Goal: Task Accomplishment & Management: Use online tool/utility

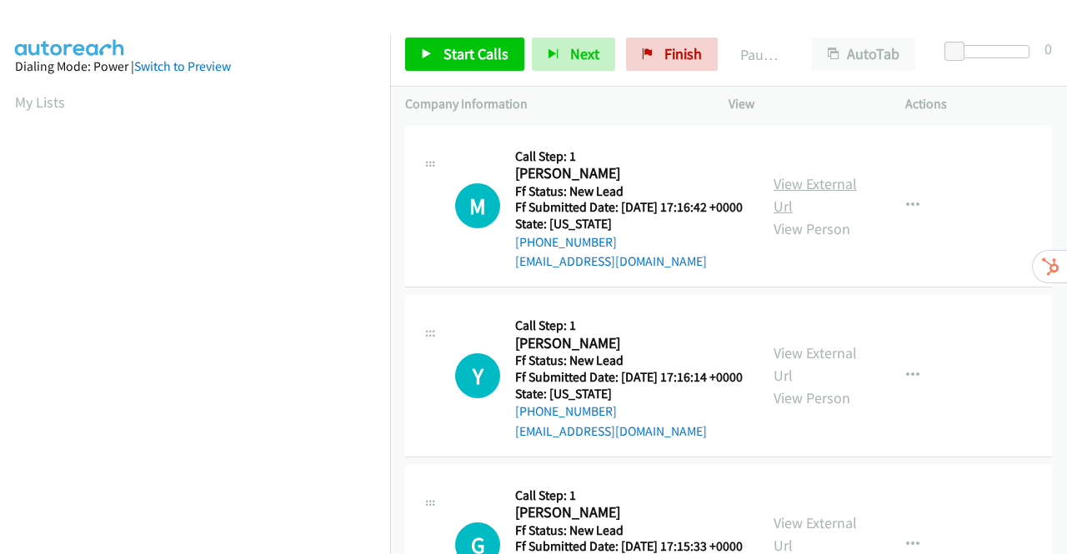
click at [816, 193] on link "View External Url" at bounding box center [815, 195] width 83 height 42
click at [813, 384] on link "View External Url" at bounding box center [815, 364] width 83 height 42
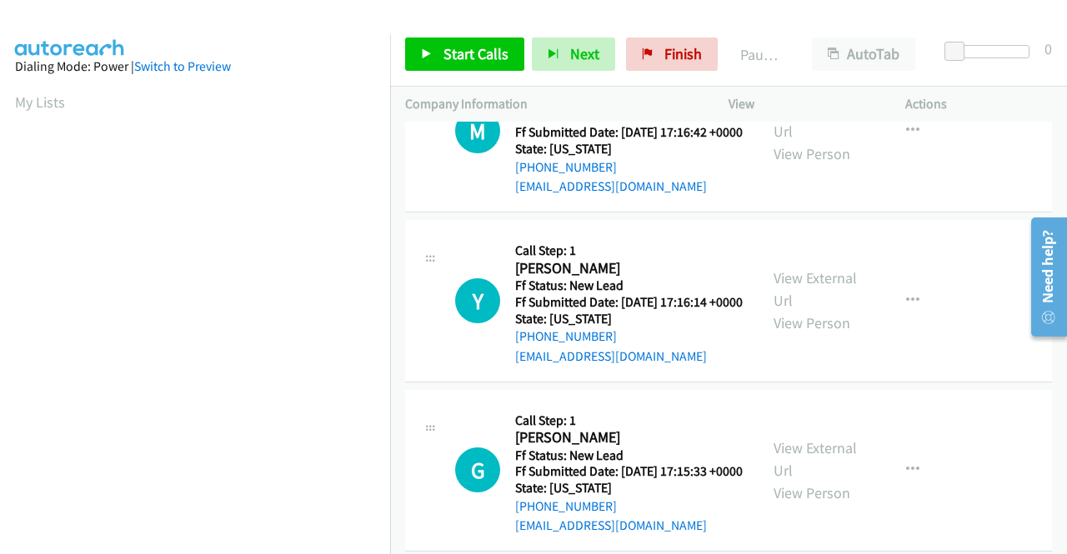
scroll to position [167, 0]
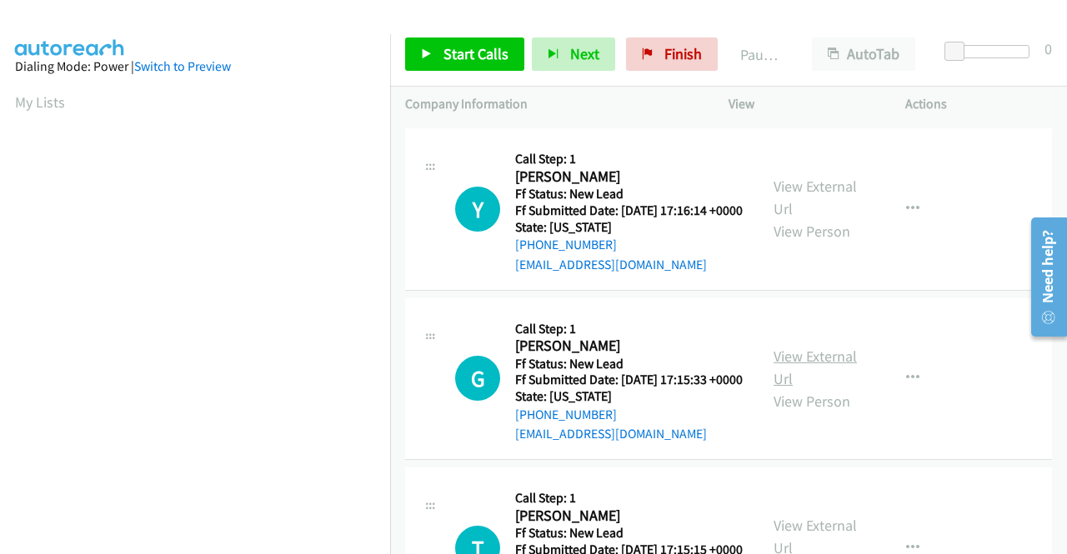
click at [820, 388] on link "View External Url" at bounding box center [815, 368] width 83 height 42
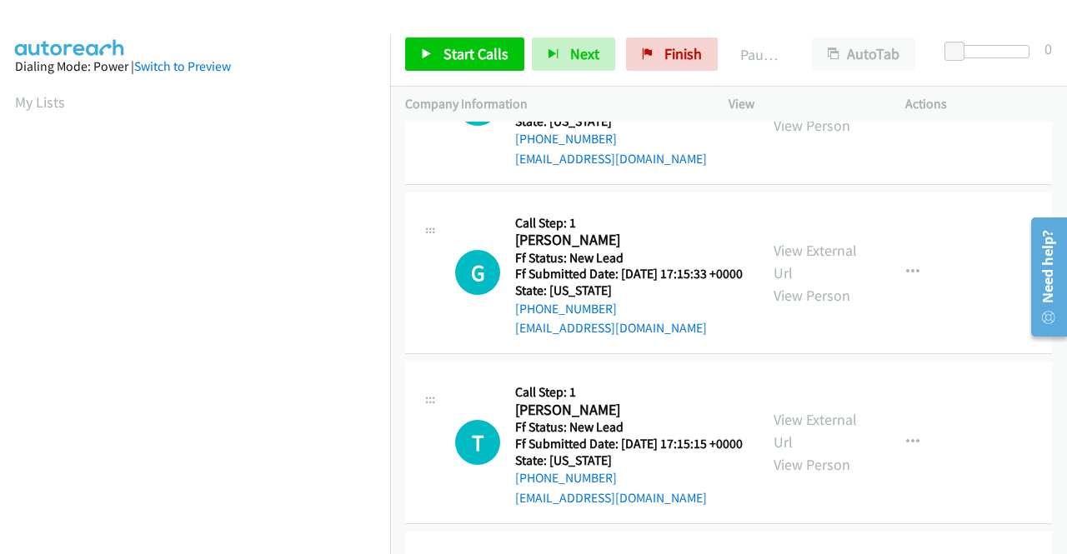
scroll to position [333, 0]
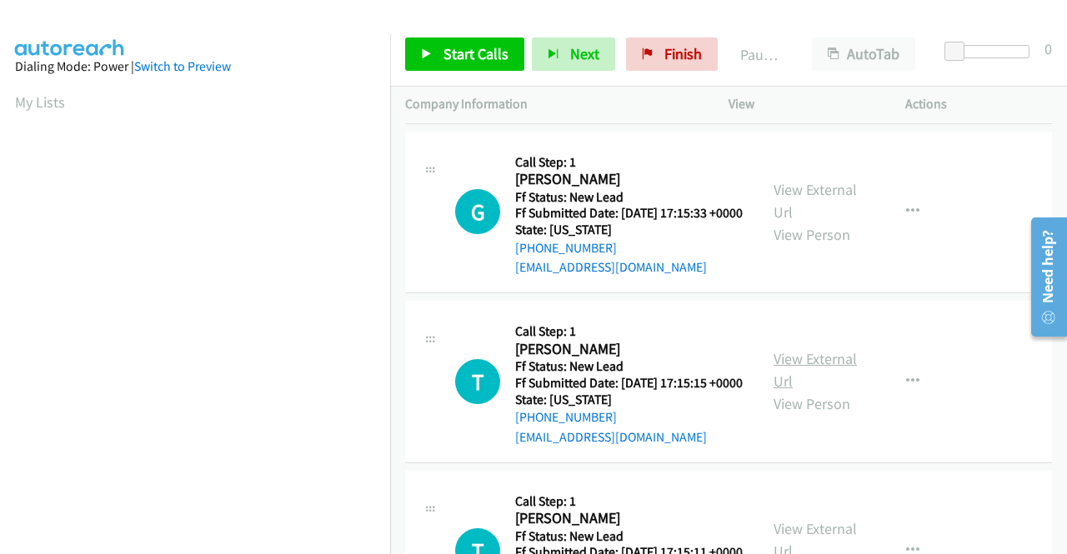
click at [837, 391] on link "View External Url" at bounding box center [815, 370] width 83 height 42
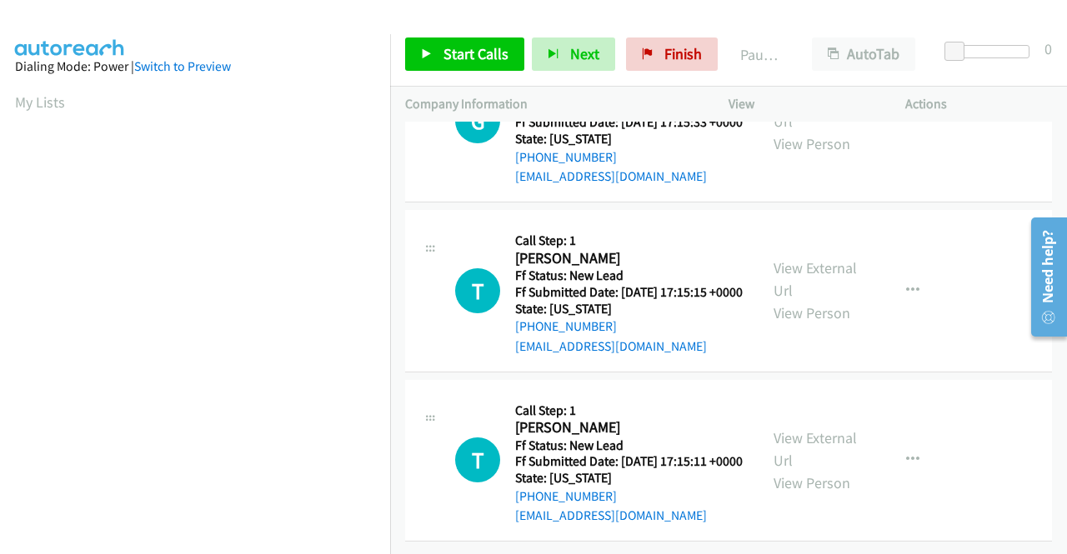
scroll to position [517, 0]
click at [829, 428] on link "View External Url" at bounding box center [815, 449] width 83 height 42
drag, startPoint x: 447, startPoint y: 52, endPoint x: 477, endPoint y: 51, distance: 30.0
click at [447, 53] on span "Start Calls" at bounding box center [476, 53] width 65 height 19
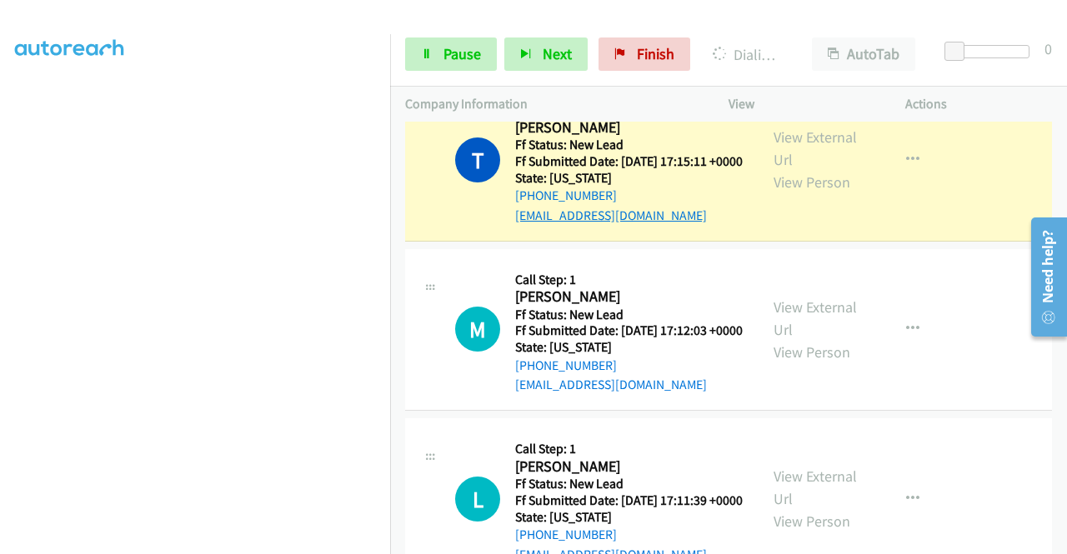
scroll to position [1000, 0]
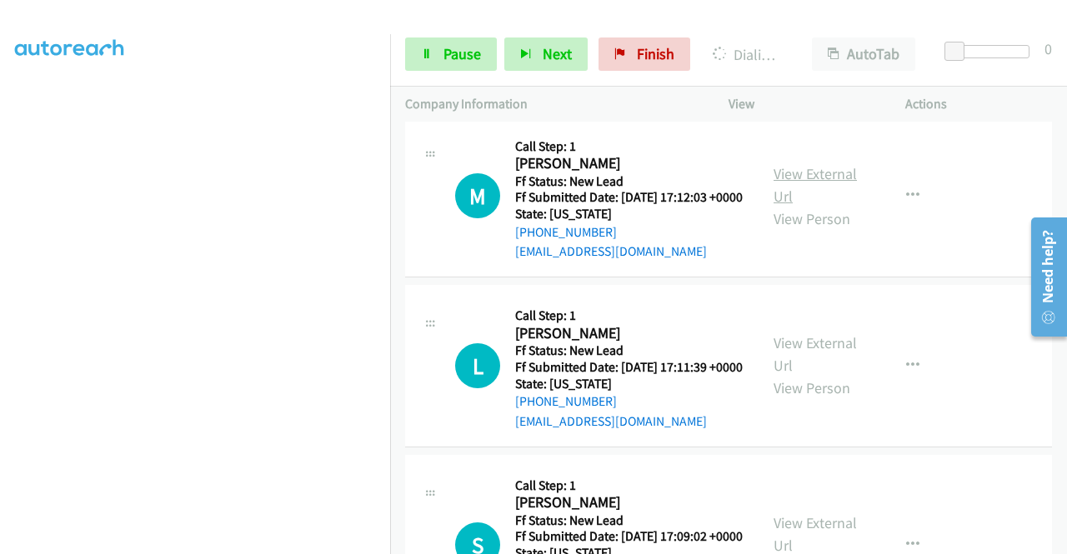
click at [792, 206] on link "View External Url" at bounding box center [815, 185] width 83 height 42
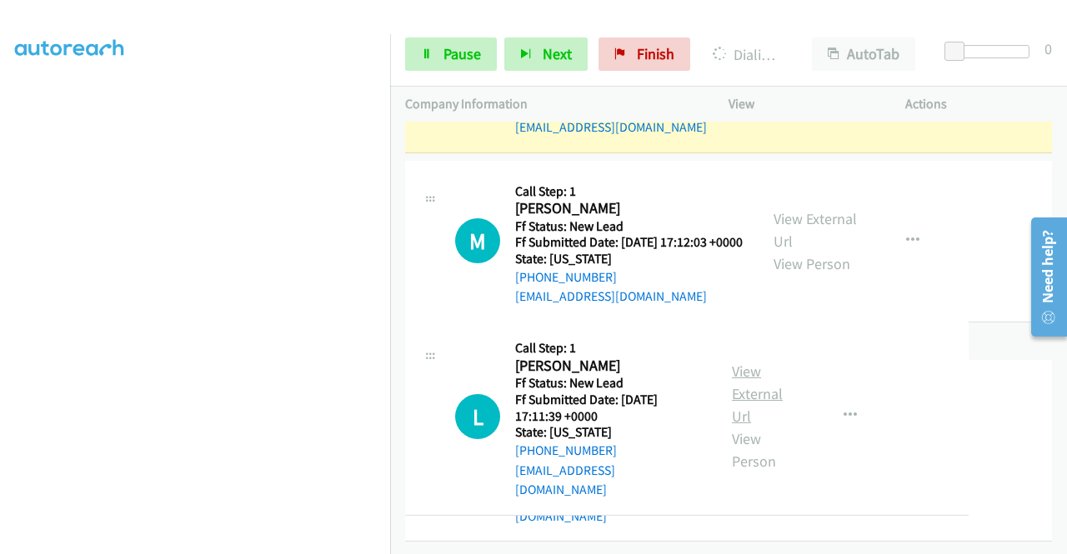
scroll to position [1167, 0]
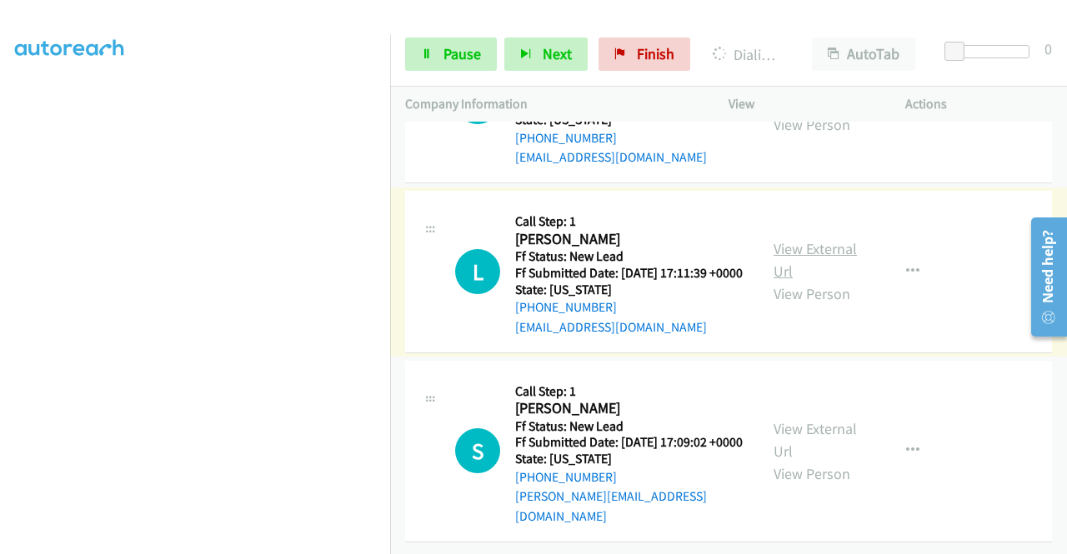
click at [809, 281] on link "View External Url" at bounding box center [815, 260] width 83 height 42
click at [811, 419] on link "View External Url" at bounding box center [815, 440] width 83 height 42
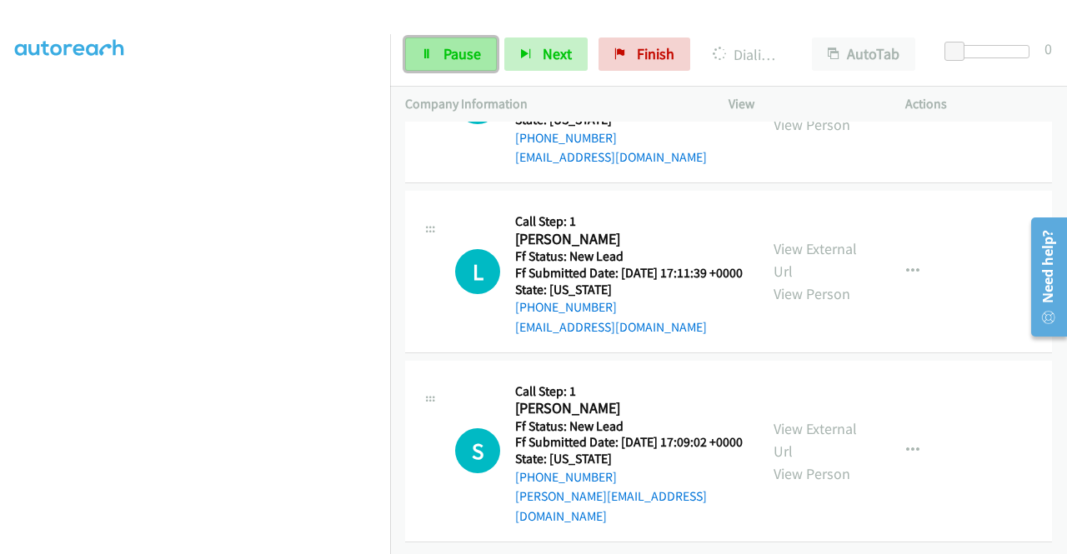
click at [459, 48] on span "Pause" at bounding box center [463, 53] width 38 height 19
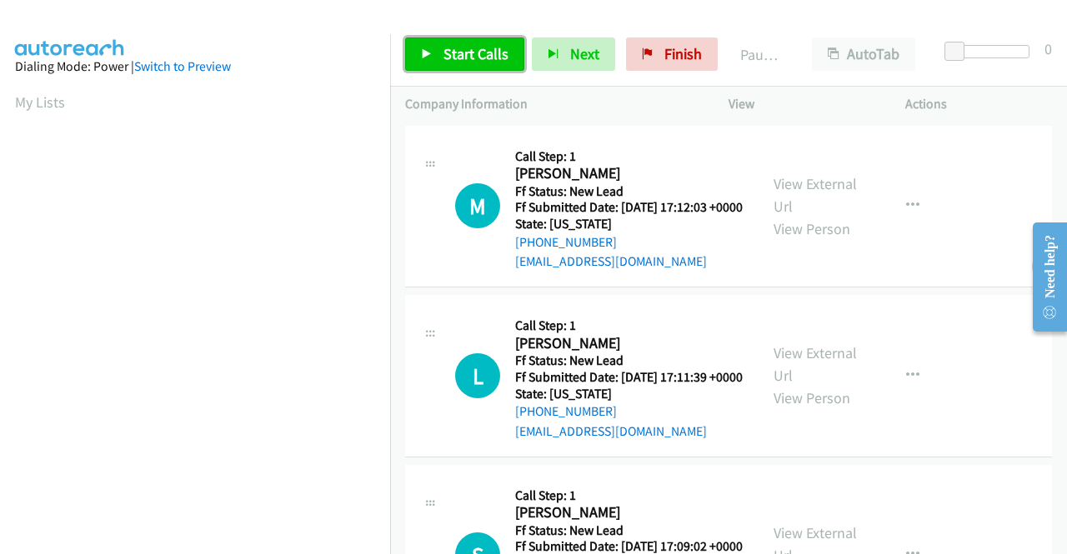
click at [458, 47] on span "Start Calls" at bounding box center [476, 53] width 65 height 19
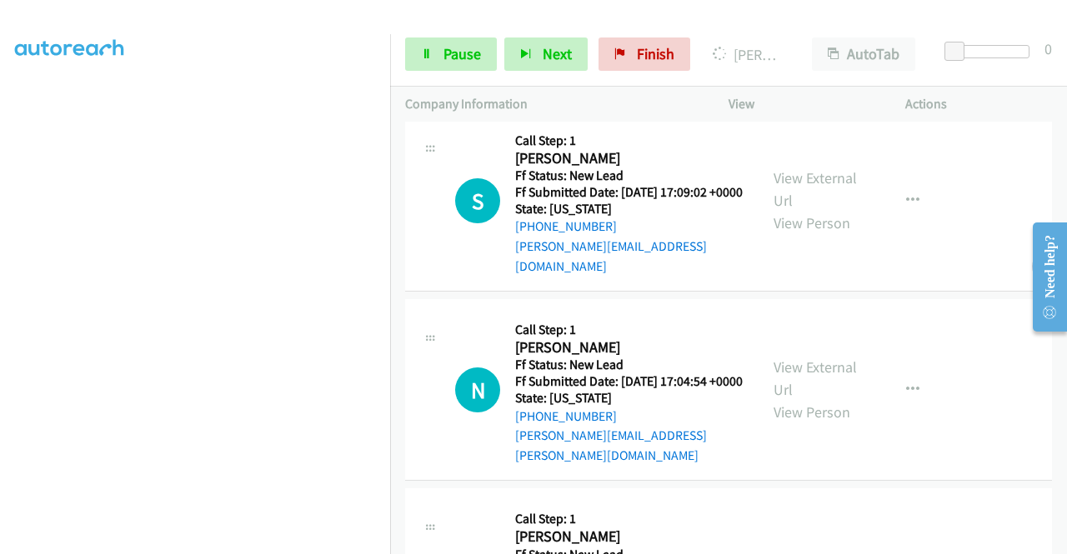
scroll to position [500, 0]
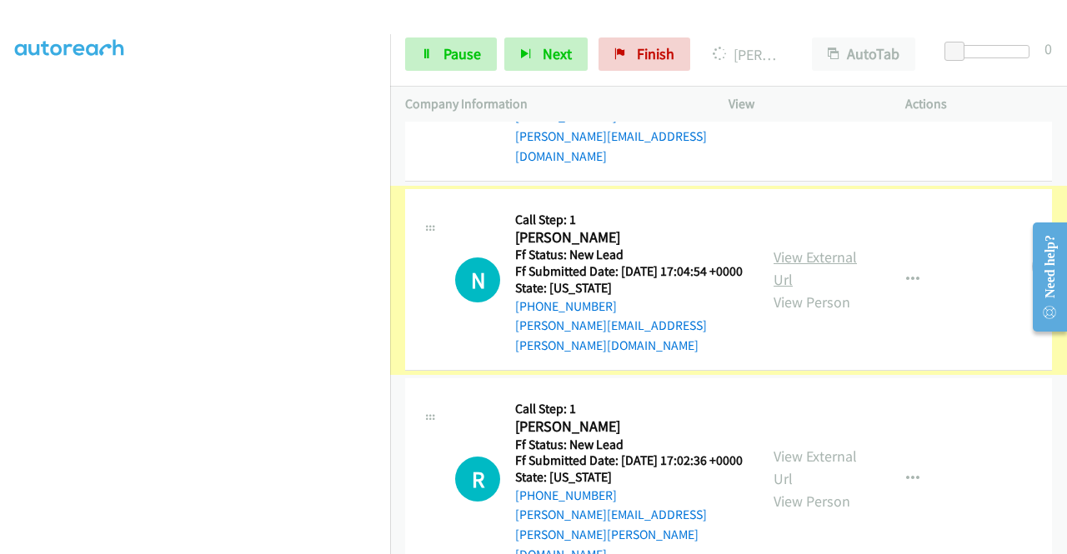
click at [819, 282] on link "View External Url" at bounding box center [815, 269] width 83 height 42
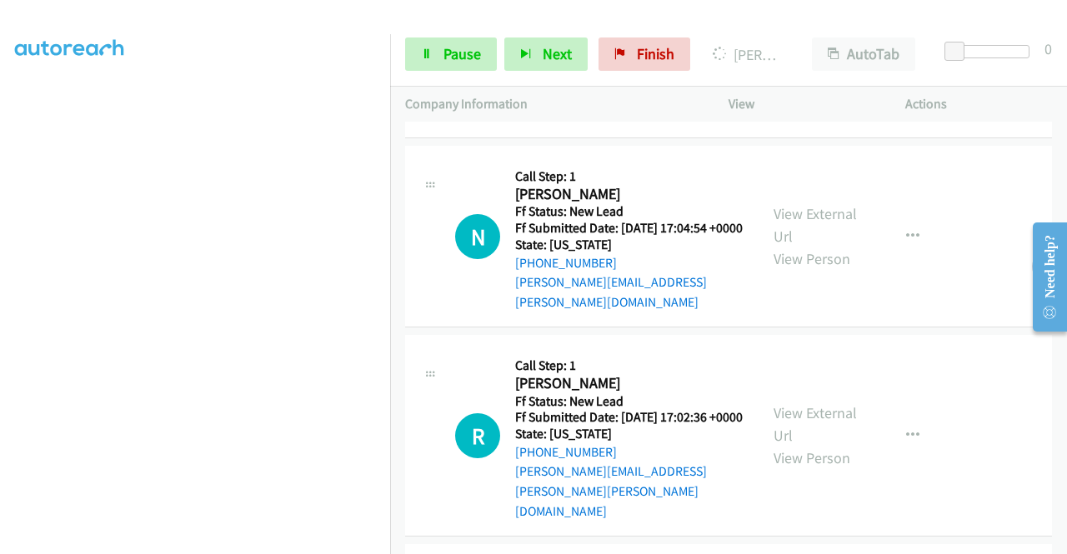
scroll to position [667, 0]
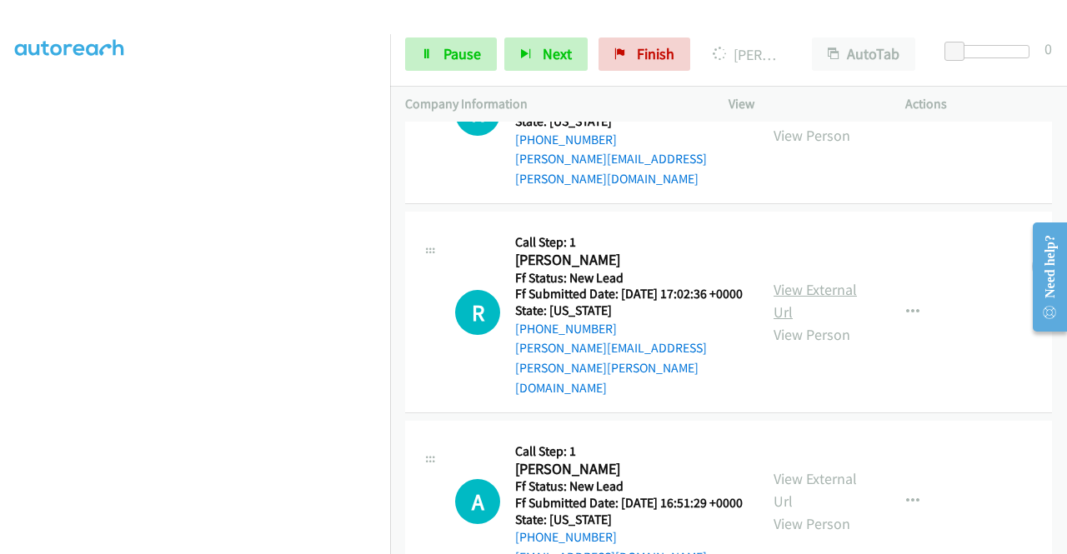
click at [788, 303] on link "View External Url" at bounding box center [815, 301] width 83 height 42
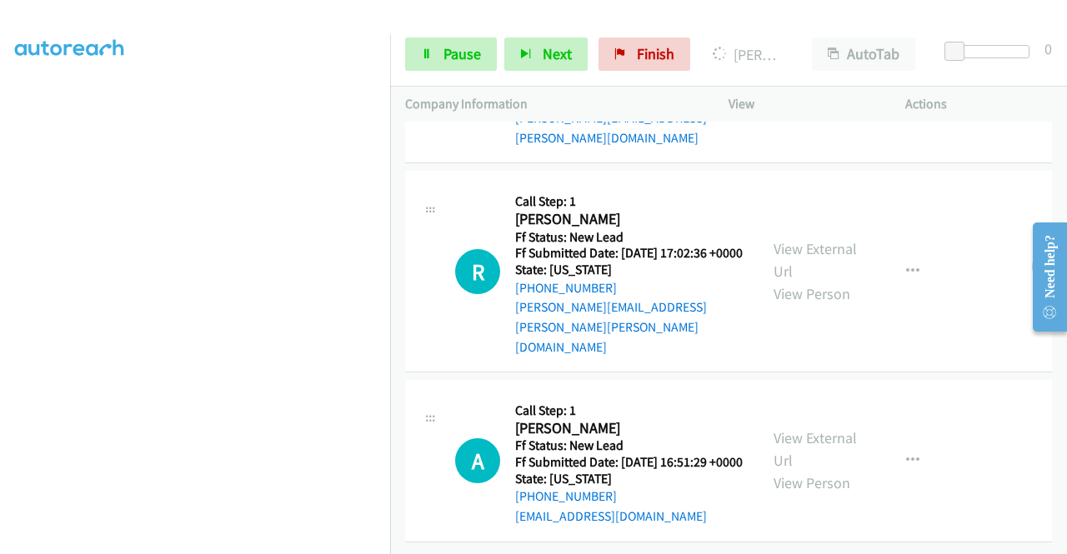
scroll to position [738, 0]
click at [810, 428] on link "View External Url" at bounding box center [815, 449] width 83 height 42
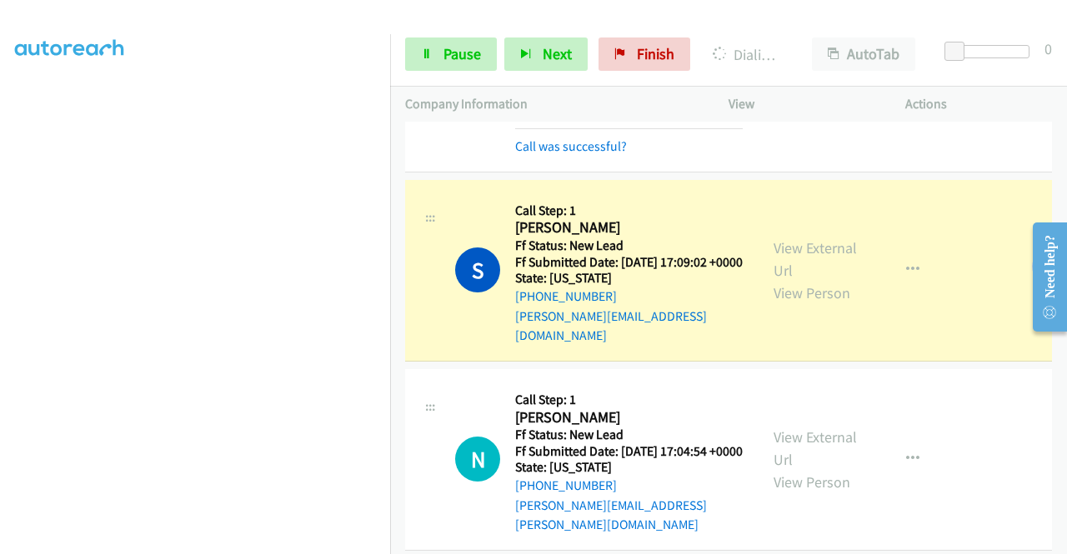
scroll to position [380, 0]
click at [480, 54] on link "Pause" at bounding box center [451, 54] width 92 height 33
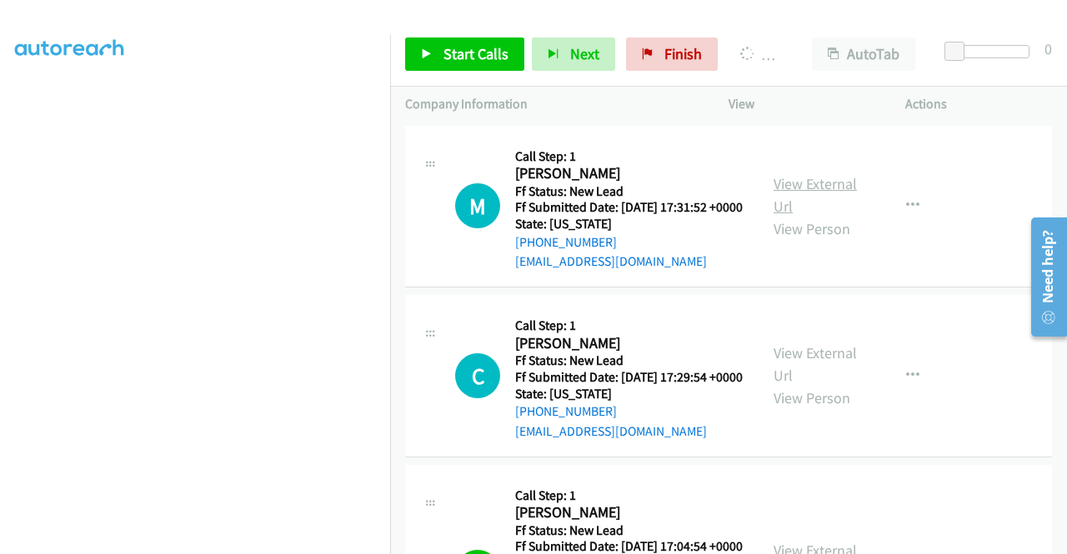
click at [796, 194] on link "View External Url" at bounding box center [815, 195] width 83 height 42
click at [795, 384] on link "View External Url" at bounding box center [815, 364] width 83 height 42
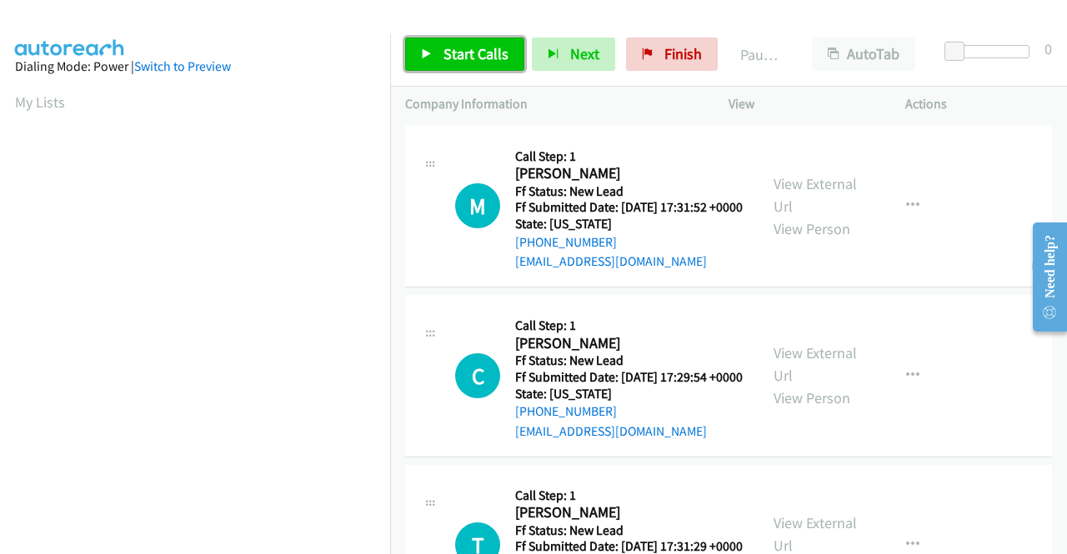
click at [475, 48] on span "Start Calls" at bounding box center [476, 53] width 65 height 19
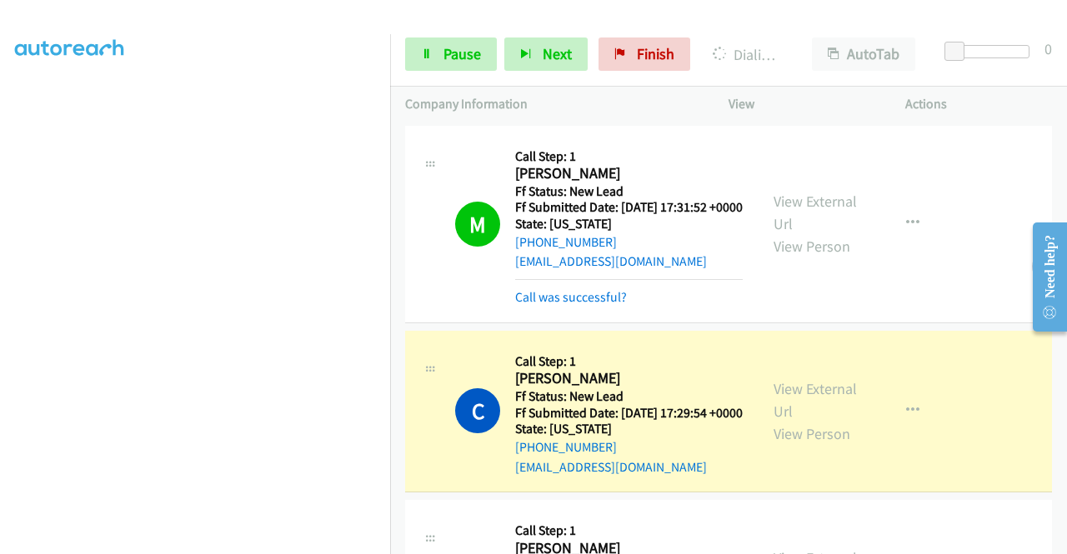
scroll to position [380, 0]
click at [466, 47] on span "Pause" at bounding box center [463, 53] width 38 height 19
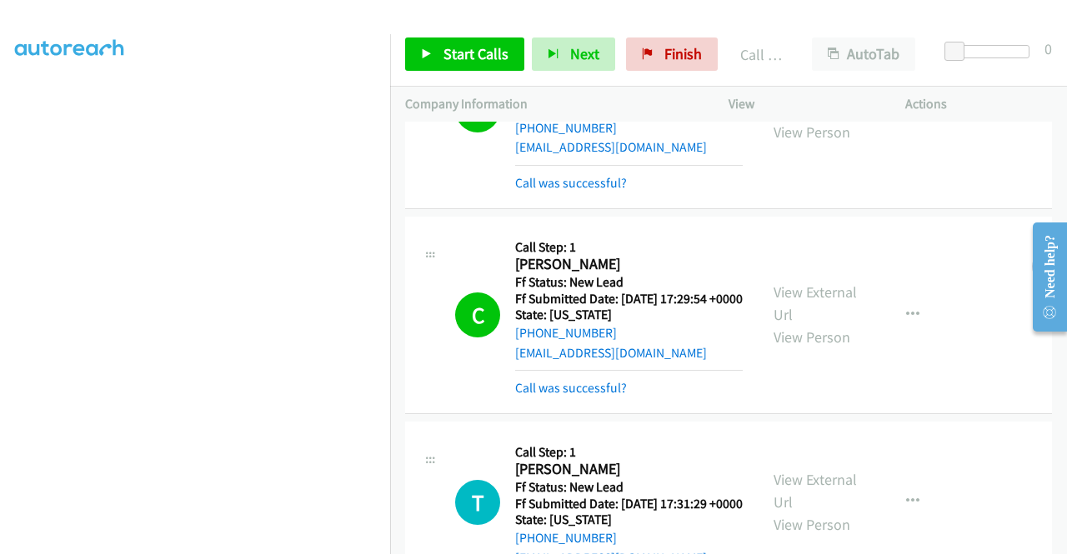
scroll to position [3, 0]
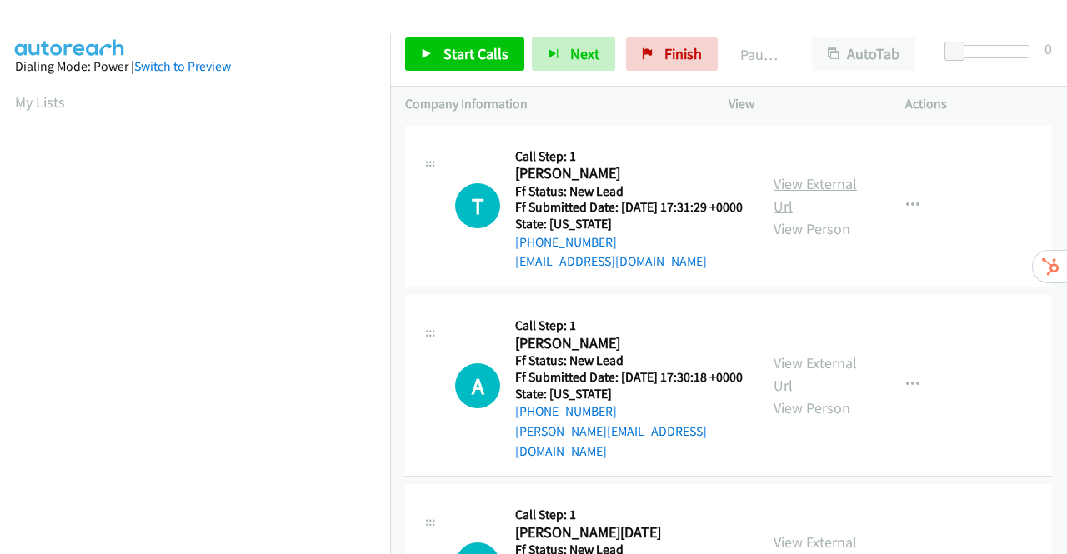
click at [812, 191] on link "View External Url" at bounding box center [815, 195] width 83 height 42
click at [810, 380] on link "View External Url" at bounding box center [815, 374] width 83 height 42
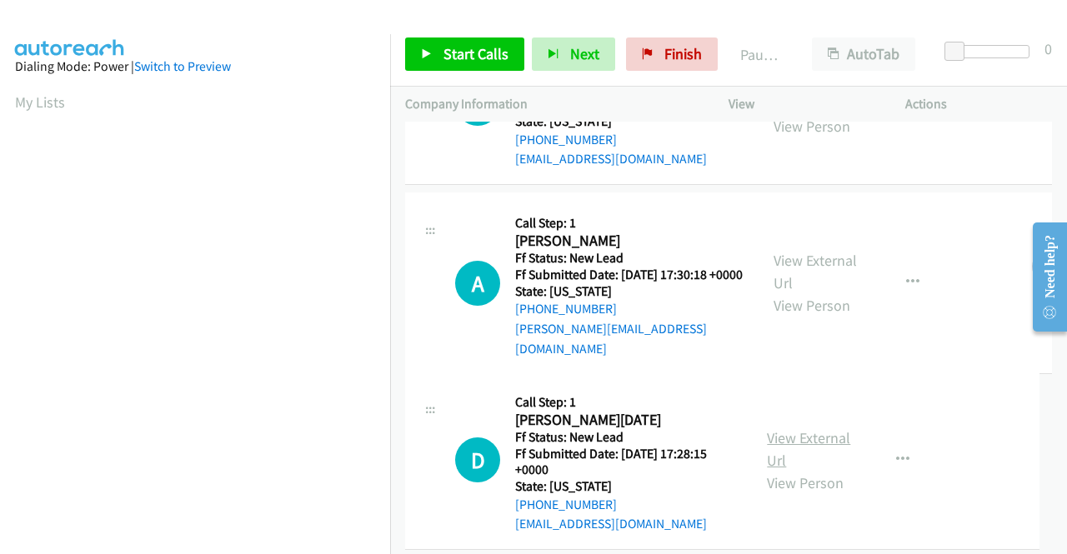
scroll to position [145, 0]
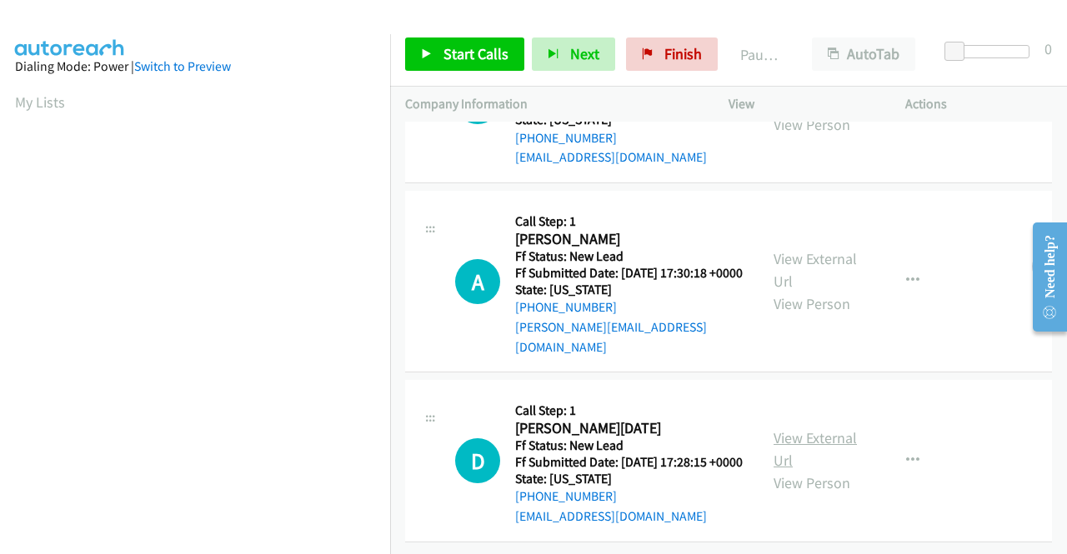
click at [814, 428] on link "View External Url" at bounding box center [815, 449] width 83 height 42
click at [449, 52] on span "Start Calls" at bounding box center [476, 53] width 65 height 19
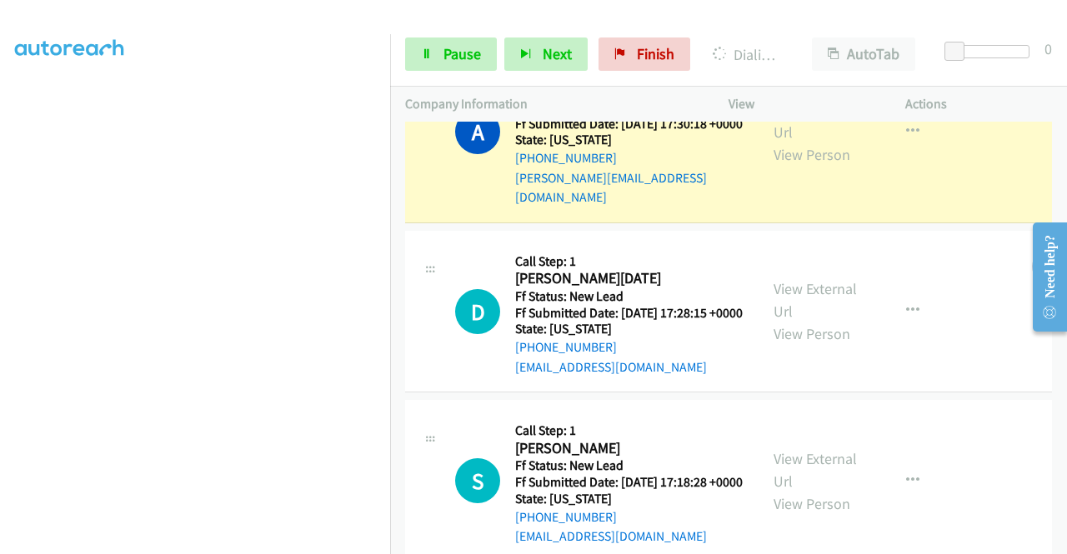
scroll to position [367, 0]
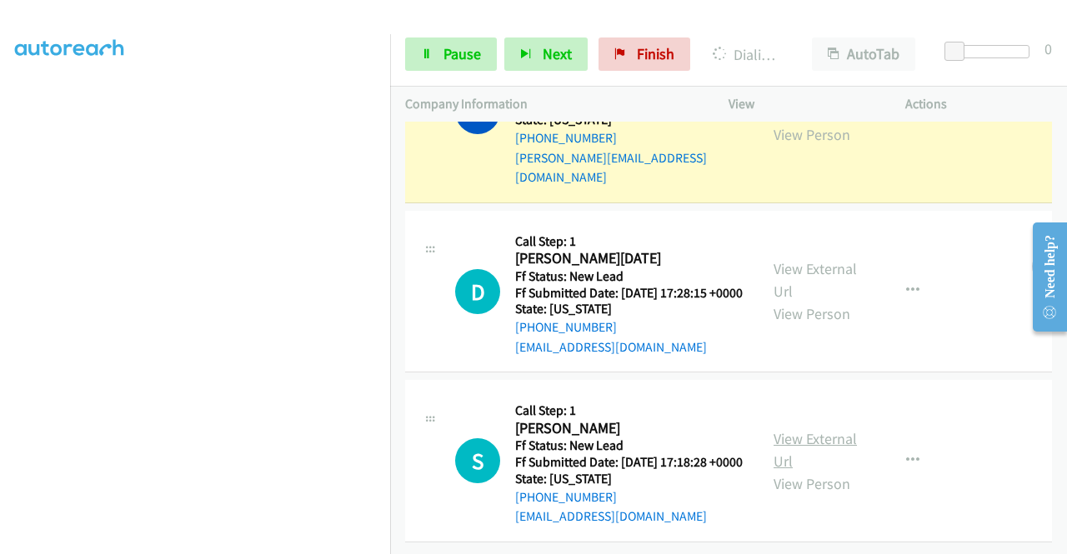
click at [815, 429] on link "View External Url" at bounding box center [815, 450] width 83 height 42
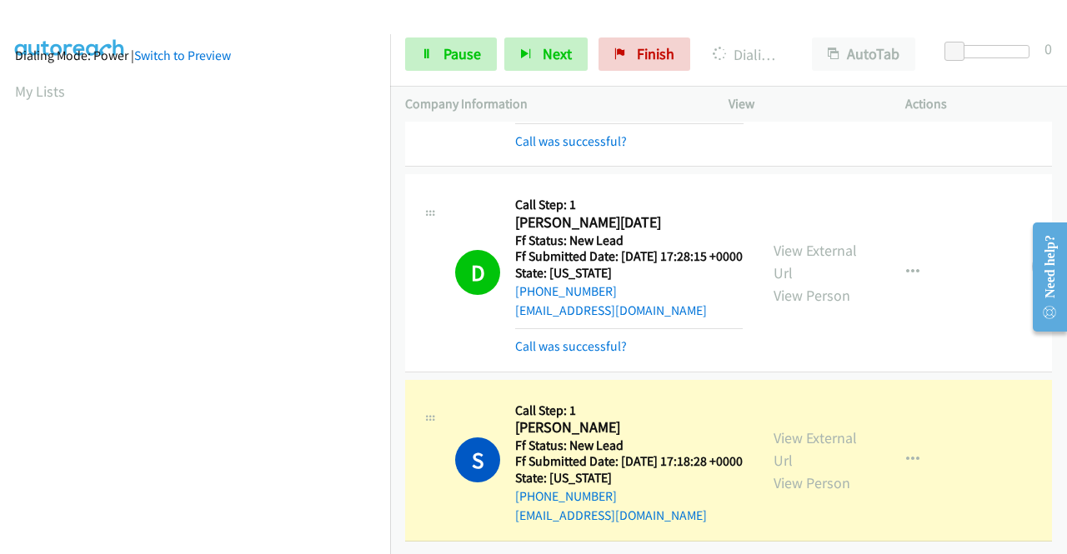
scroll to position [0, 0]
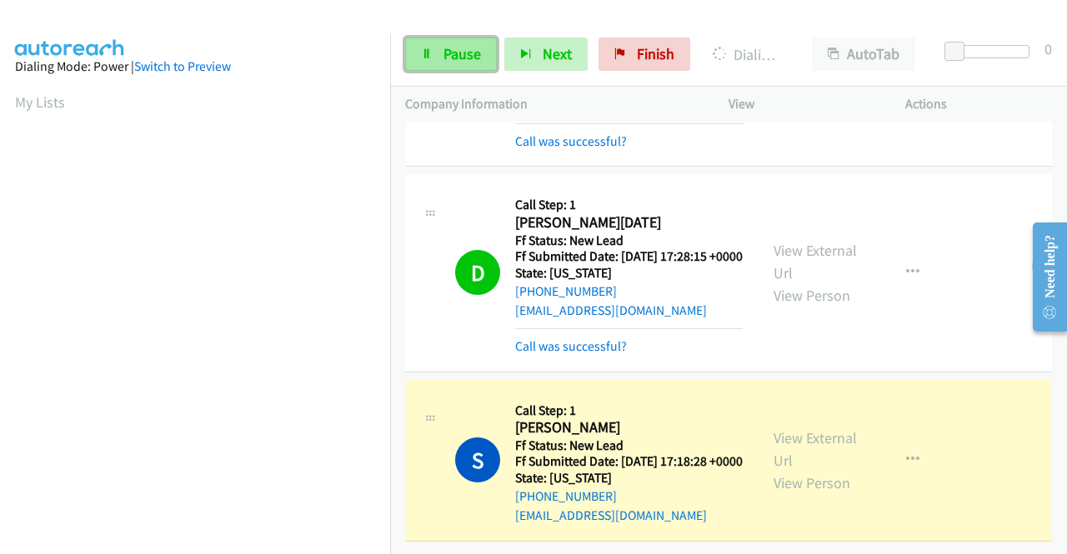
click at [434, 48] on link "Pause" at bounding box center [451, 54] width 92 height 33
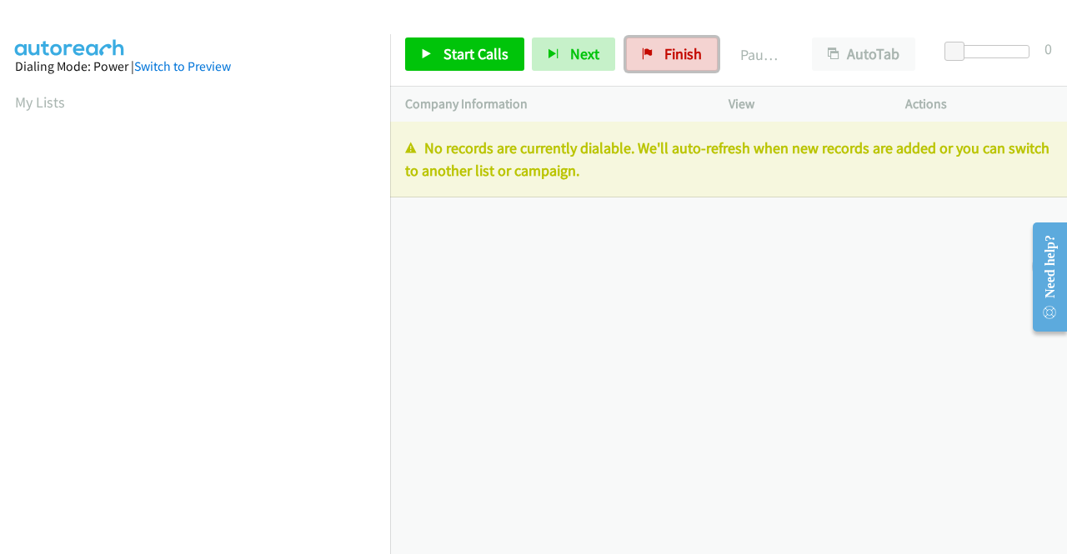
drag, startPoint x: 663, startPoint y: 54, endPoint x: 590, endPoint y: 91, distance: 81.3
click at [664, 53] on span "Finish" at bounding box center [683, 53] width 38 height 19
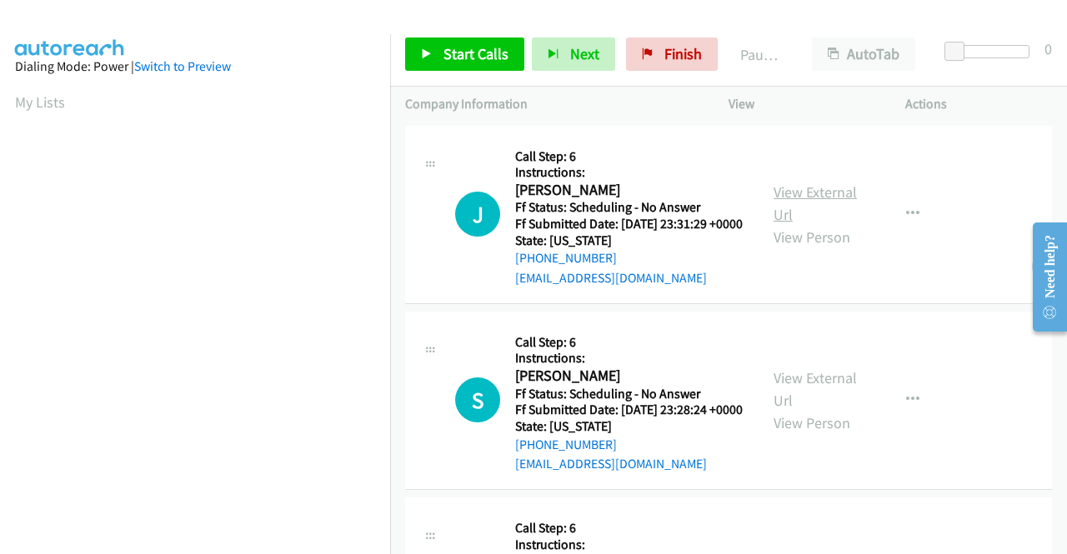
click at [804, 200] on link "View External Url" at bounding box center [815, 204] width 83 height 42
click at [817, 408] on link "View External Url" at bounding box center [815, 389] width 83 height 42
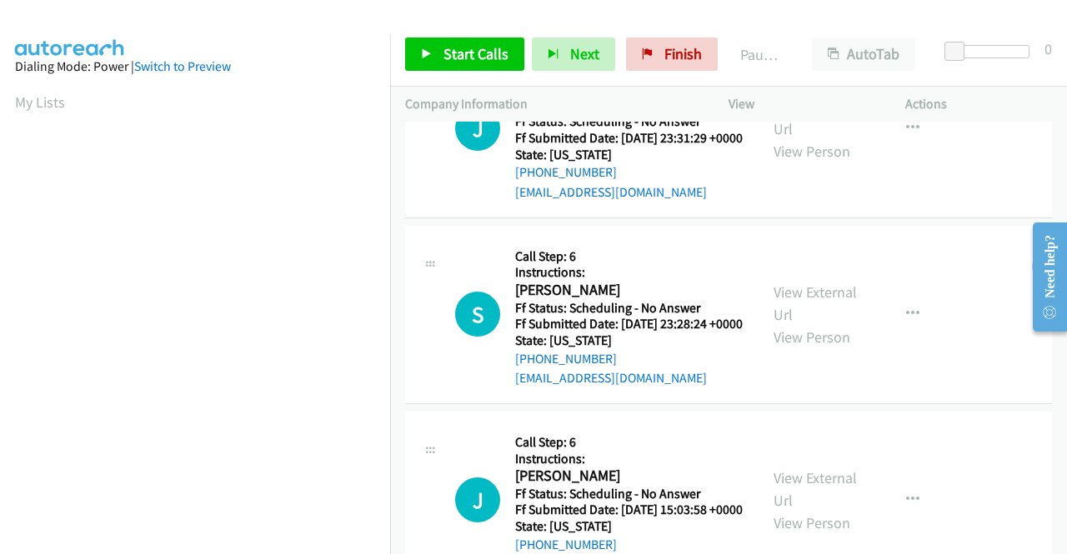
scroll to position [167, 0]
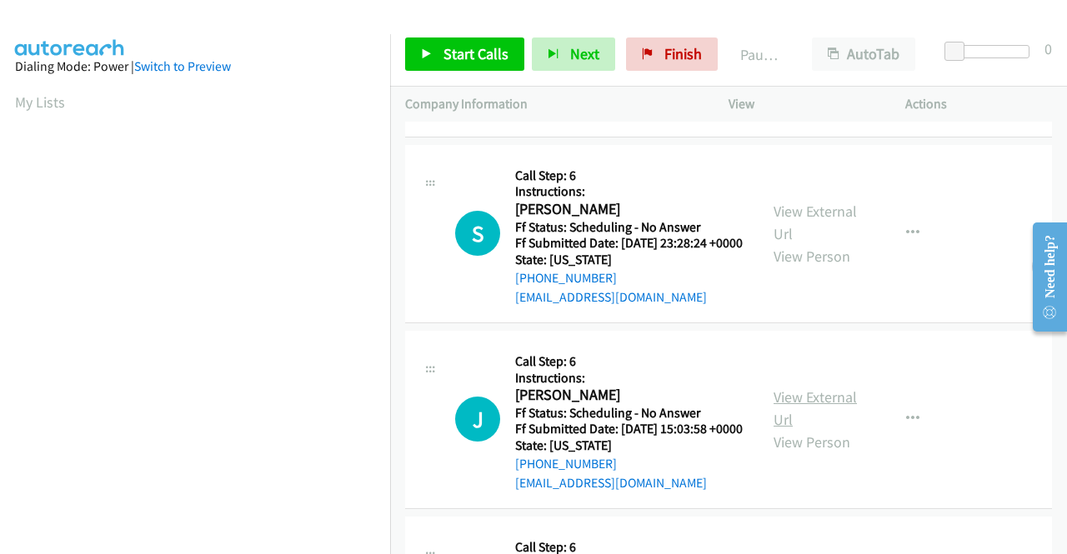
click at [815, 429] on link "View External Url" at bounding box center [815, 409] width 83 height 42
click at [452, 51] on span "Start Calls" at bounding box center [476, 53] width 65 height 19
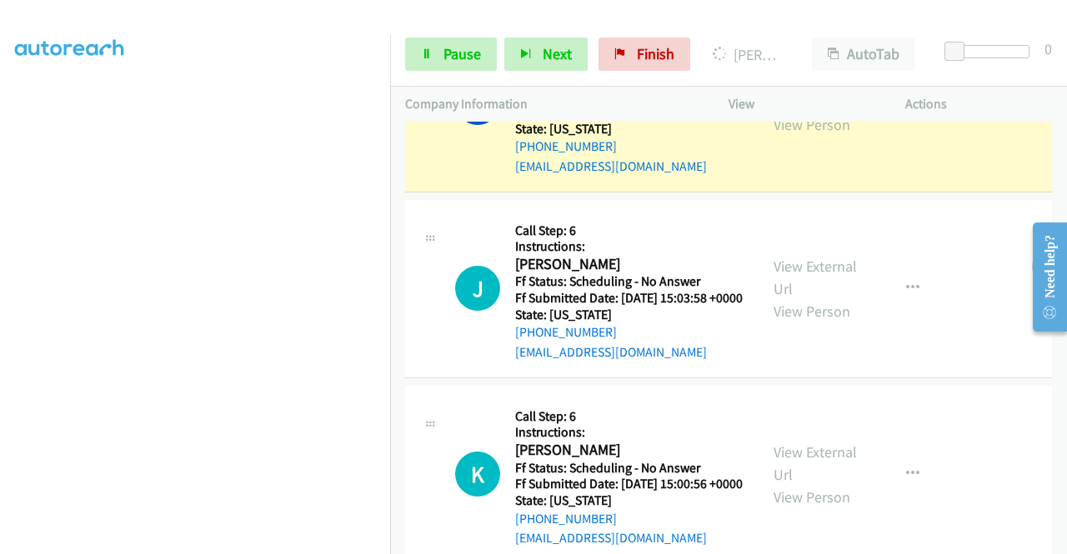
scroll to position [250, 0]
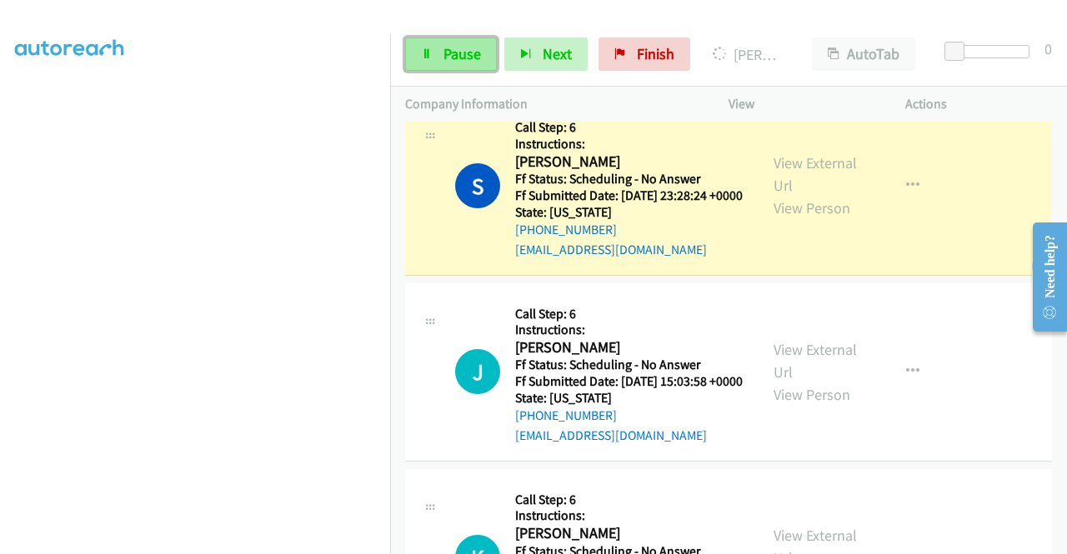
click at [455, 52] on span "Pause" at bounding box center [463, 53] width 38 height 19
click at [461, 49] on span "Pause" at bounding box center [463, 53] width 38 height 19
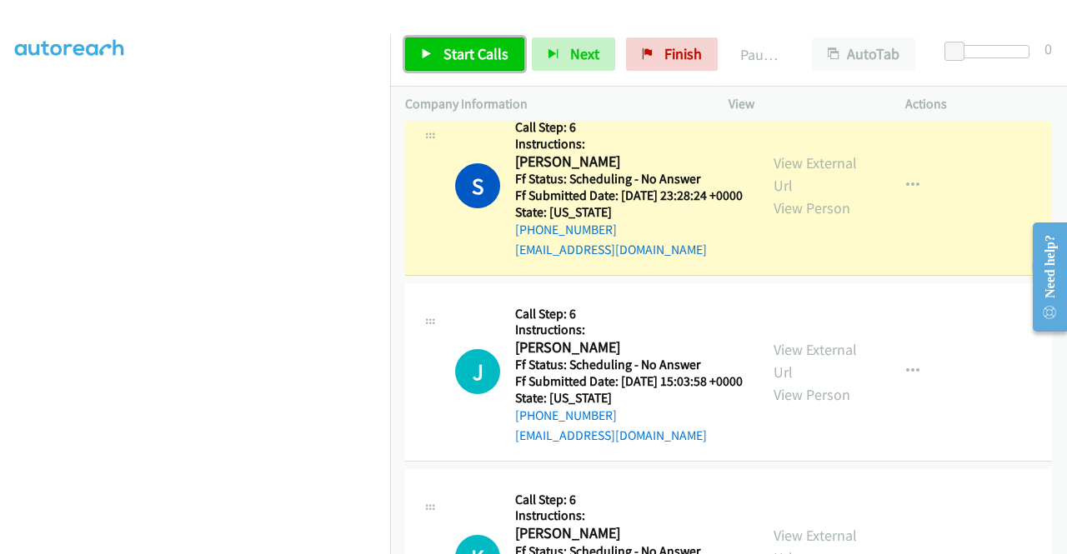
click at [462, 49] on span "Start Calls" at bounding box center [476, 53] width 65 height 19
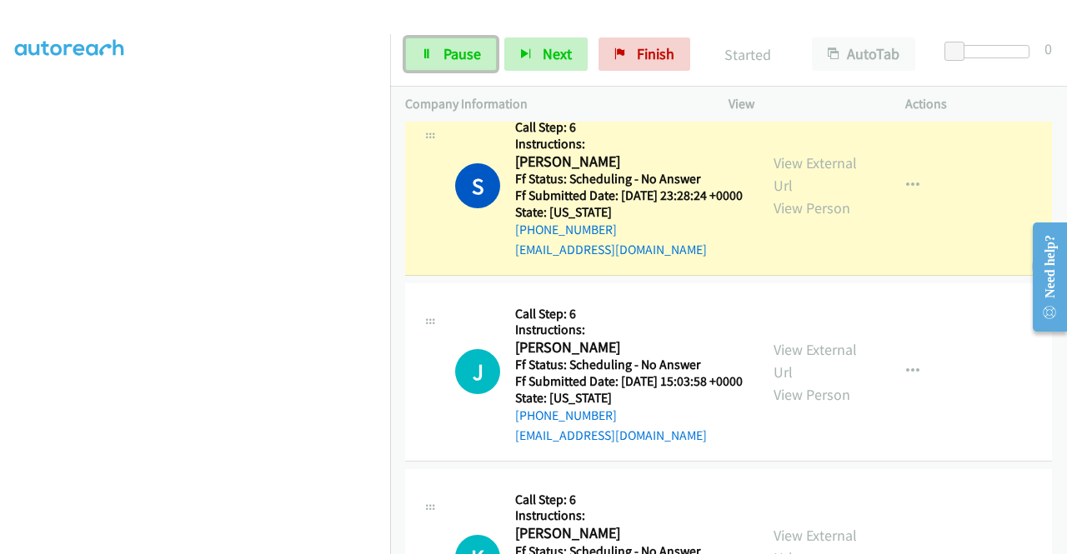
click at [462, 50] on span "Pause" at bounding box center [463, 53] width 38 height 19
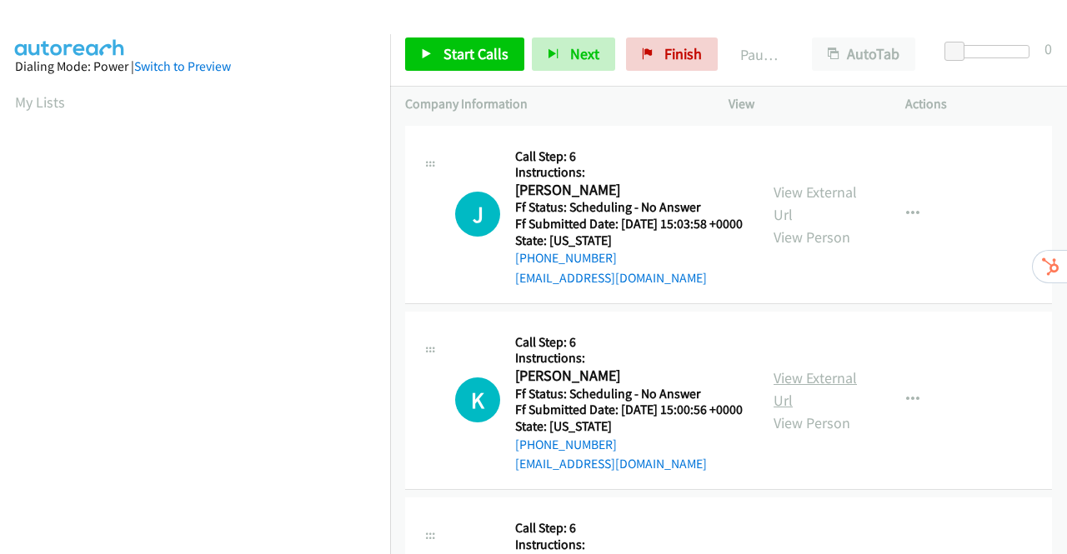
click at [802, 405] on link "View External Url" at bounding box center [815, 389] width 83 height 42
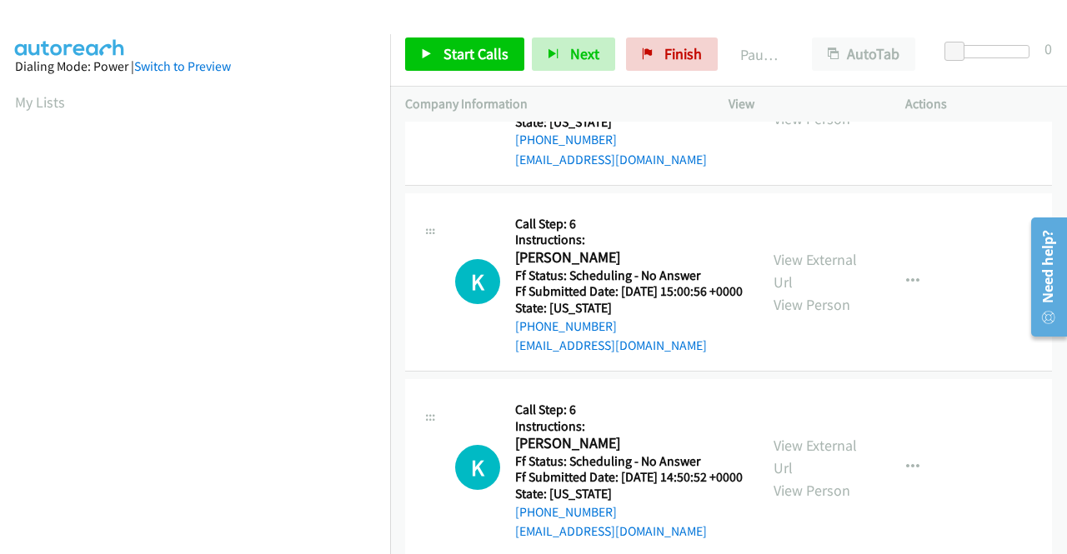
scroll to position [250, 0]
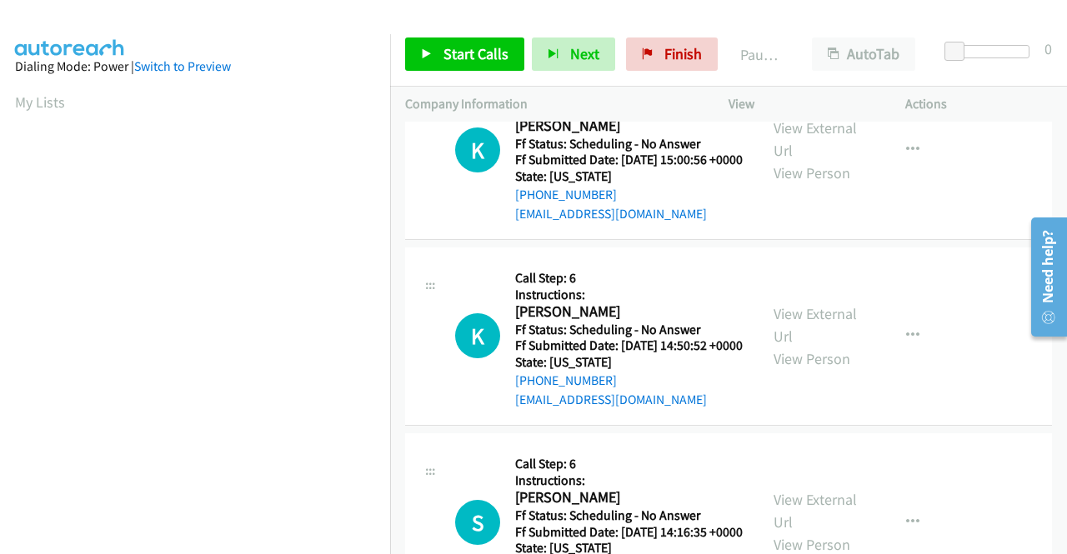
click at [835, 364] on div "View External Url View Person" at bounding box center [817, 337] width 87 height 68
click at [833, 346] on link "View External Url" at bounding box center [815, 325] width 83 height 42
click at [444, 58] on span "Start Calls" at bounding box center [476, 53] width 65 height 19
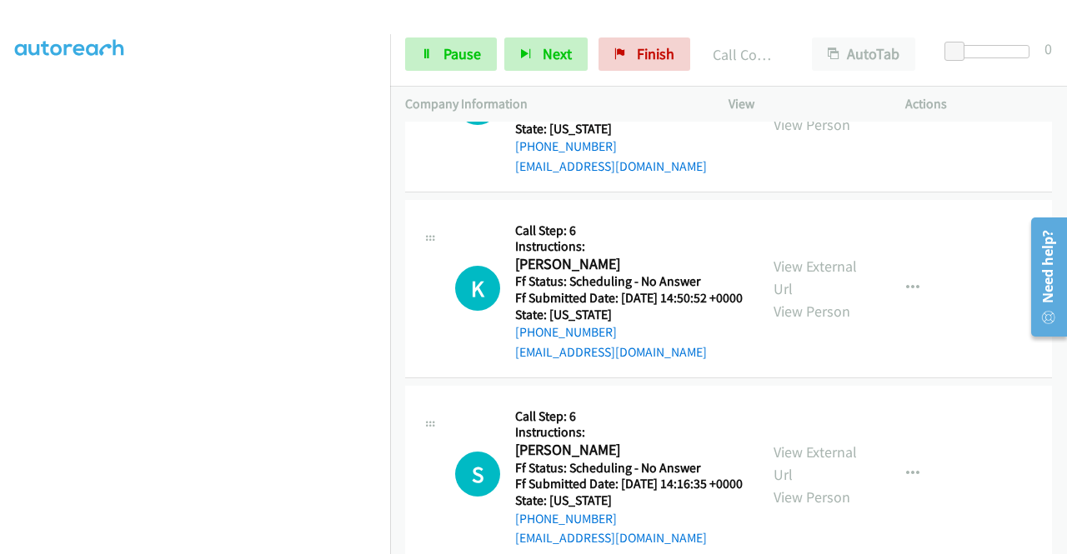
scroll to position [500, 0]
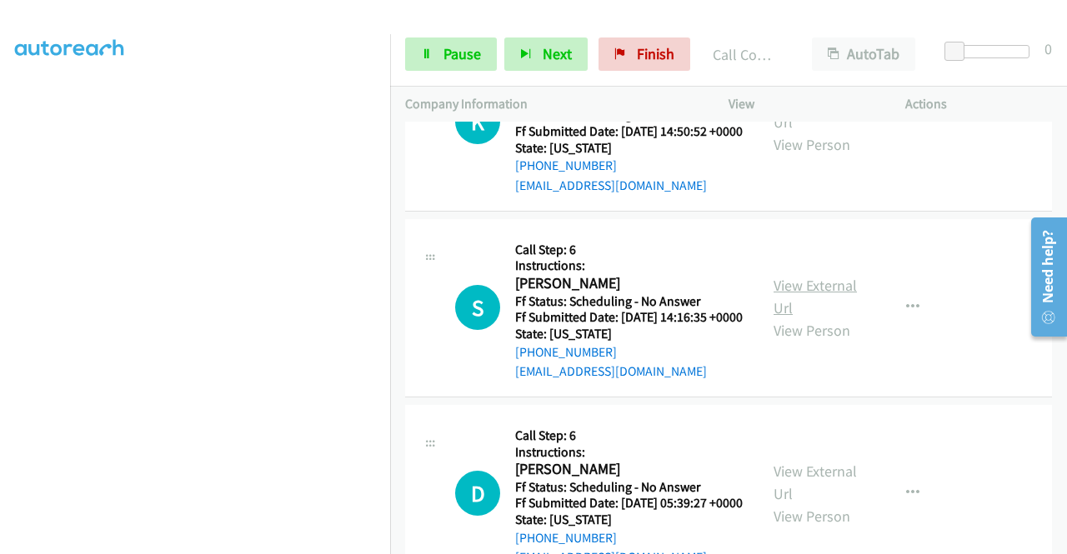
click at [820, 318] on link "View External Url" at bounding box center [815, 297] width 83 height 42
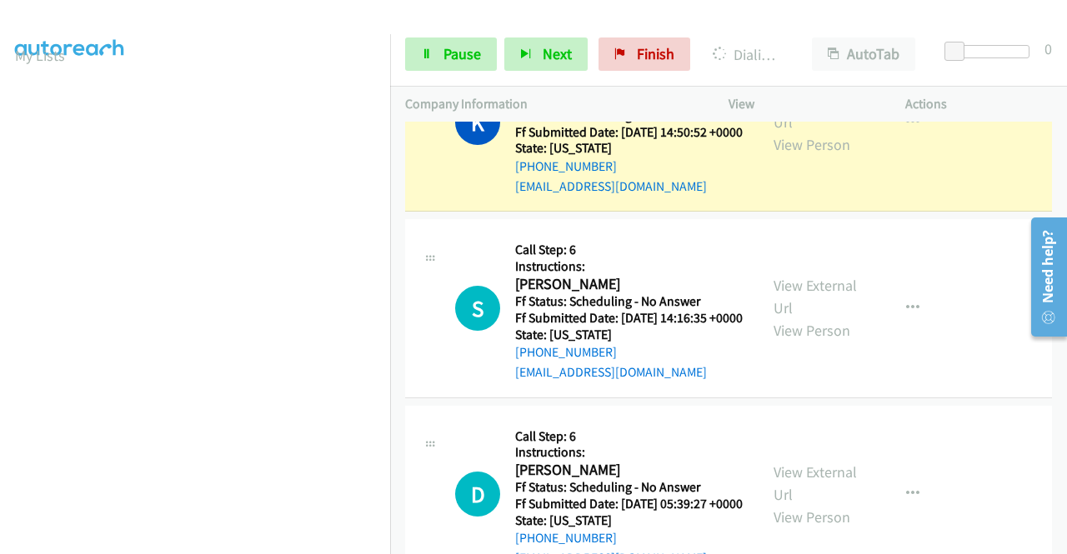
scroll to position [785, 0]
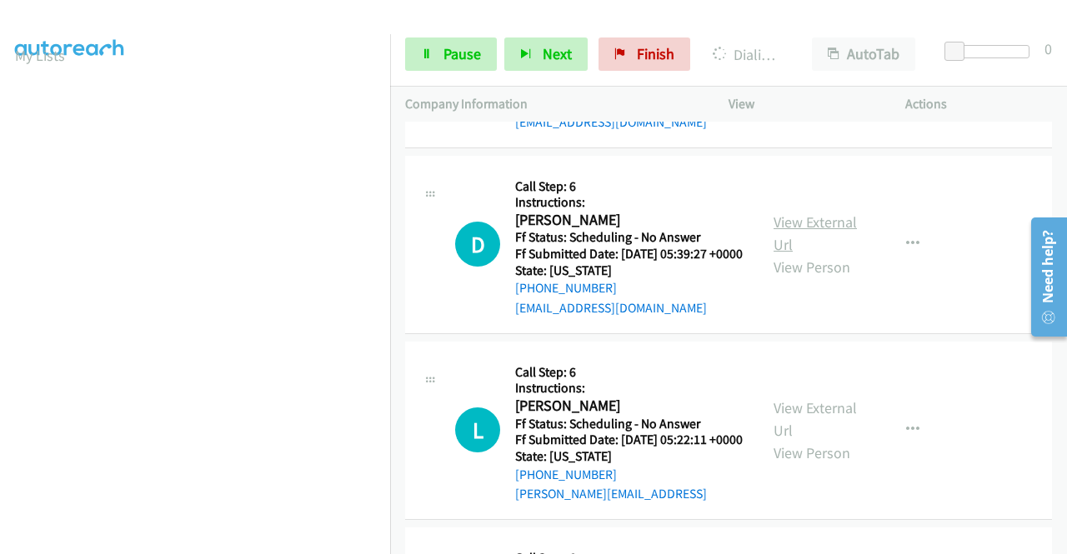
click at [798, 254] on link "View External Url" at bounding box center [815, 234] width 83 height 42
click at [814, 440] on link "View External Url" at bounding box center [815, 419] width 83 height 42
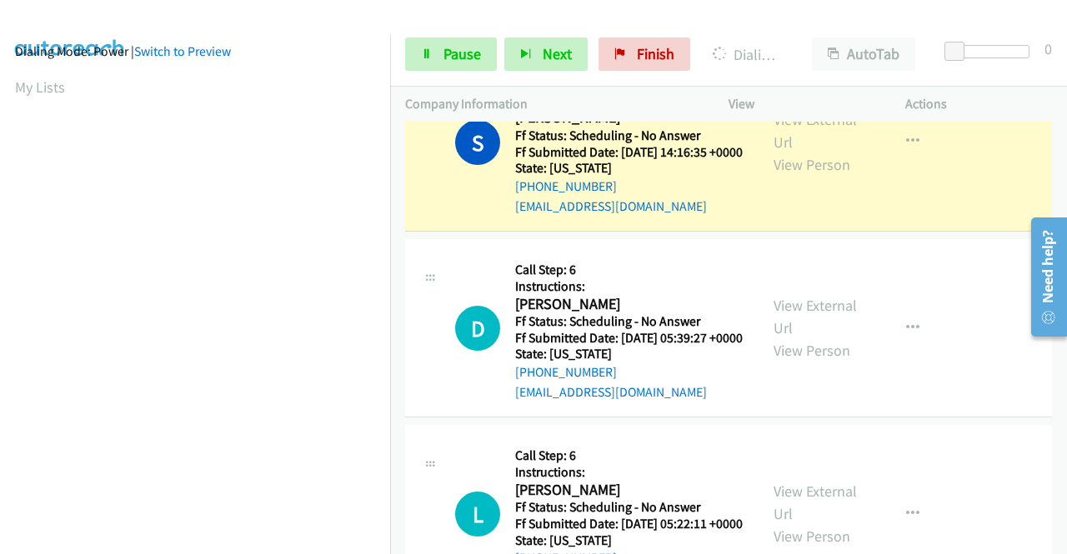
scroll to position [0, 0]
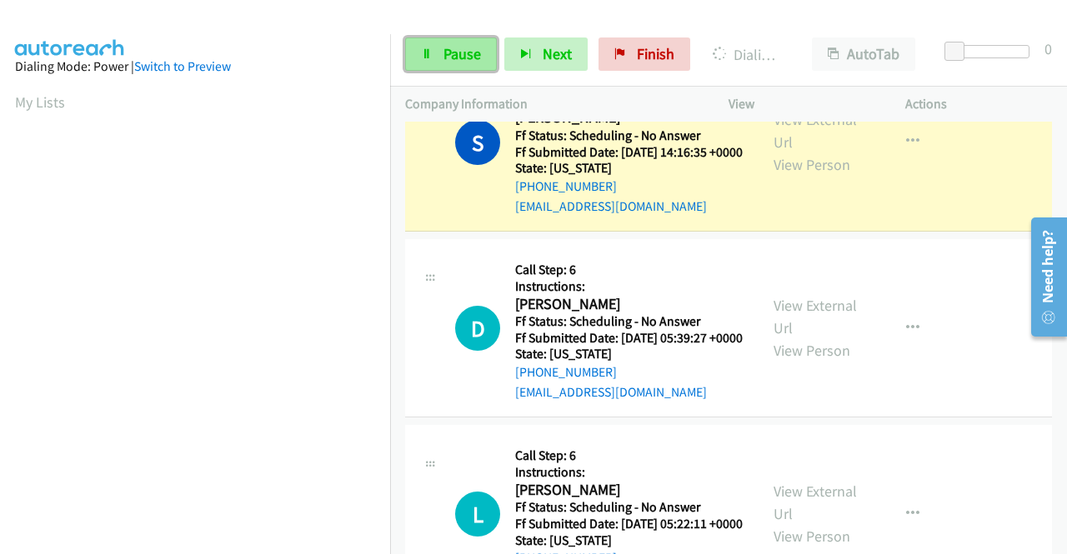
click at [444, 54] on span "Pause" at bounding box center [463, 53] width 38 height 19
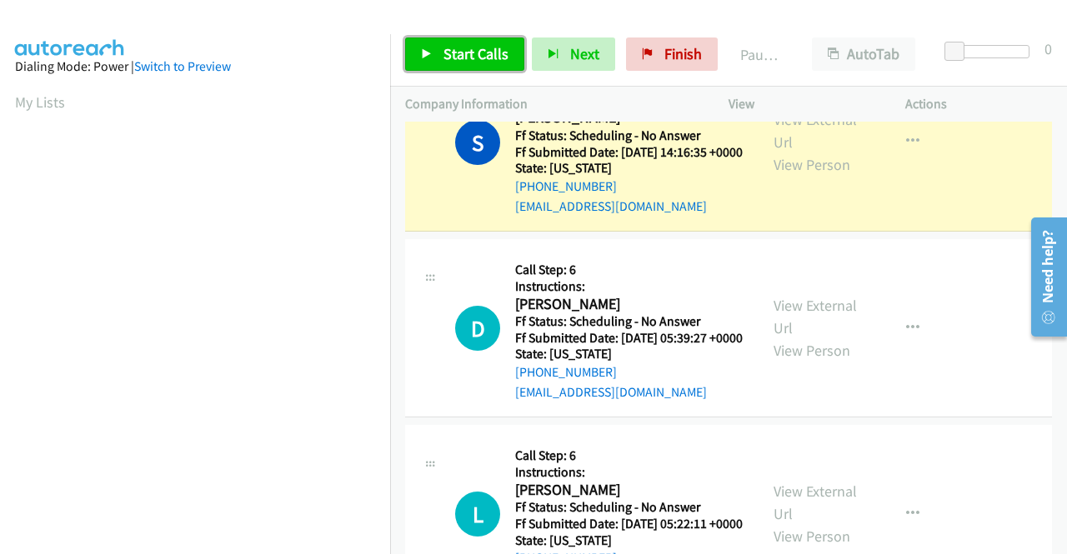
click at [454, 58] on span "Start Calls" at bounding box center [476, 53] width 65 height 19
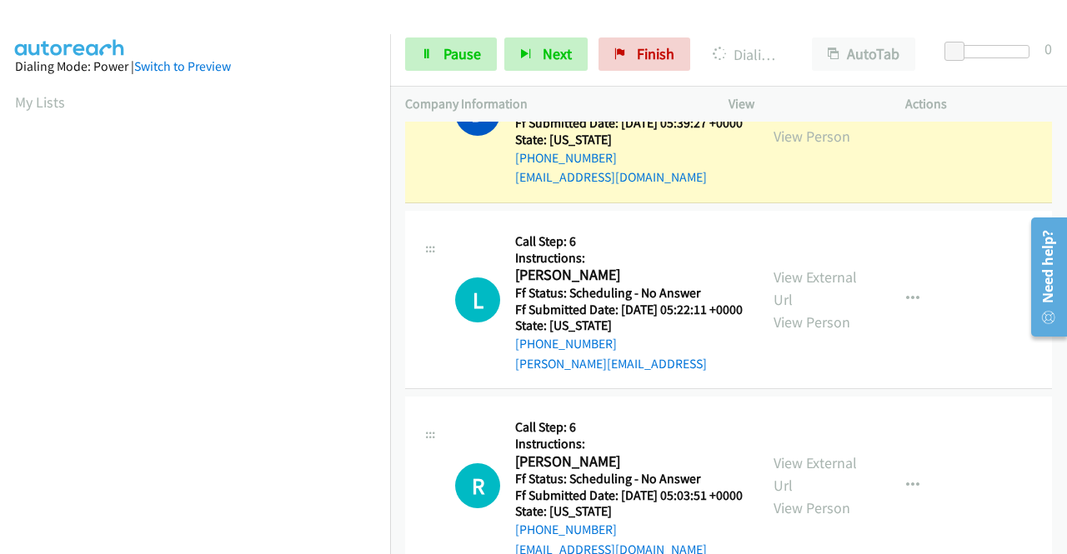
scroll to position [1237, 0]
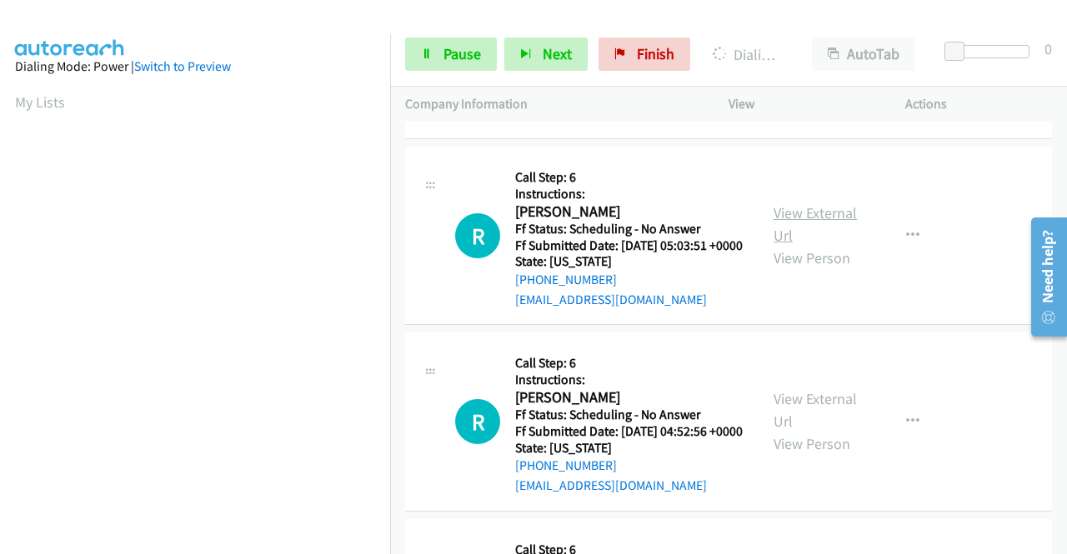
click at [828, 245] on link "View External Url" at bounding box center [815, 224] width 83 height 42
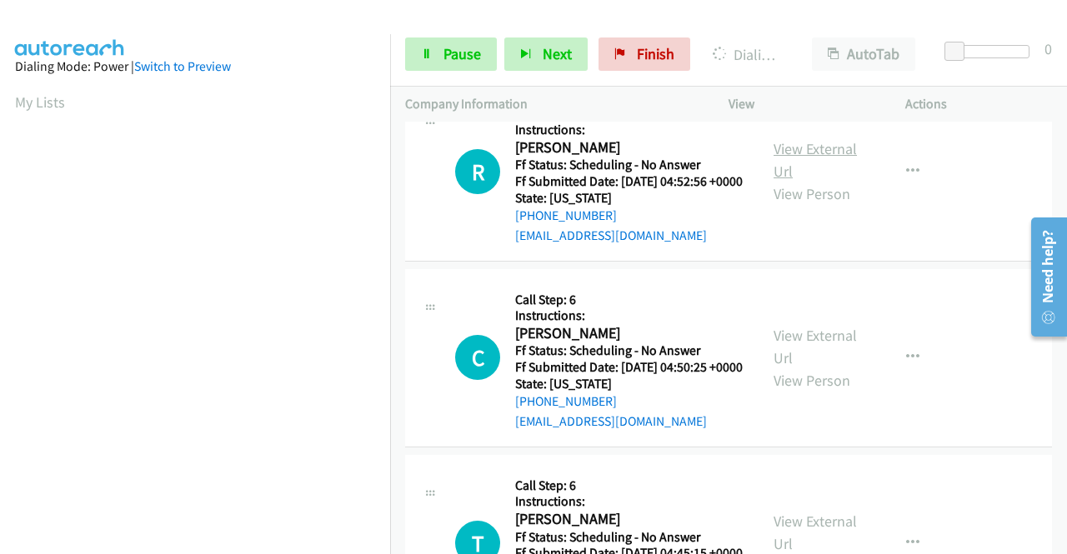
click at [822, 181] on link "View External Url" at bounding box center [815, 160] width 83 height 42
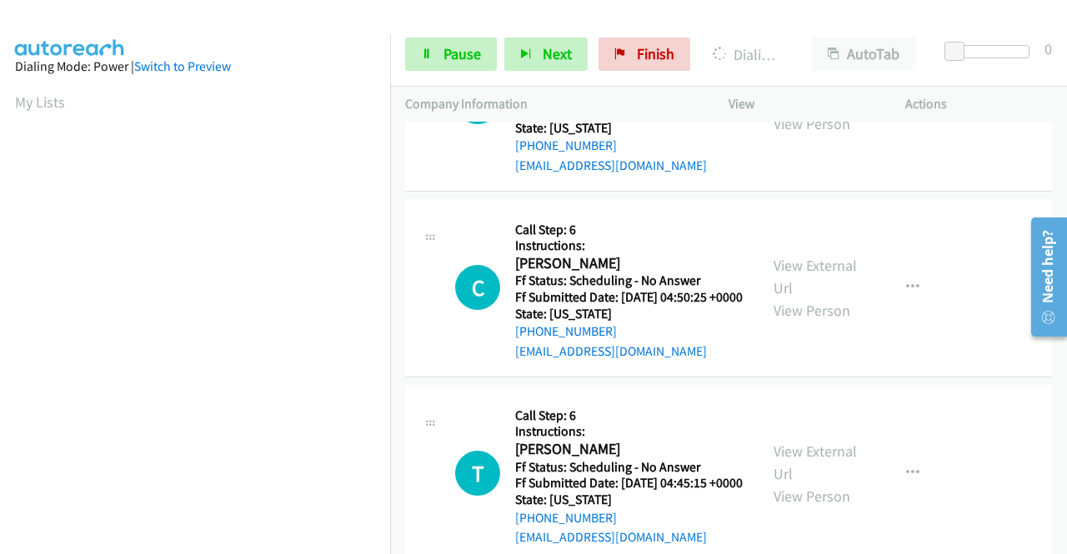
scroll to position [1654, 0]
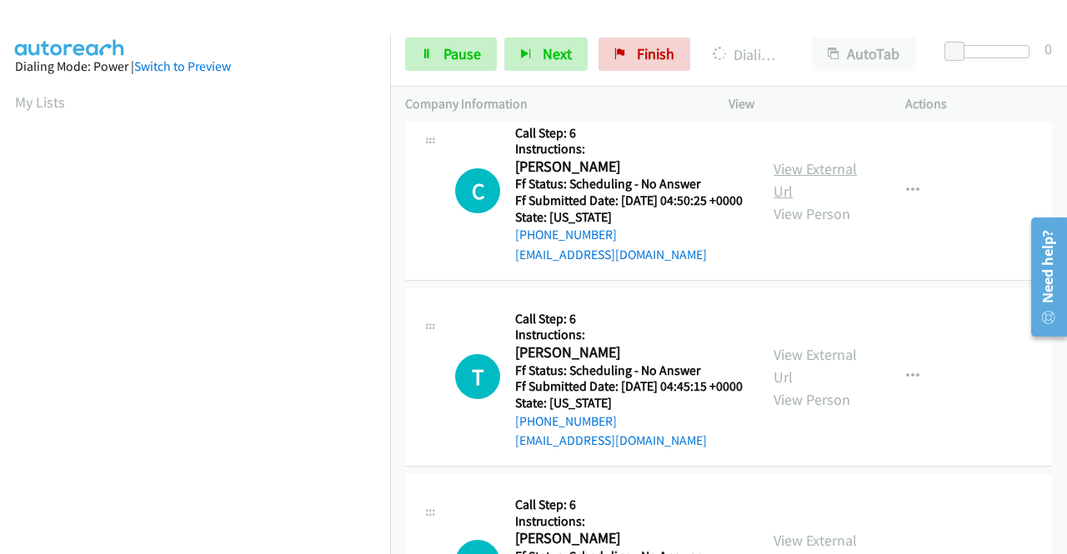
click at [819, 201] on link "View External Url" at bounding box center [815, 180] width 83 height 42
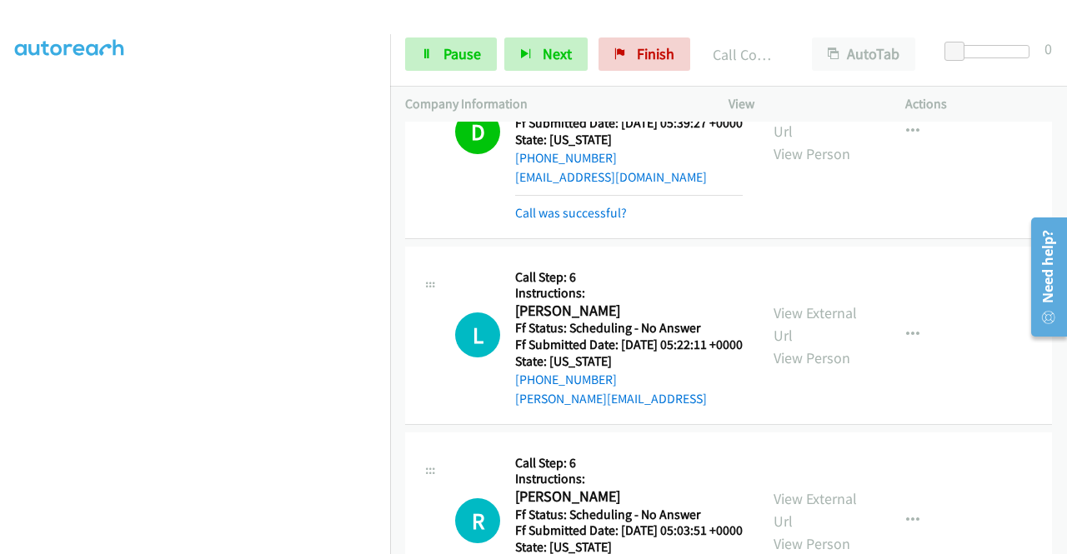
scroll to position [0, 0]
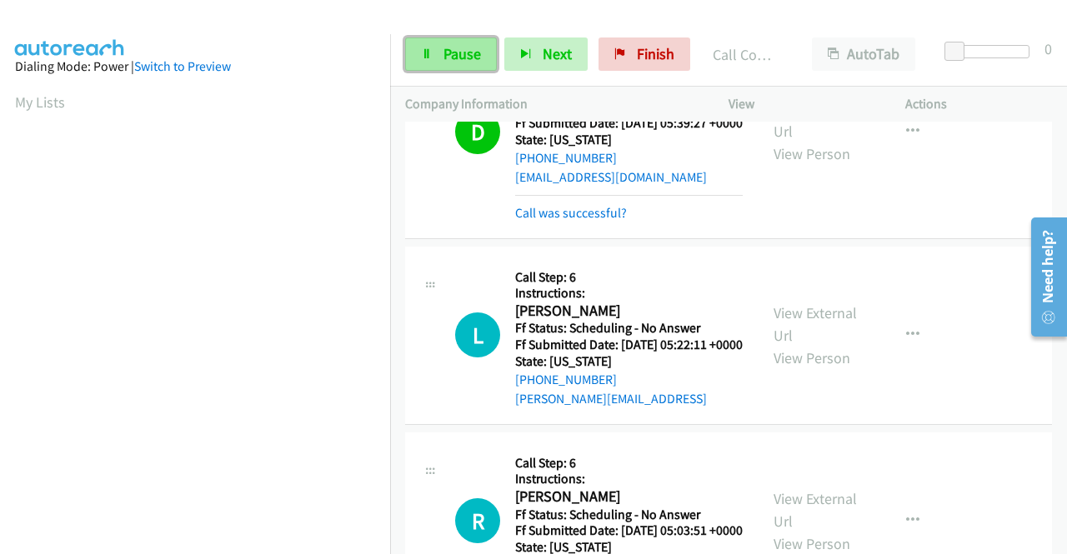
click at [449, 58] on span "Pause" at bounding box center [463, 53] width 38 height 19
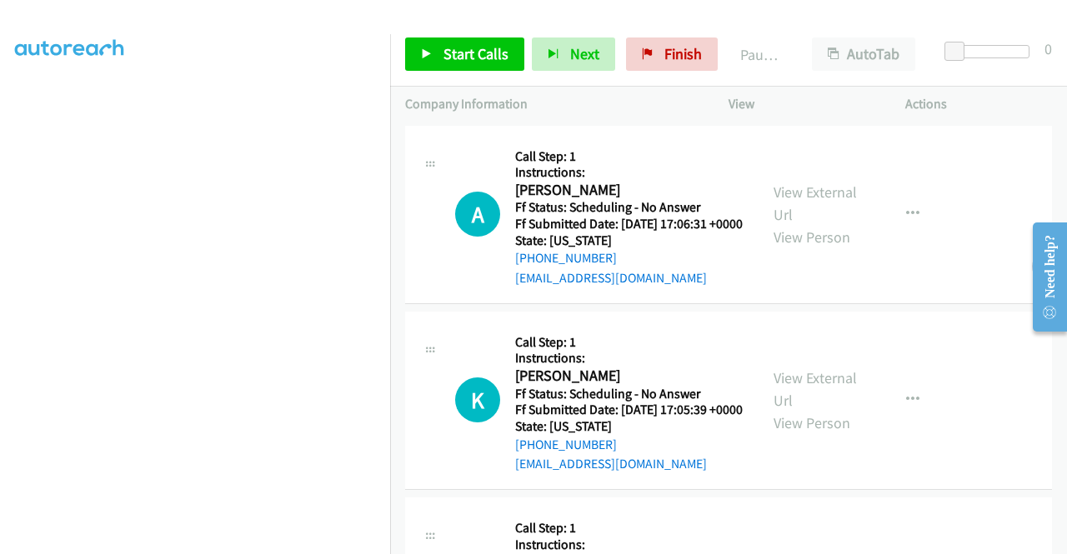
scroll to position [380, 0]
click at [464, 59] on span "Start Calls" at bounding box center [476, 53] width 65 height 19
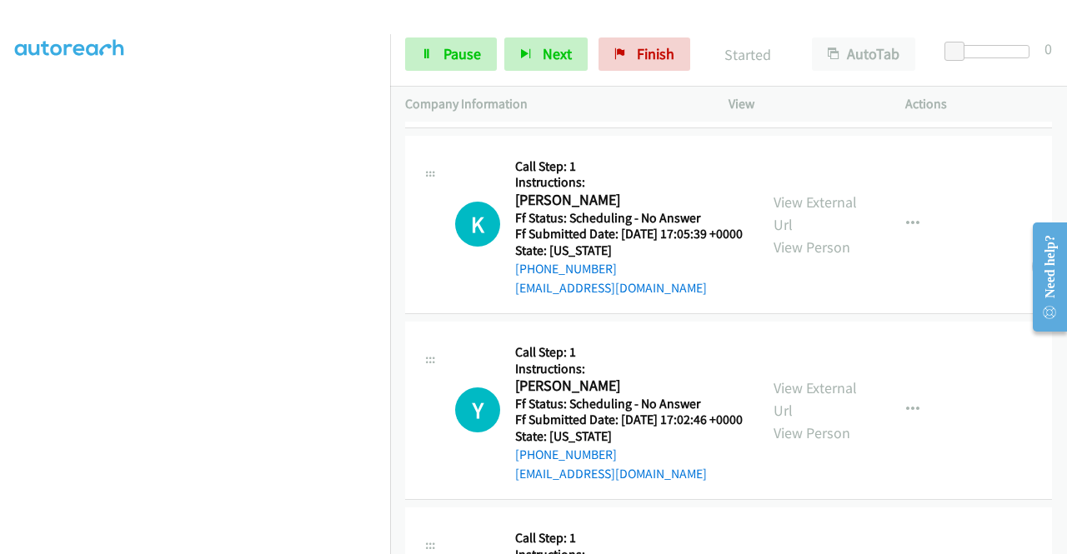
scroll to position [250, 0]
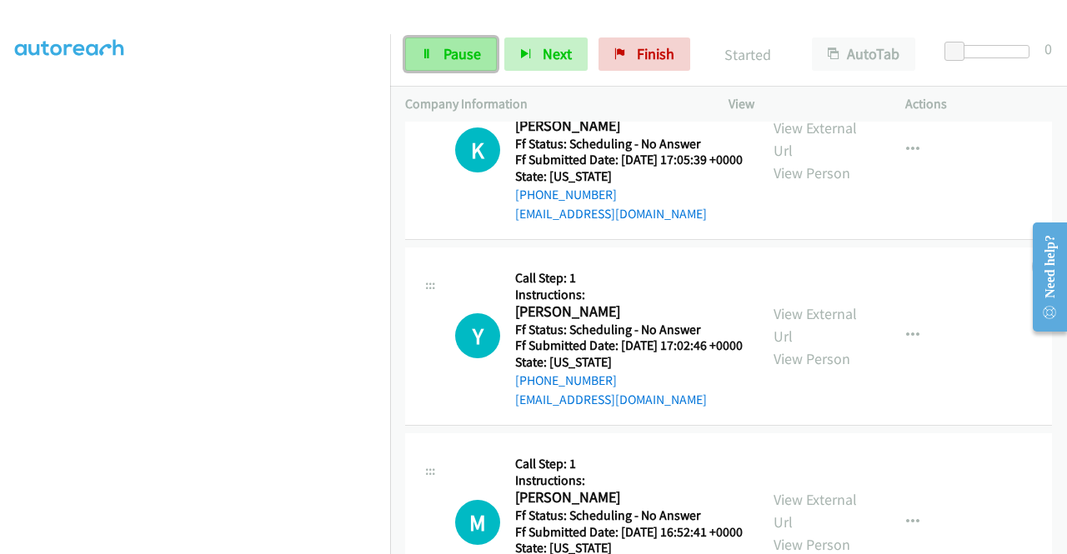
click at [459, 54] on span "Pause" at bounding box center [463, 53] width 38 height 19
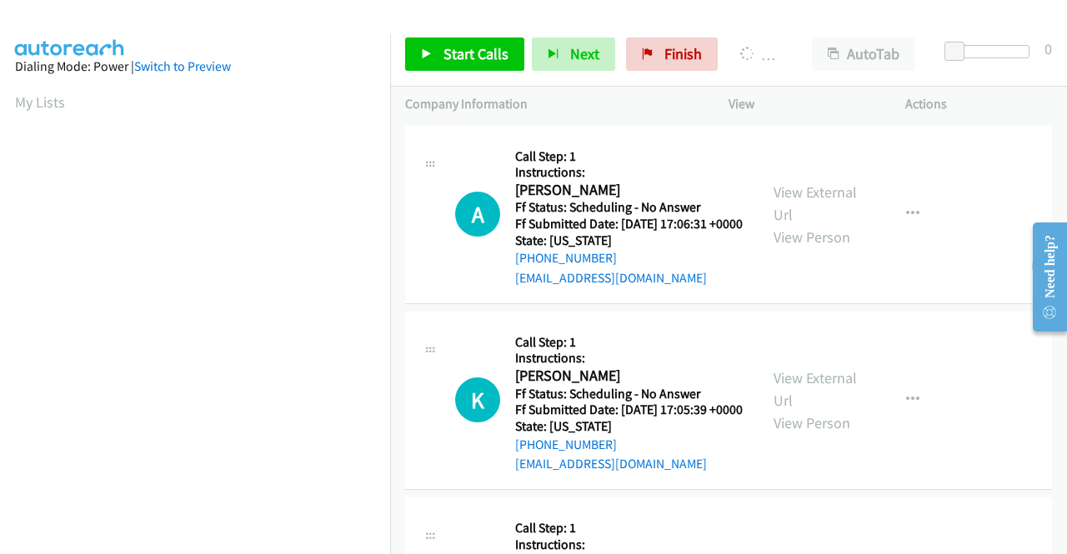
scroll to position [380, 0]
click at [797, 200] on link "View External Url" at bounding box center [815, 204] width 83 height 42
click at [829, 399] on link "View External Url" at bounding box center [815, 389] width 83 height 42
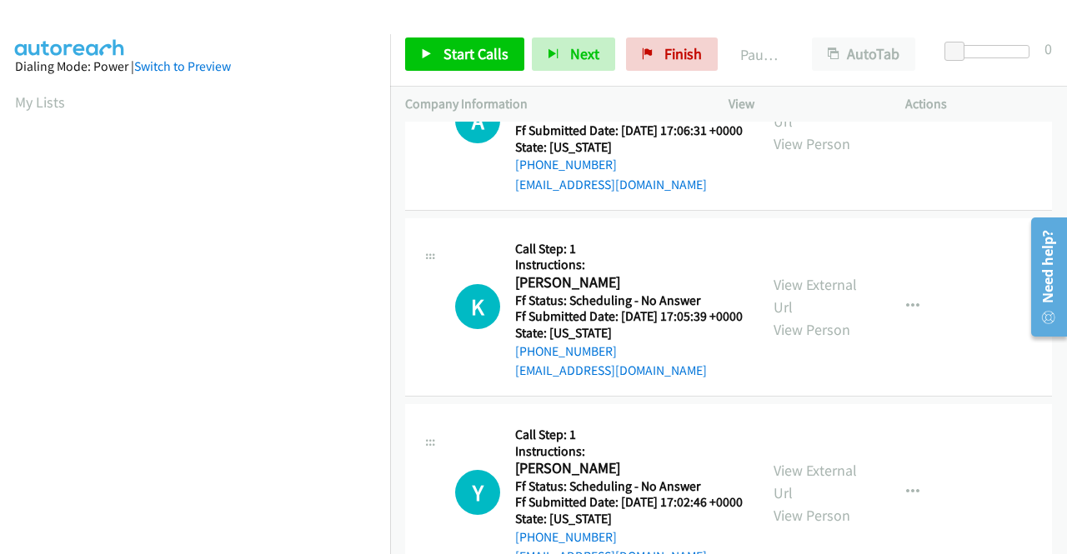
scroll to position [250, 0]
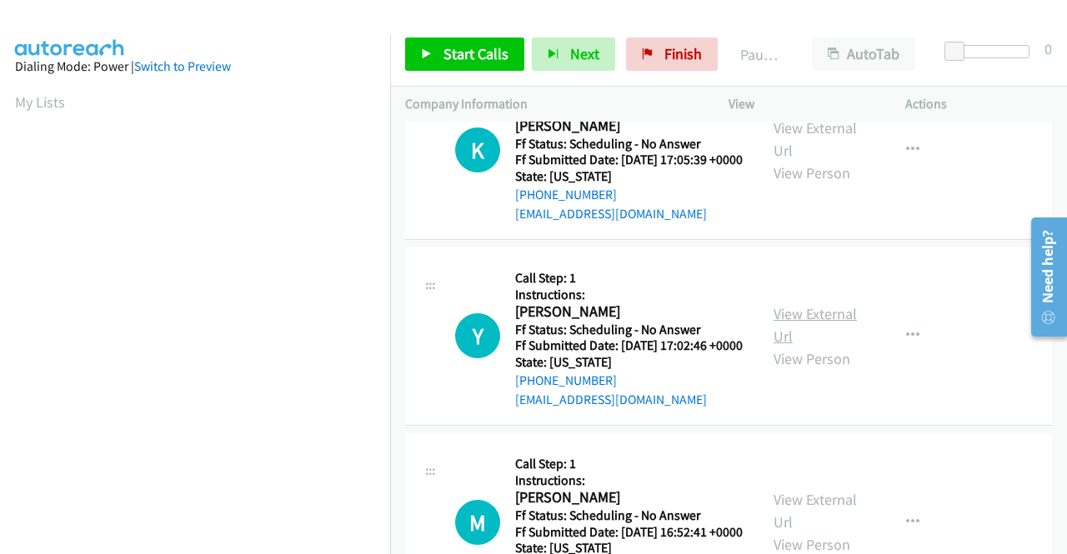
click at [783, 346] on link "View External Url" at bounding box center [815, 325] width 83 height 42
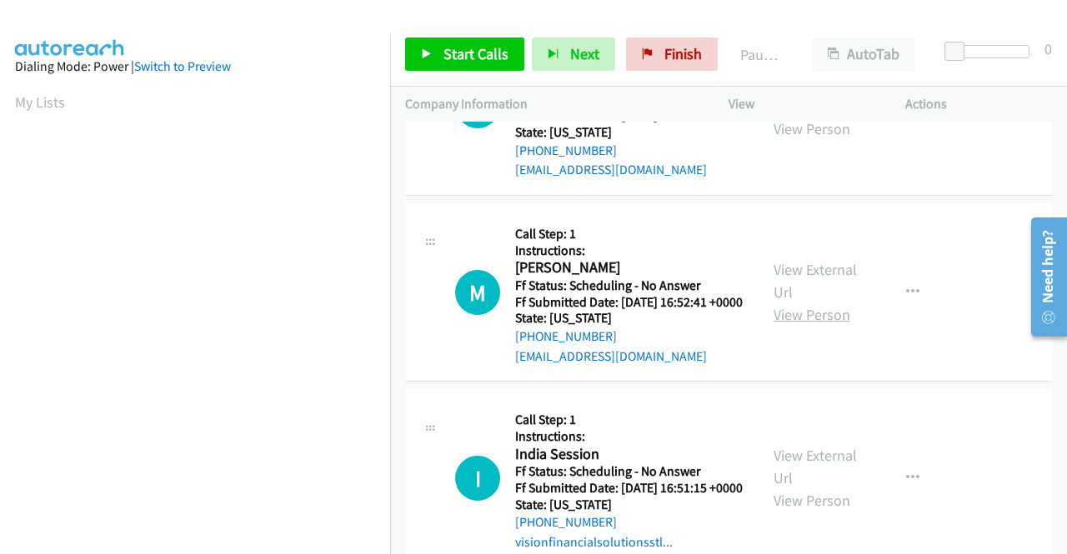
scroll to position [500, 0]
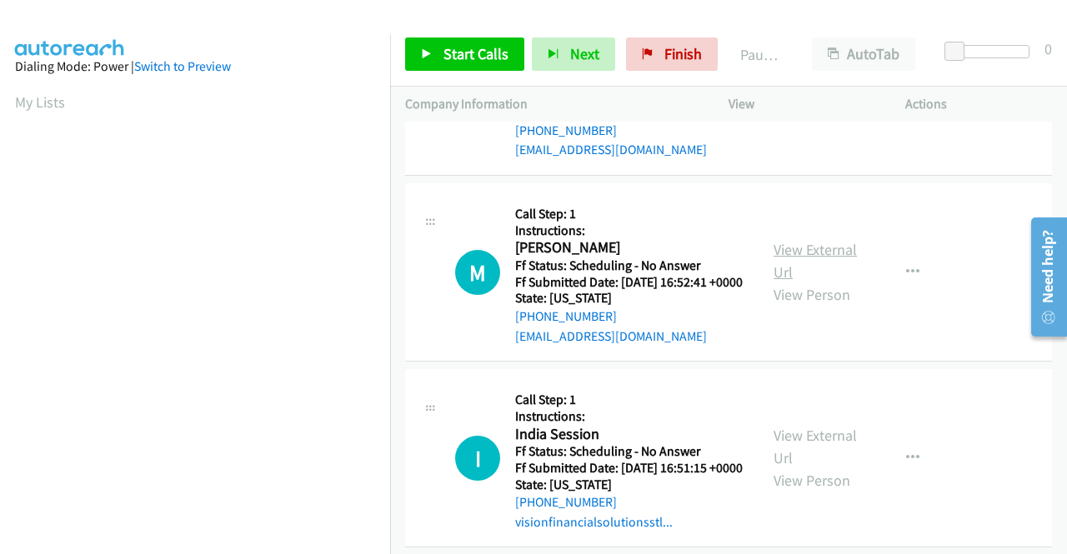
click at [824, 282] on link "View External Url" at bounding box center [815, 261] width 83 height 42
click at [459, 55] on span "Start Calls" at bounding box center [476, 53] width 65 height 19
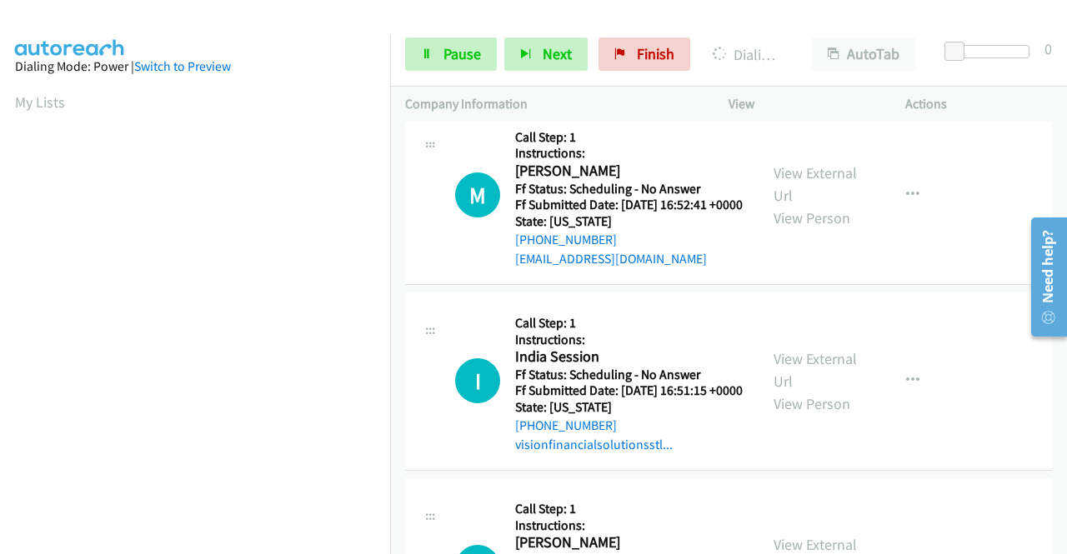
scroll to position [702, 0]
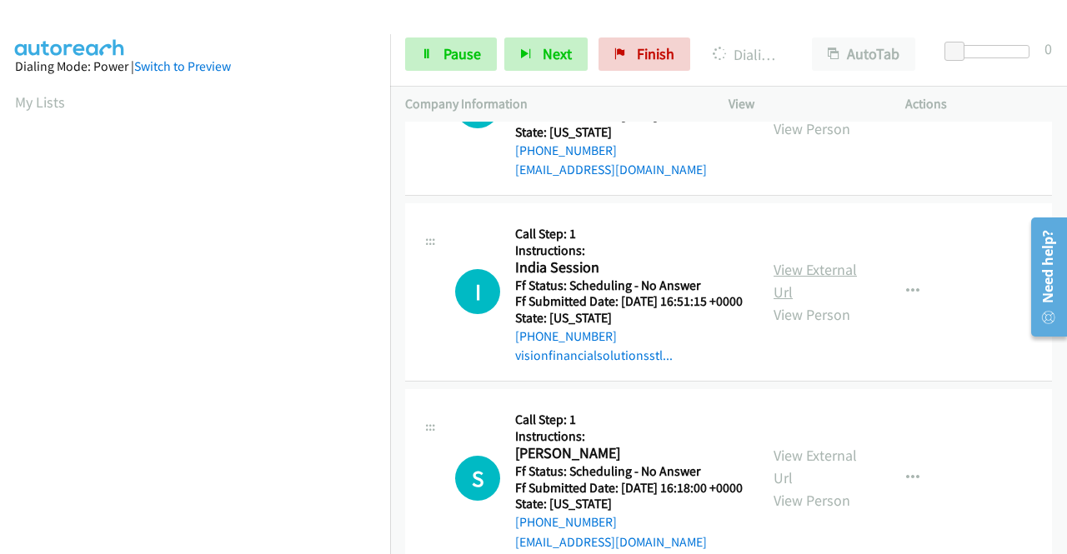
click at [792, 302] on link "View External Url" at bounding box center [815, 281] width 83 height 42
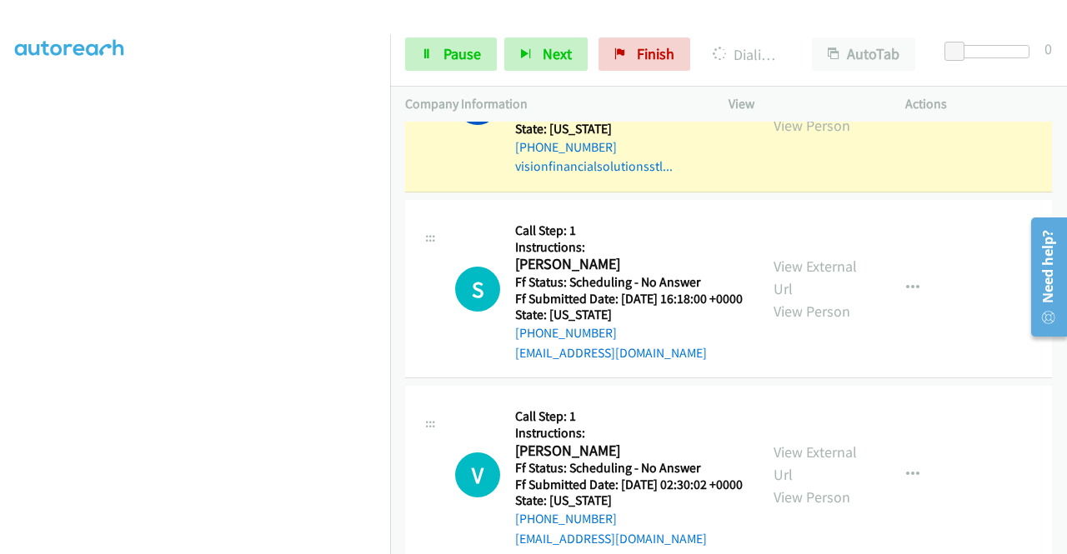
scroll to position [1070, 0]
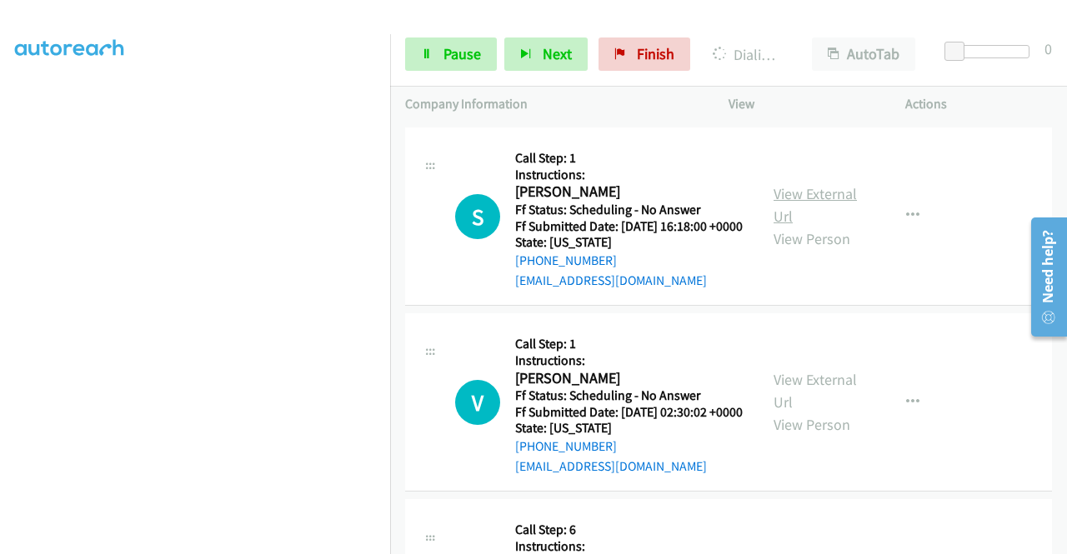
click at [814, 226] on link "View External Url" at bounding box center [815, 205] width 83 height 42
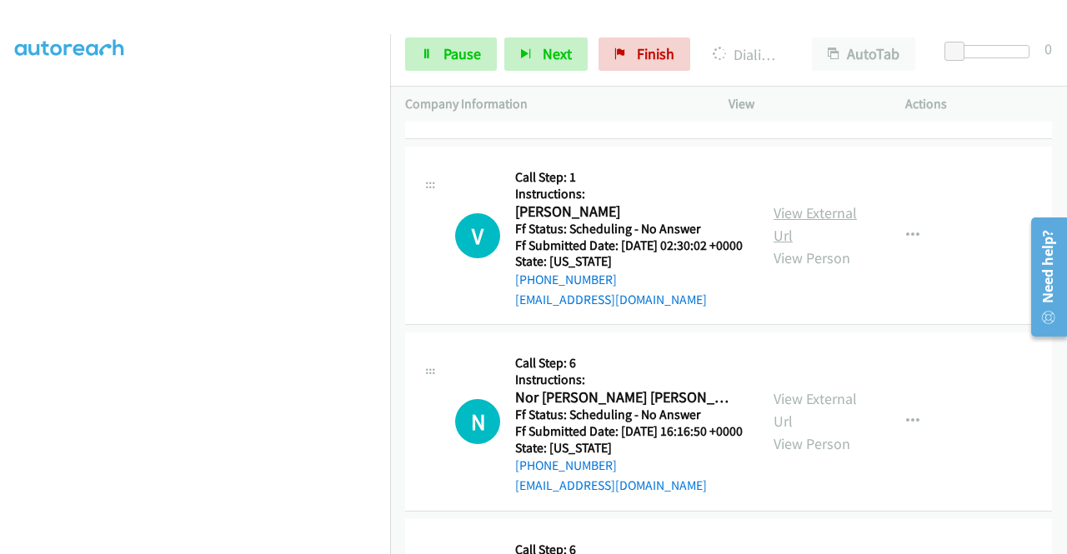
click at [807, 245] on link "View External Url" at bounding box center [815, 224] width 83 height 42
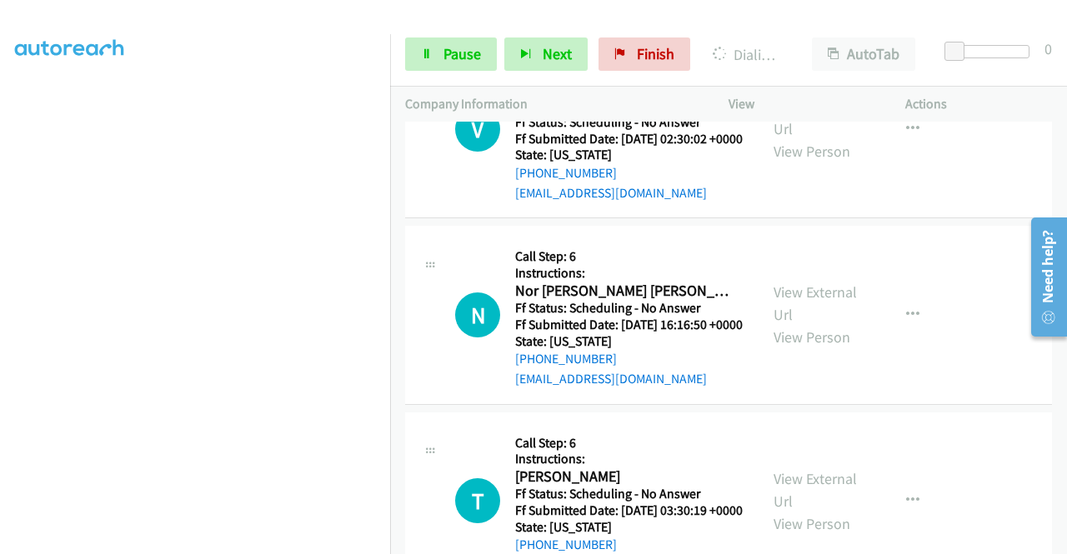
scroll to position [1404, 0]
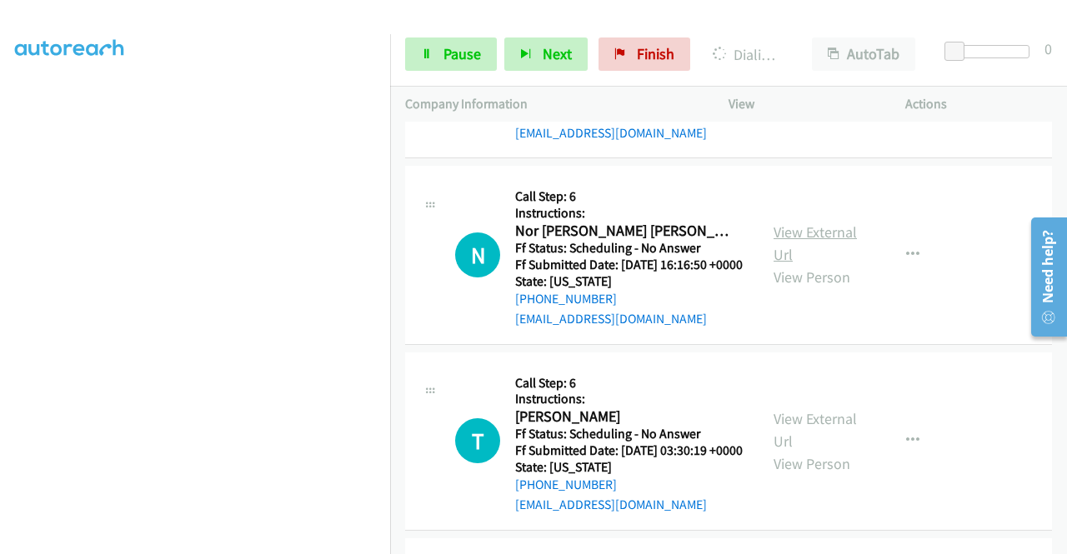
click at [815, 264] on link "View External Url" at bounding box center [815, 244] width 83 height 42
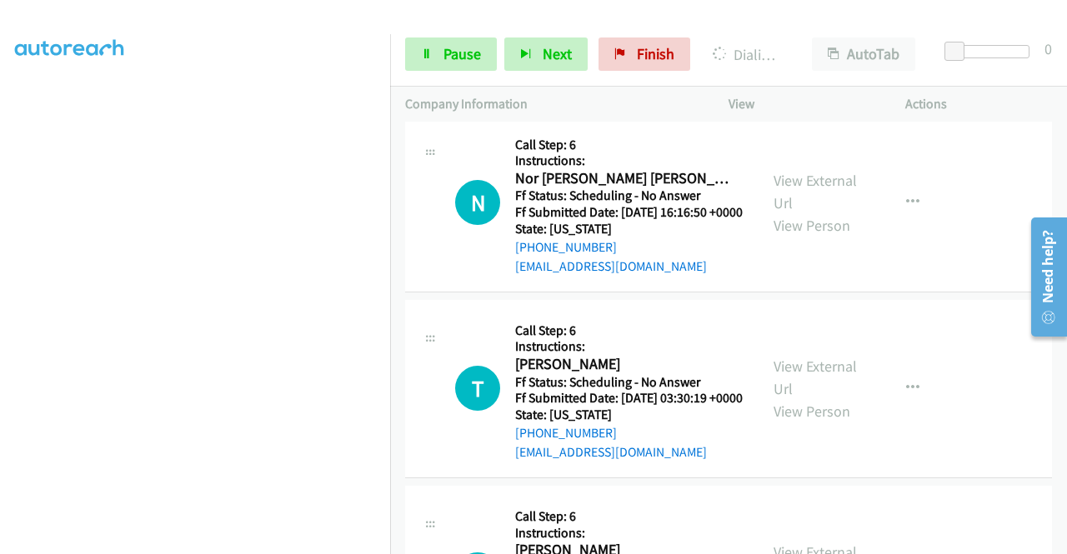
scroll to position [1654, 0]
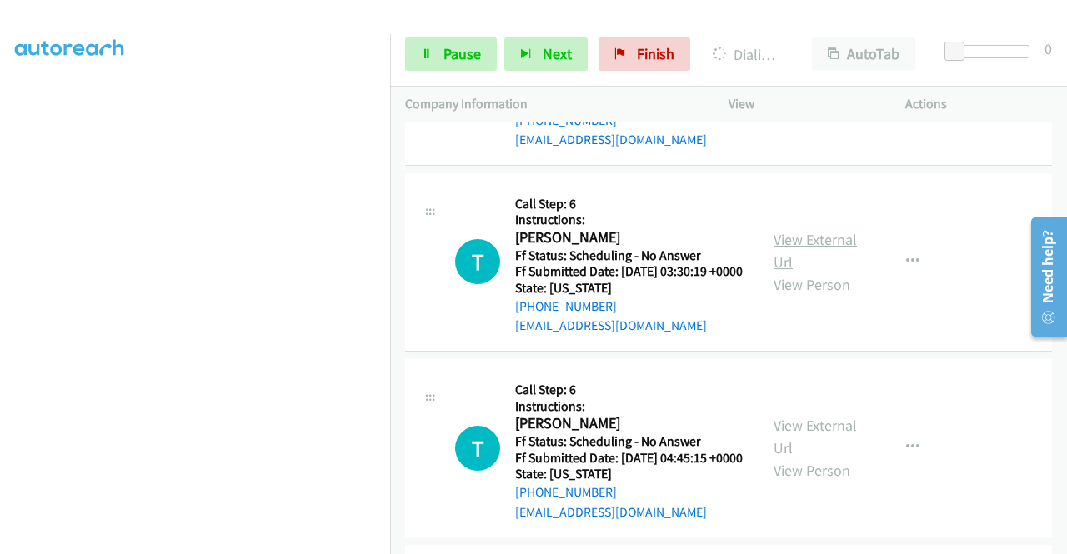
click at [797, 272] on link "View External Url" at bounding box center [815, 251] width 83 height 42
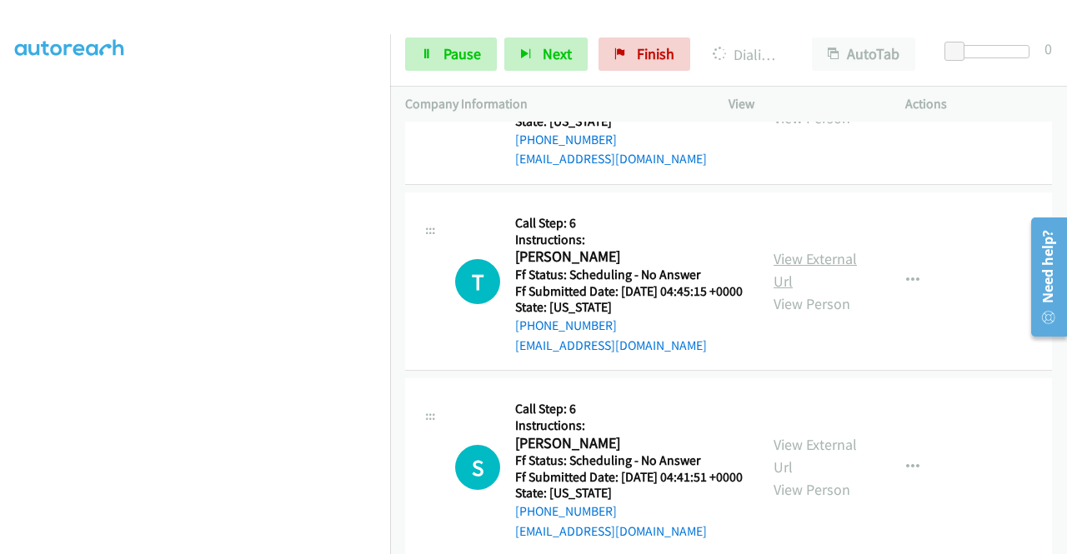
click at [838, 291] on link "View External Url" at bounding box center [815, 270] width 83 height 42
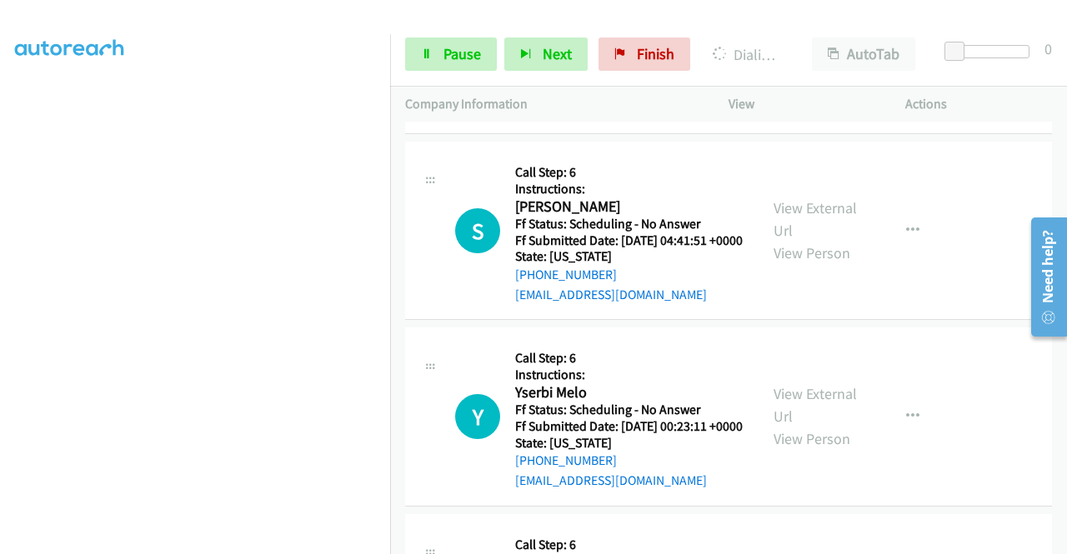
scroll to position [2071, 0]
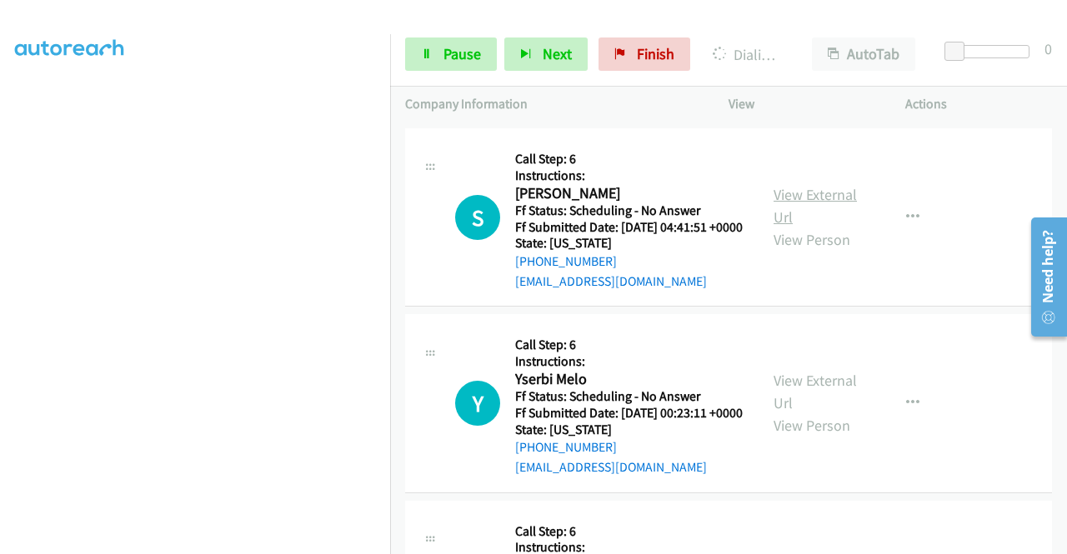
click at [786, 227] on link "View External Url" at bounding box center [815, 206] width 83 height 42
click at [262, 540] on aside "Dialing Mode: Power | Switch to Preview My Lists" at bounding box center [195, 127] width 390 height 923
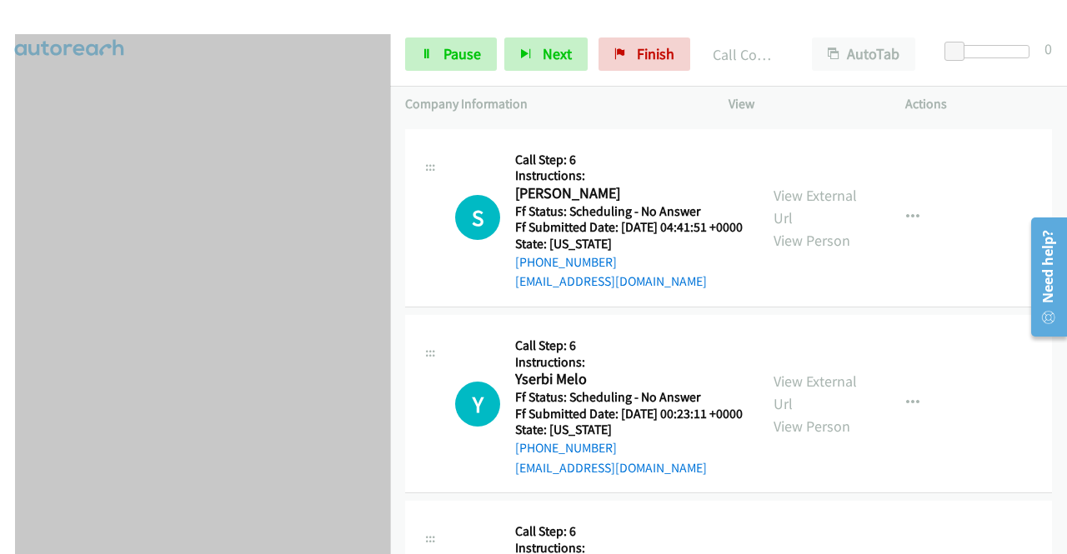
scroll to position [130, 0]
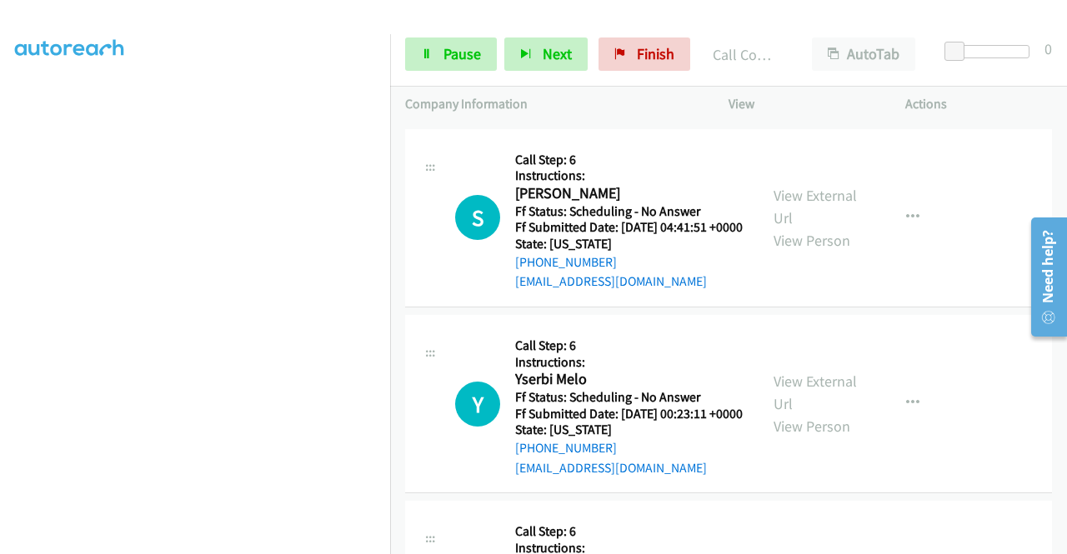
click at [462, 106] on div "T Callback Scheduled Call Step: 6 Instructions: Tom Corralejo America/Los_Angel…" at bounding box center [599, 32] width 288 height 148
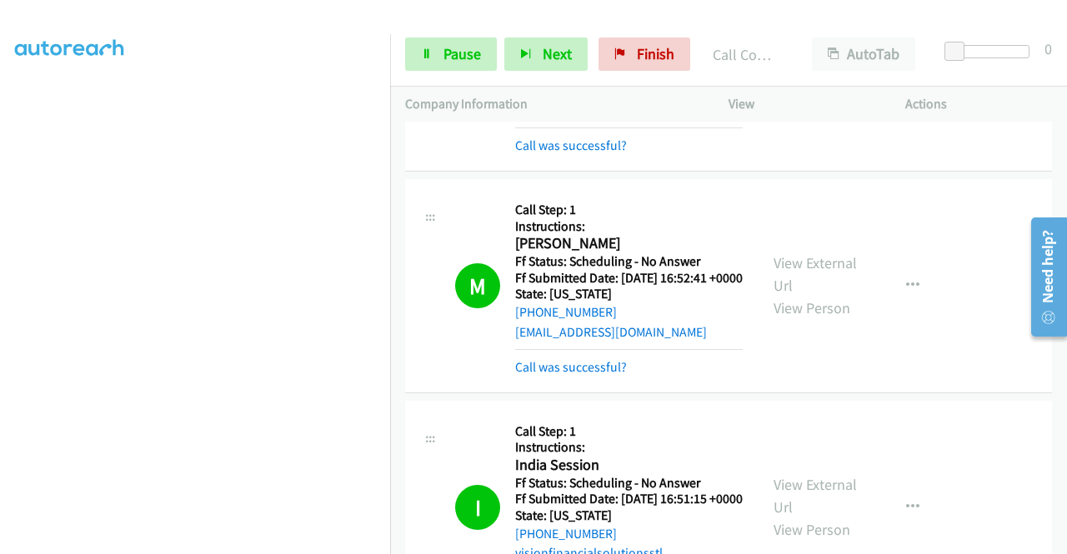
scroll to position [0, 0]
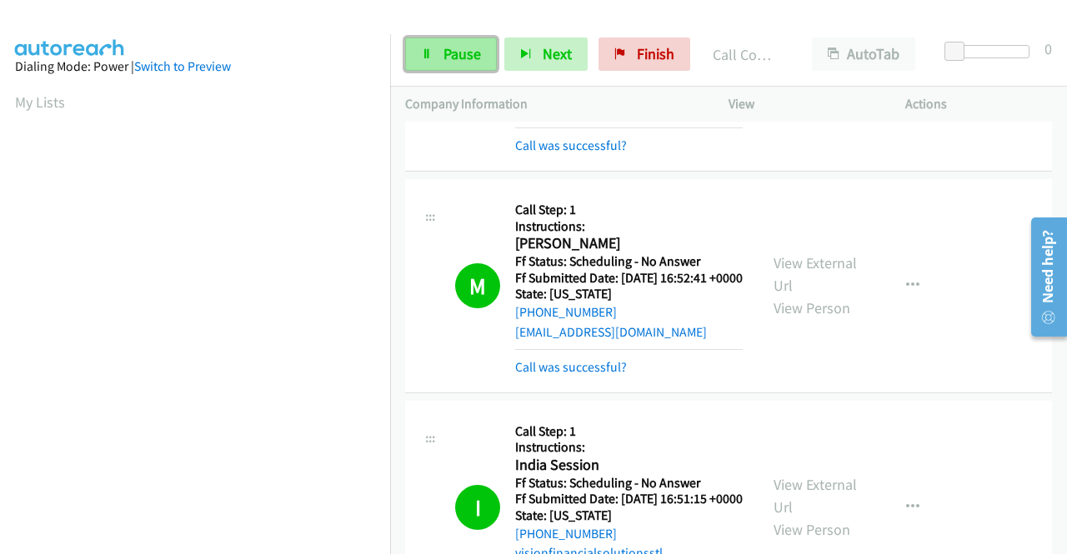
click at [454, 54] on span "Pause" at bounding box center [463, 53] width 38 height 19
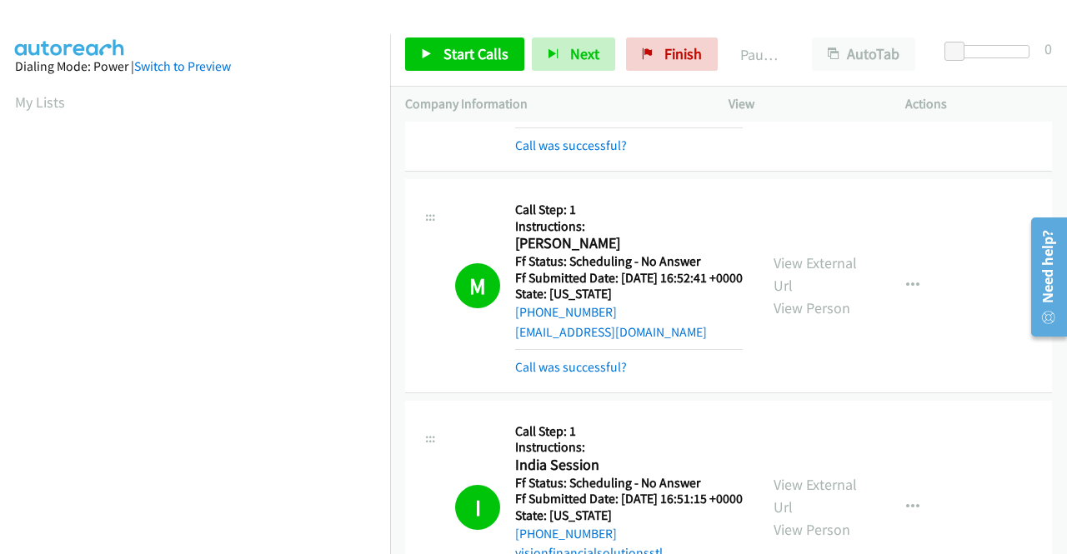
scroll to position [380, 0]
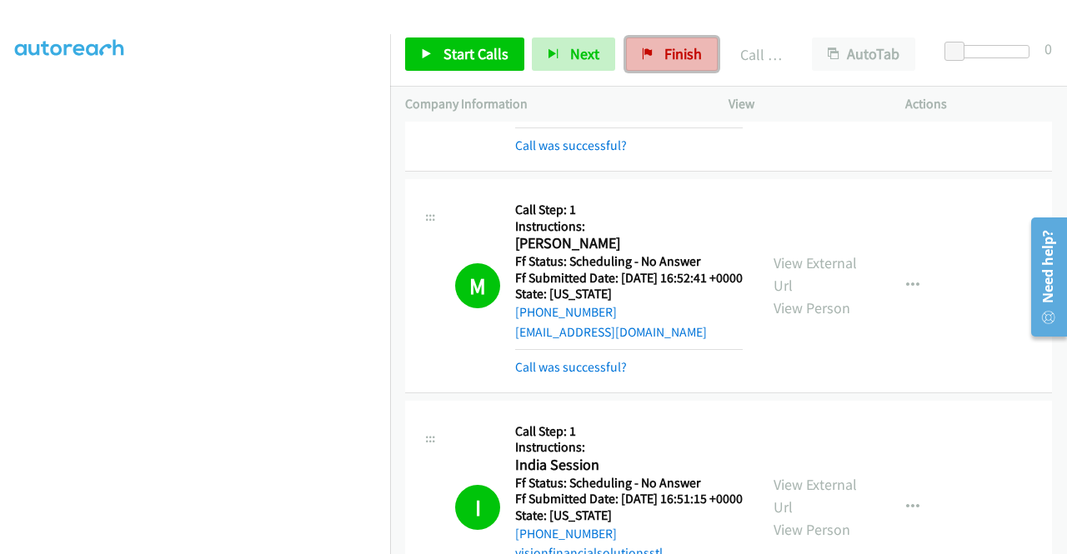
click at [642, 50] on icon at bounding box center [648, 55] width 12 height 12
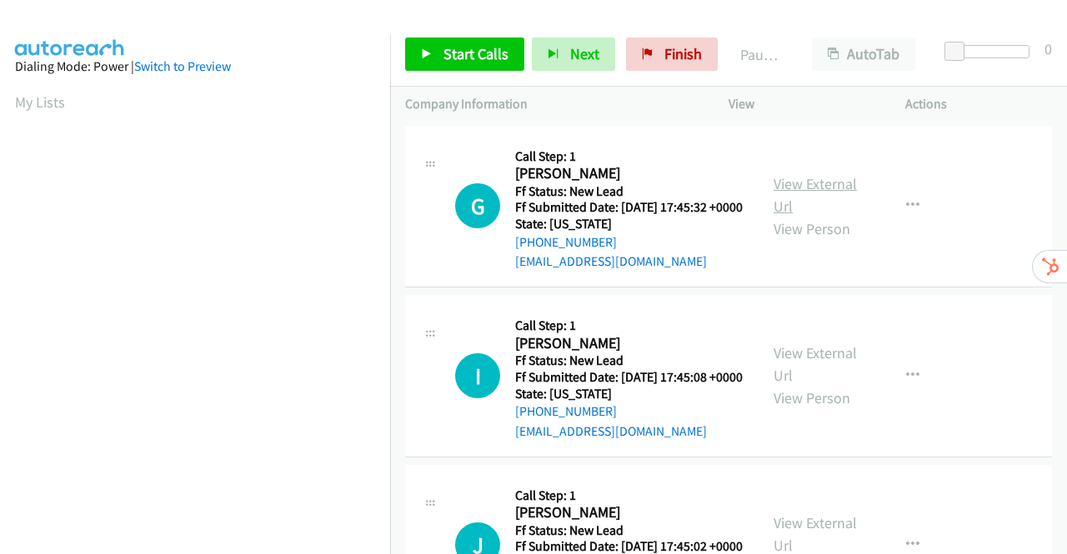
click at [817, 193] on link "View External Url" at bounding box center [815, 195] width 83 height 42
click at [813, 377] on link "View External Url" at bounding box center [815, 364] width 83 height 42
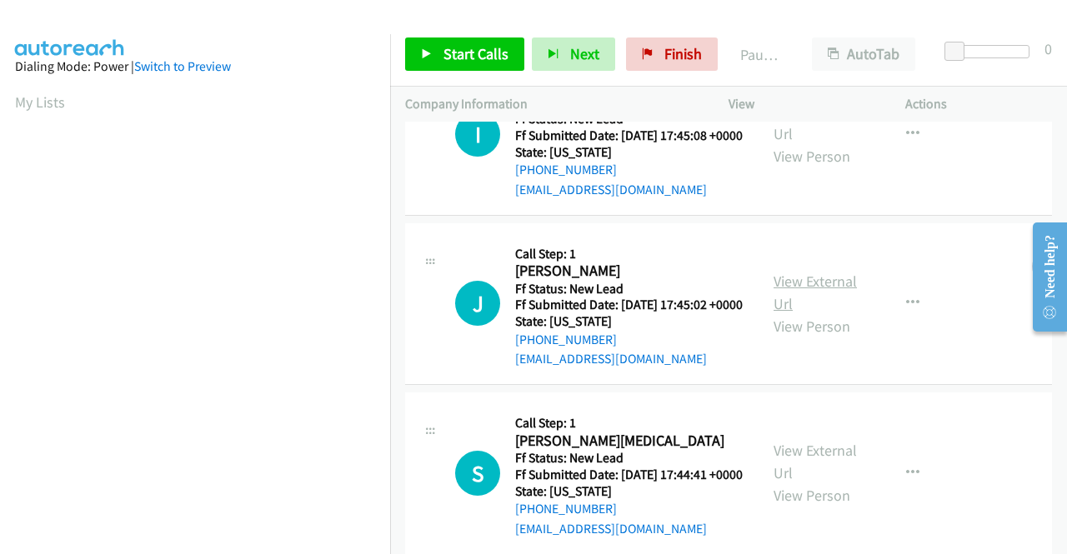
scroll to position [250, 0]
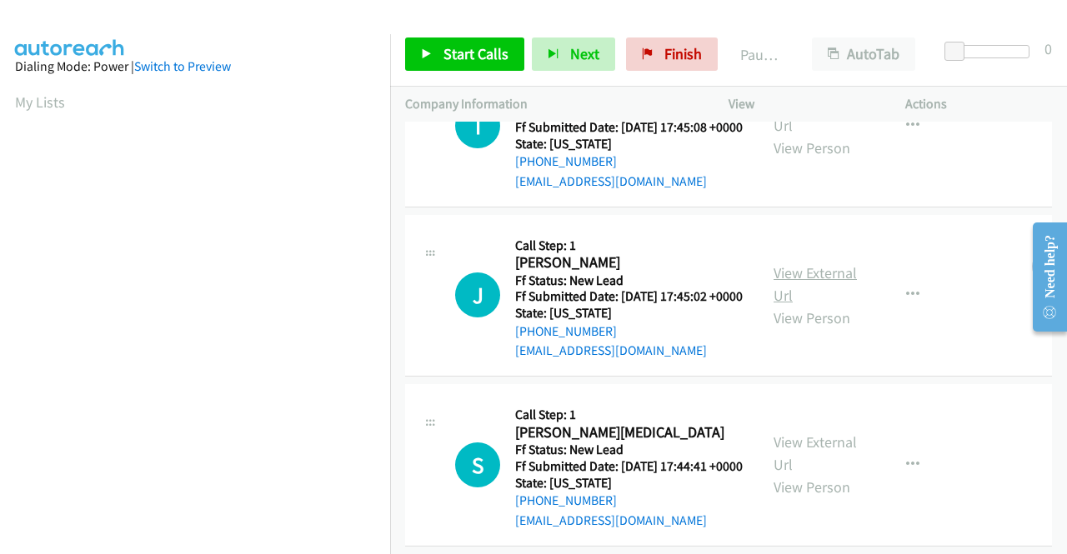
click at [809, 305] on link "View External Url" at bounding box center [815, 284] width 83 height 42
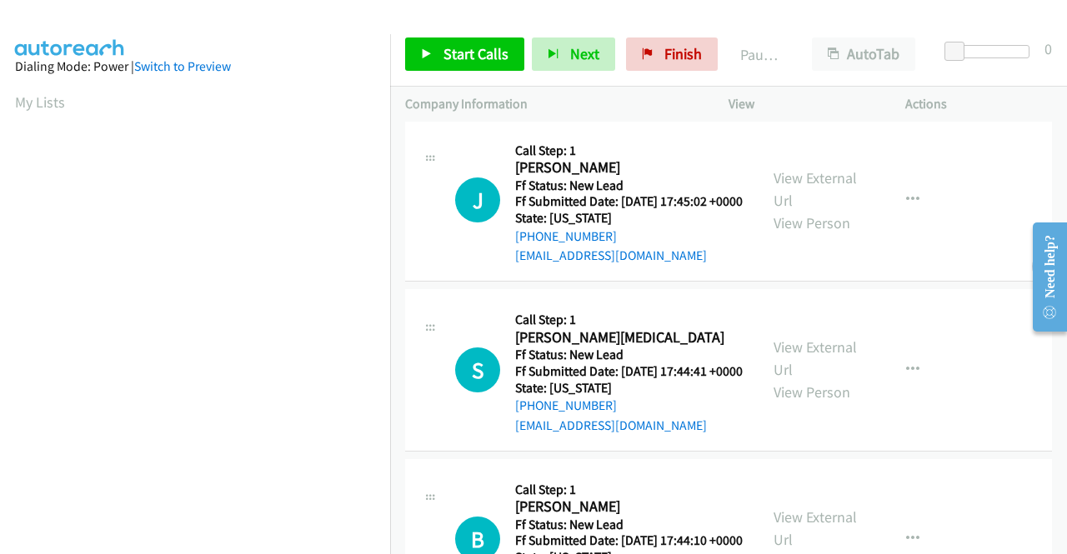
scroll to position [500, 0]
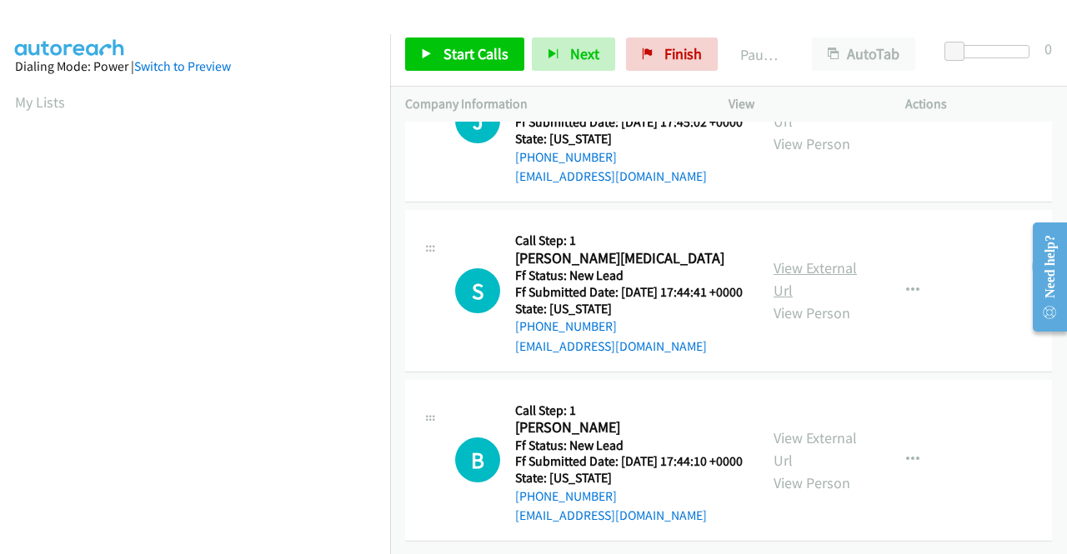
click at [824, 258] on link "View External Url" at bounding box center [815, 279] width 83 height 42
click at [819, 428] on link "View External Url" at bounding box center [815, 449] width 83 height 42
click at [447, 48] on span "Start Calls" at bounding box center [476, 53] width 65 height 19
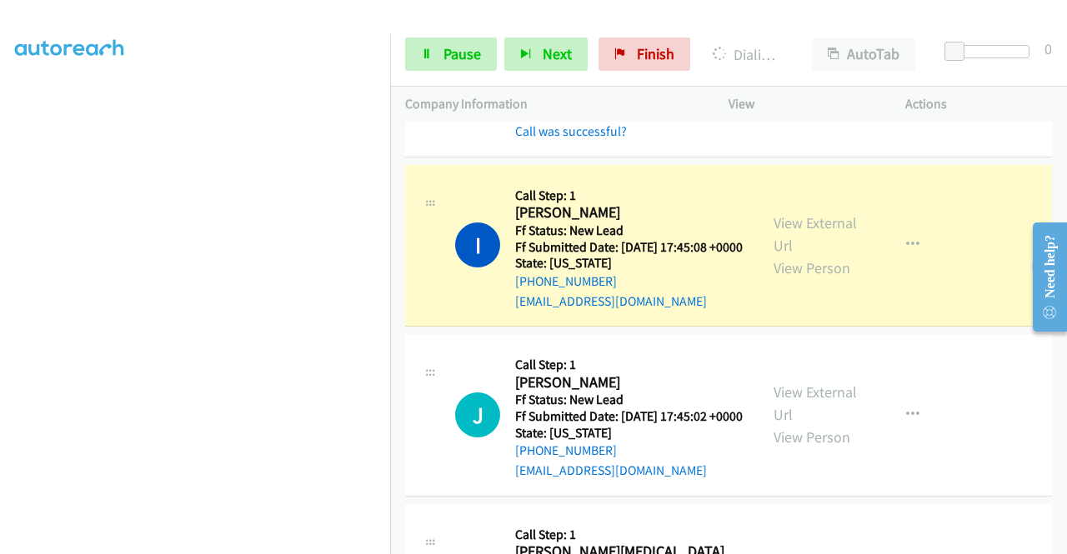
scroll to position [167, 0]
click at [443, 56] on link "Pause" at bounding box center [451, 54] width 92 height 33
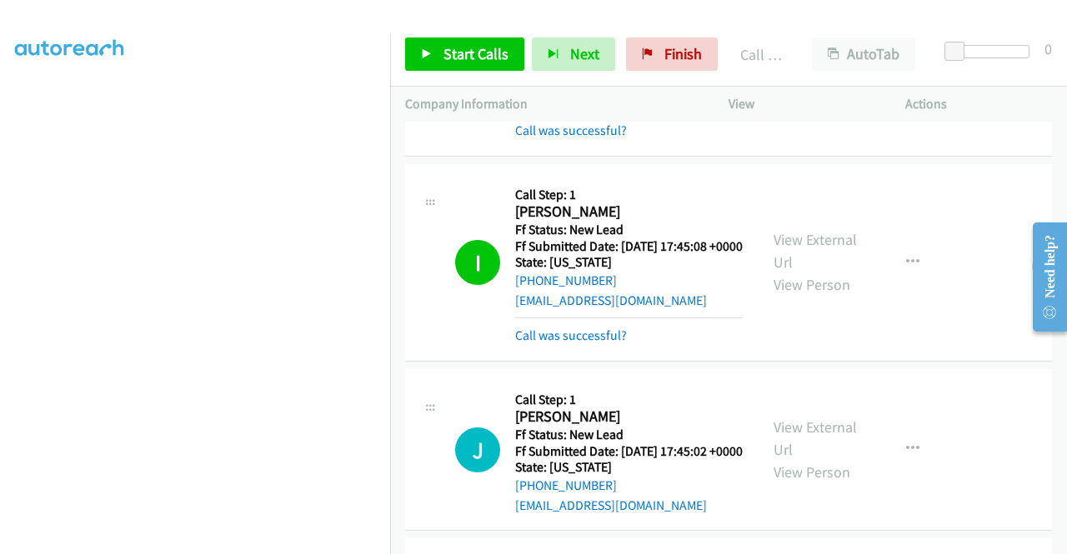
scroll to position [0, 0]
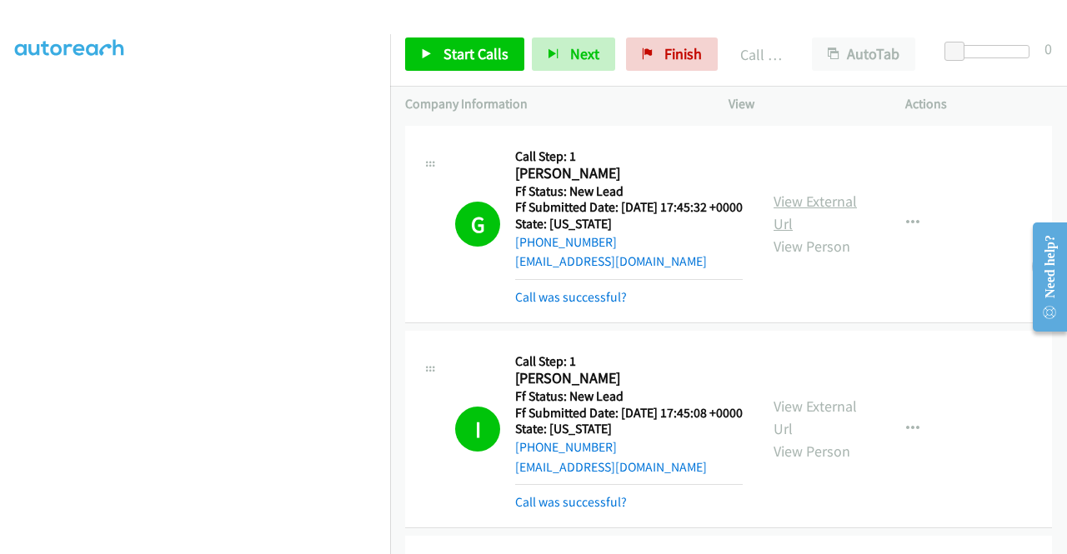
click at [799, 209] on link "View External Url" at bounding box center [815, 213] width 83 height 42
click at [433, 53] on link "Start Calls" at bounding box center [464, 54] width 119 height 33
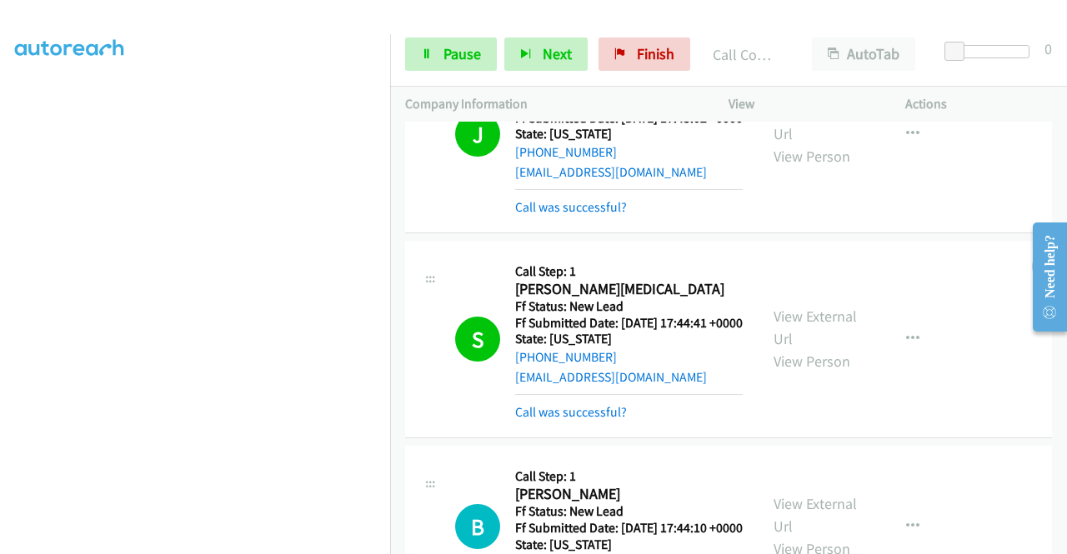
scroll to position [834, 0]
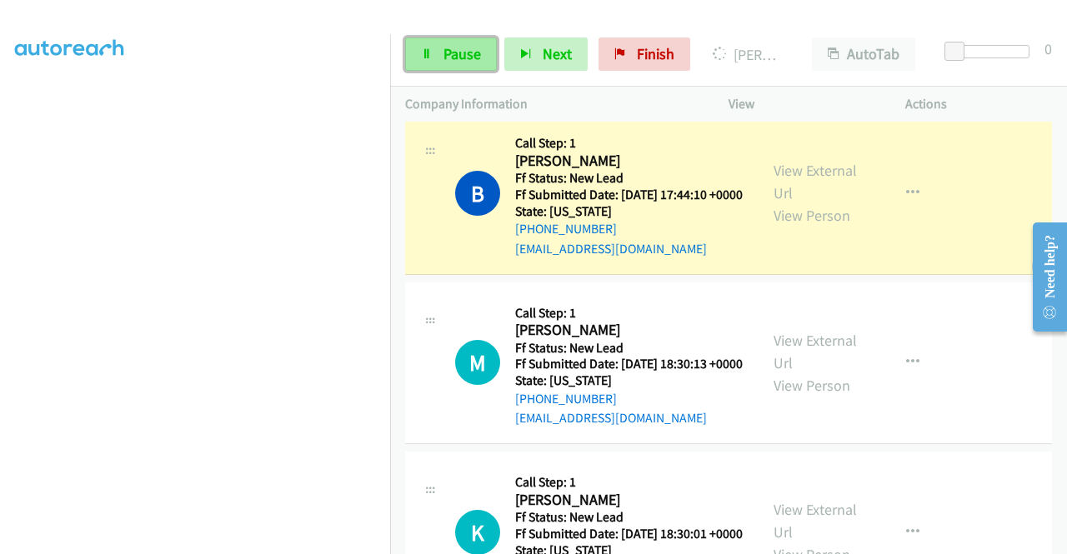
click at [449, 58] on span "Pause" at bounding box center [463, 53] width 38 height 19
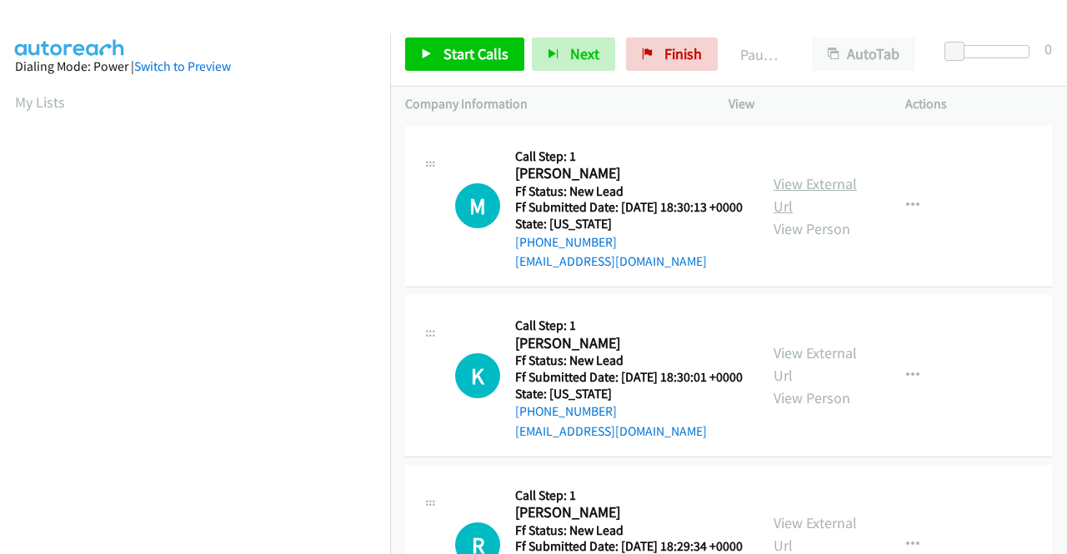
click at [812, 193] on link "View External Url" at bounding box center [815, 195] width 83 height 42
click at [790, 374] on link "View External Url" at bounding box center [815, 364] width 83 height 42
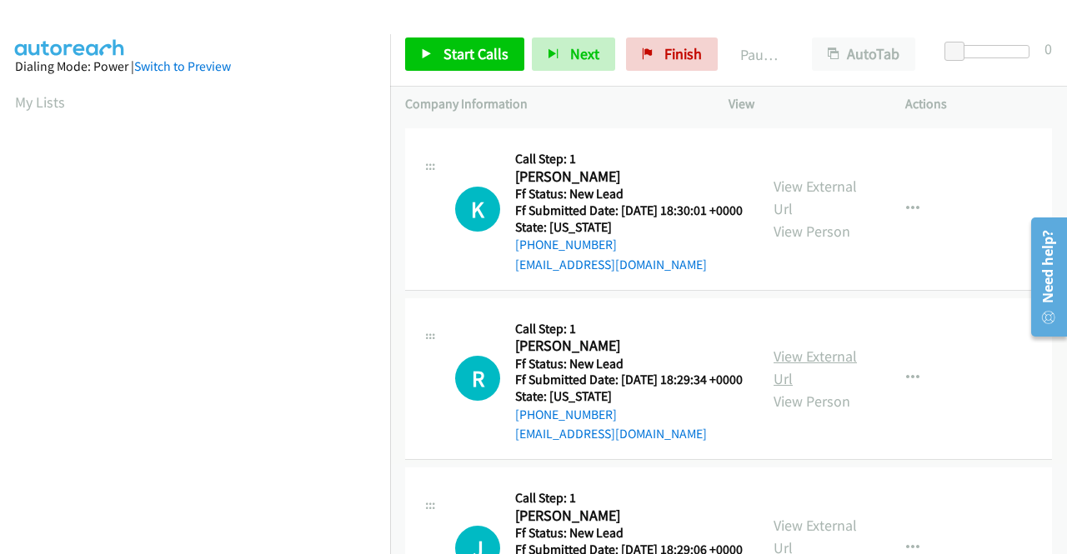
click at [819, 388] on link "View External Url" at bounding box center [815, 368] width 83 height 42
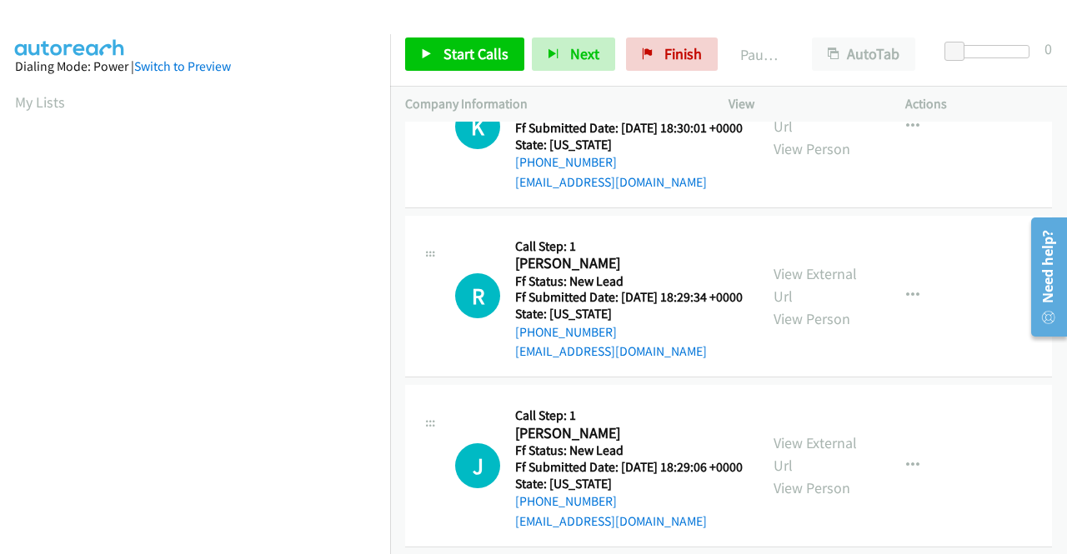
scroll to position [331, 0]
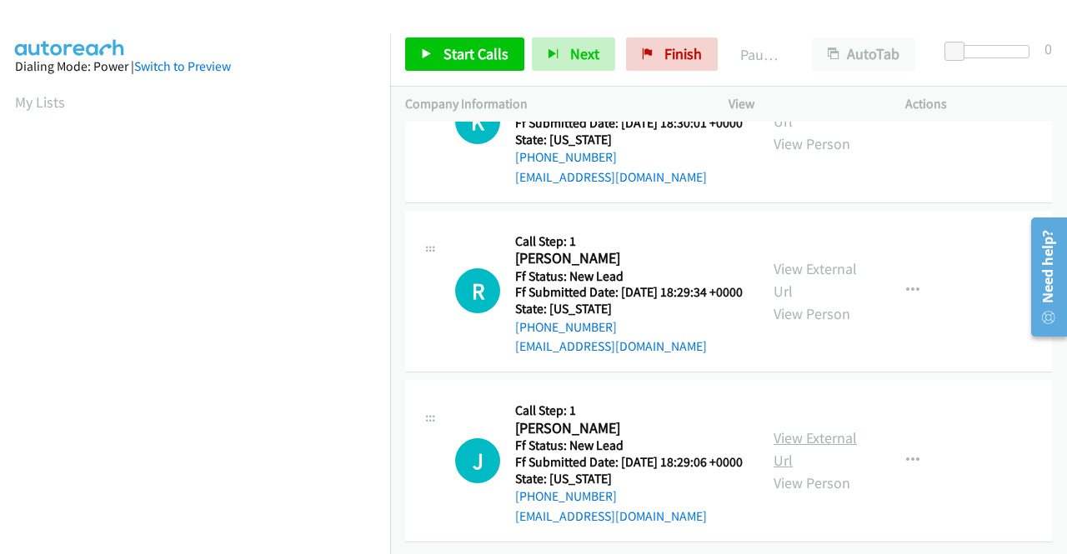
click at [824, 428] on link "View External Url" at bounding box center [815, 449] width 83 height 42
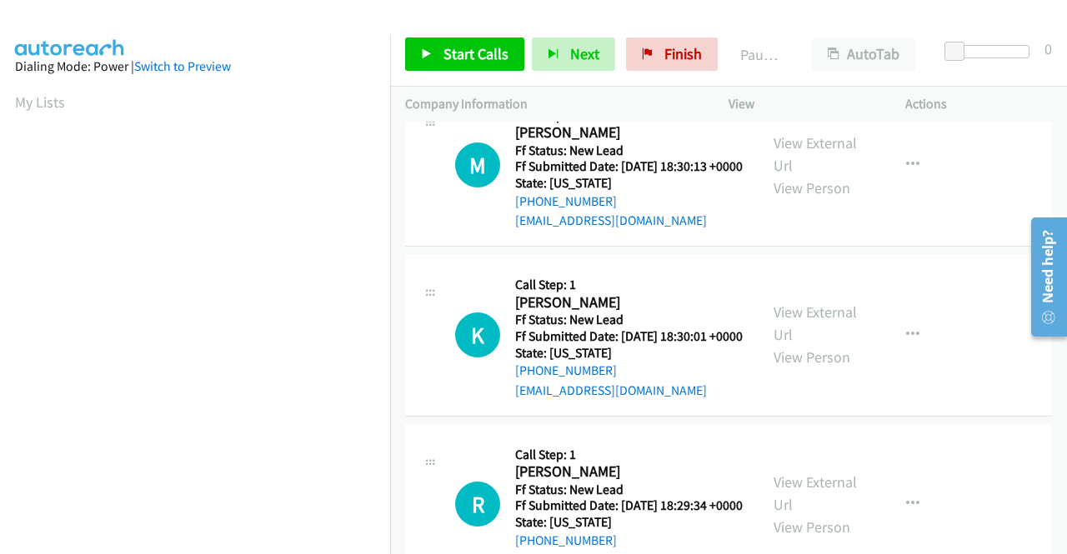
scroll to position [0, 0]
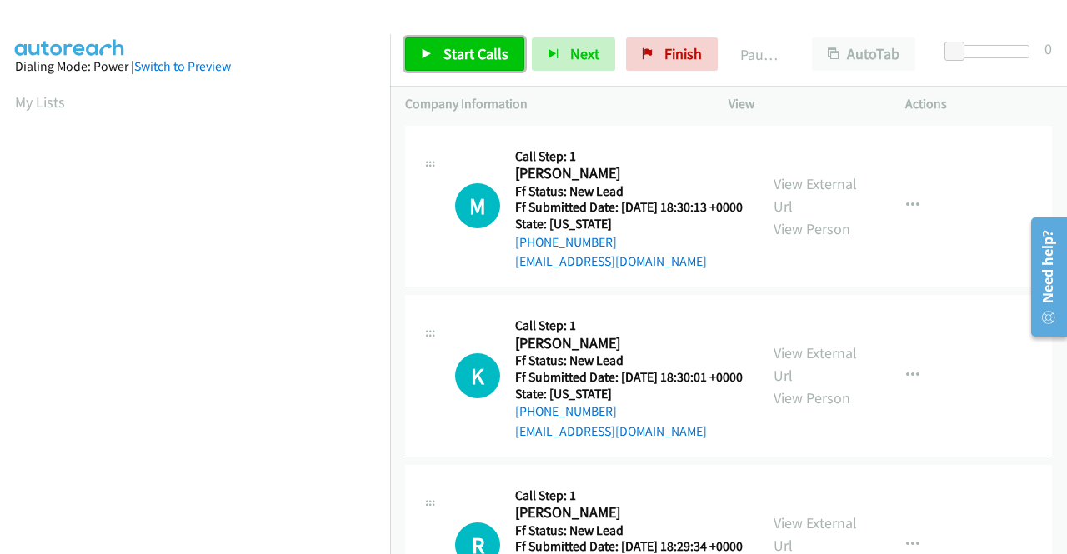
click at [458, 54] on span "Start Calls" at bounding box center [476, 53] width 65 height 19
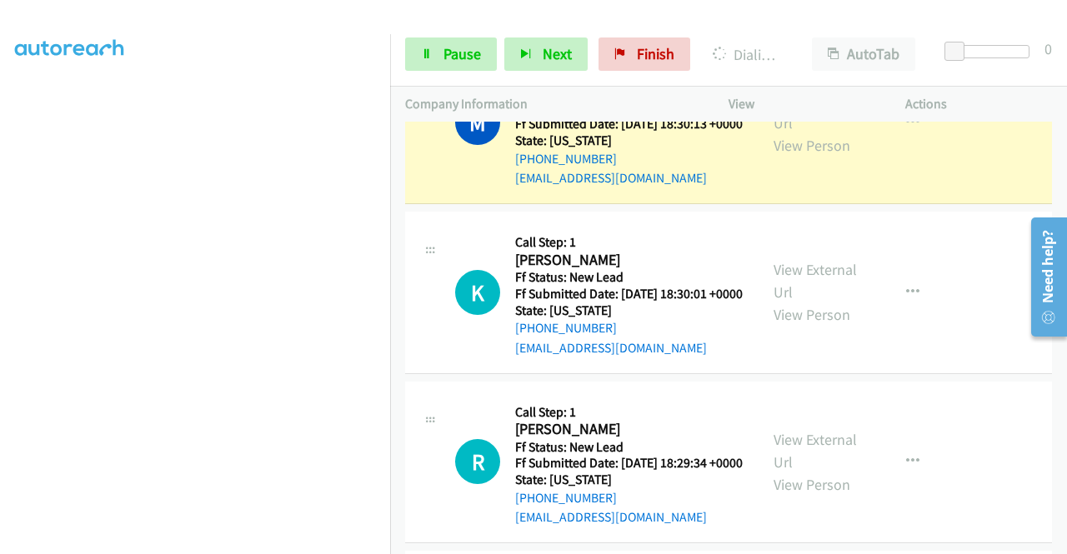
scroll to position [380, 0]
click at [445, 46] on span "Pause" at bounding box center [463, 53] width 38 height 19
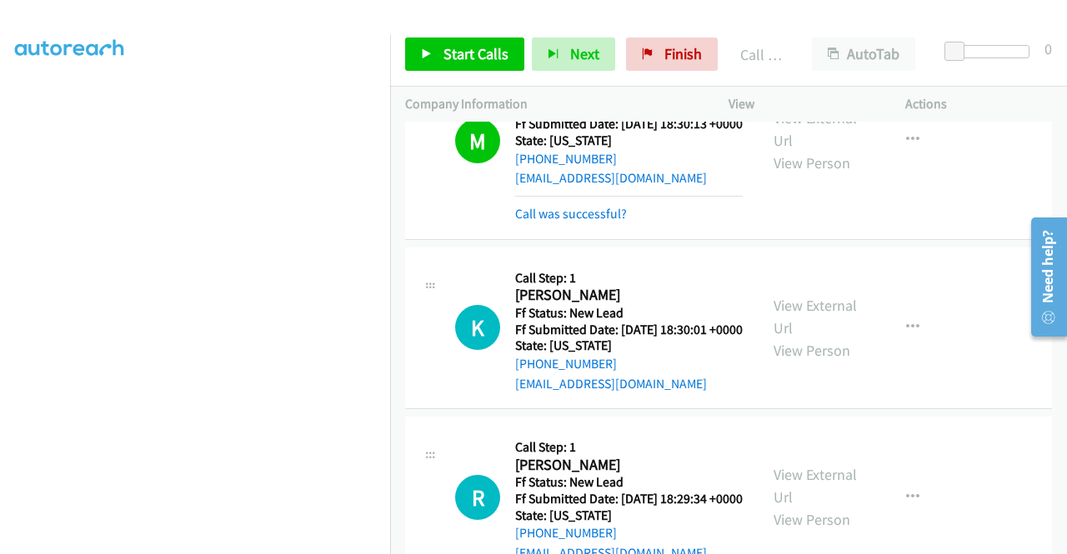
scroll to position [101, 0]
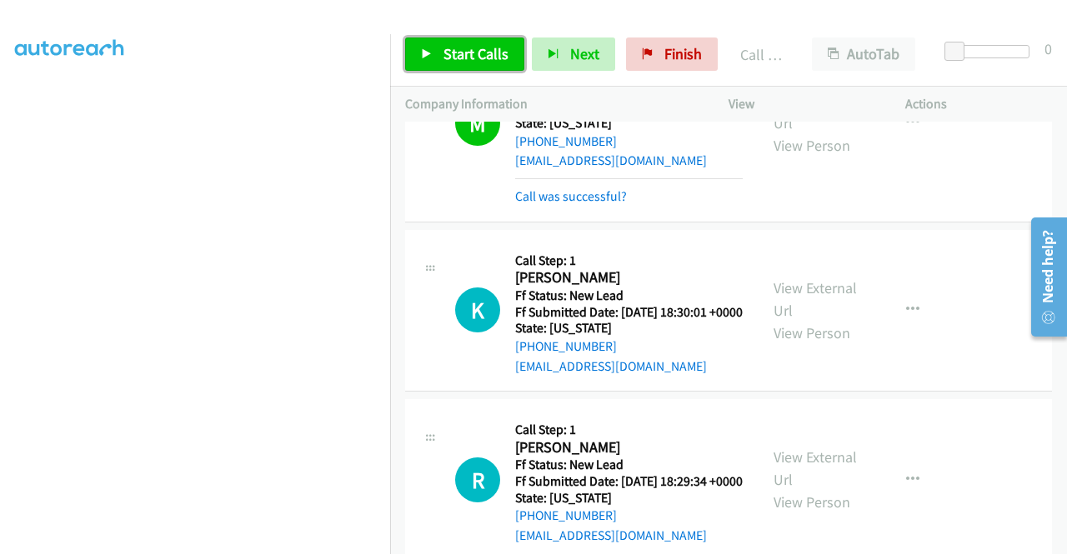
click at [445, 48] on span "Start Calls" at bounding box center [476, 53] width 65 height 19
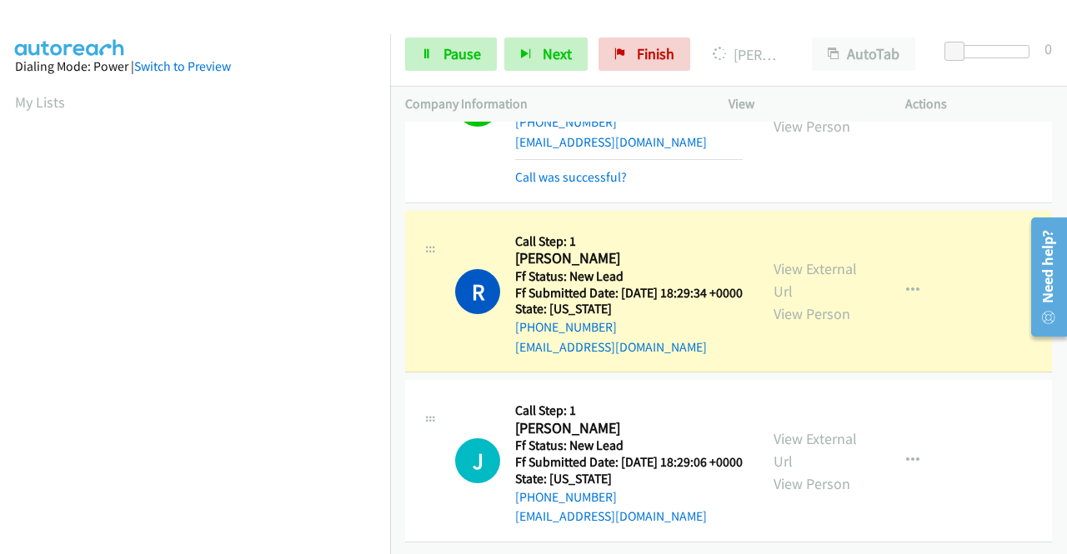
scroll to position [380, 0]
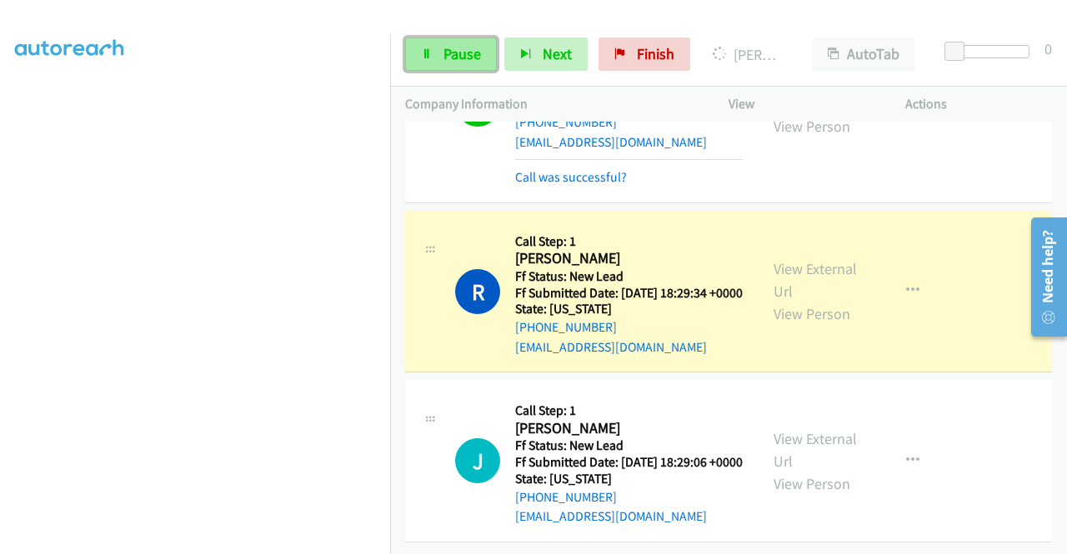
click at [465, 53] on span "Pause" at bounding box center [463, 53] width 38 height 19
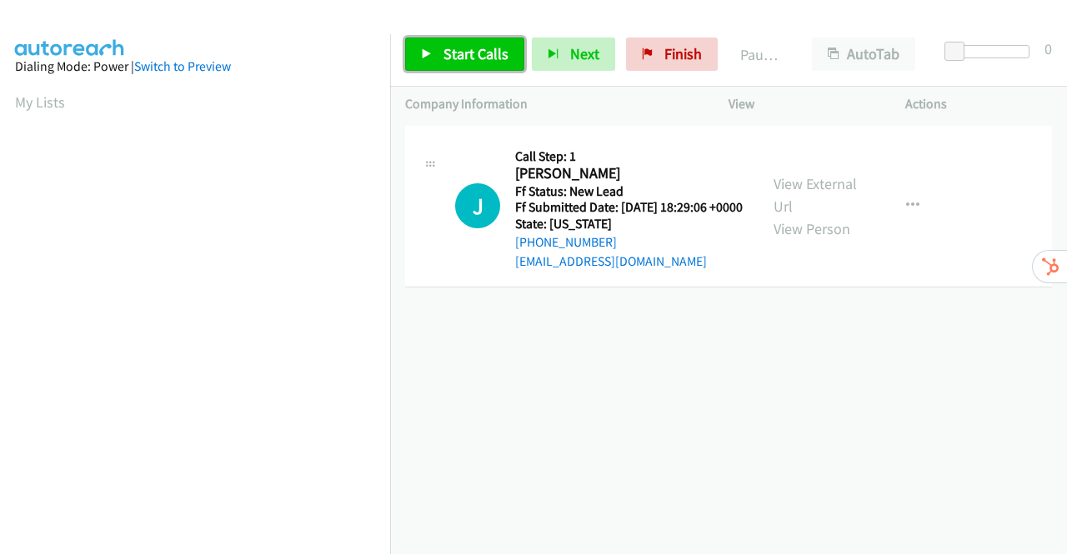
click at [470, 54] on span "Start Calls" at bounding box center [476, 53] width 65 height 19
click at [458, 56] on span "Start Calls" at bounding box center [476, 53] width 65 height 19
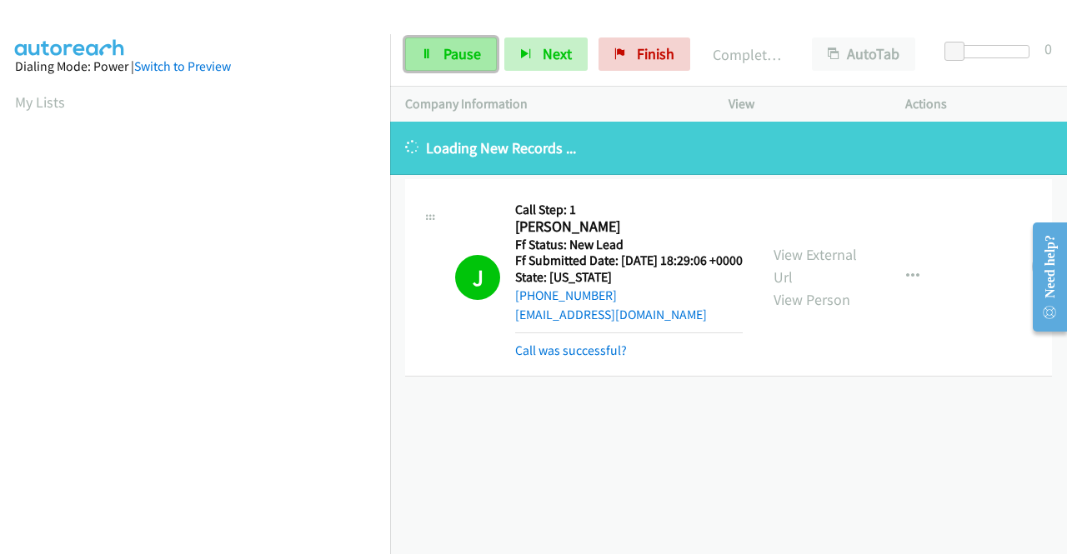
click at [455, 50] on span "Pause" at bounding box center [463, 53] width 38 height 19
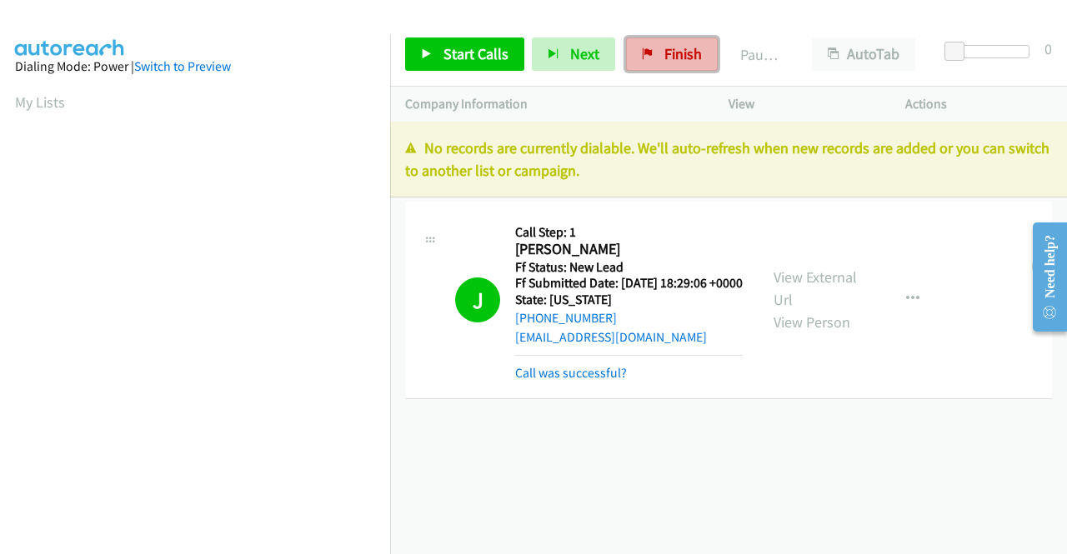
click at [672, 63] on span "Finish" at bounding box center [683, 53] width 38 height 19
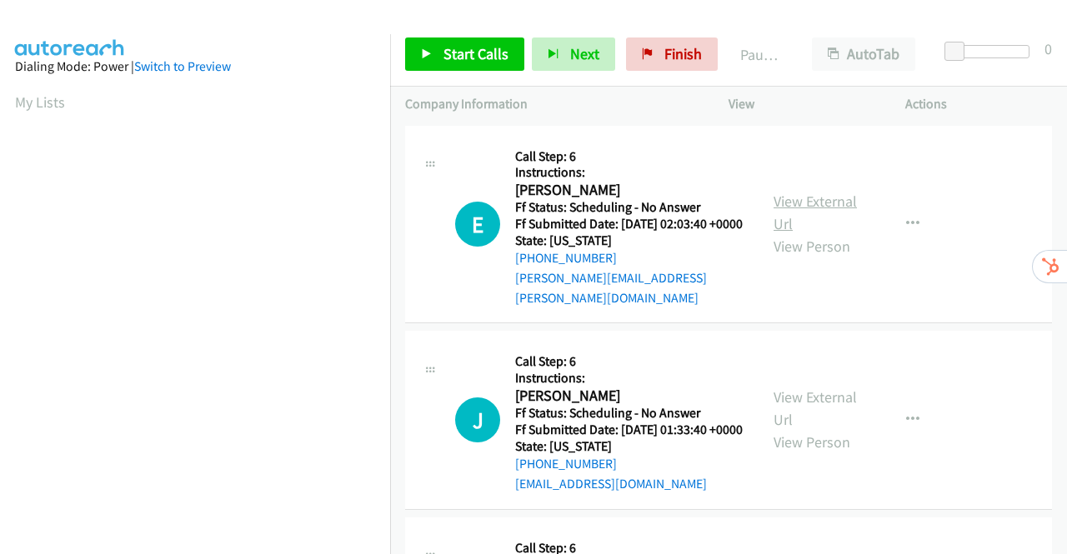
click at [807, 204] on link "View External Url" at bounding box center [815, 213] width 83 height 42
click at [816, 407] on link "View External Url" at bounding box center [815, 409] width 83 height 42
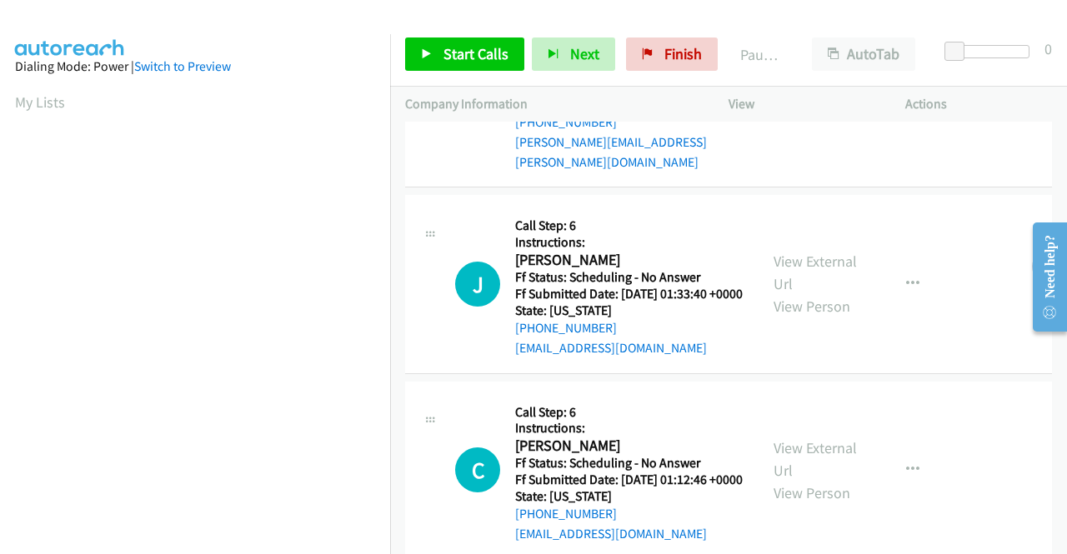
scroll to position [250, 0]
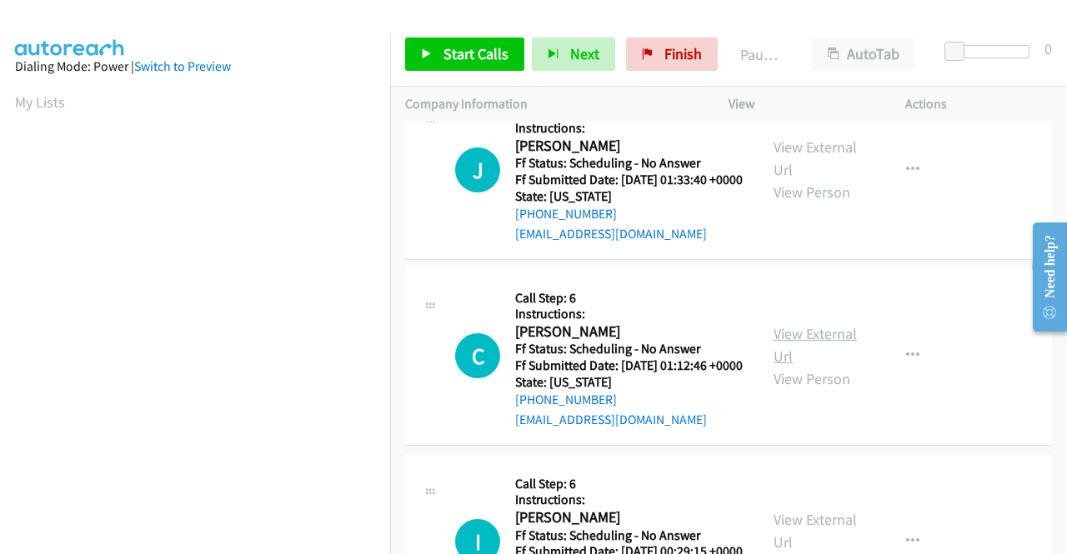
click at [815, 355] on link "View External Url" at bounding box center [815, 345] width 83 height 42
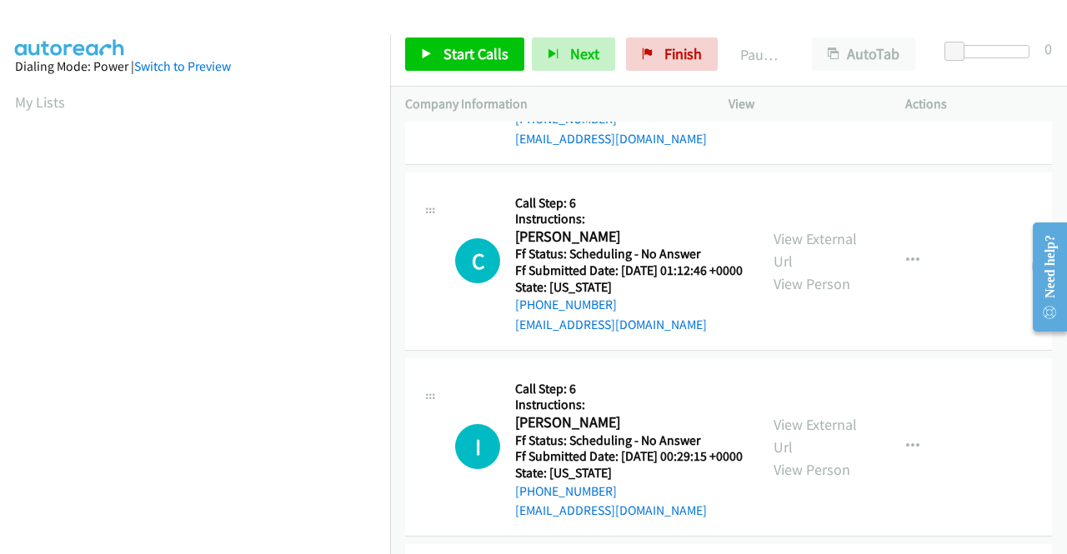
scroll to position [500, 0]
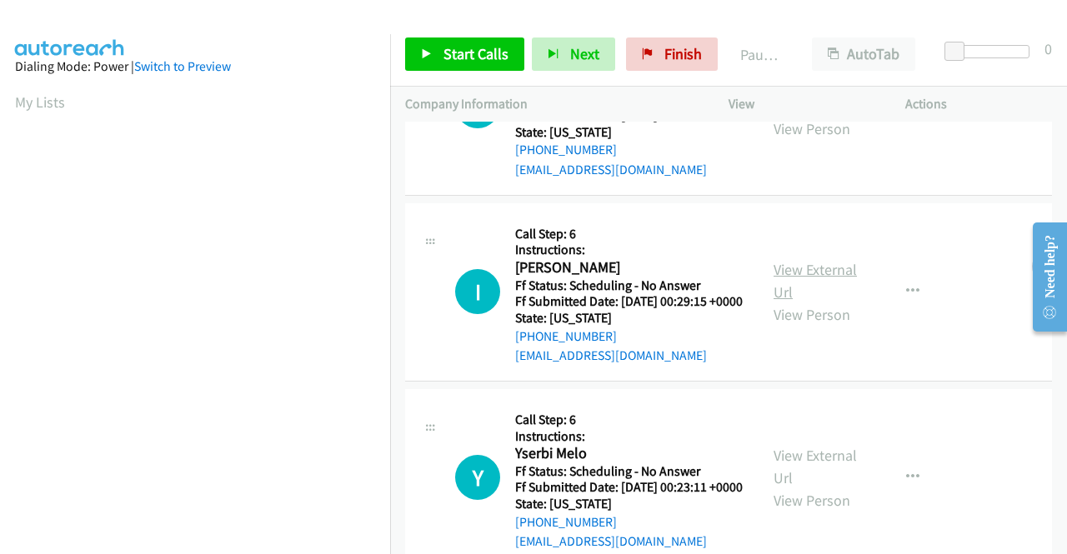
click at [798, 302] on link "View External Url" at bounding box center [815, 281] width 83 height 42
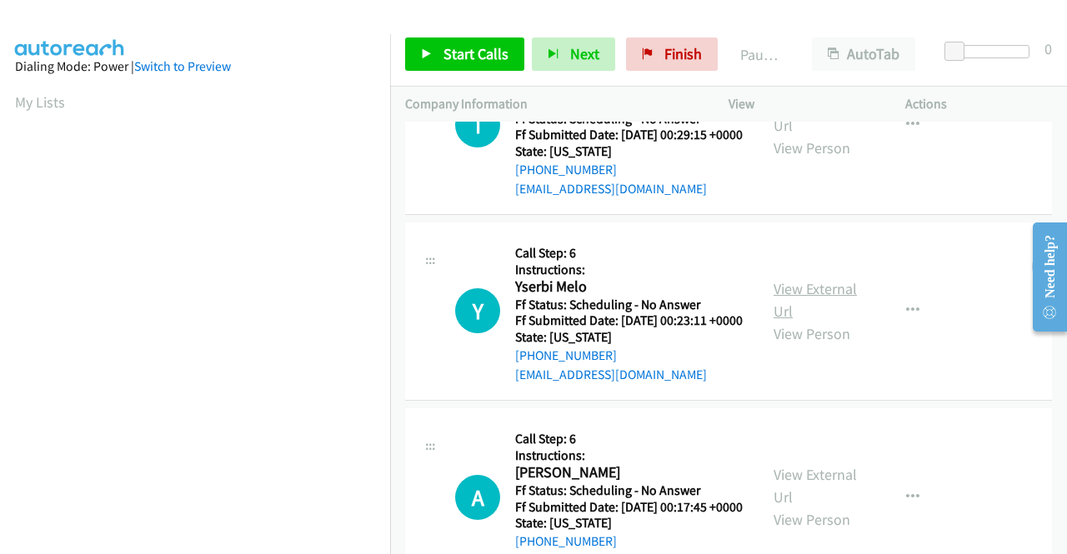
click at [840, 321] on link "View External Url" at bounding box center [815, 300] width 83 height 42
click at [475, 49] on span "Start Calls" at bounding box center [476, 53] width 65 height 19
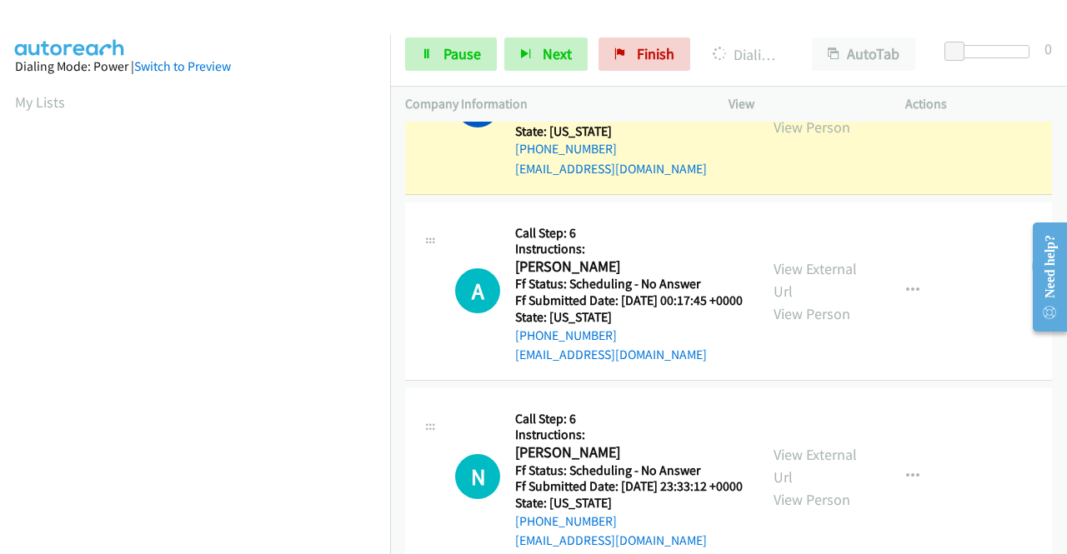
scroll to position [1084, 0]
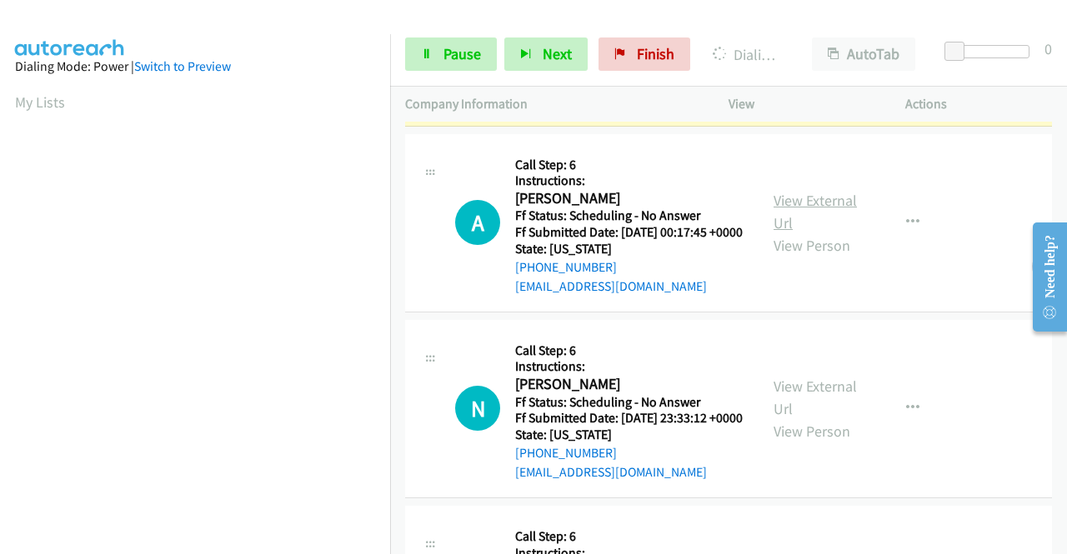
click at [835, 233] on link "View External Url" at bounding box center [815, 212] width 83 height 42
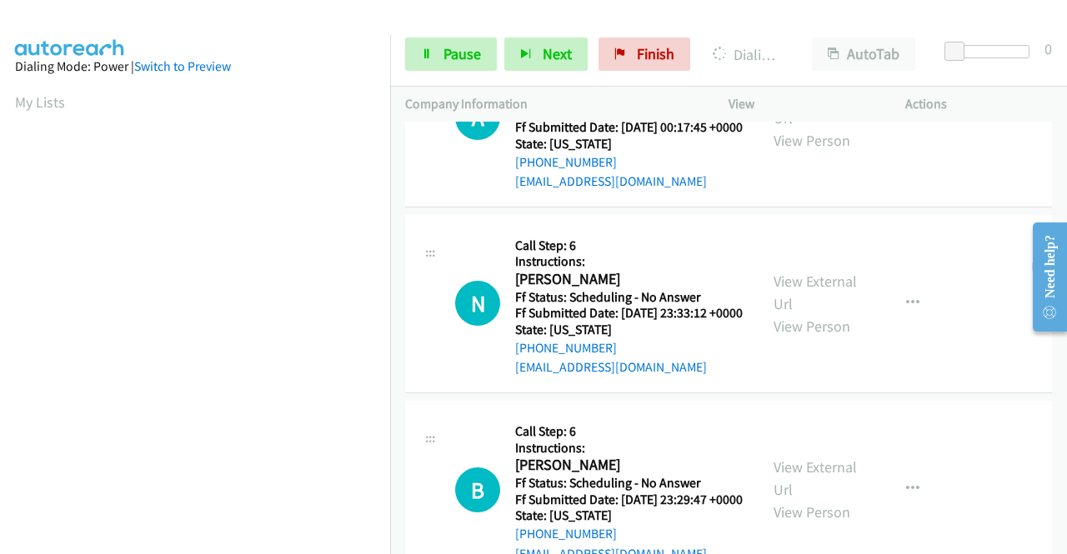
scroll to position [1334, 0]
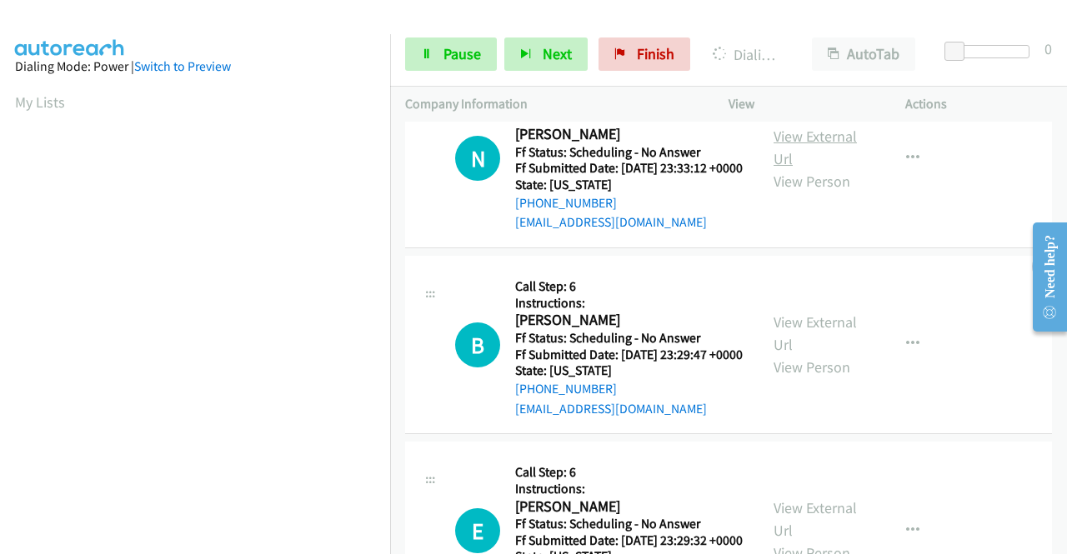
click at [834, 168] on link "View External Url" at bounding box center [815, 148] width 83 height 42
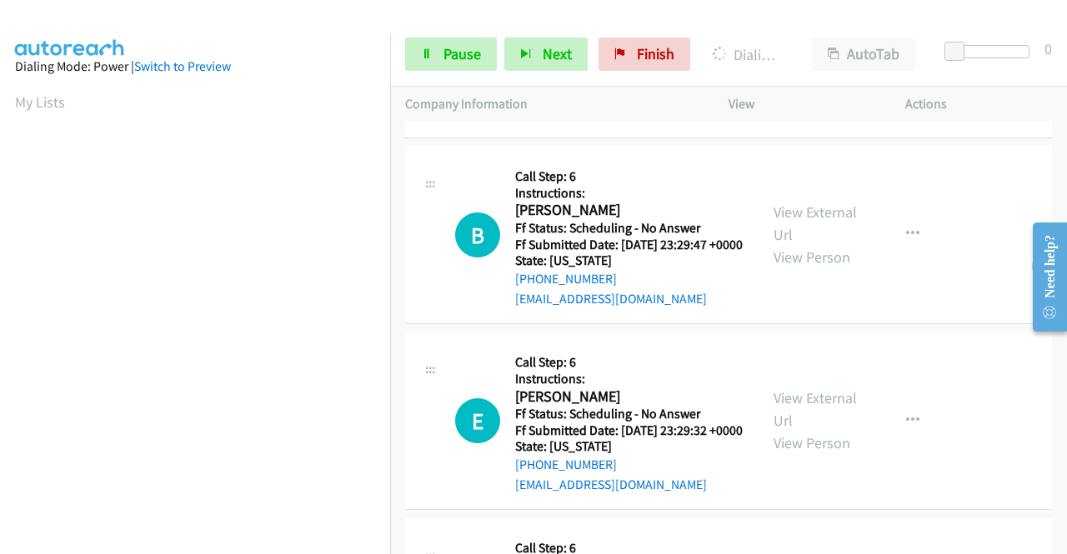
scroll to position [1584, 0]
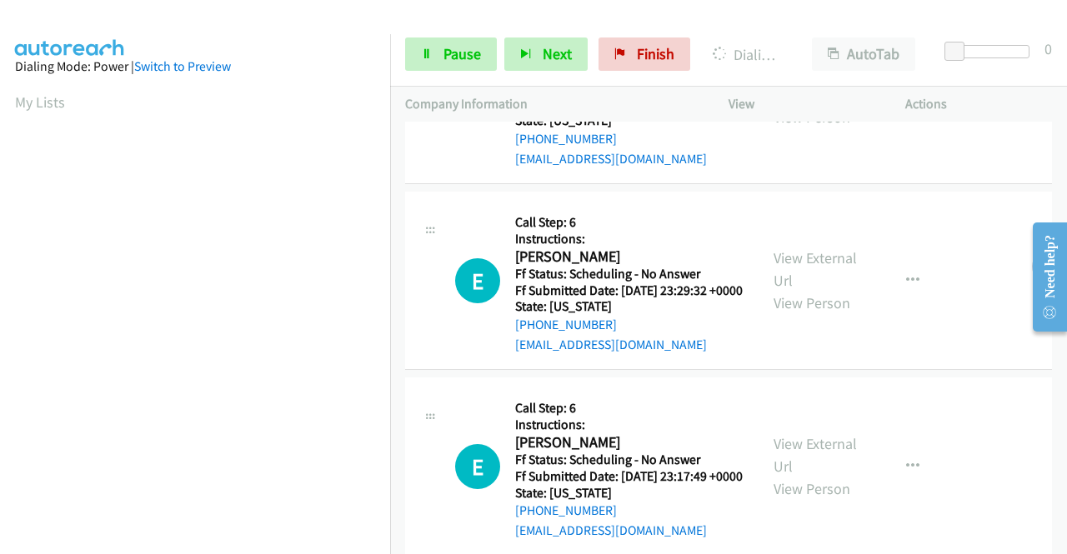
click at [829, 104] on link "View External Url" at bounding box center [815, 84] width 83 height 42
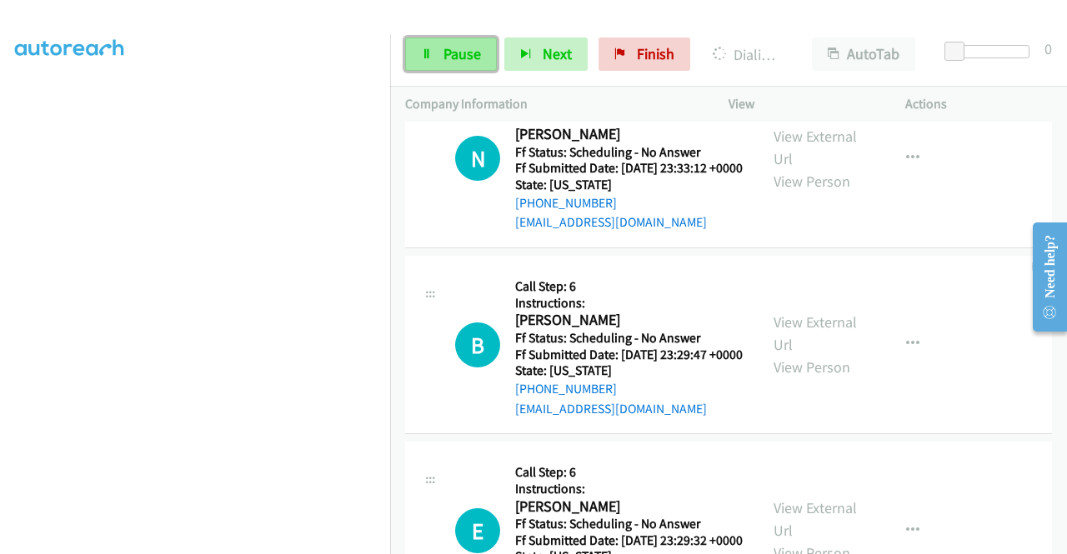
click at [452, 53] on span "Pause" at bounding box center [463, 53] width 38 height 19
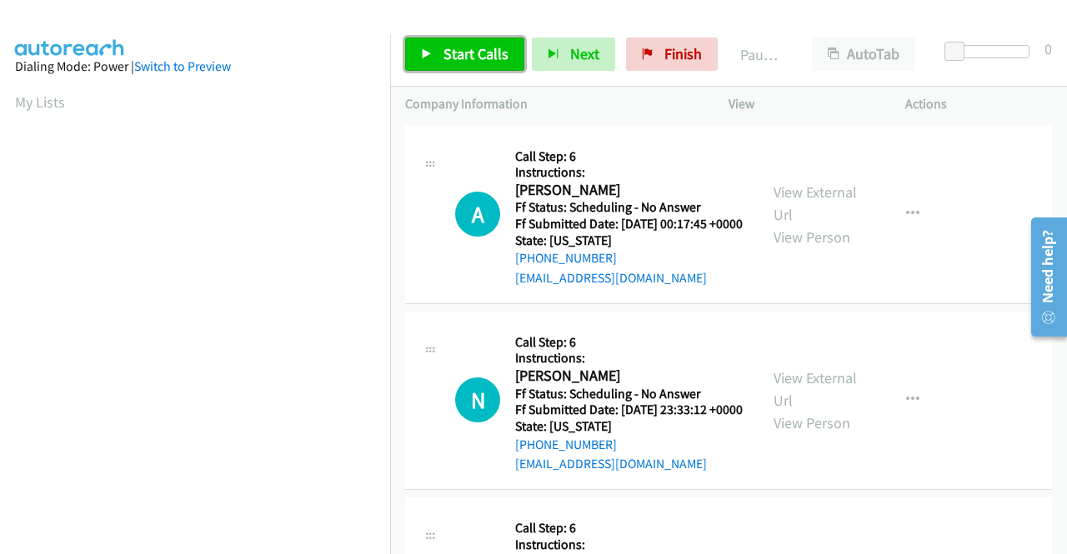
click at [459, 51] on span "Start Calls" at bounding box center [476, 53] width 65 height 19
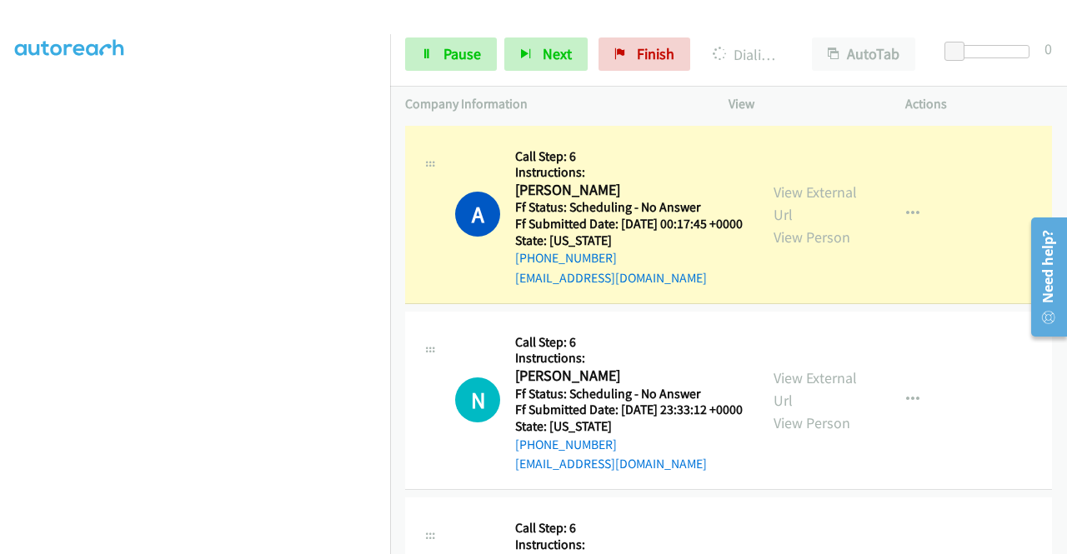
scroll to position [83, 0]
click at [444, 50] on span "Pause" at bounding box center [463, 53] width 38 height 19
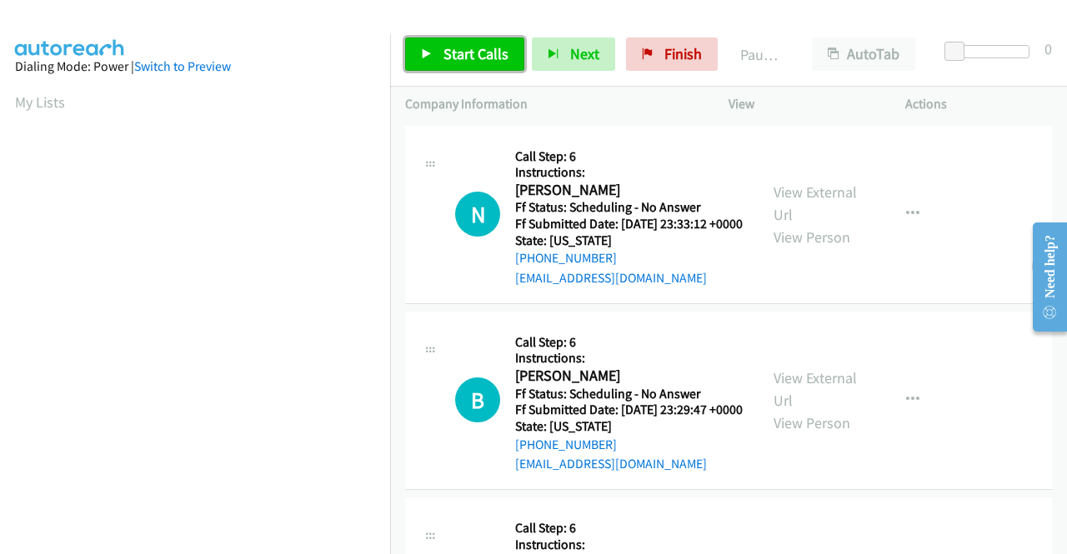
click at [462, 57] on span "Start Calls" at bounding box center [476, 53] width 65 height 19
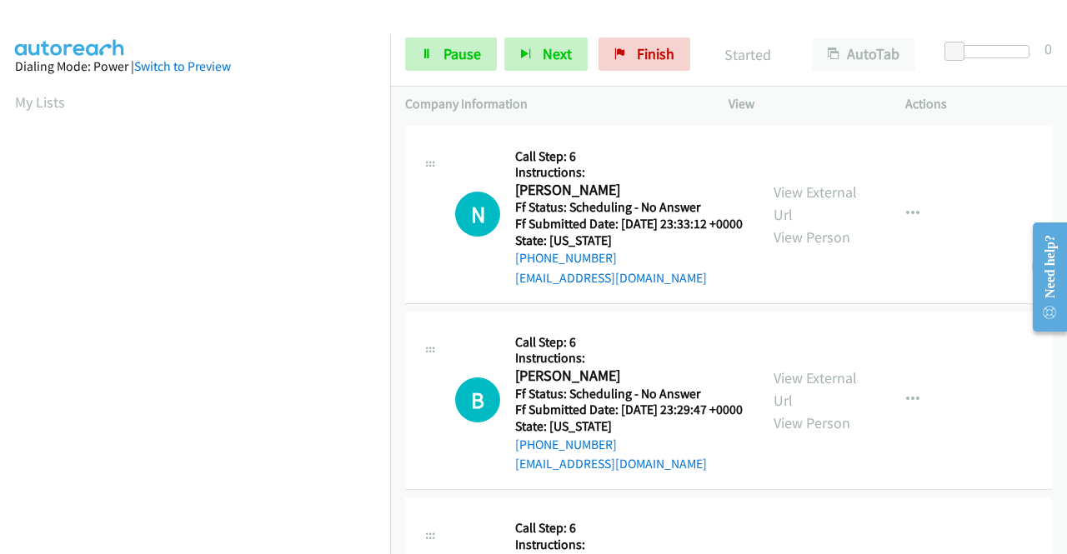
scroll to position [167, 0]
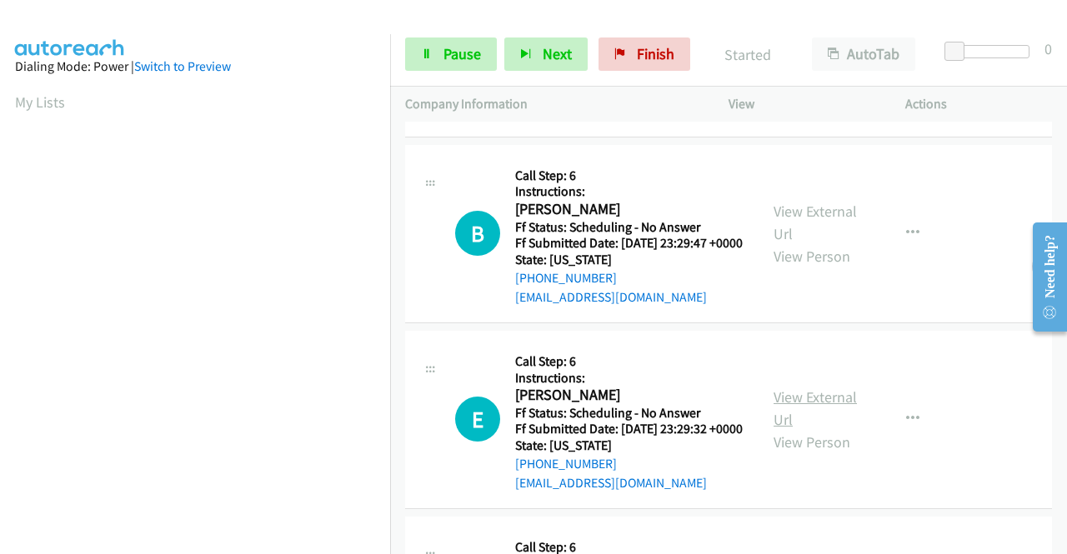
click at [819, 429] on link "View External Url" at bounding box center [815, 409] width 83 height 42
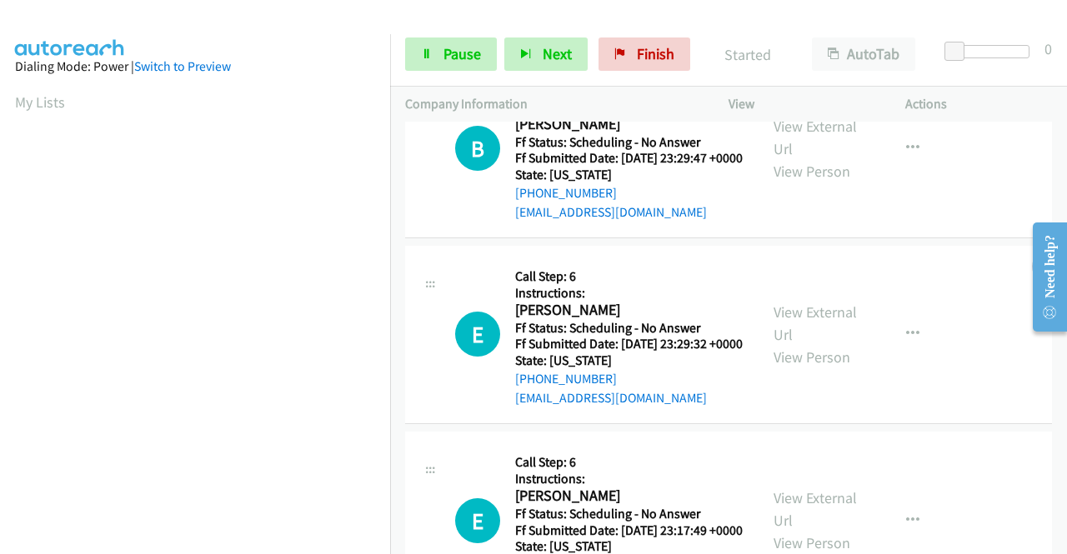
scroll to position [417, 0]
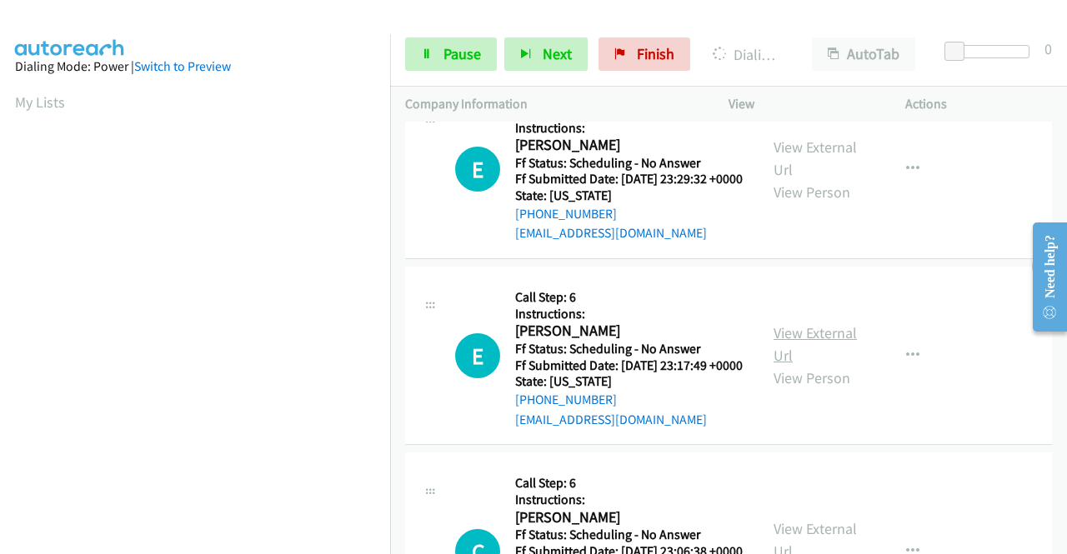
click at [797, 365] on link "View External Url" at bounding box center [815, 344] width 83 height 42
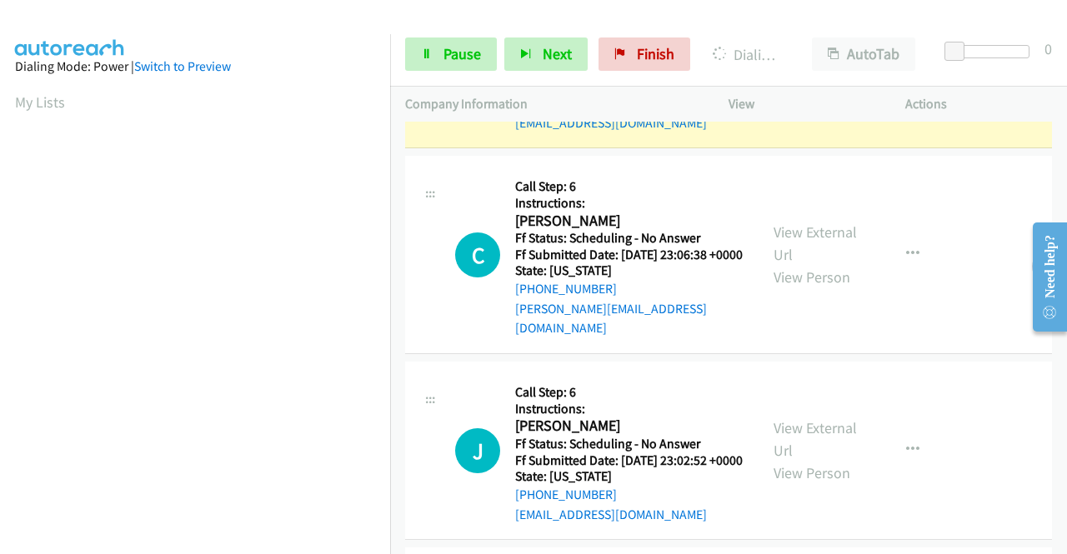
scroll to position [820, 0]
click at [797, 264] on link "View External Url" at bounding box center [815, 244] width 83 height 42
click at [794, 460] on link "View External Url" at bounding box center [815, 439] width 83 height 42
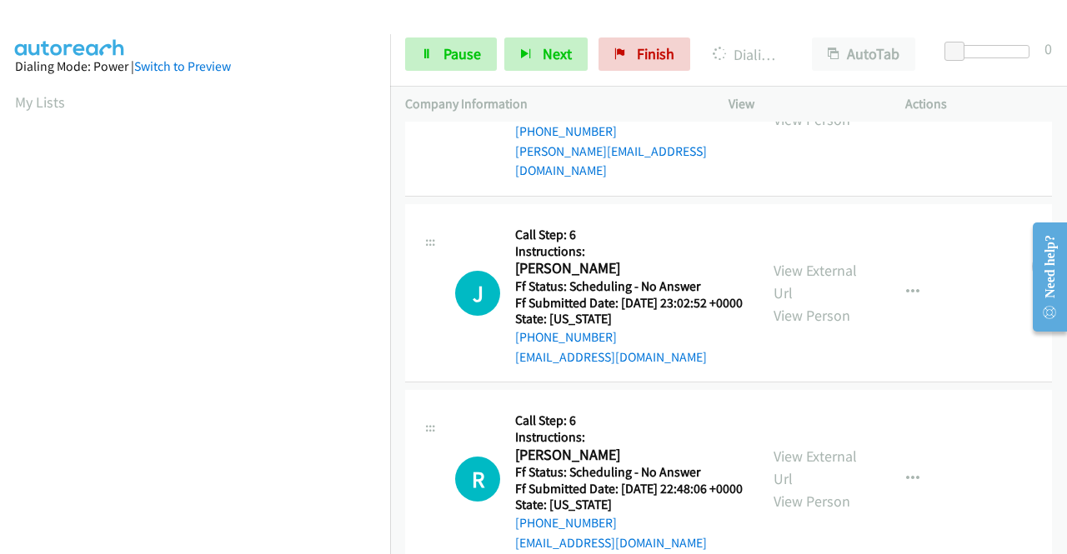
scroll to position [1070, 0]
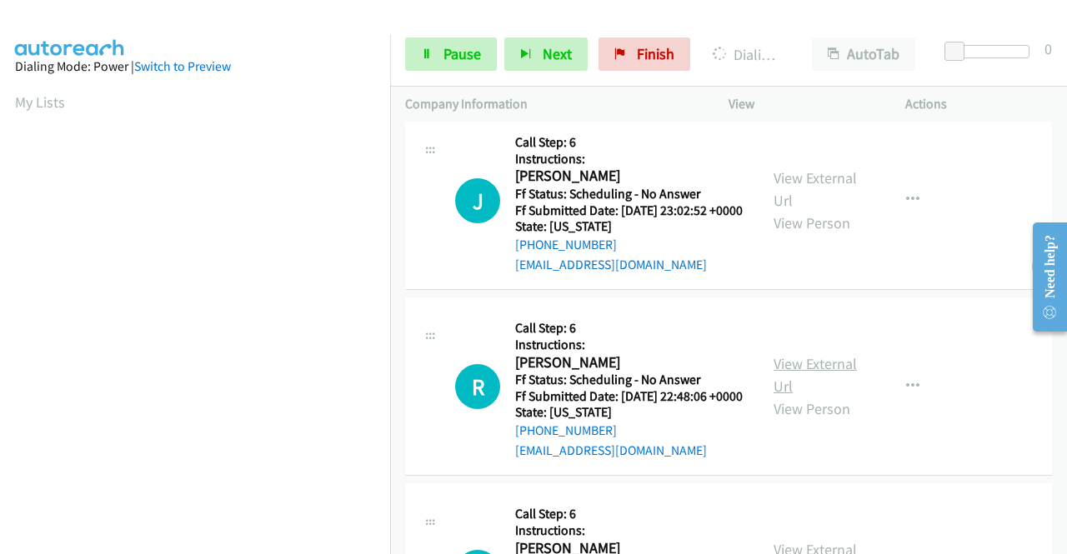
click at [814, 396] on link "View External Url" at bounding box center [815, 375] width 83 height 42
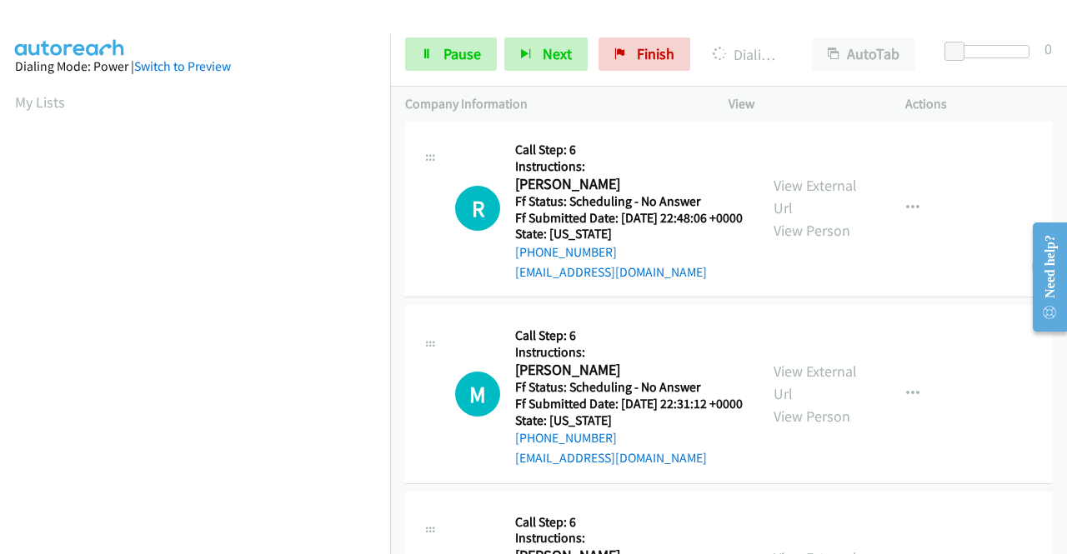
scroll to position [1321, 0]
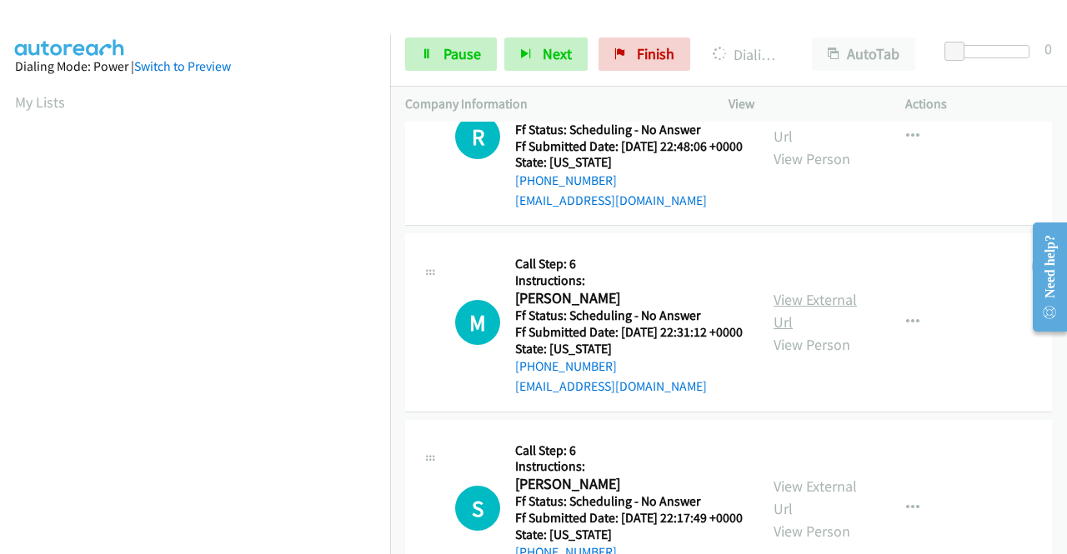
click at [812, 332] on link "View External Url" at bounding box center [815, 311] width 83 height 42
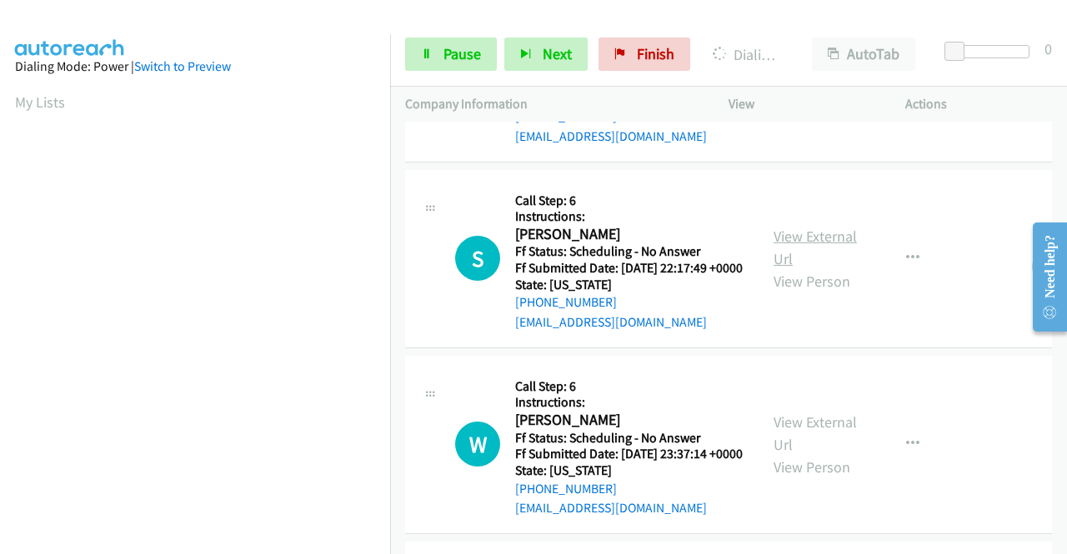
click at [800, 268] on link "View External Url" at bounding box center [815, 248] width 83 height 42
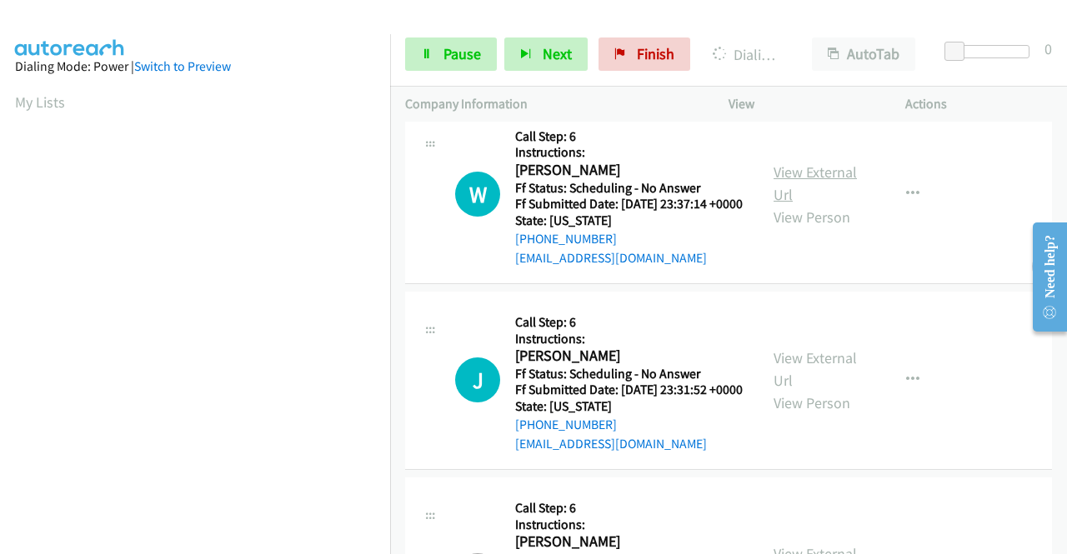
click at [824, 204] on link "View External Url" at bounding box center [815, 184] width 83 height 42
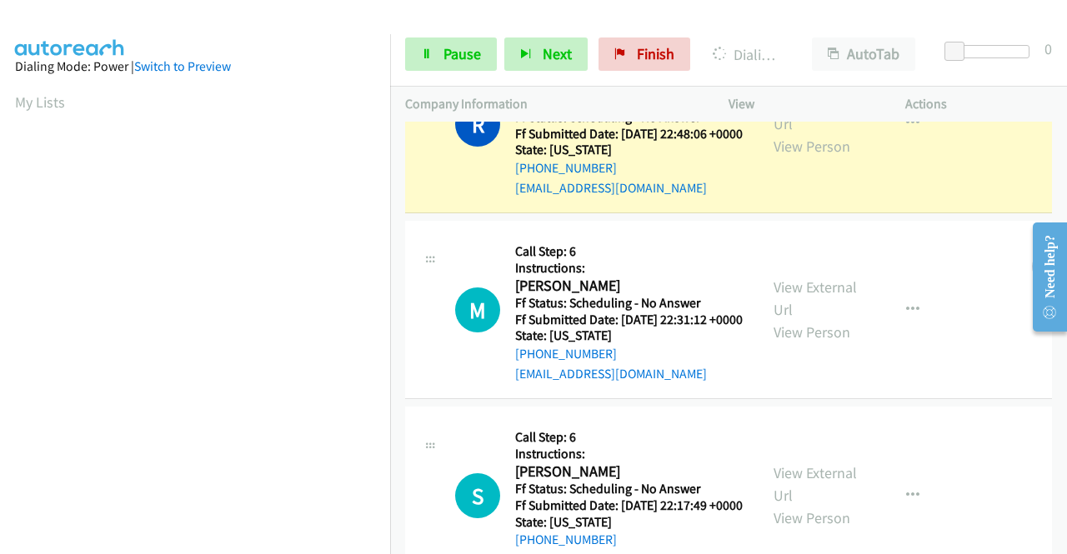
scroll to position [380, 0]
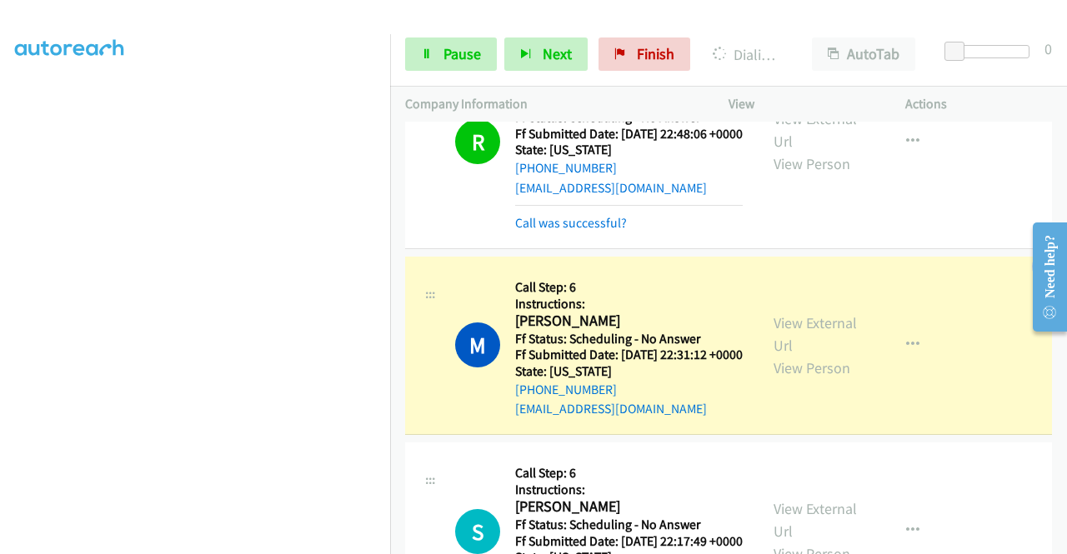
click at [287, 549] on aside "Dialing Mode: Power | Switch to Preview My Lists" at bounding box center [195, 127] width 390 height 923
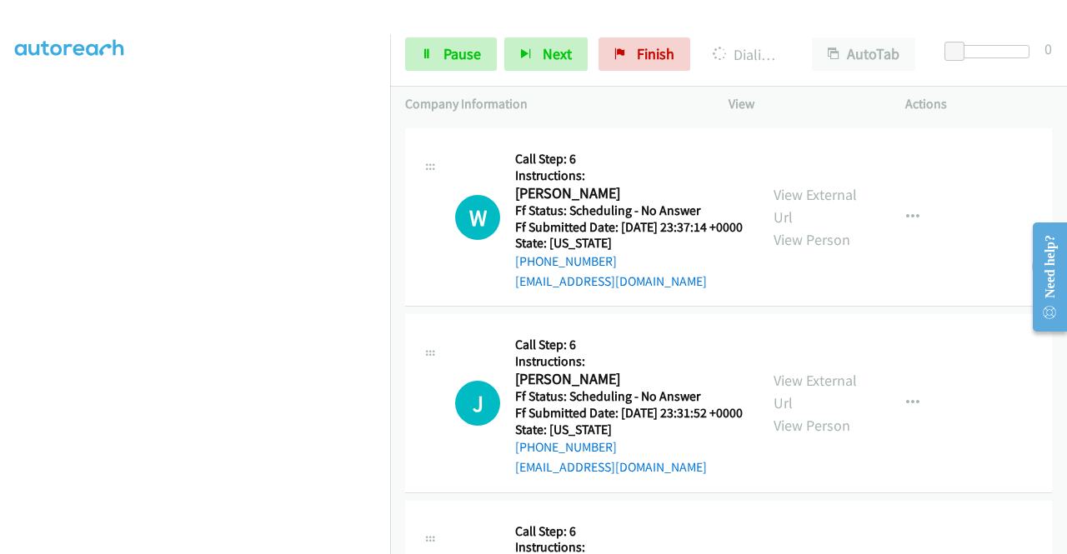
scroll to position [2190, 0]
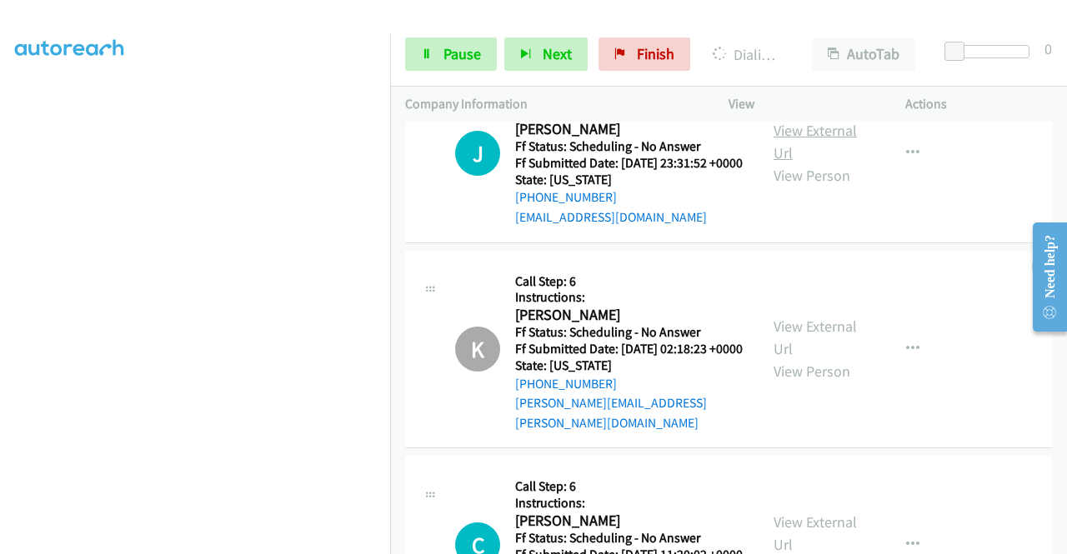
click at [832, 163] on link "View External Url" at bounding box center [815, 142] width 83 height 42
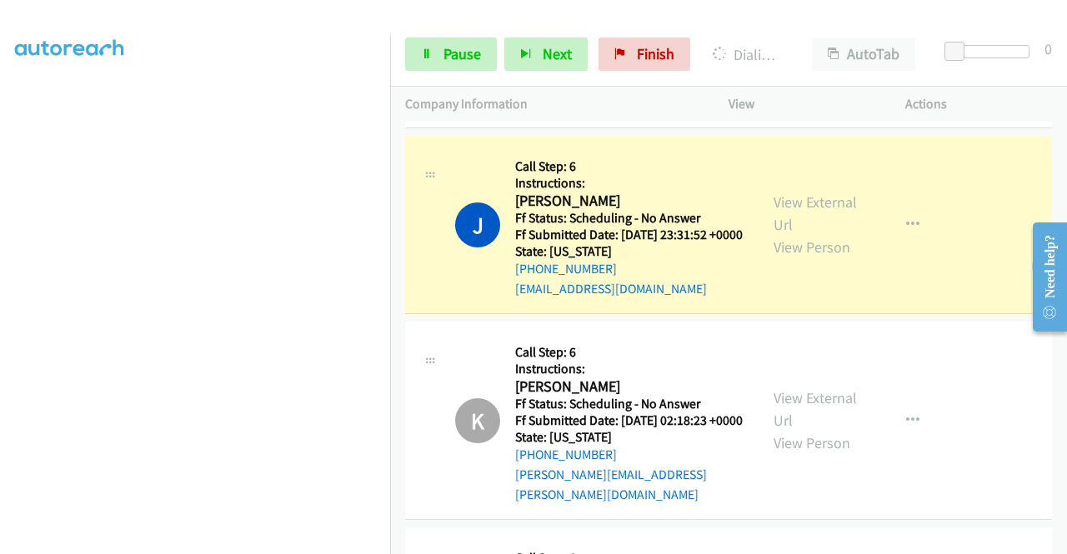
scroll to position [2392, 0]
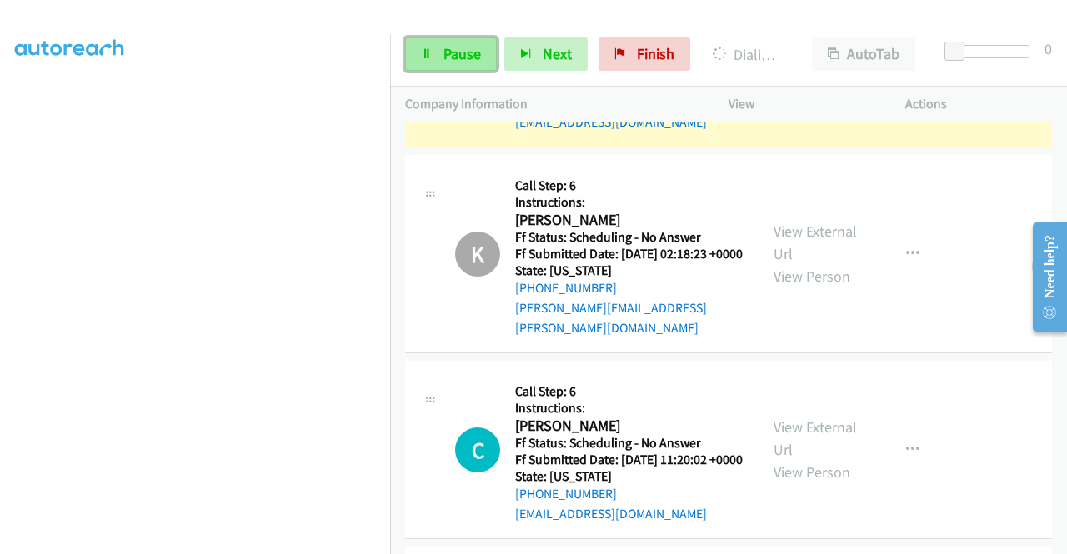
click at [459, 52] on span "Pause" at bounding box center [463, 53] width 38 height 19
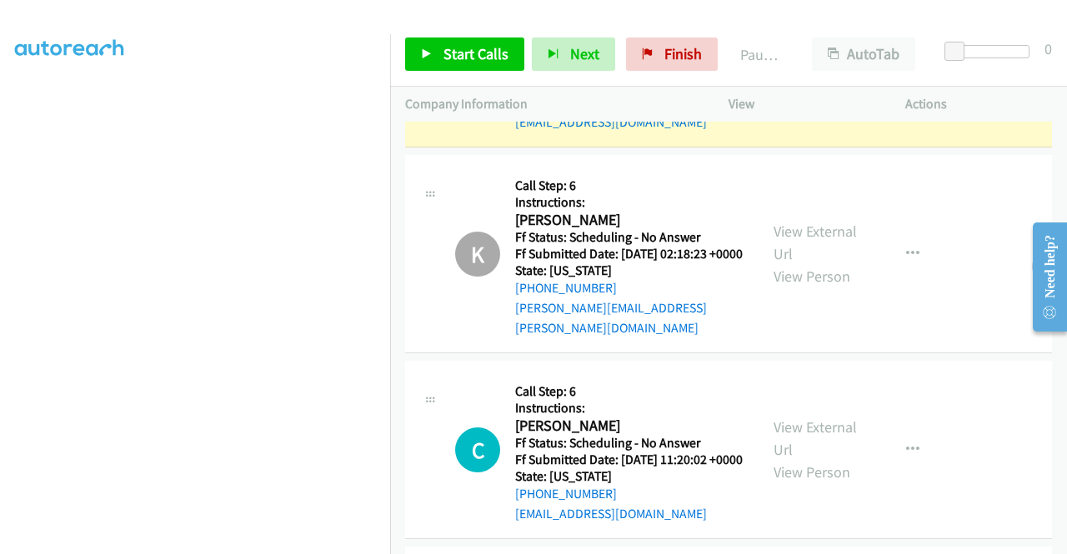
scroll to position [0, 0]
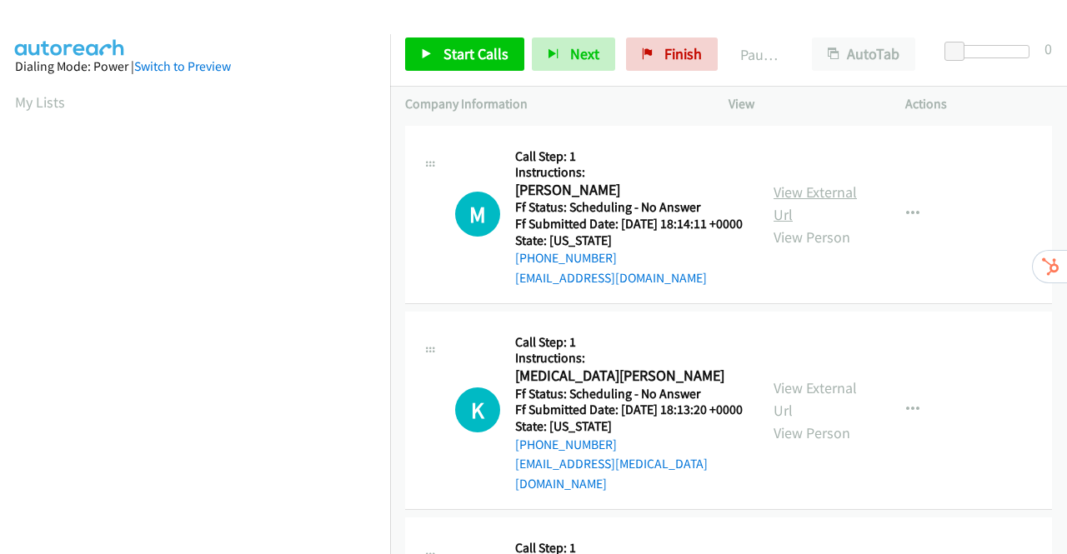
click at [795, 201] on link "View External Url" at bounding box center [815, 204] width 83 height 42
click at [819, 407] on link "View External Url" at bounding box center [815, 399] width 83 height 42
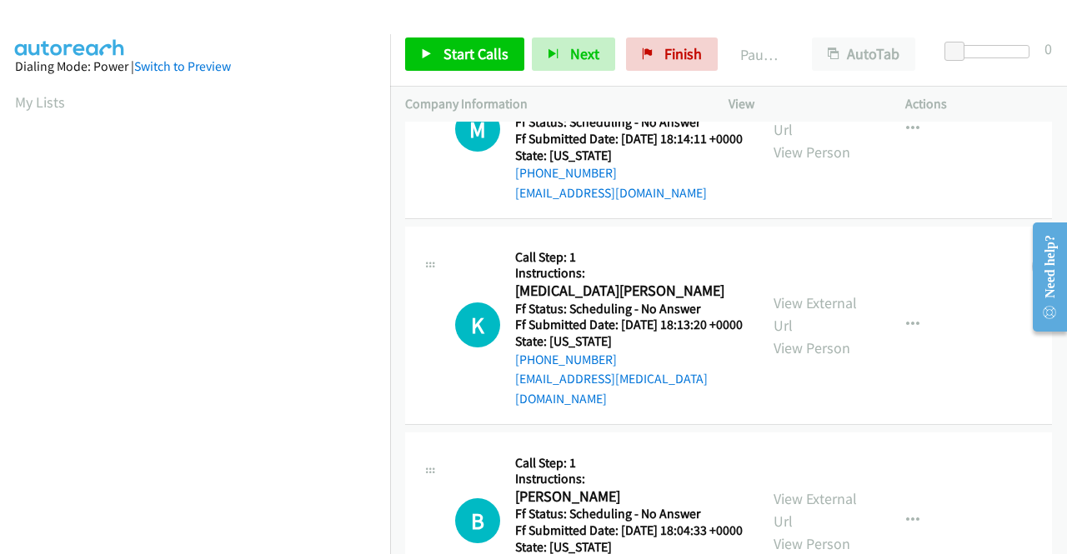
scroll to position [167, 0]
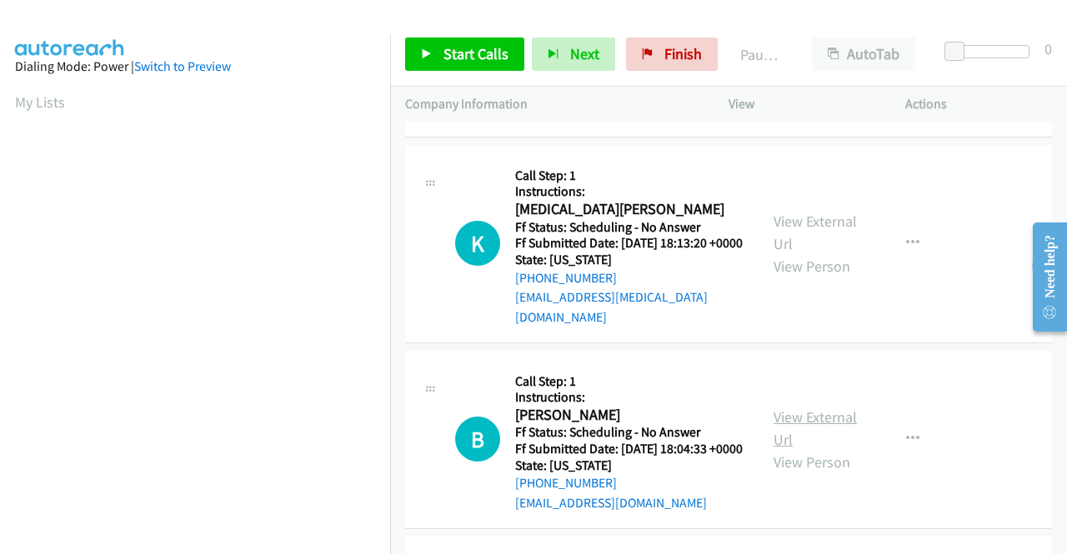
click at [810, 437] on link "View External Url" at bounding box center [815, 429] width 83 height 42
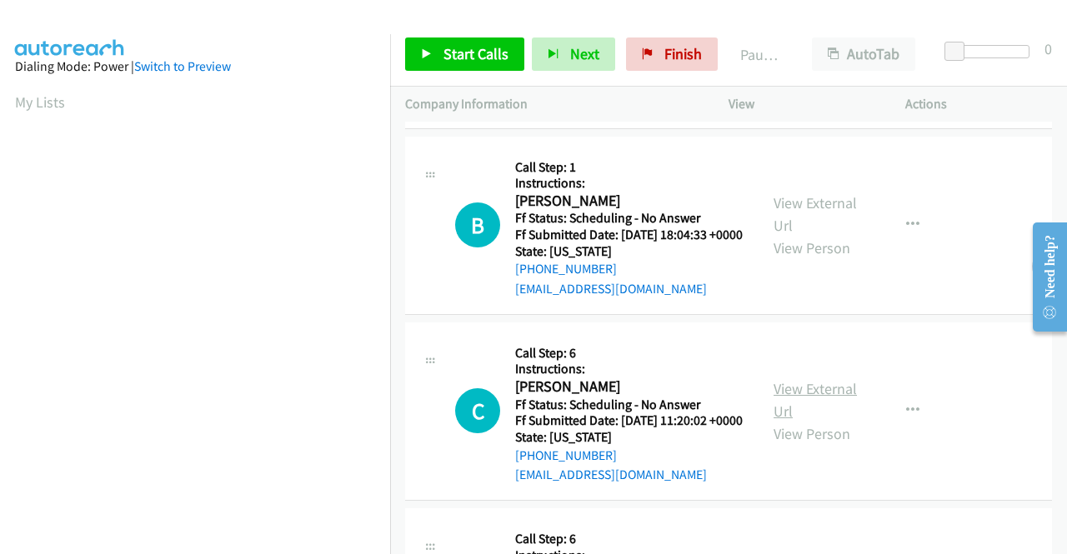
scroll to position [417, 0]
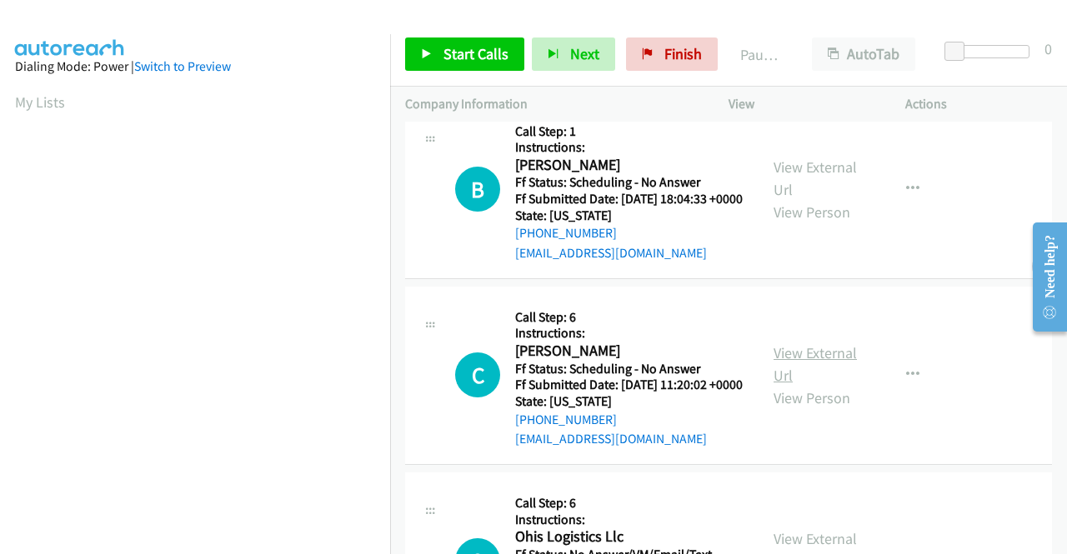
click at [802, 385] on link "View External Url" at bounding box center [815, 364] width 83 height 42
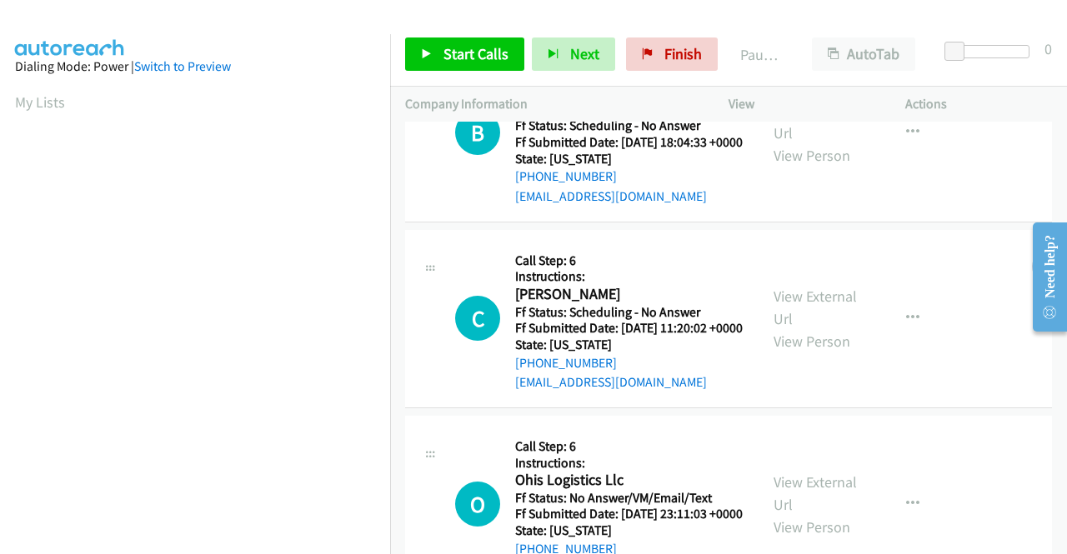
scroll to position [500, 0]
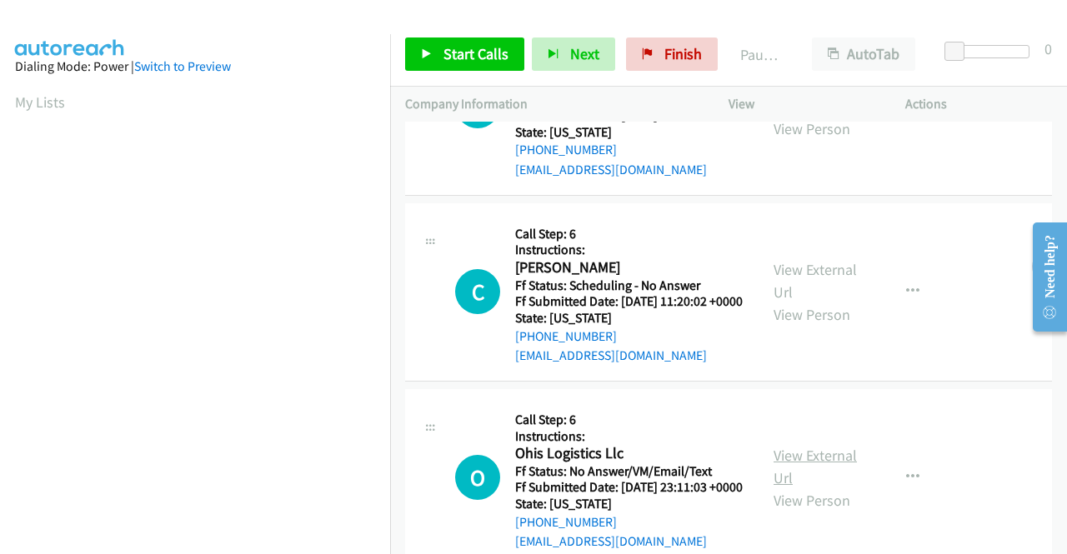
click at [830, 488] on link "View External Url" at bounding box center [815, 467] width 83 height 42
click at [441, 51] on link "Start Calls" at bounding box center [464, 54] width 119 height 33
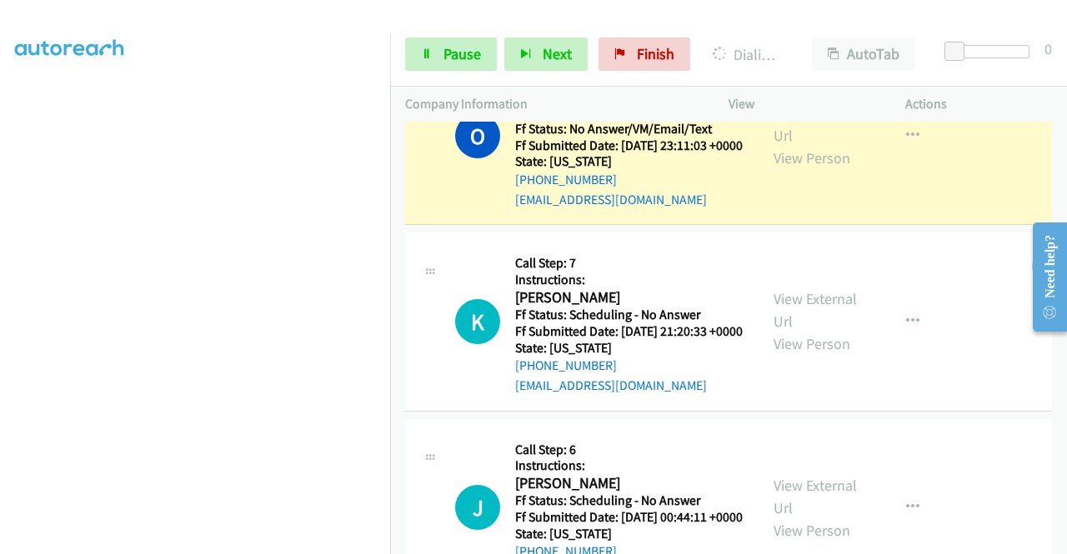
scroll to position [917, 0]
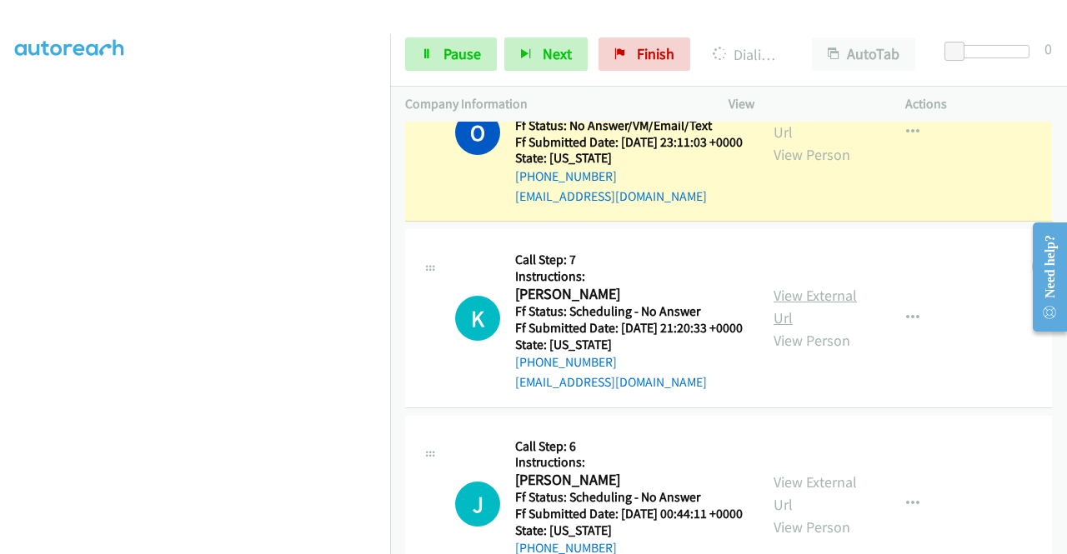
click at [785, 328] on link "View External Url" at bounding box center [815, 307] width 83 height 42
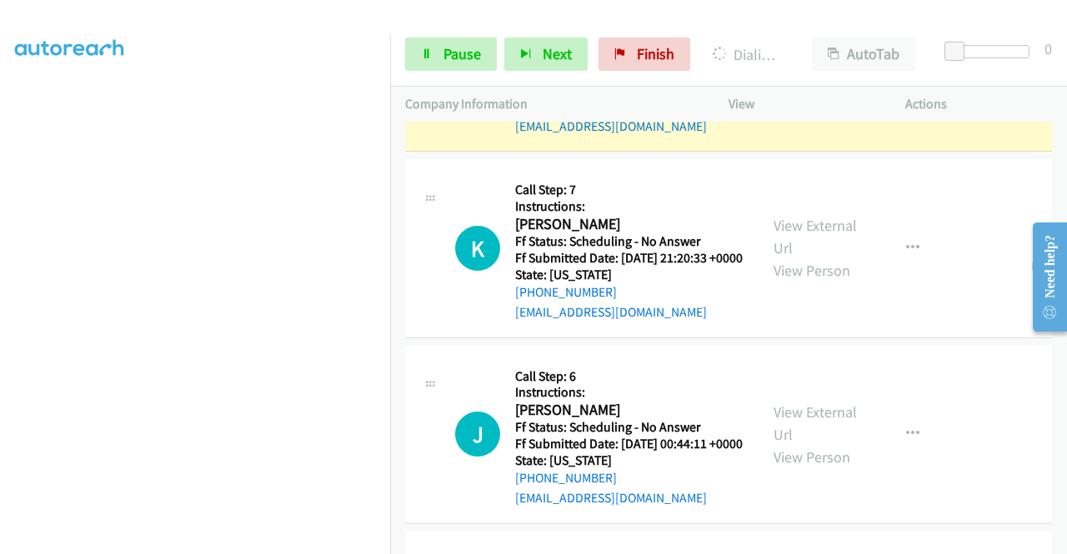
scroll to position [1084, 0]
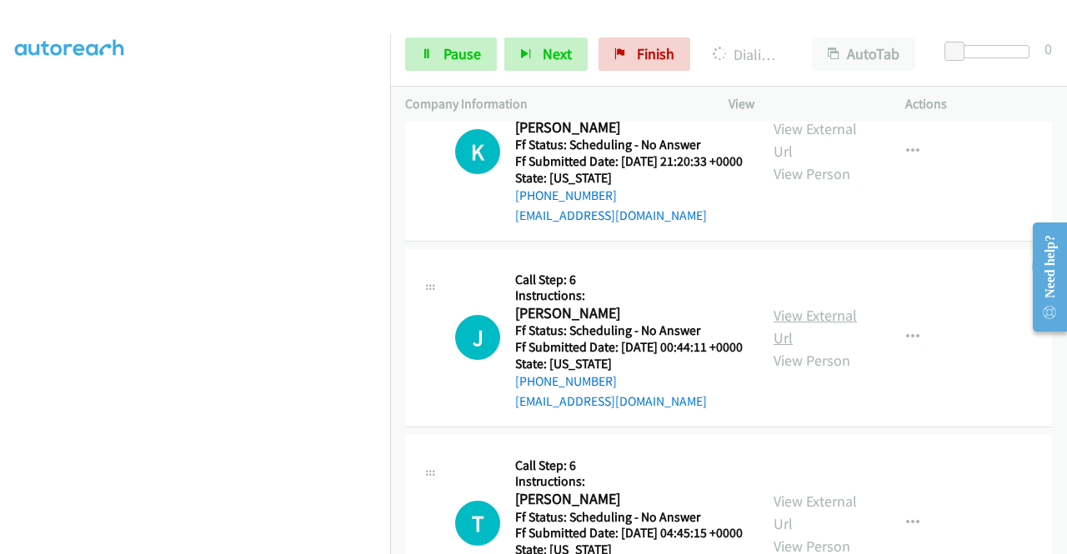
click at [800, 348] on link "View External Url" at bounding box center [815, 327] width 83 height 42
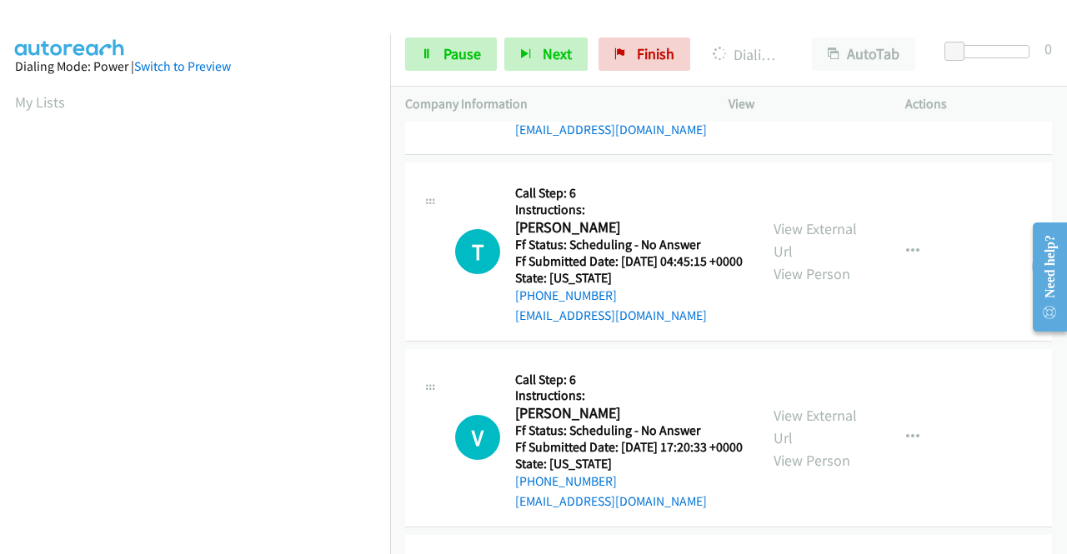
scroll to position [1452, 0]
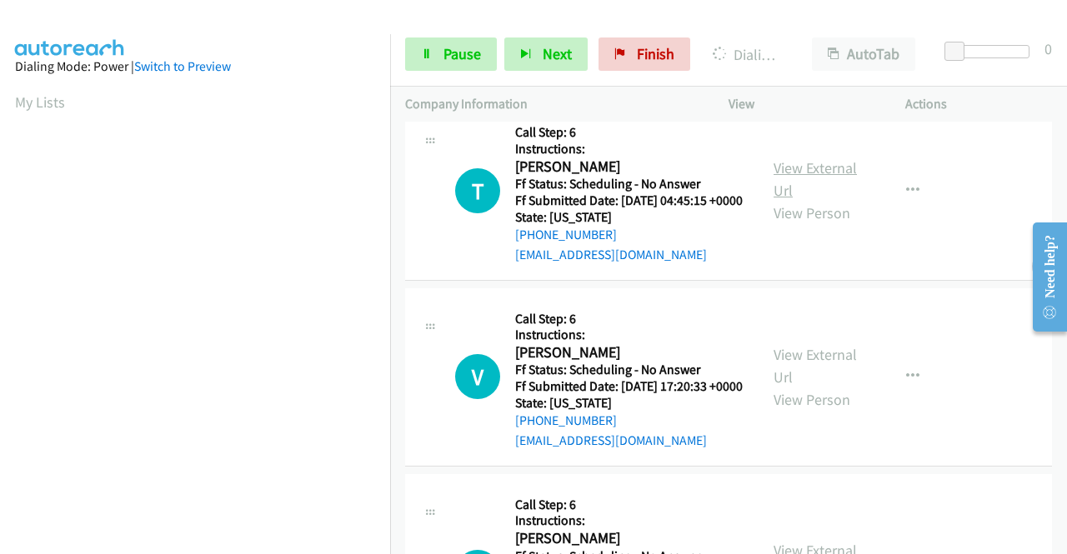
click at [799, 200] on link "View External Url" at bounding box center [815, 179] width 83 height 42
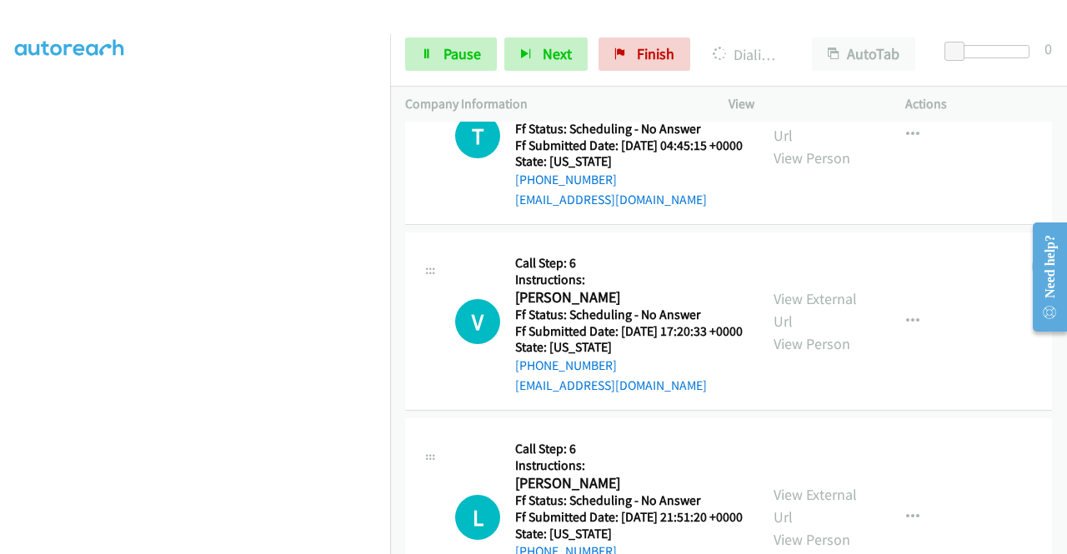
scroll to position [1619, 0]
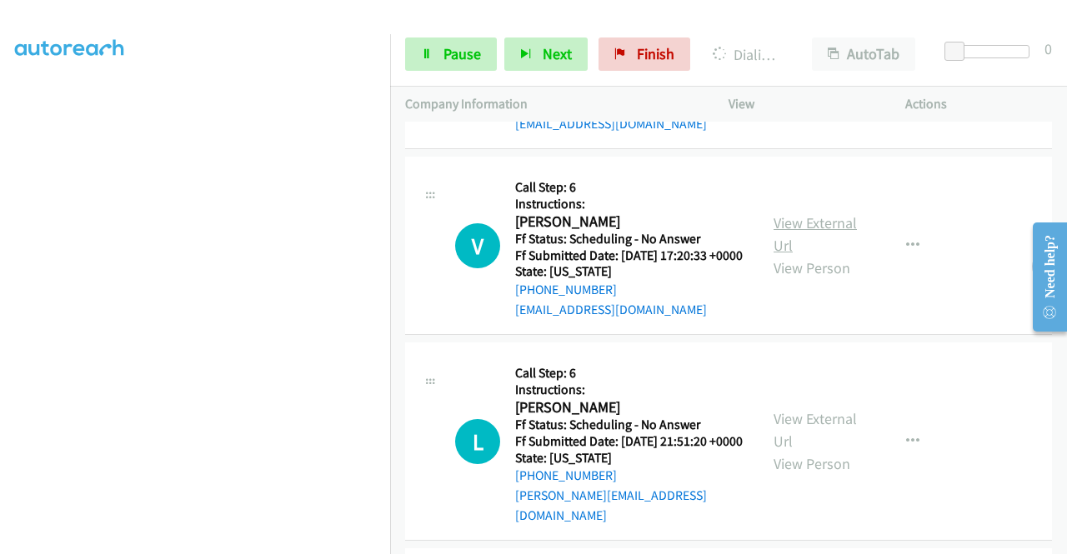
click at [822, 255] on link "View External Url" at bounding box center [815, 234] width 83 height 42
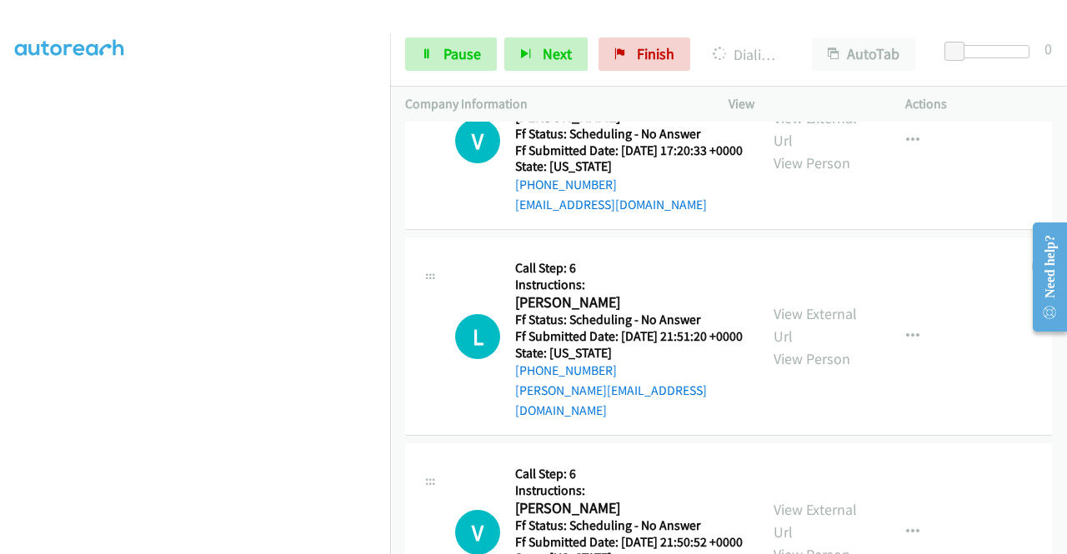
scroll to position [1786, 0]
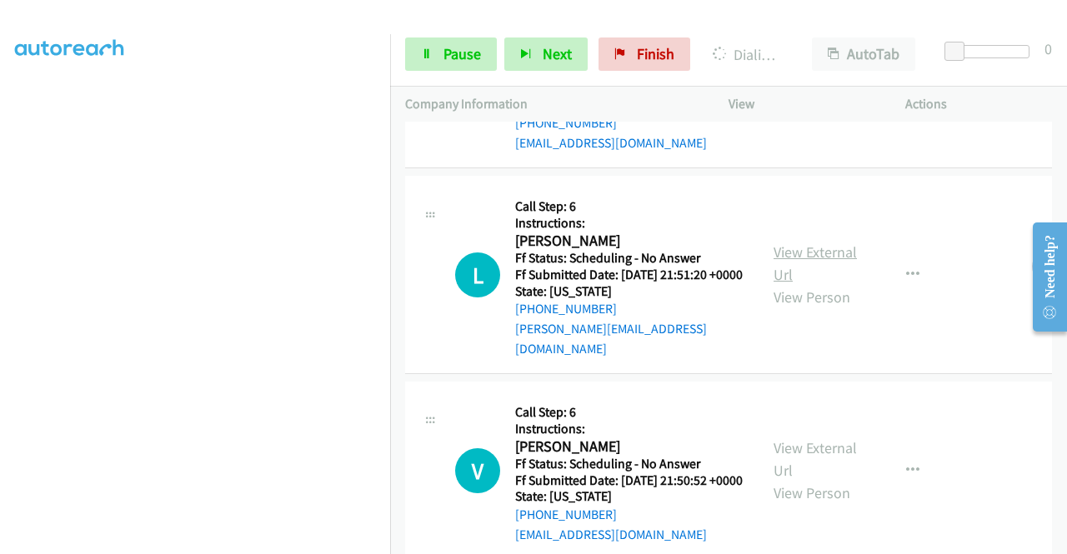
click at [824, 284] on link "View External Url" at bounding box center [815, 264] width 83 height 42
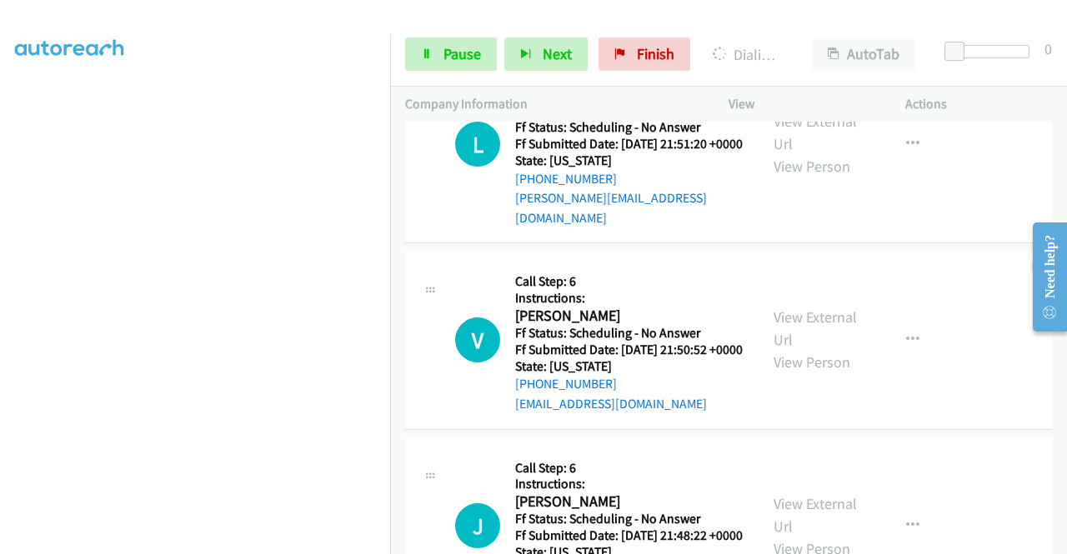
scroll to position [2136, 0]
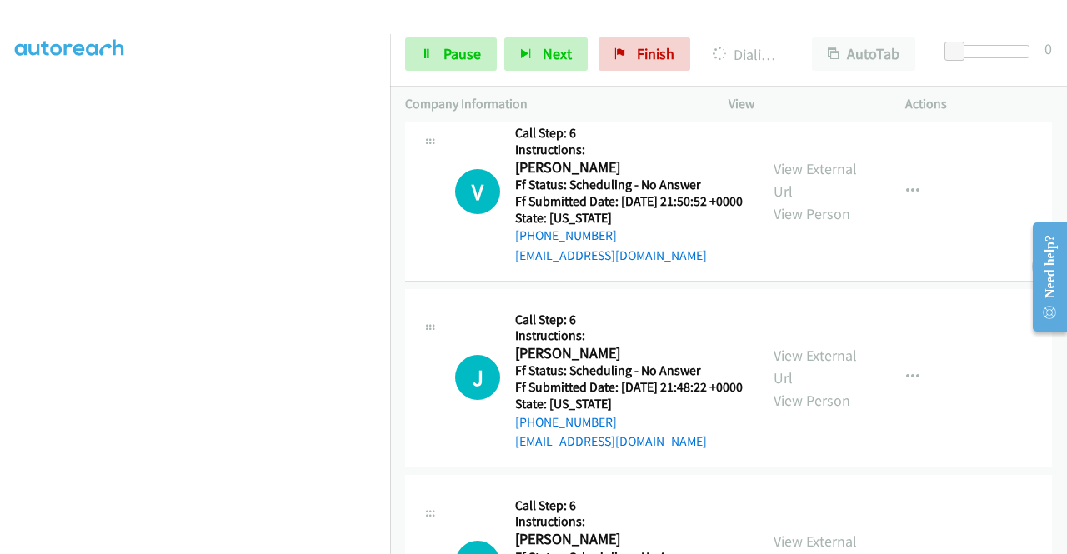
click at [783, 225] on div "View External Url View Person" at bounding box center [817, 192] width 87 height 68
click at [784, 201] on link "View External Url" at bounding box center [815, 180] width 83 height 42
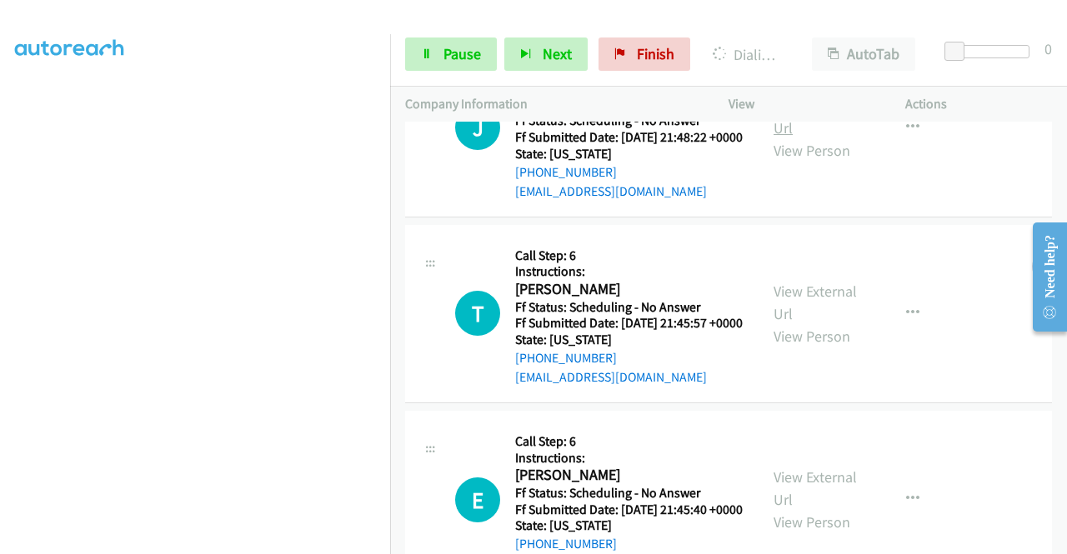
click at [796, 138] on link "View External Url" at bounding box center [815, 117] width 83 height 42
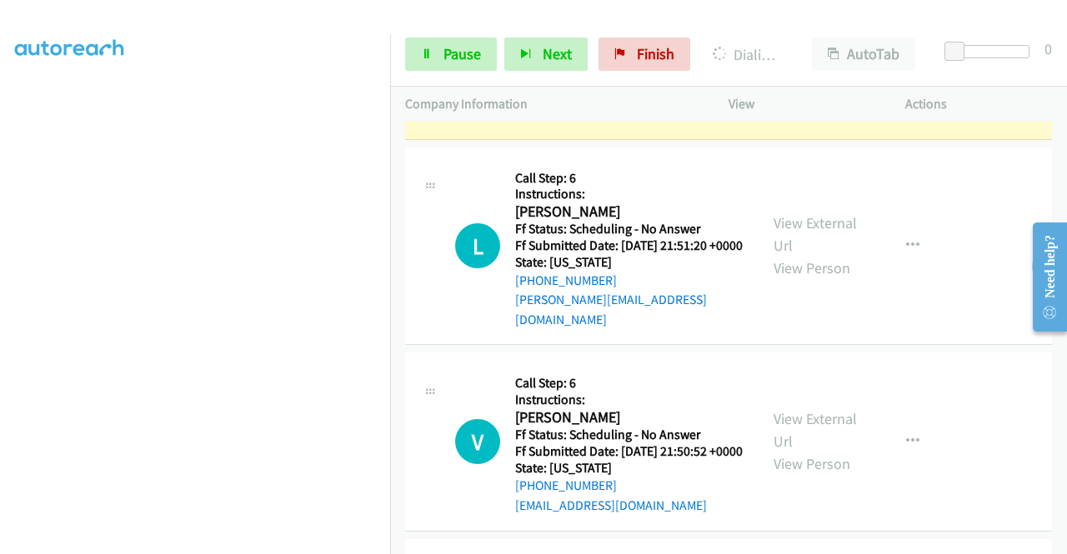
scroll to position [0, 0]
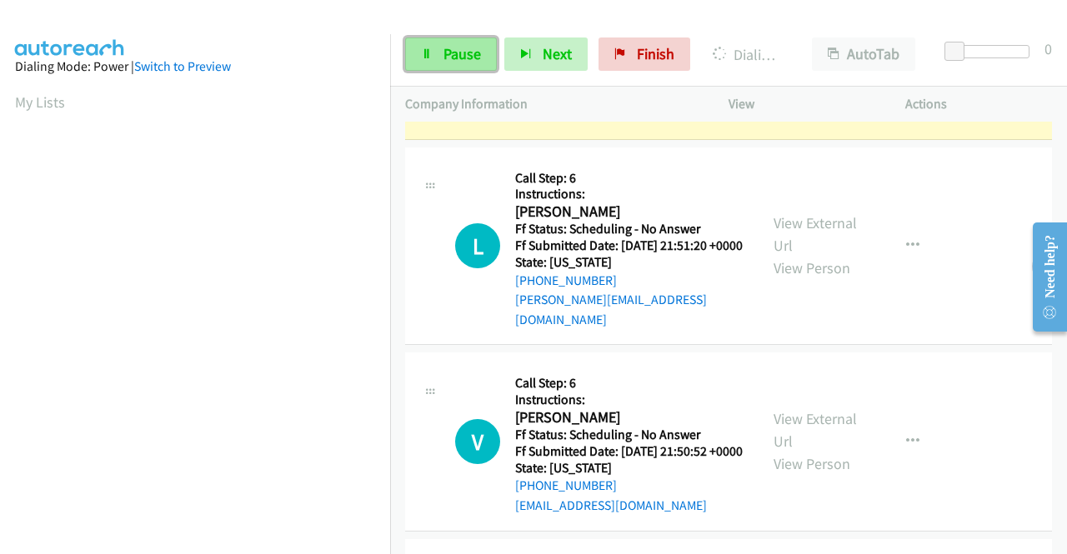
click at [460, 58] on span "Pause" at bounding box center [463, 53] width 38 height 19
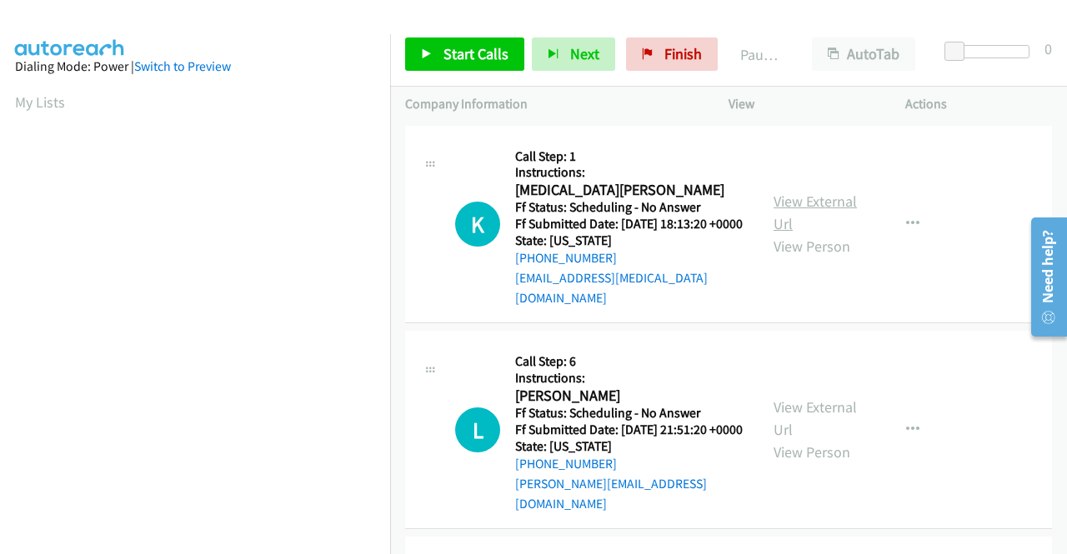
click at [830, 199] on link "View External Url" at bounding box center [815, 213] width 83 height 42
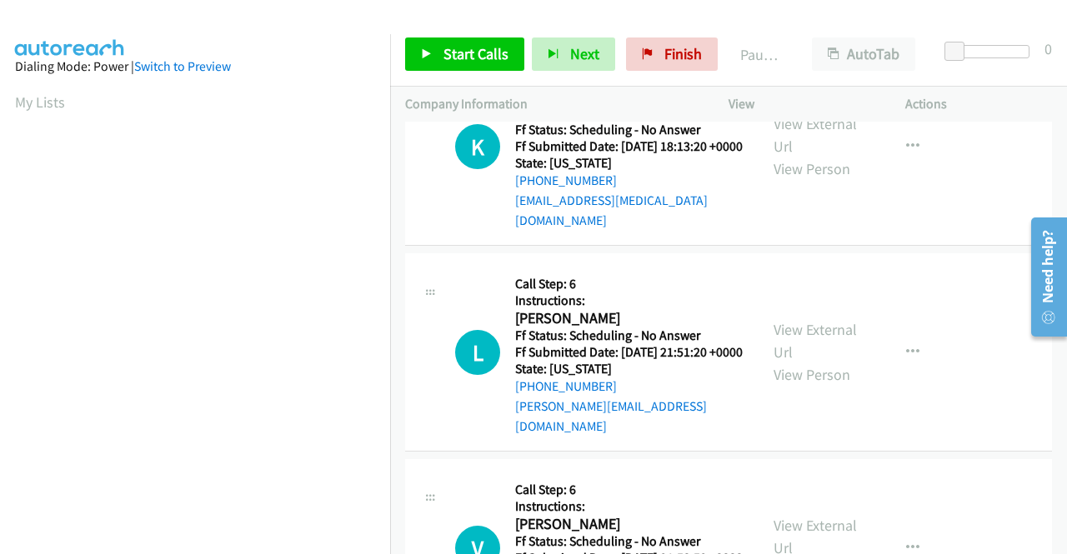
scroll to position [167, 0]
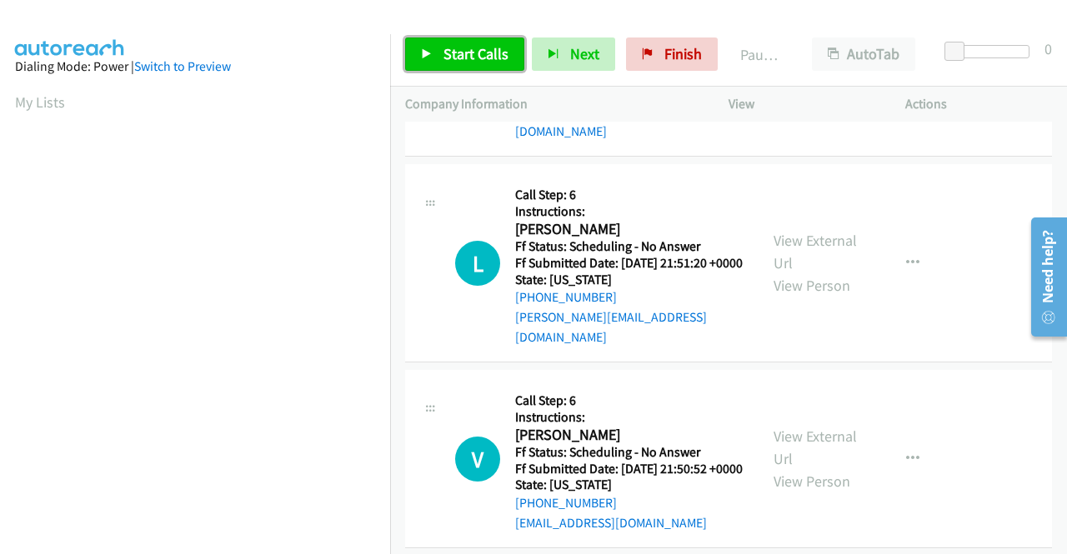
click at [472, 49] on span "Start Calls" at bounding box center [476, 53] width 65 height 19
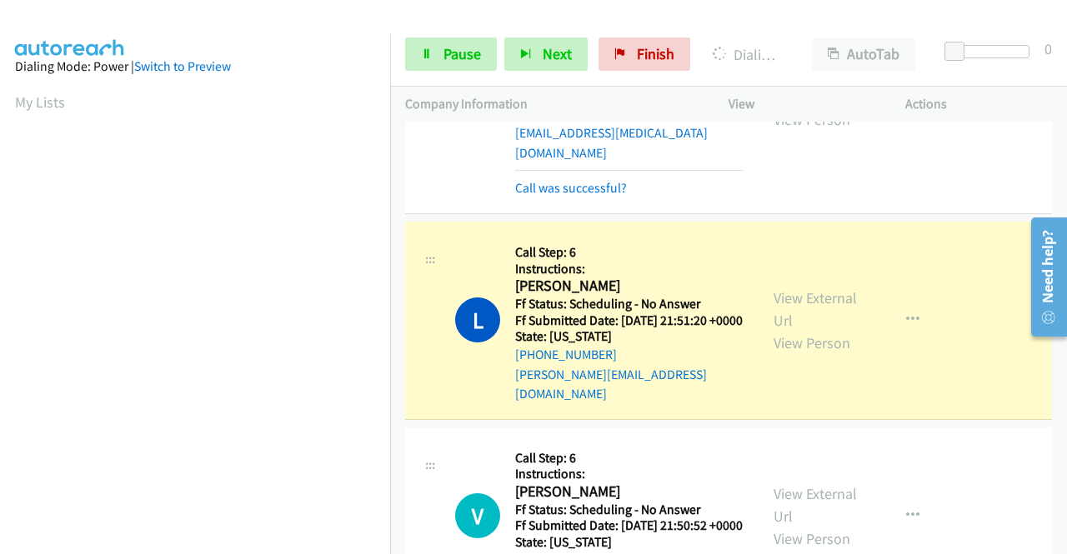
scroll to position [250, 0]
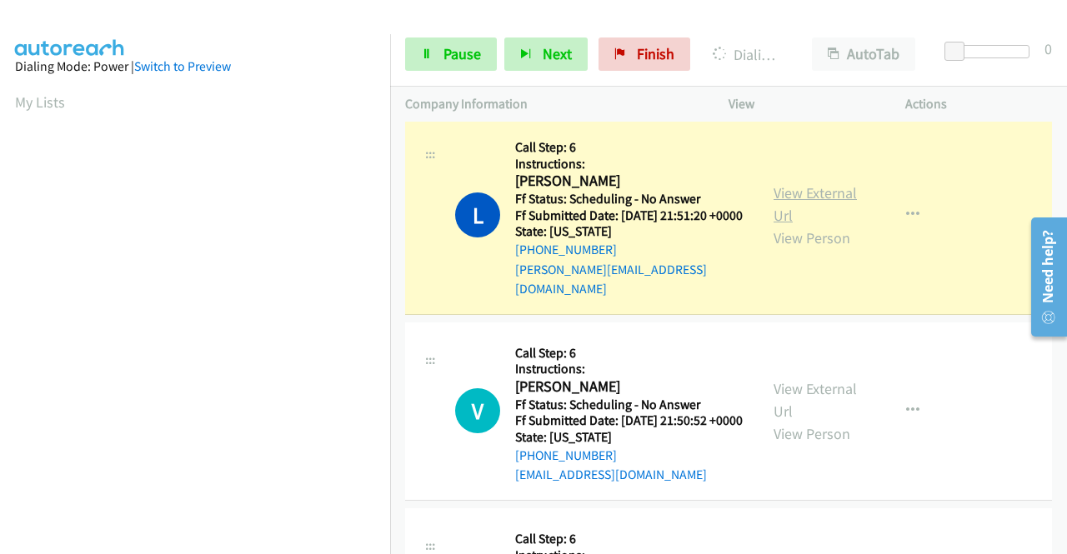
click at [834, 186] on link "View External Url" at bounding box center [815, 204] width 83 height 42
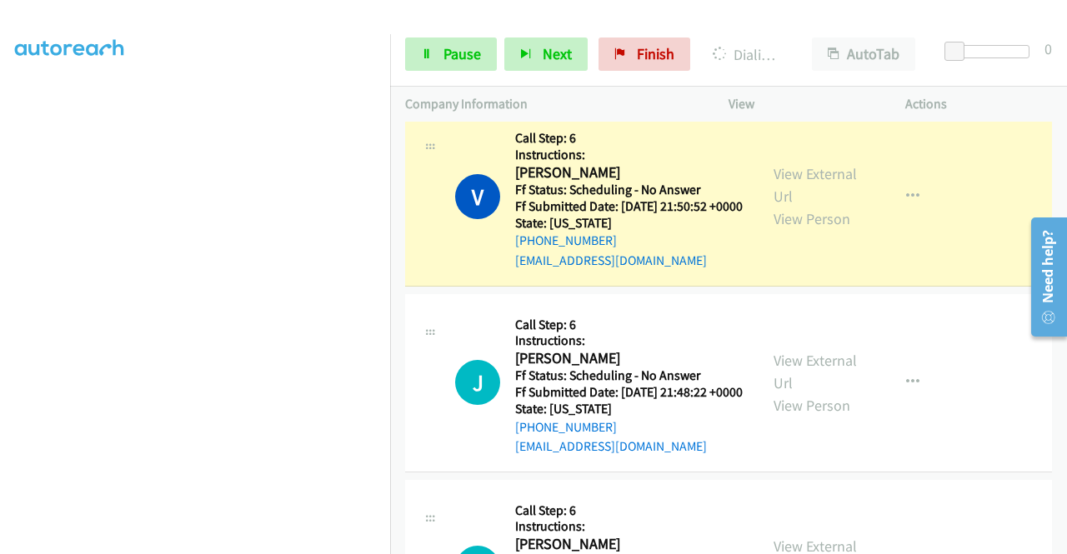
scroll to position [667, 0]
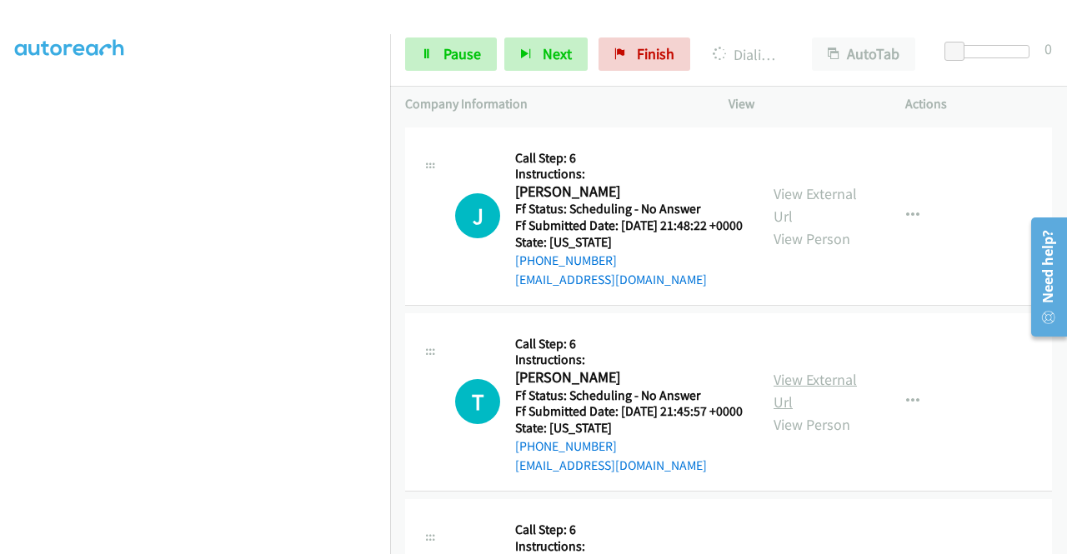
click at [799, 412] on link "View External Url" at bounding box center [815, 391] width 83 height 42
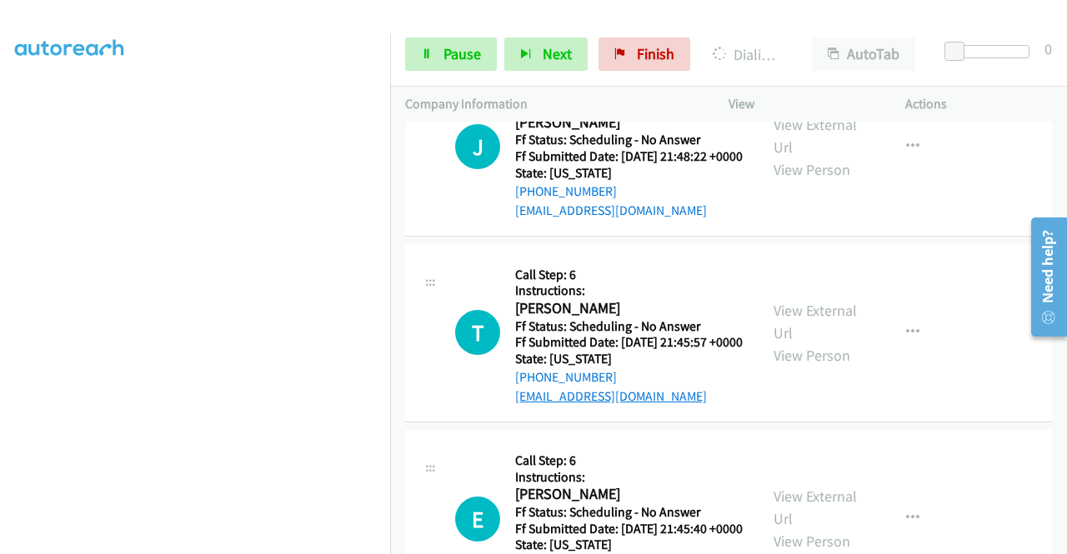
scroll to position [834, 0]
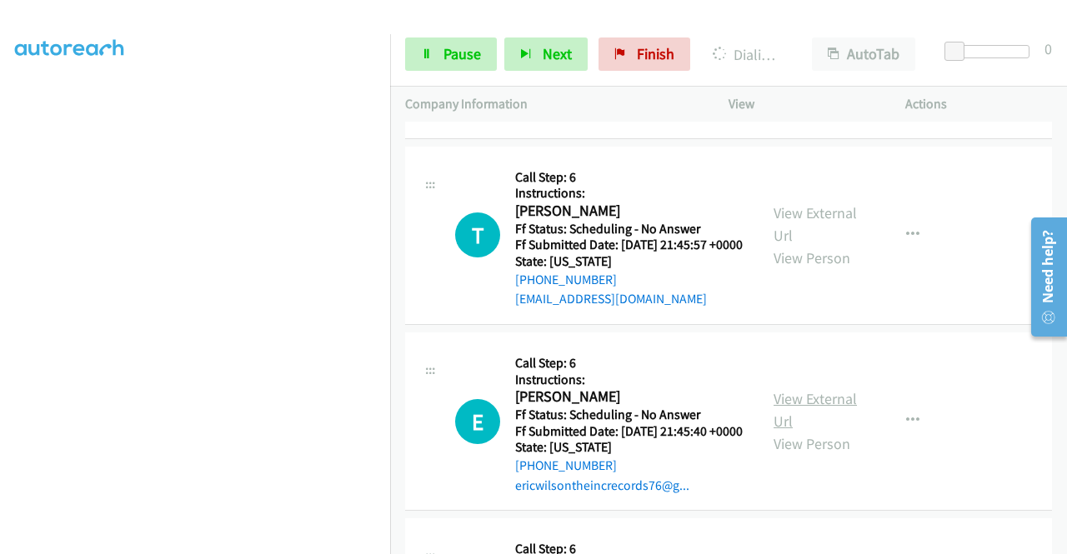
click at [779, 431] on link "View External Url" at bounding box center [815, 410] width 83 height 42
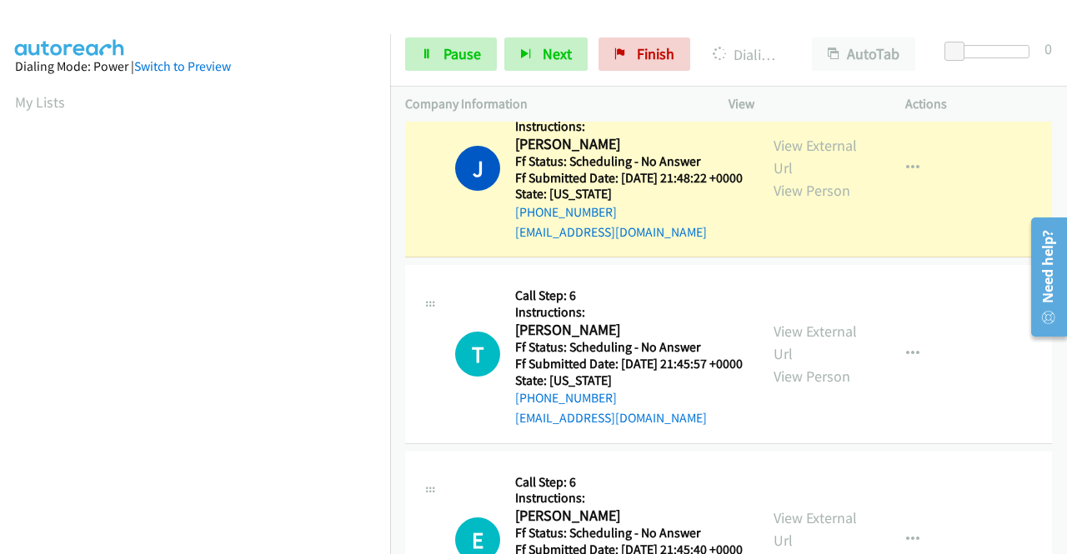
scroll to position [333, 0]
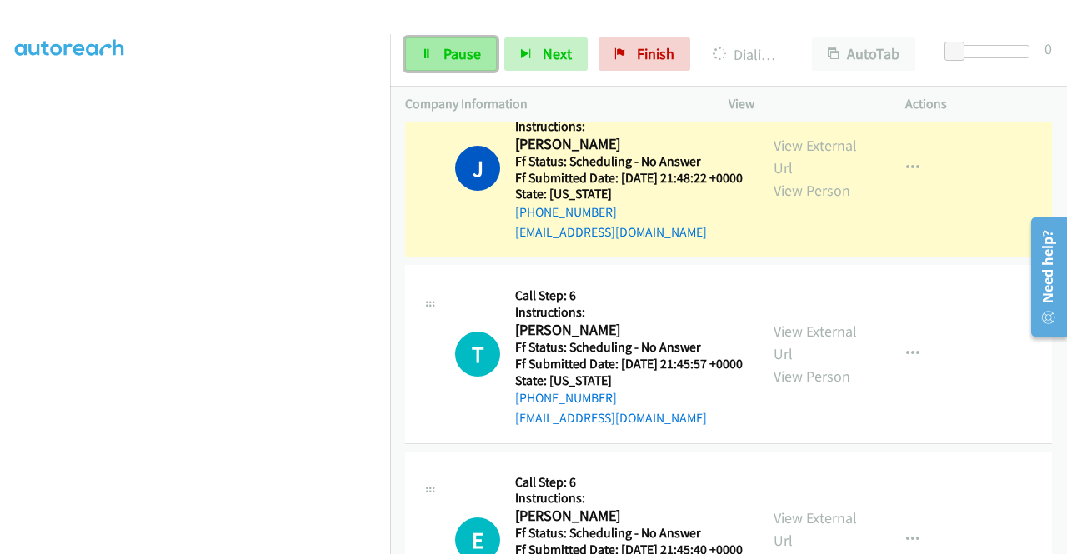
click at [441, 57] on link "Pause" at bounding box center [451, 54] width 92 height 33
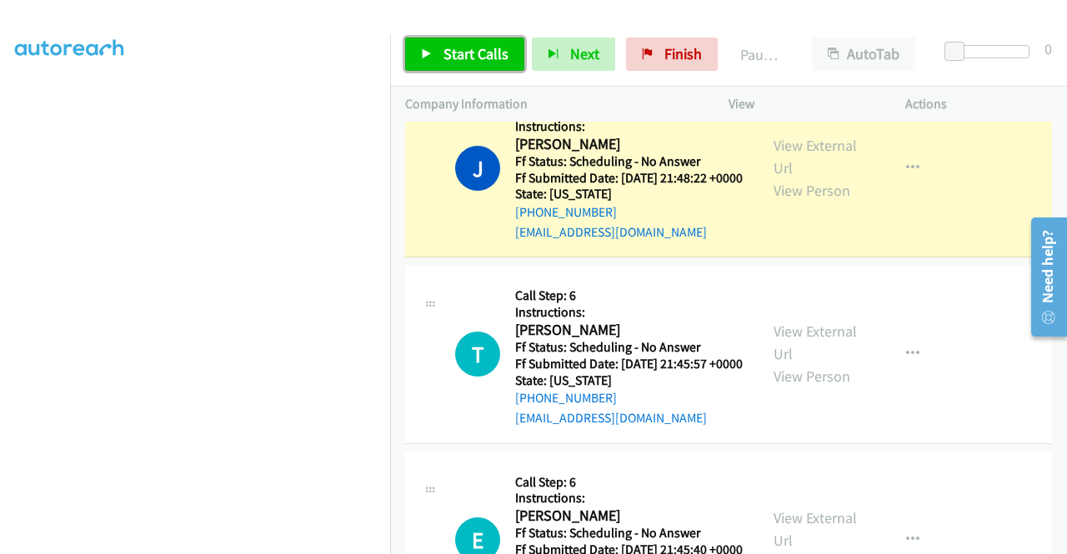
click at [442, 56] on link "Start Calls" at bounding box center [464, 54] width 119 height 33
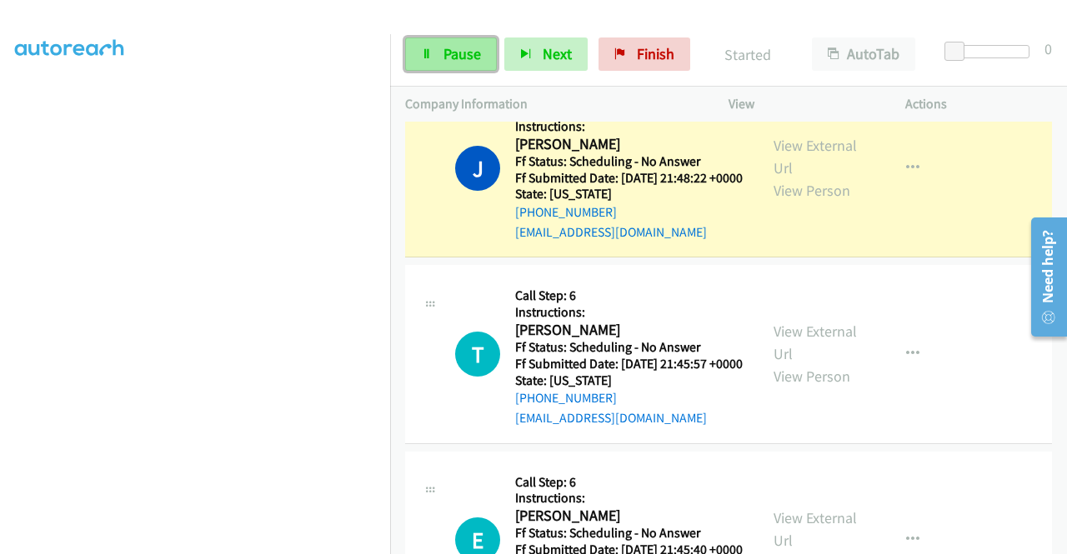
drag, startPoint x: 433, startPoint y: 58, endPoint x: 425, endPoint y: 68, distance: 12.5
click at [433, 59] on link "Pause" at bounding box center [451, 54] width 92 height 33
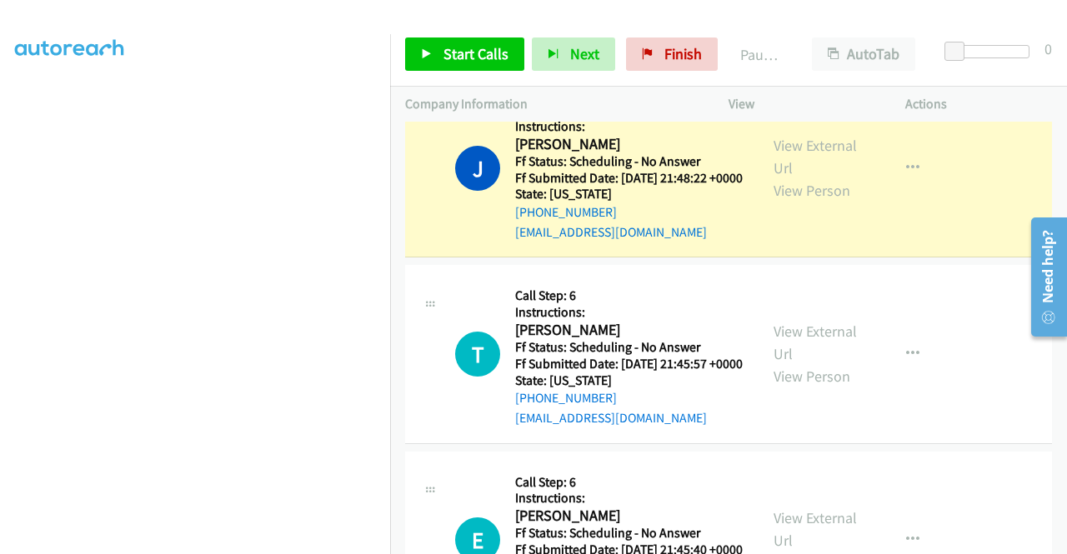
scroll to position [83, 0]
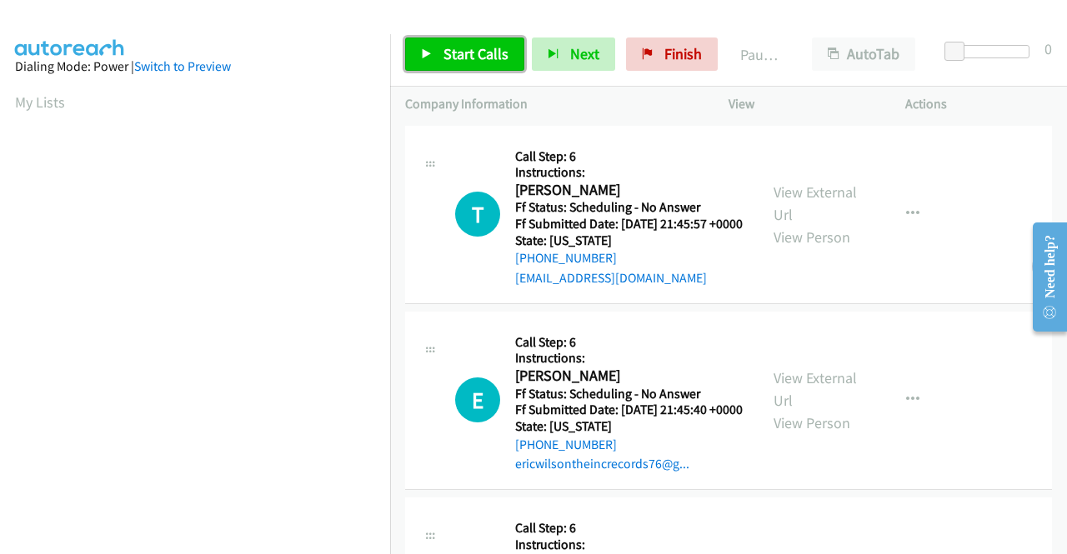
click at [472, 48] on span "Start Calls" at bounding box center [476, 53] width 65 height 19
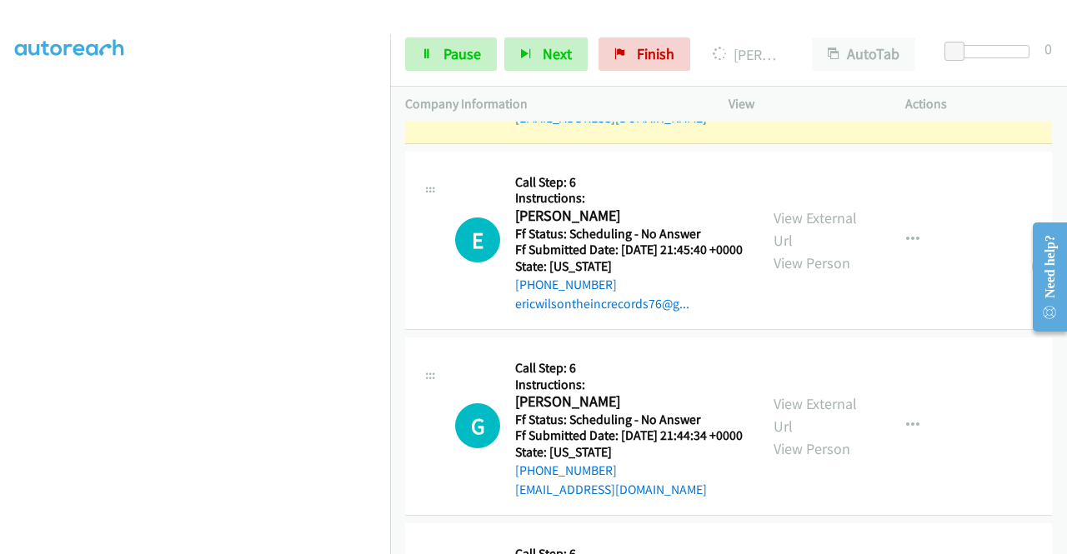
scroll to position [250, 0]
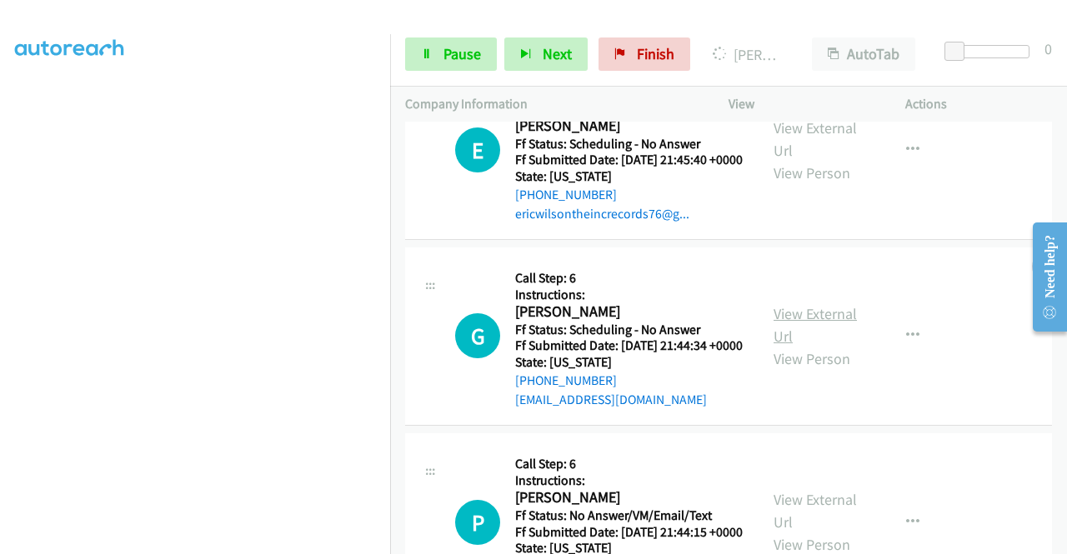
click at [794, 346] on link "View External Url" at bounding box center [815, 325] width 83 height 42
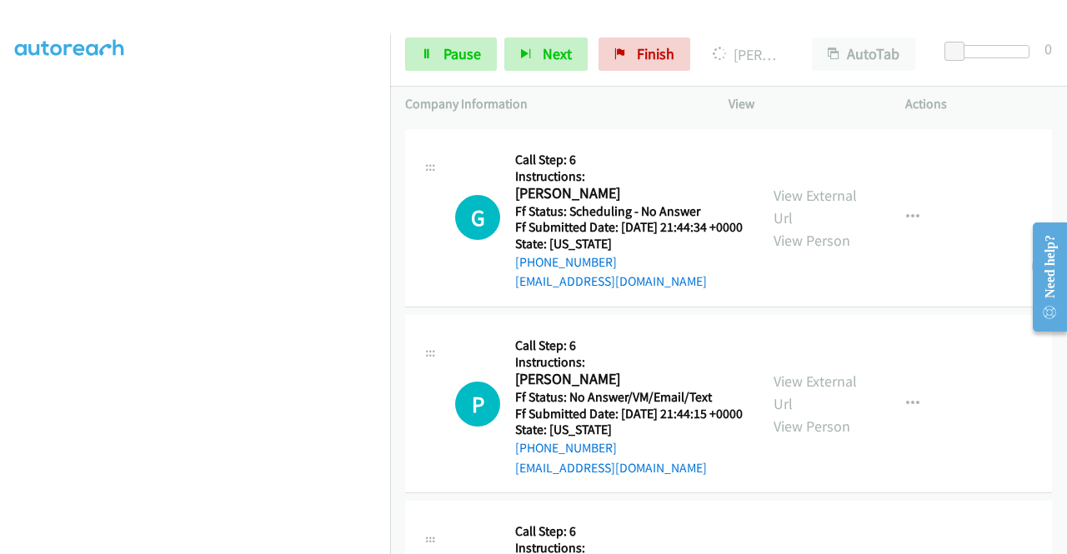
scroll to position [500, 0]
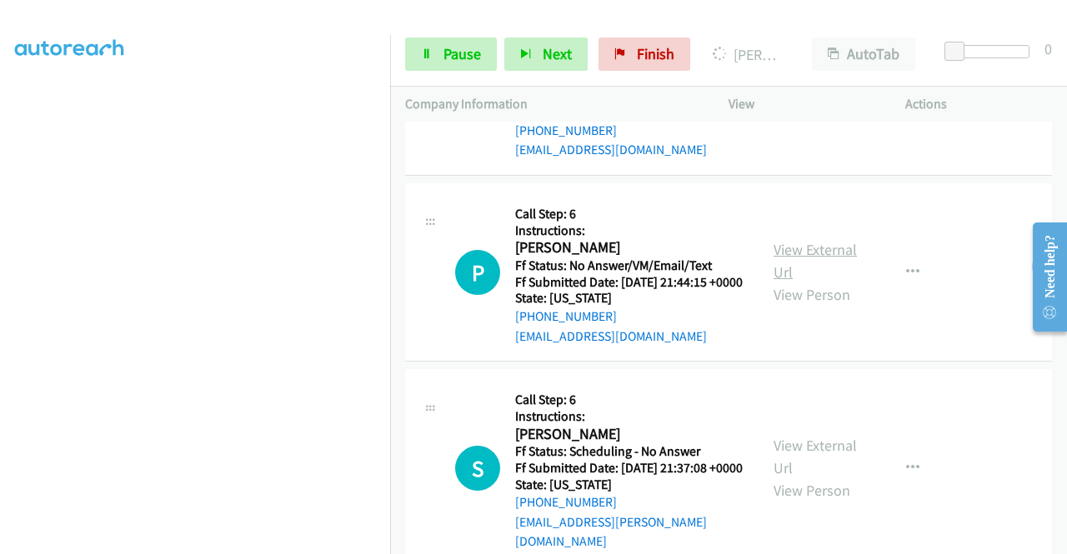
click at [819, 282] on link "View External Url" at bounding box center [815, 261] width 83 height 42
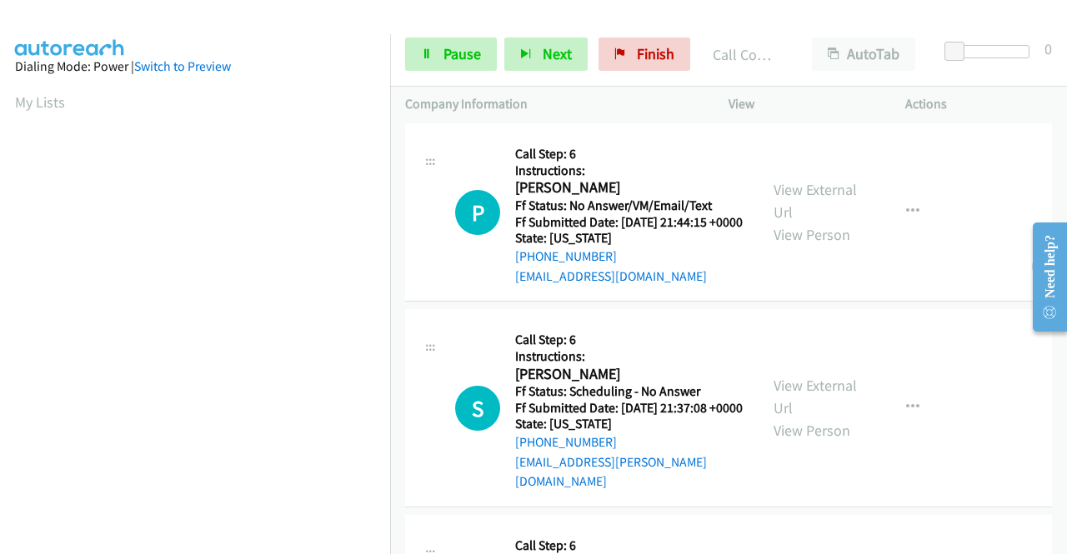
scroll to position [834, 0]
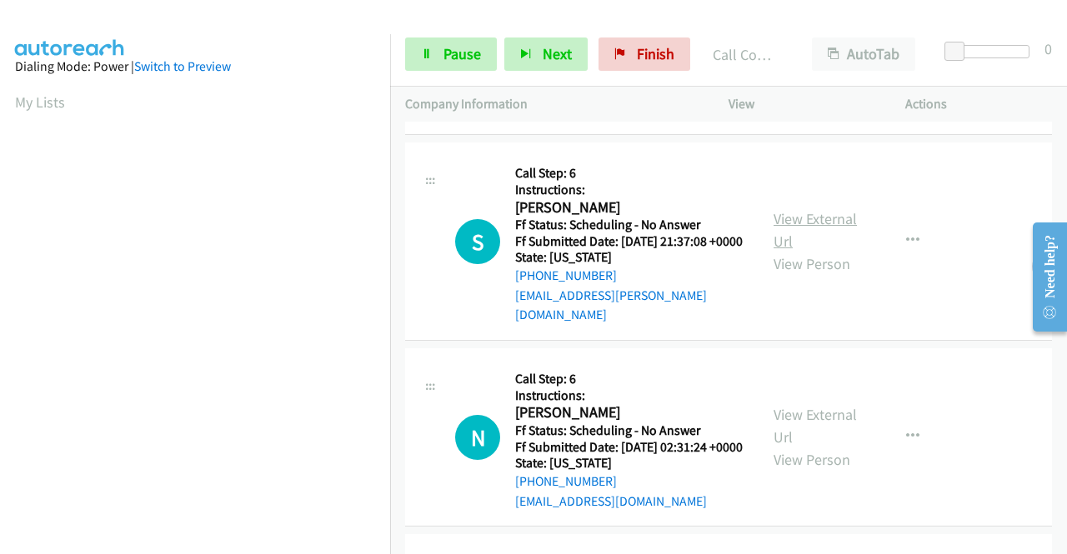
click at [832, 251] on link "View External Url" at bounding box center [815, 230] width 83 height 42
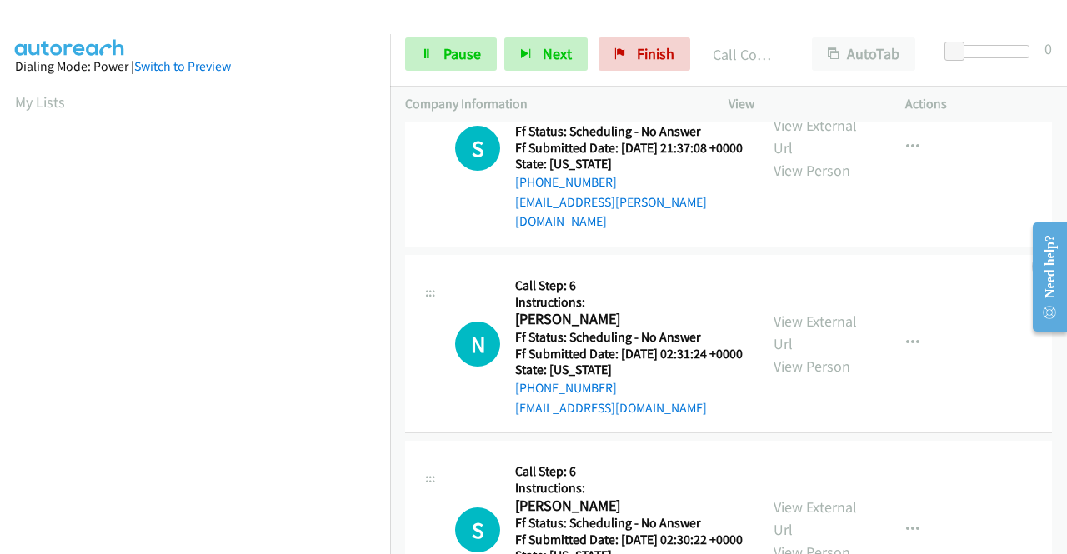
scroll to position [1000, 0]
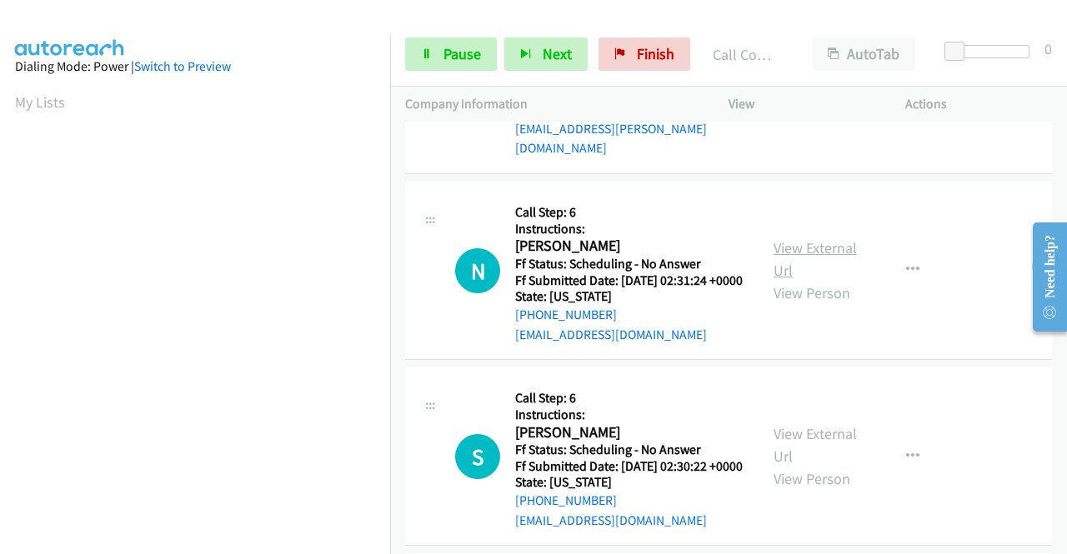
click at [790, 280] on link "View External Url" at bounding box center [815, 259] width 83 height 42
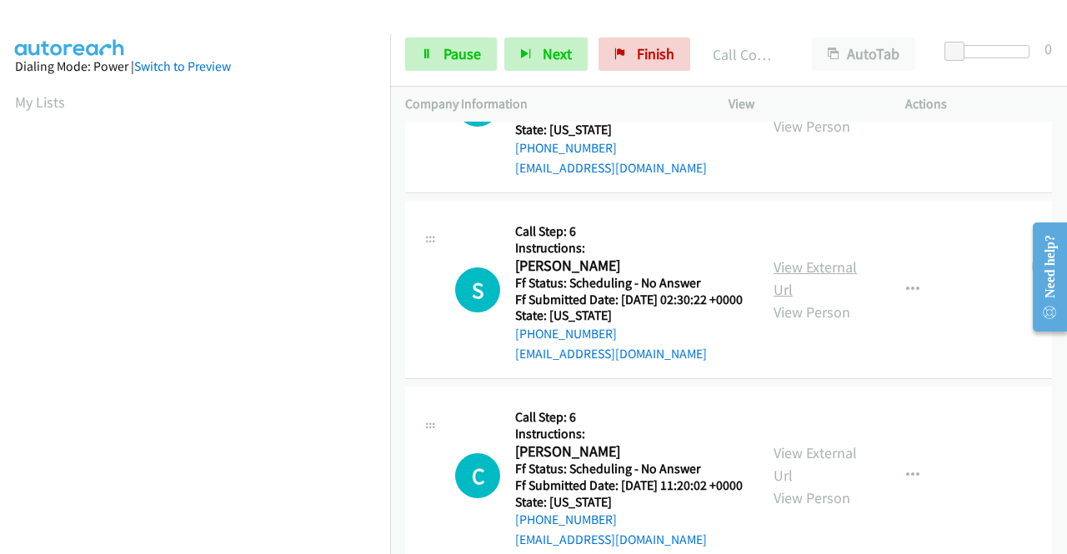
click at [809, 299] on link "View External Url" at bounding box center [815, 279] width 83 height 42
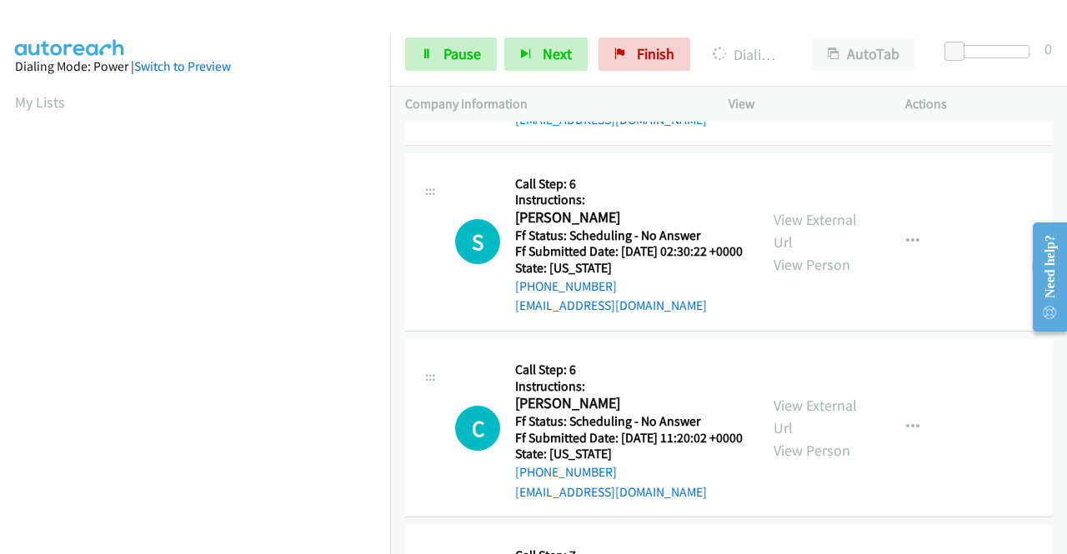
scroll to position [1334, 0]
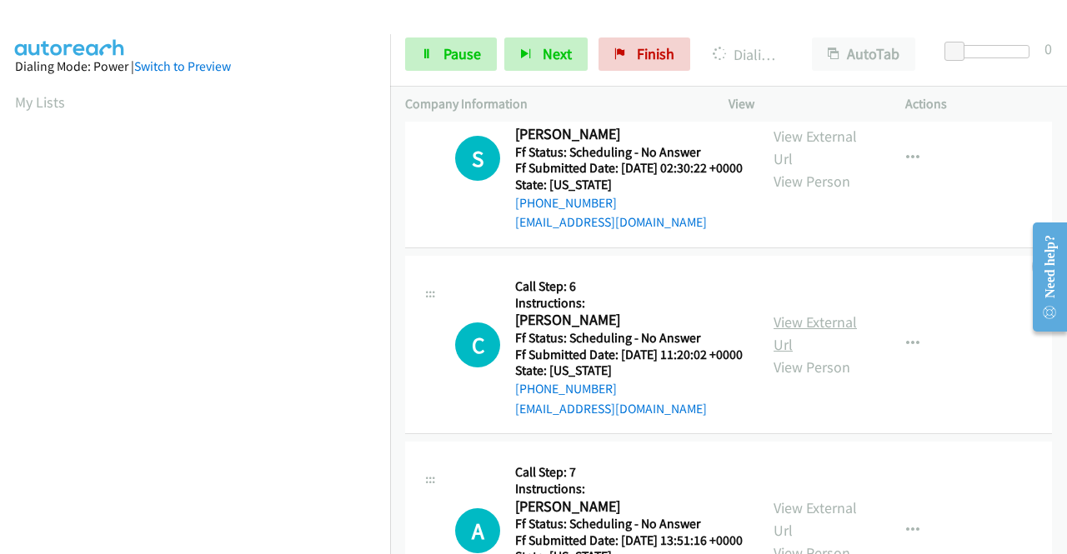
click at [807, 354] on link "View External Url" at bounding box center [815, 334] width 83 height 42
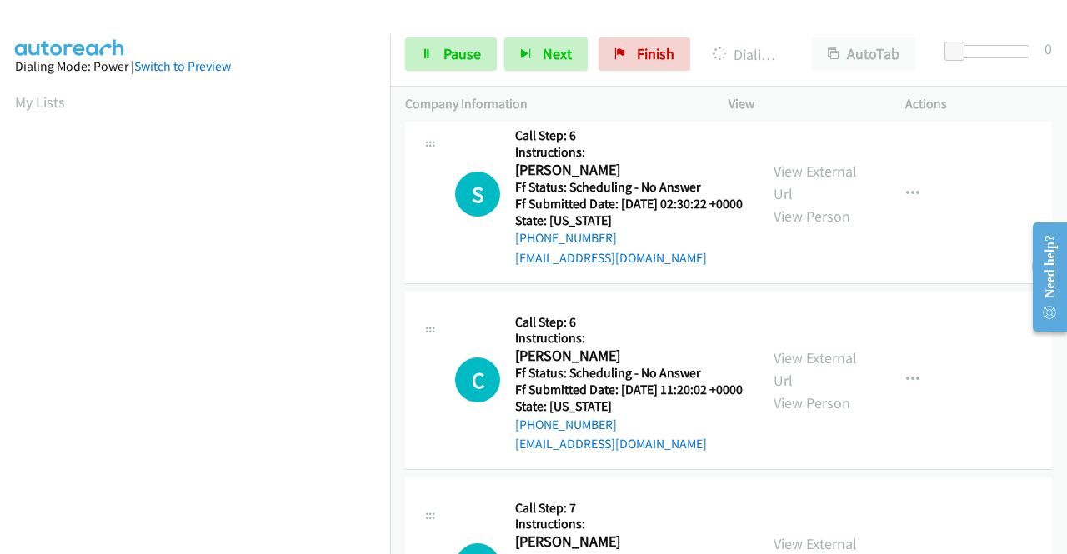
scroll to position [1584, 0]
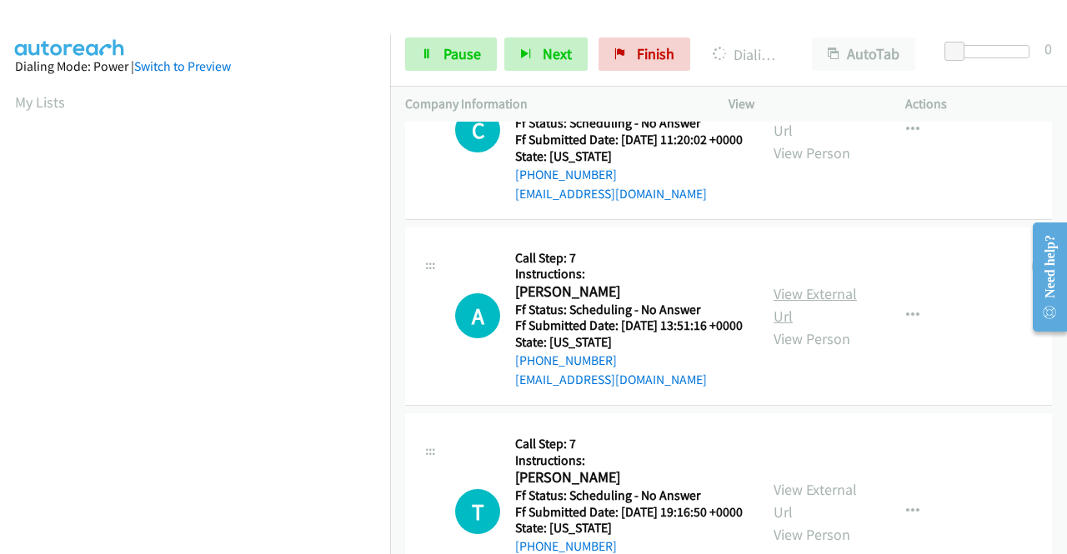
click at [829, 326] on link "View External Url" at bounding box center [815, 305] width 83 height 42
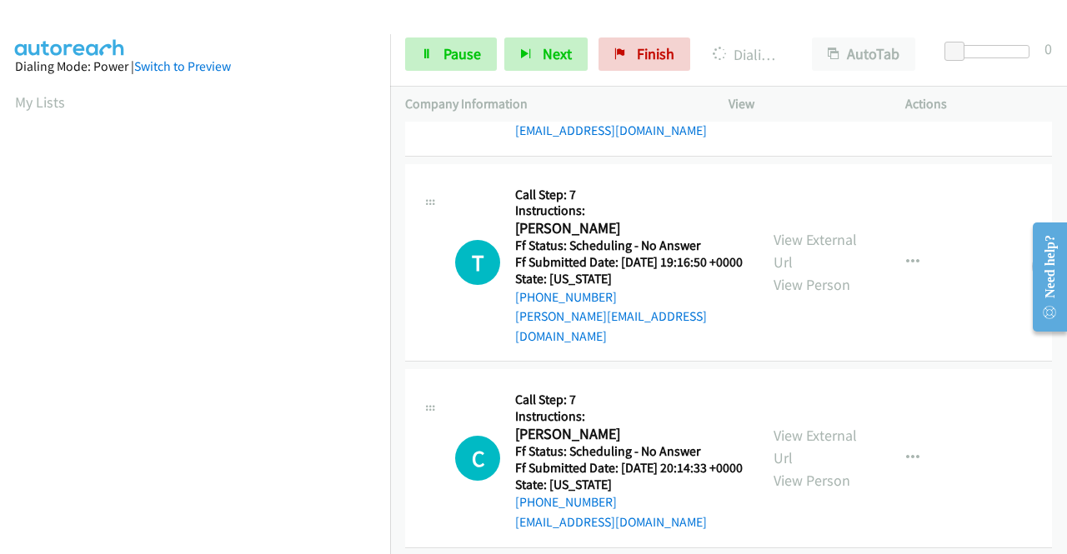
scroll to position [1952, 0]
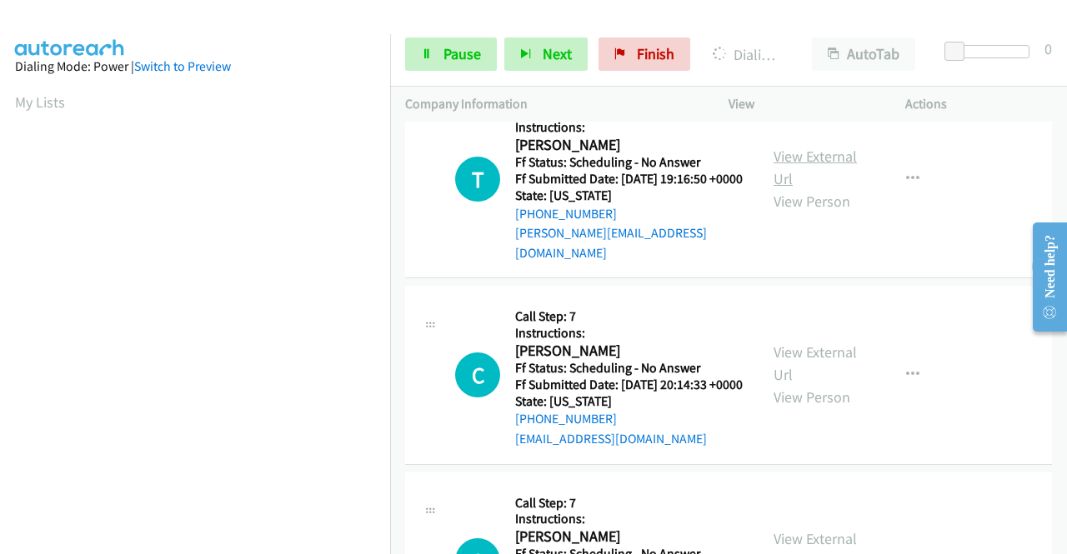
click at [809, 188] on link "View External Url" at bounding box center [815, 168] width 83 height 42
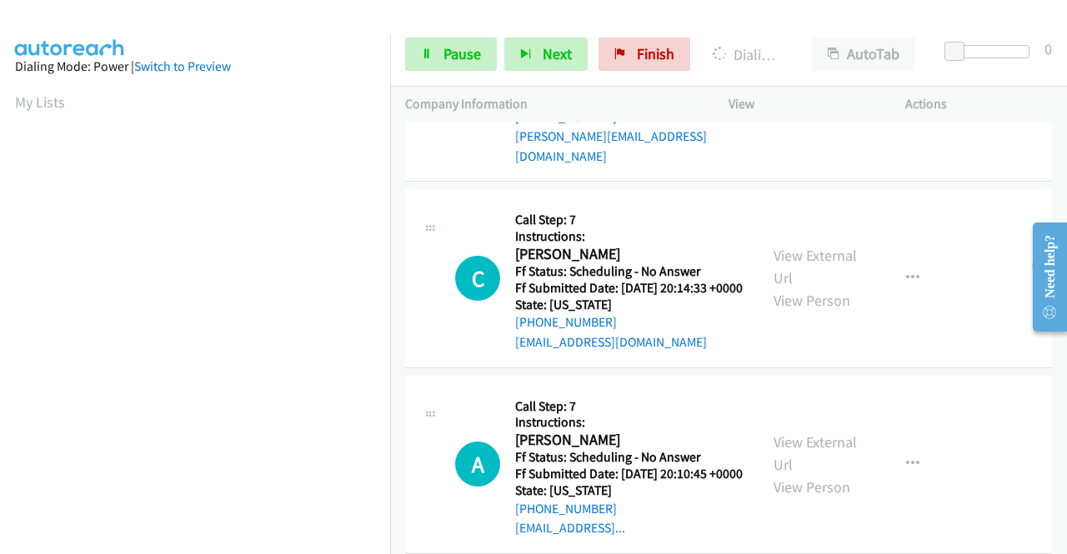
scroll to position [2119, 0]
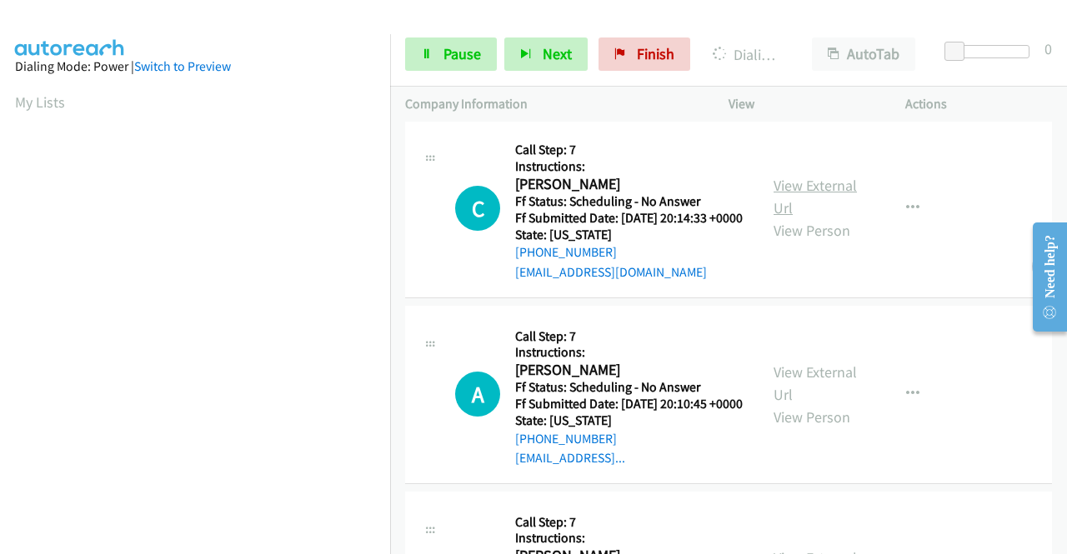
click at [816, 218] on link "View External Url" at bounding box center [815, 197] width 83 height 42
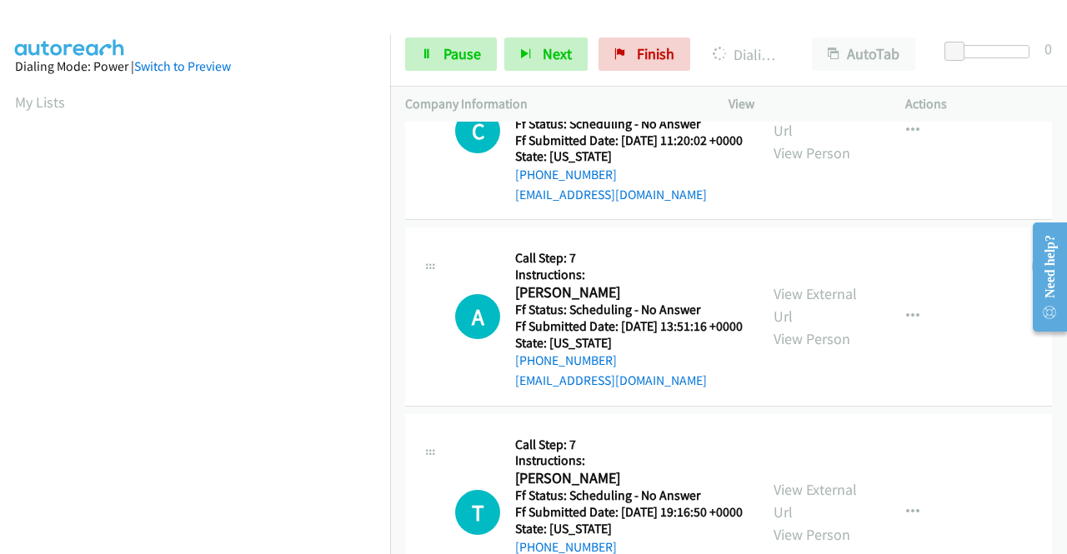
scroll to position [1452, 0]
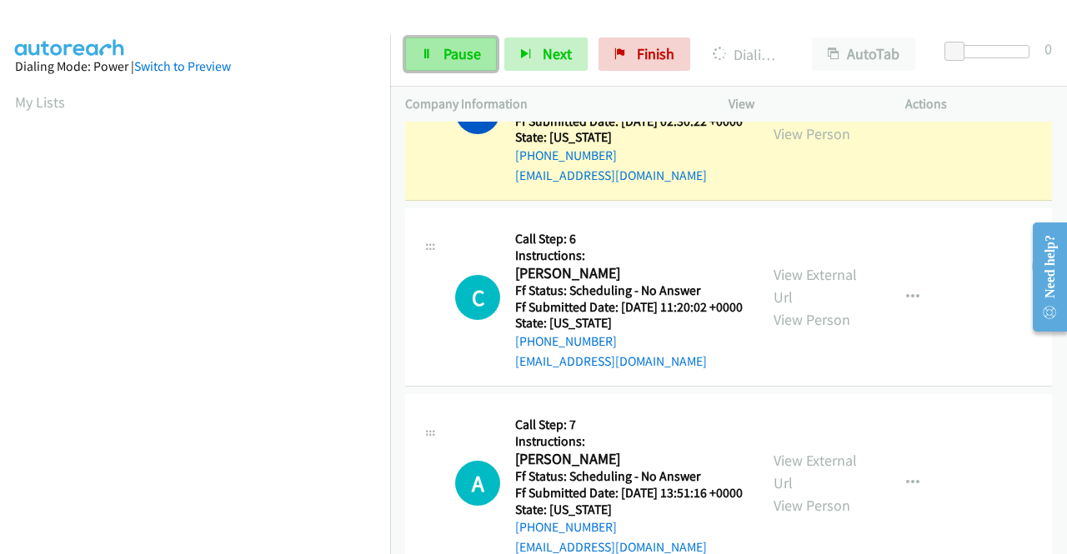
click at [457, 57] on span "Pause" at bounding box center [463, 53] width 38 height 19
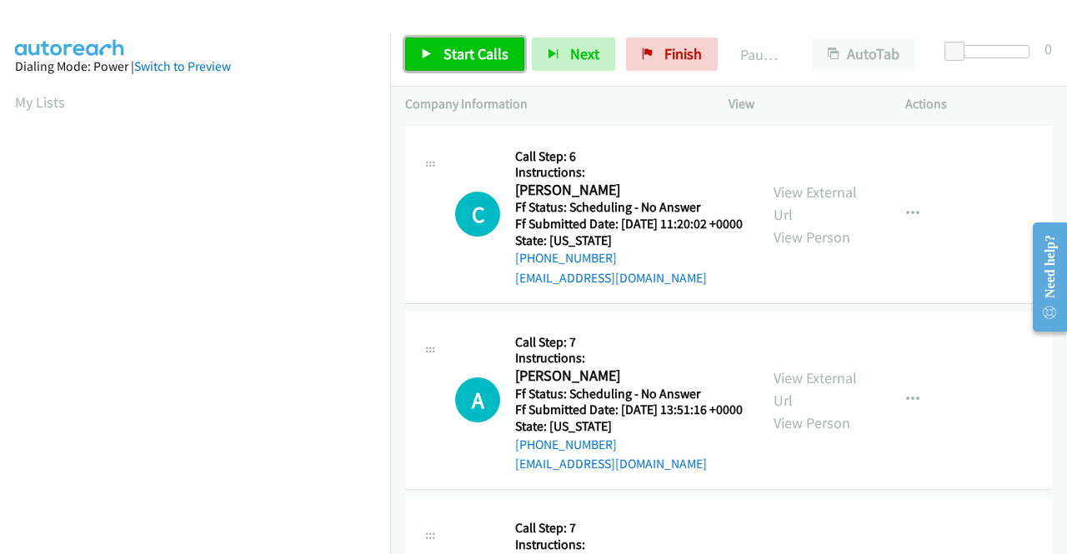
click at [459, 51] on span "Start Calls" at bounding box center [476, 53] width 65 height 19
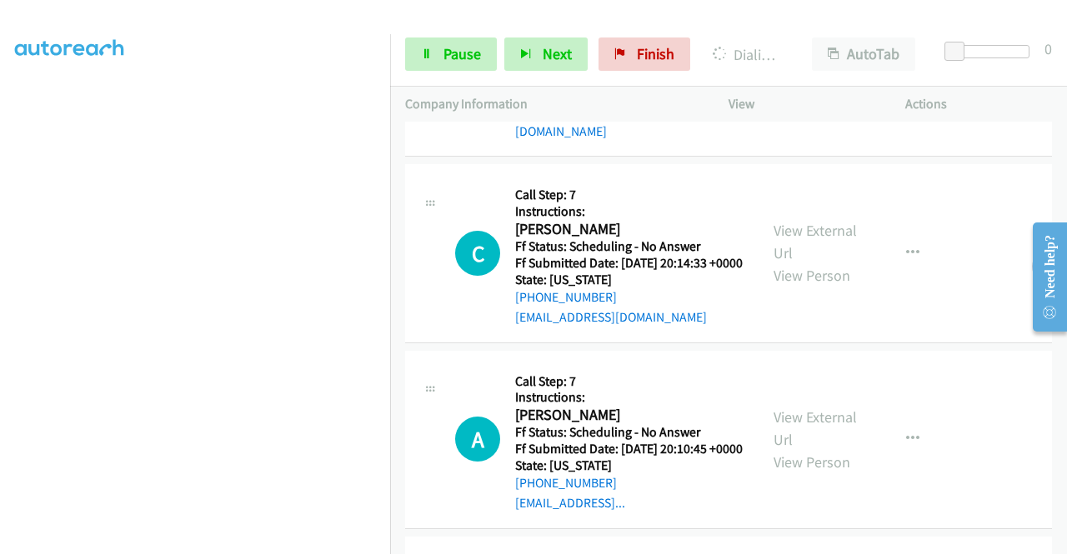
scroll to position [667, 0]
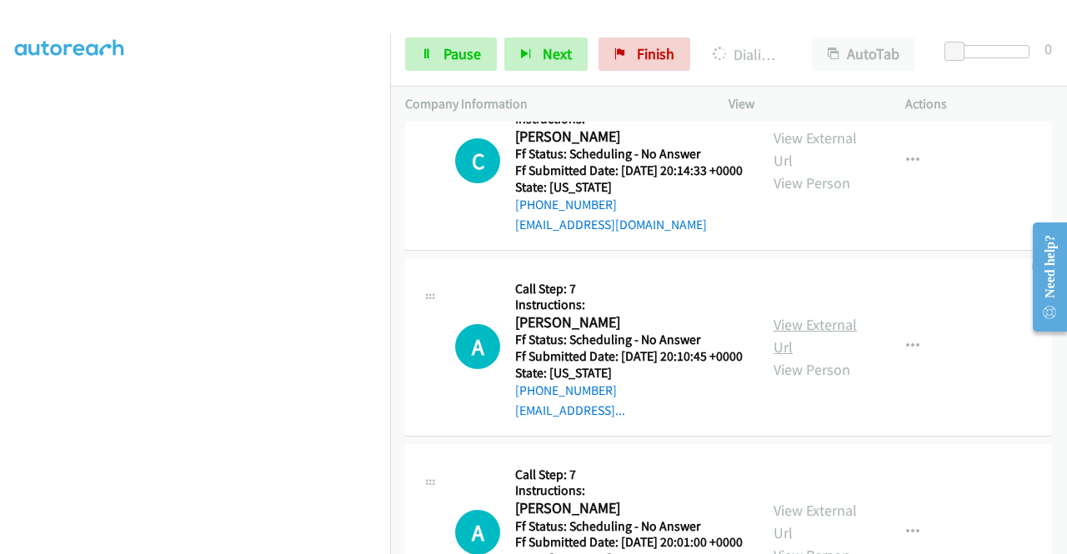
click at [797, 357] on link "View External Url" at bounding box center [815, 336] width 83 height 42
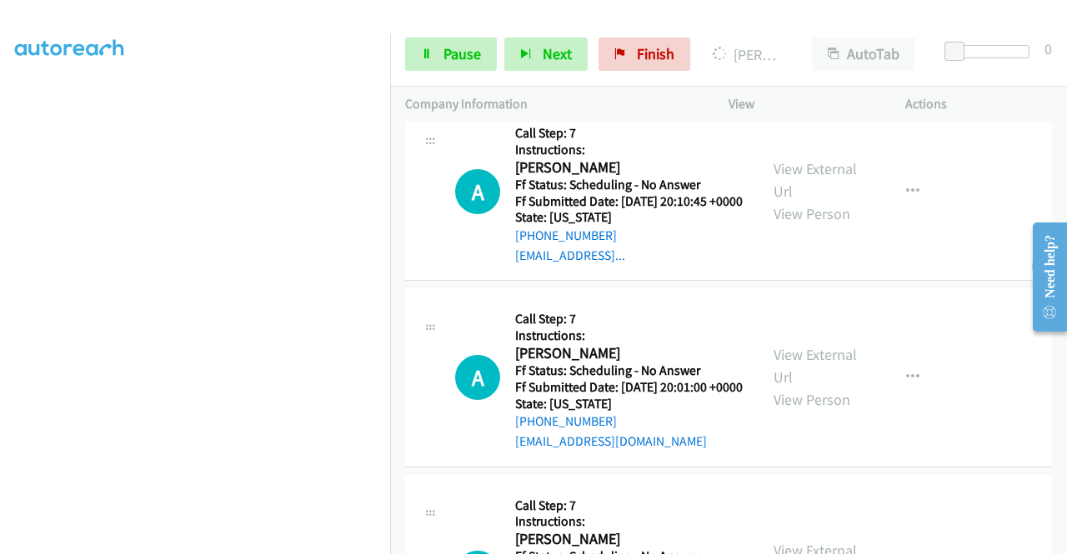
scroll to position [952, 0]
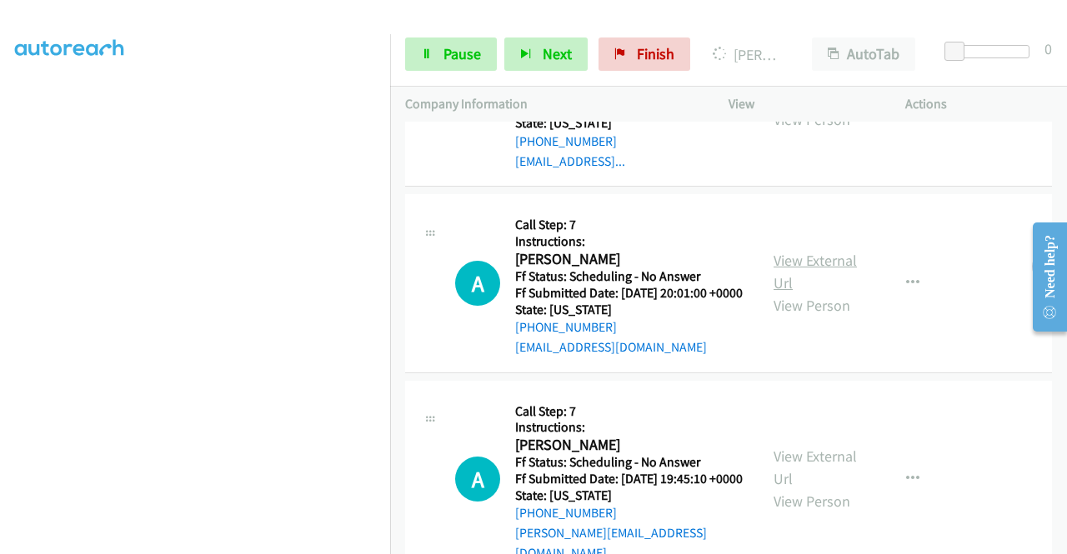
click at [802, 293] on link "View External Url" at bounding box center [815, 272] width 83 height 42
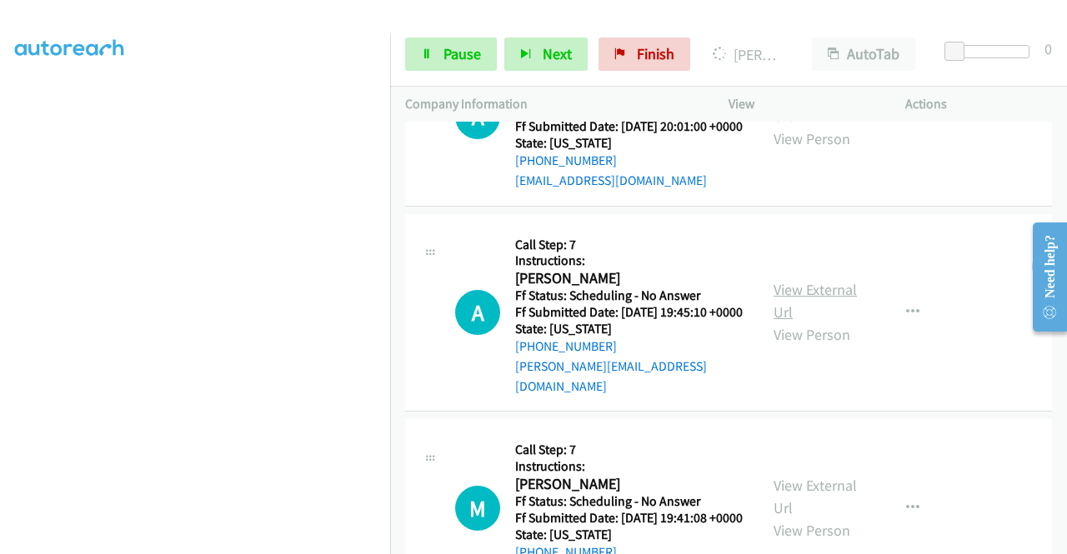
click at [798, 322] on link "View External Url" at bounding box center [815, 301] width 83 height 42
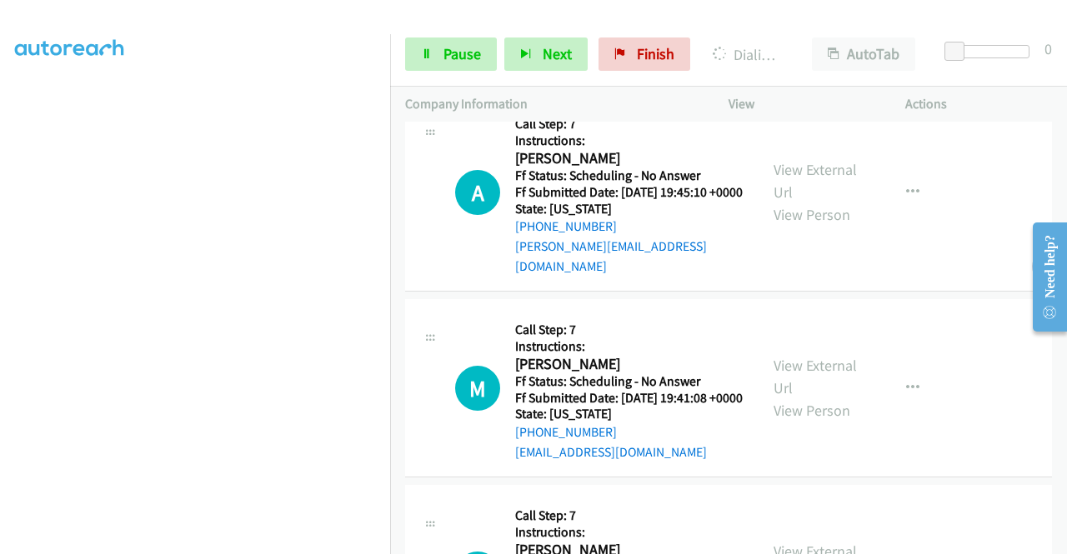
scroll to position [1536, 0]
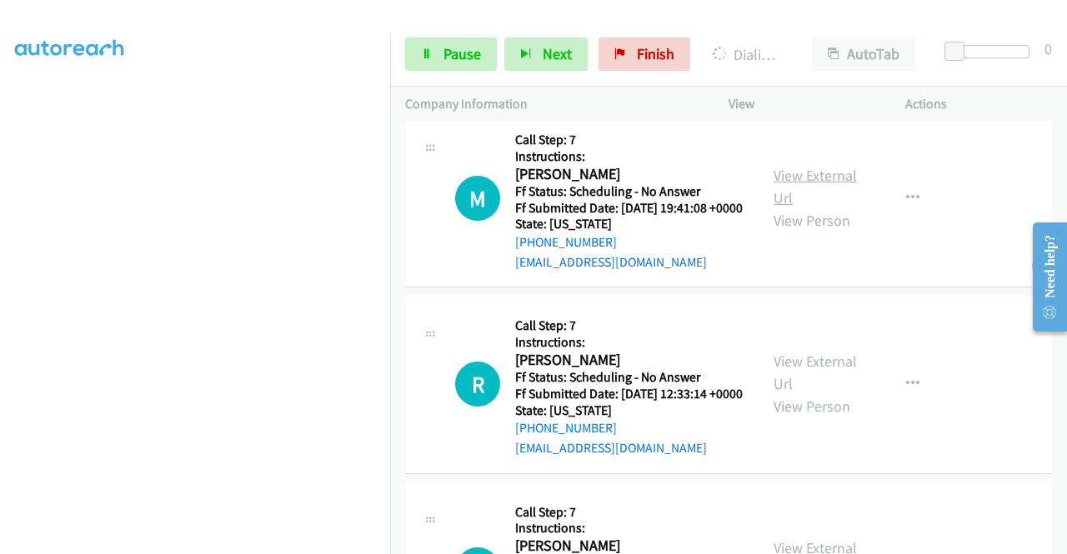
click at [810, 208] on link "View External Url" at bounding box center [815, 187] width 83 height 42
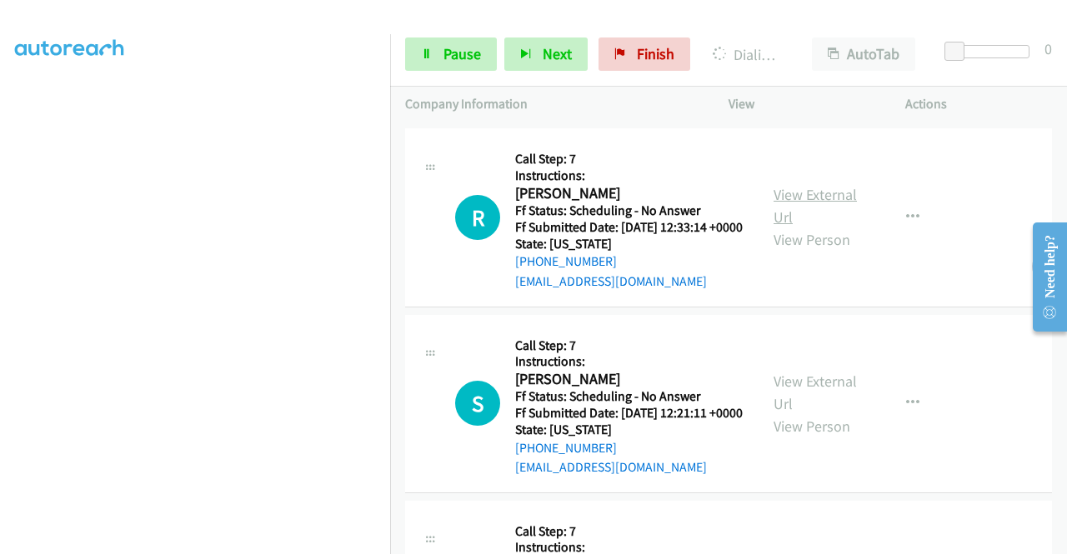
click at [804, 227] on link "View External Url" at bounding box center [815, 206] width 83 height 42
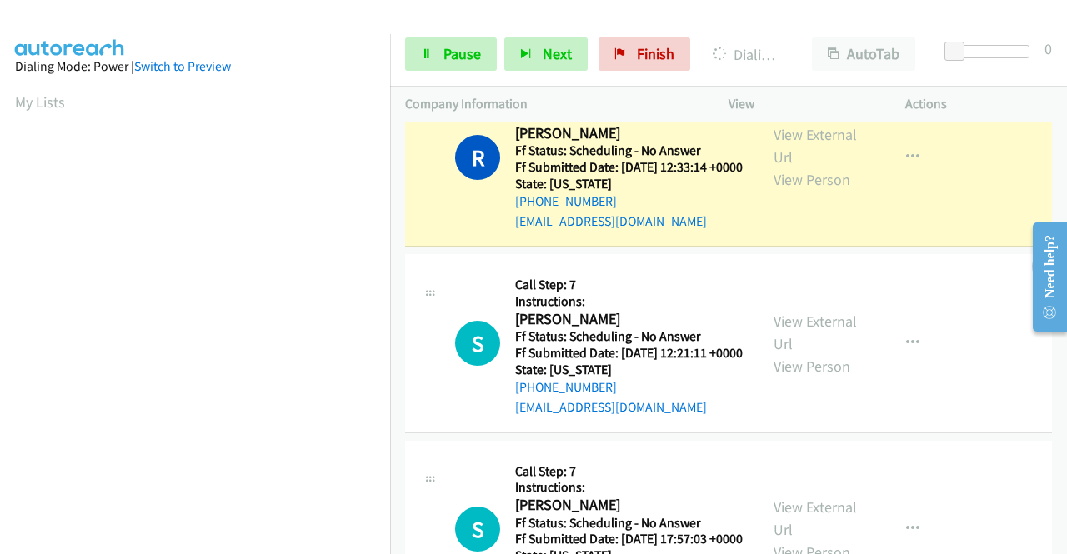
scroll to position [380, 0]
click at [782, 353] on link "View External Url" at bounding box center [815, 333] width 83 height 42
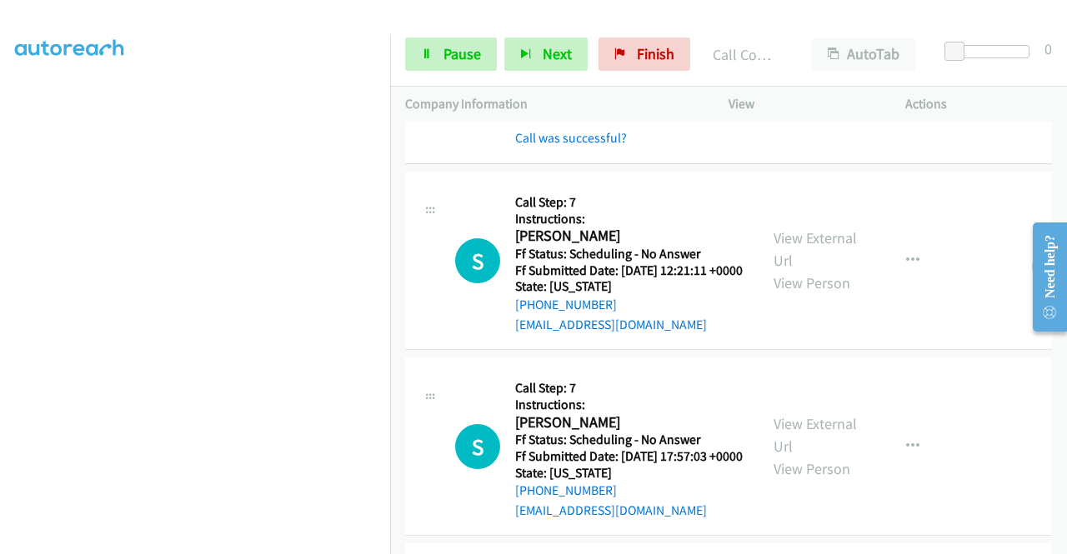
scroll to position [1904, 0]
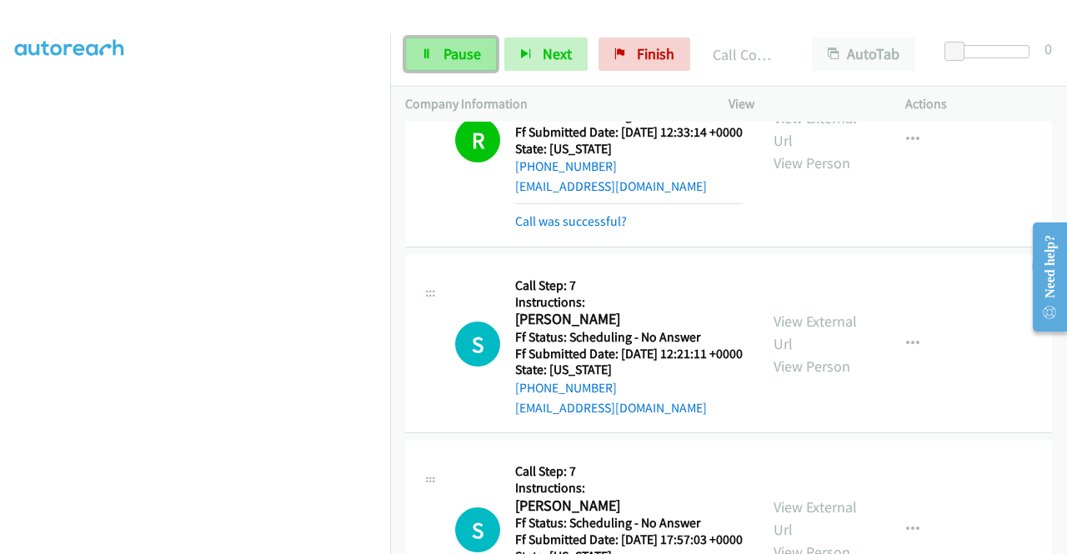
click at [448, 55] on span "Pause" at bounding box center [463, 53] width 38 height 19
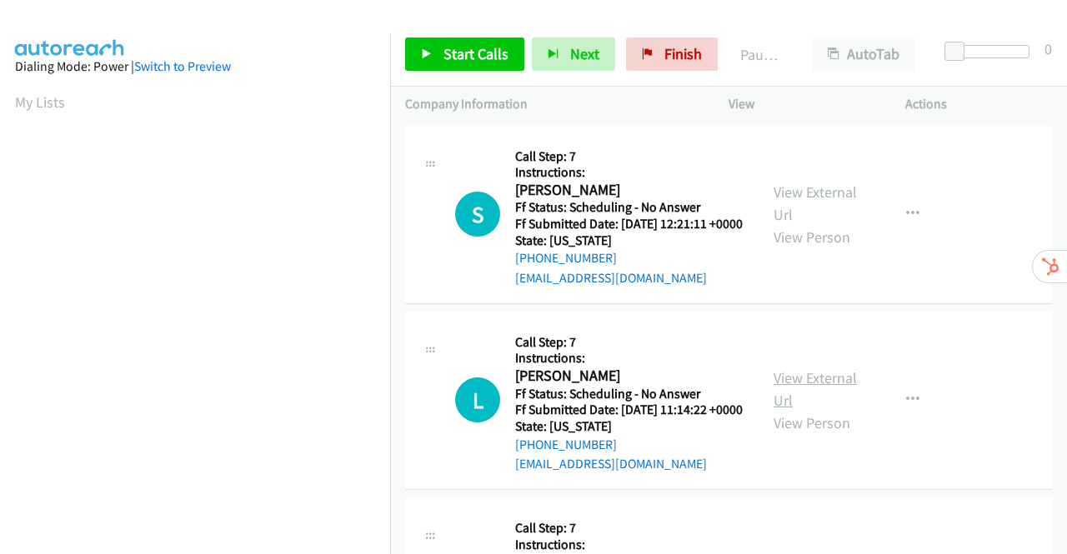
click at [814, 403] on link "View External Url" at bounding box center [815, 389] width 83 height 42
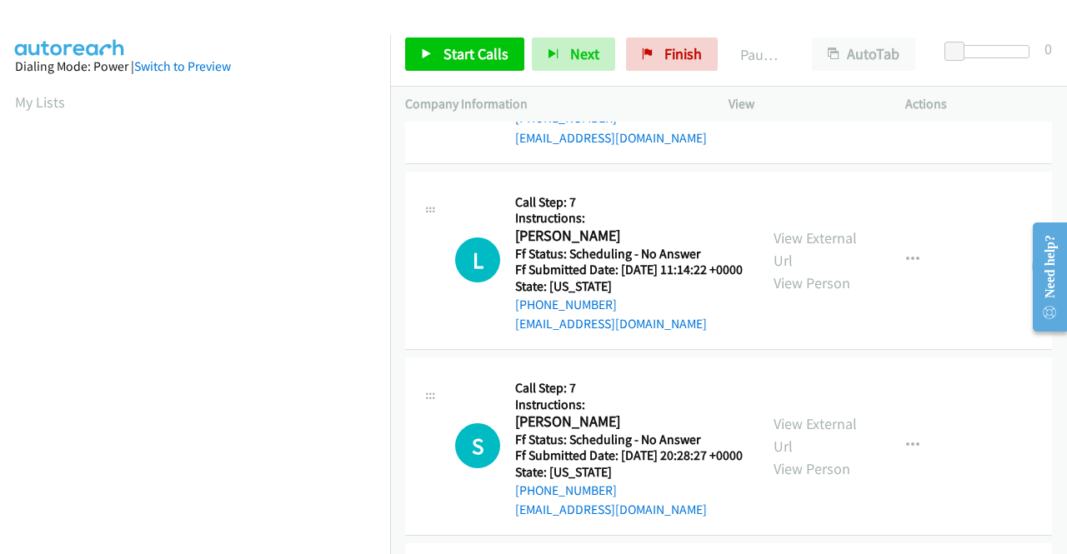
scroll to position [167, 0]
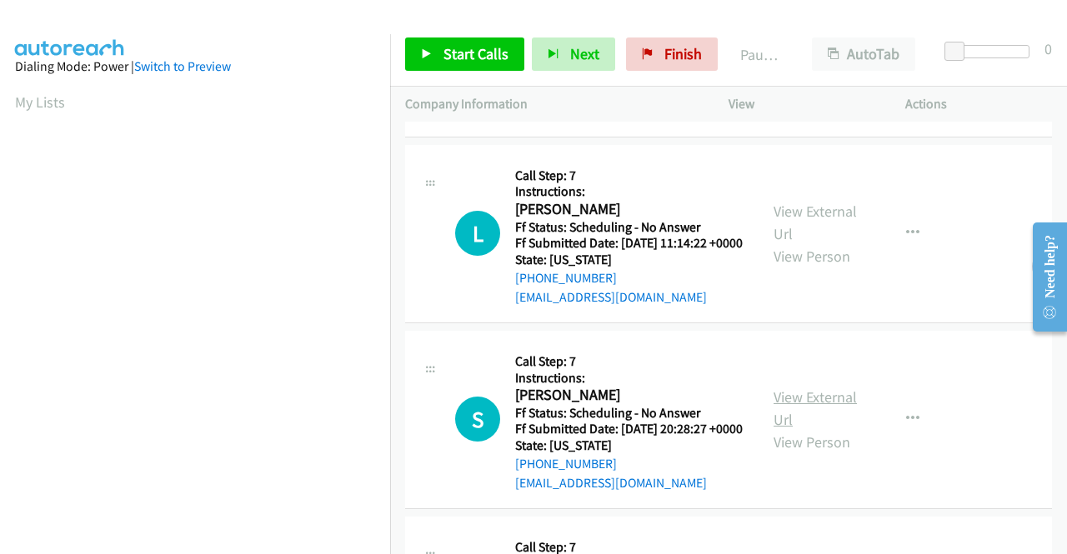
click at [802, 429] on link "View External Url" at bounding box center [815, 409] width 83 height 42
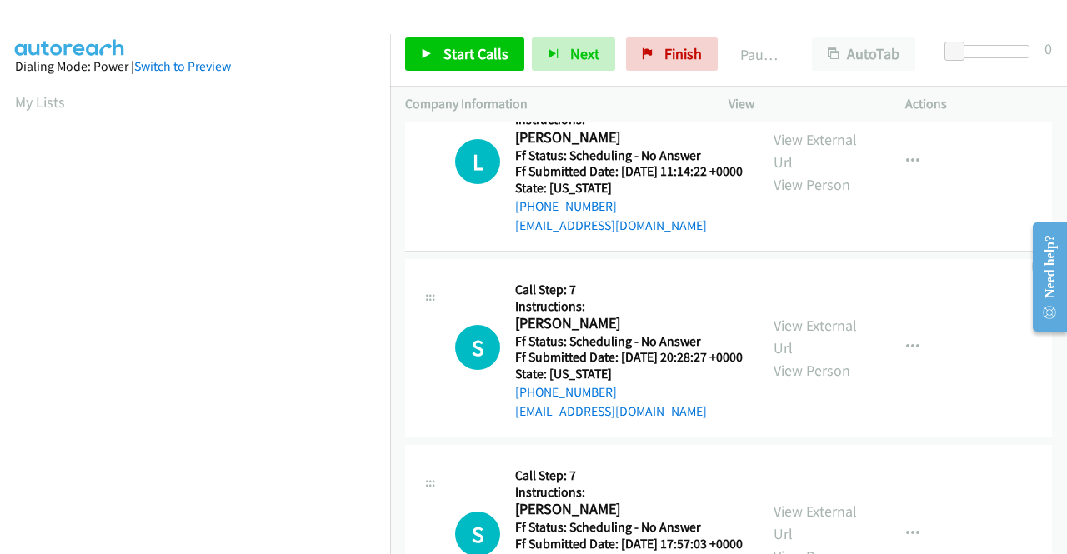
scroll to position [333, 0]
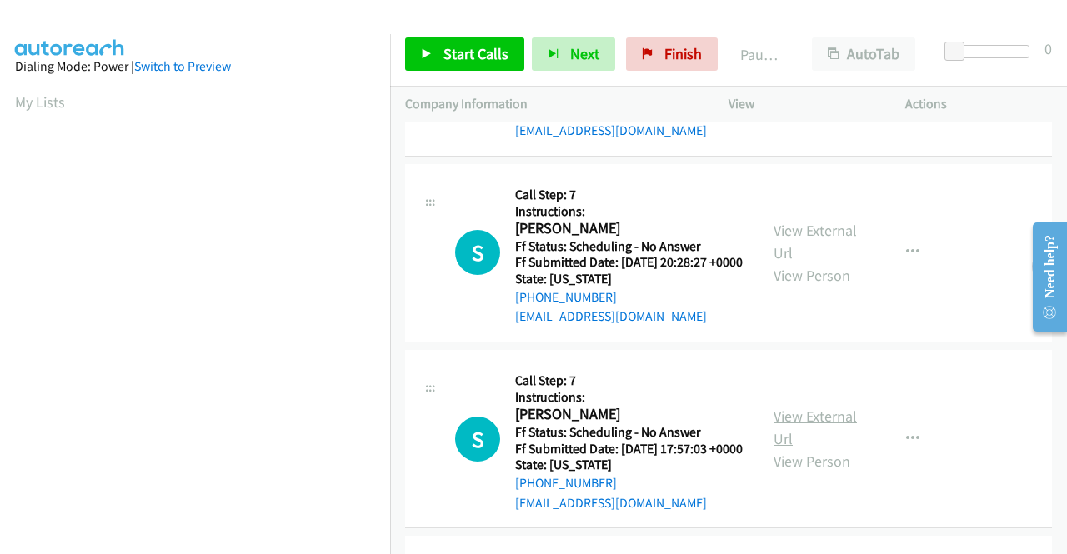
click at [831, 449] on link "View External Url" at bounding box center [815, 428] width 83 height 42
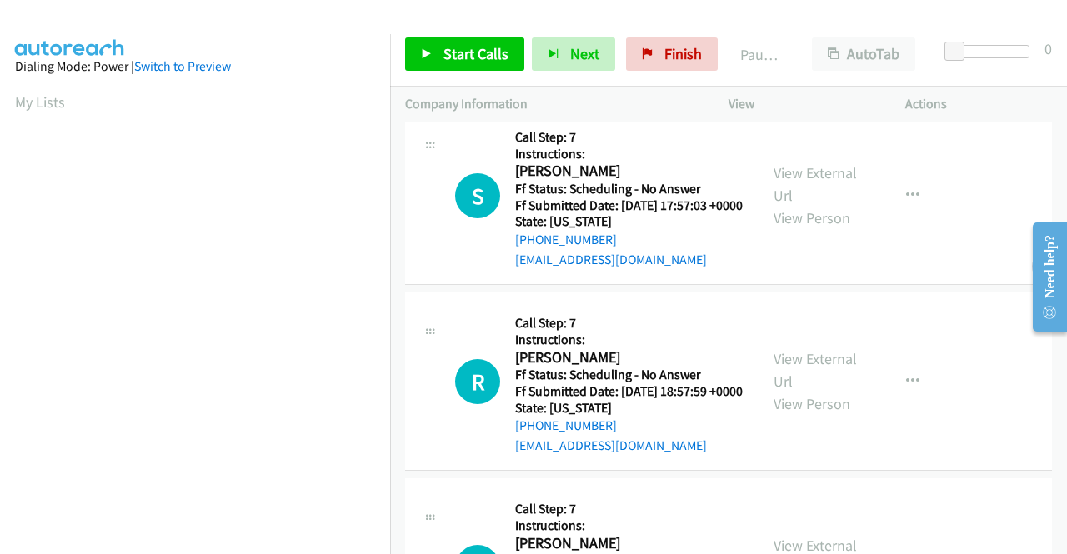
scroll to position [584, 0]
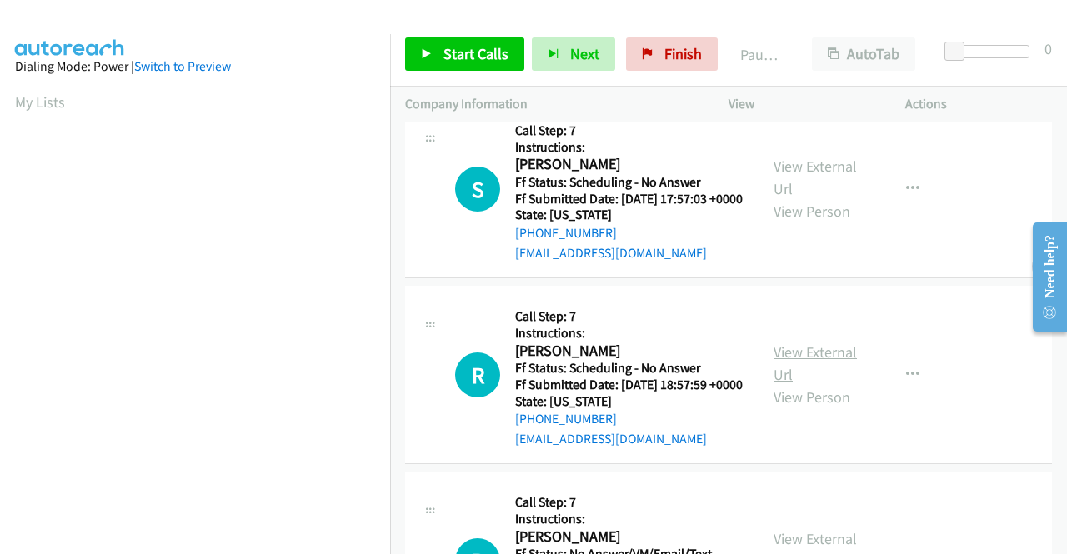
click at [814, 384] on link "View External Url" at bounding box center [815, 364] width 83 height 42
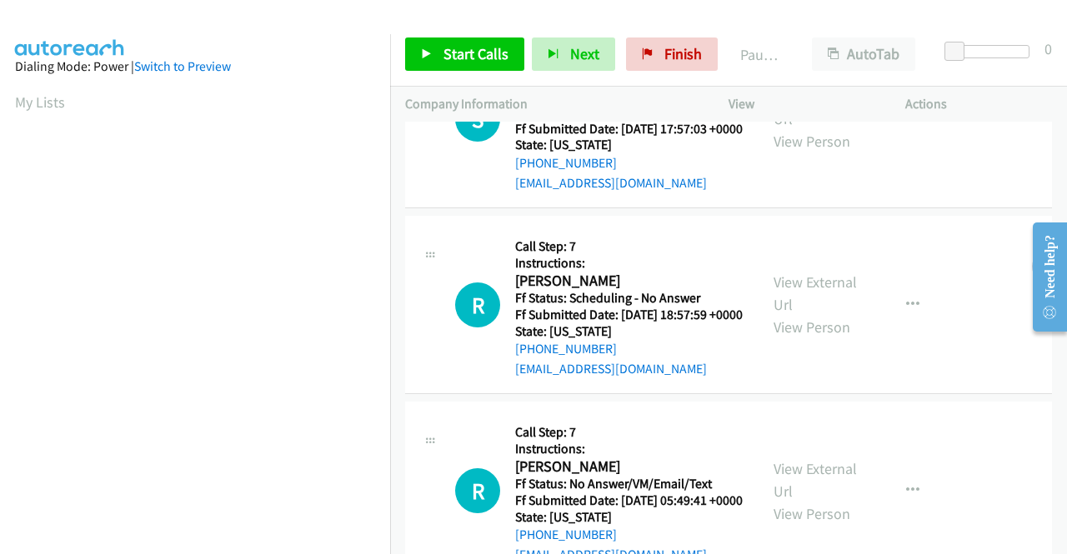
scroll to position [750, 0]
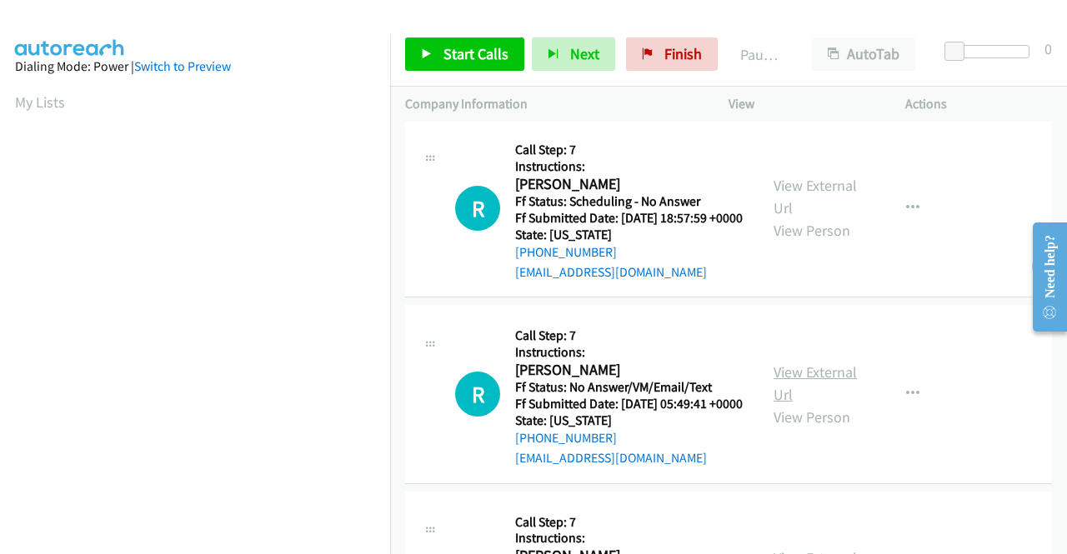
click at [793, 404] on link "View External Url" at bounding box center [815, 384] width 83 height 42
click at [460, 53] on span "Start Calls" at bounding box center [476, 53] width 65 height 19
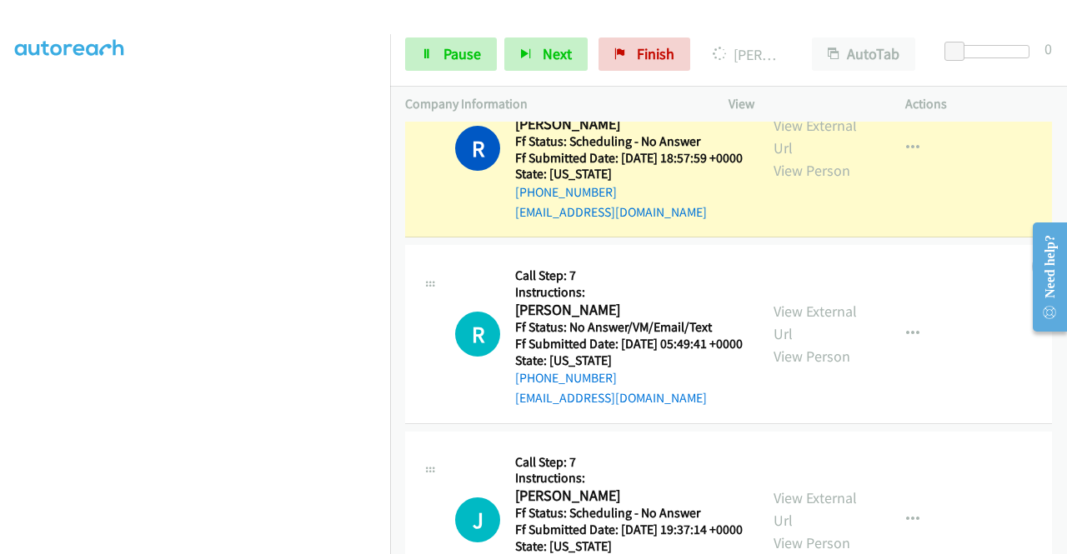
scroll to position [1084, 0]
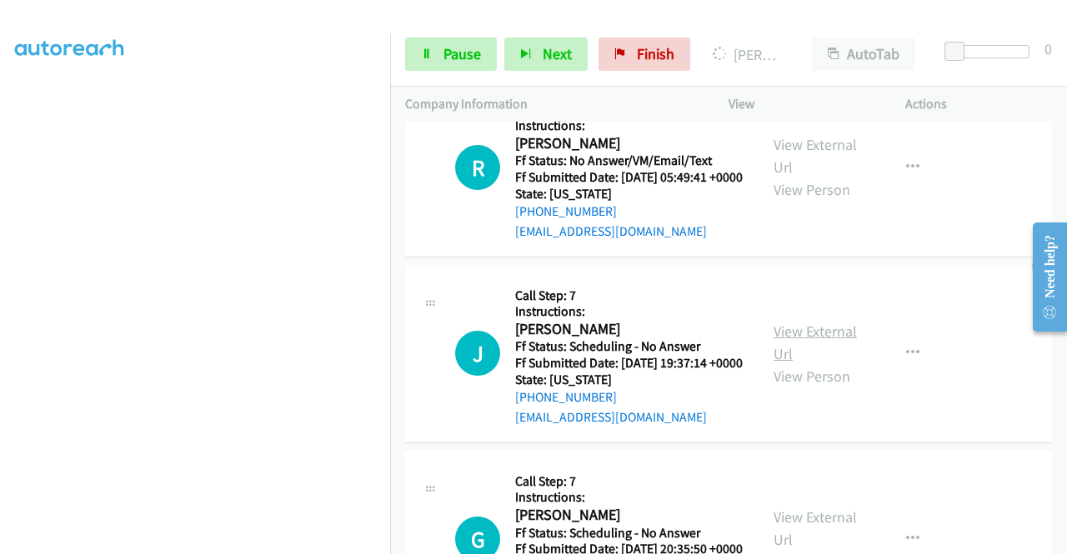
click at [786, 363] on link "View External Url" at bounding box center [815, 343] width 83 height 42
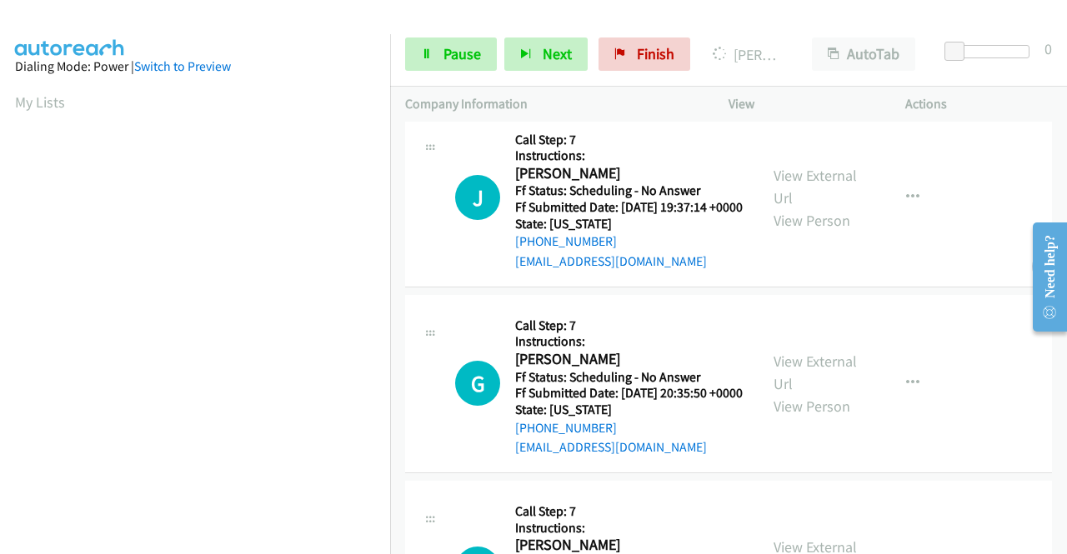
scroll to position [1334, 0]
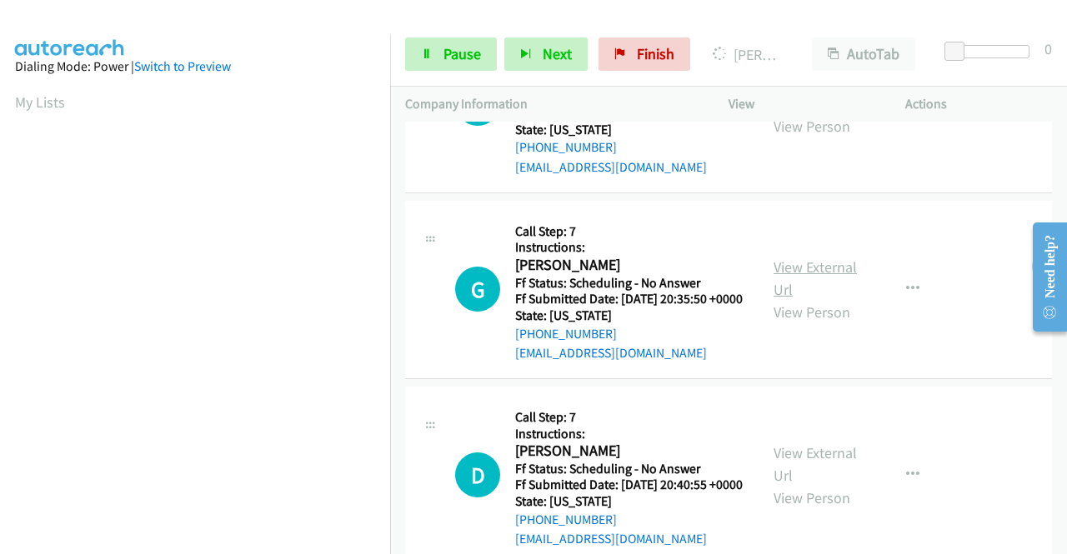
click at [794, 299] on link "View External Url" at bounding box center [815, 279] width 83 height 42
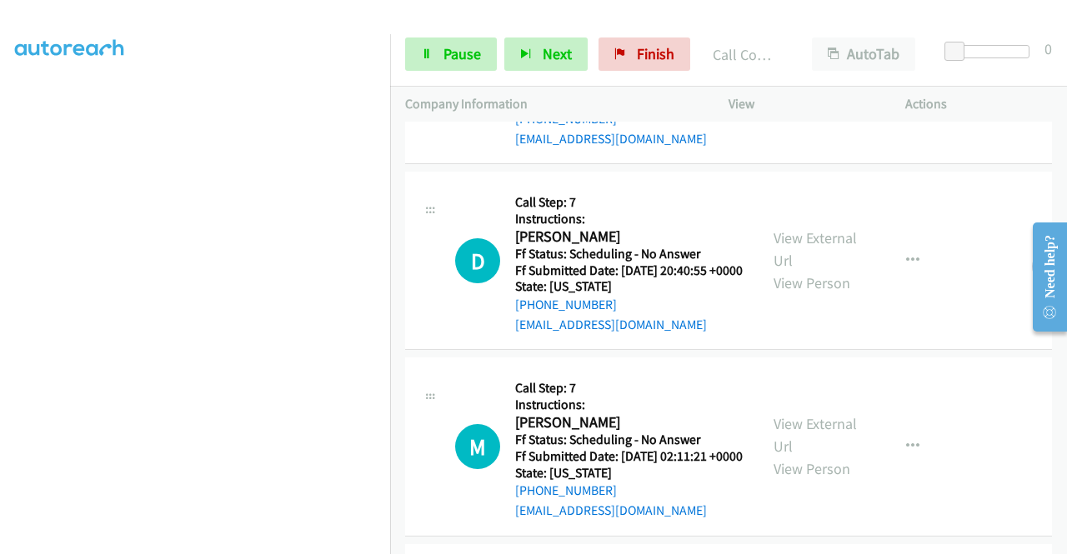
scroll to position [1654, 0]
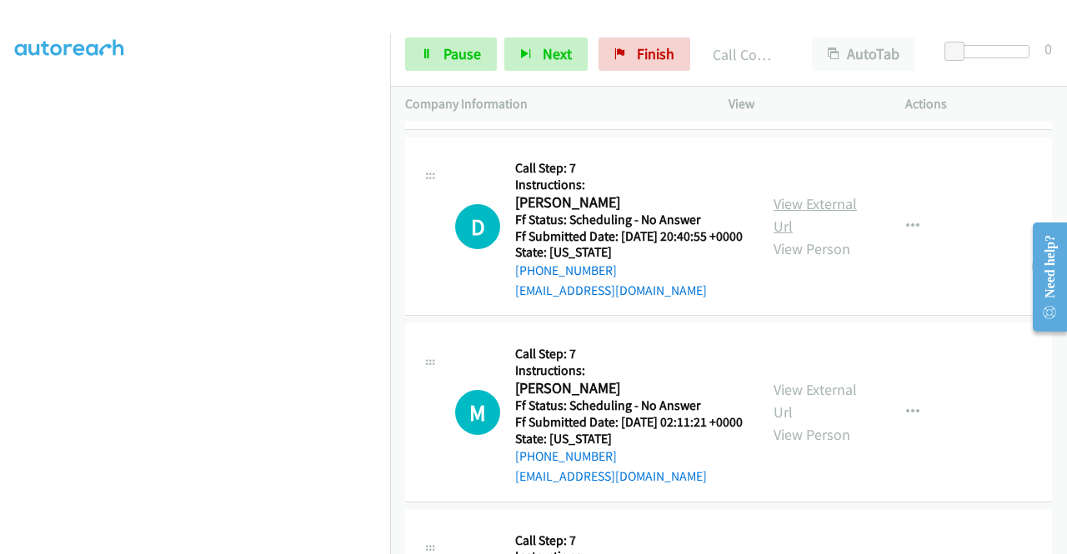
click at [830, 236] on link "View External Url" at bounding box center [815, 215] width 83 height 42
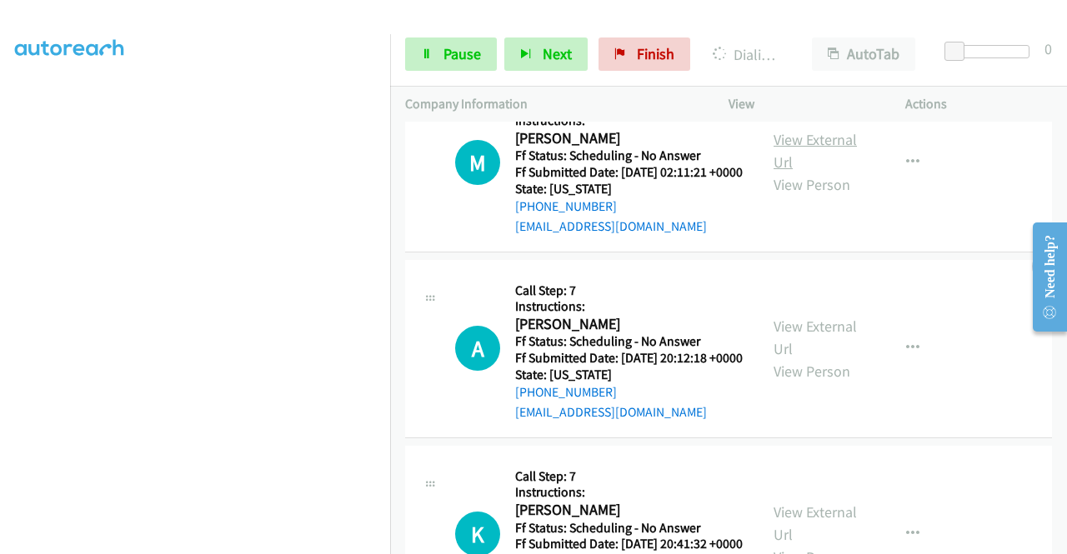
click at [822, 172] on link "View External Url" at bounding box center [815, 151] width 83 height 42
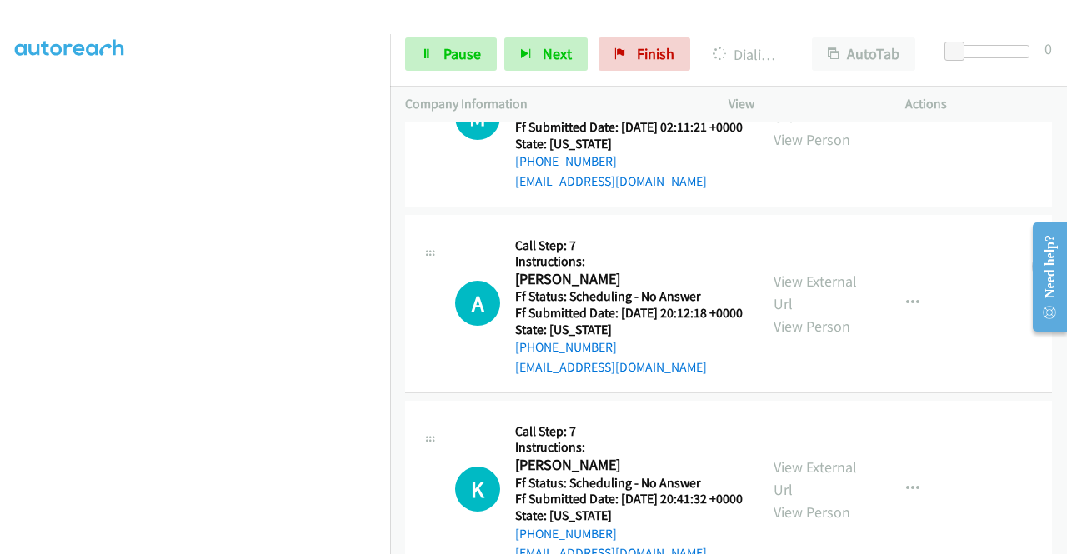
scroll to position [1987, 0]
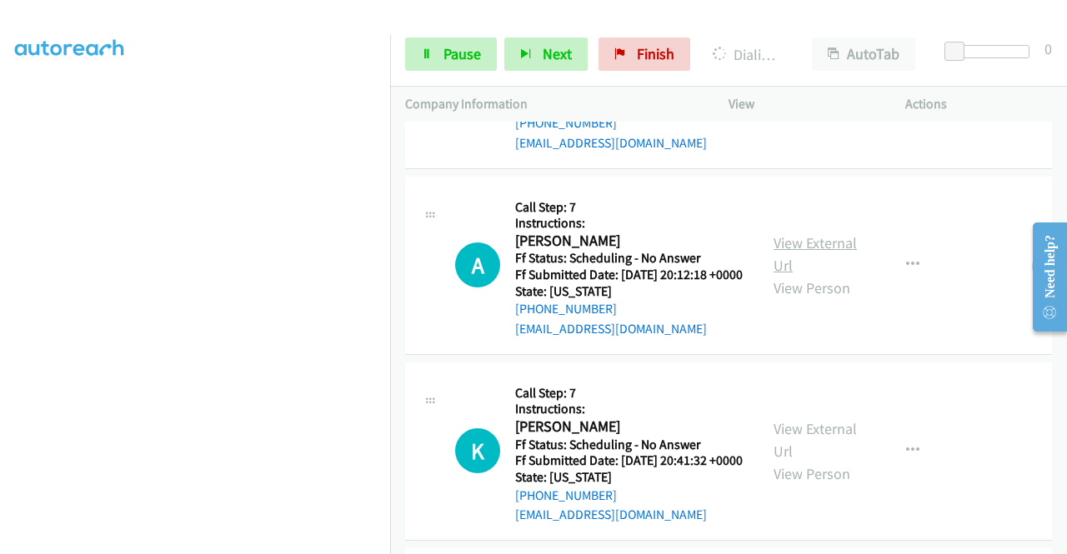
click at [807, 275] on link "View External Url" at bounding box center [815, 254] width 83 height 42
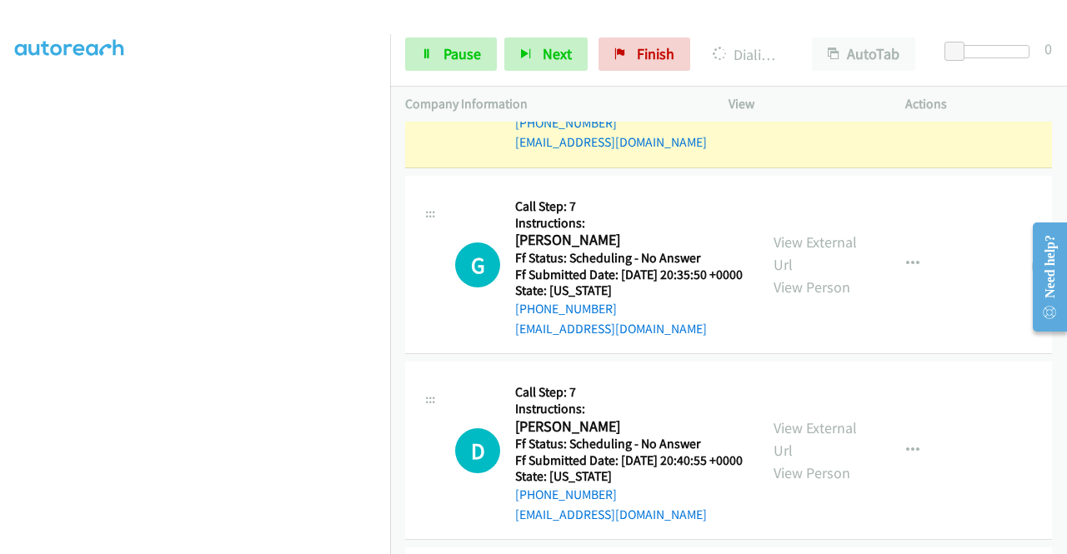
scroll to position [1404, 0]
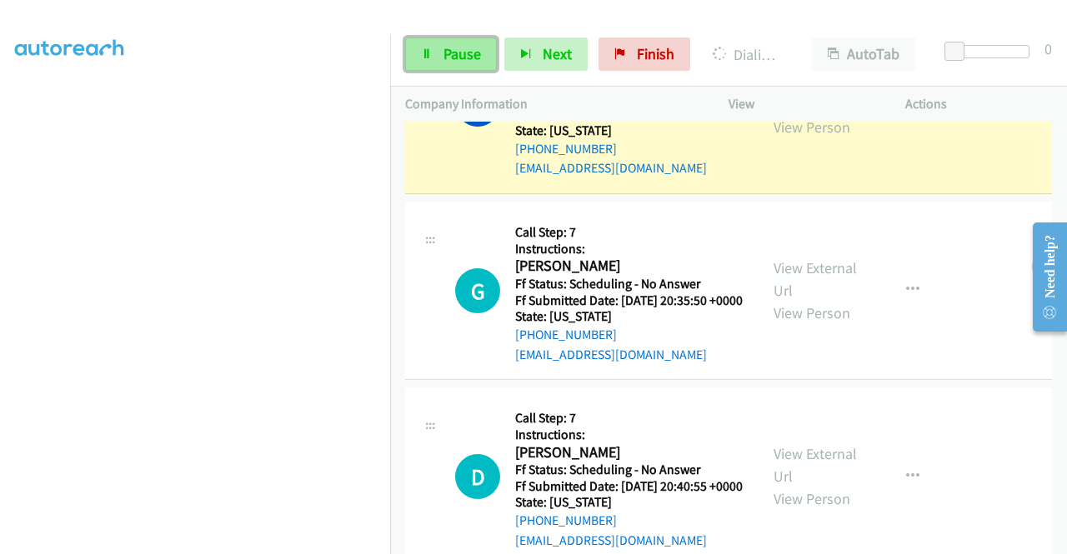
click at [440, 56] on link "Pause" at bounding box center [451, 54] width 92 height 33
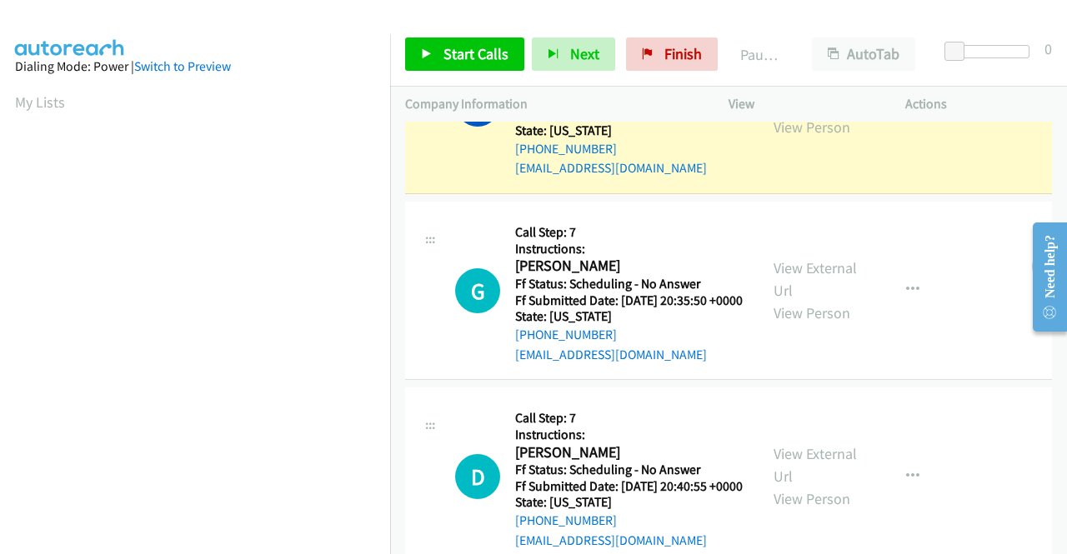
scroll to position [380, 0]
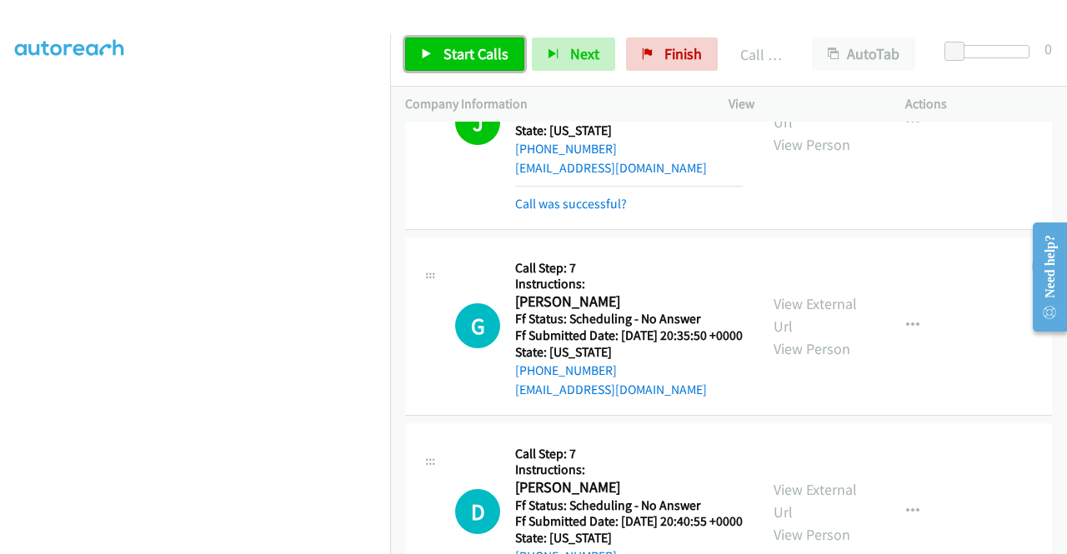
click at [434, 51] on link "Start Calls" at bounding box center [464, 54] width 119 height 33
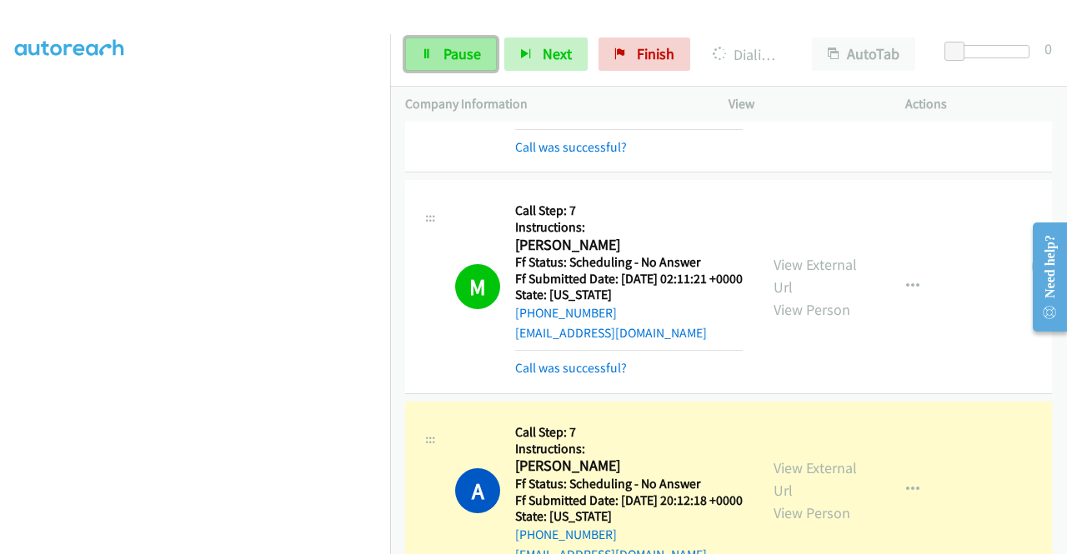
click at [452, 51] on span "Pause" at bounding box center [463, 53] width 38 height 19
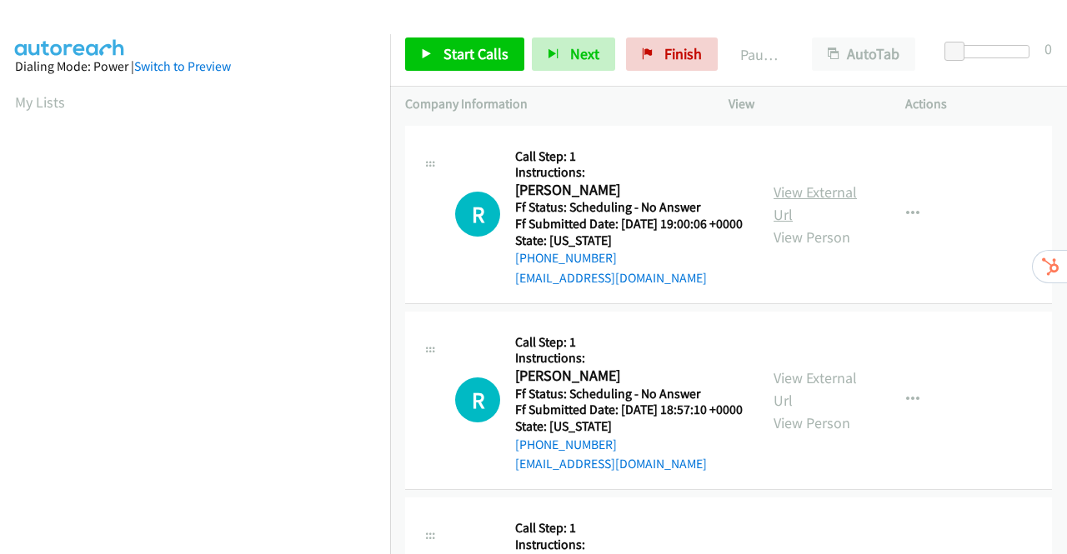
click at [805, 203] on link "View External Url" at bounding box center [815, 204] width 83 height 42
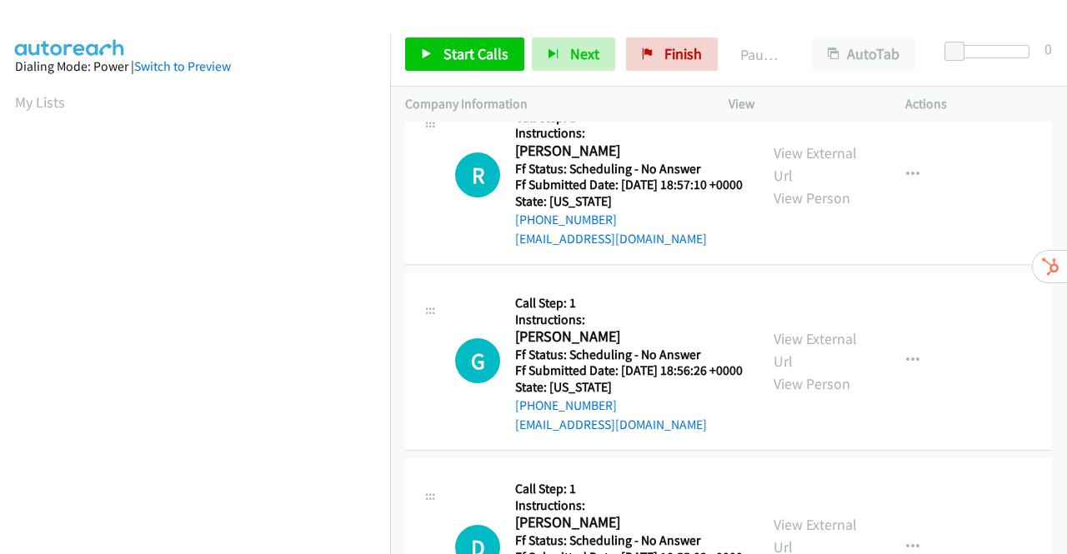
scroll to position [250, 0]
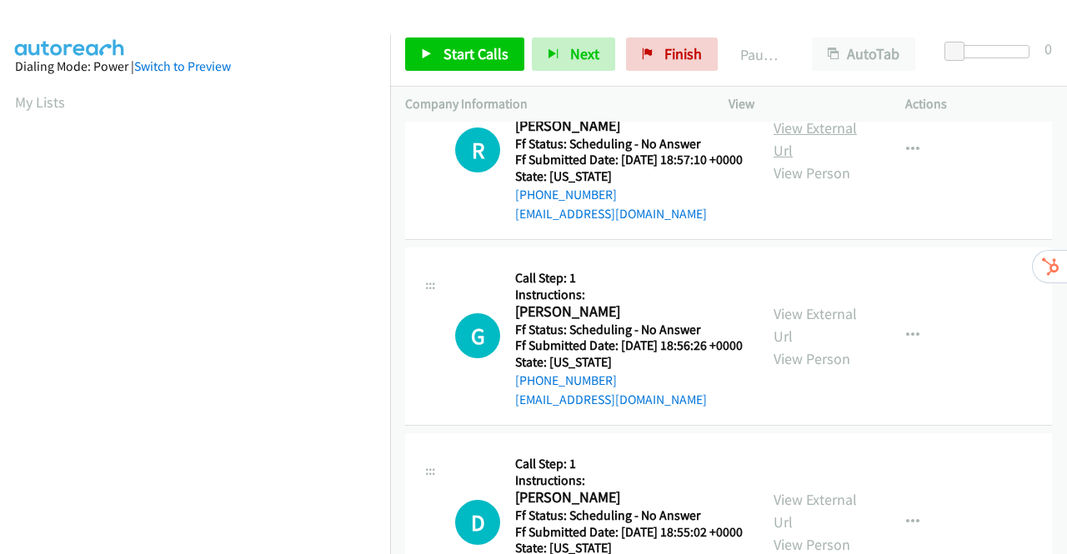
click at [844, 157] on link "View External Url" at bounding box center [815, 139] width 83 height 42
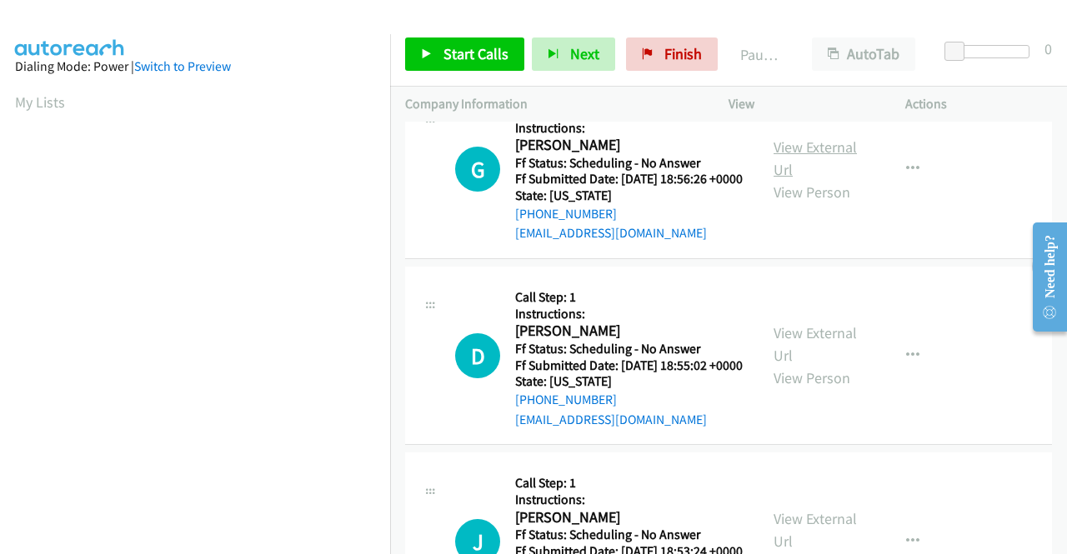
click at [826, 179] on link "View External Url" at bounding box center [815, 159] width 83 height 42
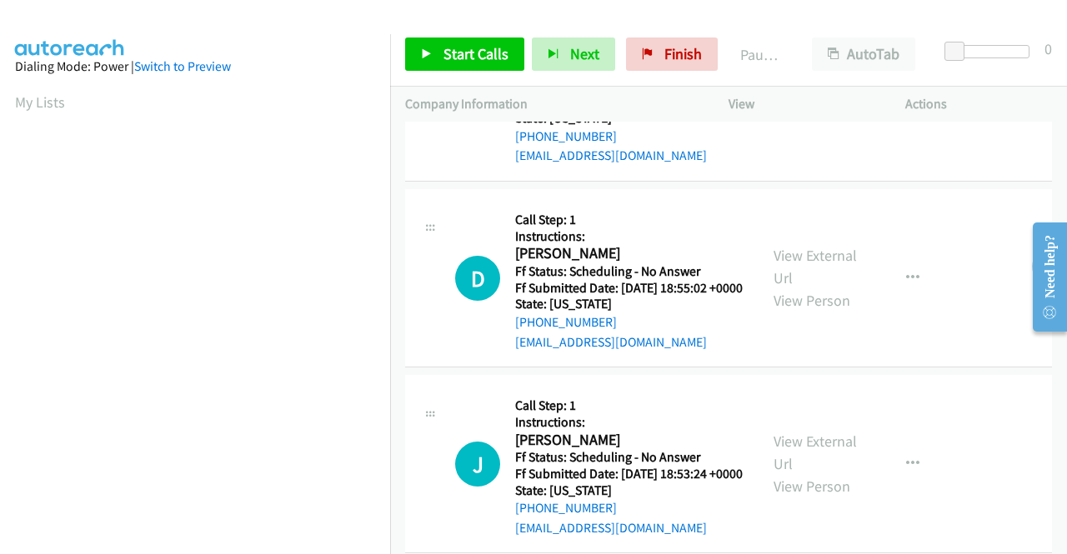
scroll to position [584, 0]
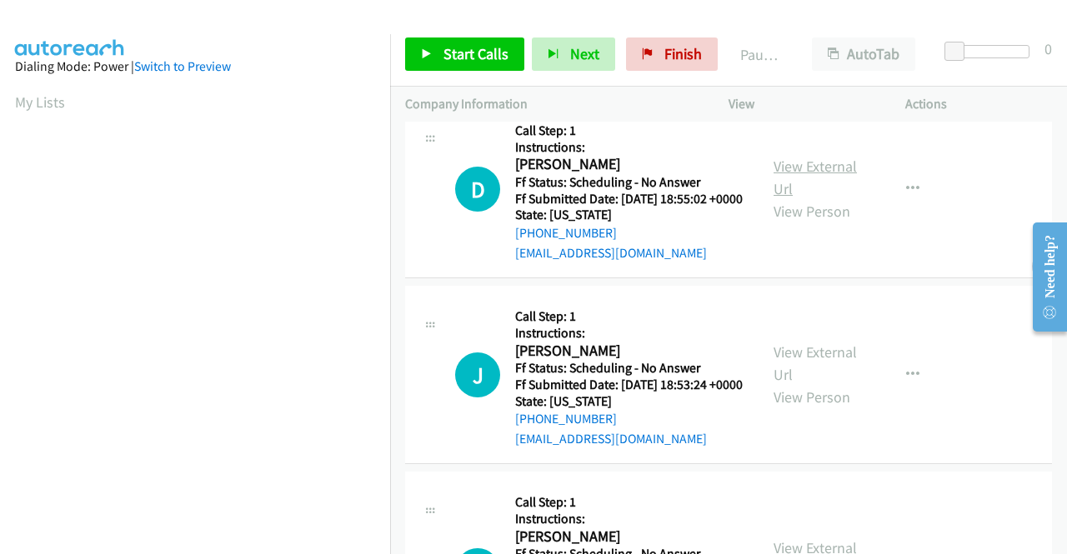
click at [799, 198] on link "View External Url" at bounding box center [815, 178] width 83 height 42
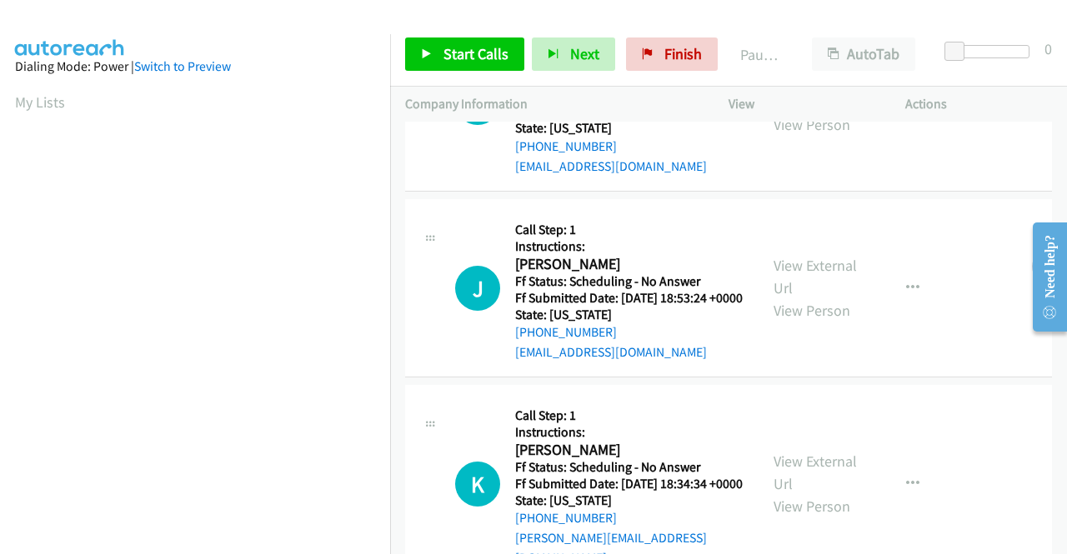
scroll to position [750, 0]
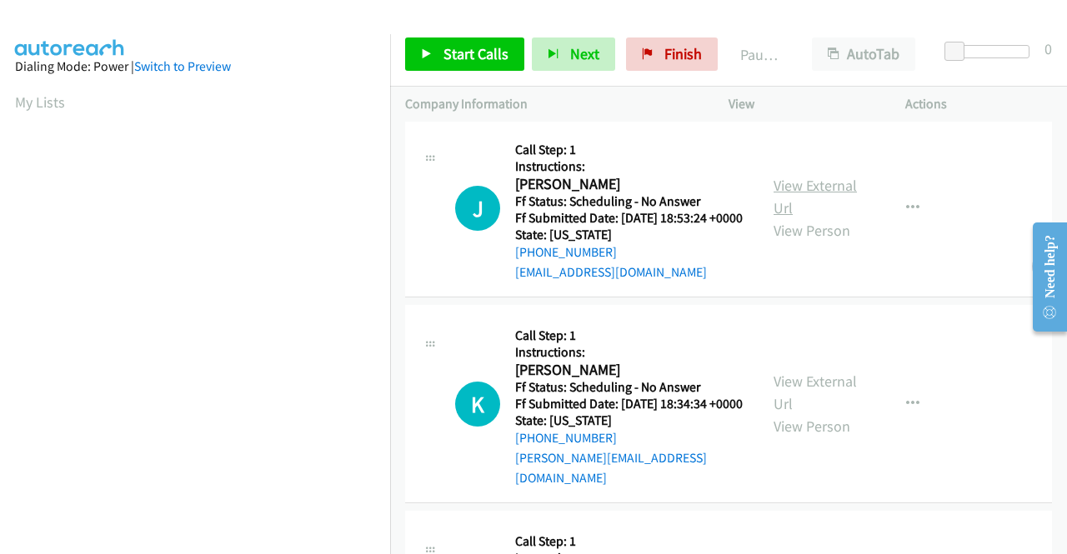
click at [809, 218] on link "View External Url" at bounding box center [815, 197] width 83 height 42
click at [459, 53] on span "Start Calls" at bounding box center [476, 53] width 65 height 19
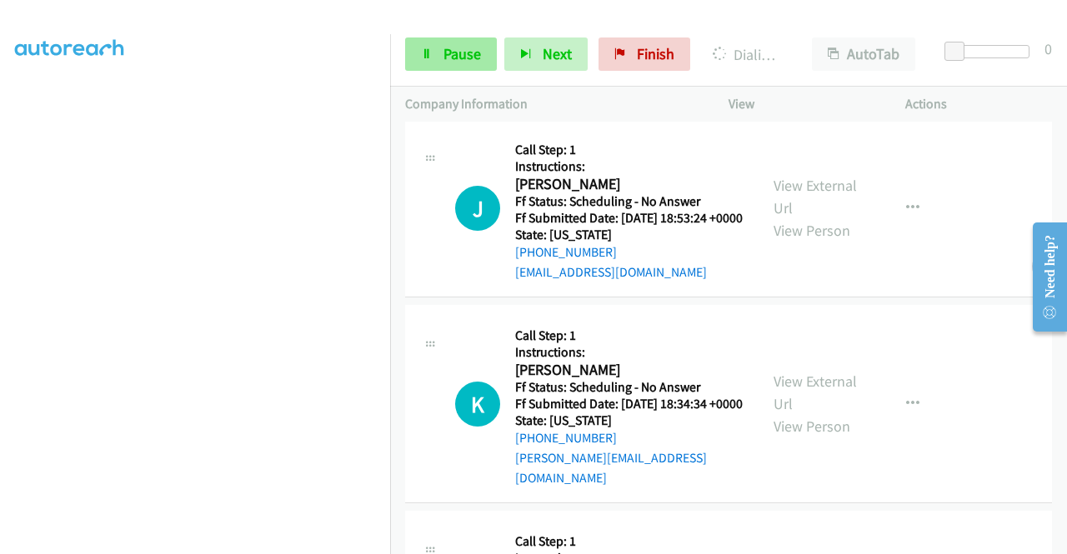
scroll to position [785, 0]
click at [462, 53] on span "Pause" at bounding box center [463, 53] width 38 height 19
click at [455, 44] on link "Pause" at bounding box center [451, 54] width 92 height 33
click at [444, 49] on span "Pause" at bounding box center [463, 53] width 38 height 19
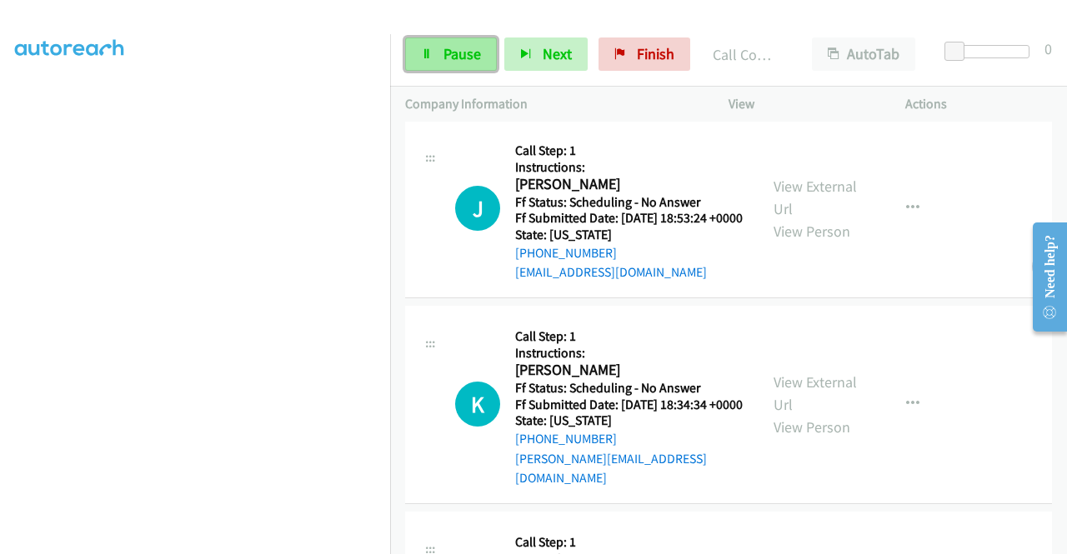
click at [444, 50] on span "Pause" at bounding box center [463, 53] width 38 height 19
click at [444, 51] on span "Pause" at bounding box center [463, 53] width 38 height 19
click at [444, 53] on span "Pause" at bounding box center [463, 53] width 38 height 19
click at [444, 54] on span "Pause" at bounding box center [463, 53] width 38 height 19
click at [425, 53] on icon at bounding box center [427, 55] width 12 height 12
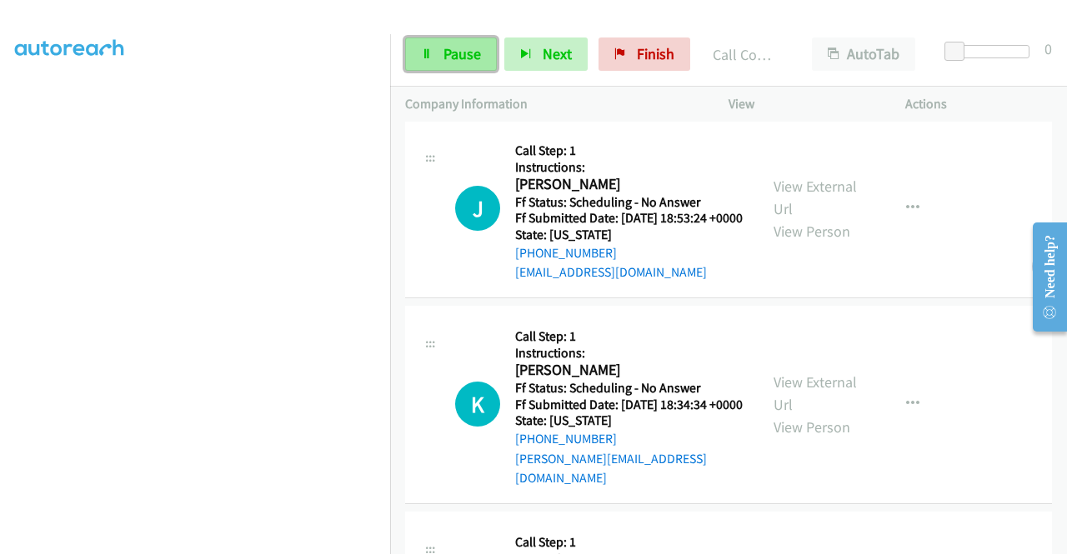
click at [458, 58] on span "Pause" at bounding box center [463, 53] width 38 height 19
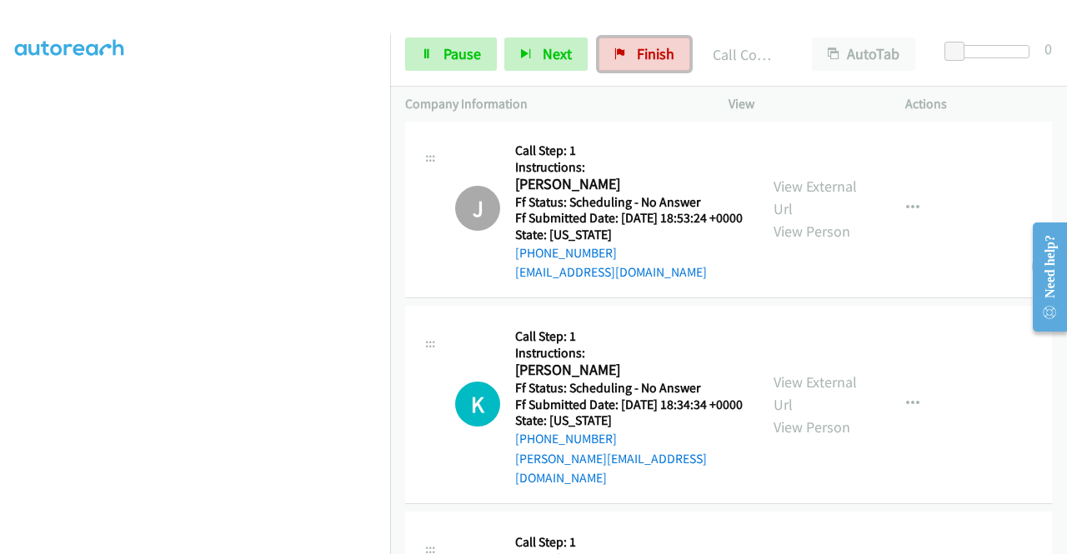
click at [637, 51] on span "Finish" at bounding box center [656, 53] width 38 height 19
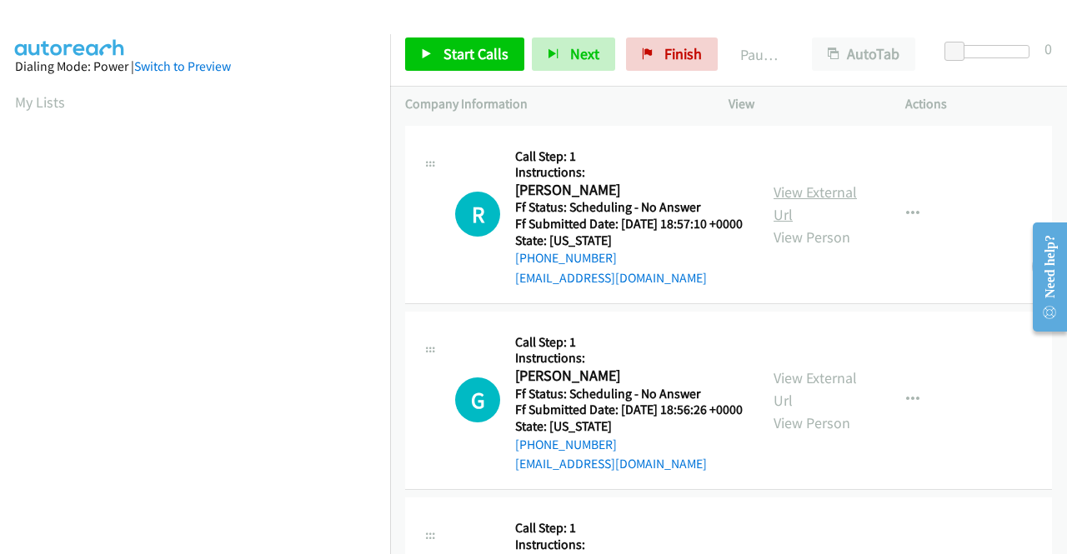
click at [815, 196] on link "View External Url" at bounding box center [815, 204] width 83 height 42
click at [819, 402] on link "View External Url" at bounding box center [815, 389] width 83 height 42
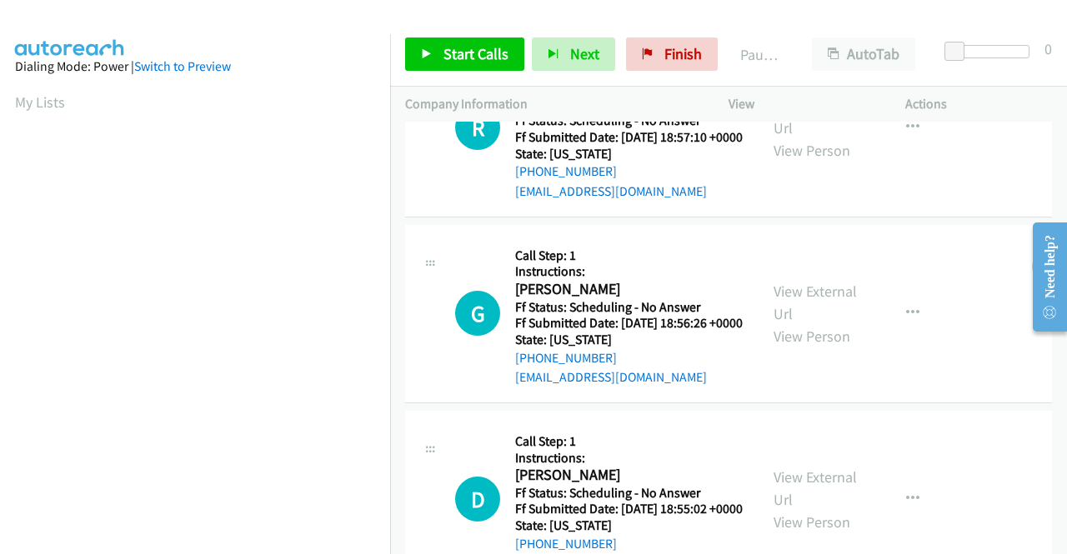
scroll to position [167, 0]
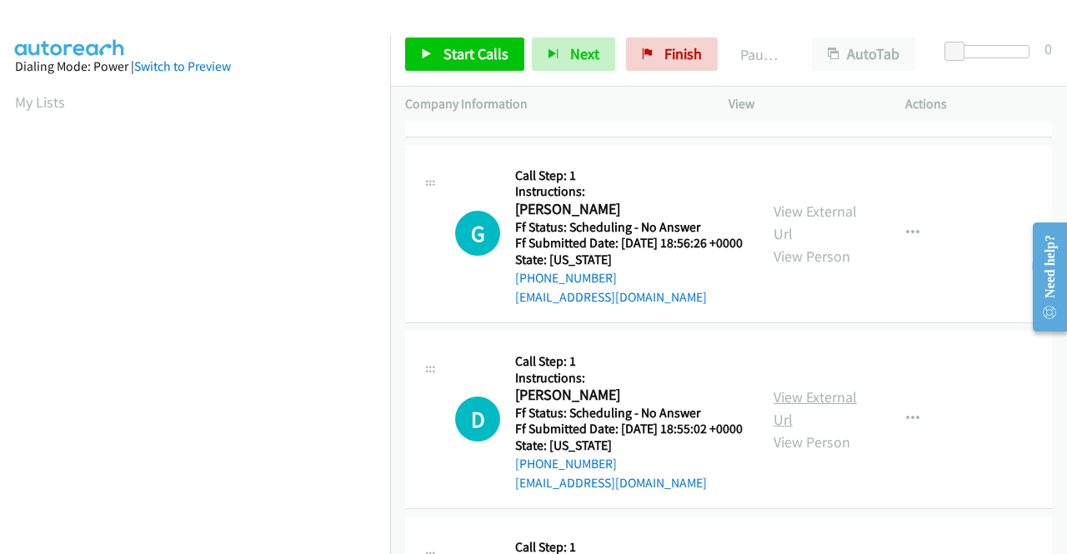
click at [827, 429] on link "View External Url" at bounding box center [815, 409] width 83 height 42
click at [446, 58] on span "Start Calls" at bounding box center [476, 53] width 65 height 19
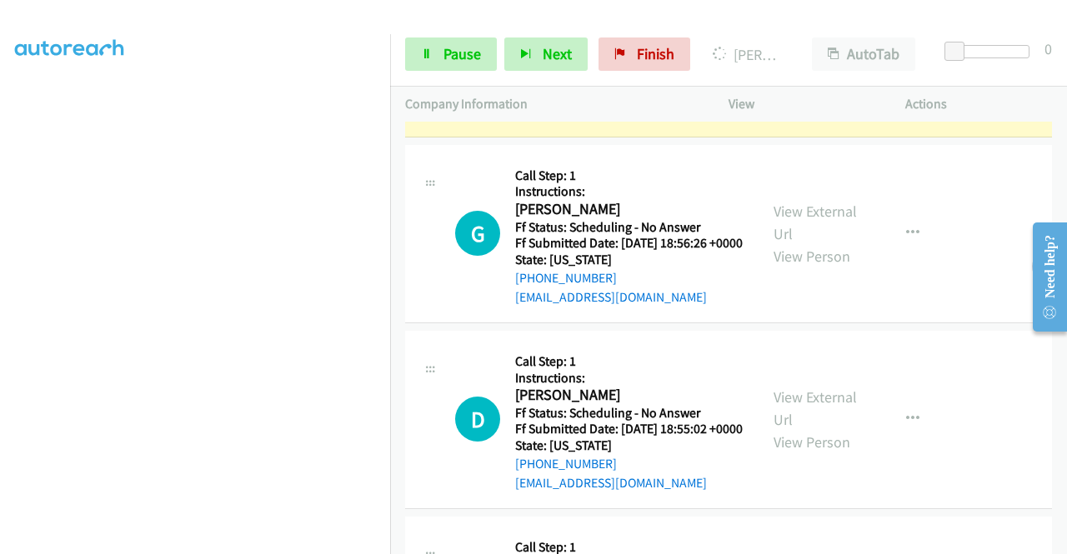
scroll to position [380, 0]
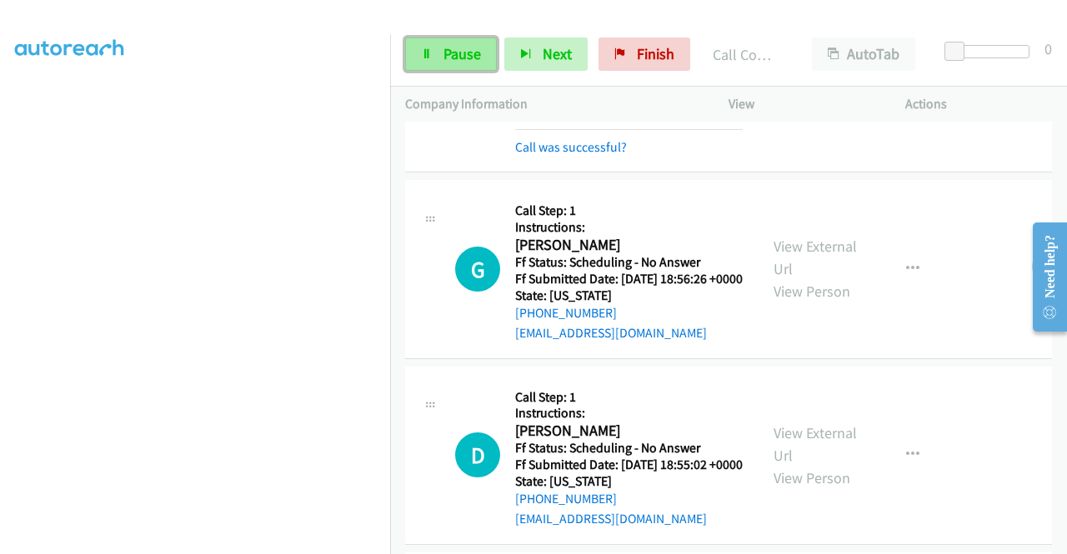
click at [464, 52] on span "Pause" at bounding box center [463, 53] width 38 height 19
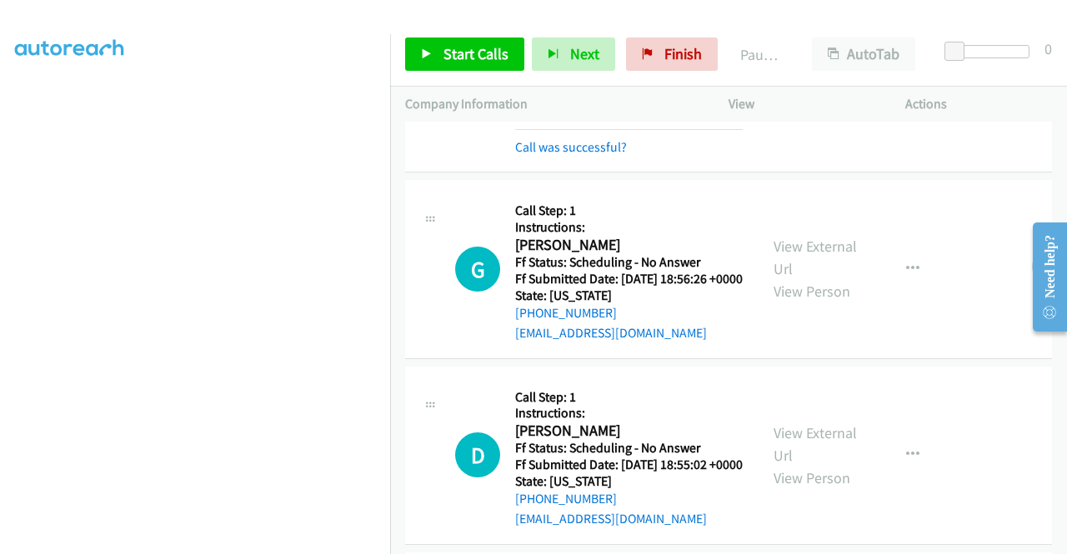
scroll to position [0, 0]
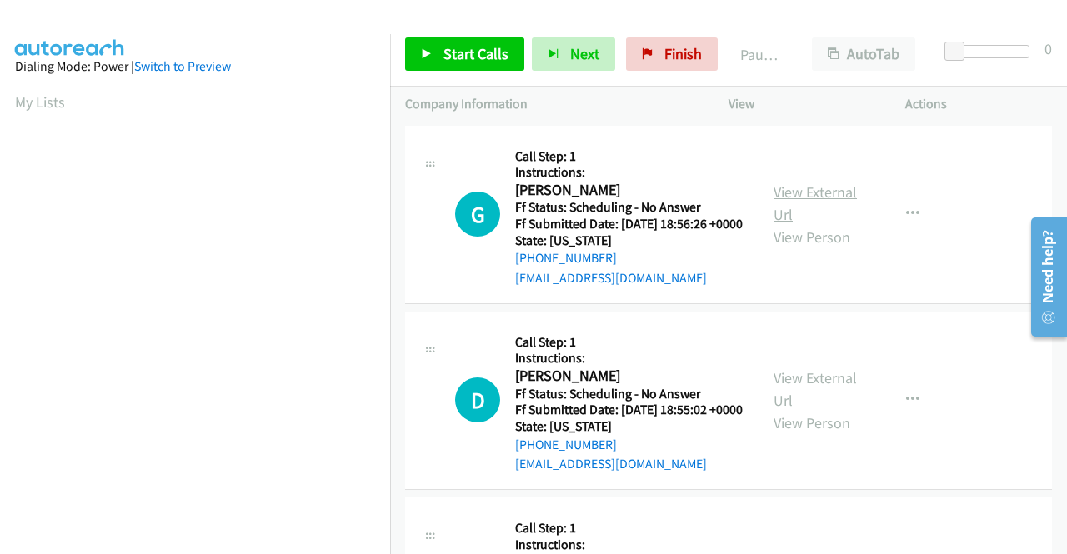
click at [807, 198] on link "View External Url" at bounding box center [815, 204] width 83 height 42
click at [444, 49] on span "Start Calls" at bounding box center [476, 53] width 65 height 19
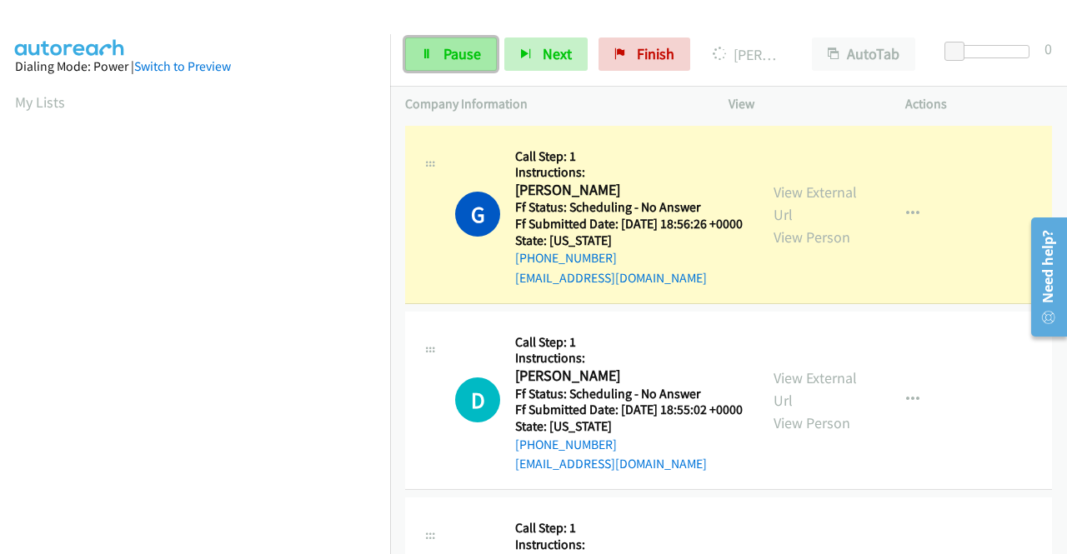
click at [434, 56] on link "Pause" at bounding box center [451, 54] width 92 height 33
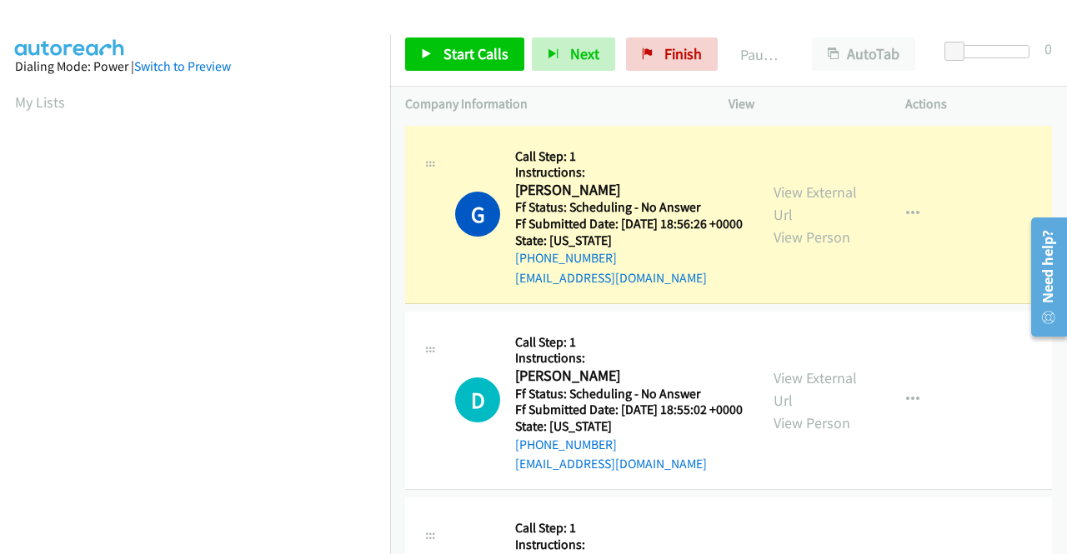
scroll to position [380, 0]
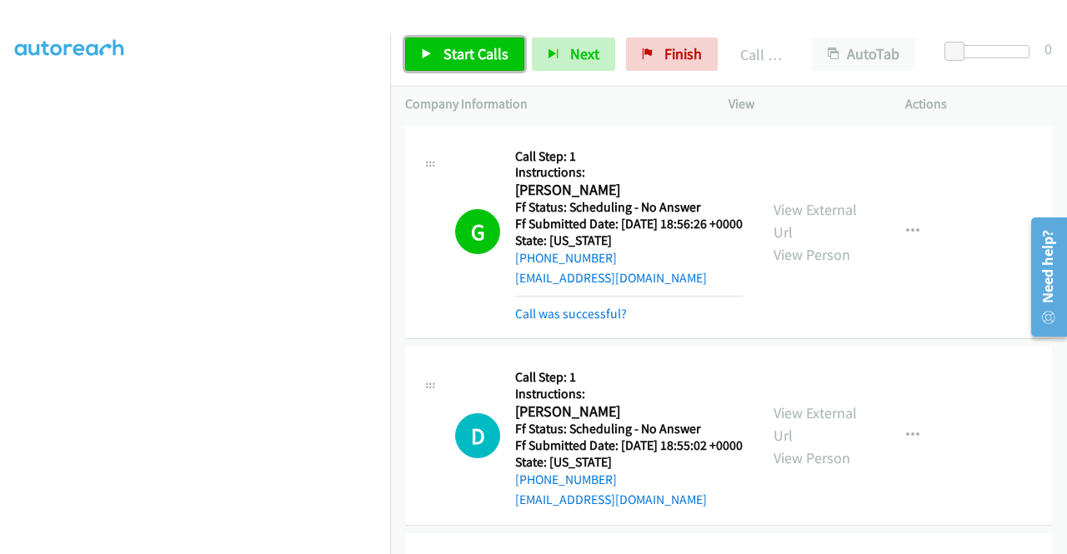
click at [429, 49] on icon at bounding box center [427, 55] width 12 height 12
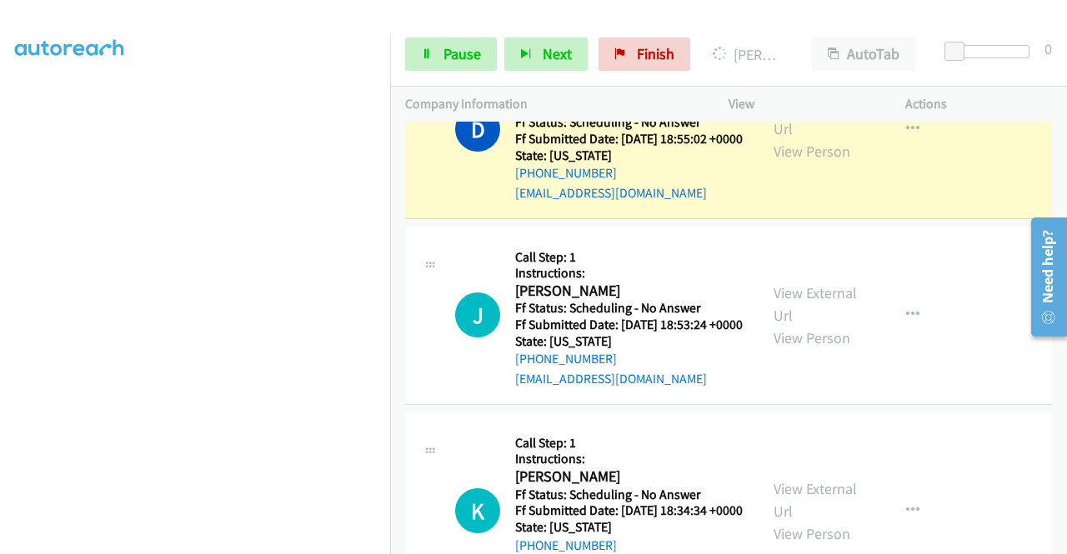
scroll to position [333, 0]
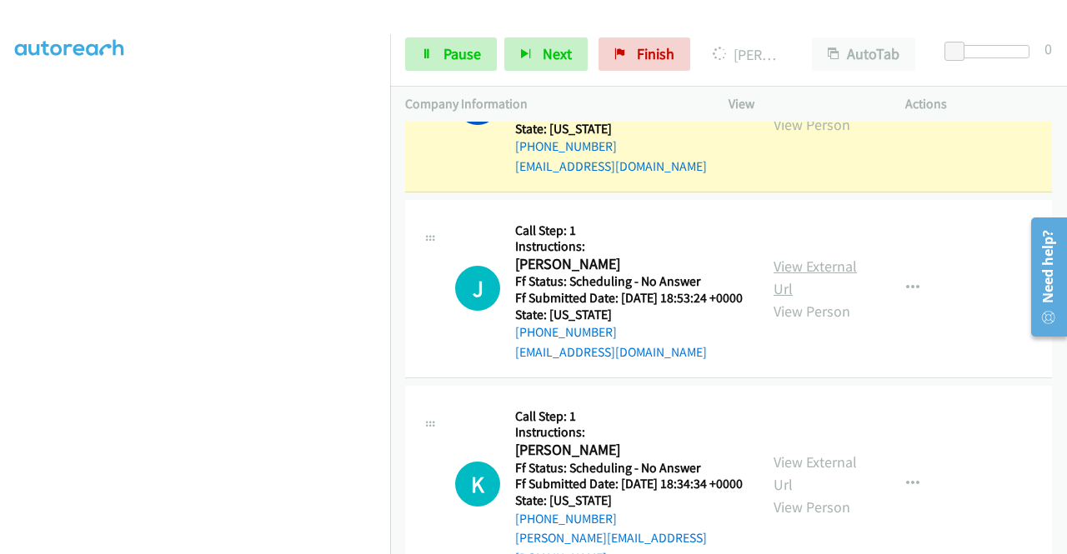
click at [839, 298] on link "View External Url" at bounding box center [815, 278] width 83 height 42
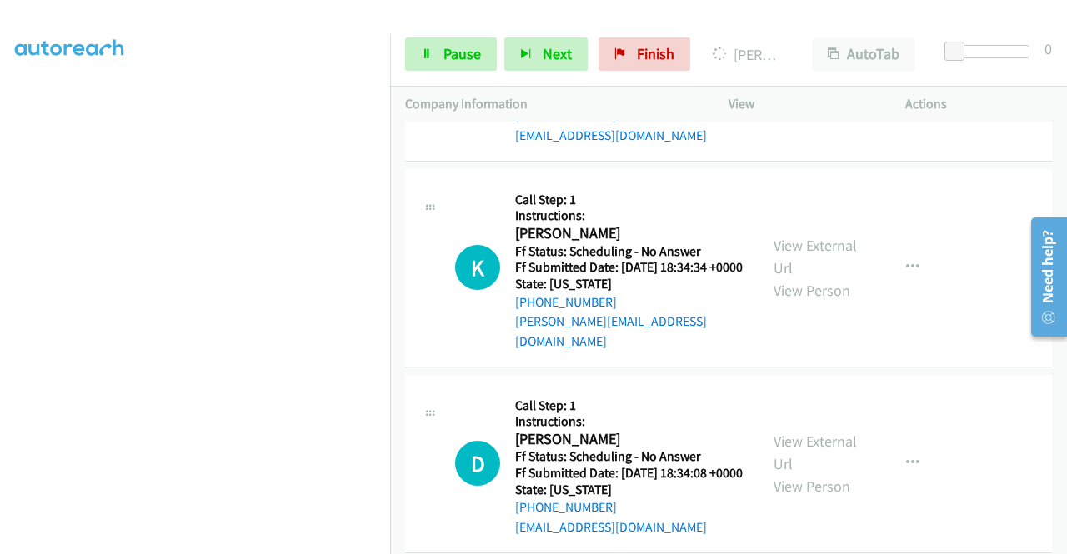
scroll to position [584, 0]
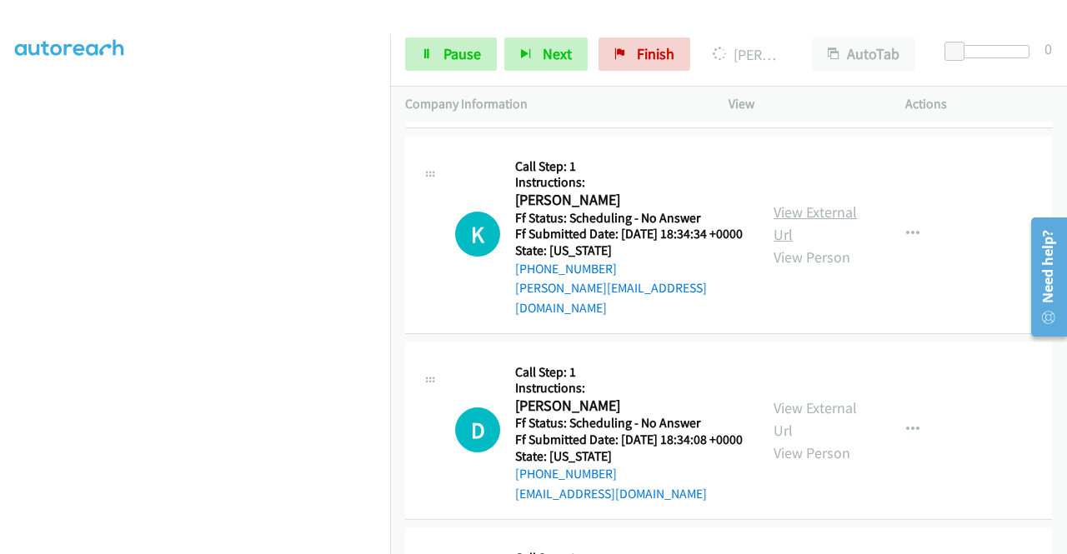
click at [838, 244] on link "View External Url" at bounding box center [815, 224] width 83 height 42
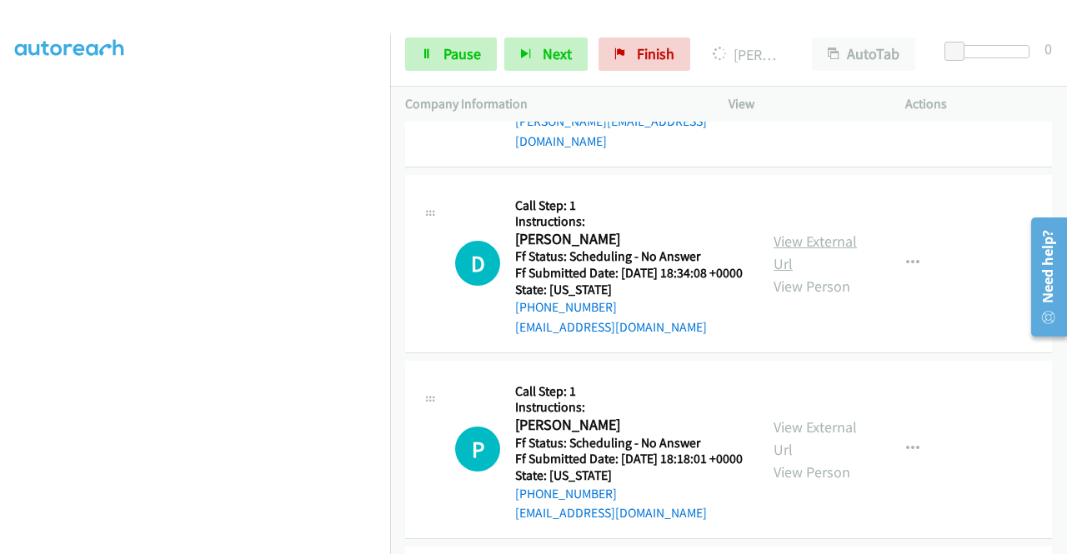
click at [797, 273] on link "View External Url" at bounding box center [815, 253] width 83 height 42
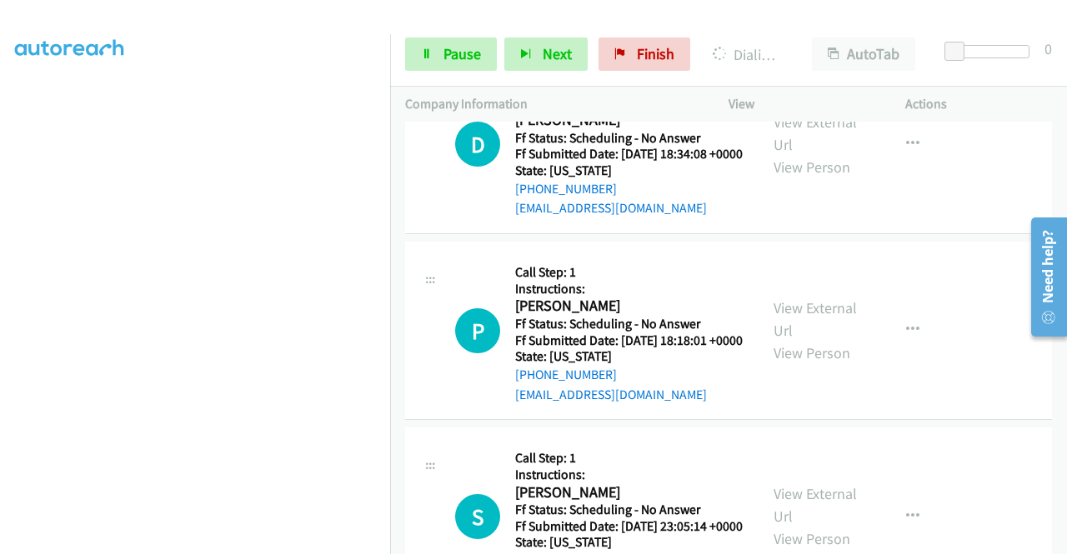
scroll to position [952, 0]
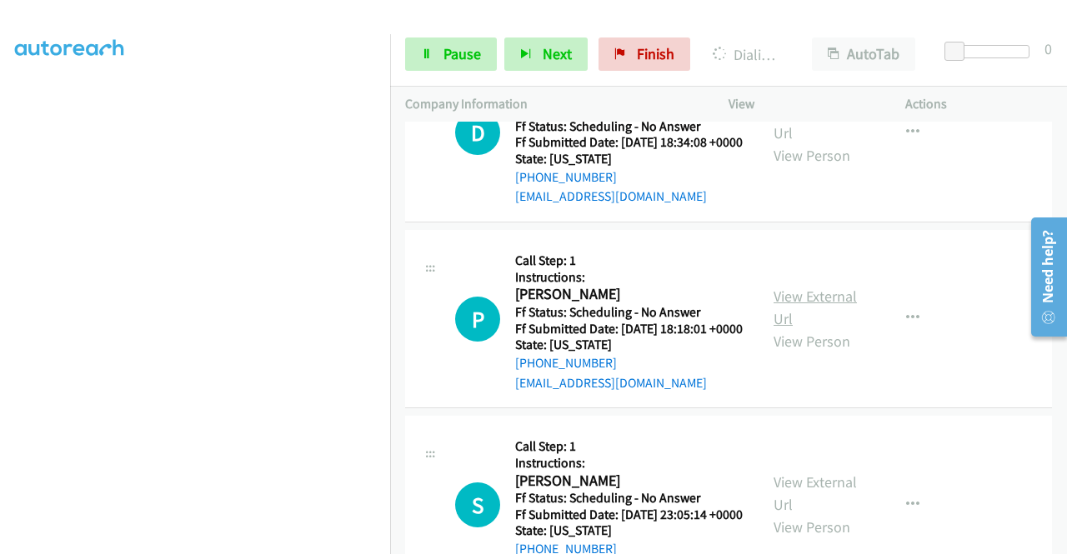
click at [787, 328] on link "View External Url" at bounding box center [815, 308] width 83 height 42
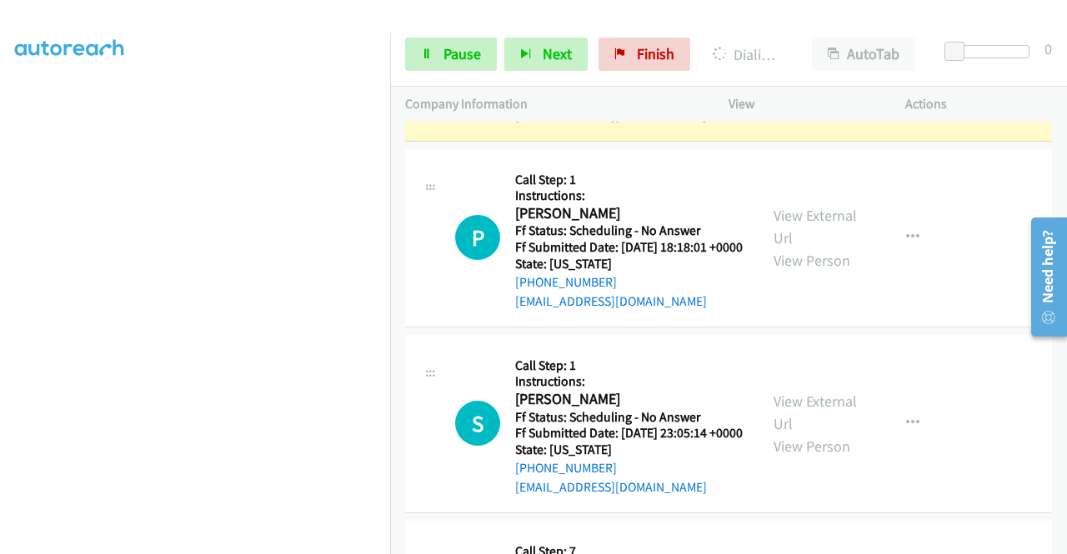
scroll to position [1202, 0]
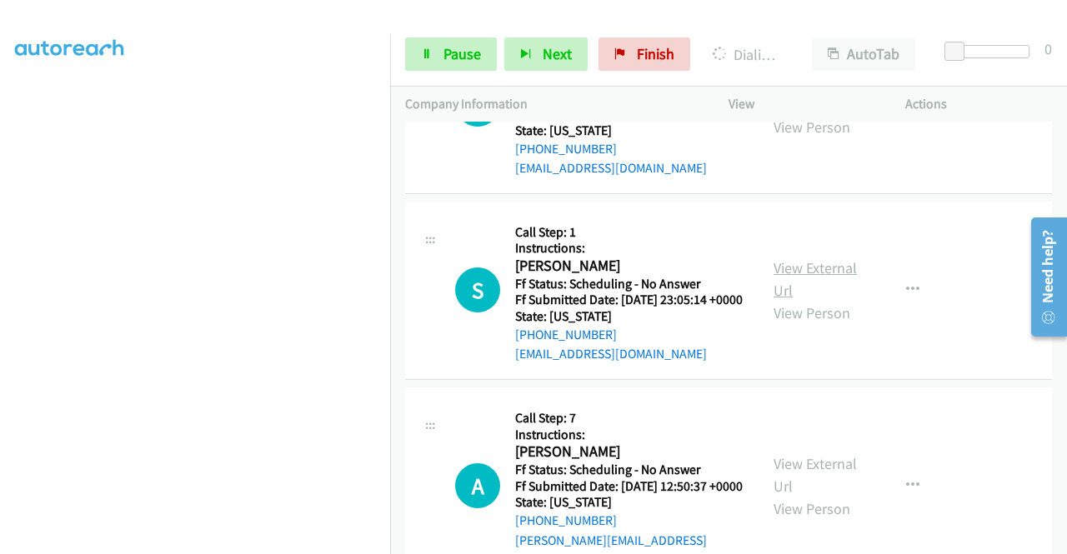
click at [804, 300] on link "View External Url" at bounding box center [815, 279] width 83 height 42
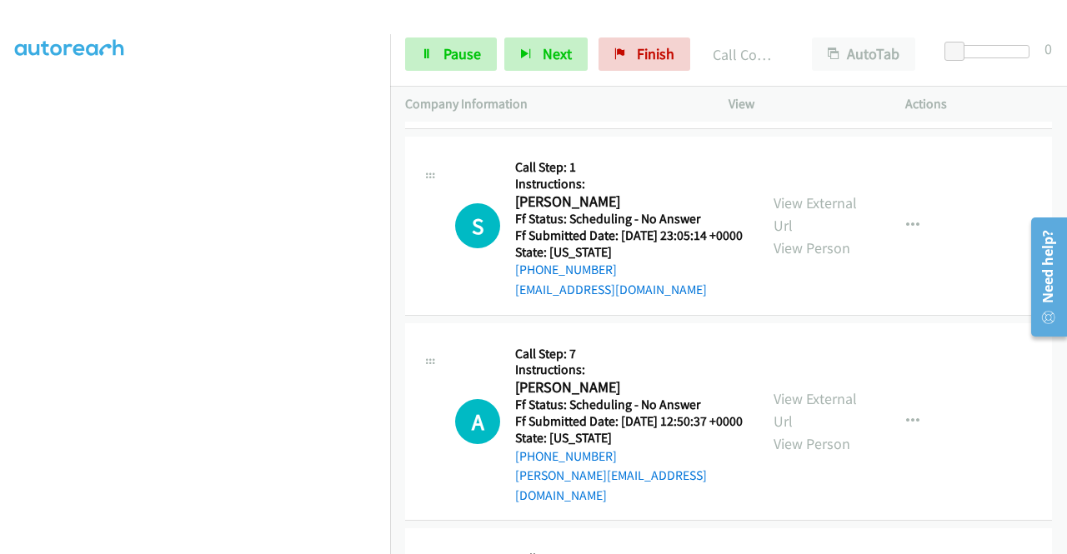
scroll to position [1303, 0]
click at [807, 430] on link "View External Url" at bounding box center [815, 409] width 83 height 42
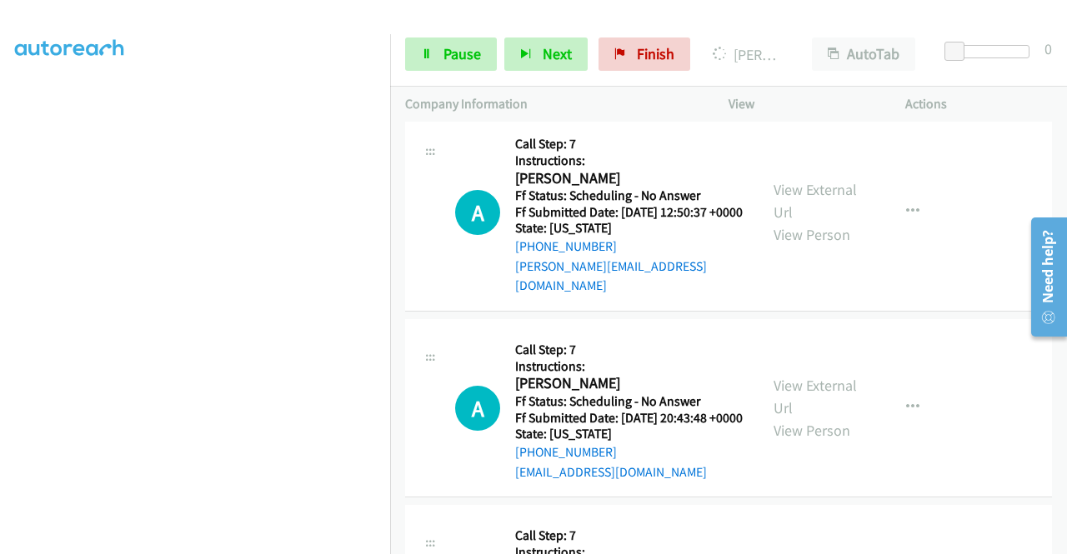
scroll to position [1636, 0]
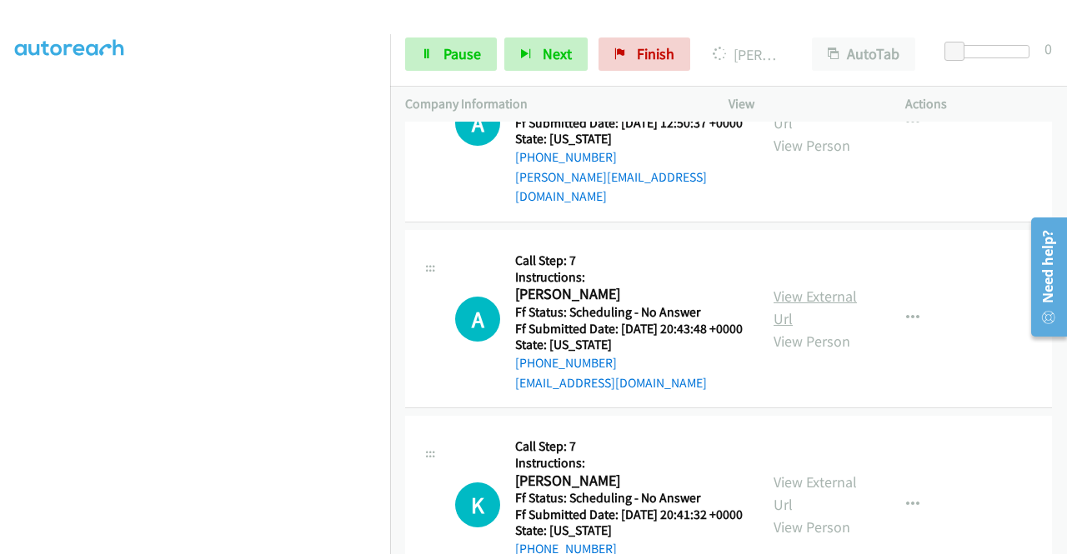
click at [812, 328] on link "View External Url" at bounding box center [815, 308] width 83 height 42
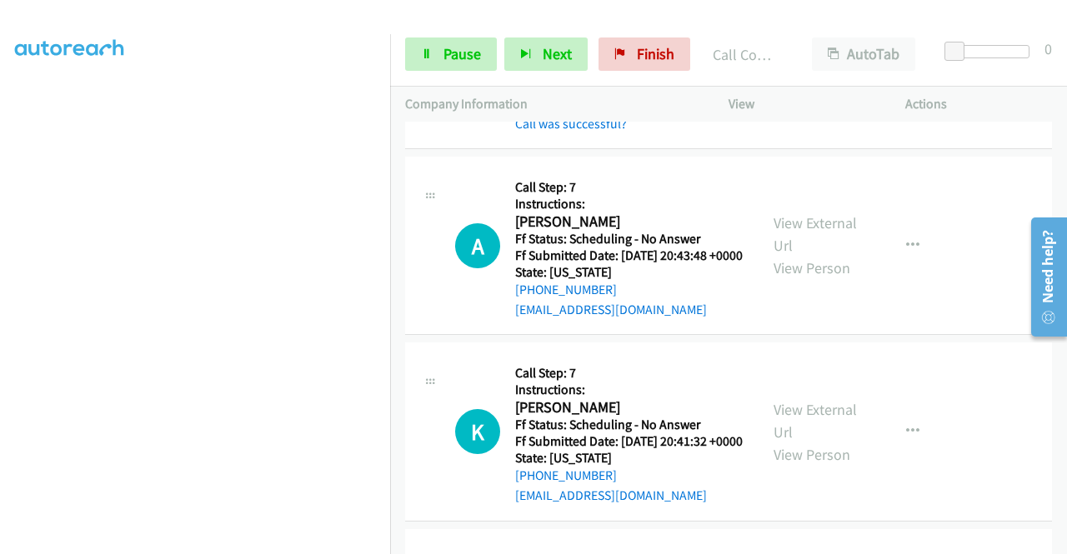
scroll to position [1803, 0]
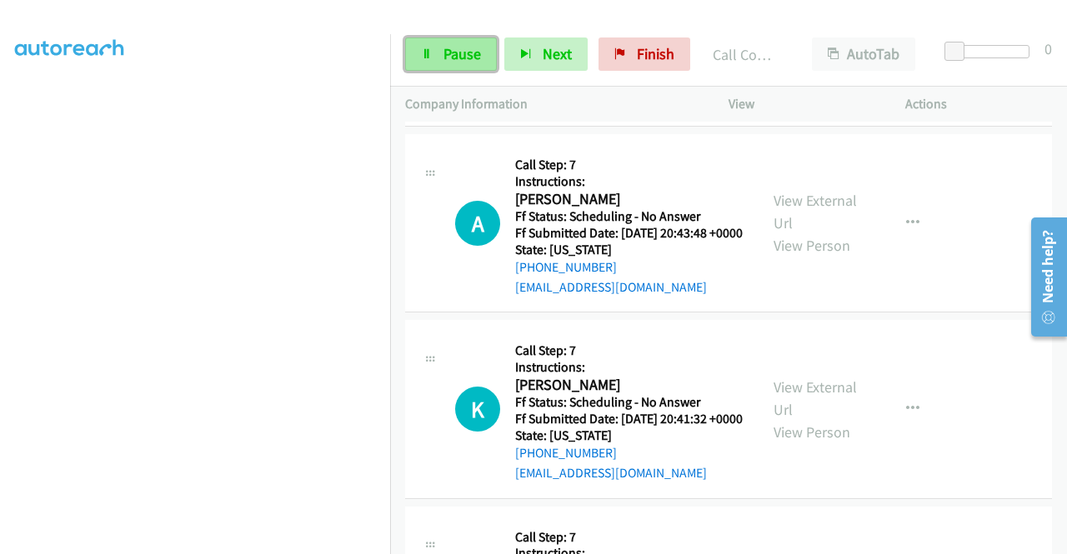
click at [439, 49] on link "Pause" at bounding box center [451, 54] width 92 height 33
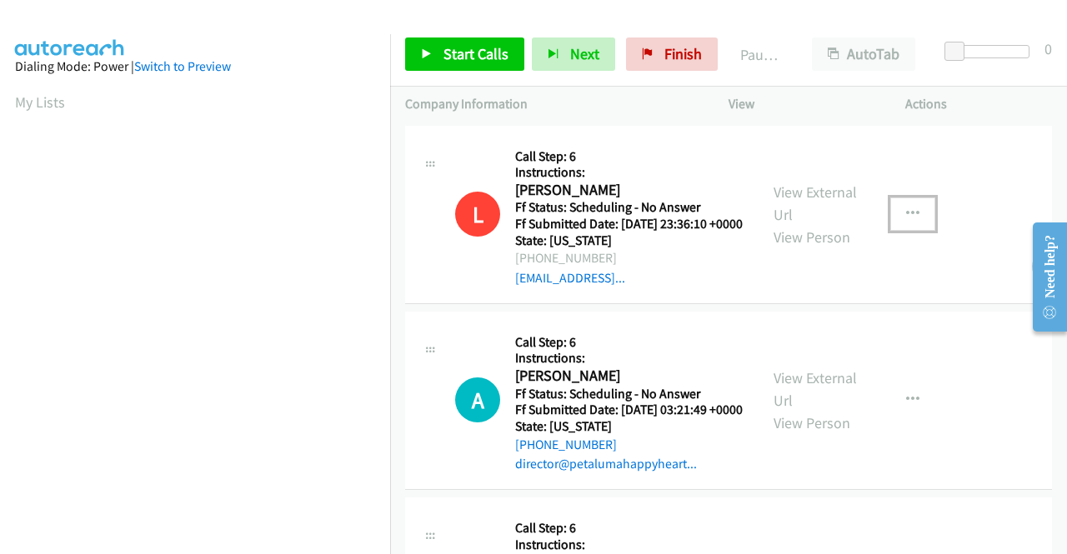
click at [906, 215] on icon "button" at bounding box center [912, 214] width 13 height 13
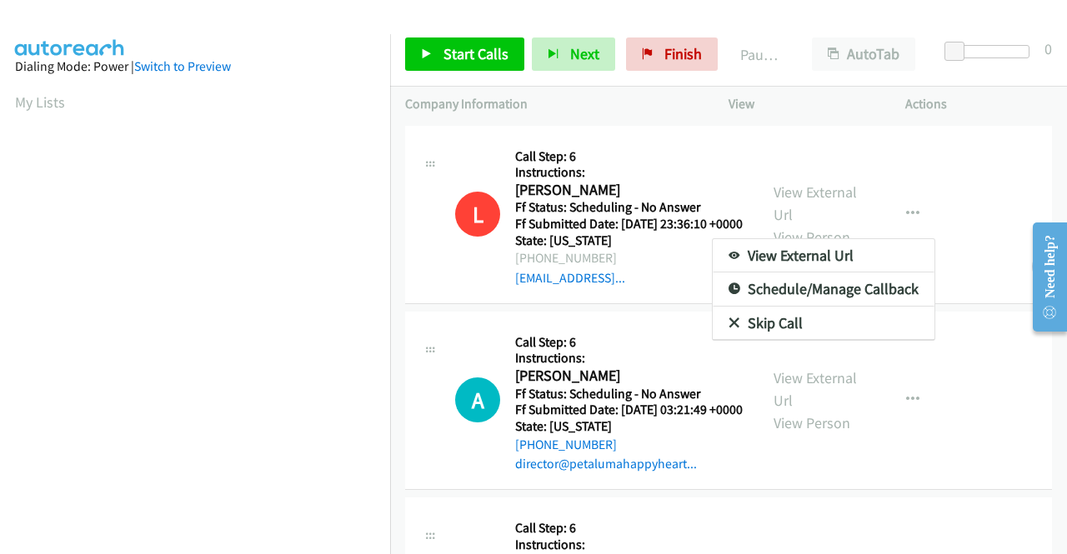
click at [848, 141] on div at bounding box center [533, 277] width 1067 height 554
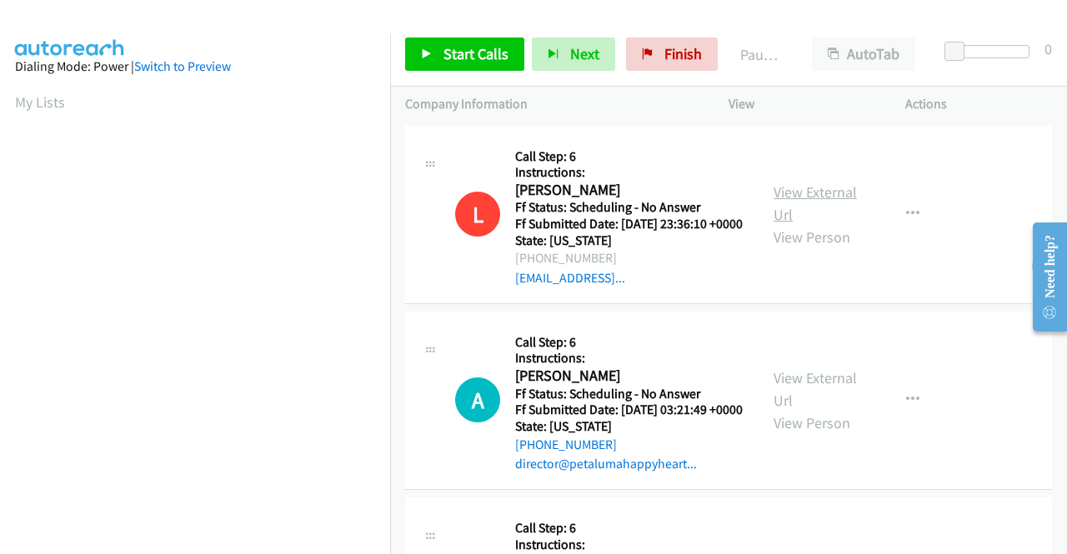
click at [804, 190] on link "View External Url" at bounding box center [815, 204] width 83 height 42
click at [909, 217] on icon "button" at bounding box center [912, 214] width 13 height 13
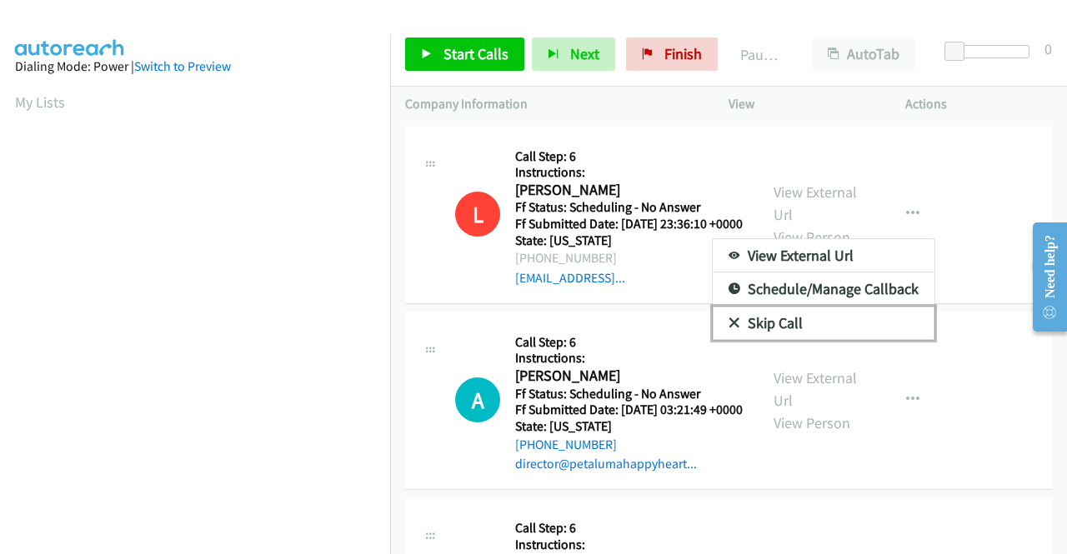
click at [773, 330] on link "Skip Call" at bounding box center [824, 323] width 222 height 33
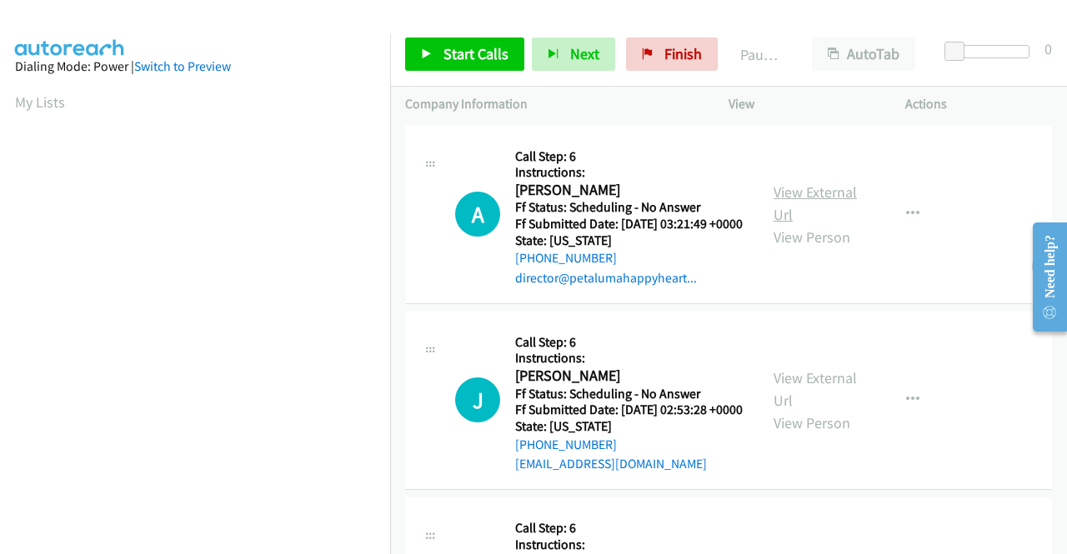
click at [802, 202] on link "View External Url" at bounding box center [815, 204] width 83 height 42
click at [791, 403] on link "View External Url" at bounding box center [815, 389] width 83 height 42
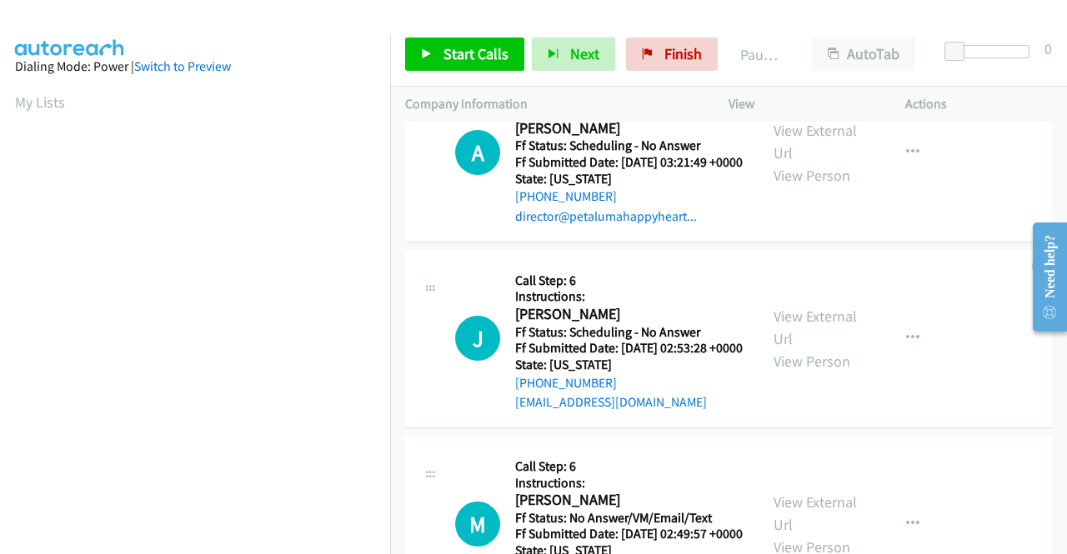
scroll to position [167, 0]
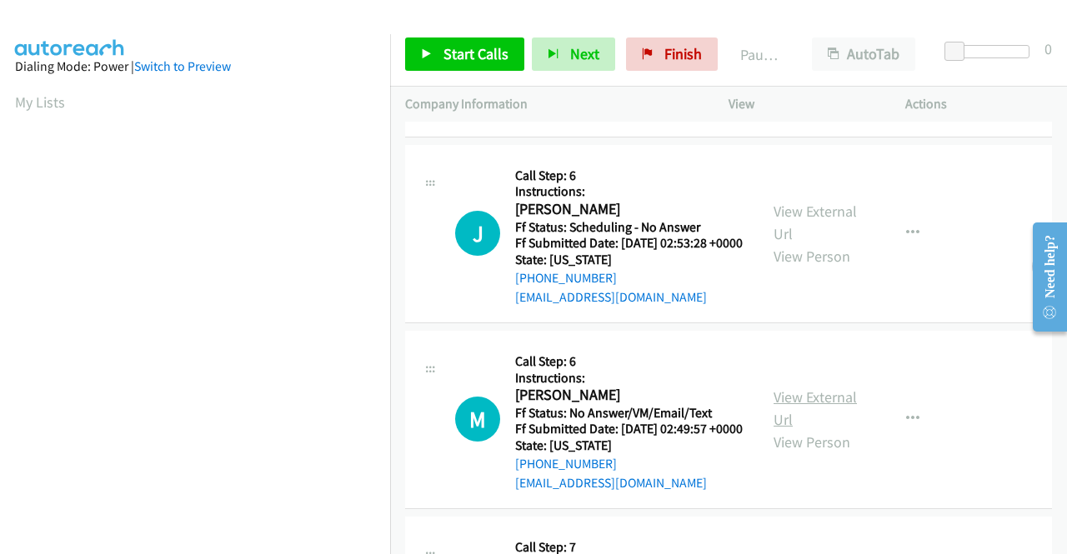
click at [807, 429] on link "View External Url" at bounding box center [815, 409] width 83 height 42
click at [435, 58] on link "Start Calls" at bounding box center [464, 54] width 119 height 33
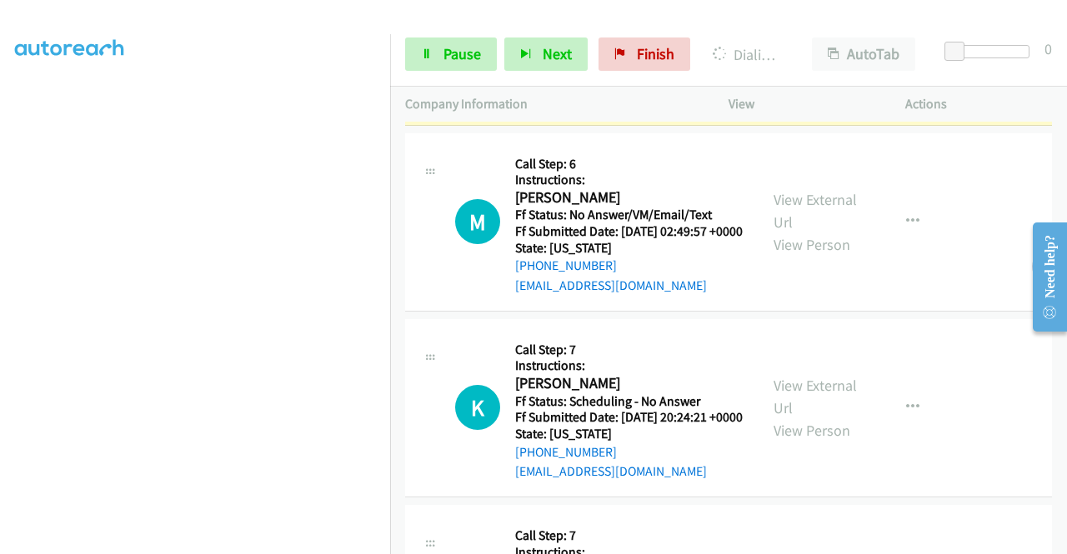
scroll to position [417, 0]
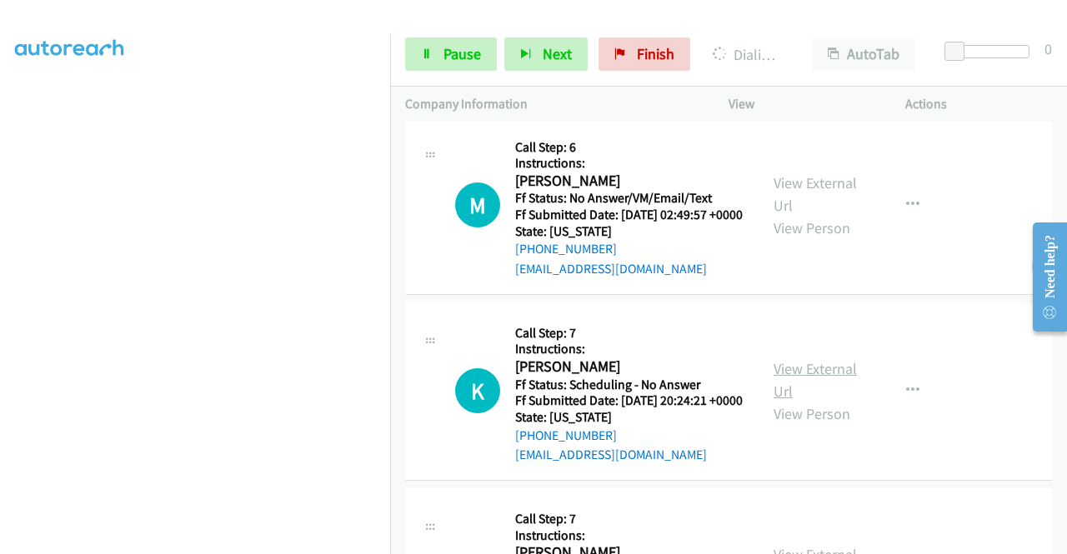
click at [790, 401] on link "View External Url" at bounding box center [815, 380] width 83 height 42
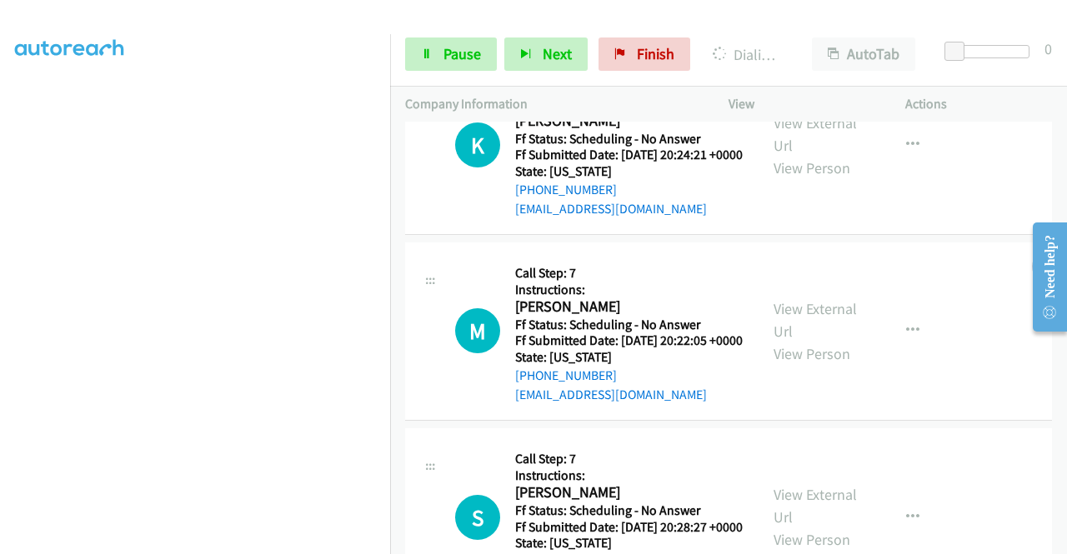
scroll to position [667, 0]
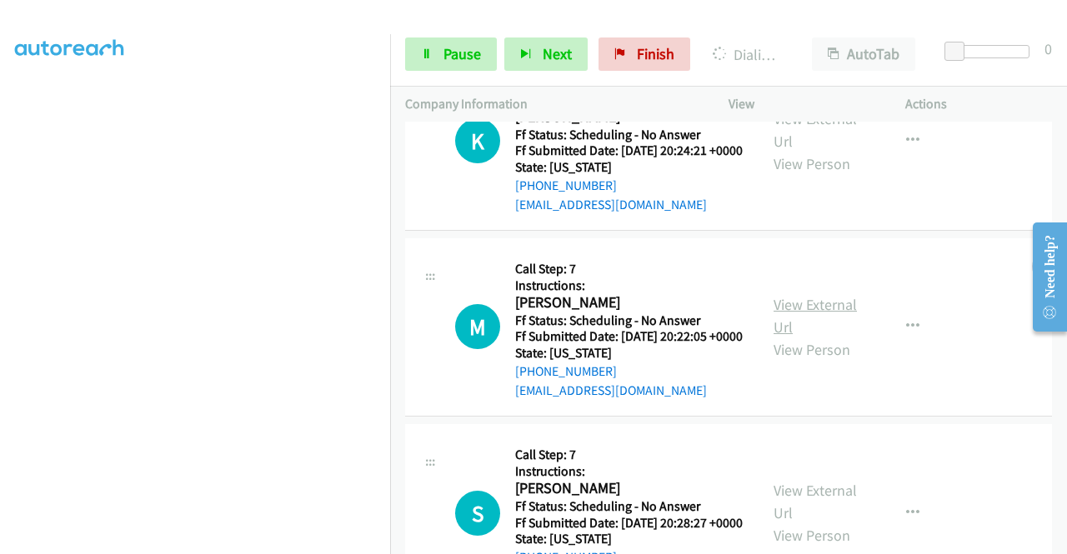
click at [794, 337] on link "View External Url" at bounding box center [815, 316] width 83 height 42
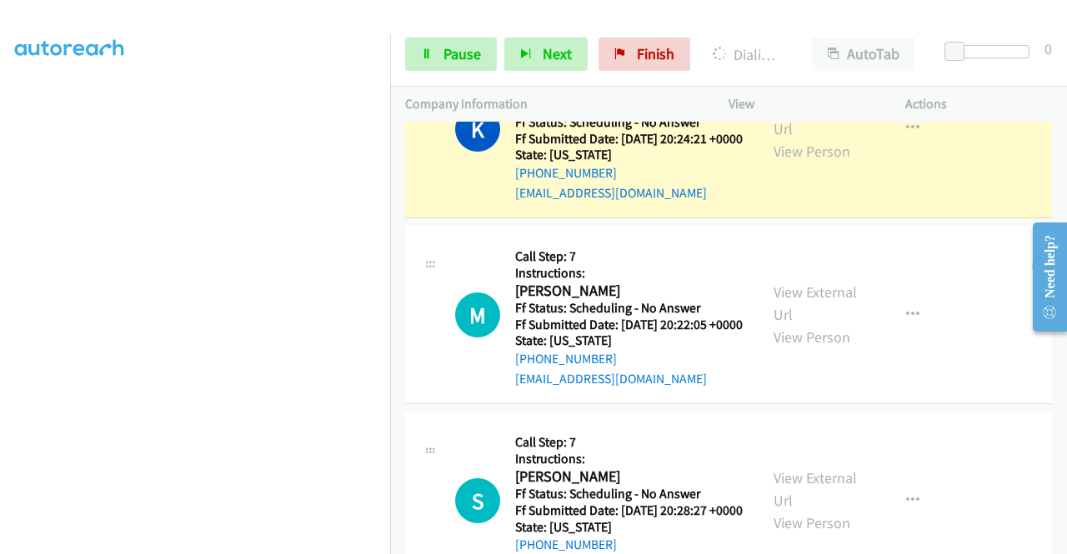
scroll to position [917, 0]
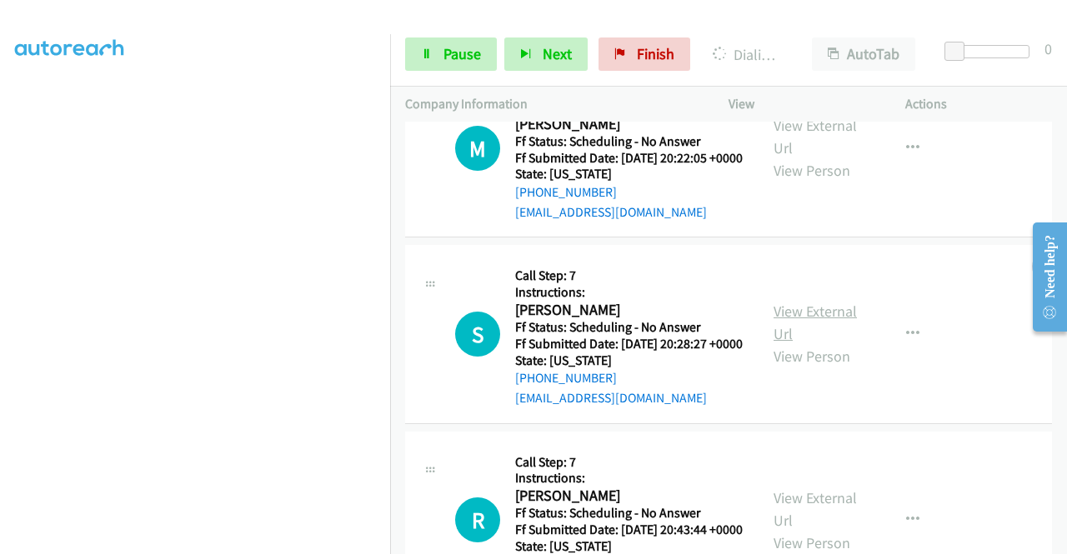
click at [814, 343] on link "View External Url" at bounding box center [815, 323] width 83 height 42
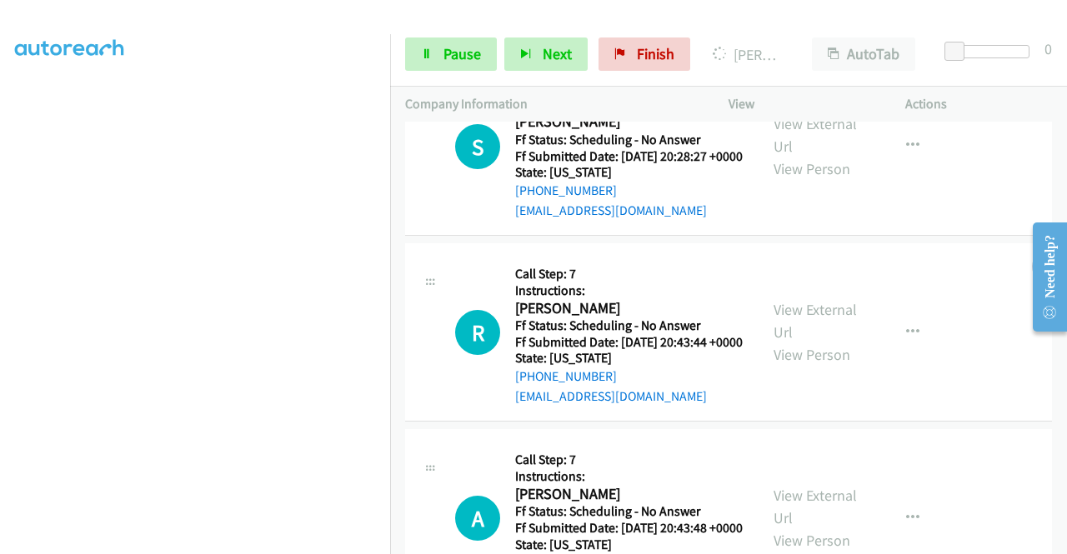
scroll to position [1167, 0]
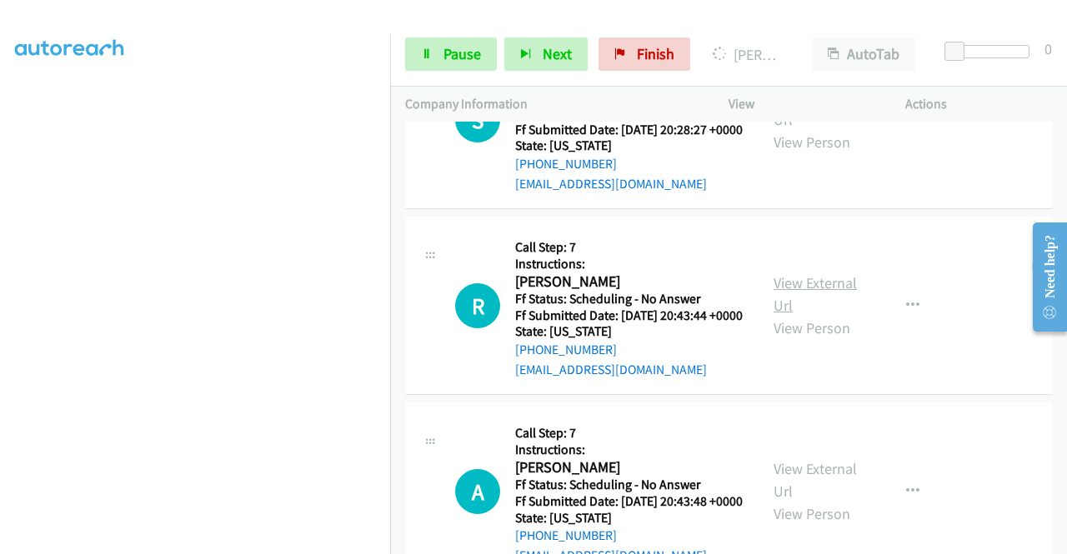
click at [812, 315] on link "View External Url" at bounding box center [815, 294] width 83 height 42
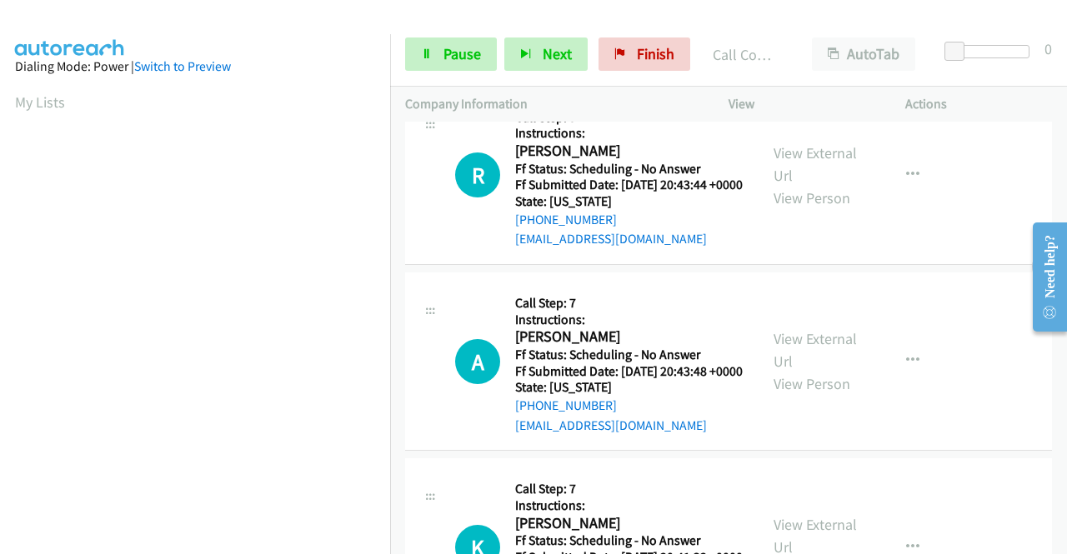
scroll to position [1334, 0]
click at [807, 370] on link "View External Url" at bounding box center [815, 349] width 83 height 42
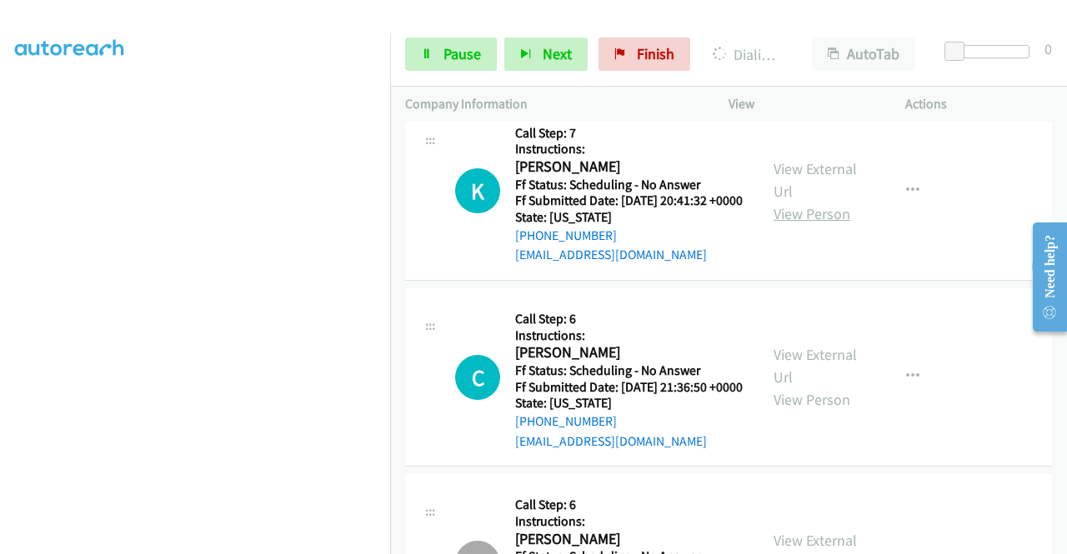
scroll to position [1751, 0]
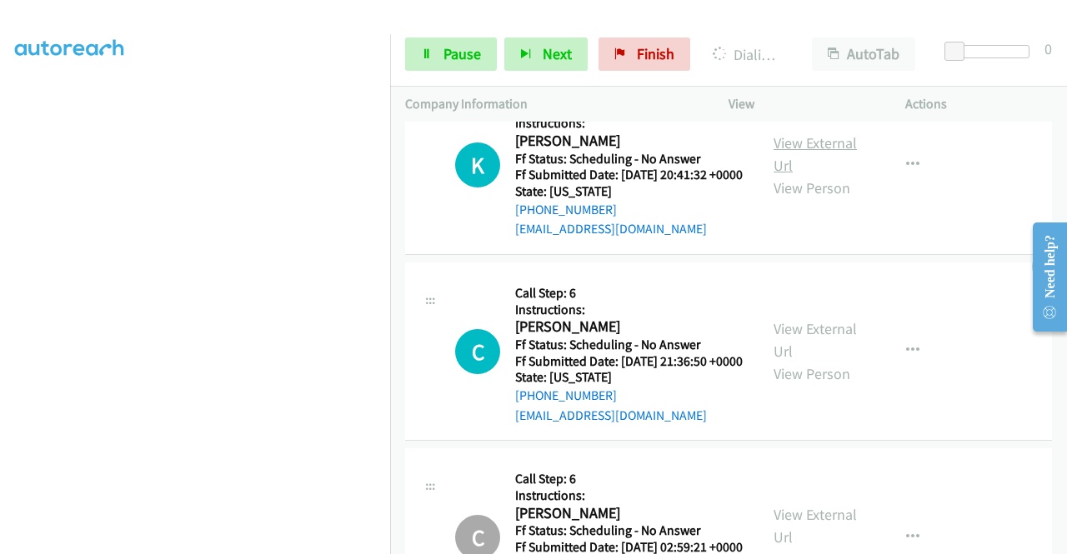
click at [823, 175] on link "View External Url" at bounding box center [815, 154] width 83 height 42
click at [790, 362] on link "View External Url" at bounding box center [815, 341] width 83 height 42
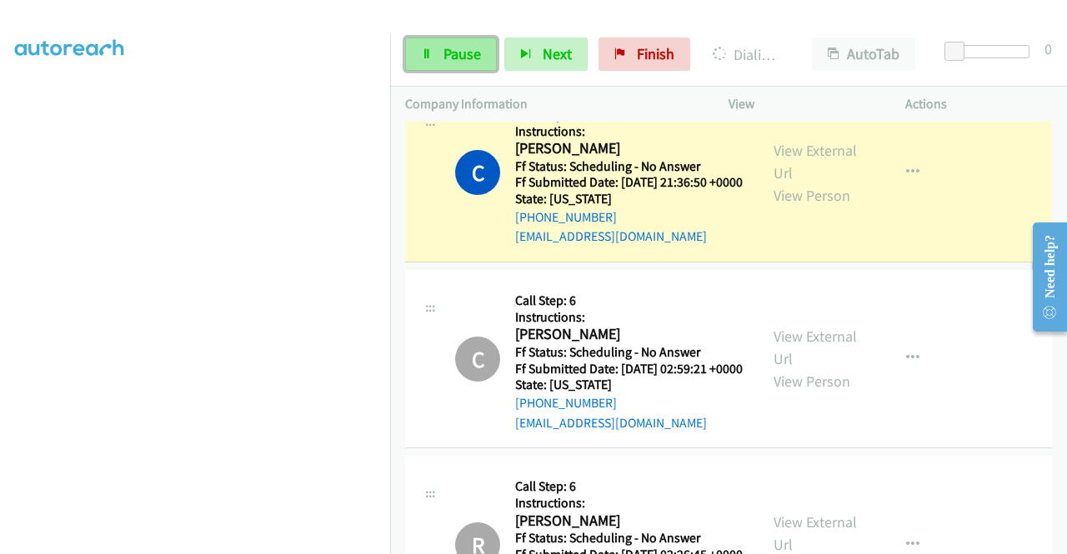
click at [447, 46] on span "Pause" at bounding box center [463, 53] width 38 height 19
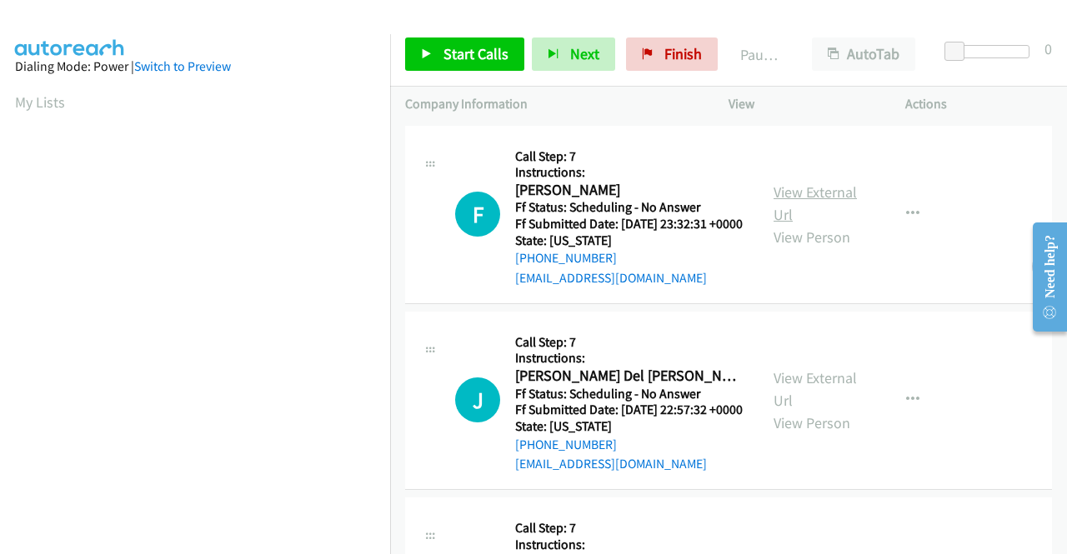
click at [794, 198] on link "View External Url" at bounding box center [815, 204] width 83 height 42
click at [804, 403] on link "View External Url" at bounding box center [815, 389] width 83 height 42
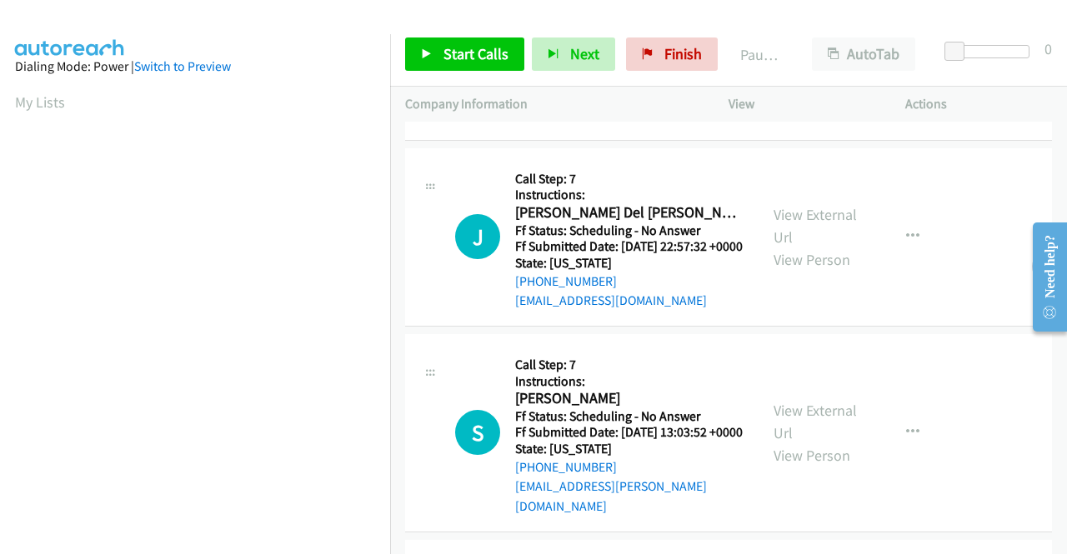
scroll to position [250, 0]
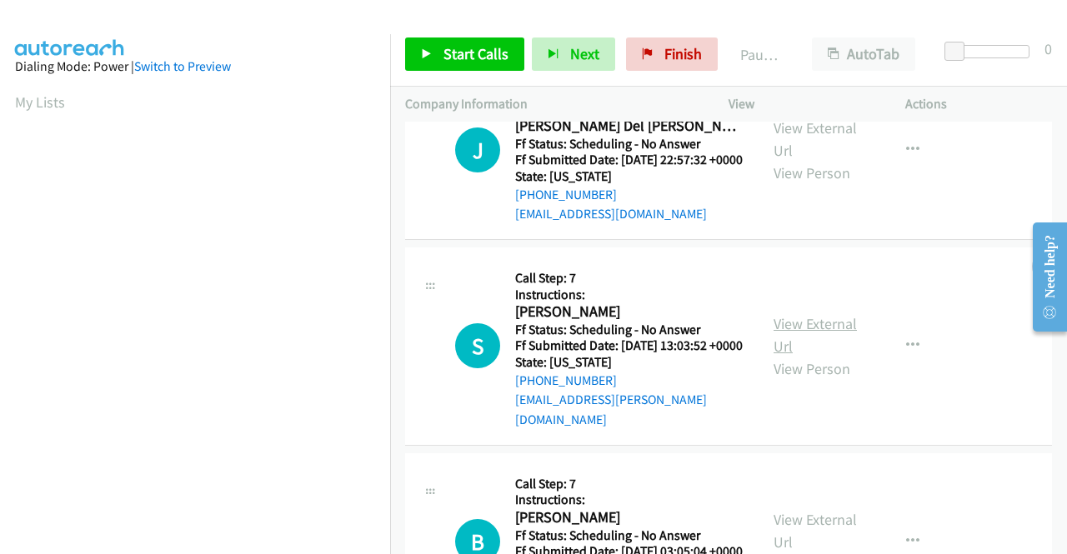
click at [817, 356] on link "View External Url" at bounding box center [815, 335] width 83 height 42
click at [477, 48] on span "Start Calls" at bounding box center [476, 53] width 65 height 19
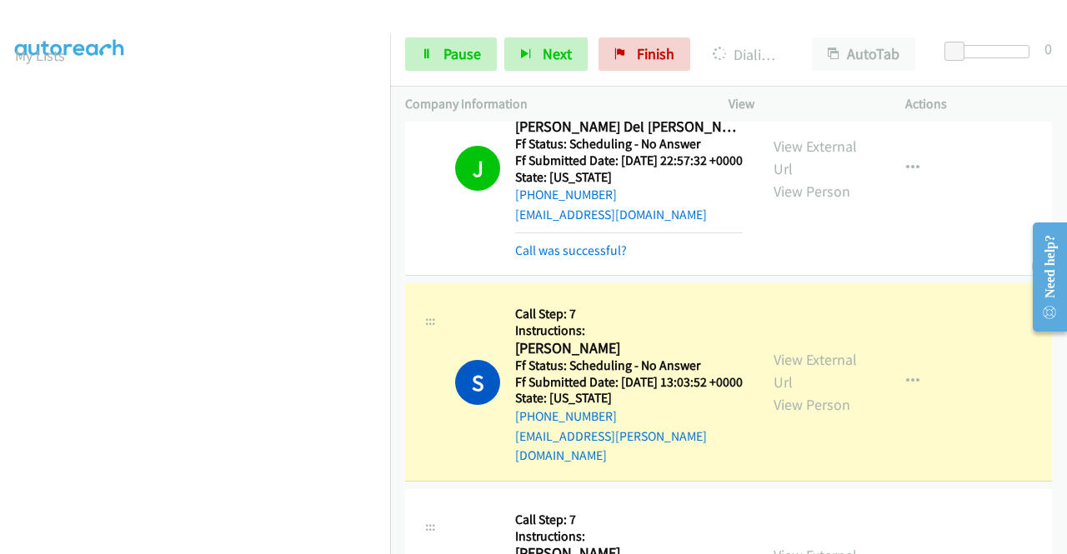
scroll to position [535, 0]
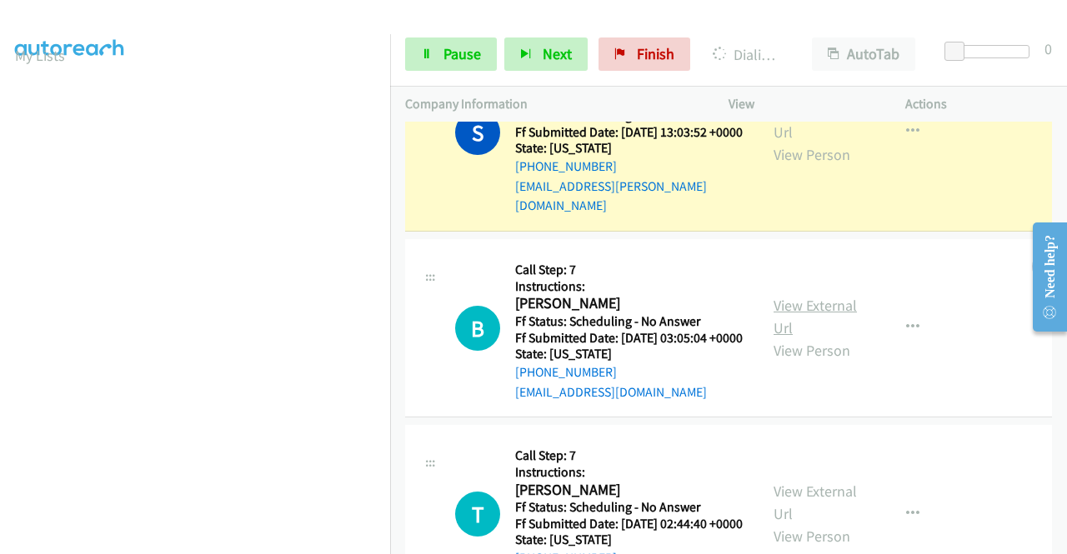
click at [797, 338] on link "View External Url" at bounding box center [815, 317] width 83 height 42
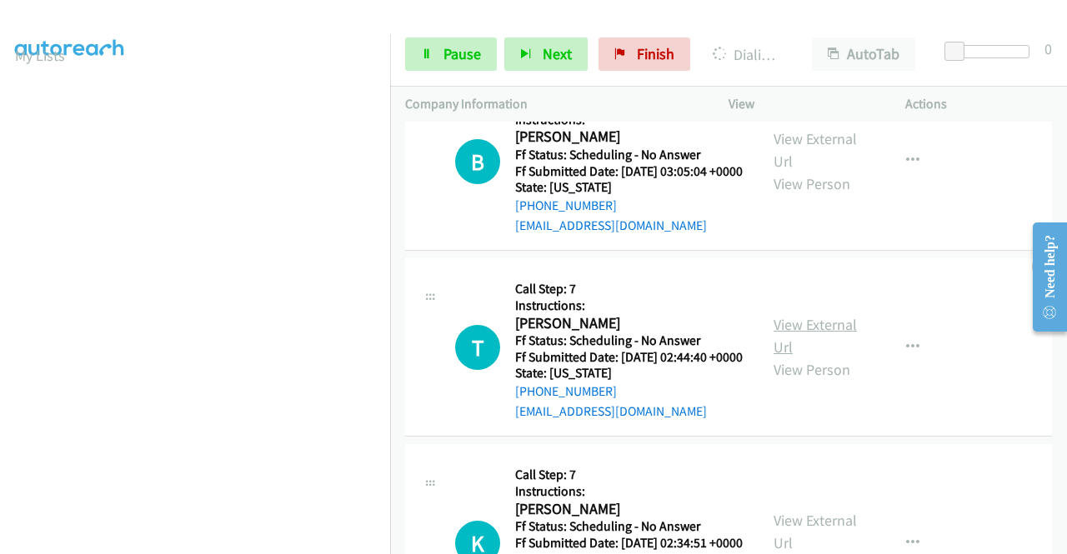
click at [774, 357] on link "View External Url" at bounding box center [815, 336] width 83 height 42
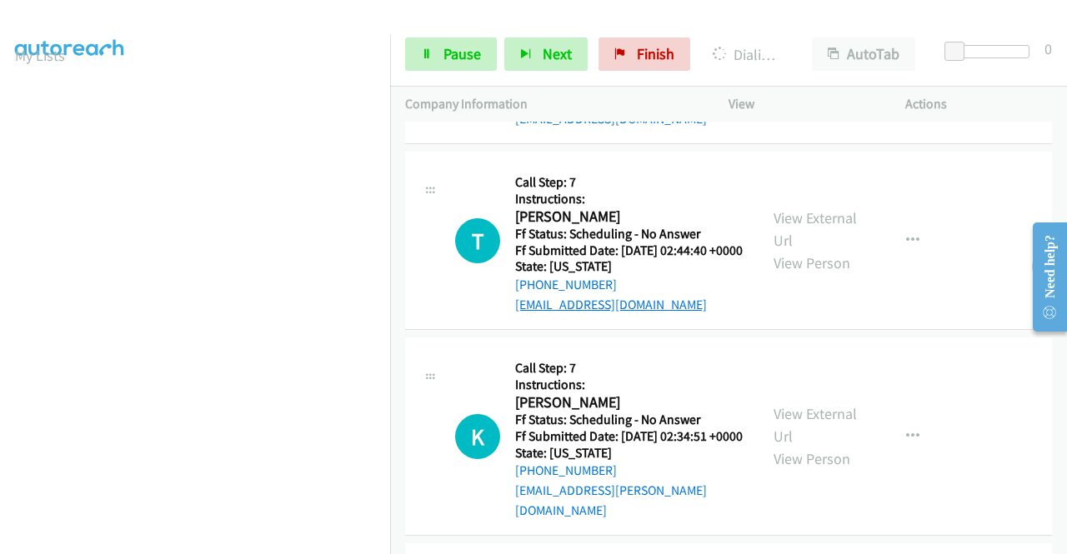
scroll to position [869, 0]
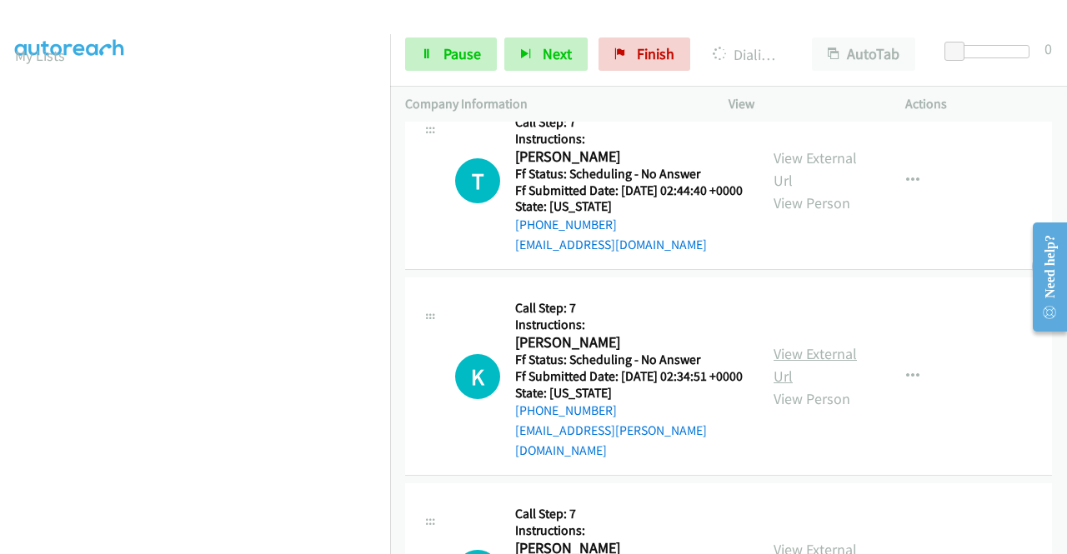
click at [784, 386] on link "View External Url" at bounding box center [815, 365] width 83 height 42
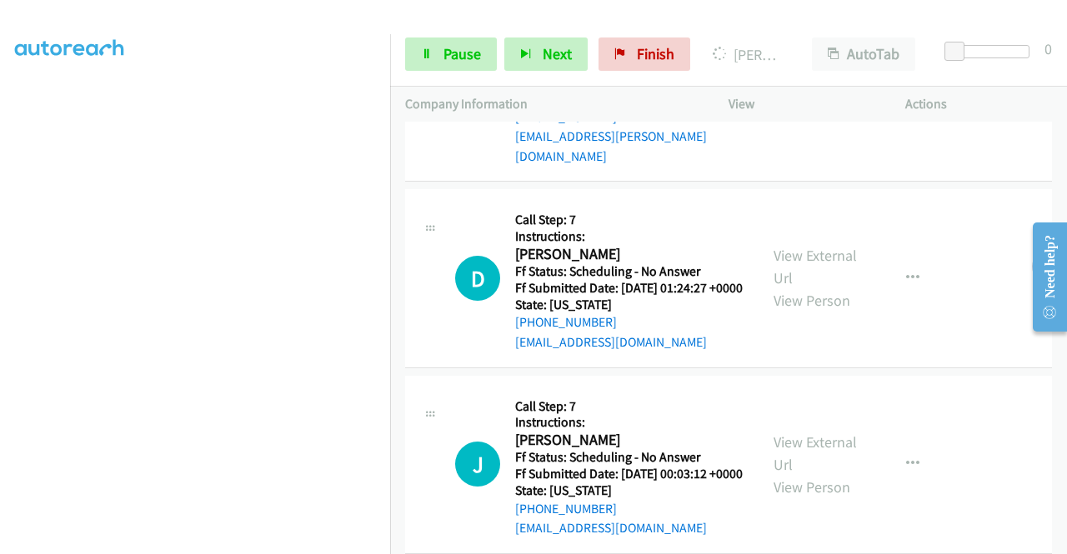
scroll to position [1237, 0]
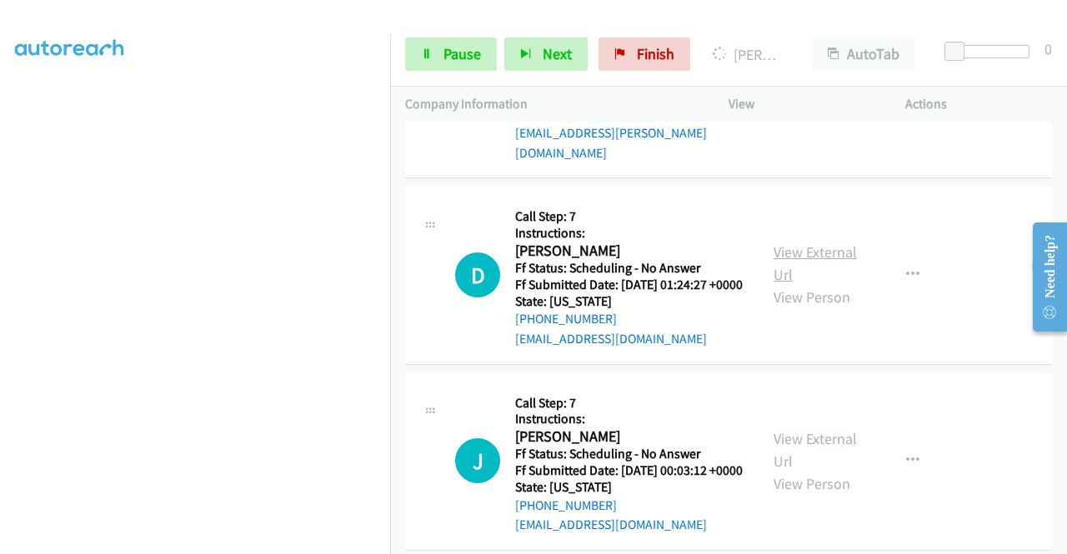
click at [802, 284] on link "View External Url" at bounding box center [815, 264] width 83 height 42
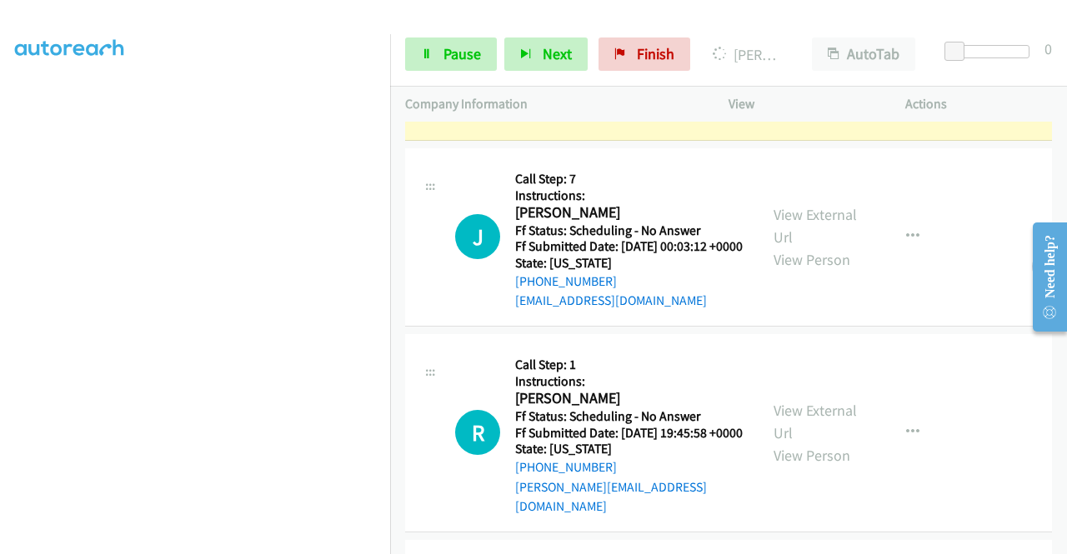
scroll to position [1689, 0]
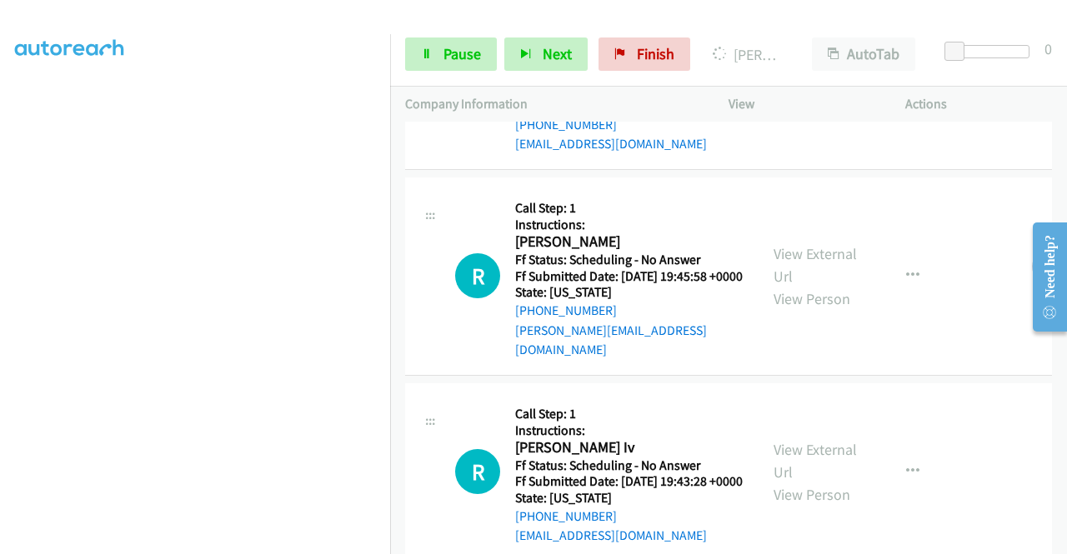
click at [831, 90] on link "View External Url" at bounding box center [815, 69] width 83 height 42
click at [802, 286] on link "View External Url" at bounding box center [815, 265] width 83 height 42
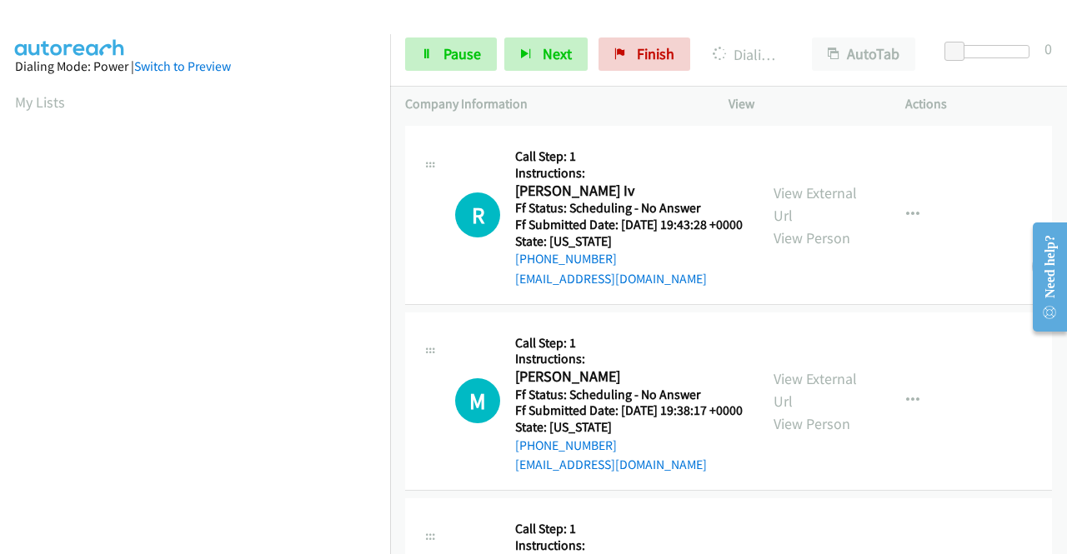
scroll to position [2022, 0]
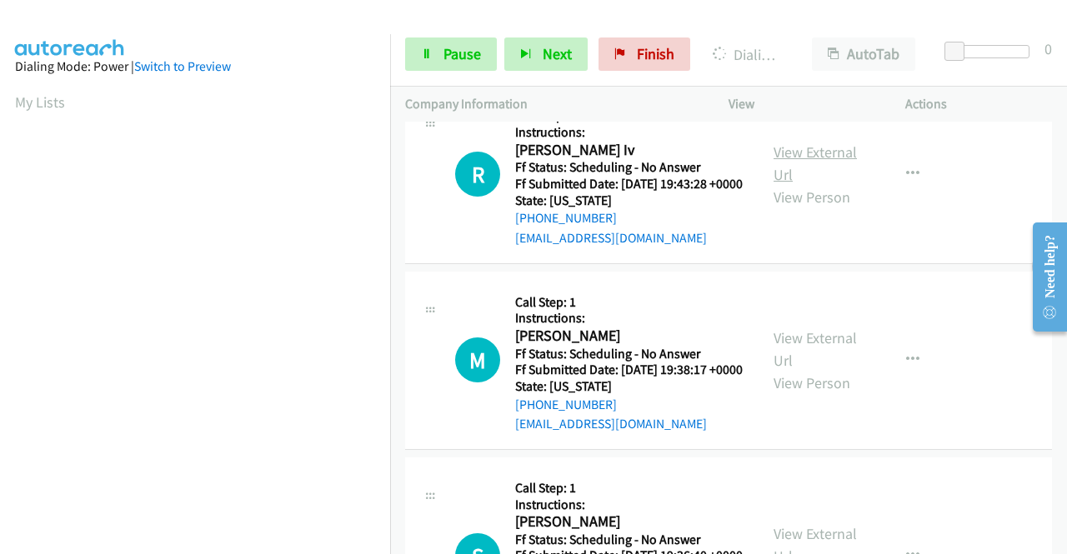
click at [803, 184] on link "View External Url" at bounding box center [815, 164] width 83 height 42
click at [822, 370] on link "View External Url" at bounding box center [815, 349] width 83 height 42
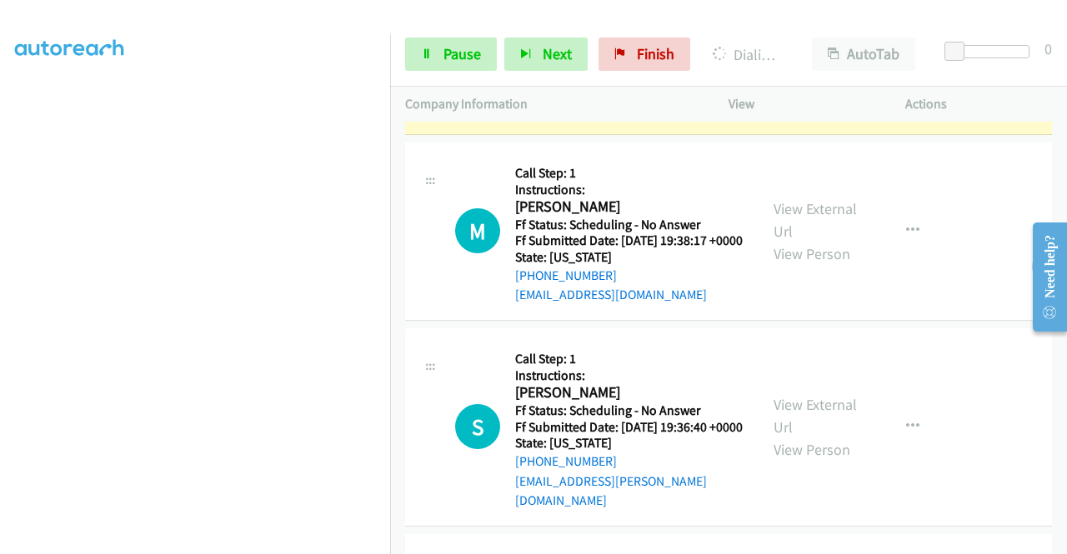
scroll to position [2273, 0]
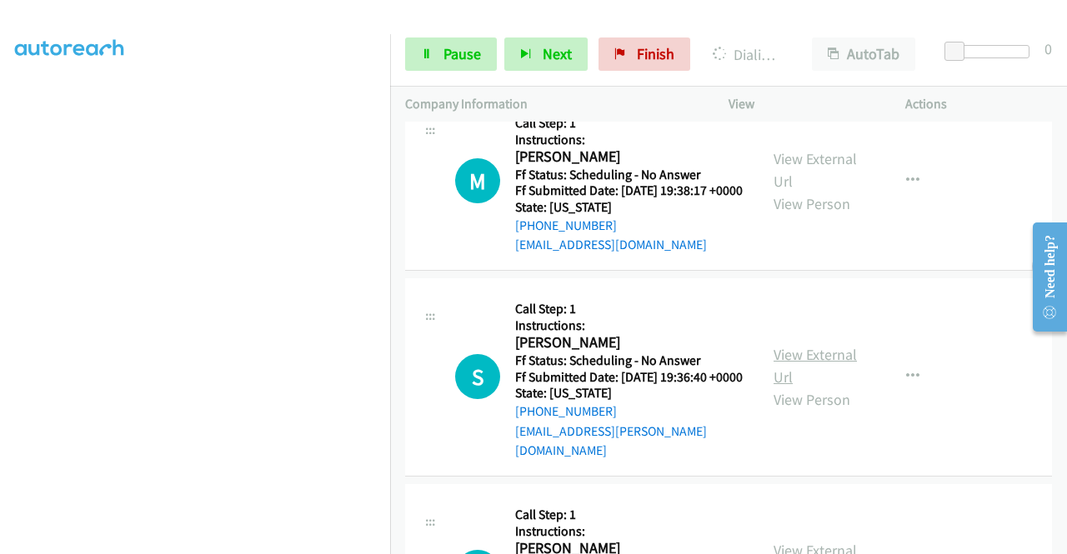
click at [812, 387] on link "View External Url" at bounding box center [815, 366] width 83 height 42
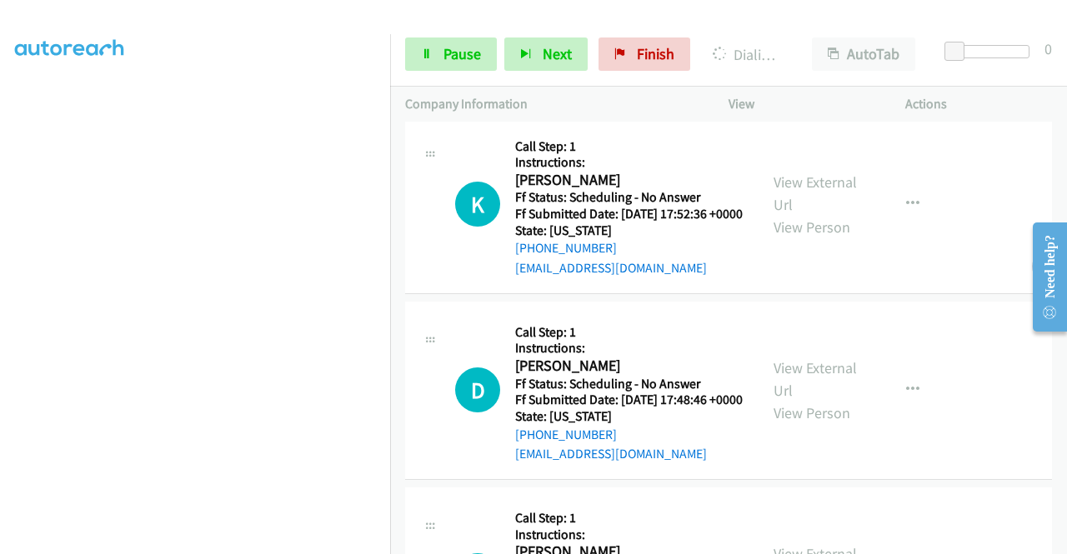
scroll to position [2689, 0]
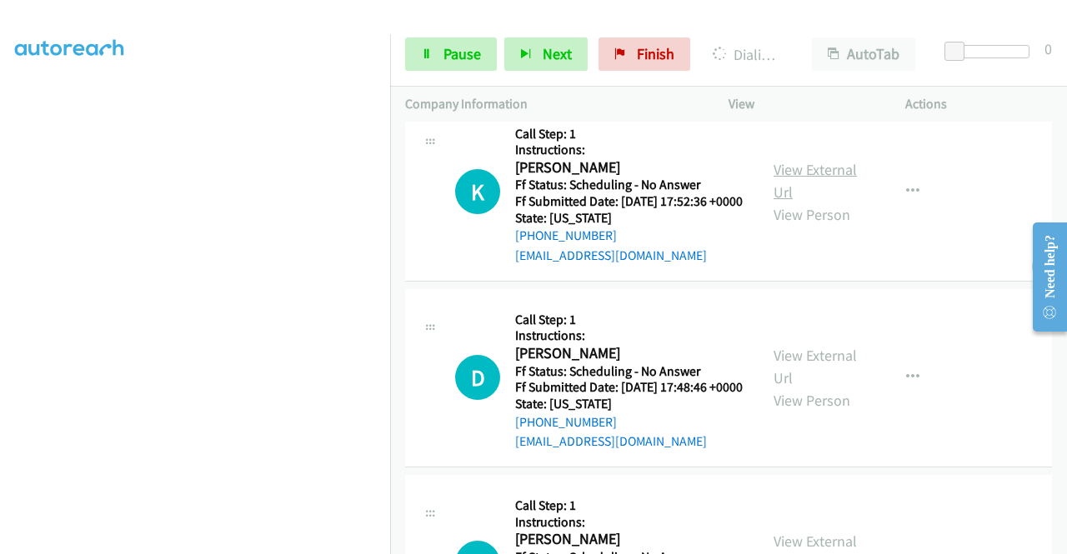
click at [830, 202] on link "View External Url" at bounding box center [815, 181] width 83 height 42
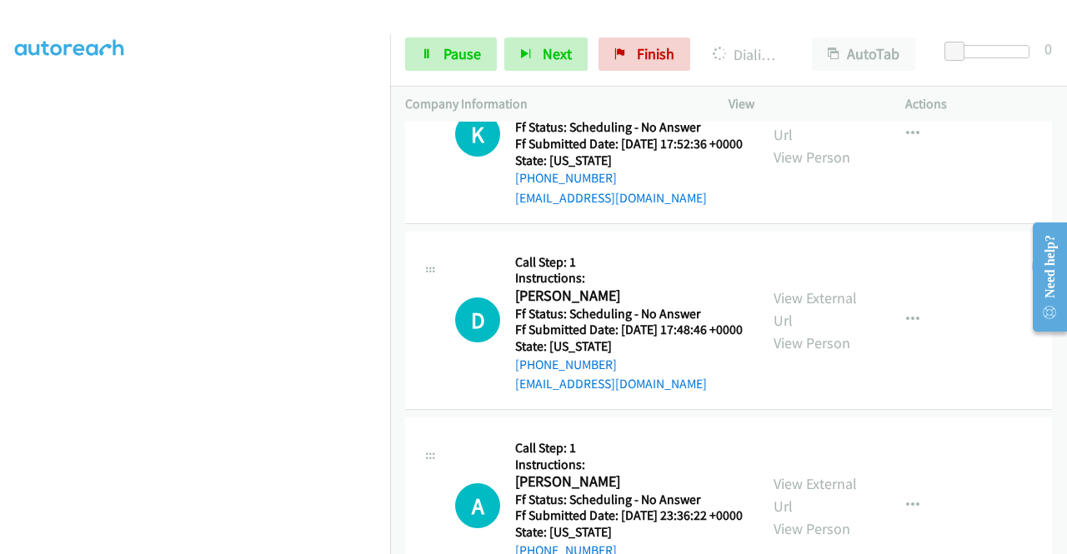
scroll to position [2773, 0]
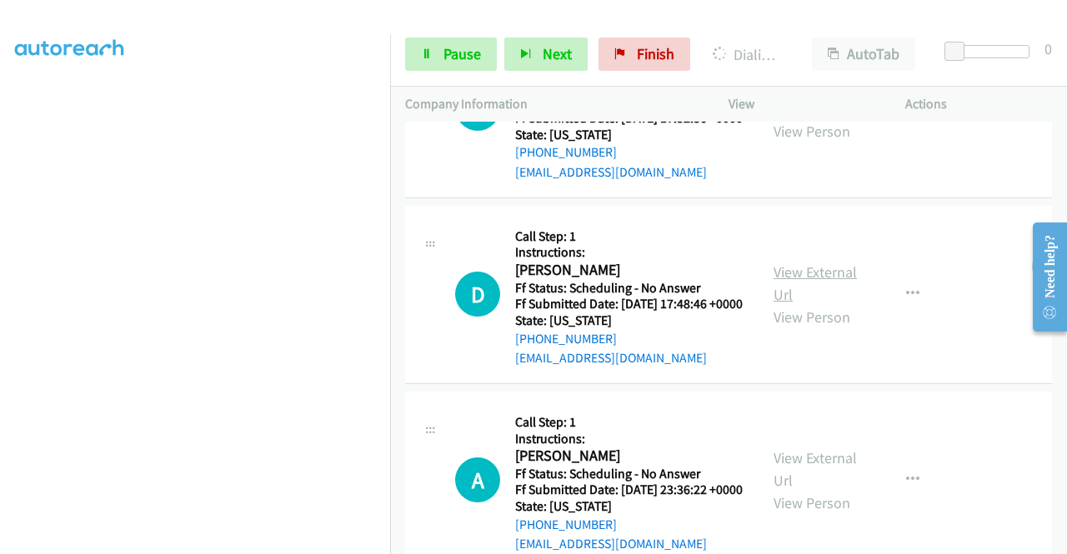
click at [792, 304] on link "View External Url" at bounding box center [815, 284] width 83 height 42
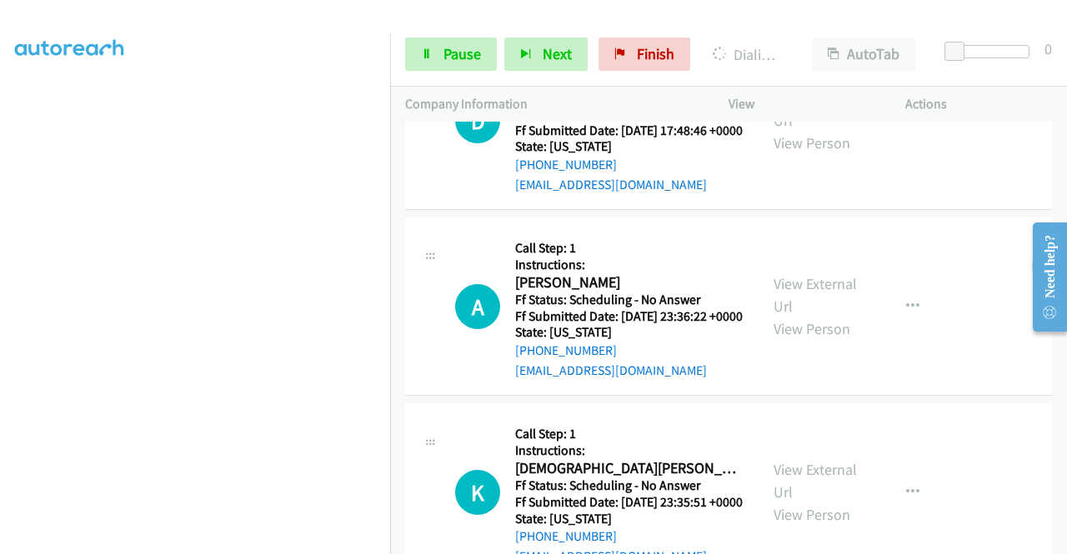
scroll to position [3059, 0]
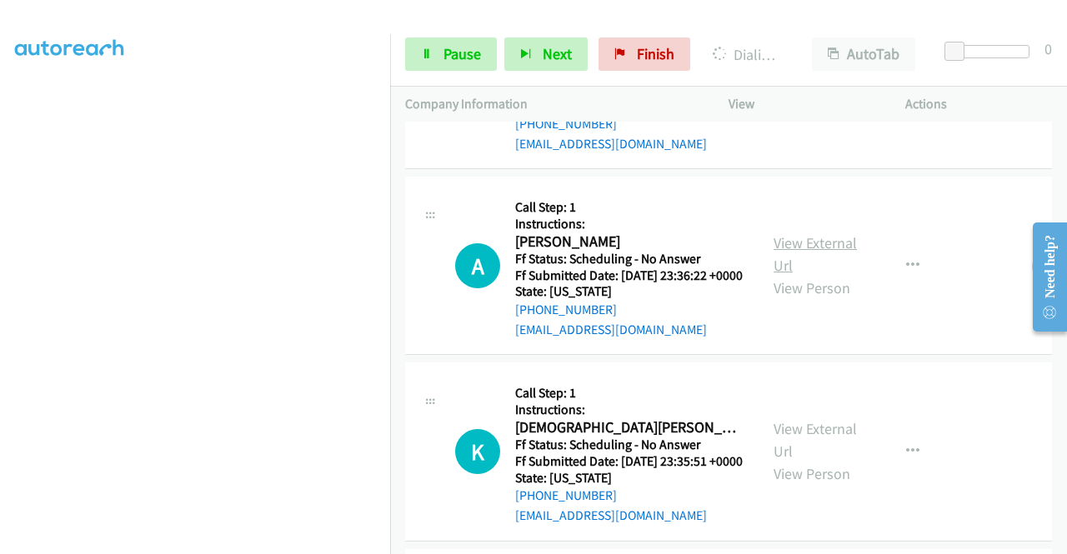
click at [823, 275] on link "View External Url" at bounding box center [815, 254] width 83 height 42
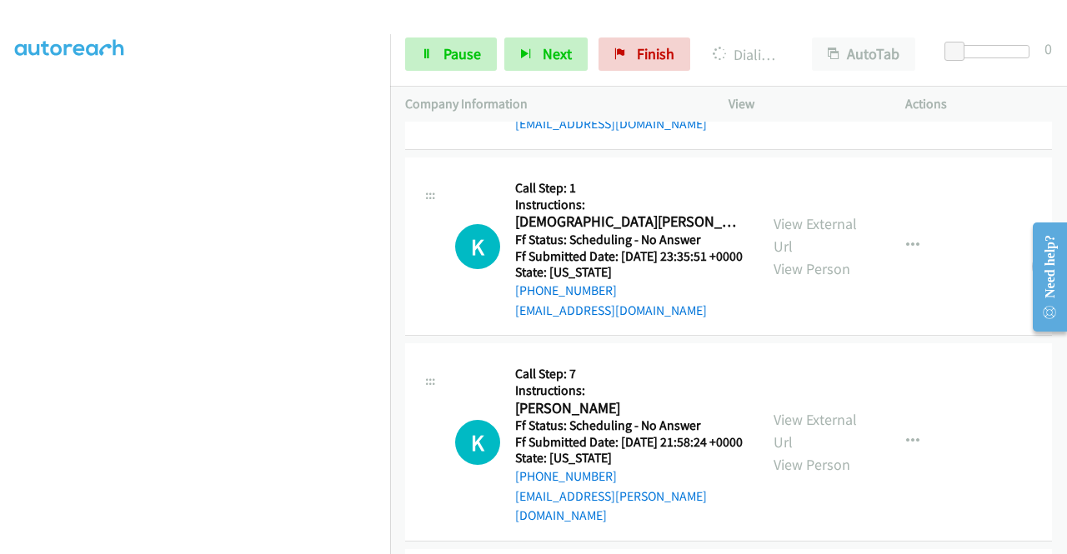
scroll to position [3427, 0]
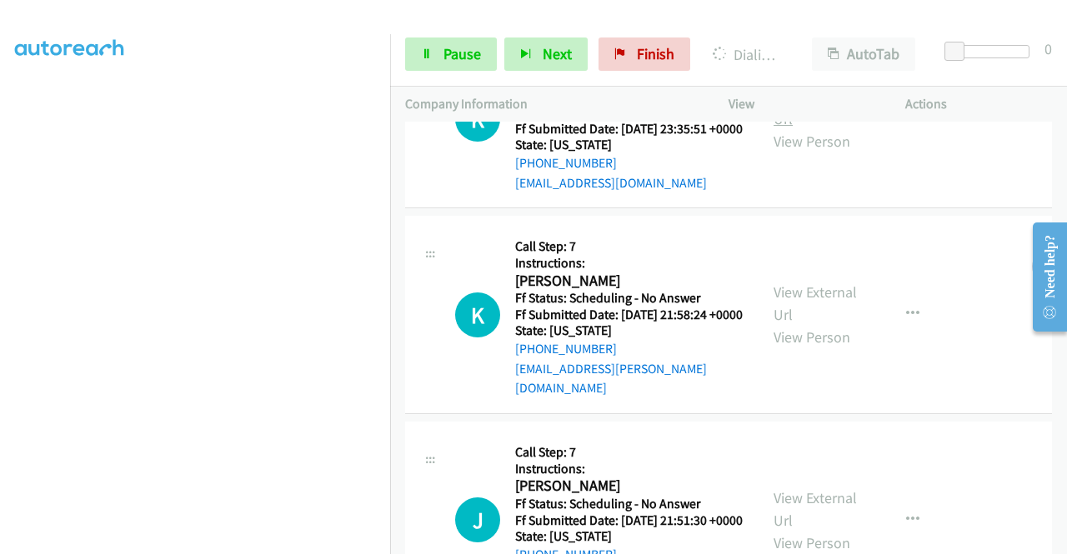
click at [824, 128] on link "View External Url" at bounding box center [815, 108] width 83 height 42
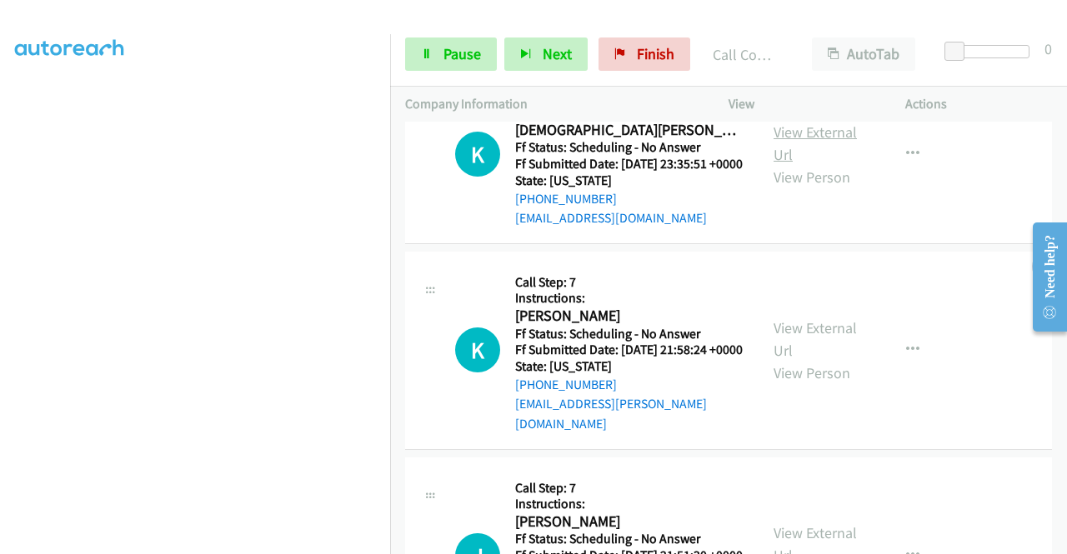
scroll to position [3462, 0]
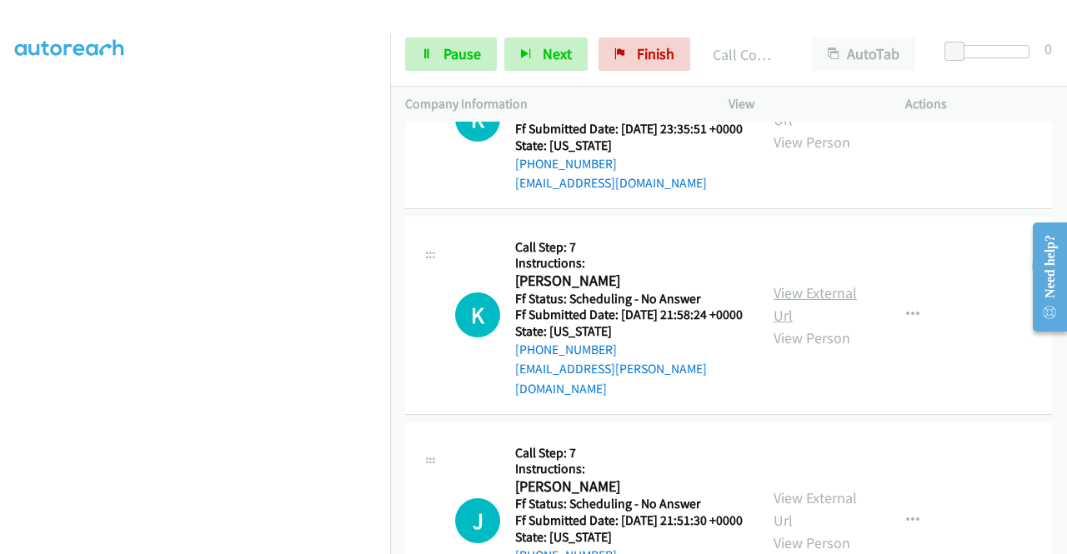
click at [780, 325] on link "View External Url" at bounding box center [815, 304] width 83 height 42
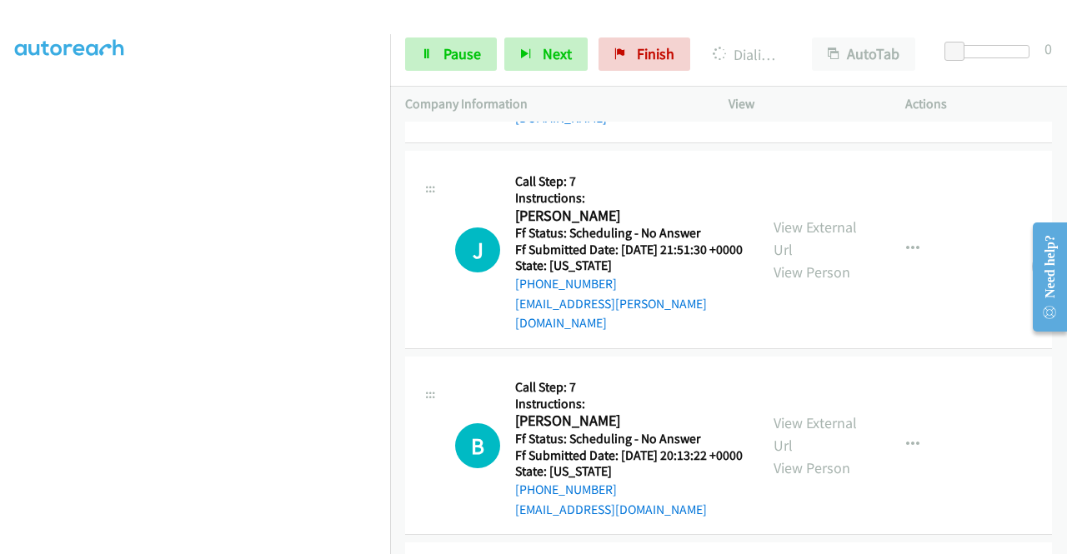
scroll to position [3796, 0]
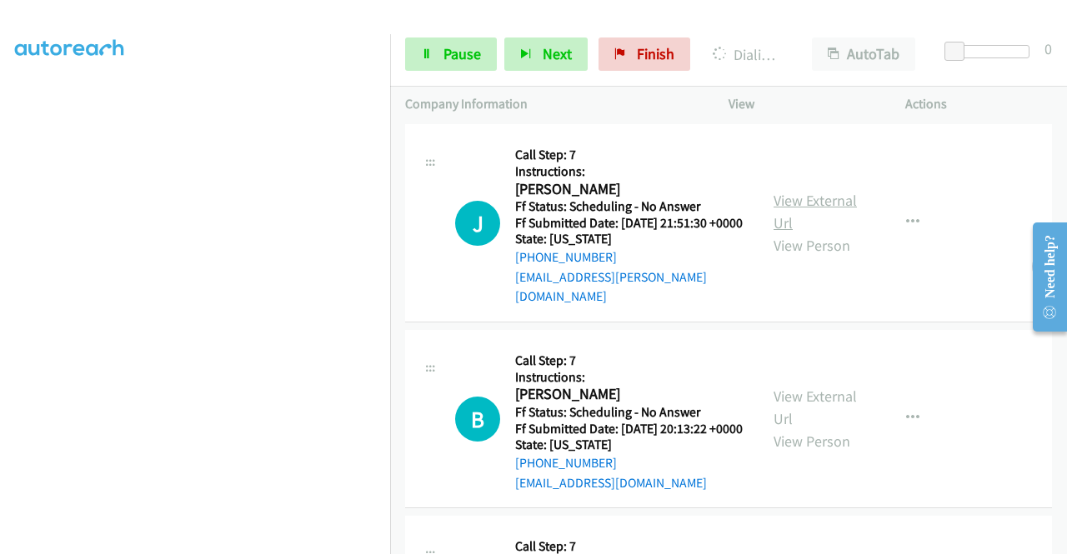
click at [814, 233] on link "View External Url" at bounding box center [815, 212] width 83 height 42
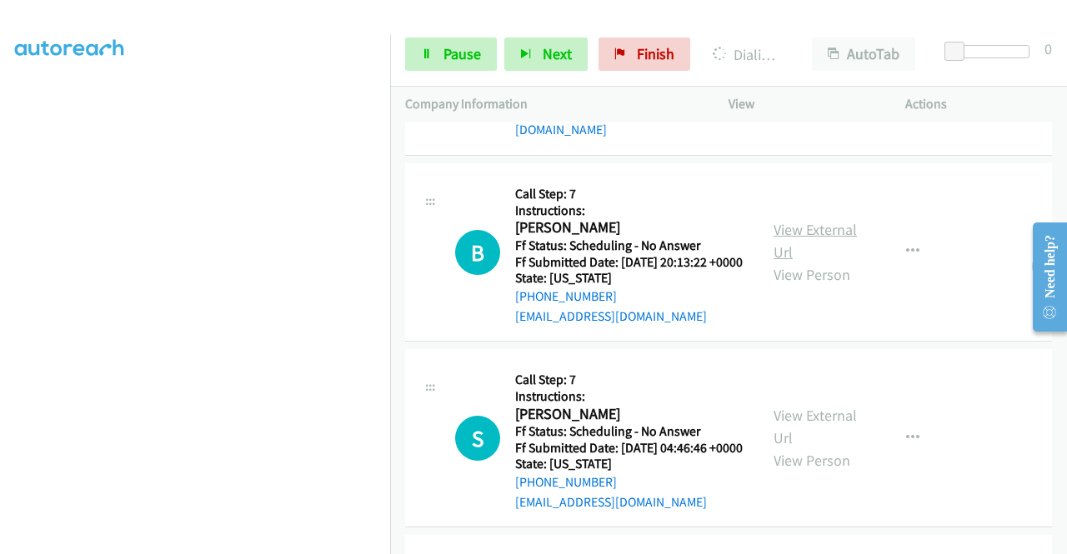
click at [791, 262] on link "View External Url" at bounding box center [815, 241] width 83 height 42
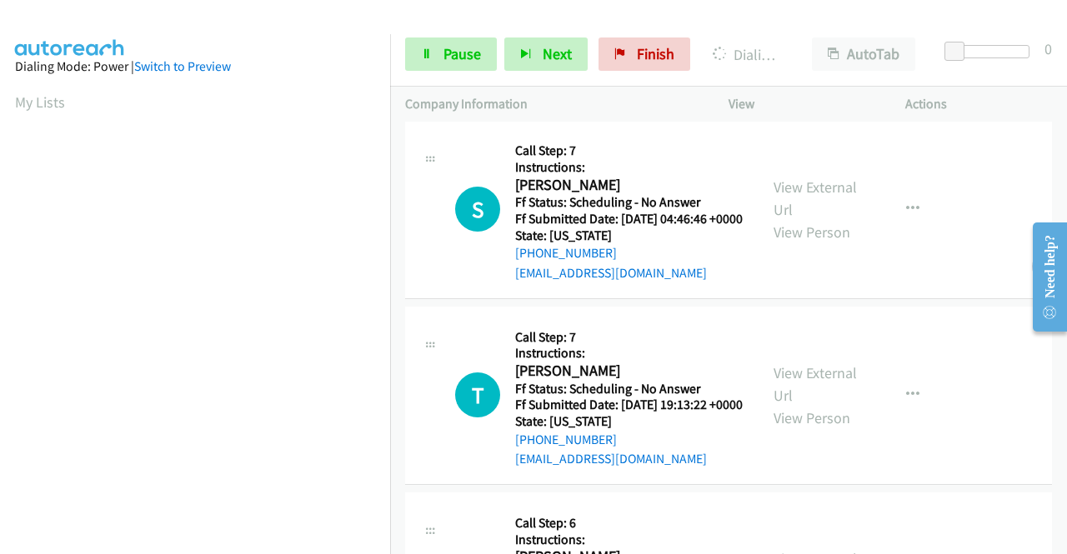
scroll to position [4331, 0]
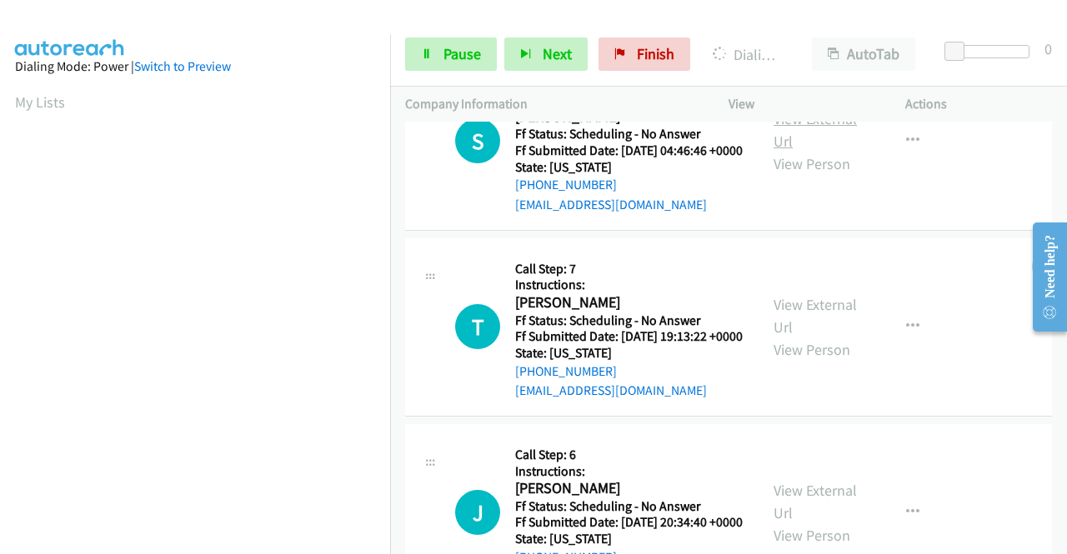
click at [796, 151] on link "View External Url" at bounding box center [815, 130] width 83 height 42
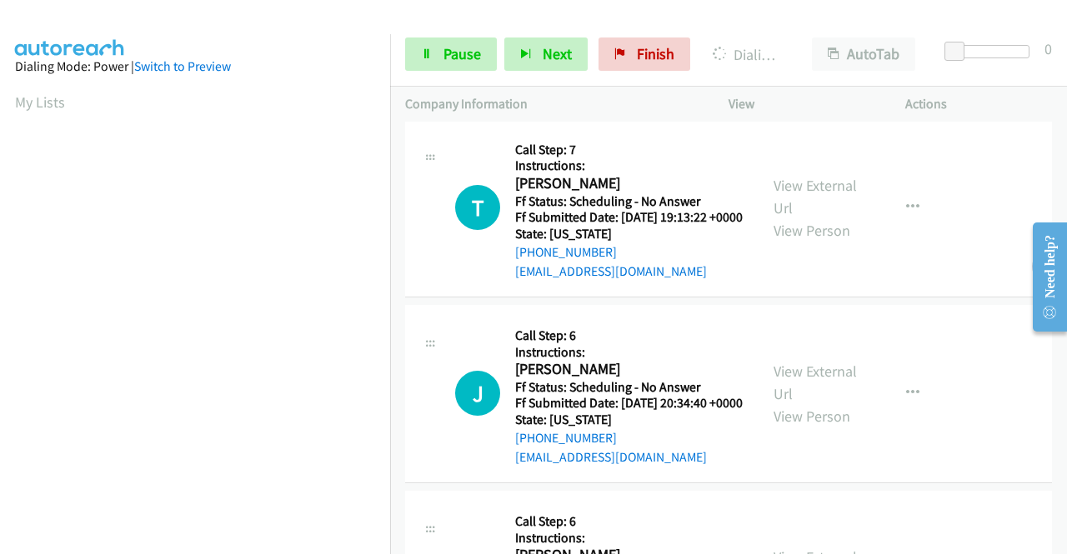
scroll to position [4581, 0]
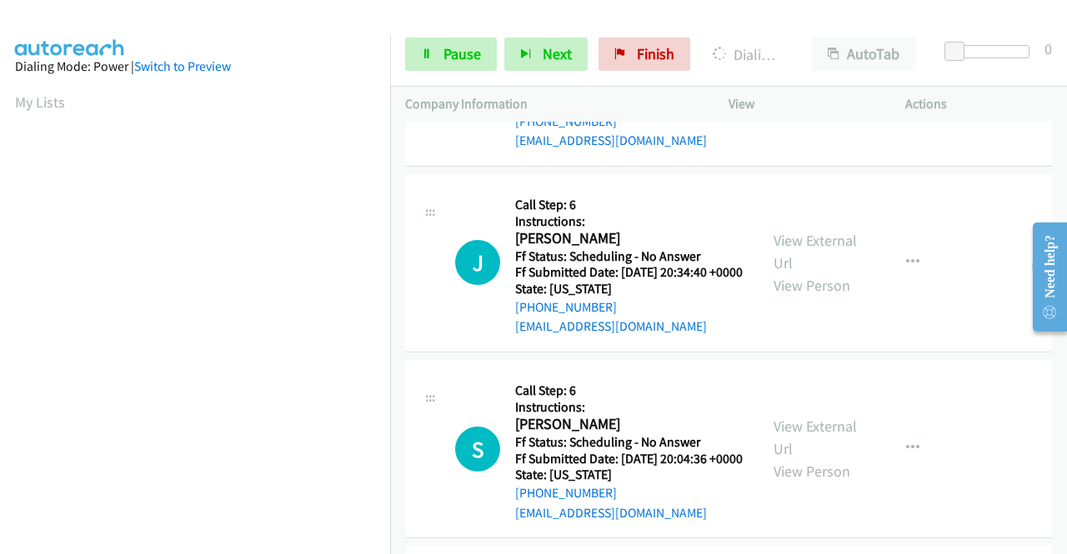
click at [803, 87] on link "View External Url" at bounding box center [815, 66] width 83 height 42
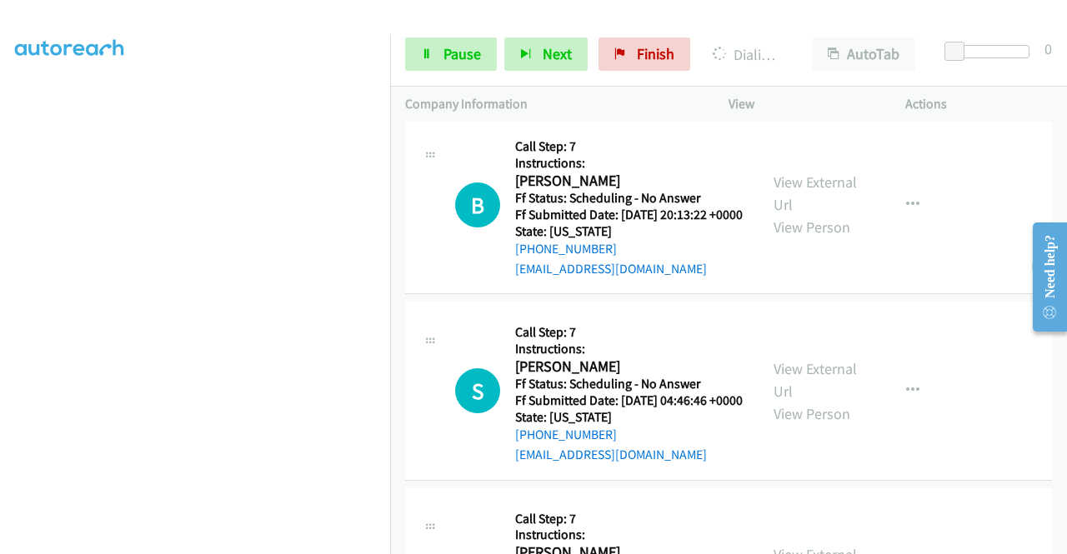
scroll to position [0, 0]
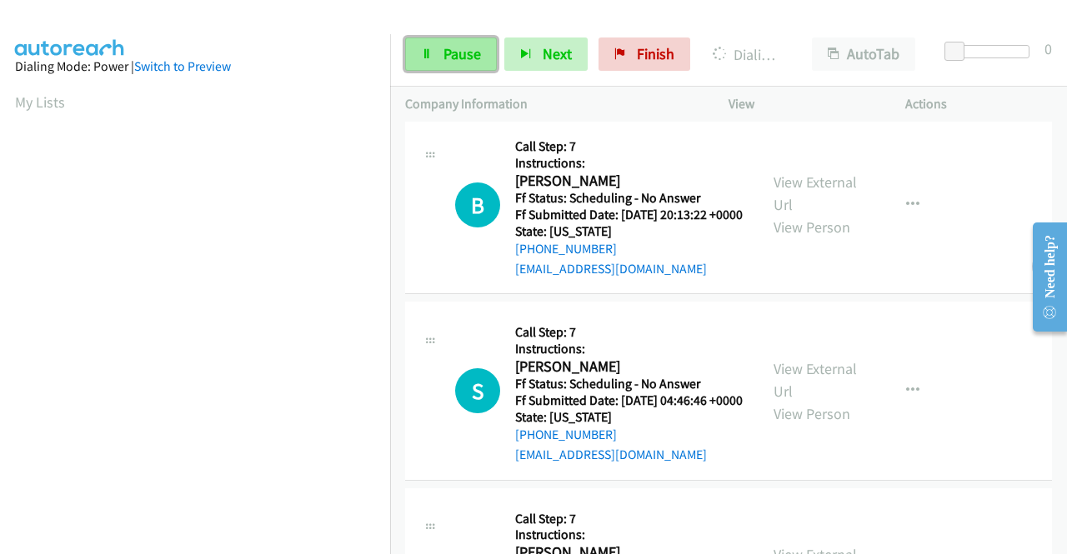
click at [467, 48] on span "Pause" at bounding box center [463, 53] width 38 height 19
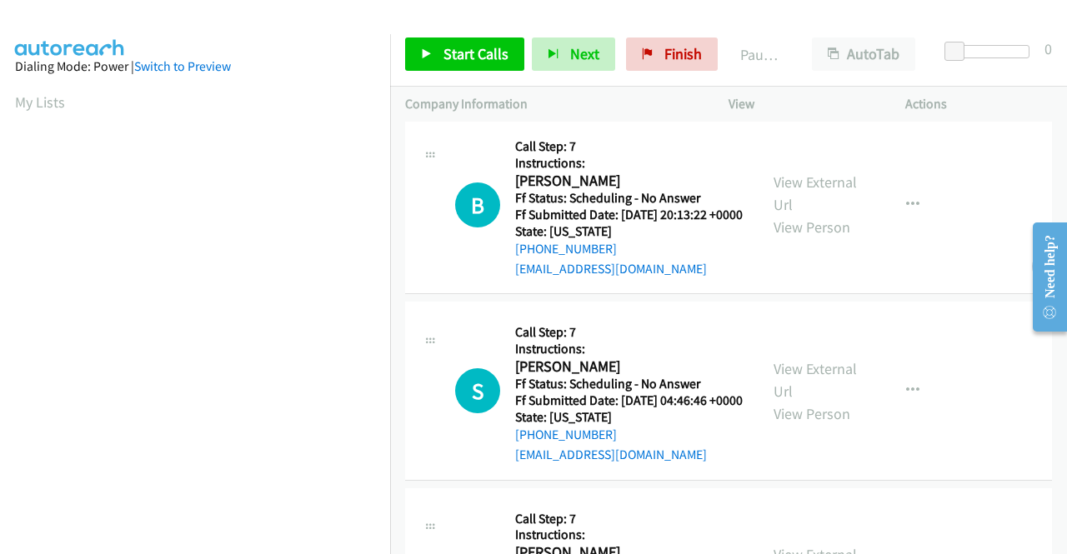
scroll to position [380, 0]
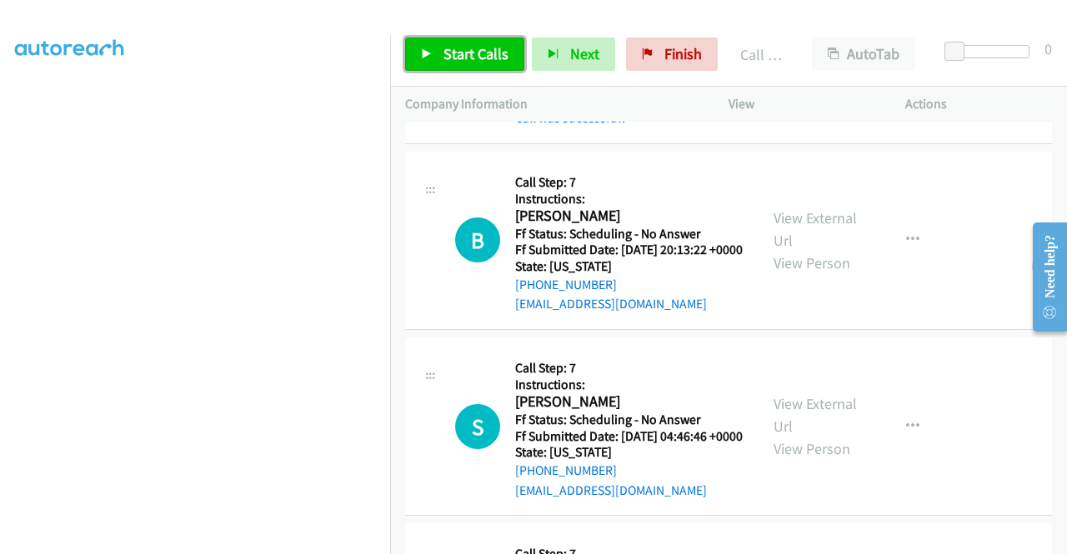
click at [449, 43] on link "Start Calls" at bounding box center [464, 54] width 119 height 33
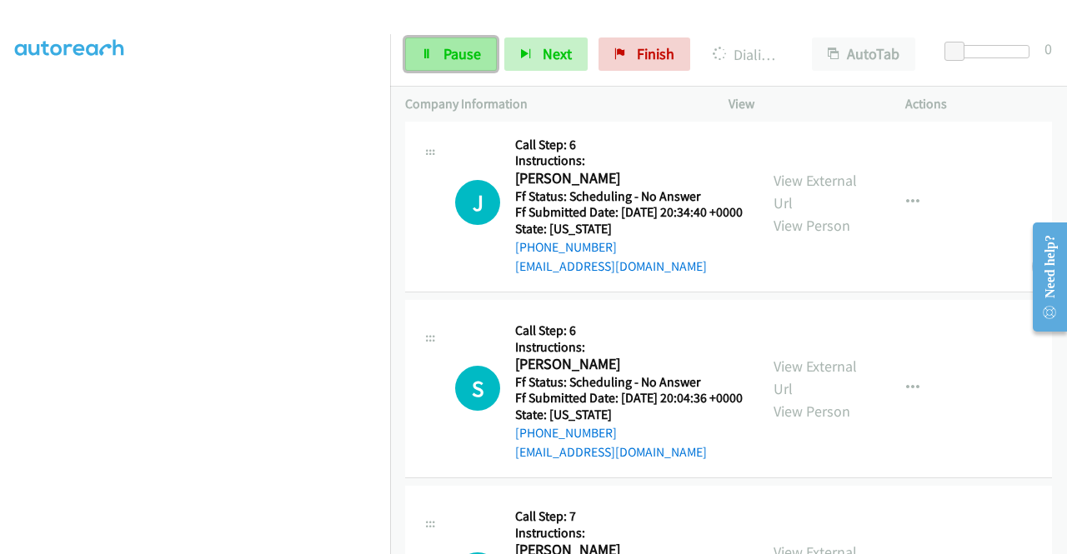
click at [449, 58] on span "Pause" at bounding box center [463, 53] width 38 height 19
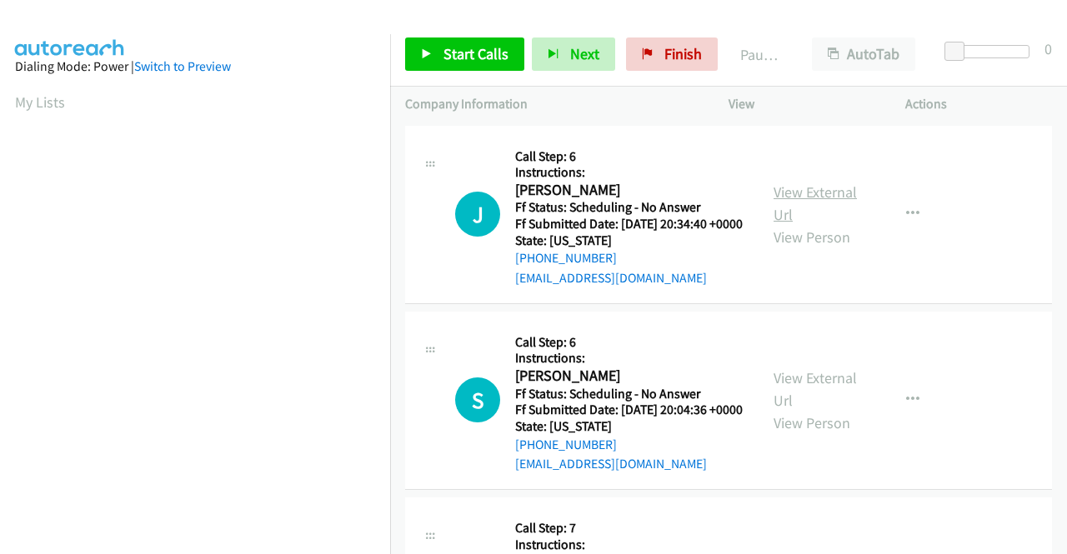
click at [809, 206] on link "View External Url" at bounding box center [815, 204] width 83 height 42
click at [480, 46] on span "Start Calls" at bounding box center [476, 53] width 65 height 19
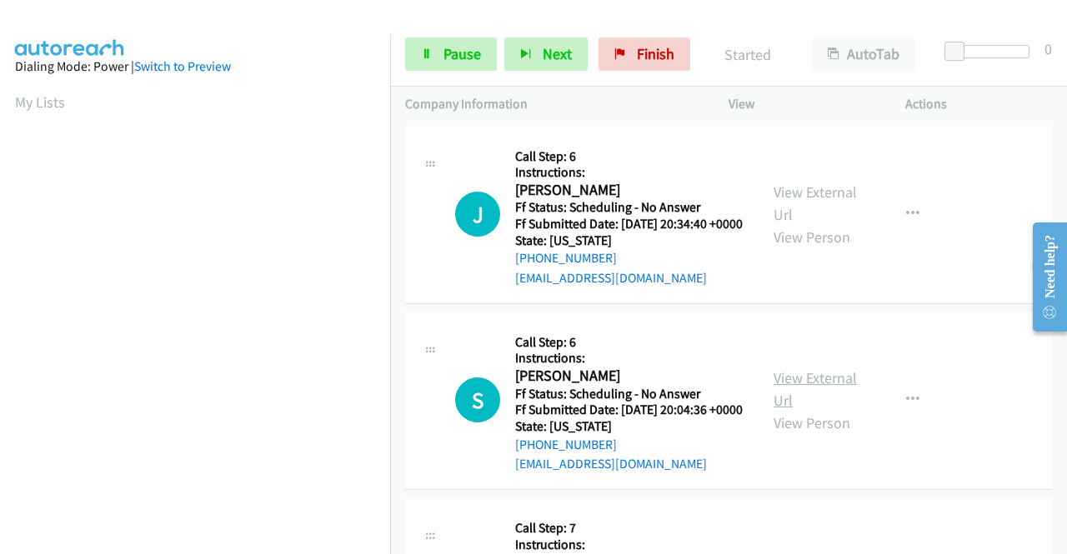
click at [815, 405] on link "View External Url" at bounding box center [815, 389] width 83 height 42
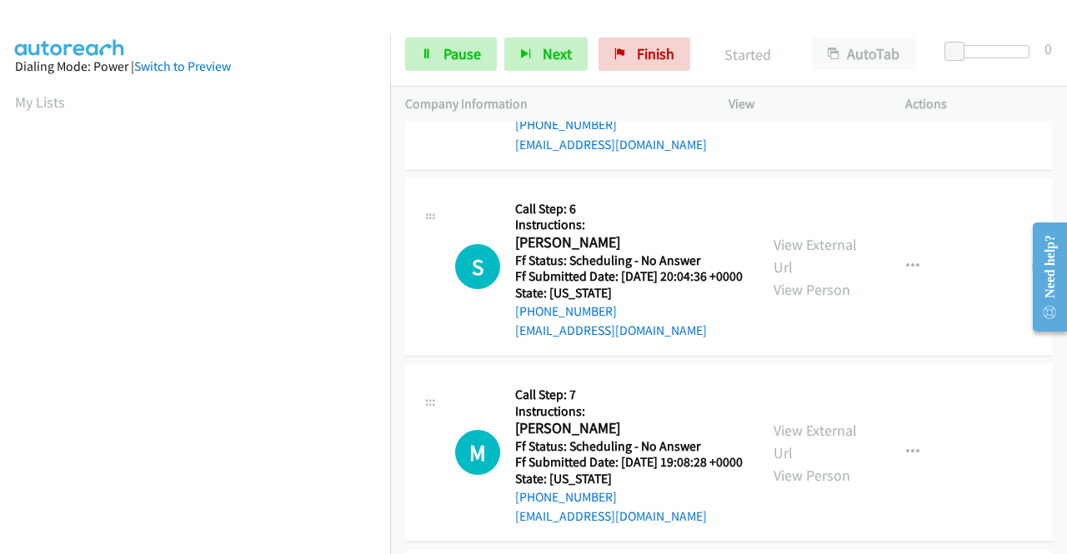
scroll to position [250, 0]
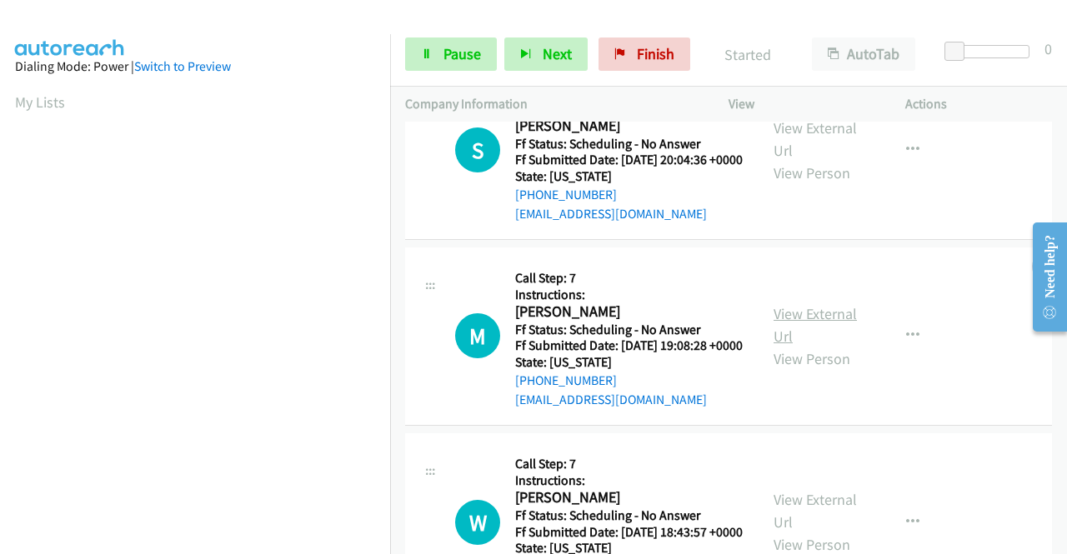
click at [800, 346] on link "View External Url" at bounding box center [815, 325] width 83 height 42
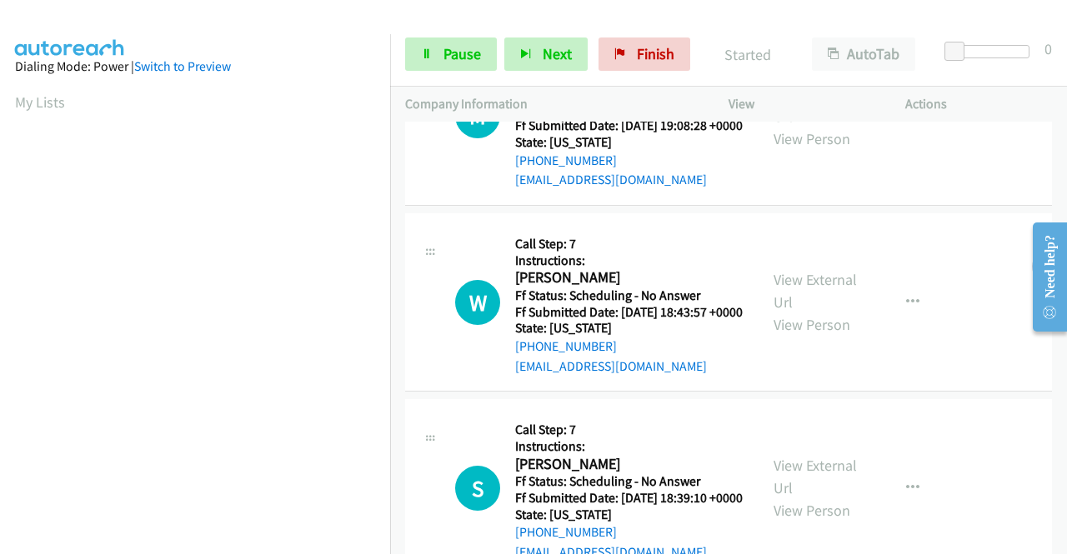
scroll to position [500, 0]
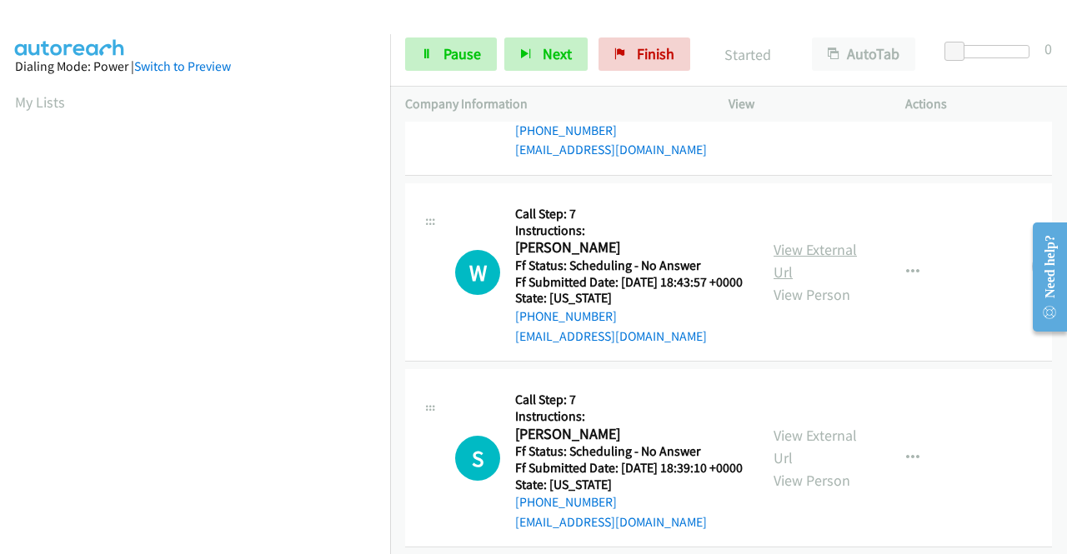
click at [794, 282] on link "View External Url" at bounding box center [815, 261] width 83 height 42
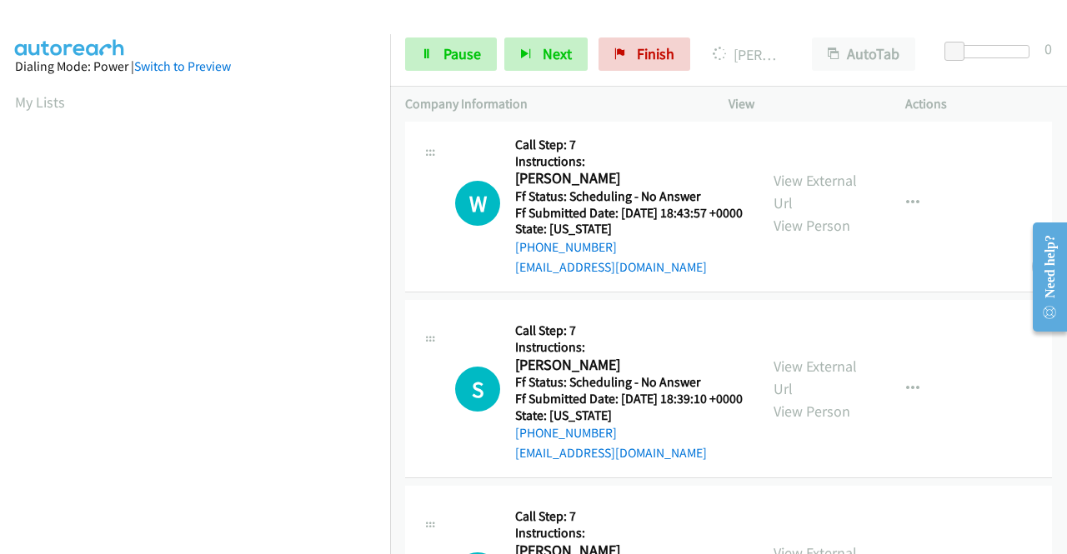
scroll to position [667, 0]
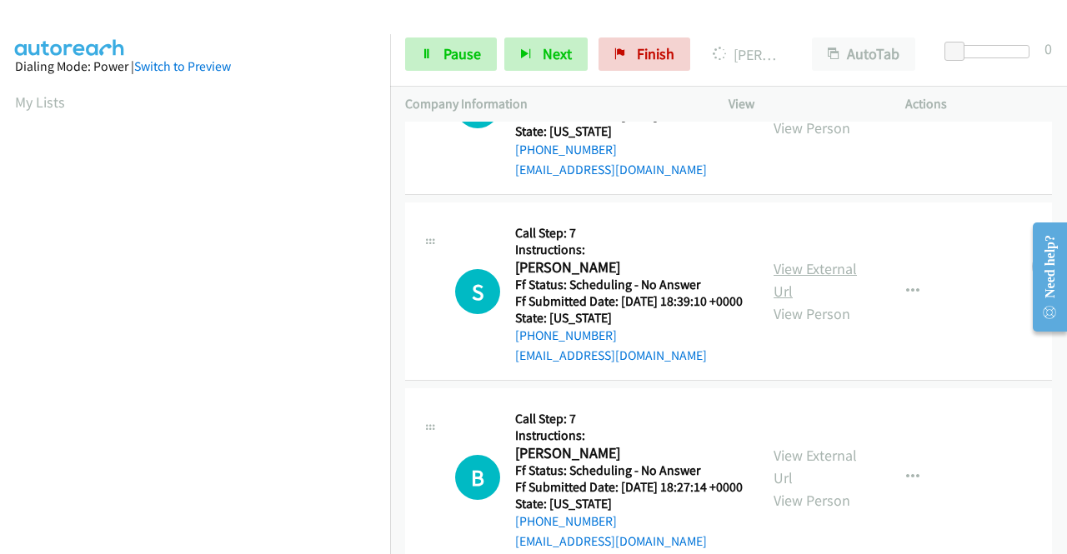
click at [823, 301] on link "View External Url" at bounding box center [815, 280] width 83 height 42
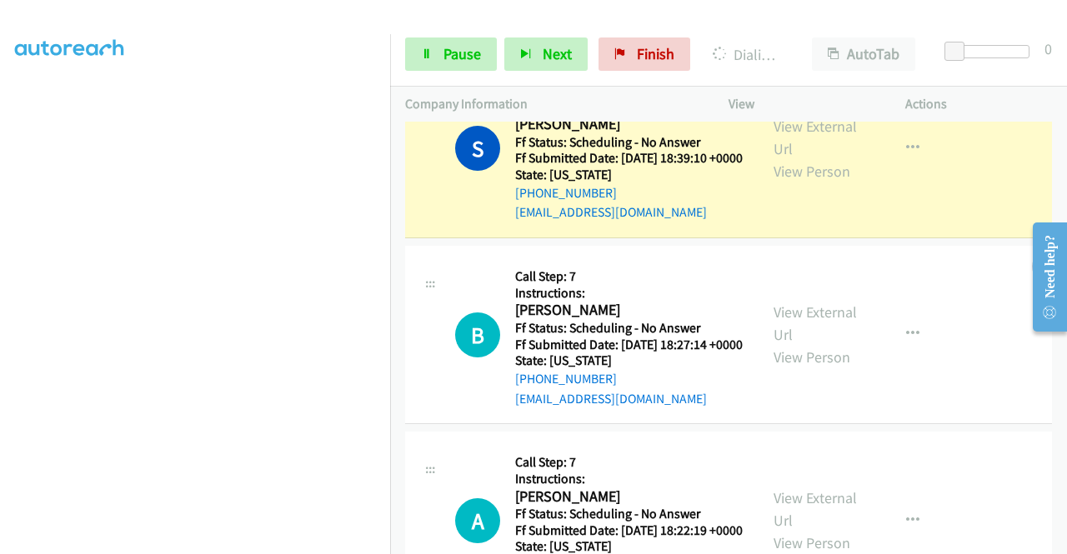
scroll to position [0, 0]
click at [807, 344] on link "View External Url" at bounding box center [815, 324] width 83 height 42
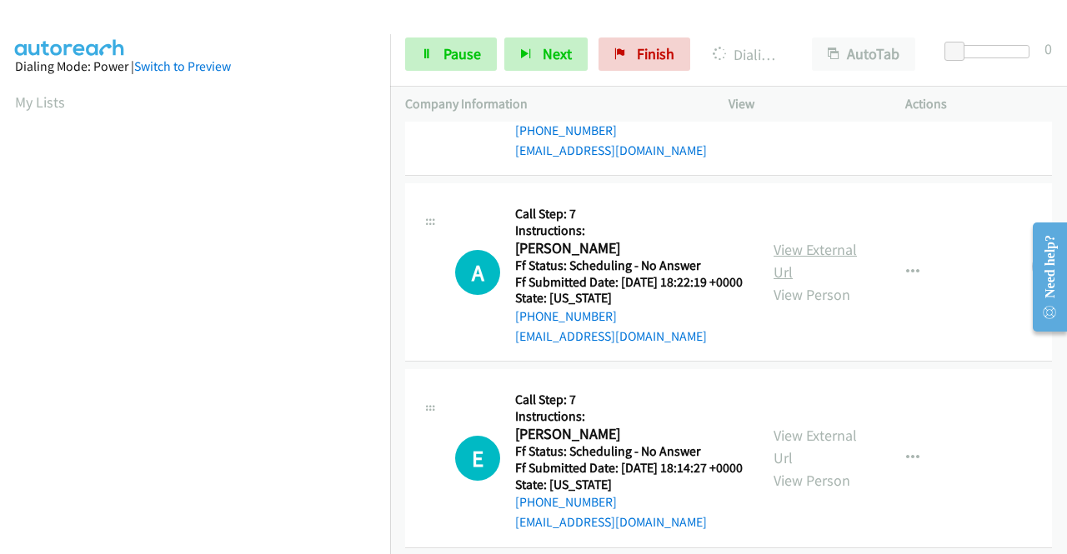
scroll to position [1202, 0]
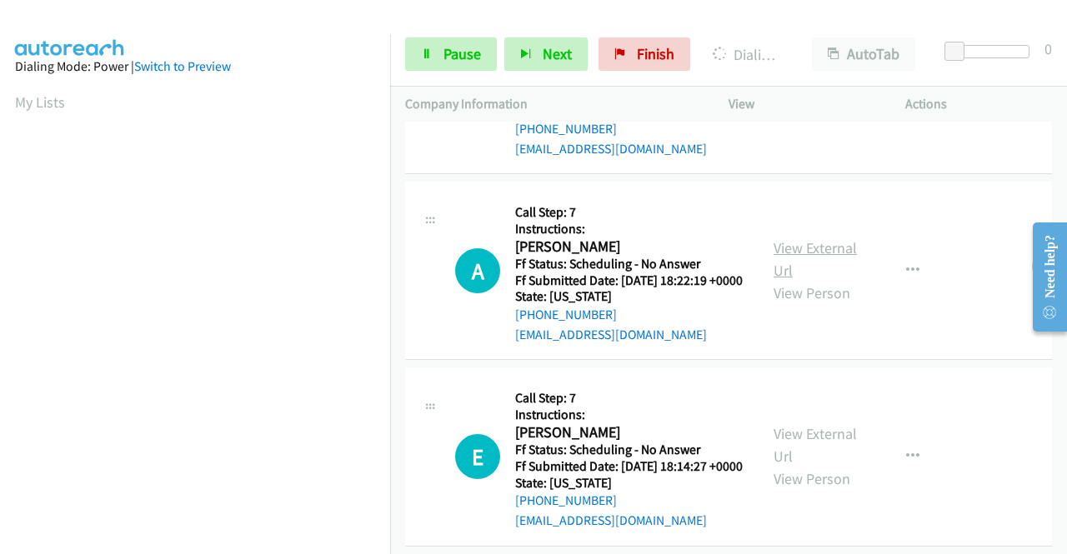
click at [795, 280] on link "View External Url" at bounding box center [815, 259] width 83 height 42
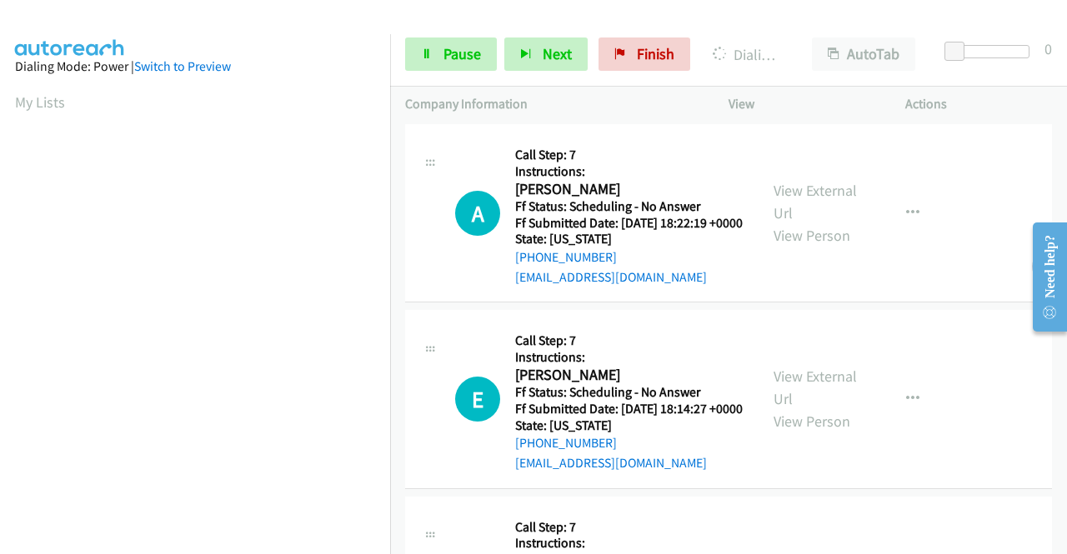
scroll to position [1285, 0]
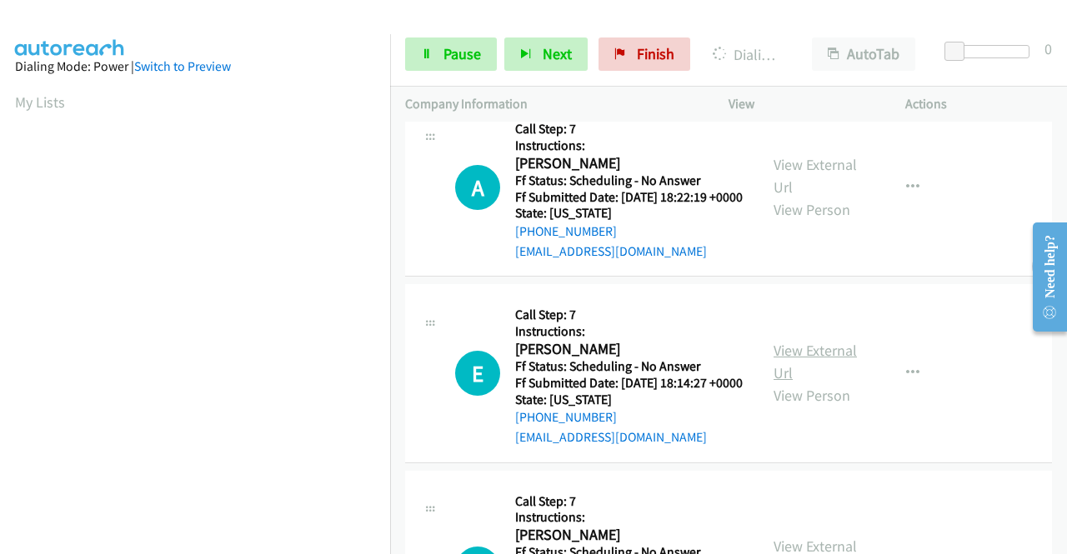
click at [817, 383] on link "View External Url" at bounding box center [815, 362] width 83 height 42
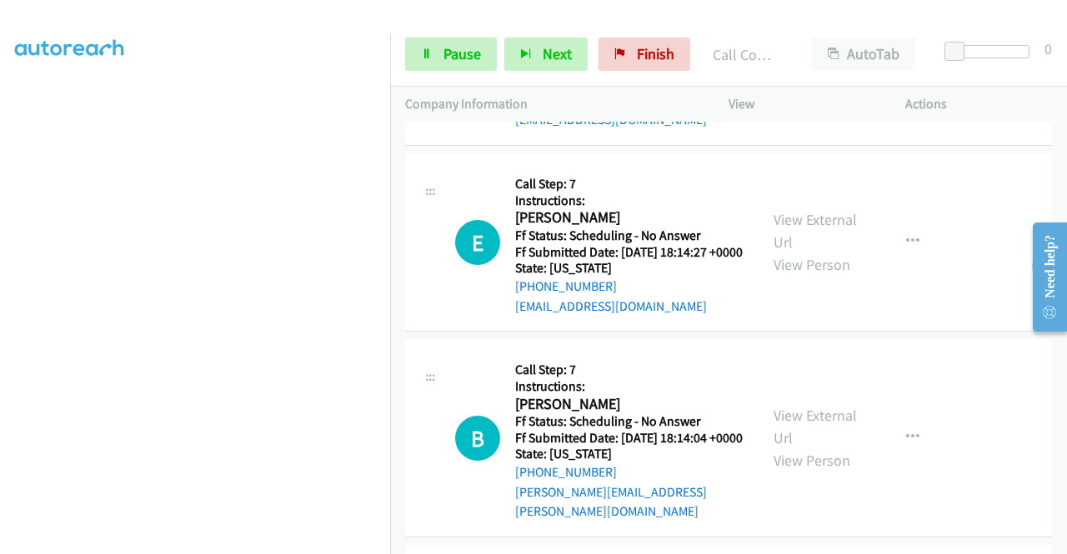
scroll to position [1487, 0]
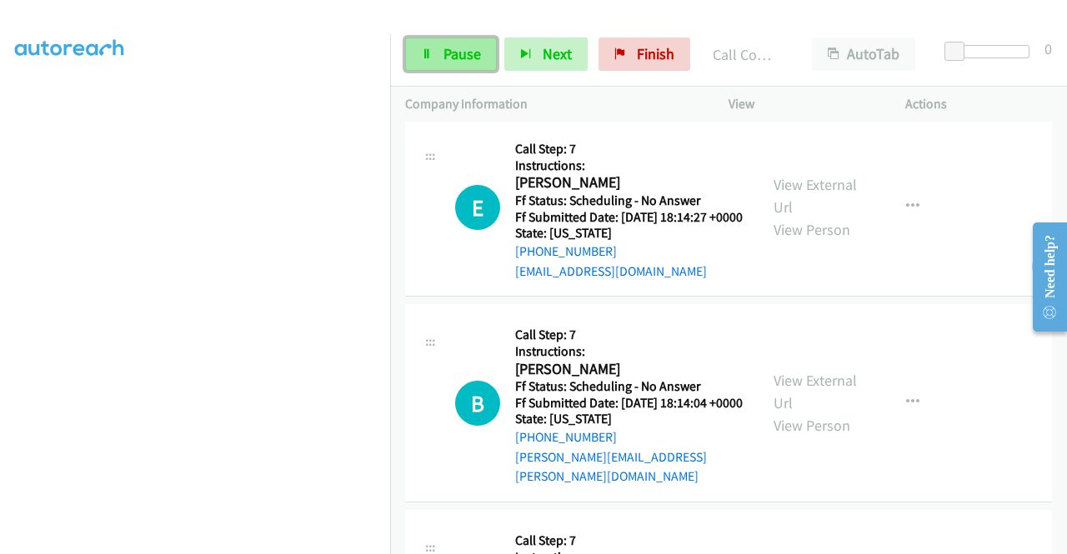
click at [439, 44] on link "Pause" at bounding box center [451, 54] width 92 height 33
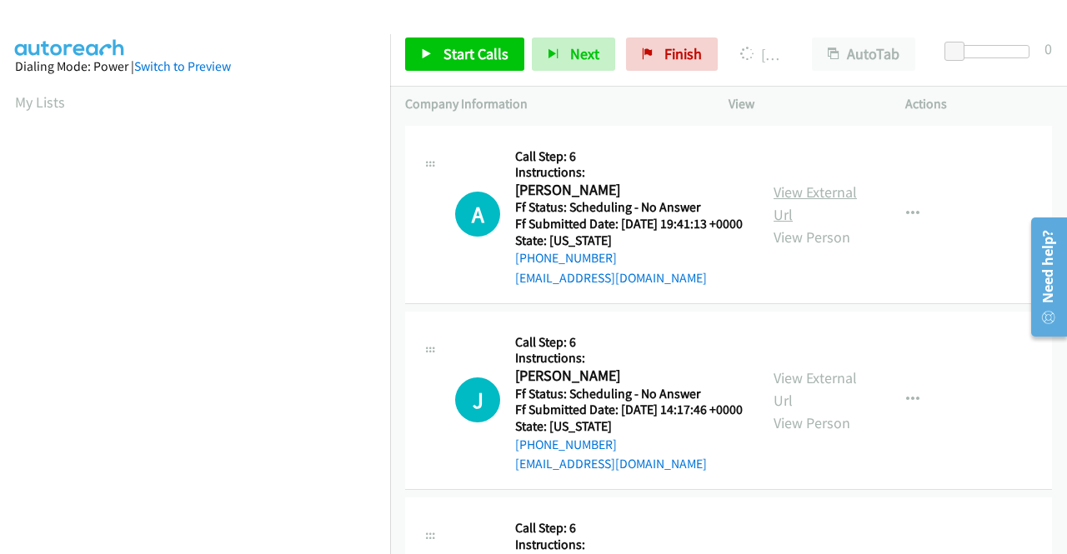
click at [820, 198] on link "View External Url" at bounding box center [815, 204] width 83 height 42
click at [832, 410] on link "View External Url" at bounding box center [815, 389] width 83 height 42
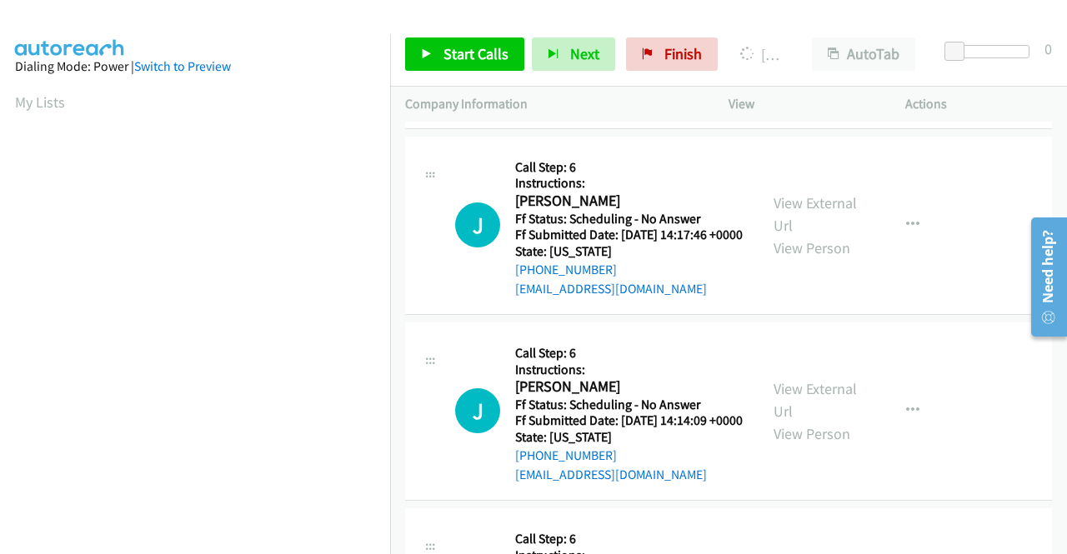
scroll to position [250, 0]
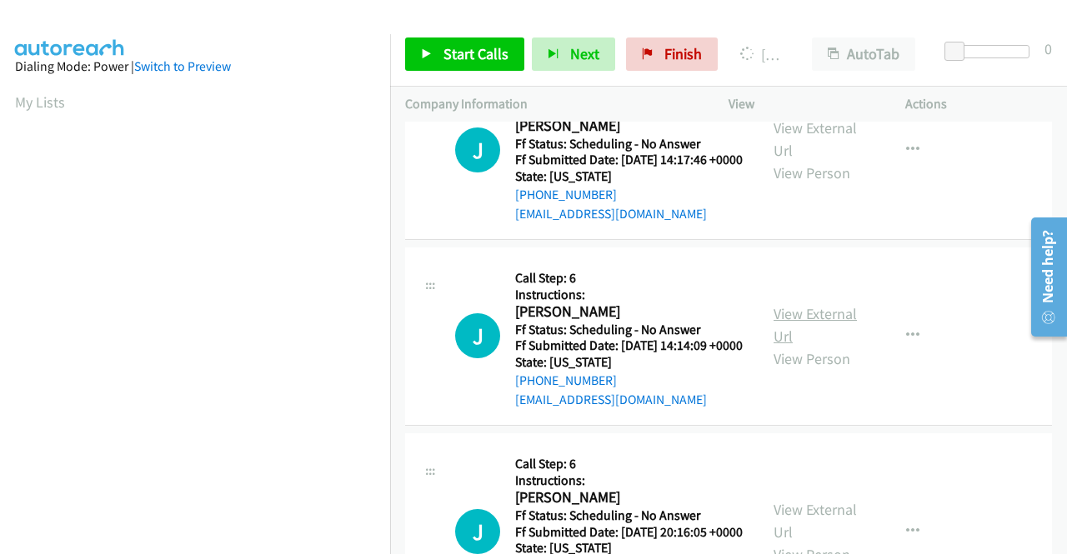
click at [817, 346] on link "View External Url" at bounding box center [815, 325] width 83 height 42
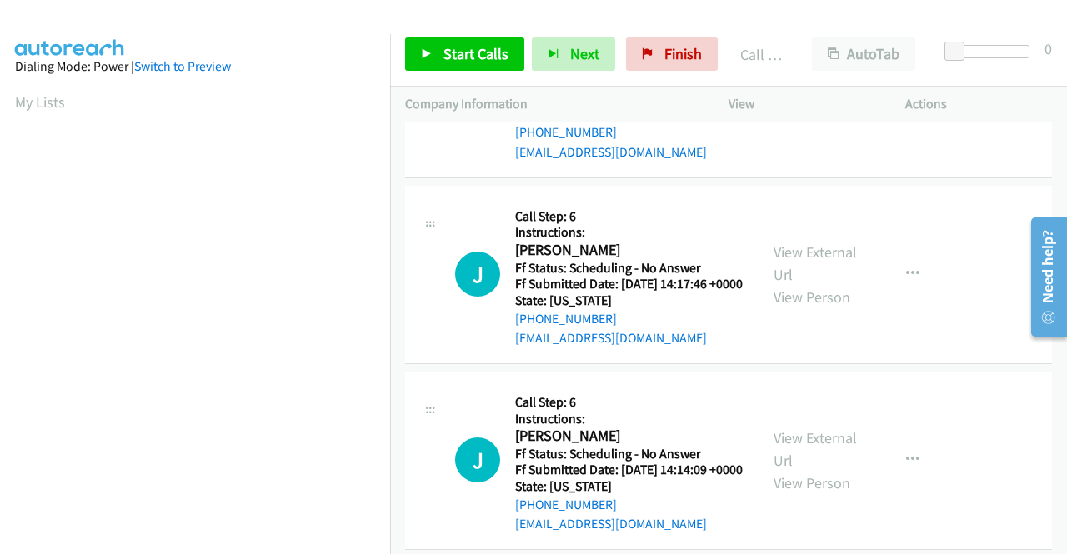
scroll to position [0, 0]
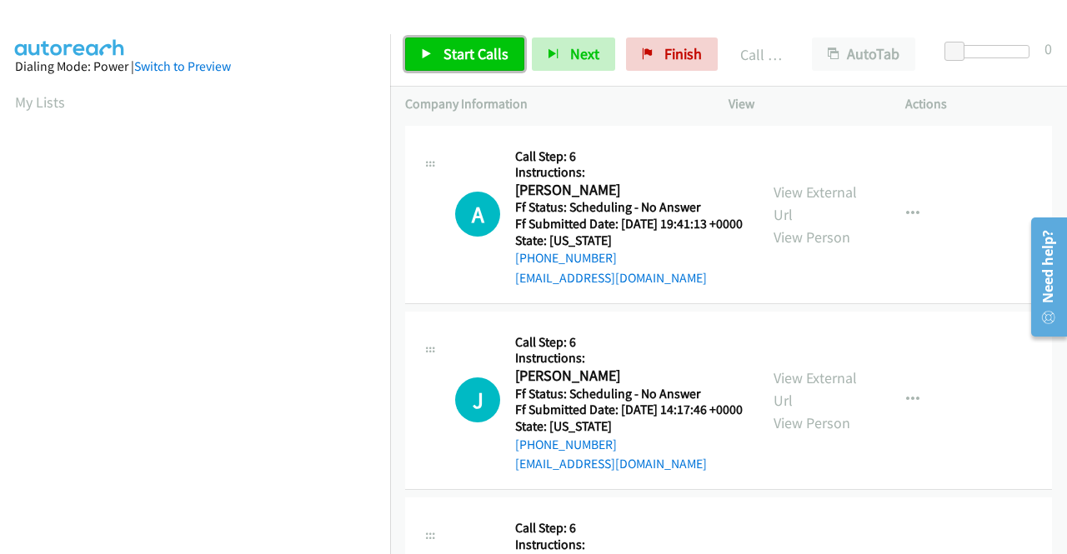
click at [445, 48] on span "Start Calls" at bounding box center [476, 53] width 65 height 19
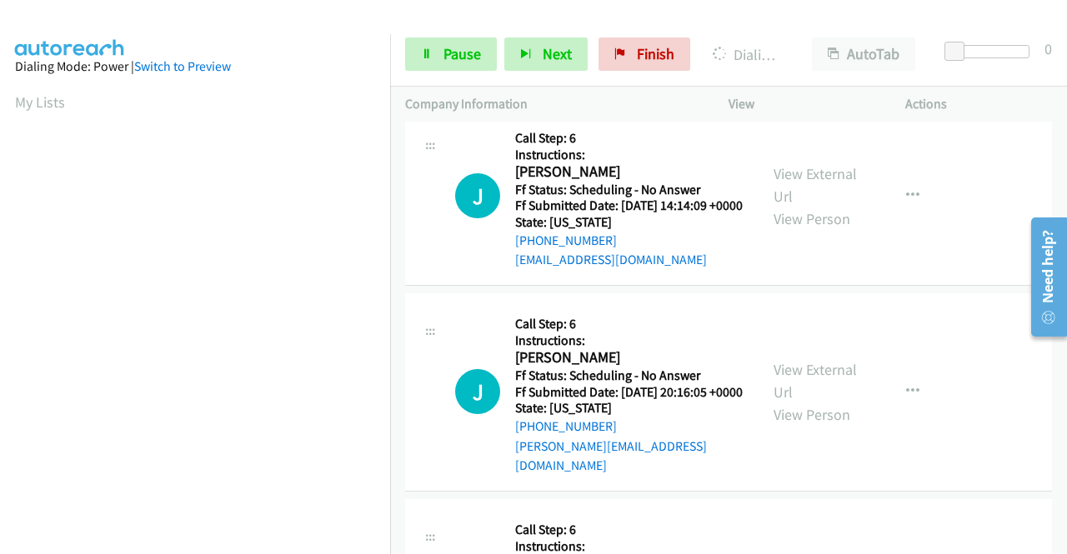
scroll to position [417, 0]
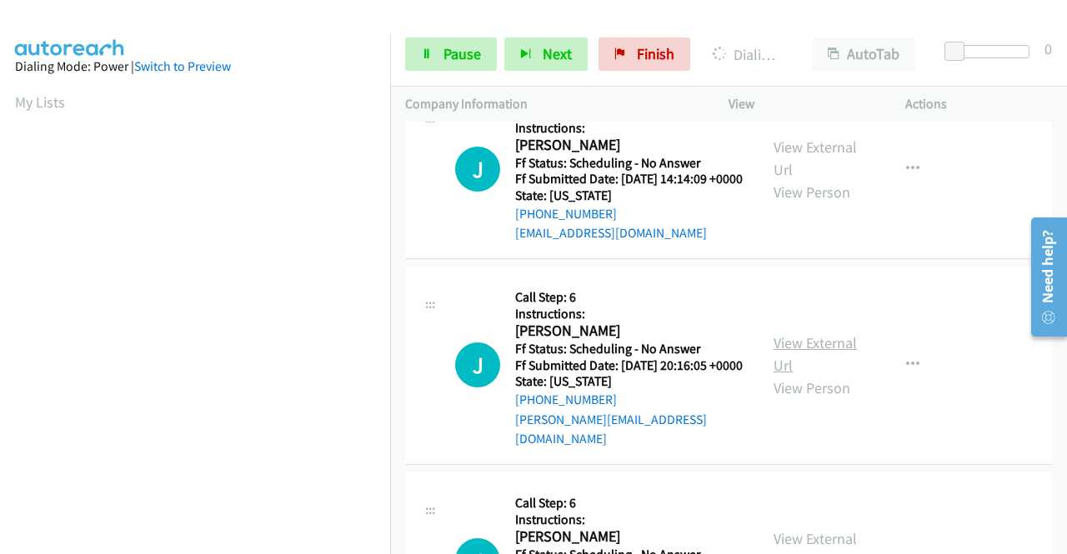
click at [814, 375] on link "View External Url" at bounding box center [815, 354] width 83 height 42
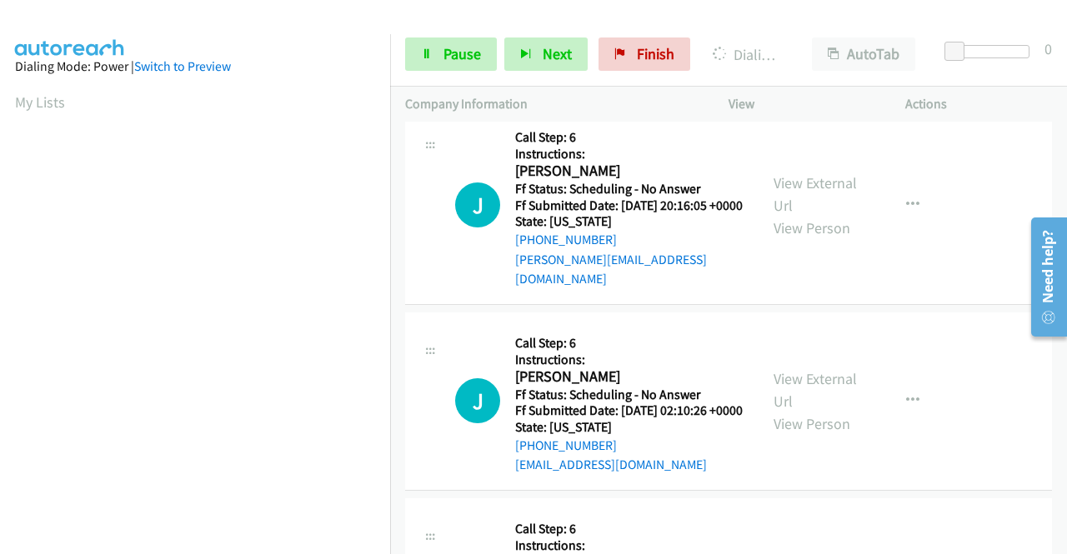
scroll to position [667, 0]
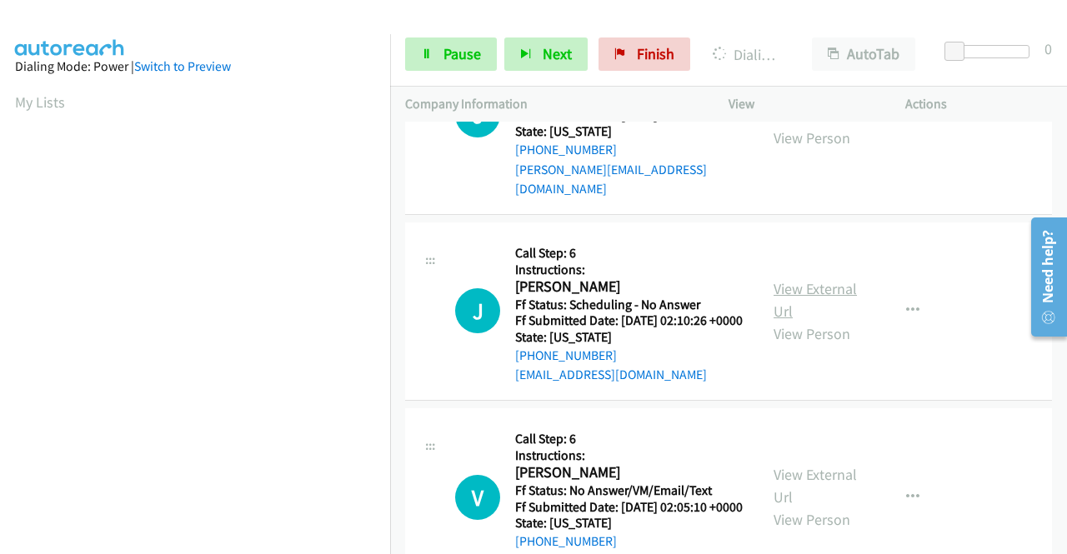
click at [810, 321] on link "View External Url" at bounding box center [815, 300] width 83 height 42
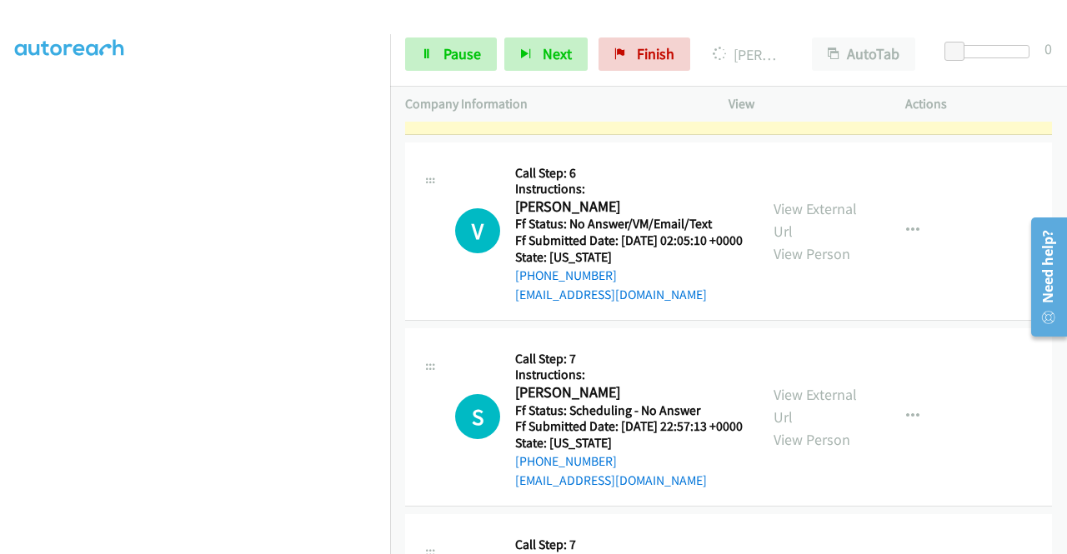
scroll to position [1101, 0]
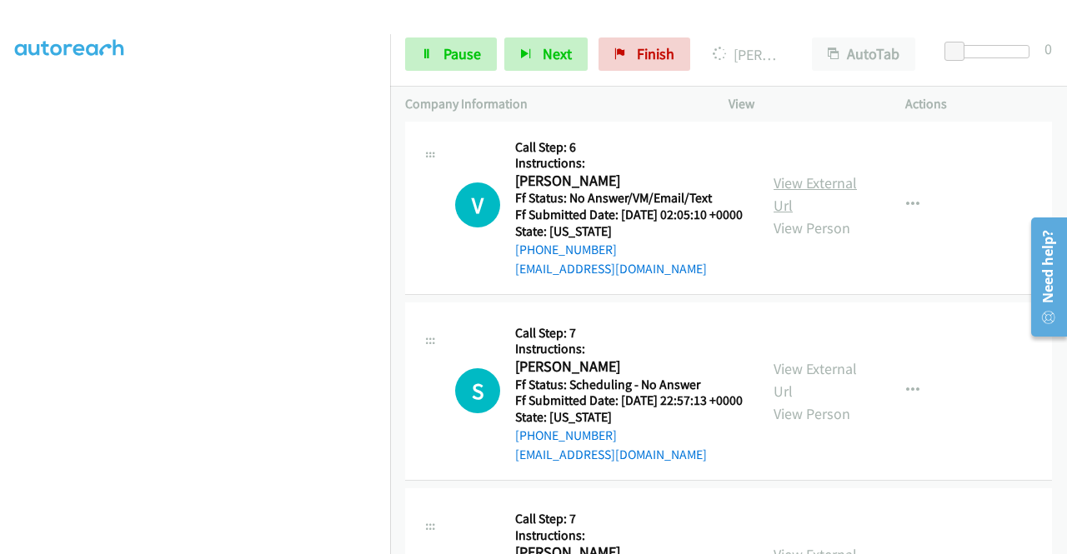
click at [820, 215] on link "View External Url" at bounding box center [815, 194] width 83 height 42
click at [830, 401] on link "View External Url" at bounding box center [815, 380] width 83 height 42
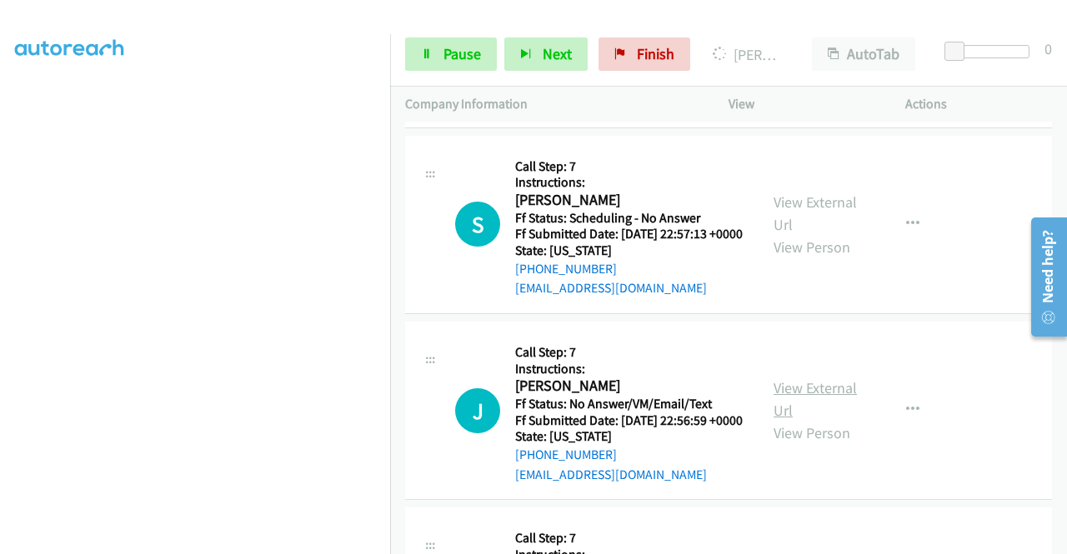
click at [819, 420] on link "View External Url" at bounding box center [815, 399] width 83 height 42
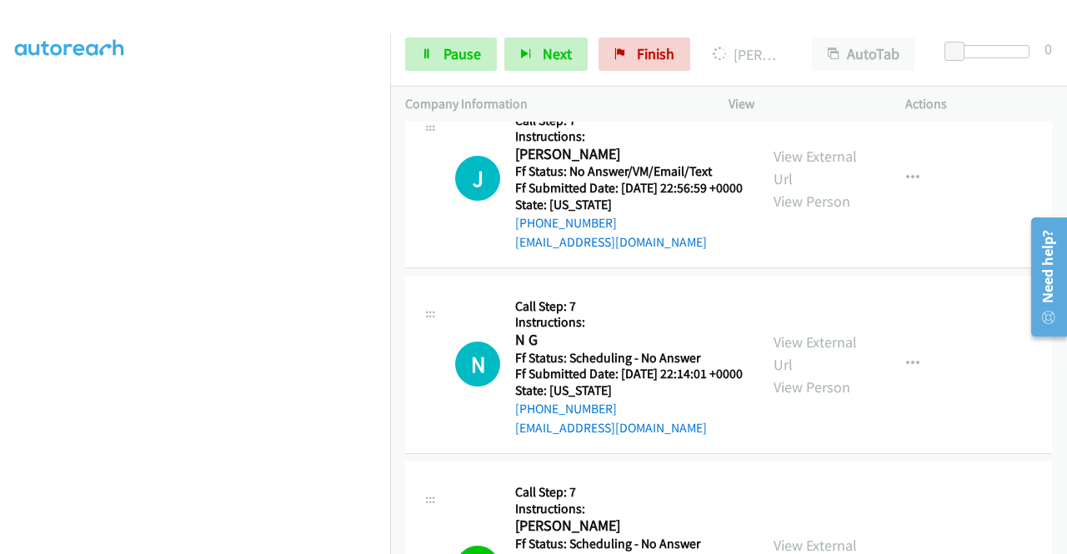
scroll to position [1619, 0]
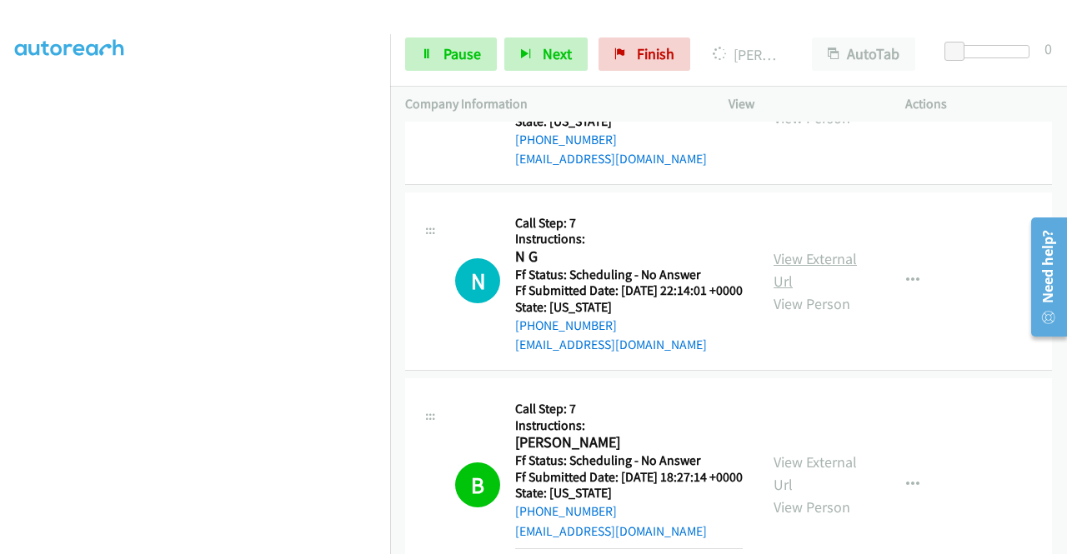
click at [797, 291] on link "View External Url" at bounding box center [815, 270] width 83 height 42
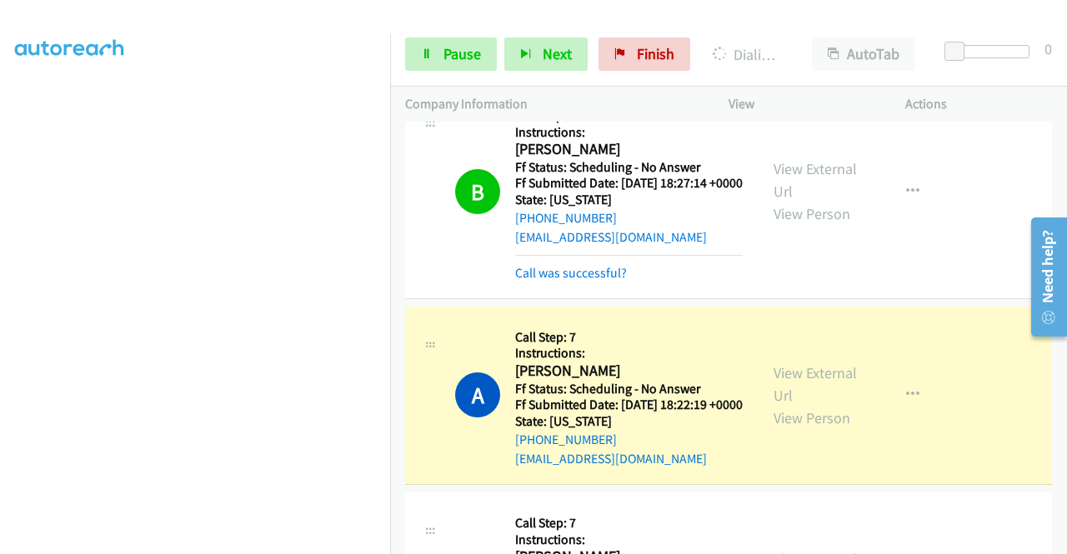
scroll to position [2022, 0]
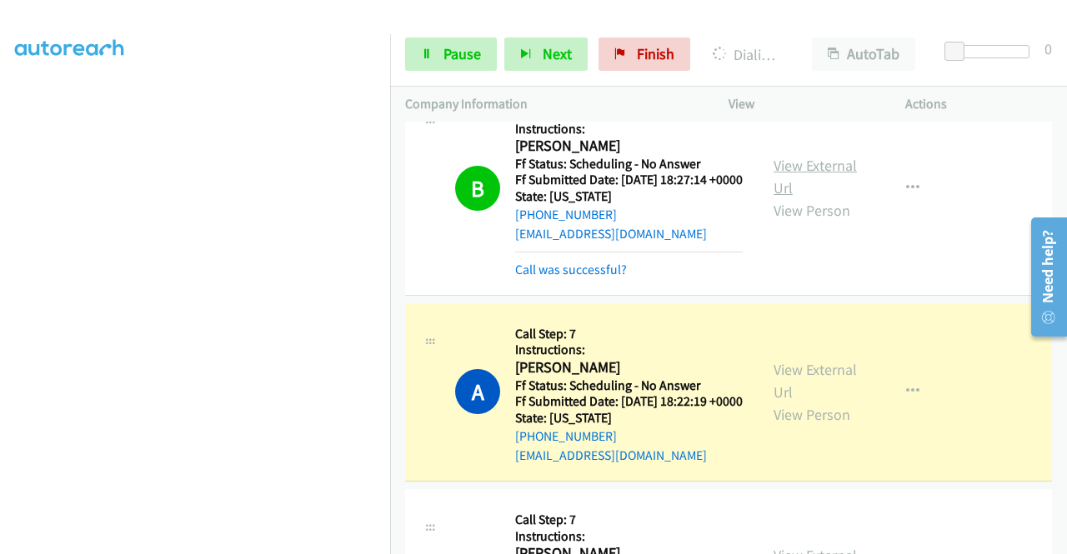
click at [822, 198] on link "View External Url" at bounding box center [815, 177] width 83 height 42
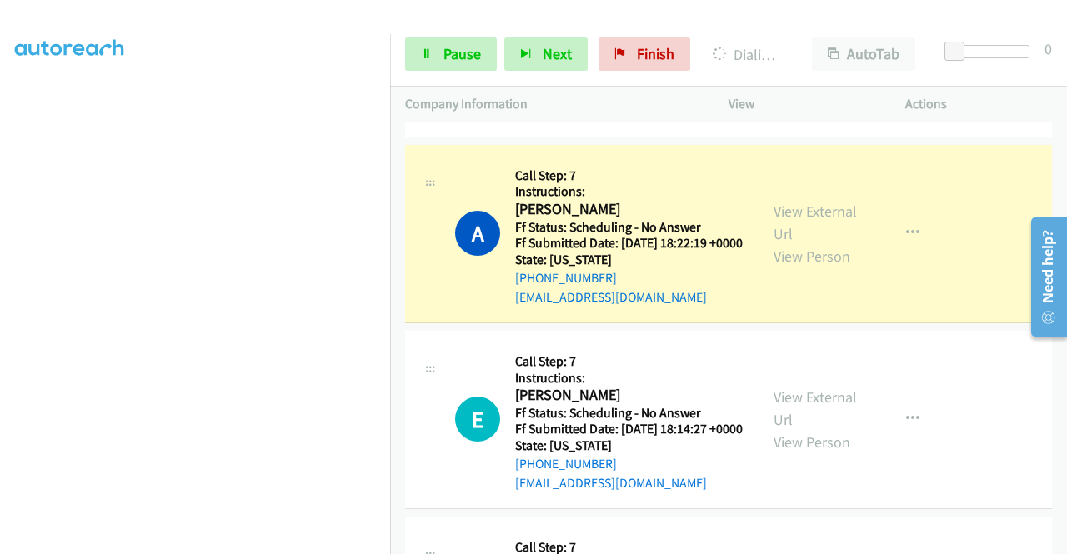
scroll to position [2273, 0]
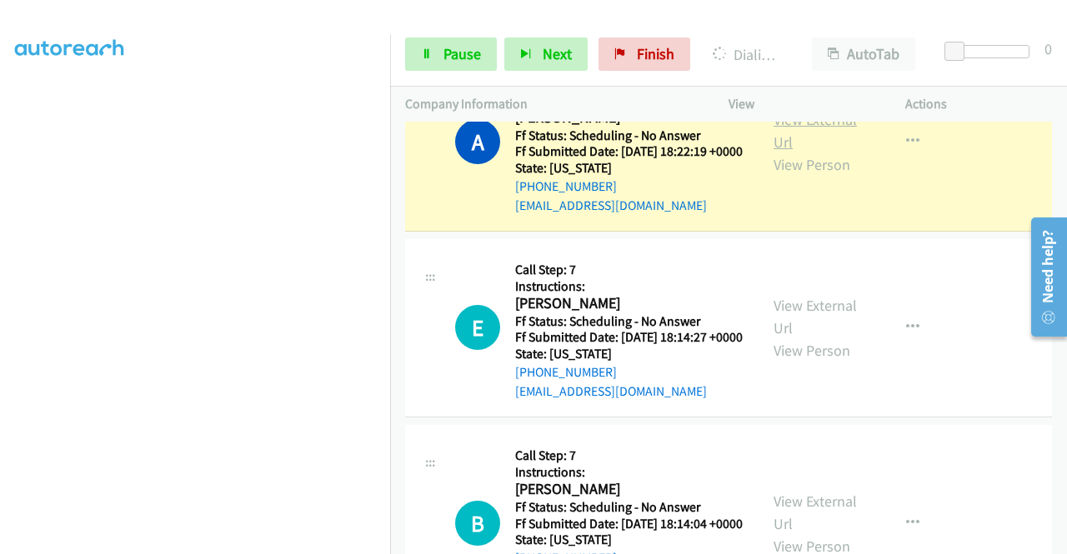
click at [830, 152] on link "View External Url" at bounding box center [815, 131] width 83 height 42
click at [826, 338] on link "View External Url" at bounding box center [815, 317] width 83 height 42
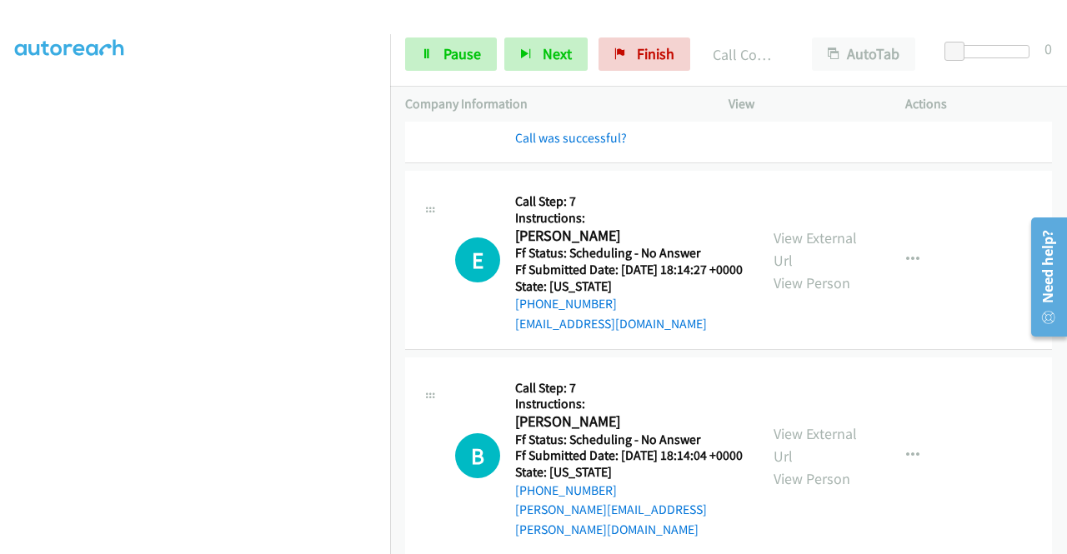
scroll to position [2523, 0]
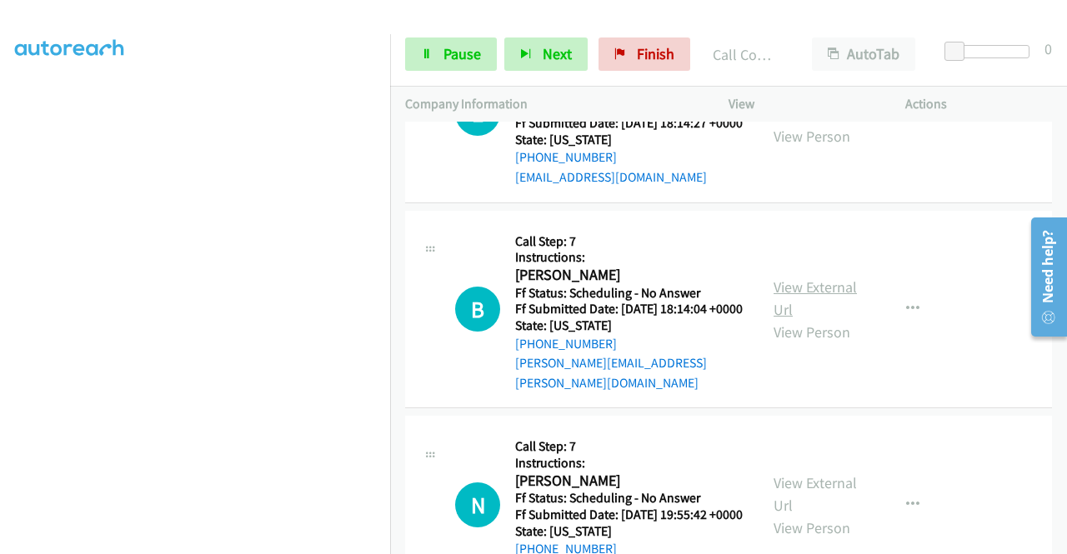
click at [796, 319] on link "View External Url" at bounding box center [815, 299] width 83 height 42
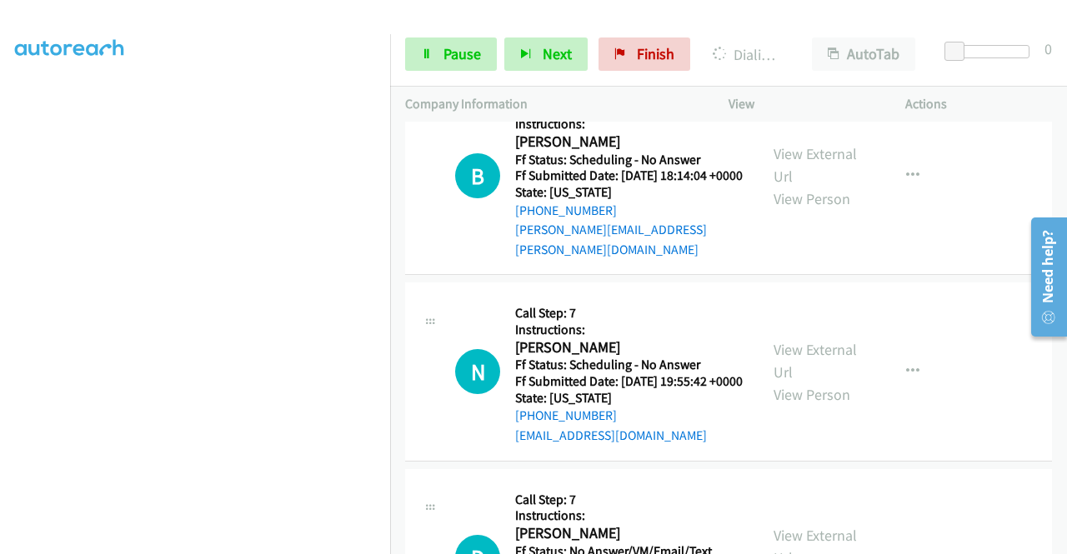
scroll to position [2773, 0]
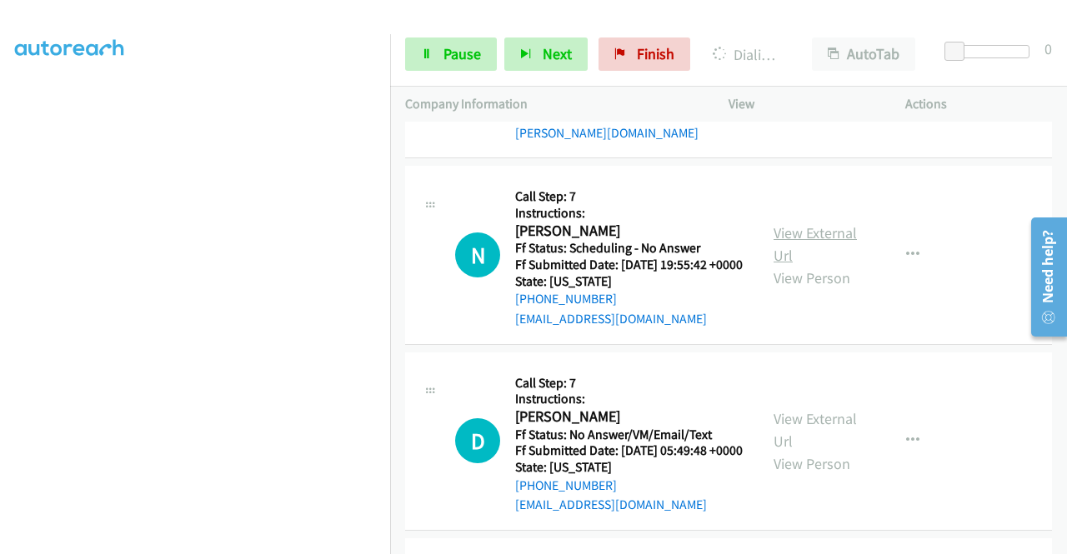
click at [819, 265] on link "View External Url" at bounding box center [815, 244] width 83 height 42
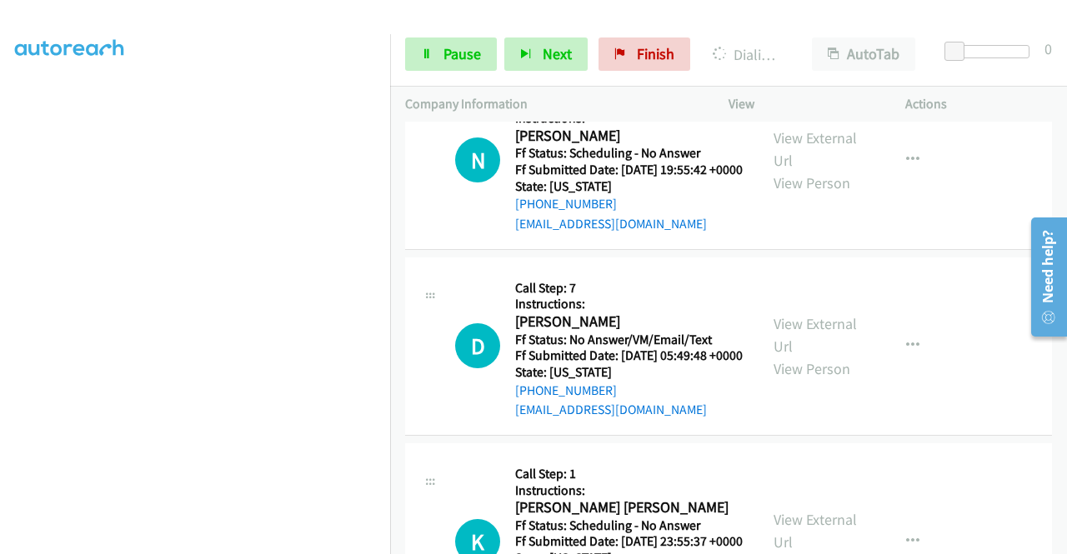
scroll to position [3023, 0]
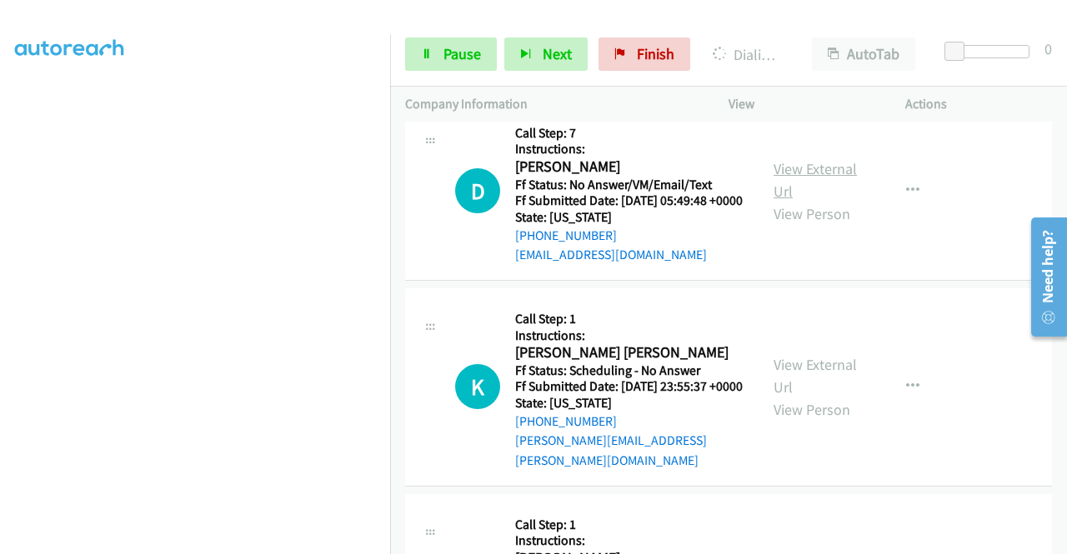
click at [806, 201] on link "View External Url" at bounding box center [815, 180] width 83 height 42
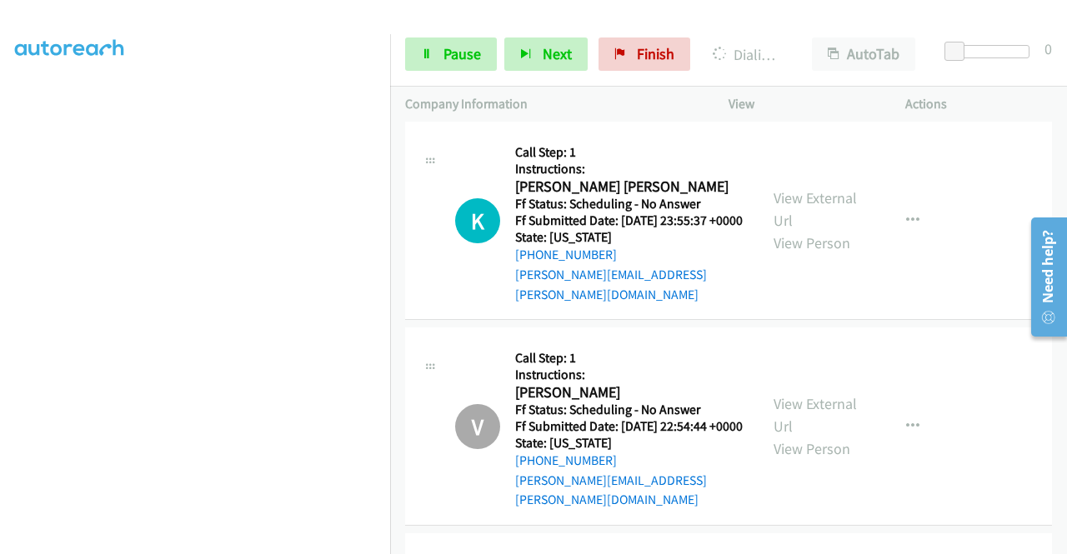
scroll to position [3391, 0]
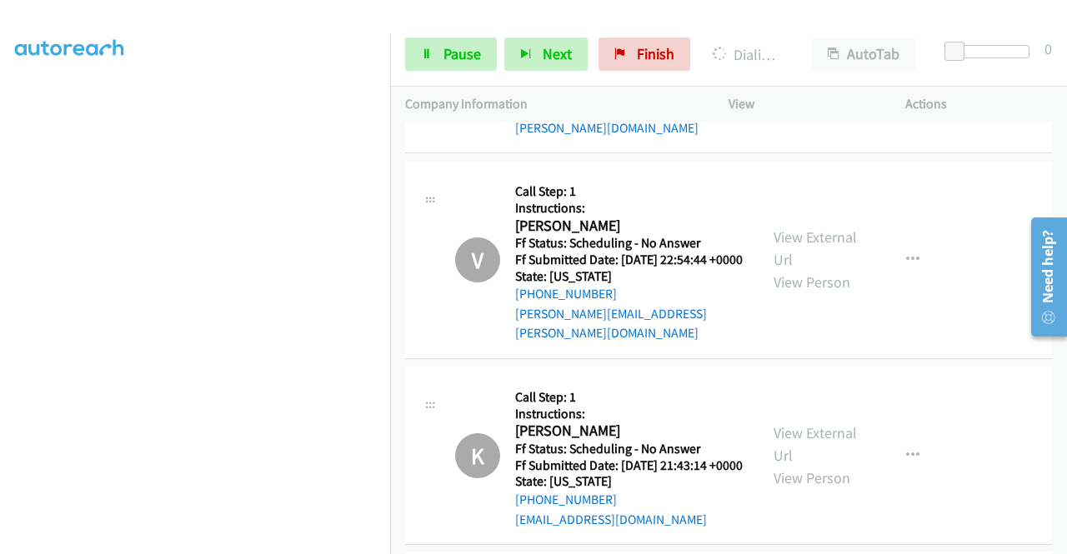
click at [822, 63] on link "View External Url" at bounding box center [815, 43] width 83 height 42
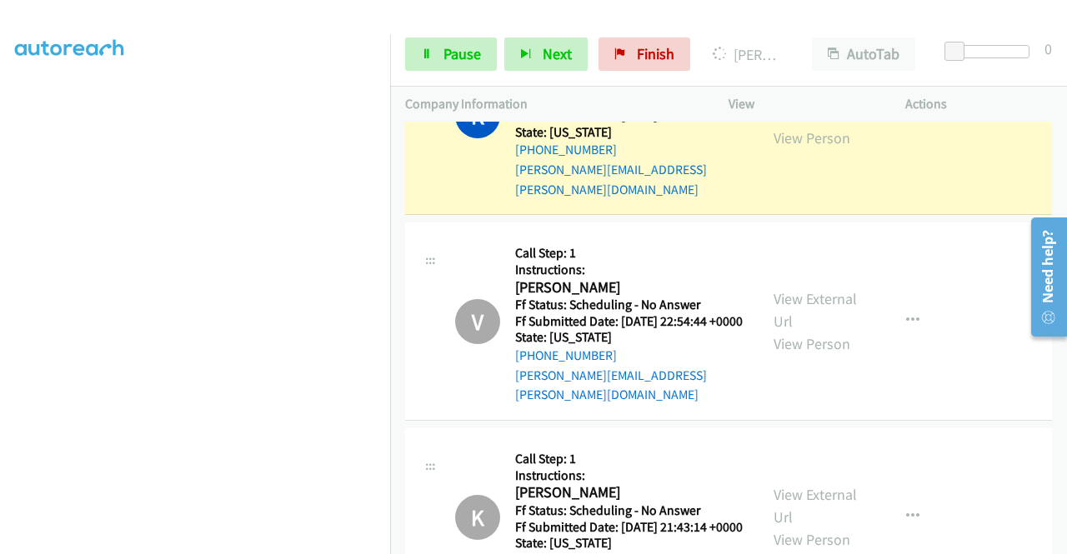
scroll to position [3576, 0]
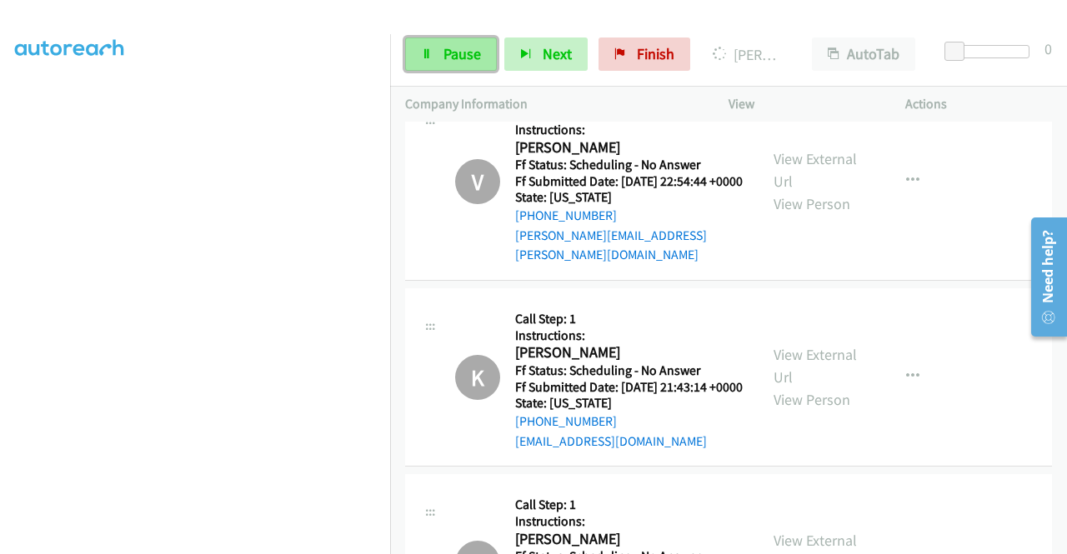
click at [465, 60] on span "Pause" at bounding box center [463, 53] width 38 height 19
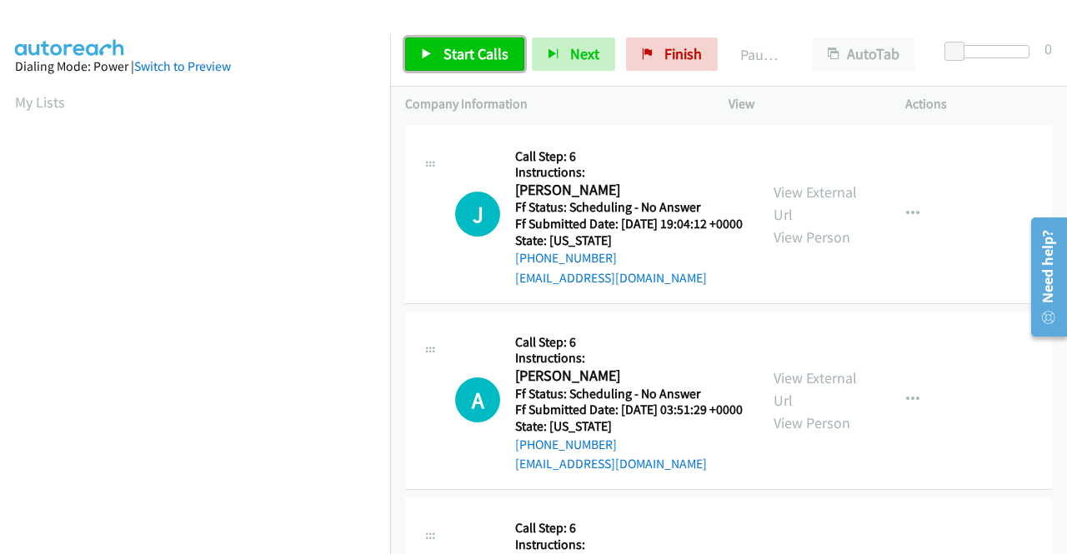
click at [464, 48] on span "Start Calls" at bounding box center [476, 53] width 65 height 19
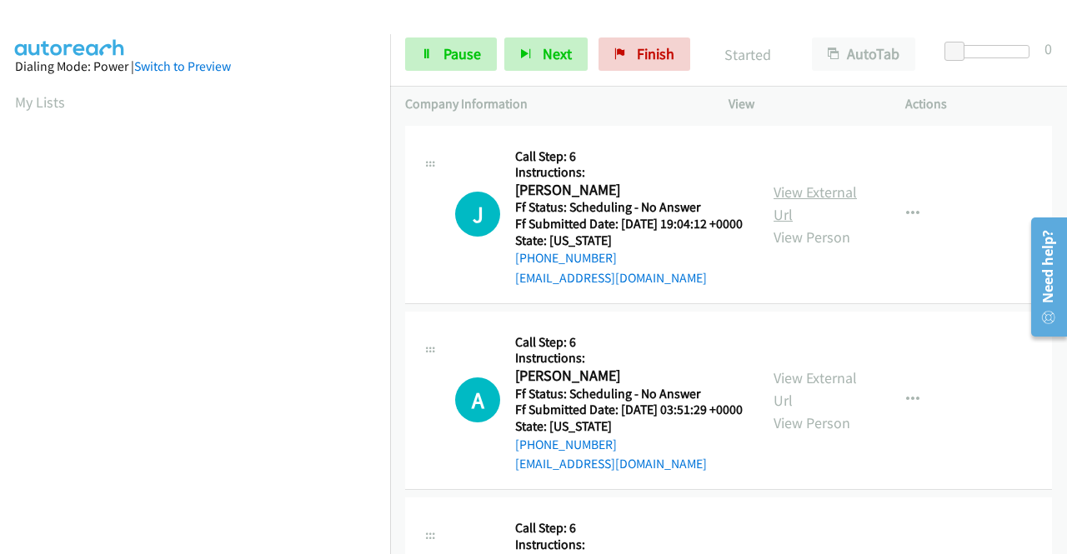
click at [817, 206] on link "View External Url" at bounding box center [815, 204] width 83 height 42
click at [785, 399] on link "View External Url" at bounding box center [815, 389] width 83 height 42
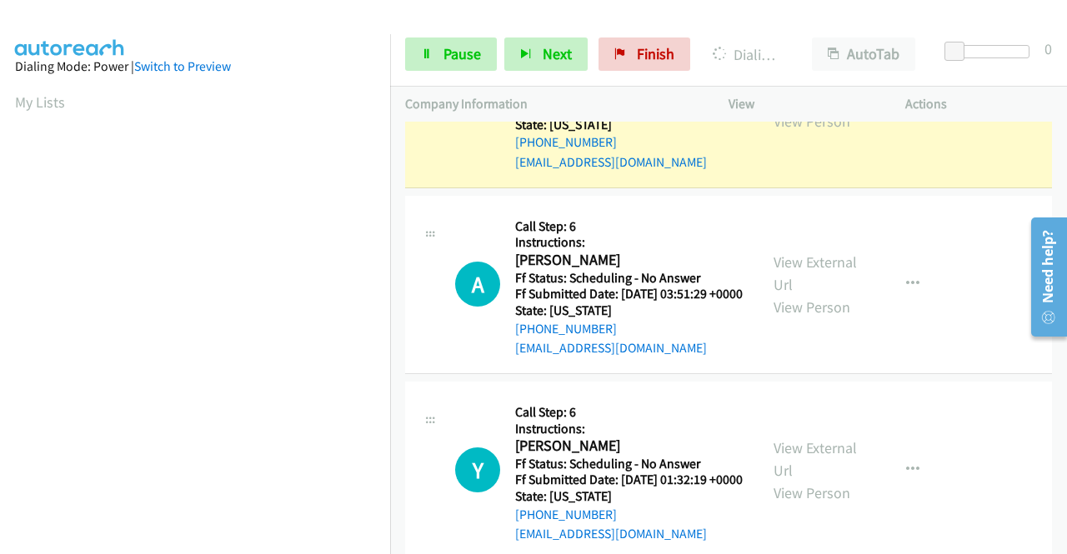
scroll to position [167, 0]
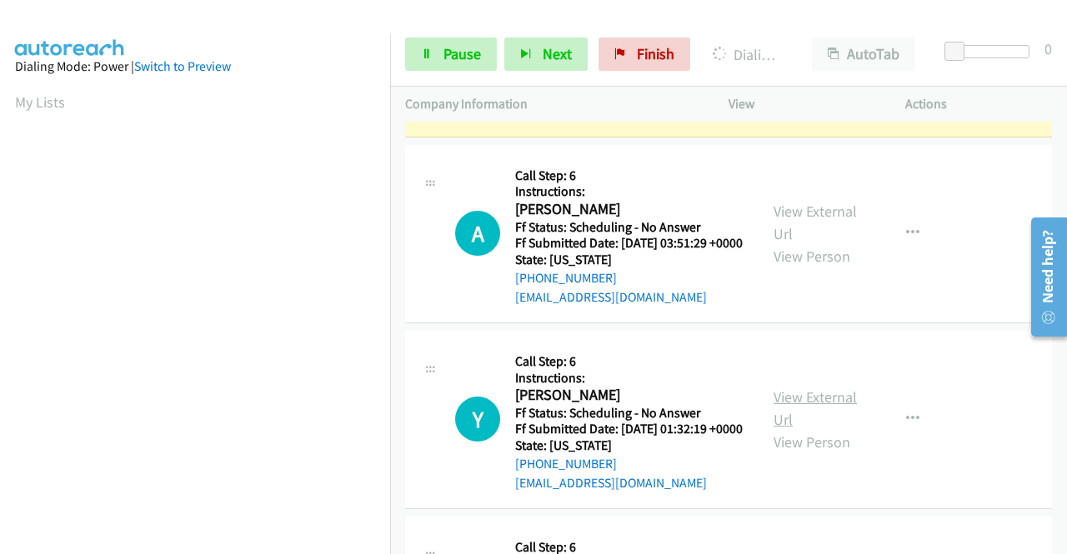
click at [814, 429] on link "View External Url" at bounding box center [815, 409] width 83 height 42
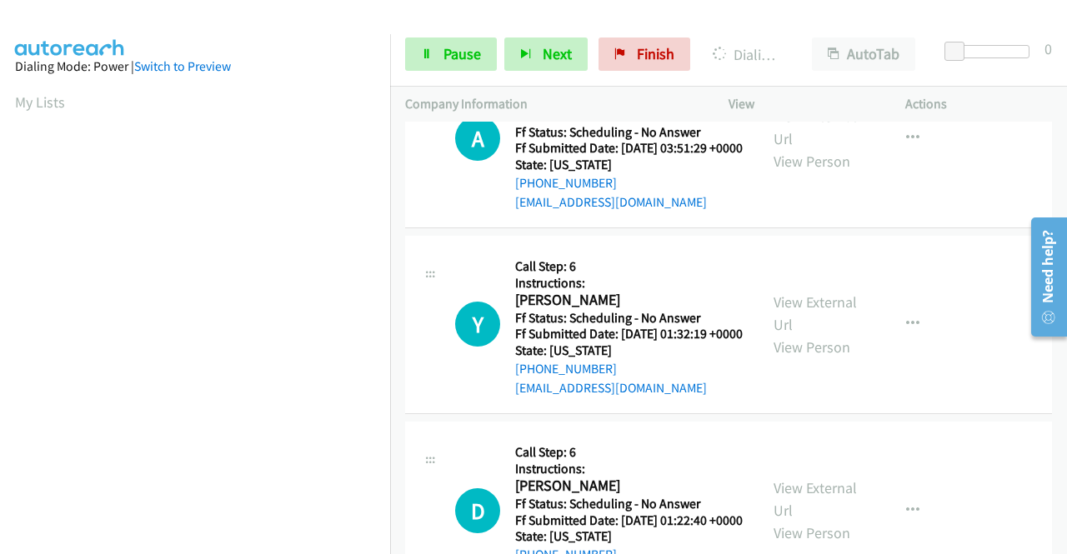
scroll to position [333, 0]
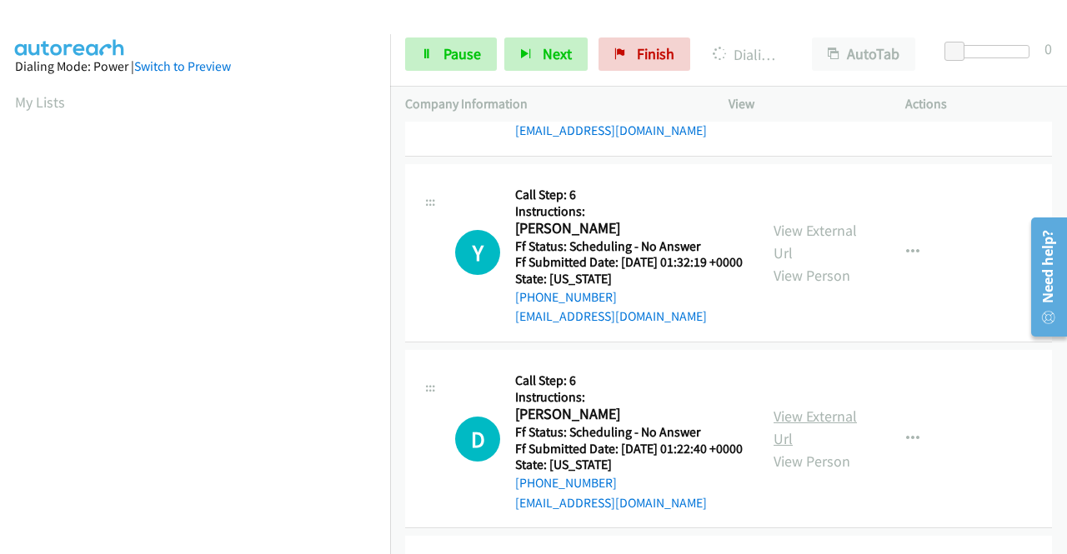
click at [802, 449] on link "View External Url" at bounding box center [815, 428] width 83 height 42
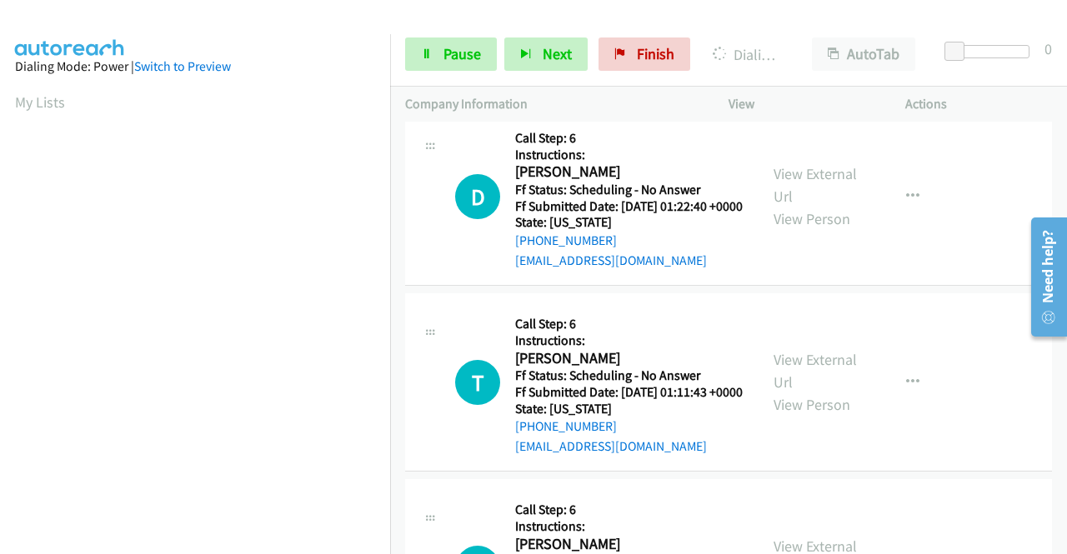
scroll to position [584, 0]
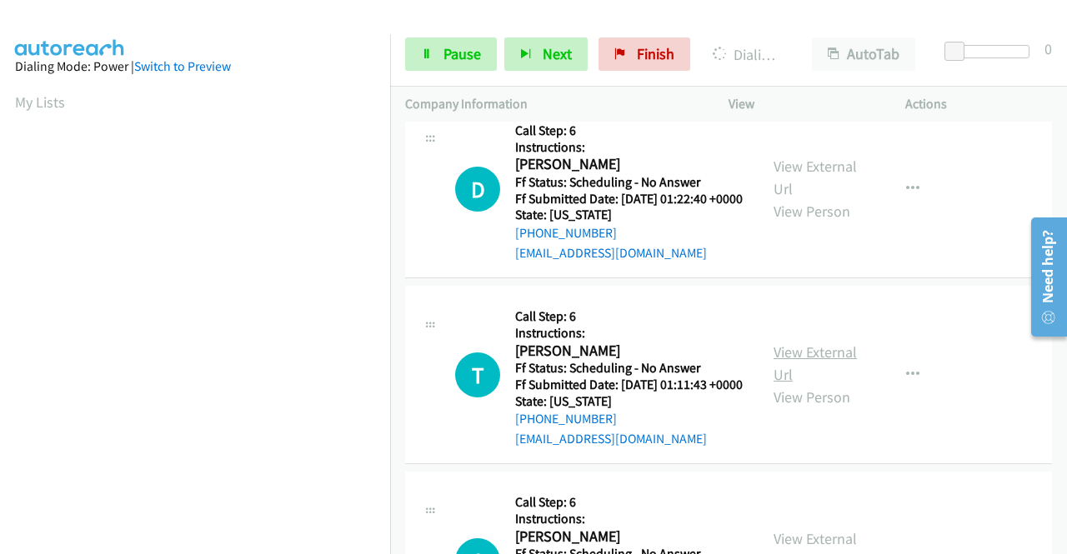
click at [798, 384] on link "View External Url" at bounding box center [815, 364] width 83 height 42
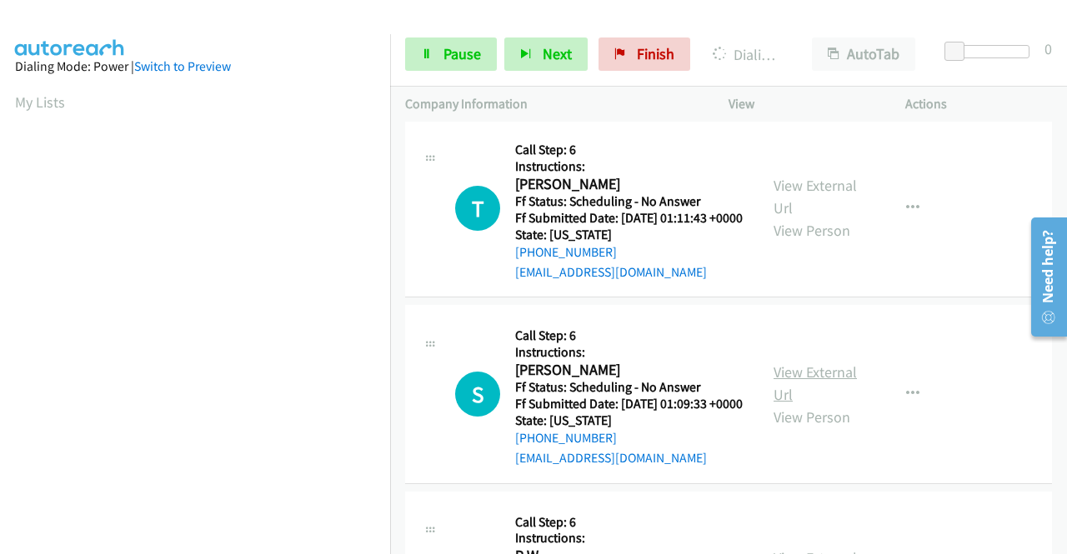
click at [819, 404] on link "View External Url" at bounding box center [815, 384] width 83 height 42
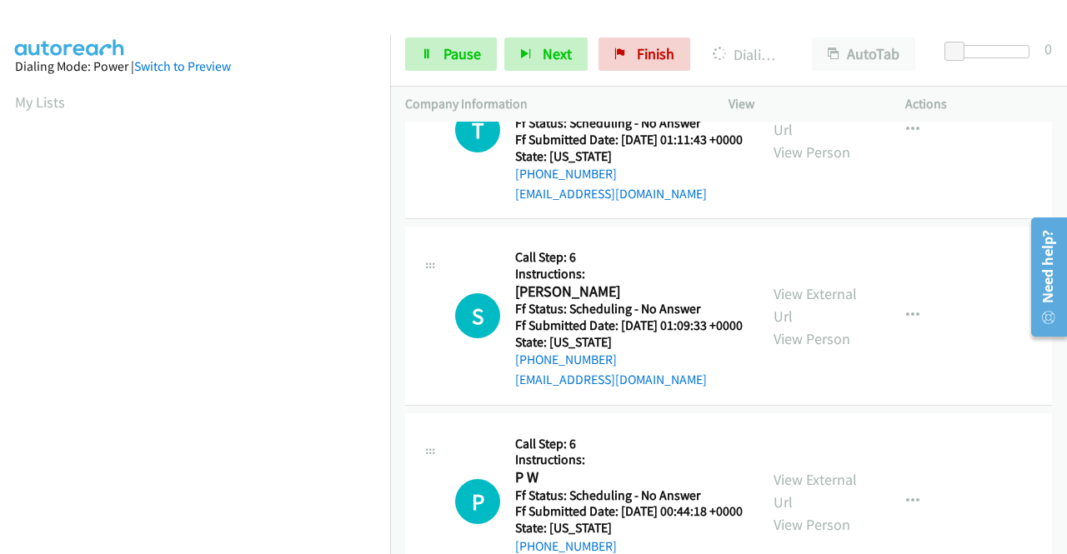
scroll to position [917, 0]
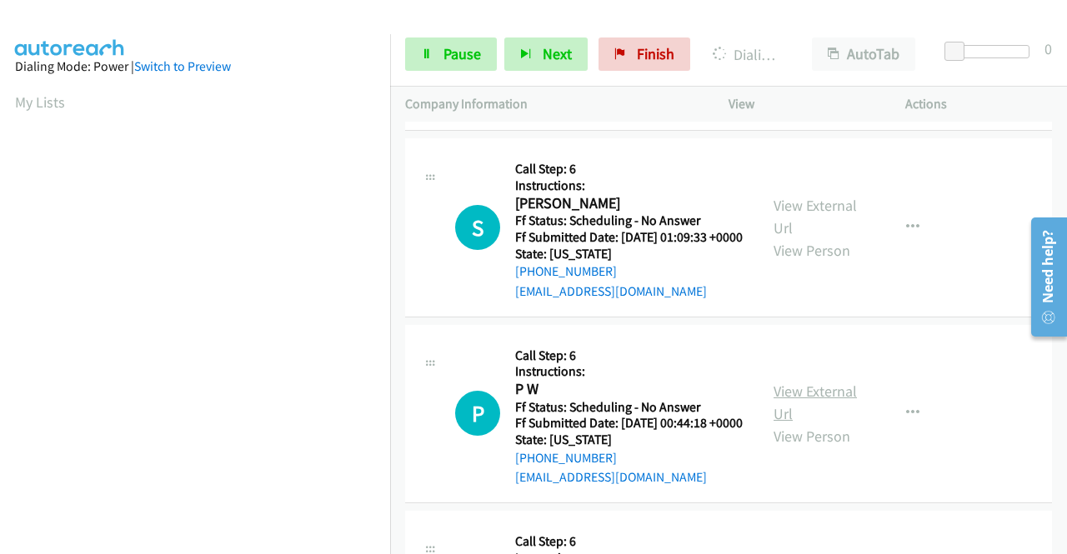
click at [828, 423] on link "View External Url" at bounding box center [815, 403] width 83 height 42
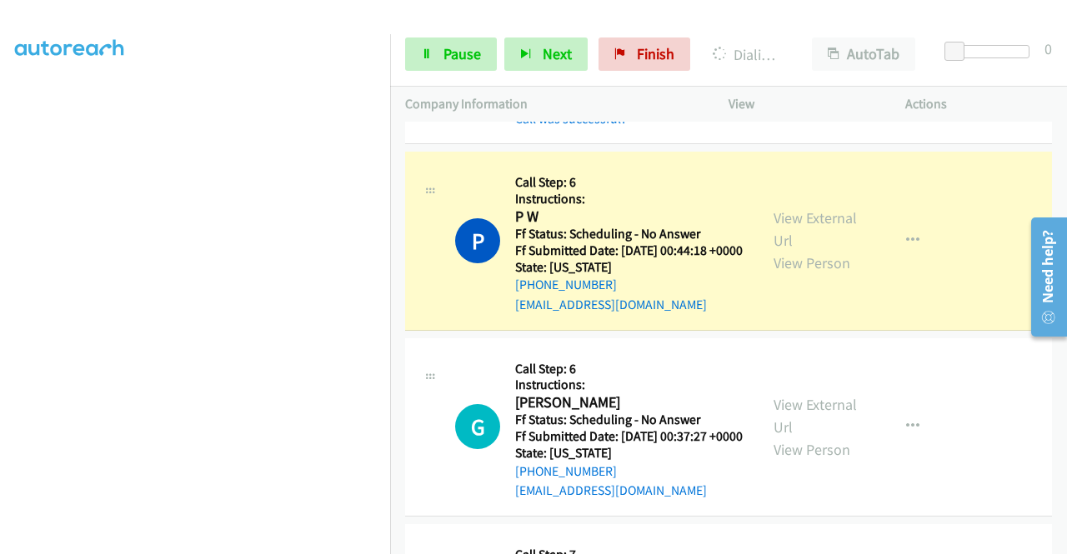
scroll to position [1417, 0]
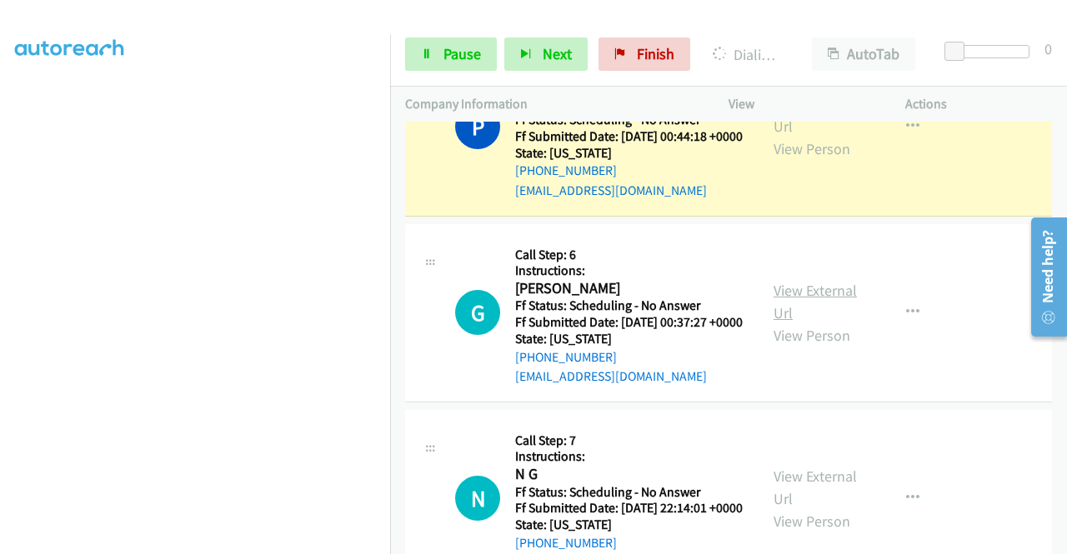
click at [820, 323] on link "View External Url" at bounding box center [815, 302] width 83 height 42
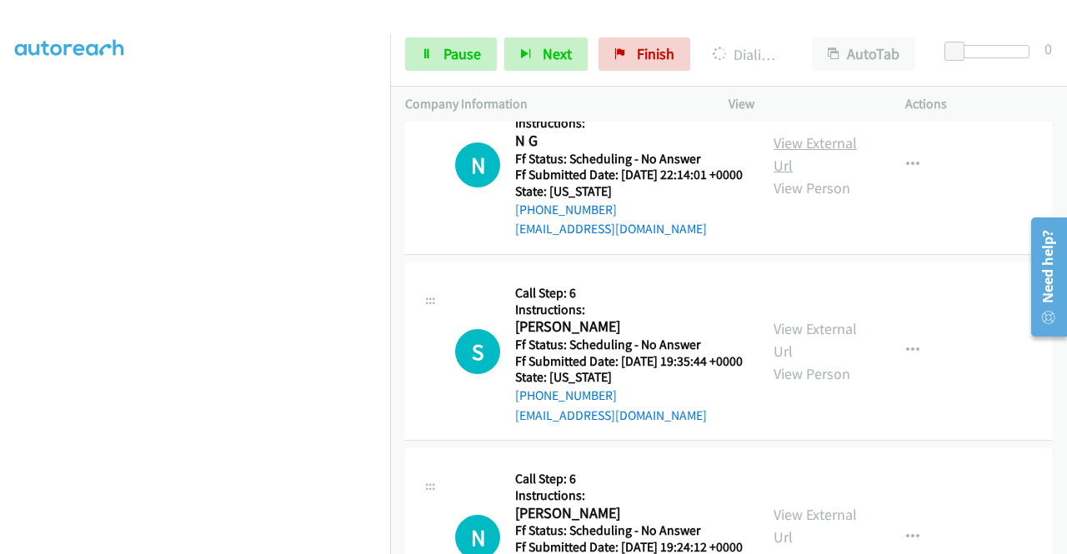
click at [784, 175] on link "View External Url" at bounding box center [815, 154] width 83 height 42
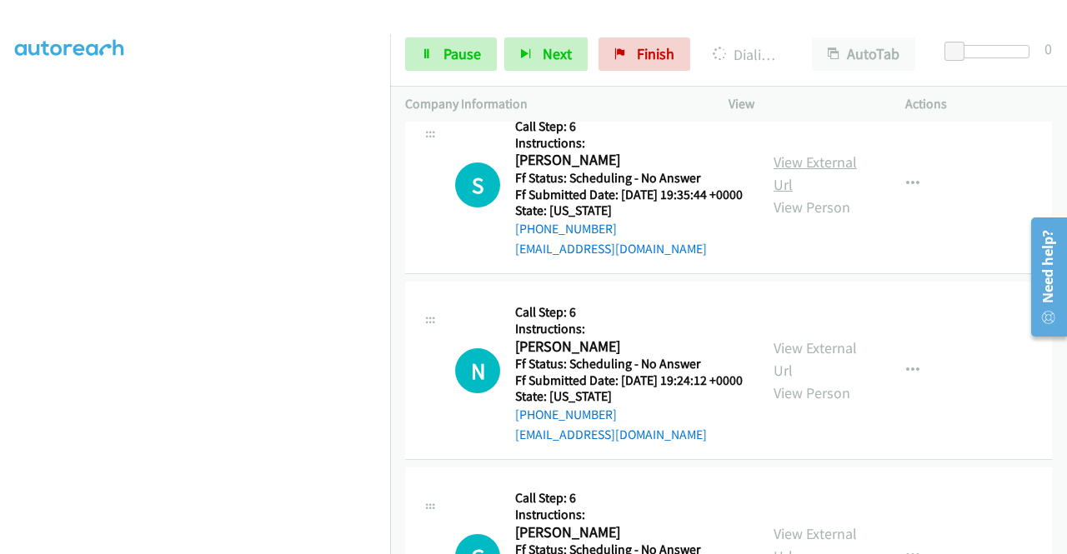
click at [807, 194] on link "View External Url" at bounding box center [815, 174] width 83 height 42
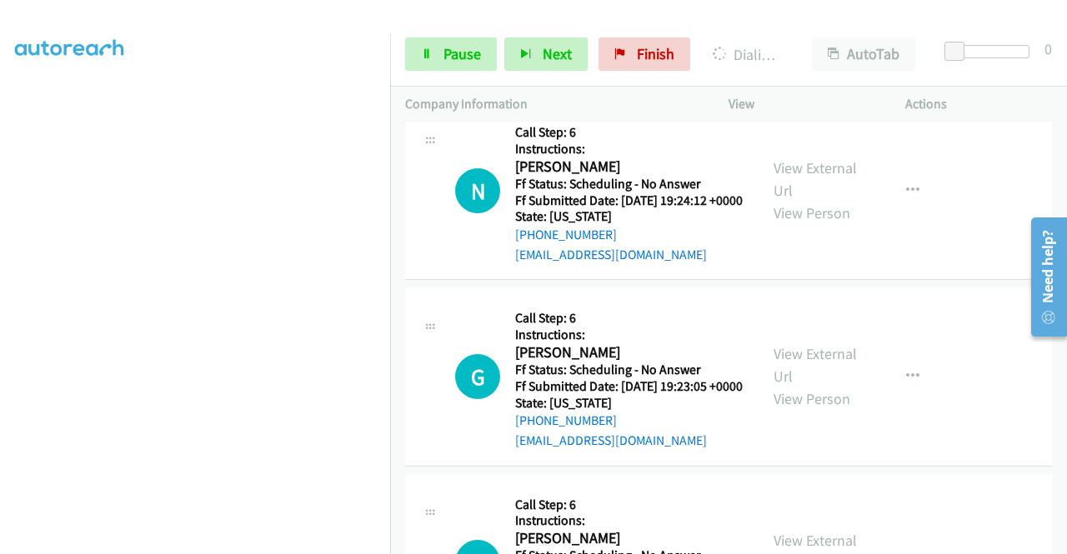
scroll to position [2168, 0]
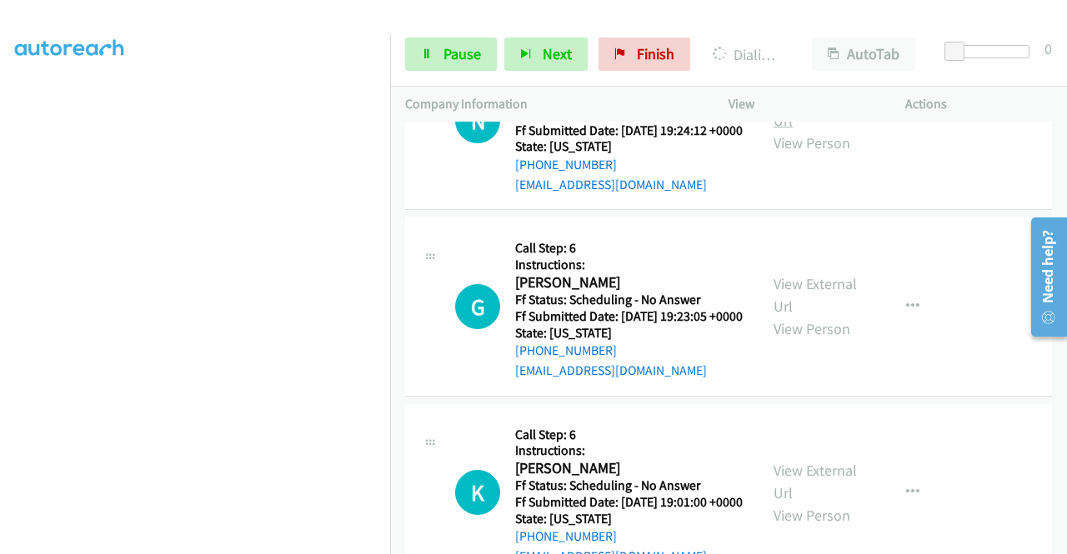
click at [789, 130] on link "View External Url" at bounding box center [815, 109] width 83 height 42
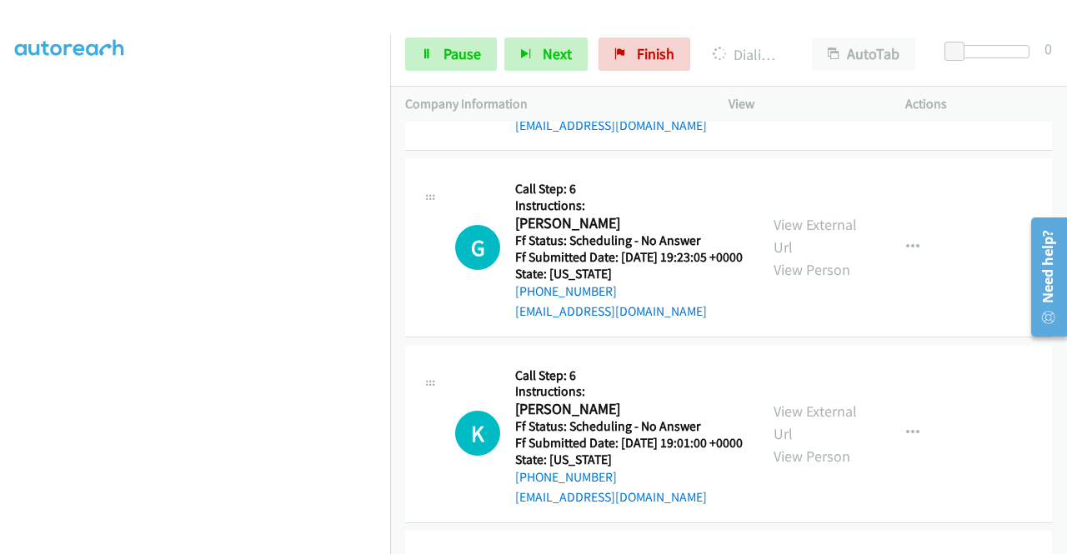
scroll to position [2334, 0]
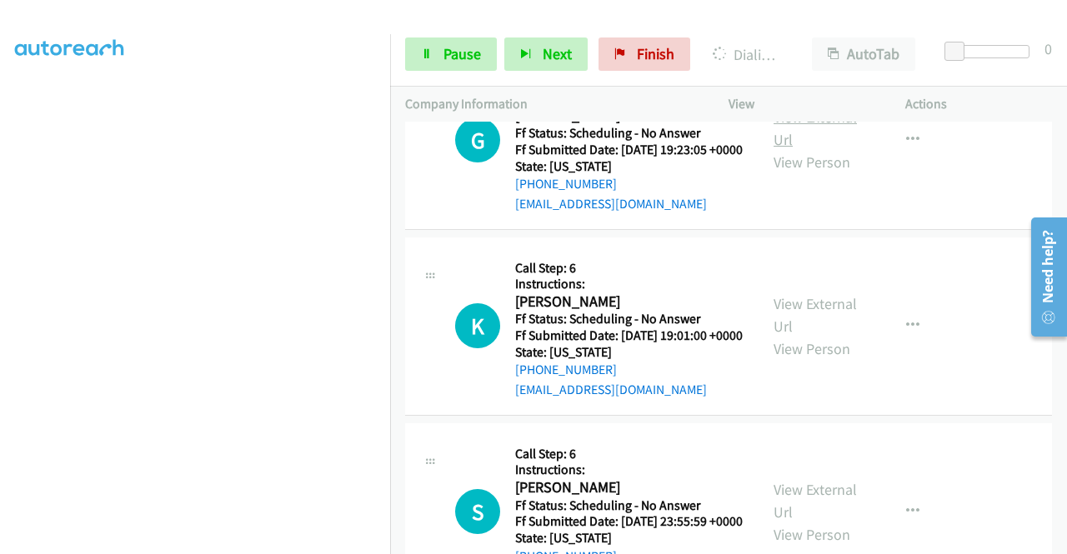
click at [809, 149] on link "View External Url" at bounding box center [815, 129] width 83 height 42
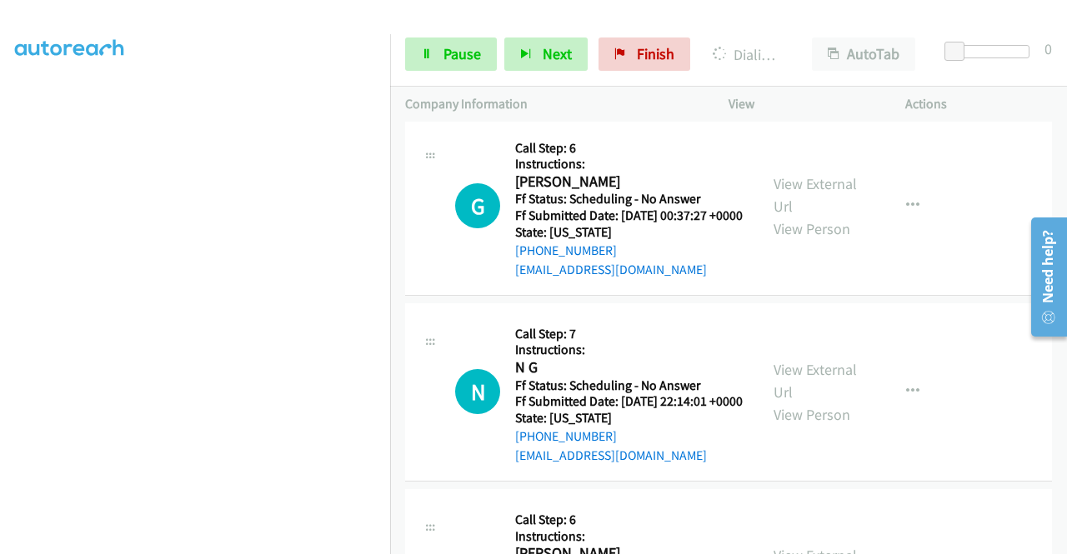
scroll to position [1417, 0]
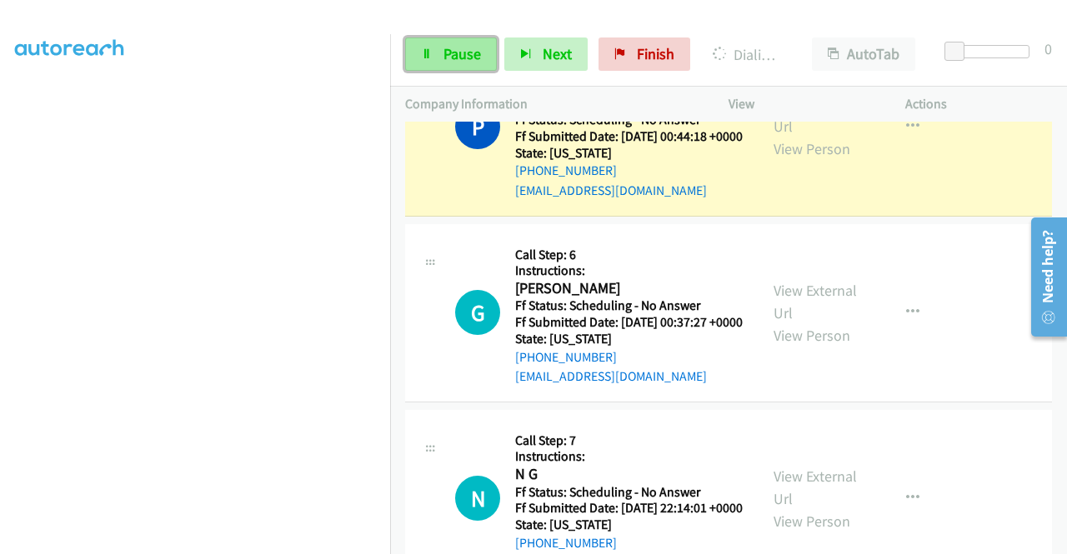
click at [452, 50] on span "Pause" at bounding box center [463, 53] width 38 height 19
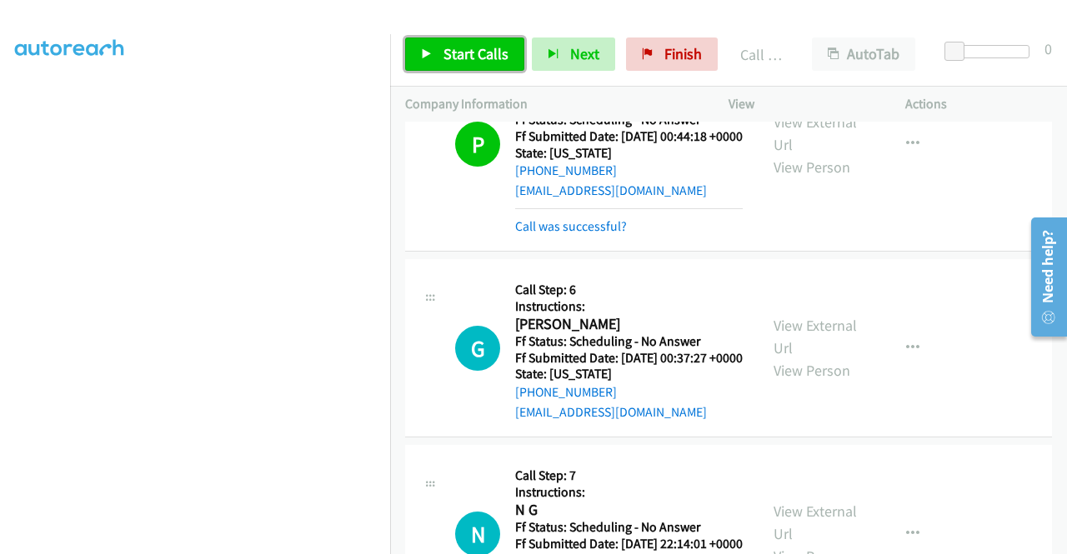
click at [450, 55] on span "Start Calls" at bounding box center [476, 53] width 65 height 19
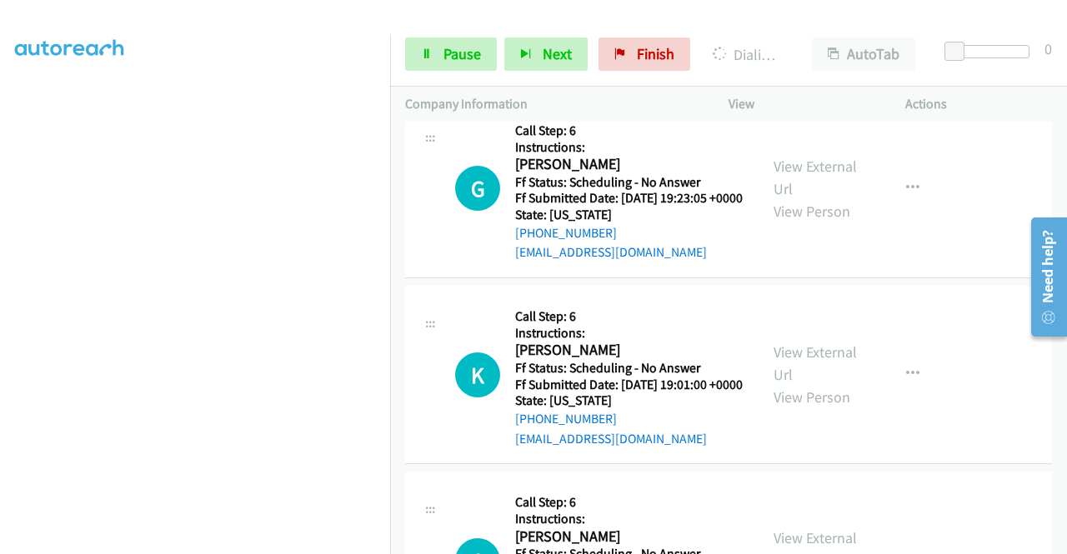
scroll to position [2501, 0]
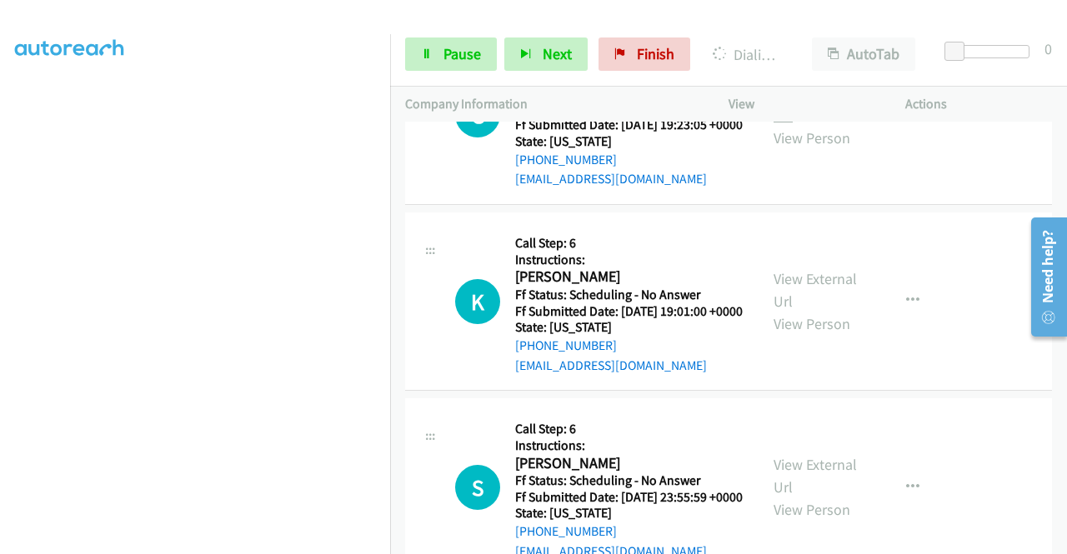
click at [809, 125] on link "View External Url" at bounding box center [815, 104] width 83 height 42
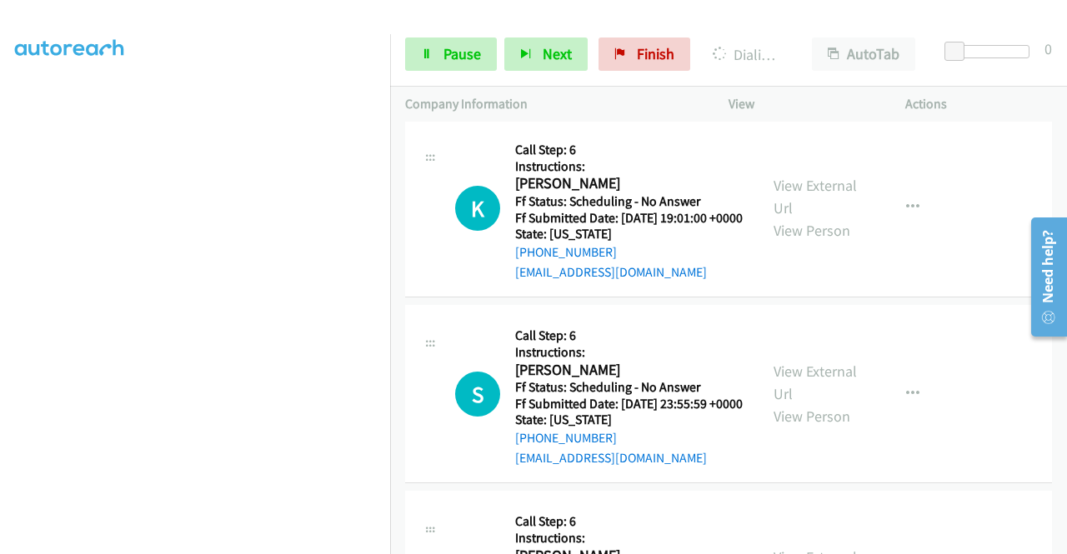
scroll to position [2751, 0]
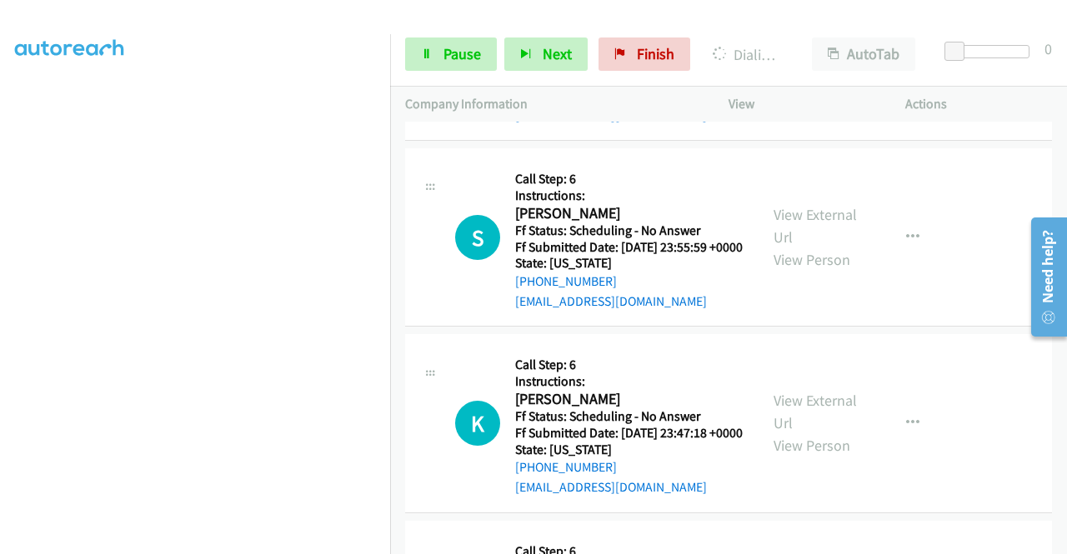
click at [822, 61] on link "View External Url" at bounding box center [815, 40] width 83 height 42
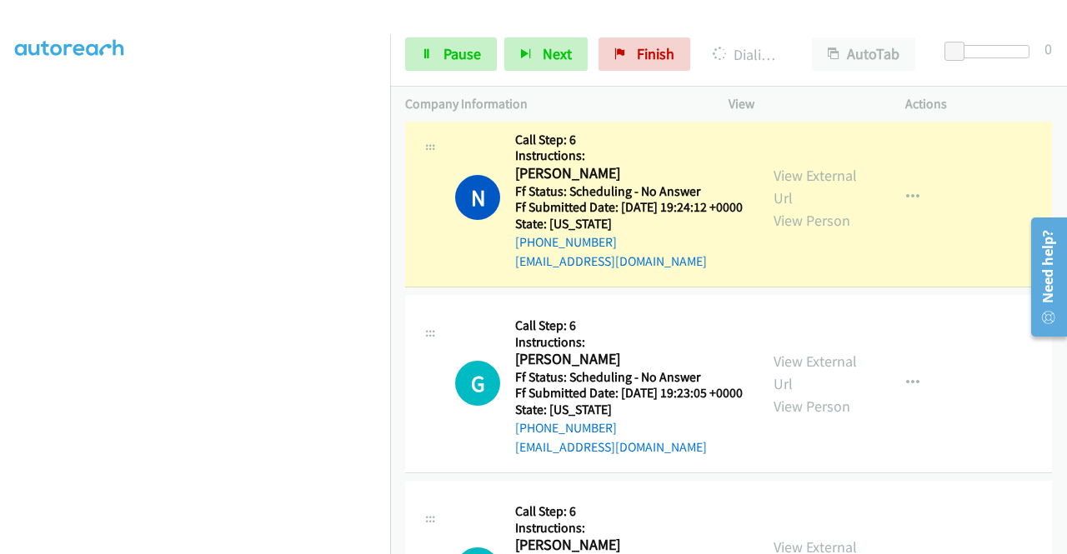
scroll to position [2334, 0]
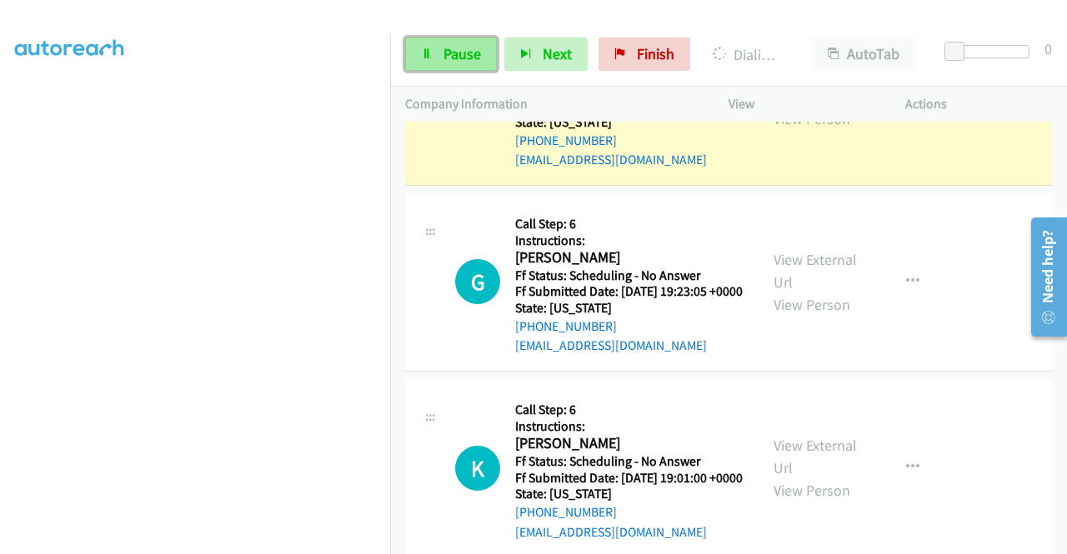
click at [437, 59] on link "Pause" at bounding box center [451, 54] width 92 height 33
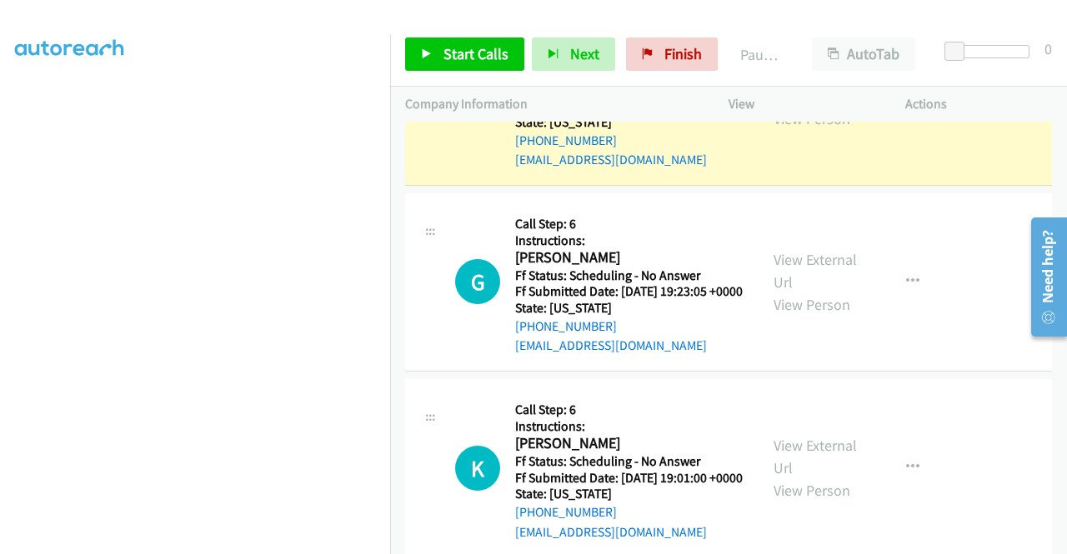
scroll to position [83, 0]
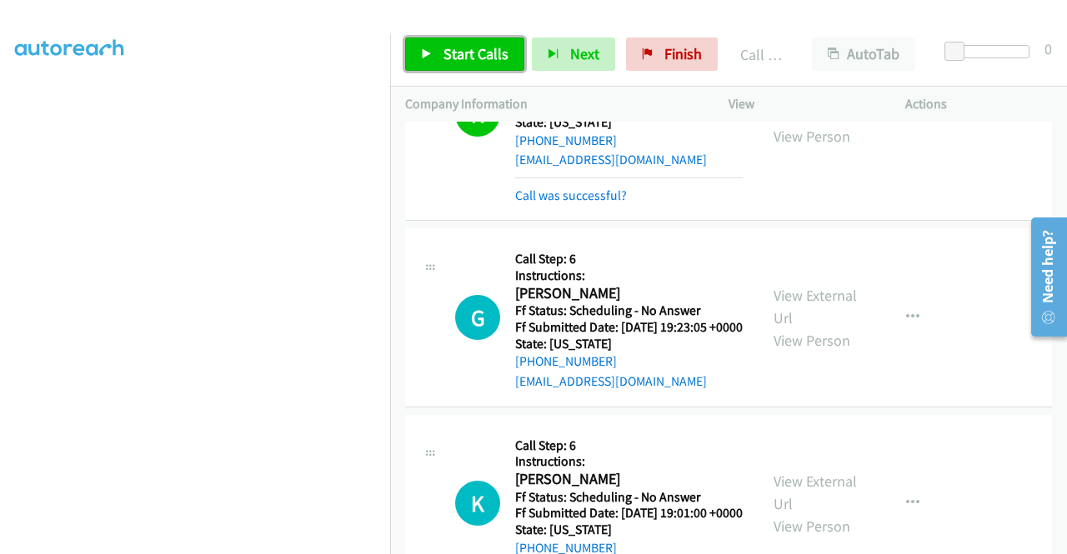
click at [440, 54] on link "Start Calls" at bounding box center [464, 54] width 119 height 33
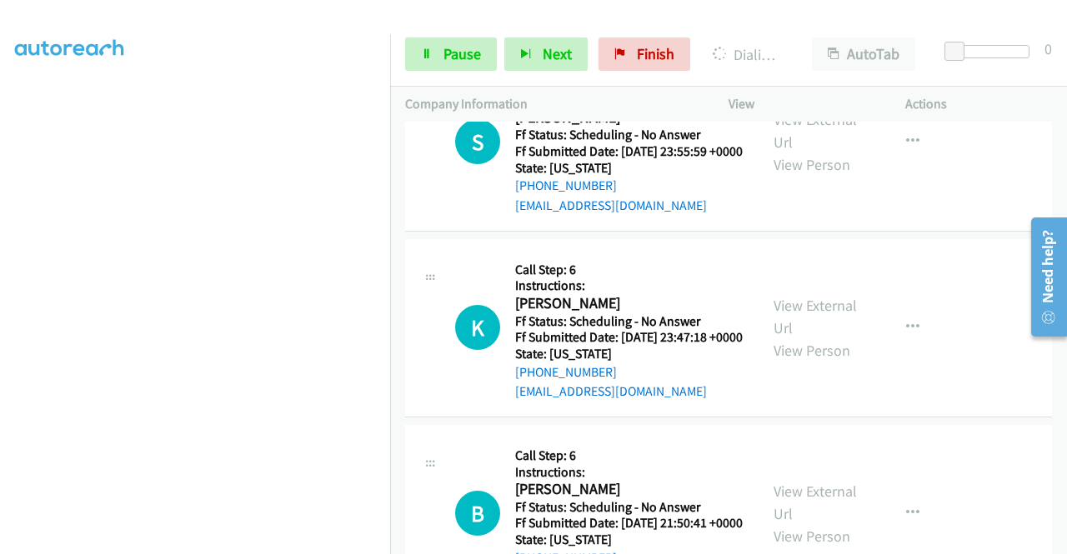
scroll to position [3001, 0]
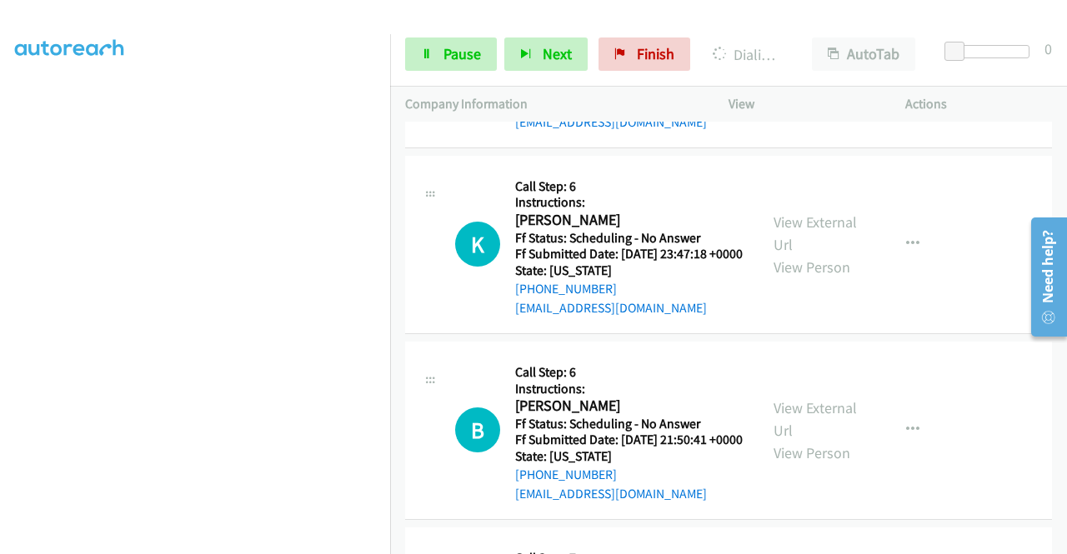
click at [812, 68] on link "View External Url" at bounding box center [815, 48] width 83 height 42
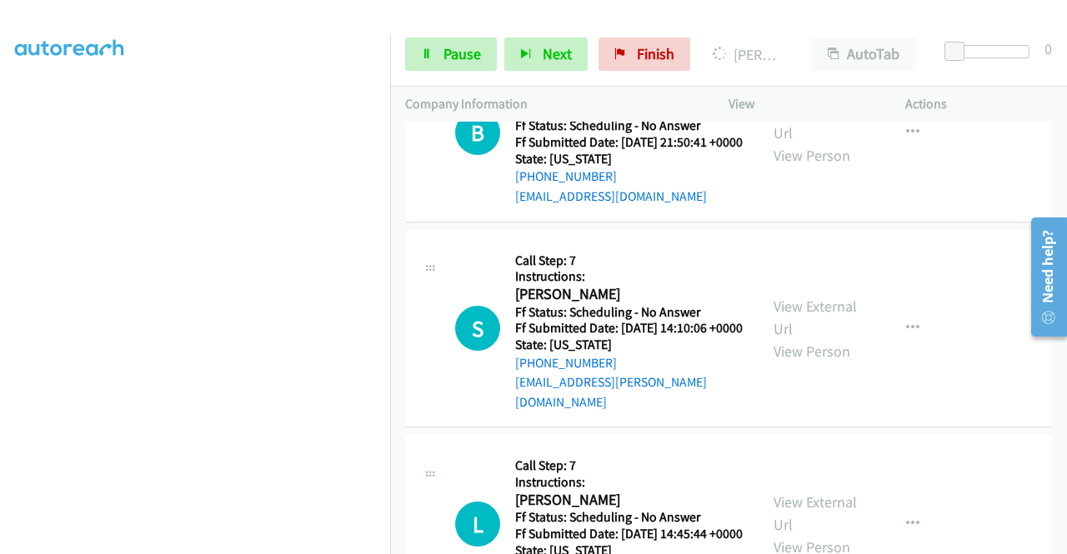
scroll to position [3370, 0]
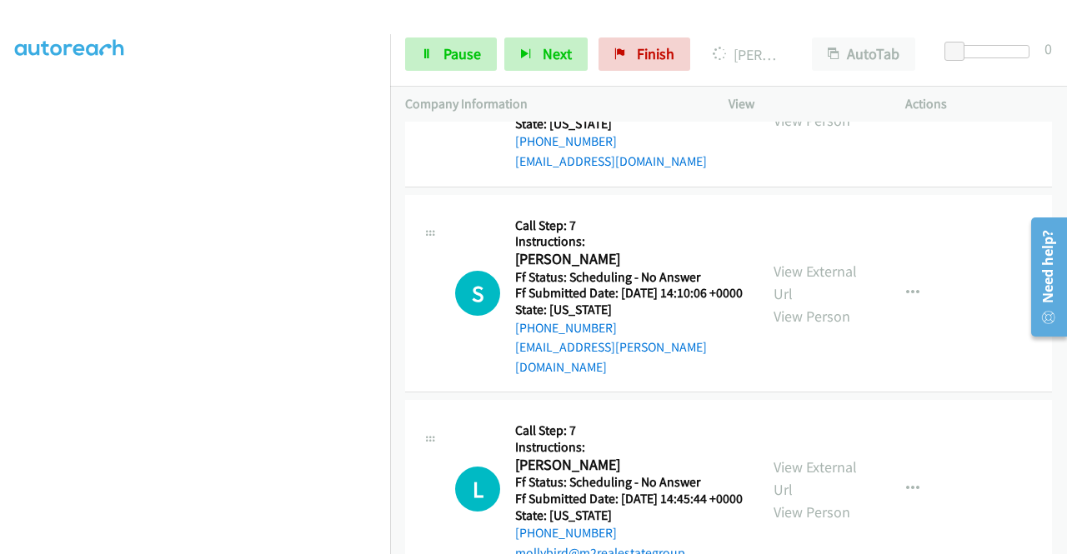
click at [795, 108] on link "View External Url" at bounding box center [815, 87] width 83 height 42
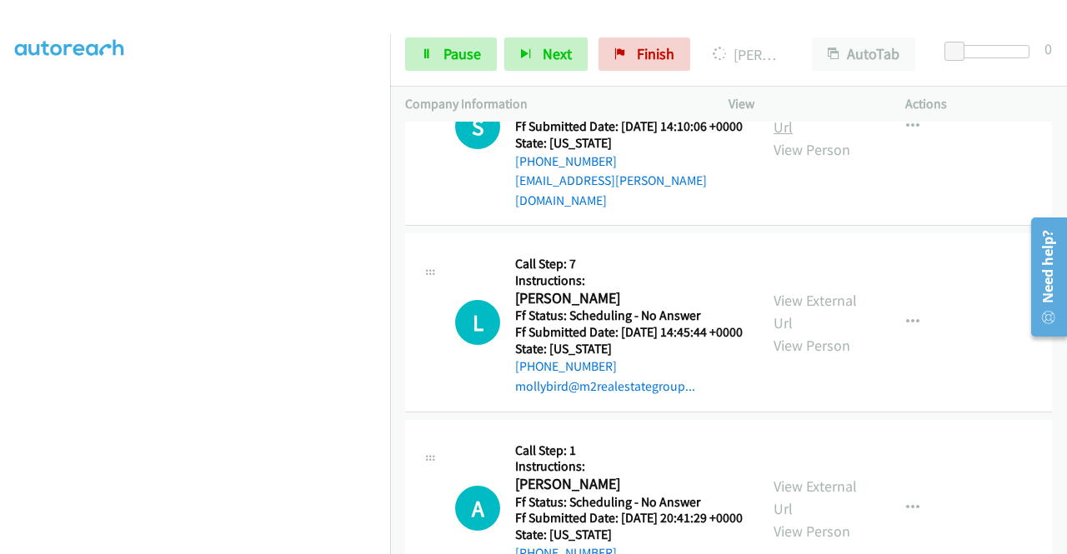
click at [787, 137] on link "View External Url" at bounding box center [815, 116] width 83 height 42
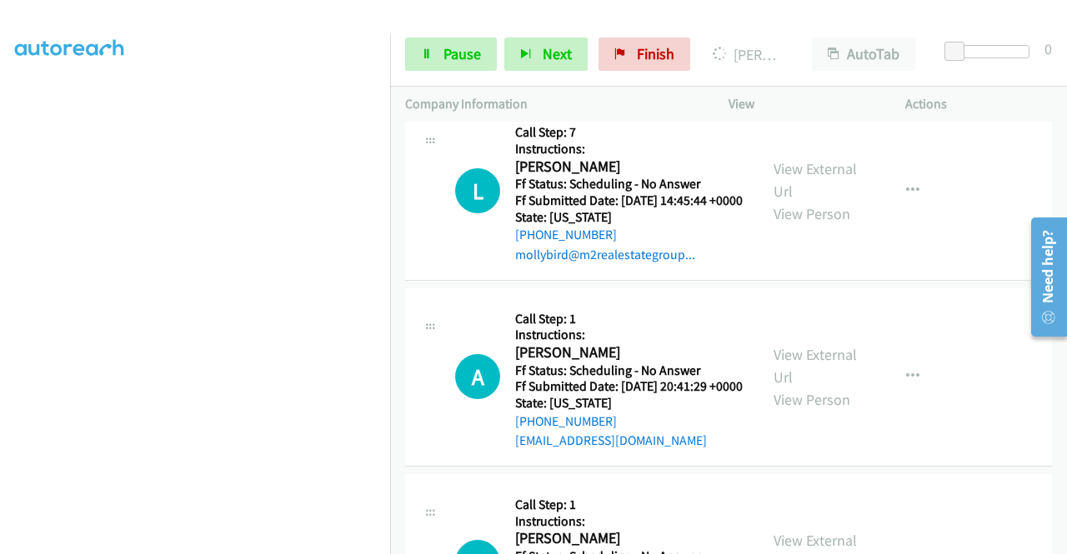
scroll to position [3703, 0]
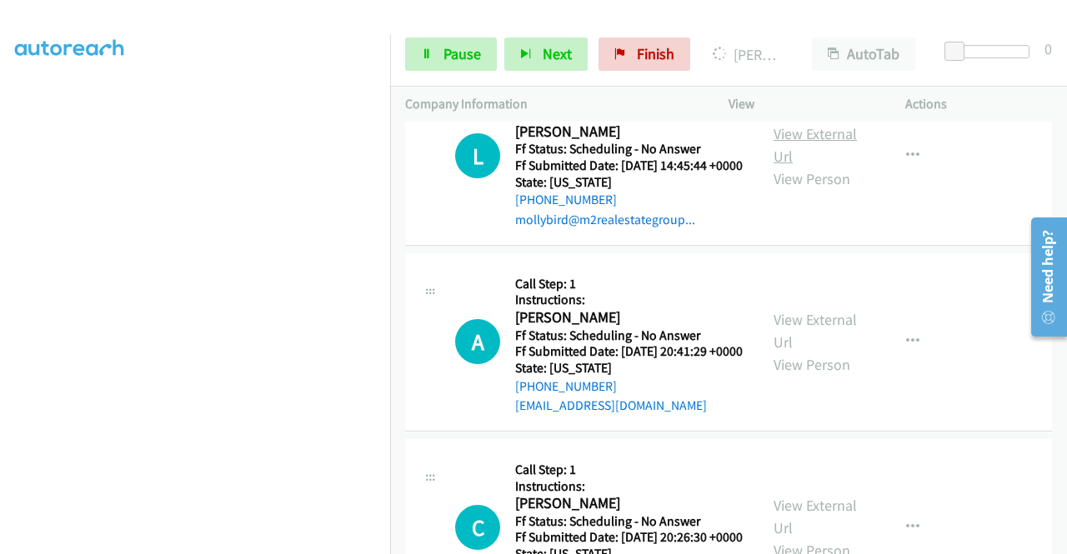
click at [781, 166] on link "View External Url" at bounding box center [815, 145] width 83 height 42
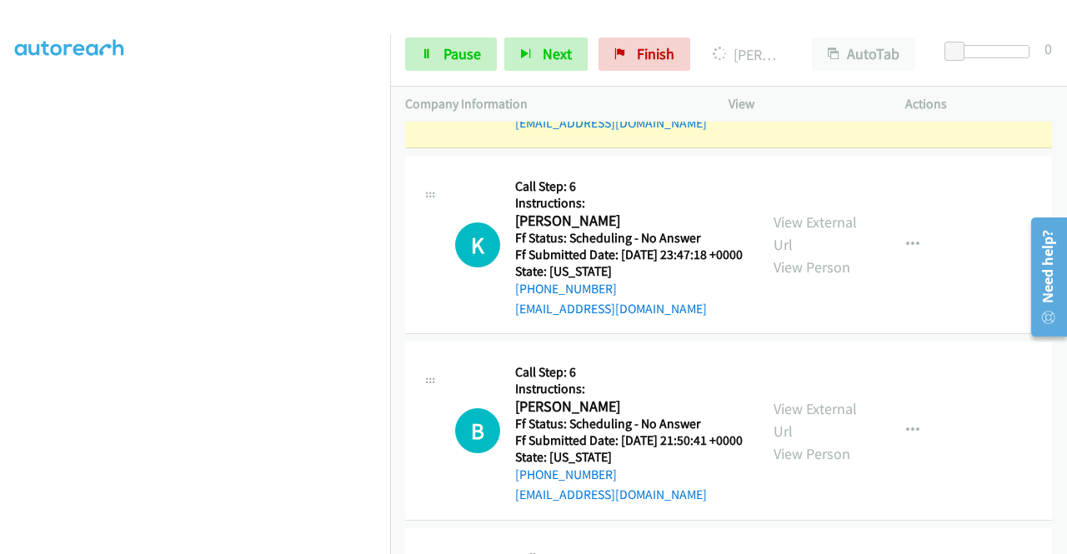
scroll to position [0, 0]
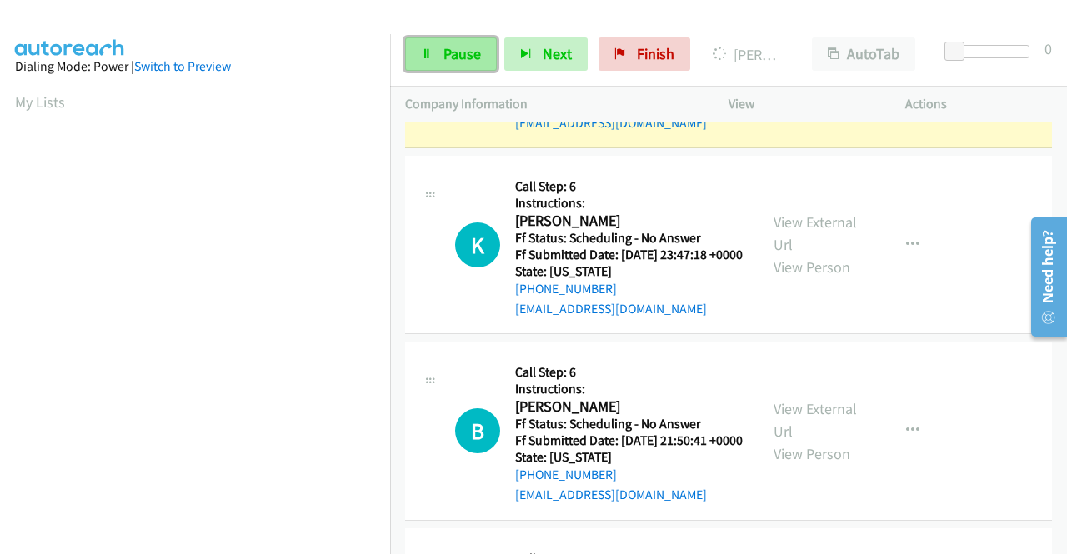
click at [458, 53] on span "Pause" at bounding box center [463, 53] width 38 height 19
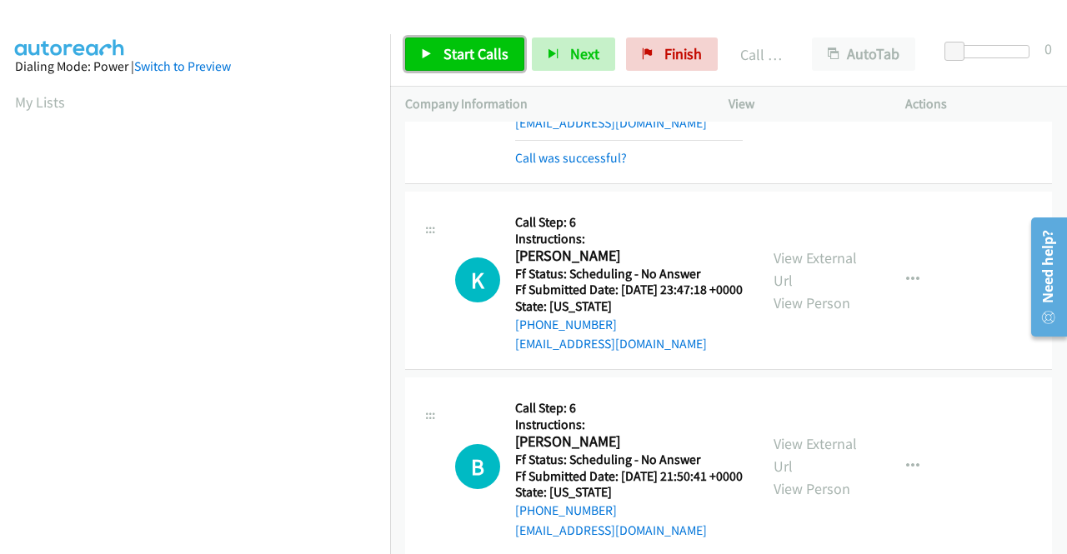
click at [488, 57] on span "Start Calls" at bounding box center [476, 53] width 65 height 19
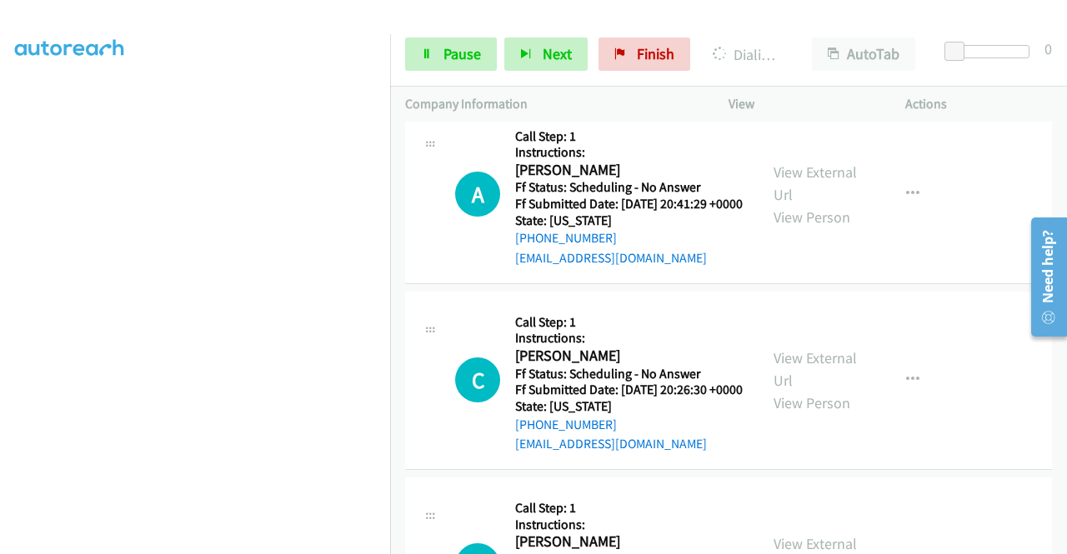
scroll to position [4120, 0]
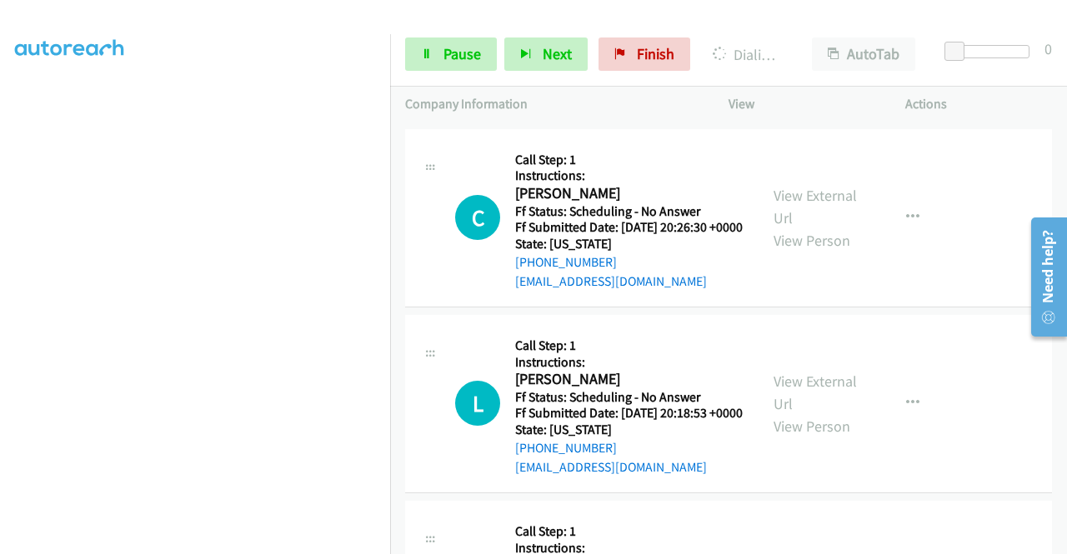
click at [820, 42] on link "View External Url" at bounding box center [815, 21] width 83 height 42
click at [795, 228] on link "View External Url" at bounding box center [815, 207] width 83 height 42
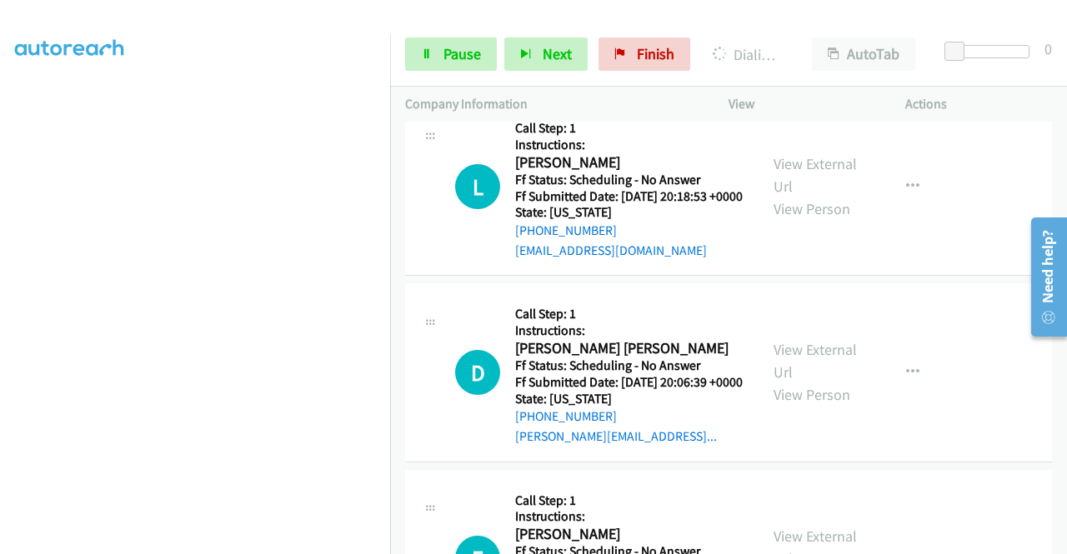
scroll to position [4506, 0]
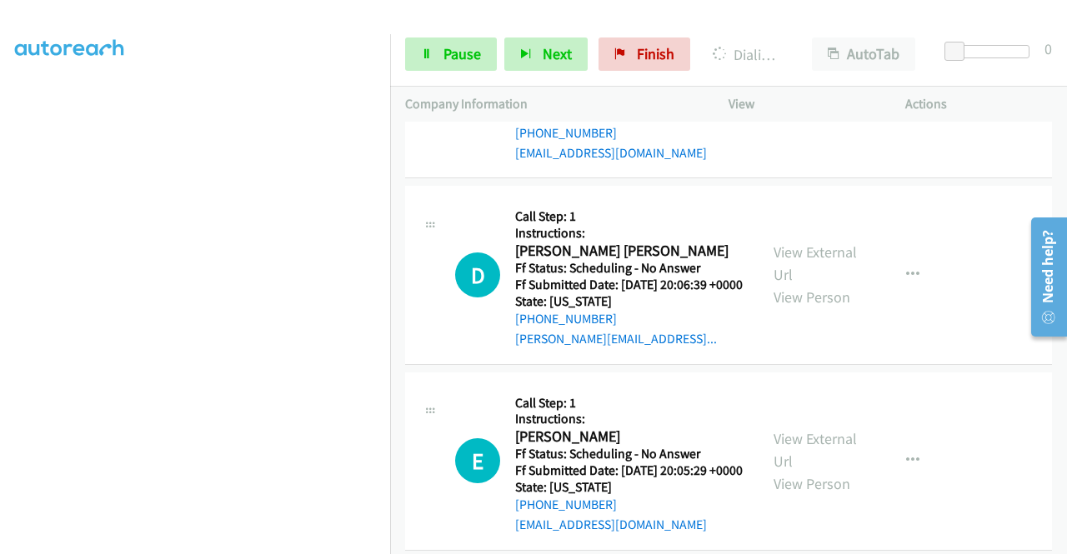
click at [824, 98] on link "View External Url" at bounding box center [815, 78] width 83 height 42
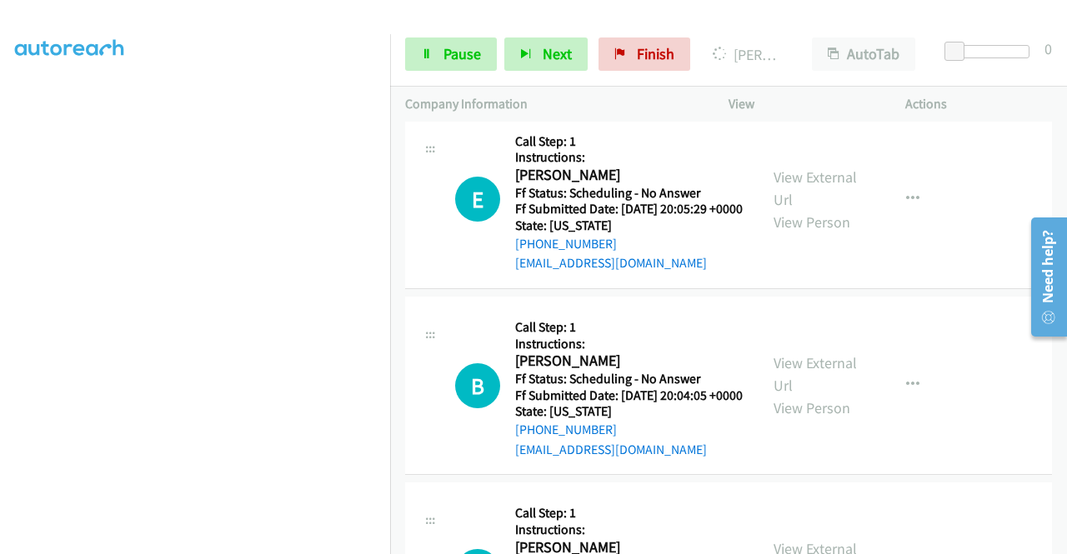
scroll to position [4839, 0]
click at [791, 23] on link "View External Url" at bounding box center [815, 2] width 83 height 42
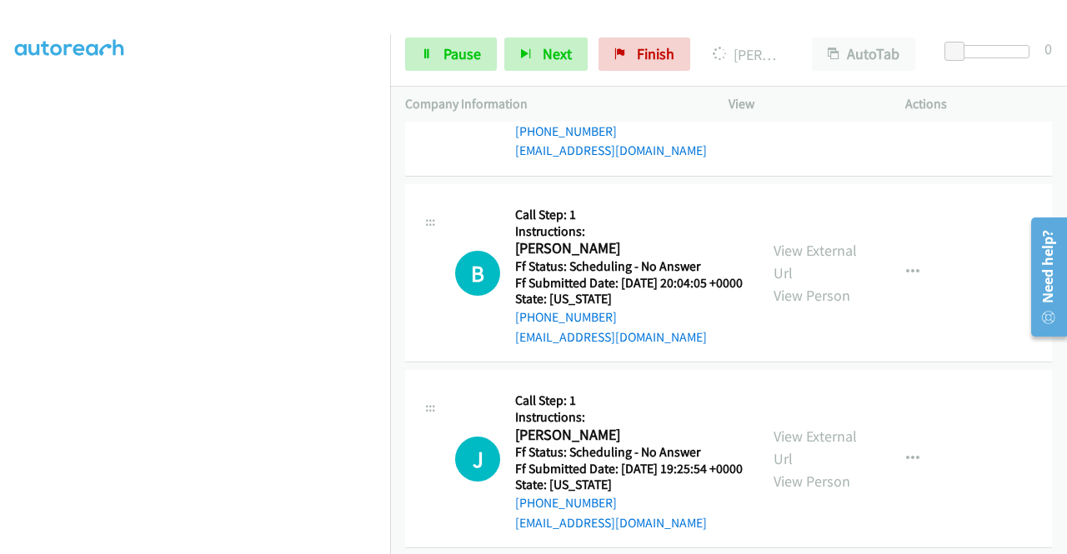
scroll to position [5006, 0]
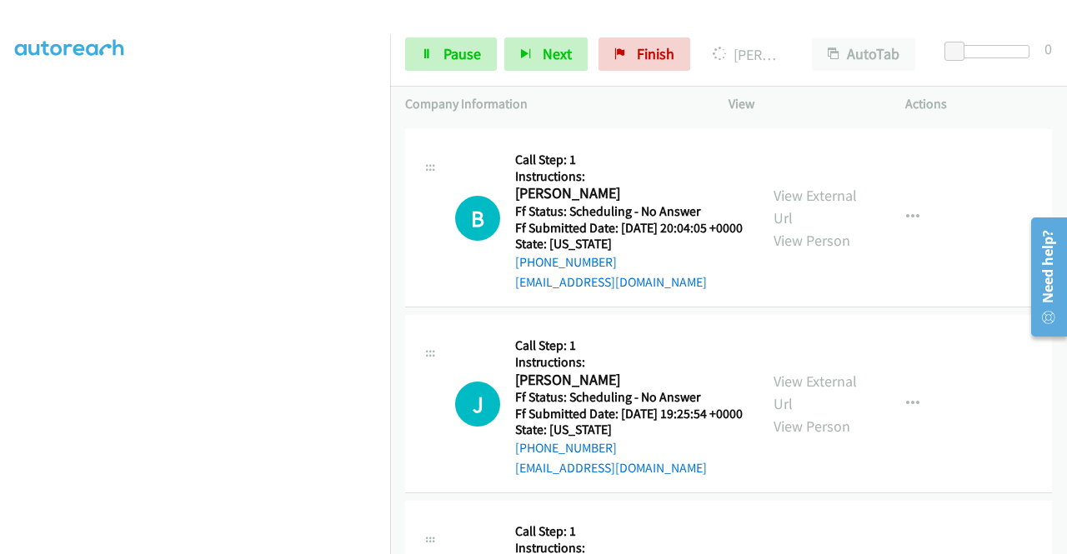
click at [819, 42] on link "View External Url" at bounding box center [815, 21] width 83 height 42
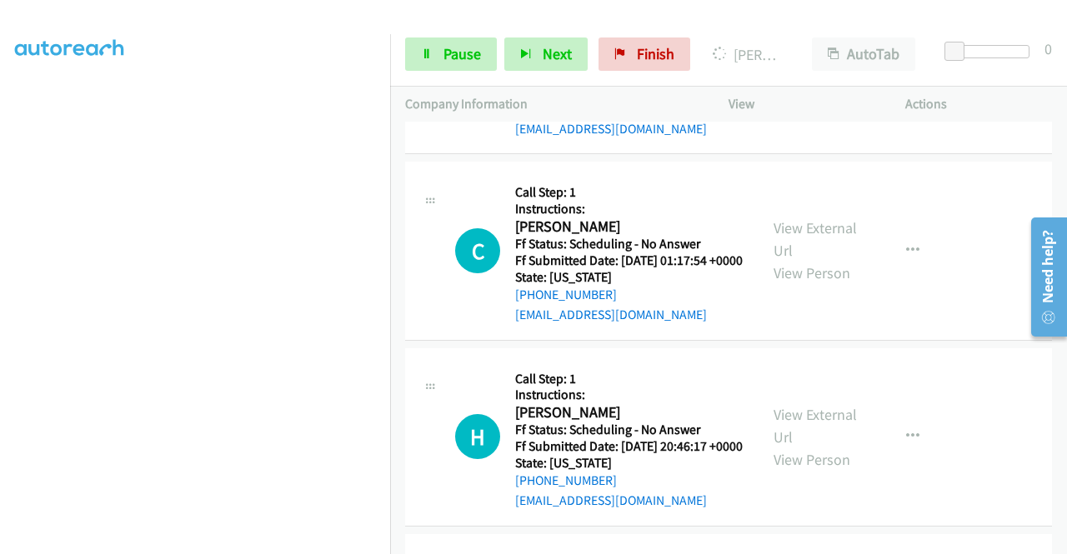
scroll to position [5423, 0]
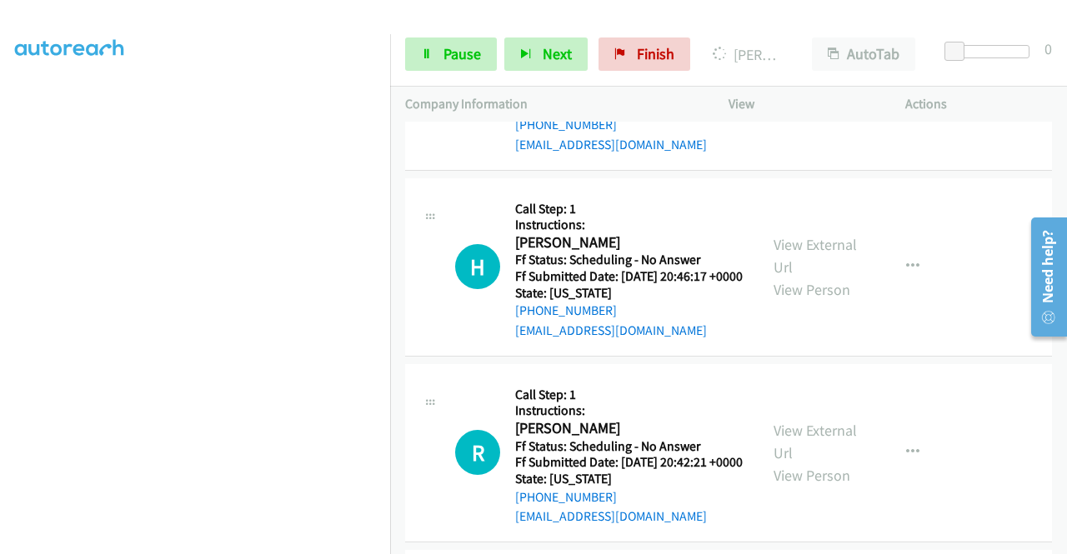
scroll to position [5590, 0]
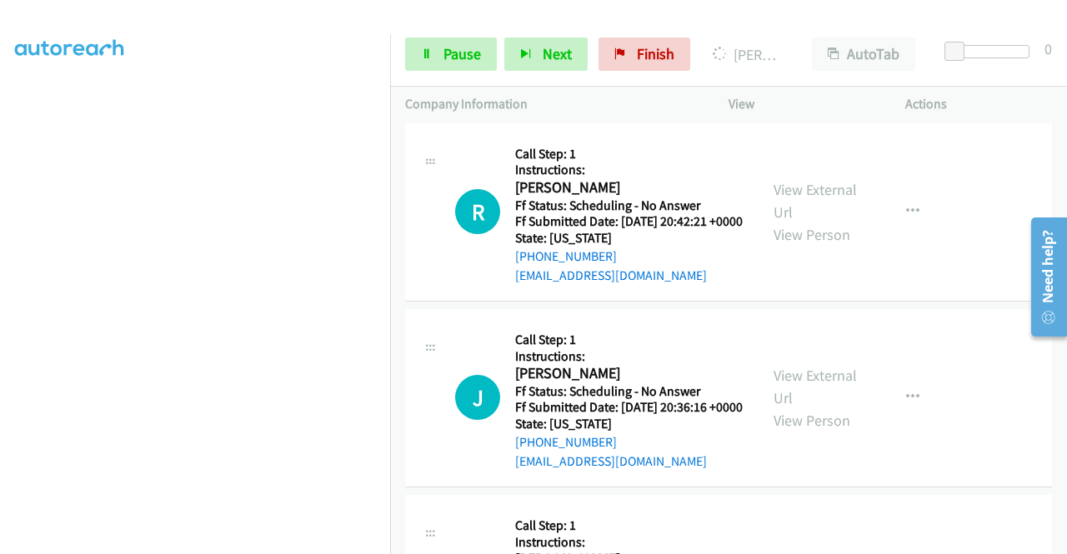
click at [800, 36] on link "View External Url" at bounding box center [815, 15] width 83 height 42
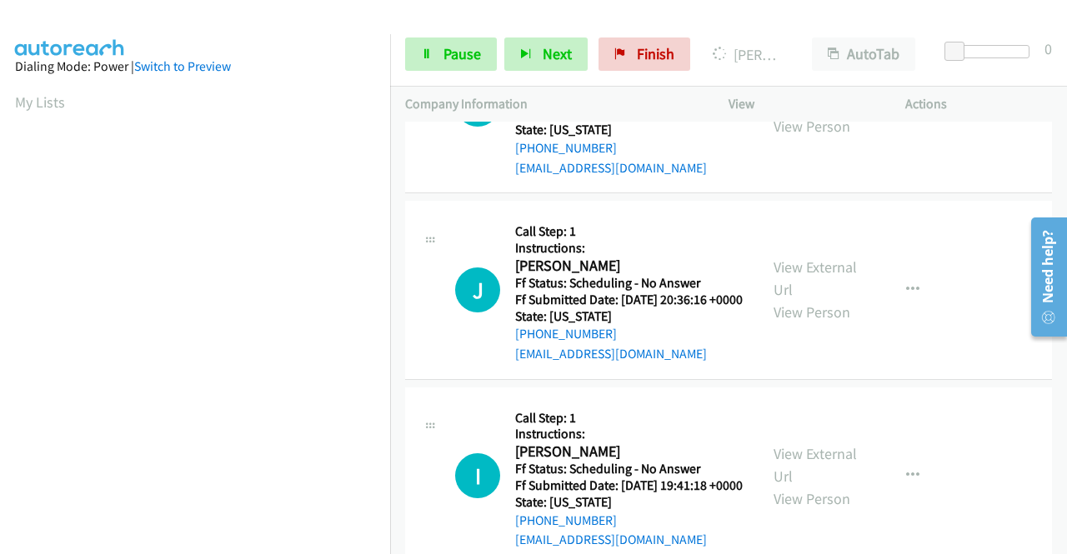
scroll to position [6173, 0]
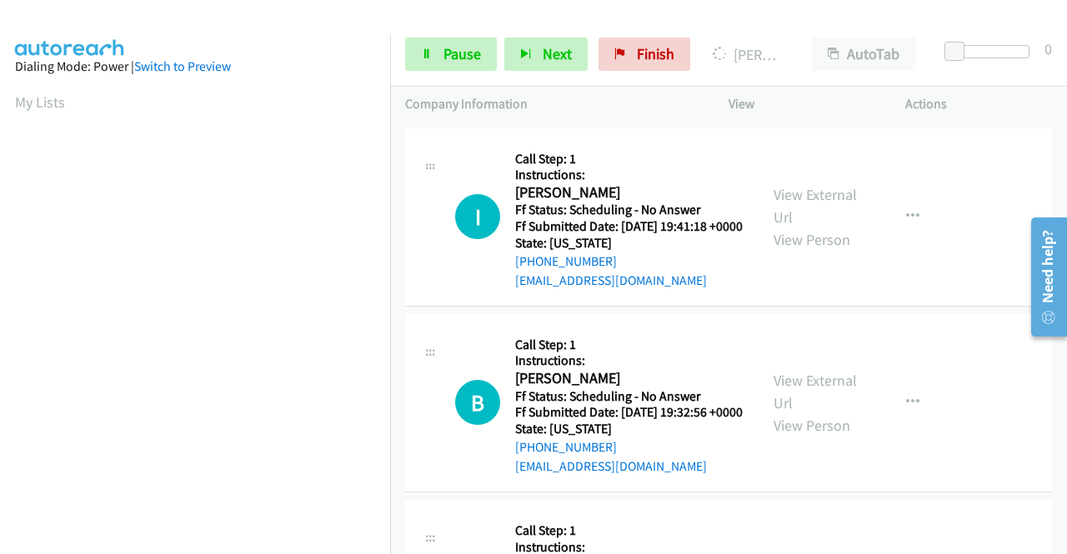
scroll to position [6340, 0]
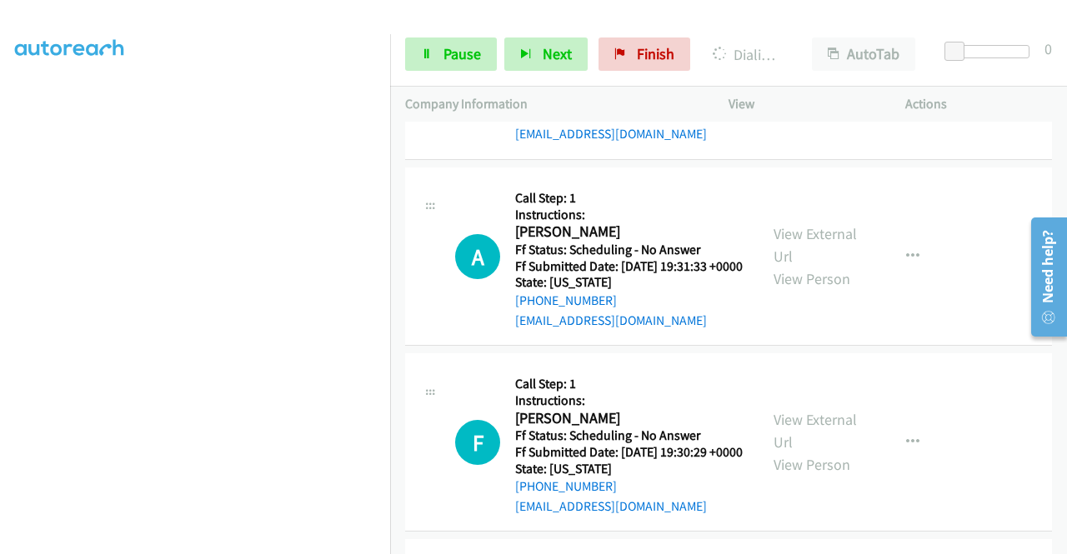
scroll to position [6793, 0]
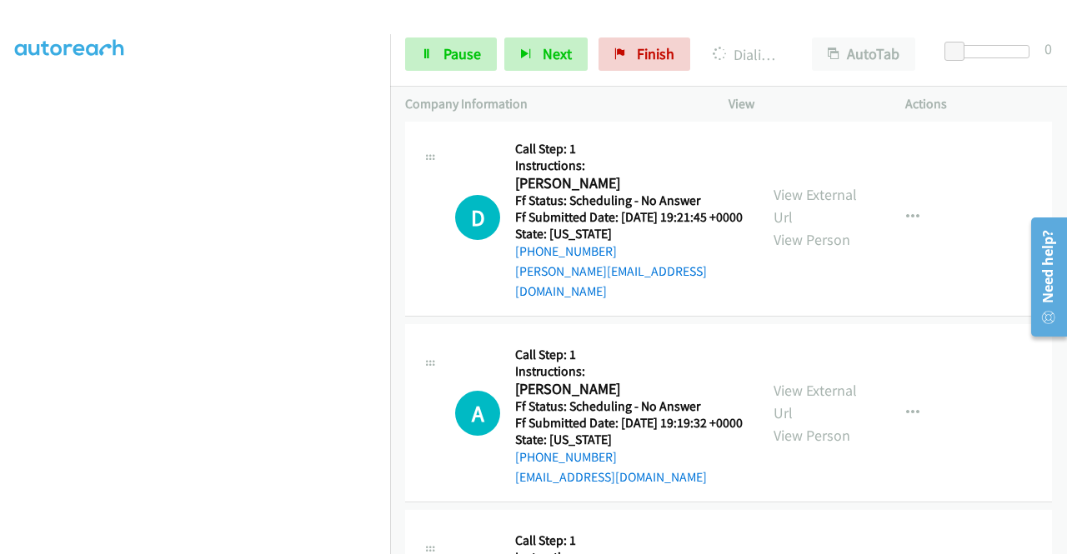
scroll to position [7209, 0]
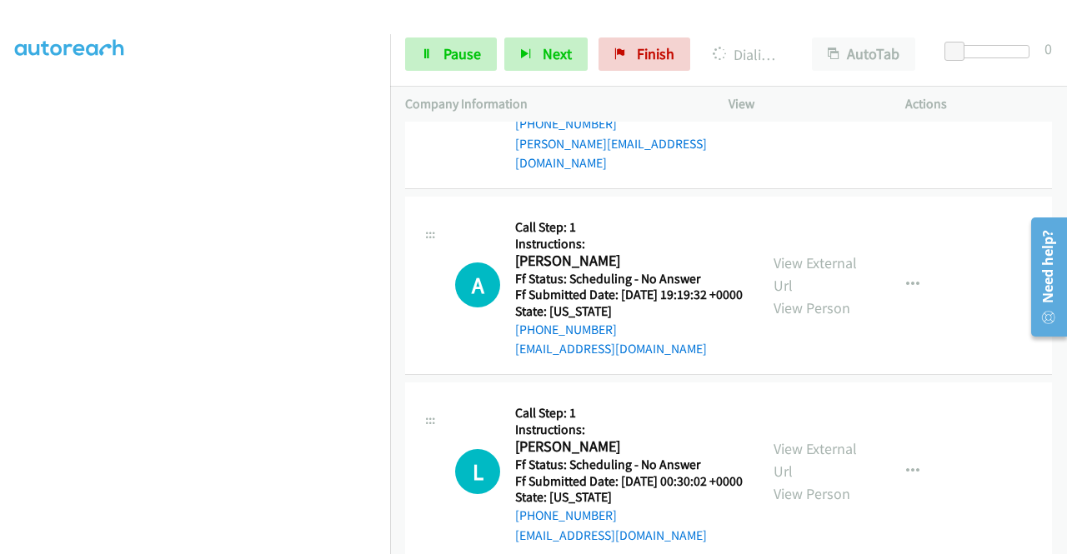
scroll to position [7411, 0]
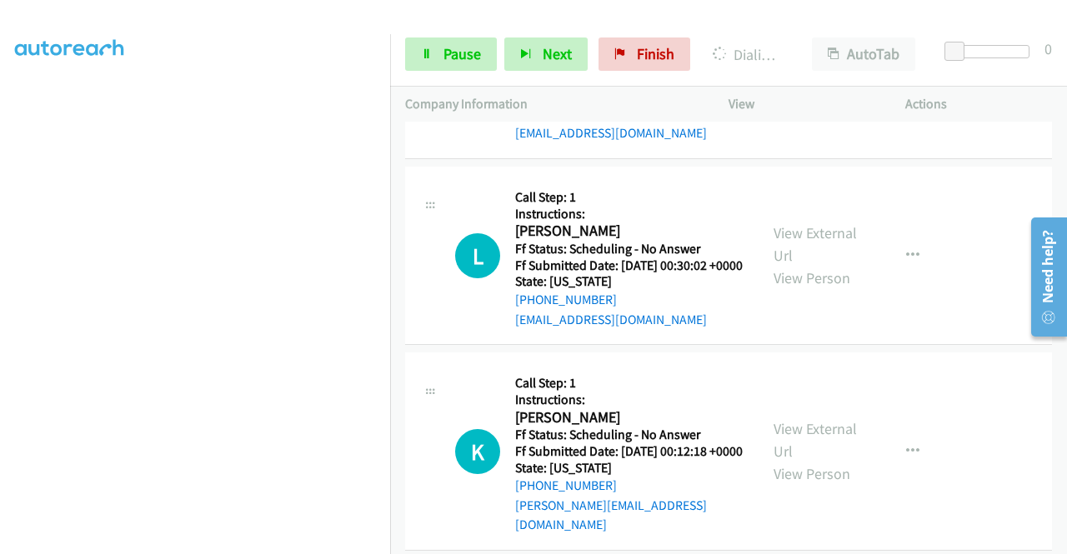
scroll to position [7578, 0]
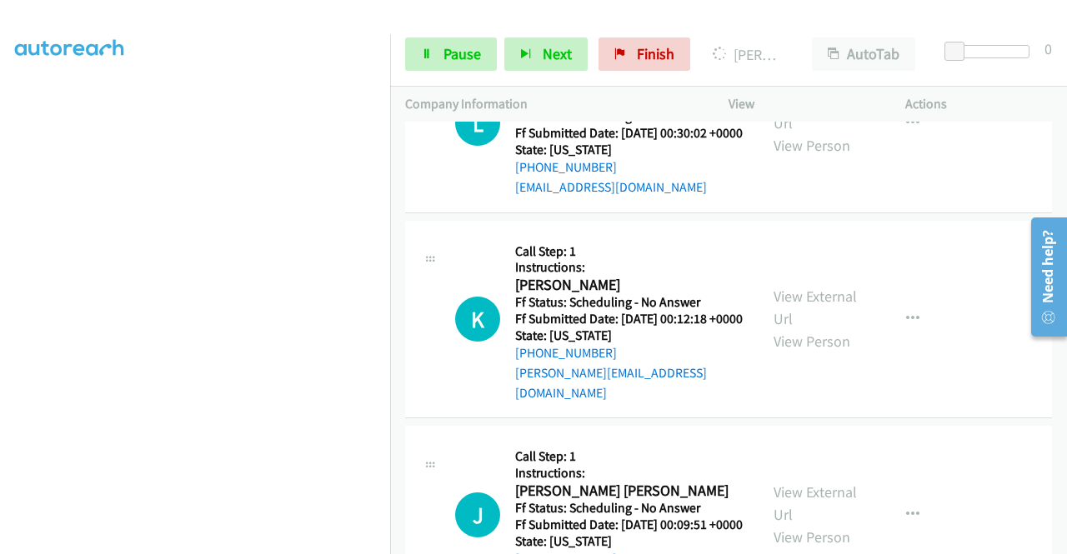
scroll to position [7863, 0]
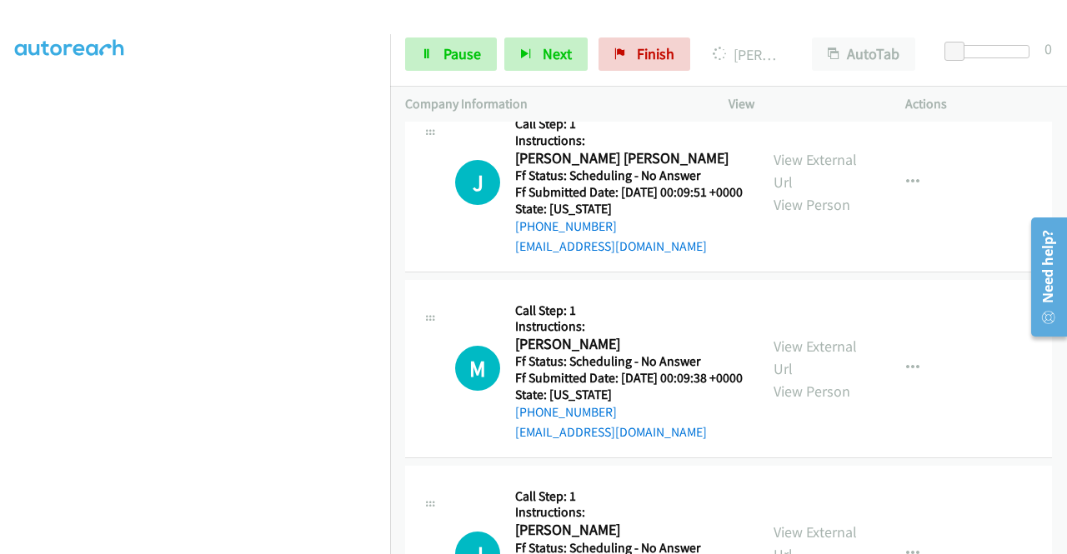
scroll to position [8113, 0]
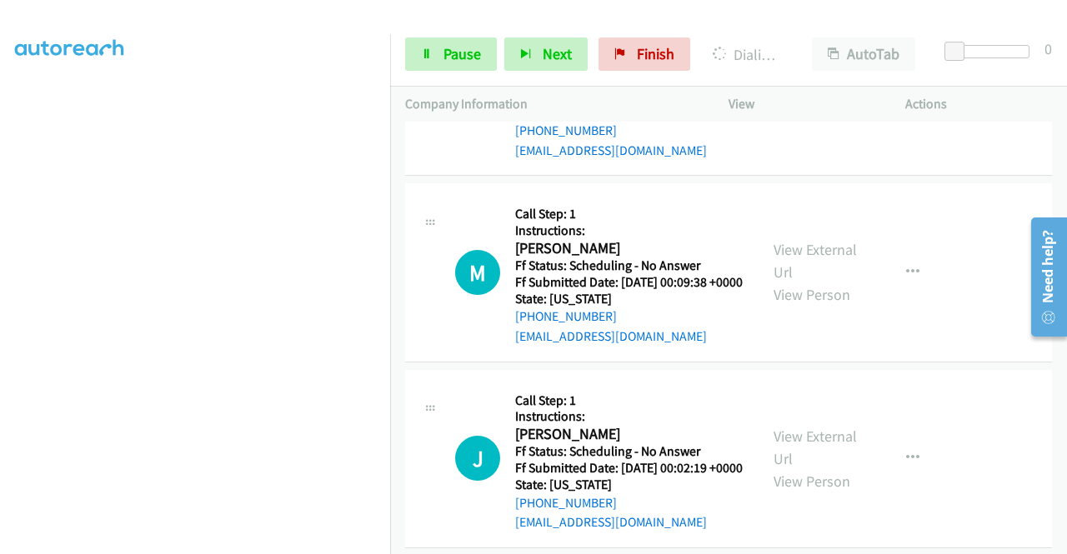
scroll to position [380, 0]
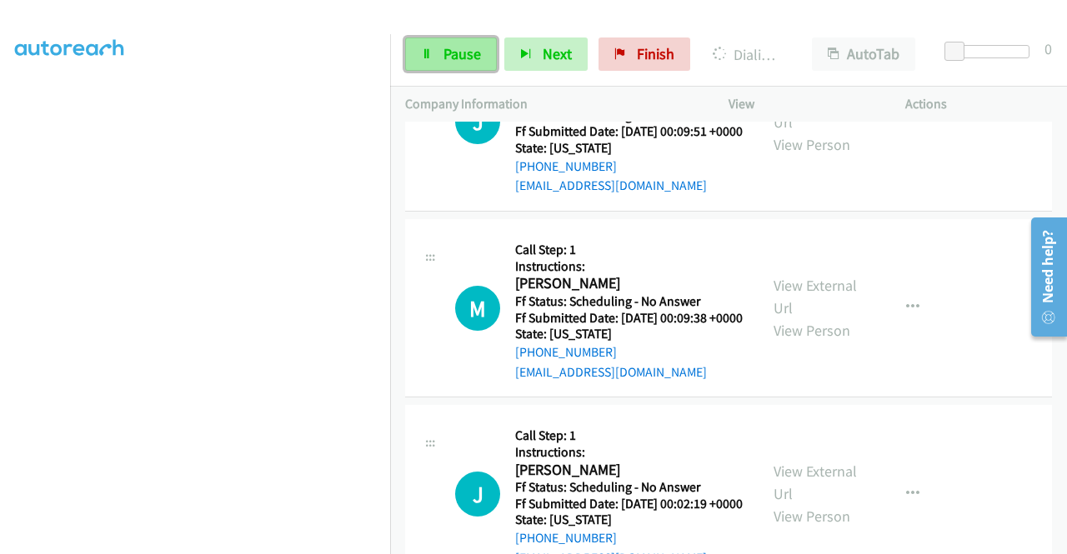
click at [459, 46] on span "Pause" at bounding box center [463, 53] width 38 height 19
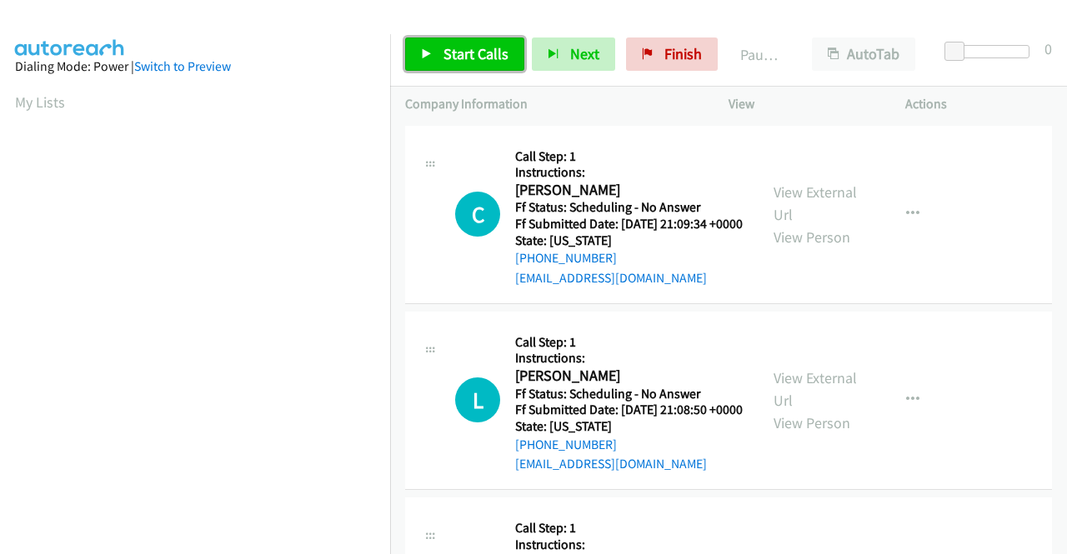
click at [444, 47] on span "Start Calls" at bounding box center [476, 53] width 65 height 19
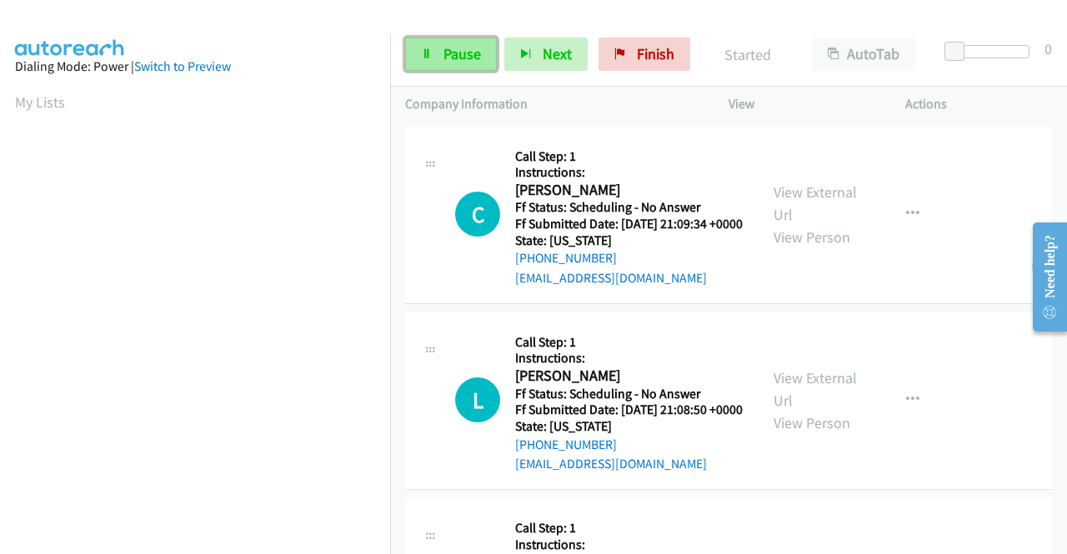
click at [449, 53] on span "Pause" at bounding box center [463, 53] width 38 height 19
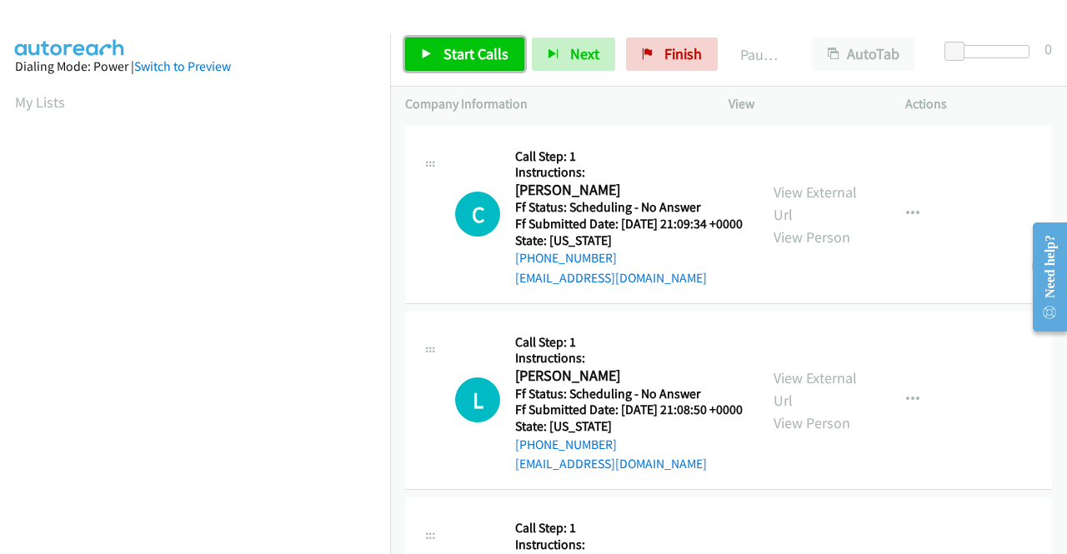
click at [432, 54] on link "Start Calls" at bounding box center [464, 54] width 119 height 33
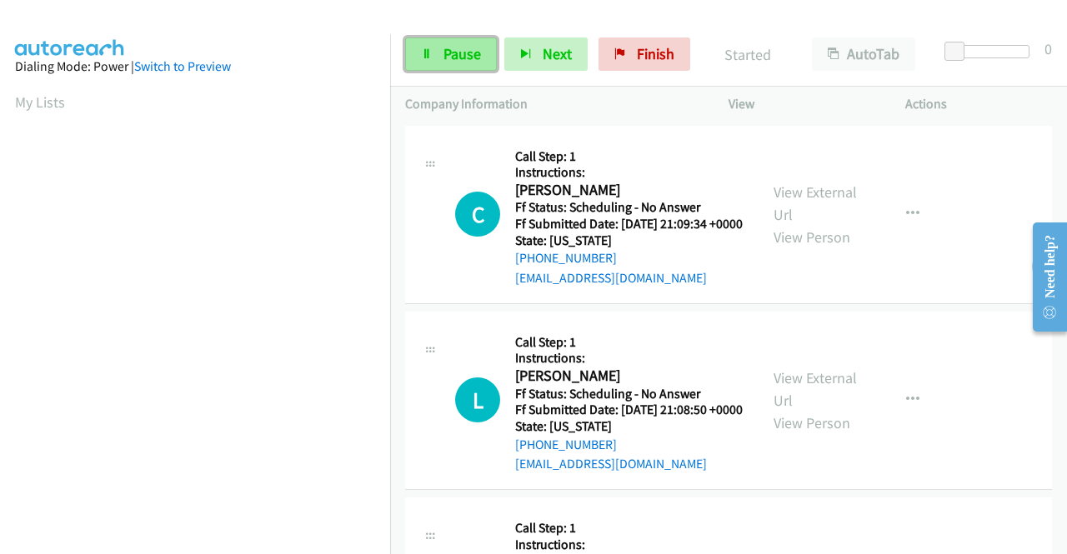
click at [450, 46] on span "Pause" at bounding box center [463, 53] width 38 height 19
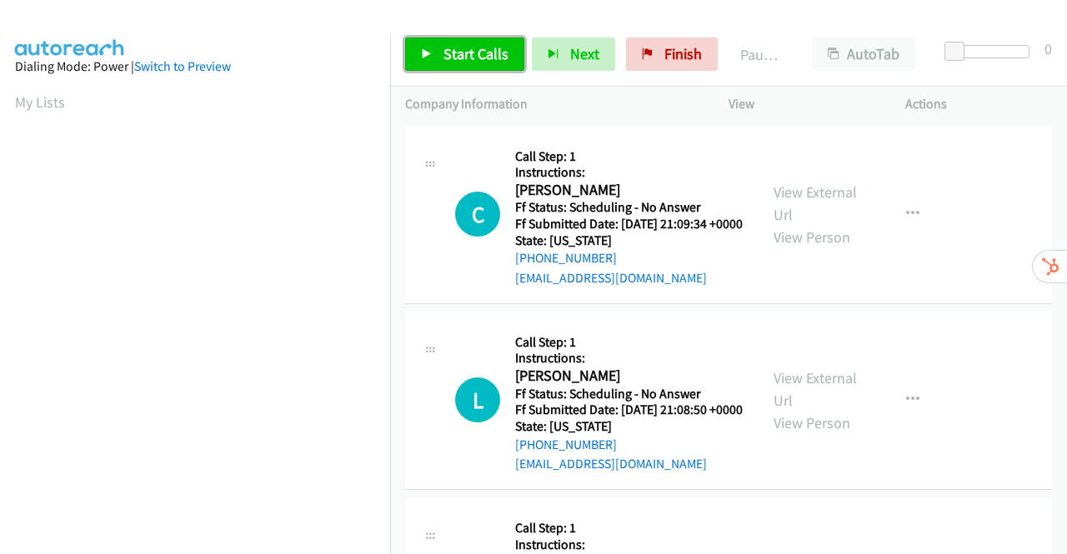
click at [453, 53] on span "Start Calls" at bounding box center [476, 53] width 65 height 19
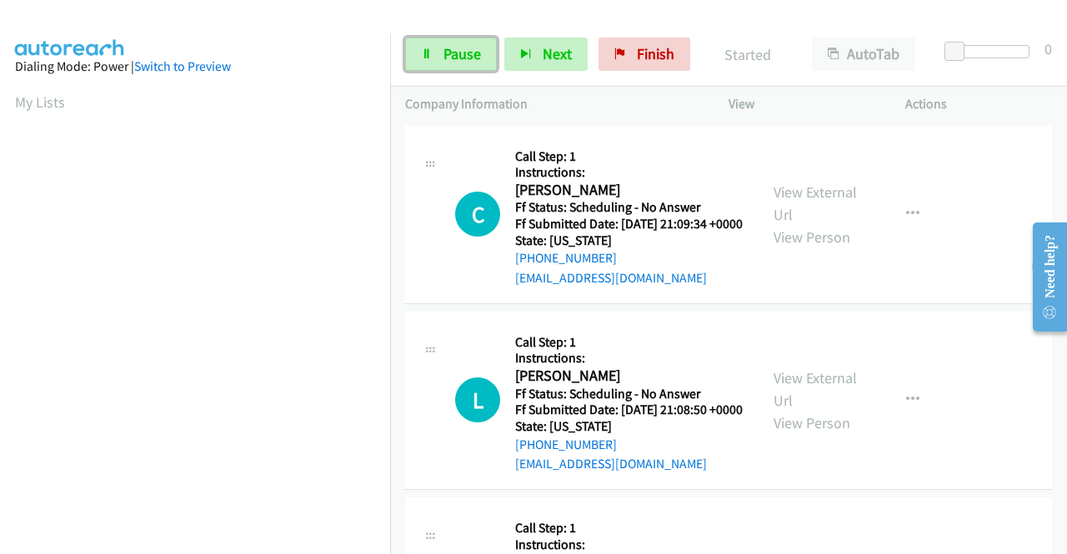
click at [453, 53] on span "Pause" at bounding box center [463, 53] width 38 height 19
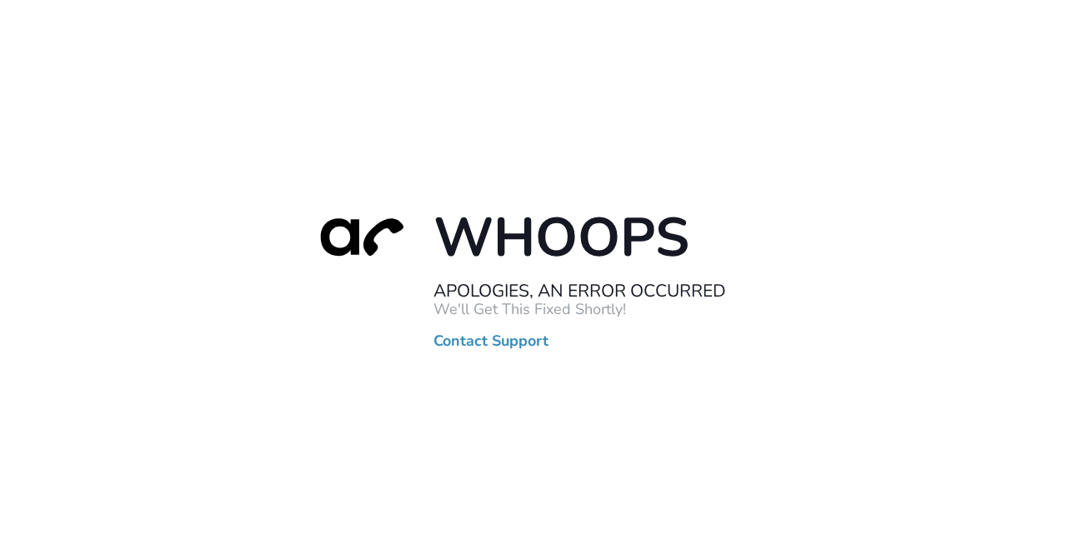
click at [484, 513] on div "Whoops Apologies, An Error Occurred We'll Get This Fixed Shortly! Contact Suppo…" at bounding box center [533, 277] width 1067 height 554
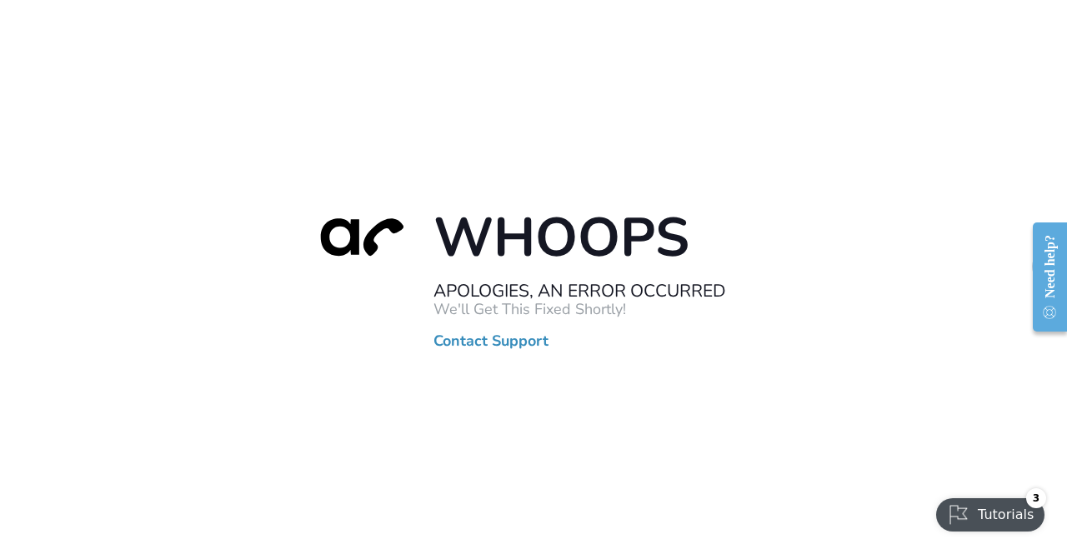
click at [700, 44] on div "Whoops Apologies, An Error Occurred We'll Get This Fixed Shortly! Contact Suppo…" at bounding box center [533, 277] width 1067 height 554
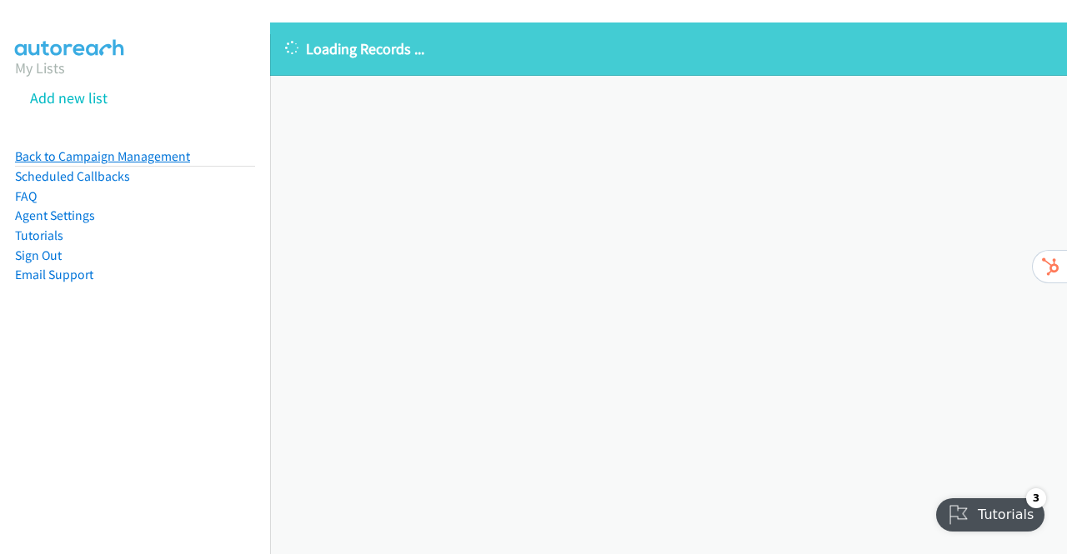
click at [168, 160] on link "Back to Campaign Management" at bounding box center [102, 156] width 175 height 16
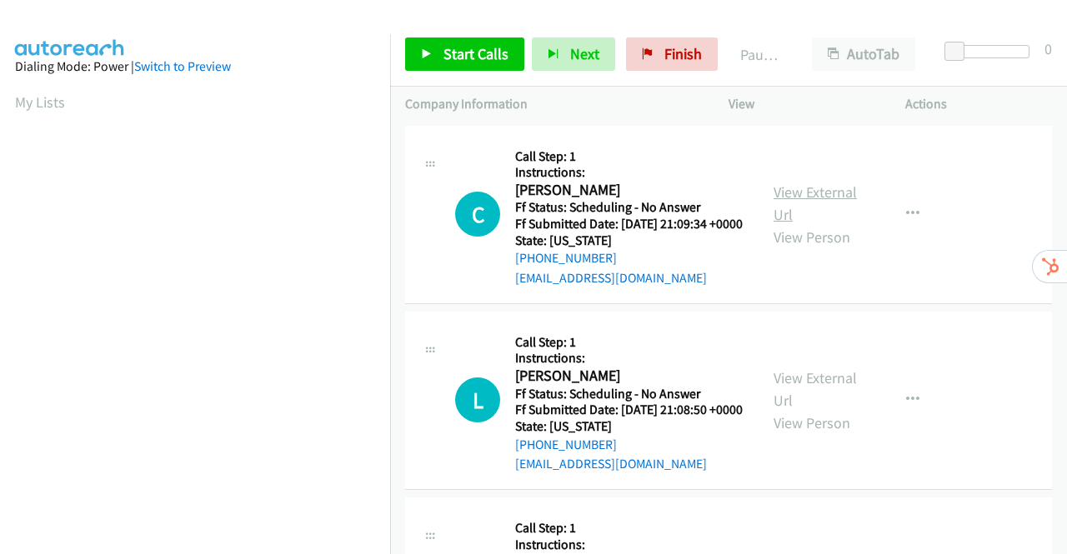
click at [810, 203] on link "View External Url" at bounding box center [815, 204] width 83 height 42
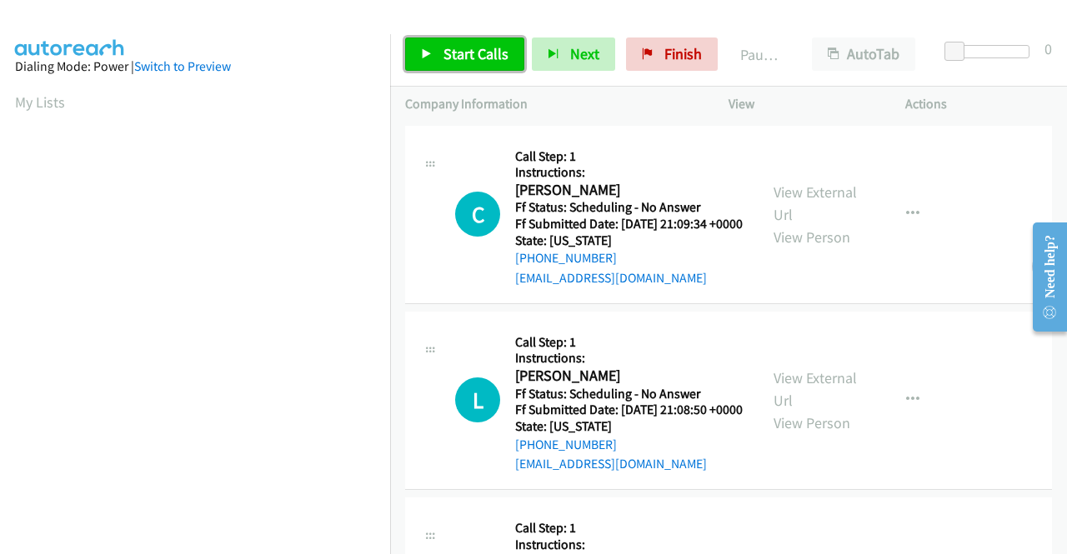
click at [455, 45] on span "Start Calls" at bounding box center [476, 53] width 65 height 19
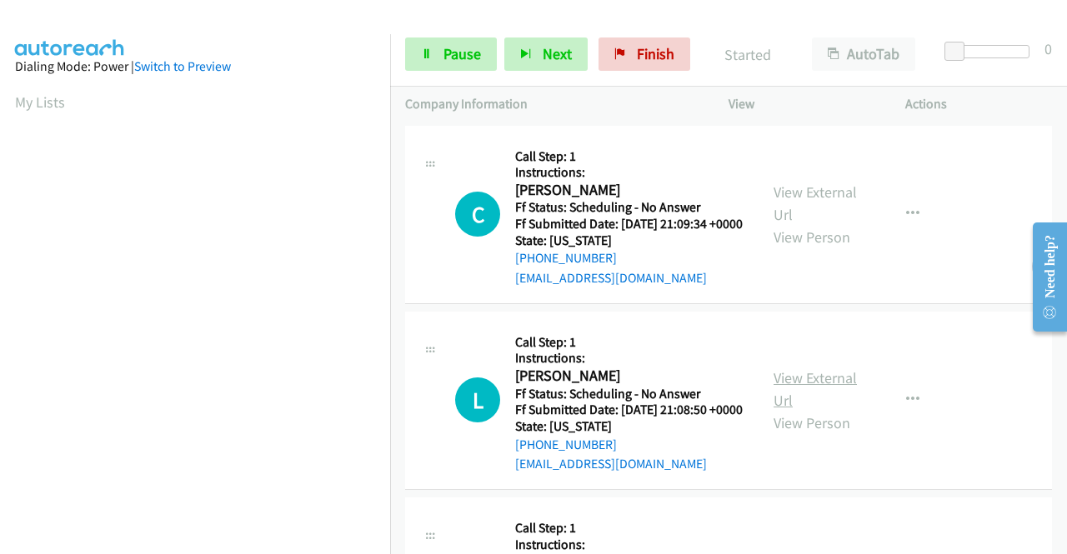
click at [824, 403] on link "View External Url" at bounding box center [815, 389] width 83 height 42
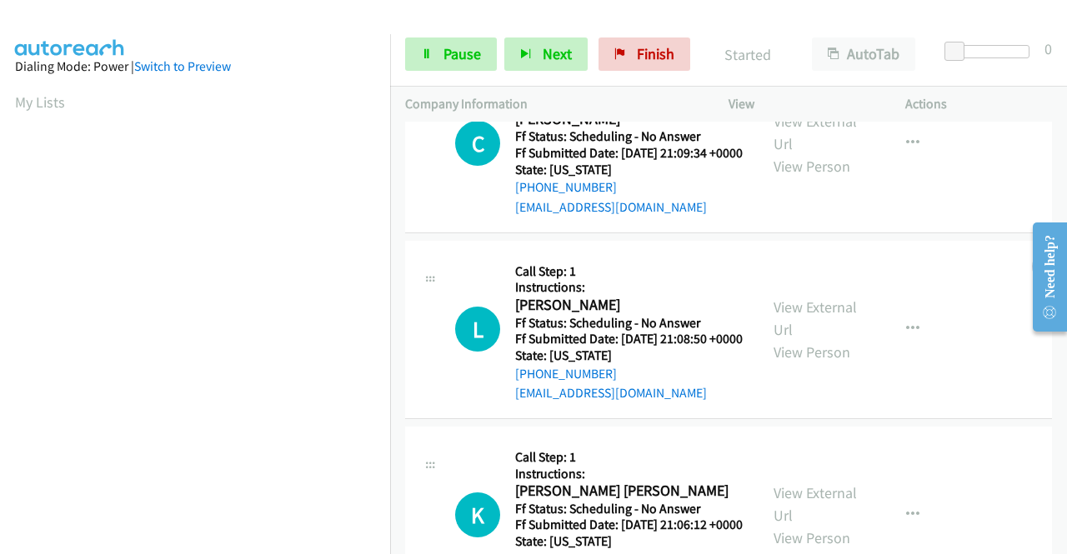
scroll to position [167, 0]
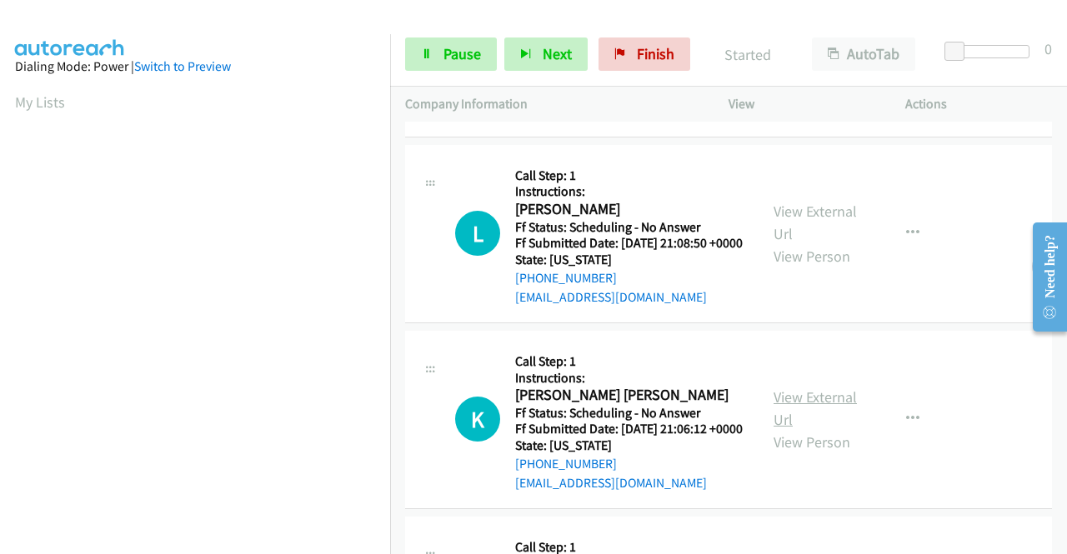
click at [810, 429] on link "View External Url" at bounding box center [815, 409] width 83 height 42
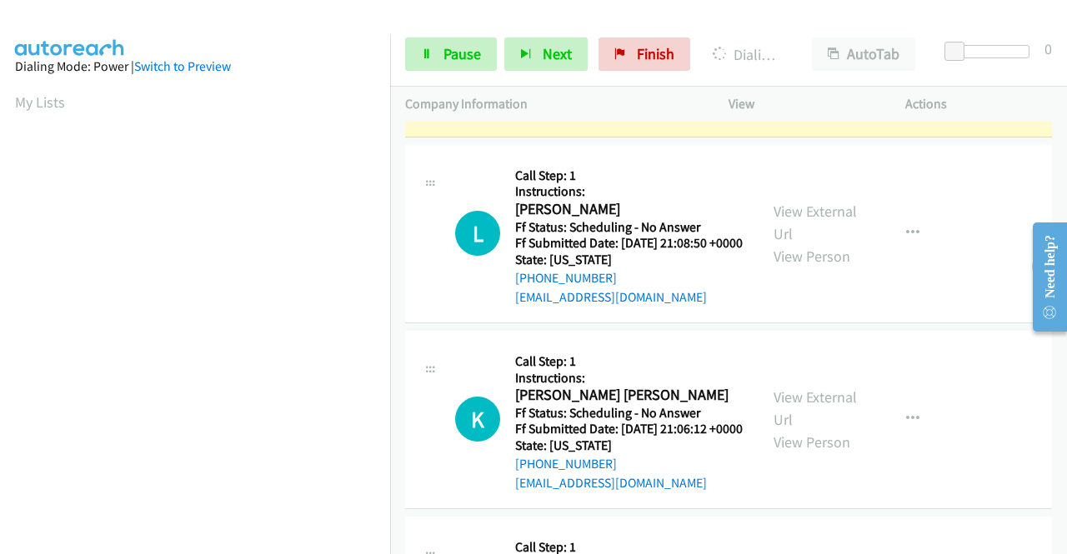
scroll to position [417, 0]
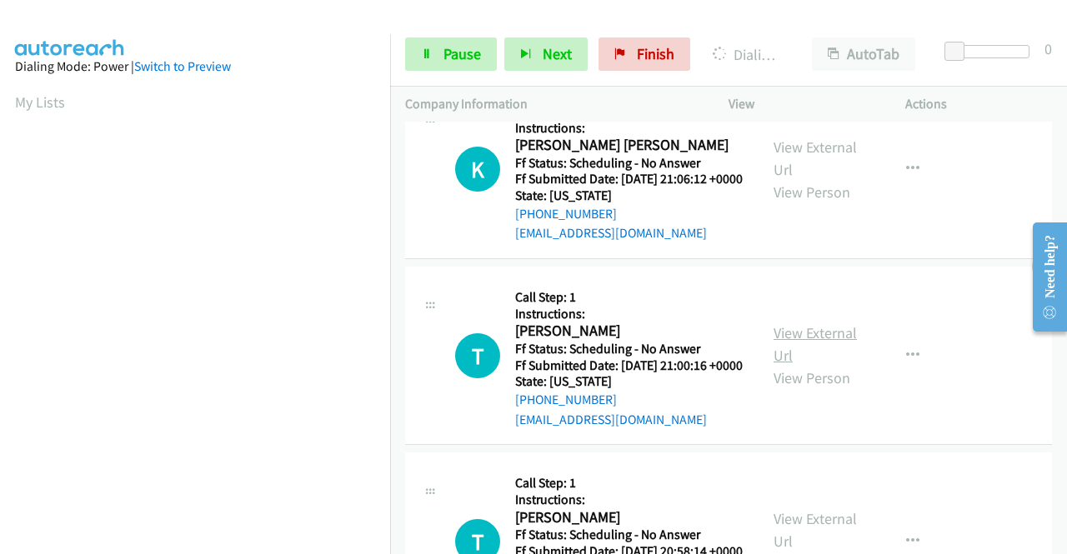
click at [797, 365] on link "View External Url" at bounding box center [815, 344] width 83 height 42
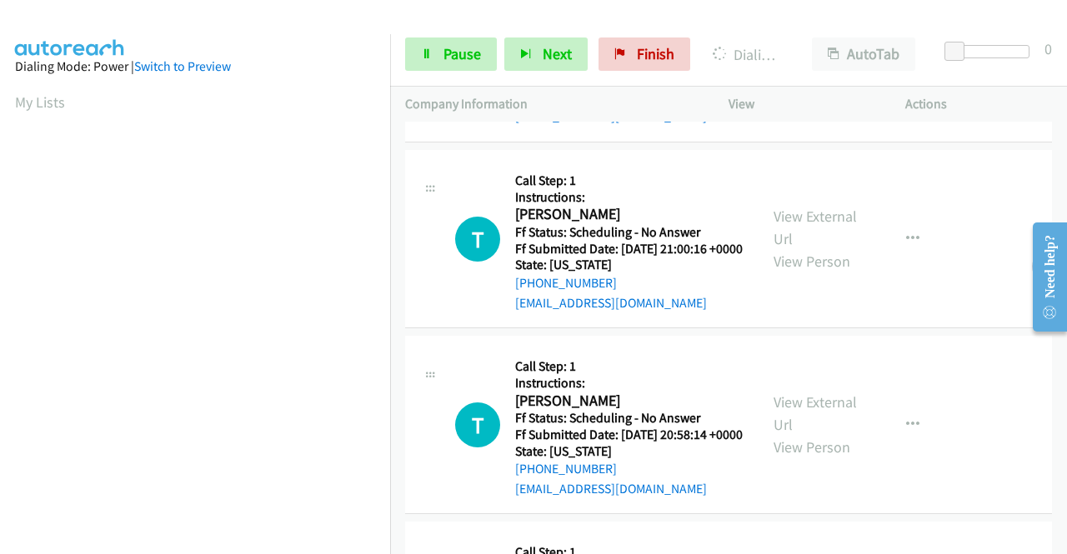
scroll to position [667, 0]
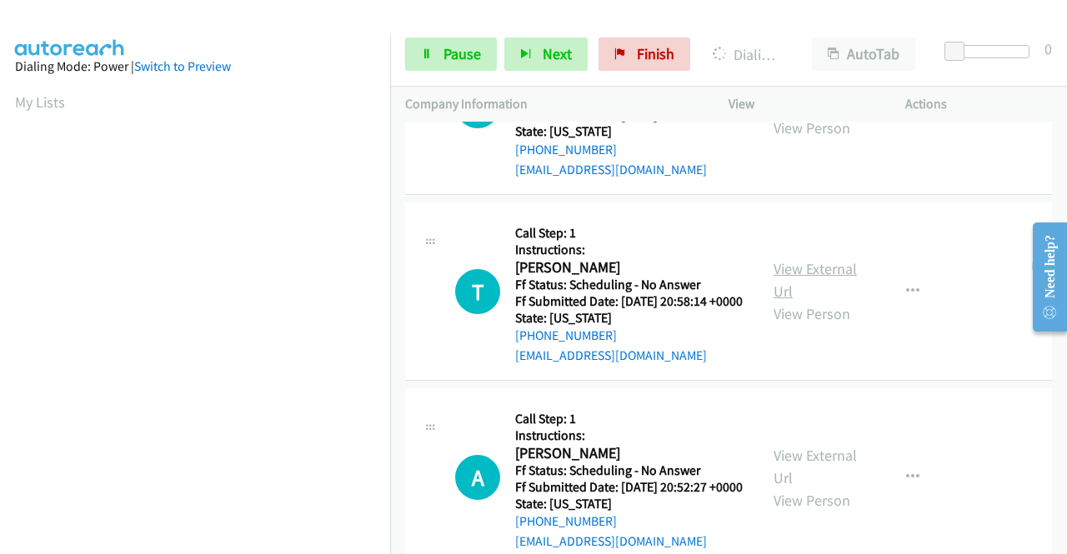
click at [798, 301] on link "View External Url" at bounding box center [815, 280] width 83 height 42
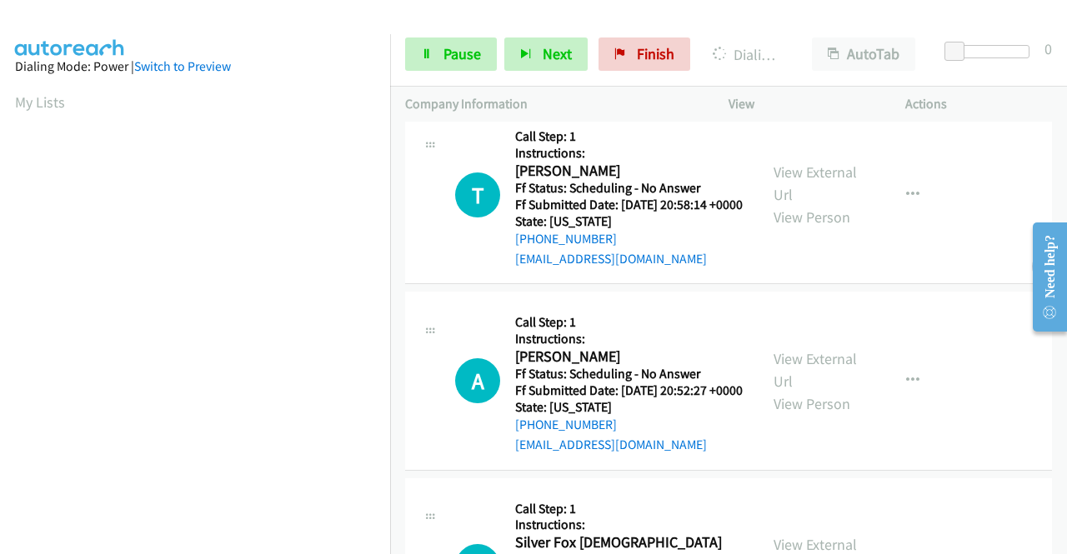
scroll to position [834, 0]
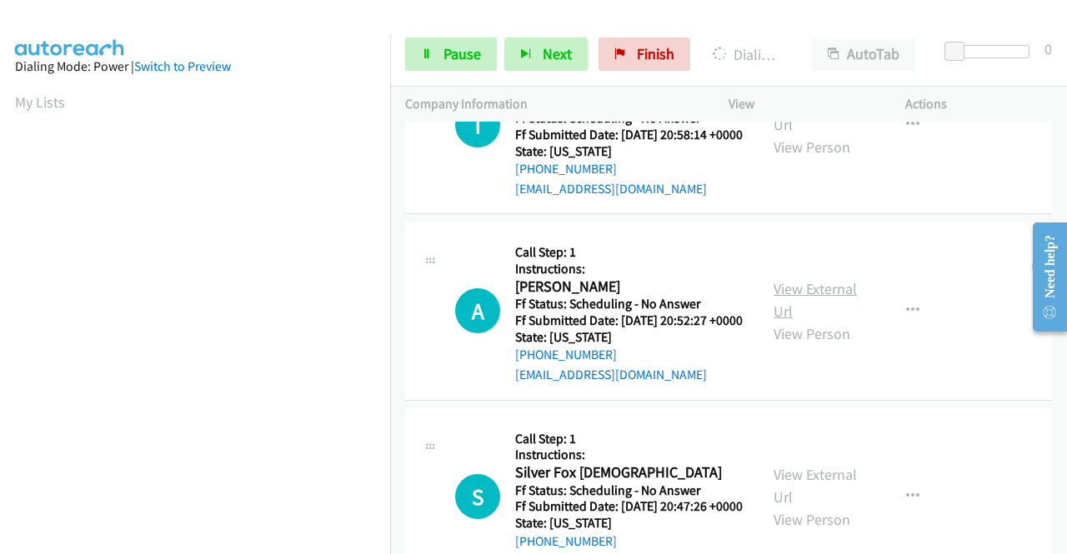
click at [786, 321] on link "View External Url" at bounding box center [815, 300] width 83 height 42
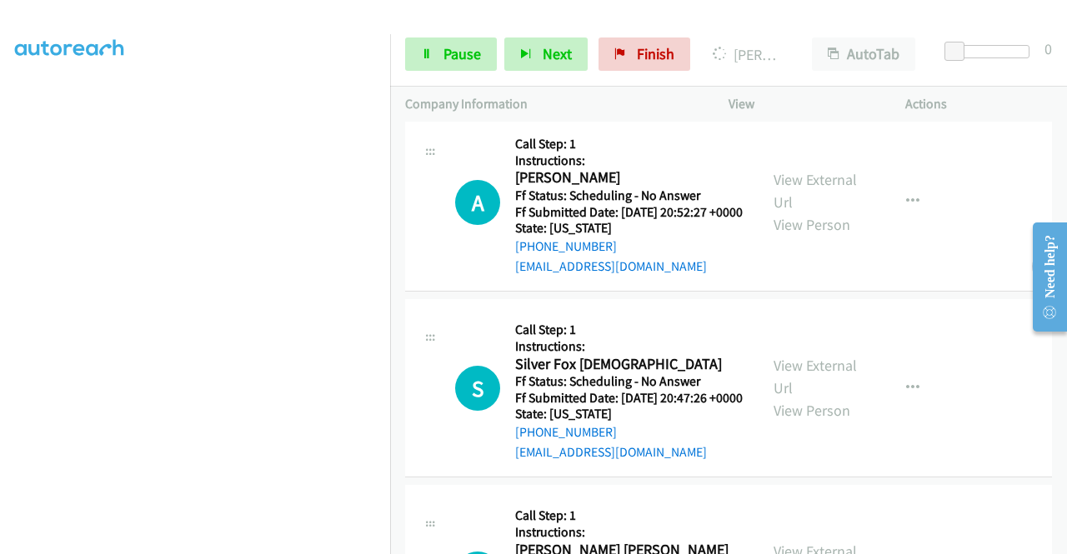
scroll to position [1167, 0]
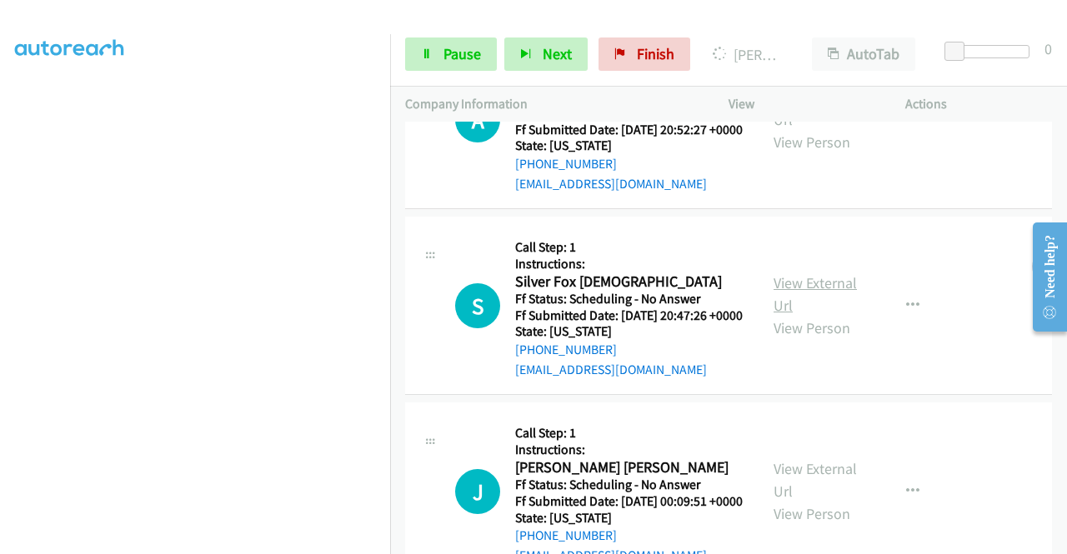
click at [835, 315] on link "View External Url" at bounding box center [815, 294] width 83 height 42
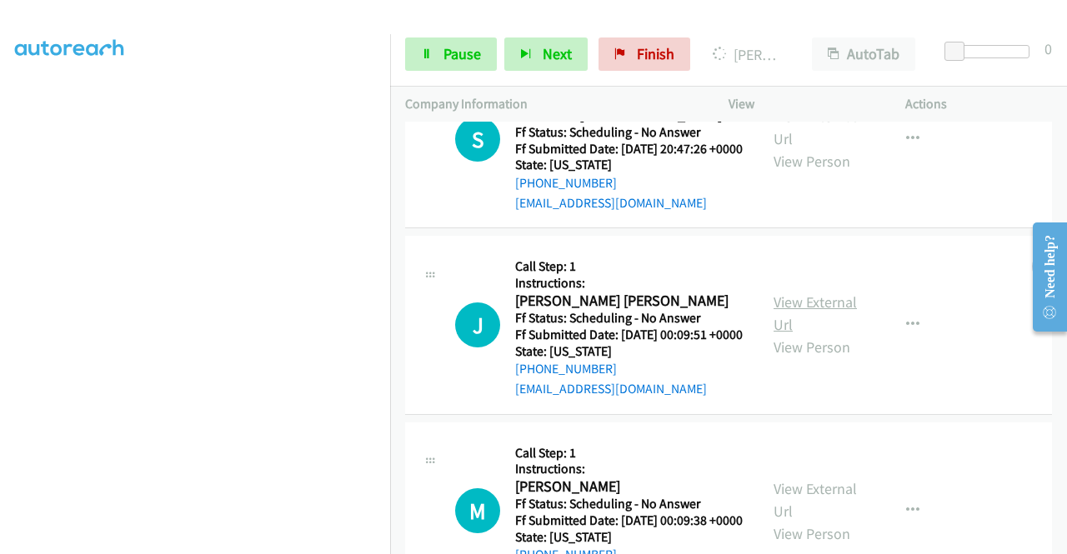
click at [818, 334] on link "View External Url" at bounding box center [815, 314] width 83 height 42
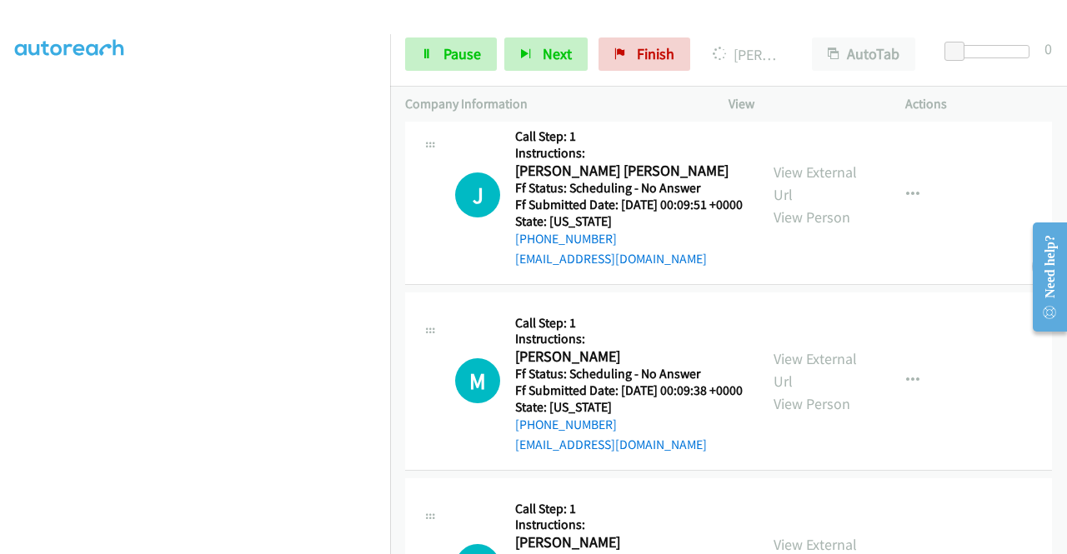
scroll to position [1584, 0]
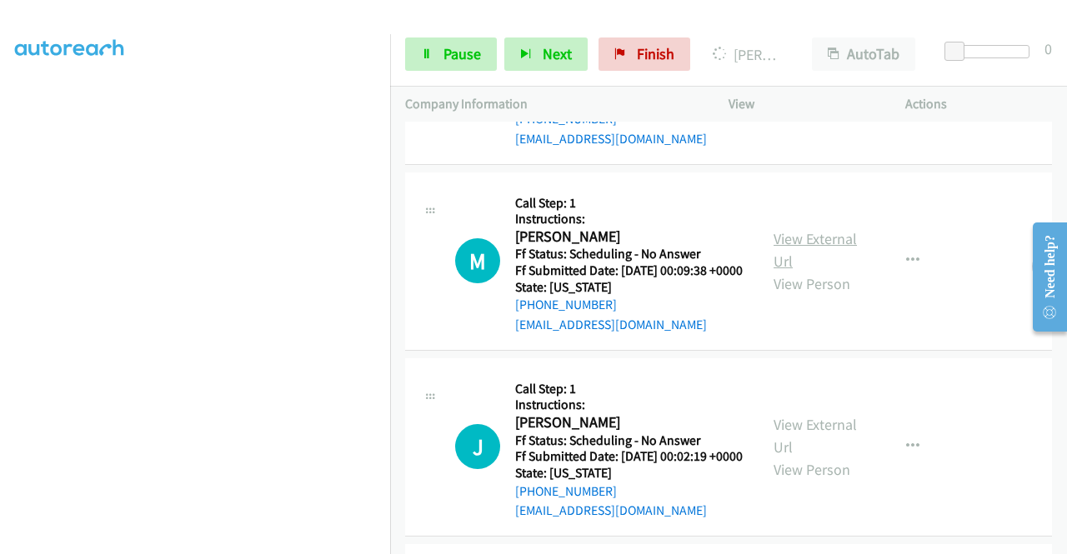
click at [796, 271] on link "View External Url" at bounding box center [815, 250] width 83 height 42
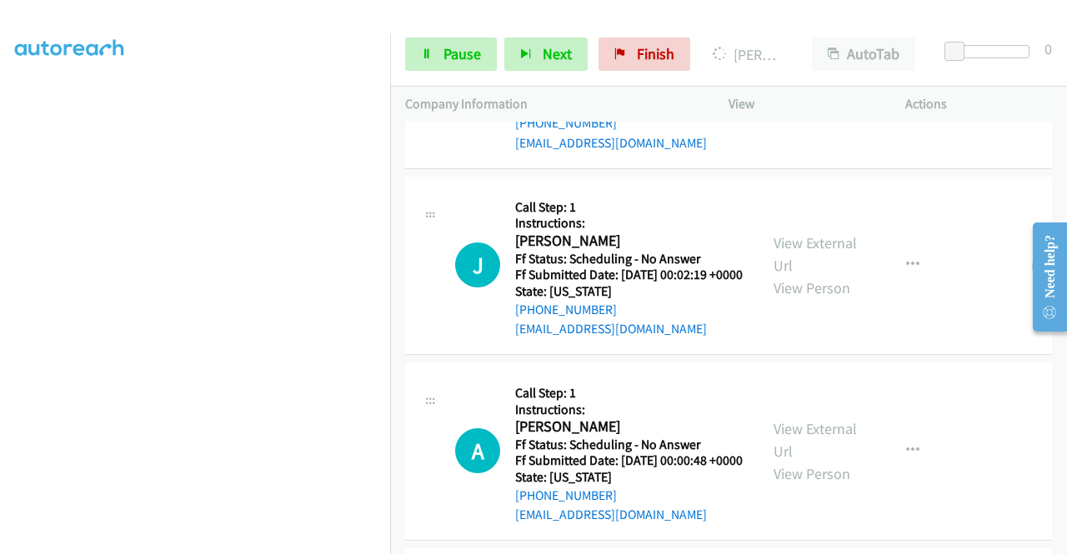
scroll to position [1834, 0]
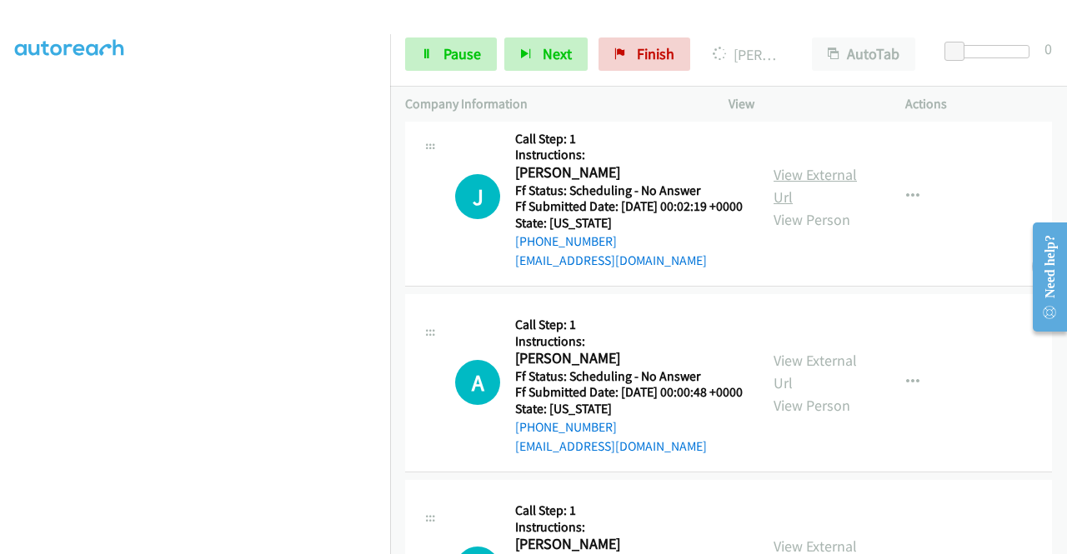
click at [794, 207] on link "View External Url" at bounding box center [815, 186] width 83 height 42
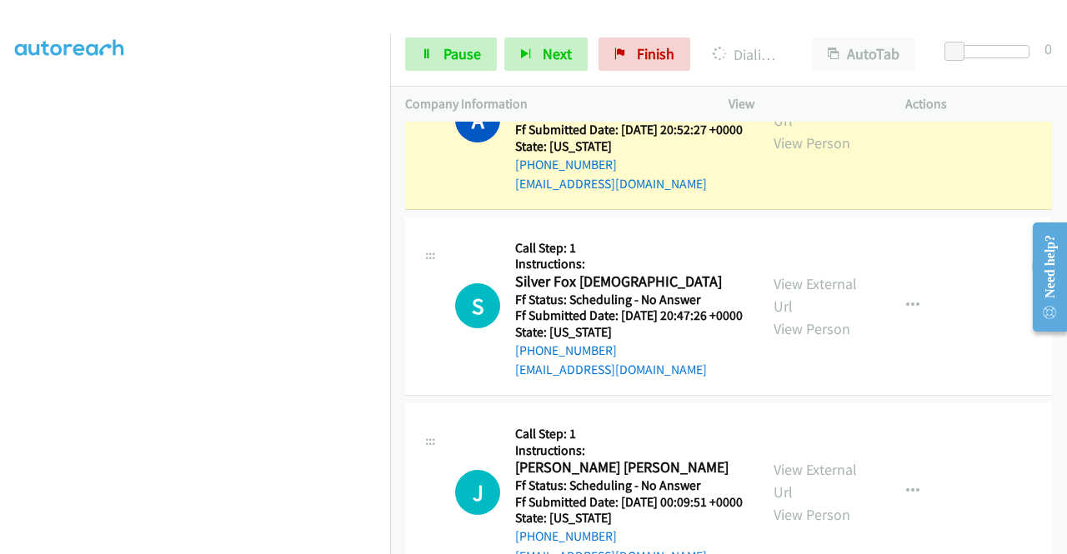
scroll to position [380, 0]
click at [457, 53] on span "Pause" at bounding box center [463, 53] width 38 height 19
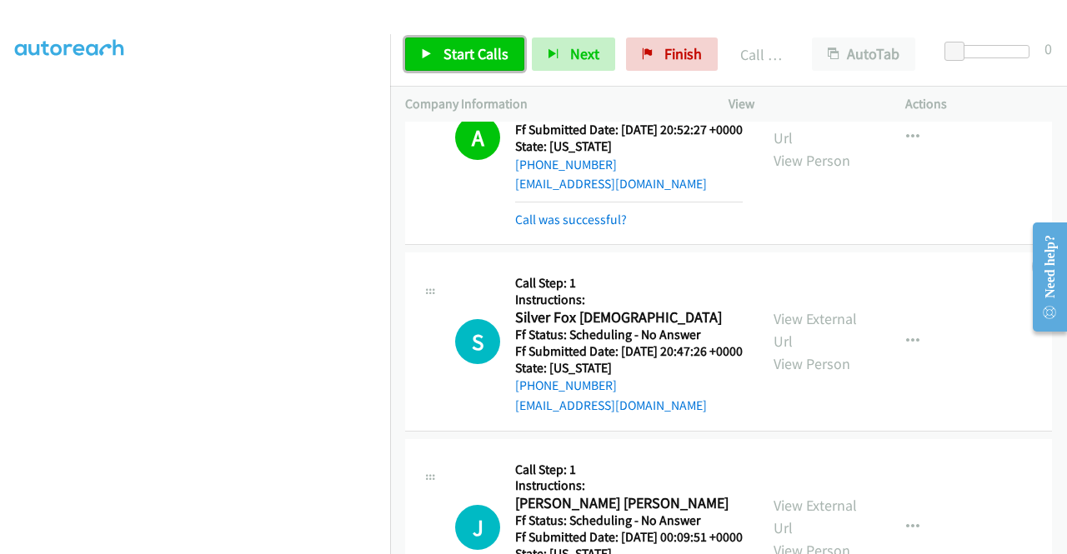
click at [450, 60] on span "Start Calls" at bounding box center [476, 53] width 65 height 19
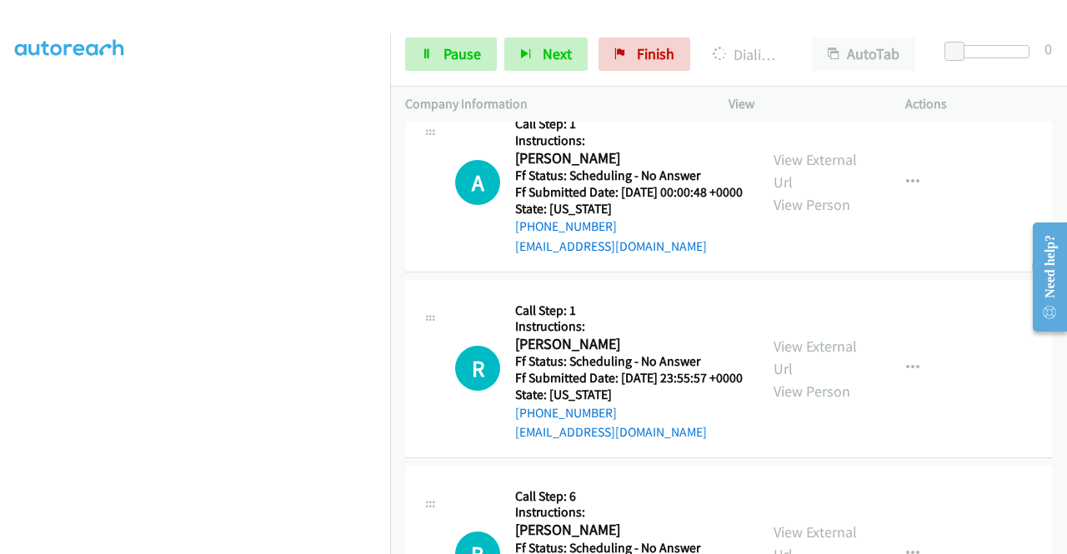
scroll to position [2203, 0]
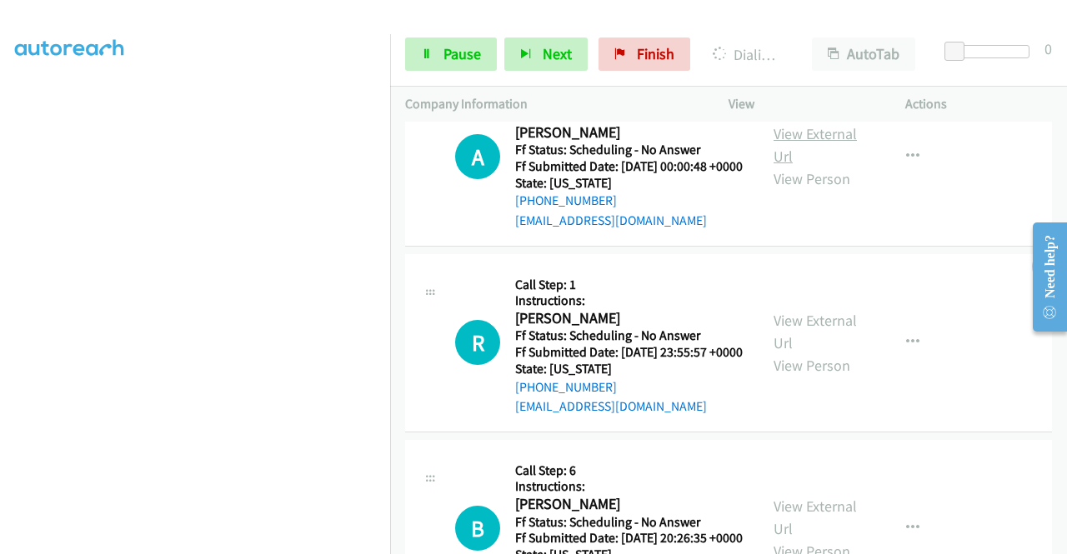
click at [795, 166] on link "View External Url" at bounding box center [815, 145] width 83 height 42
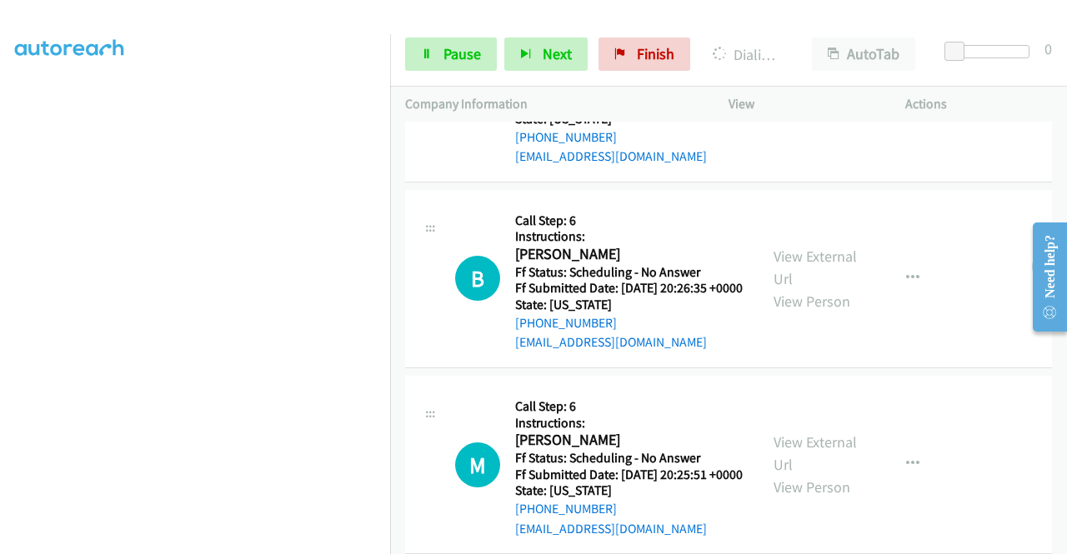
click at [799, 103] on link "View External Url" at bounding box center [815, 82] width 83 height 42
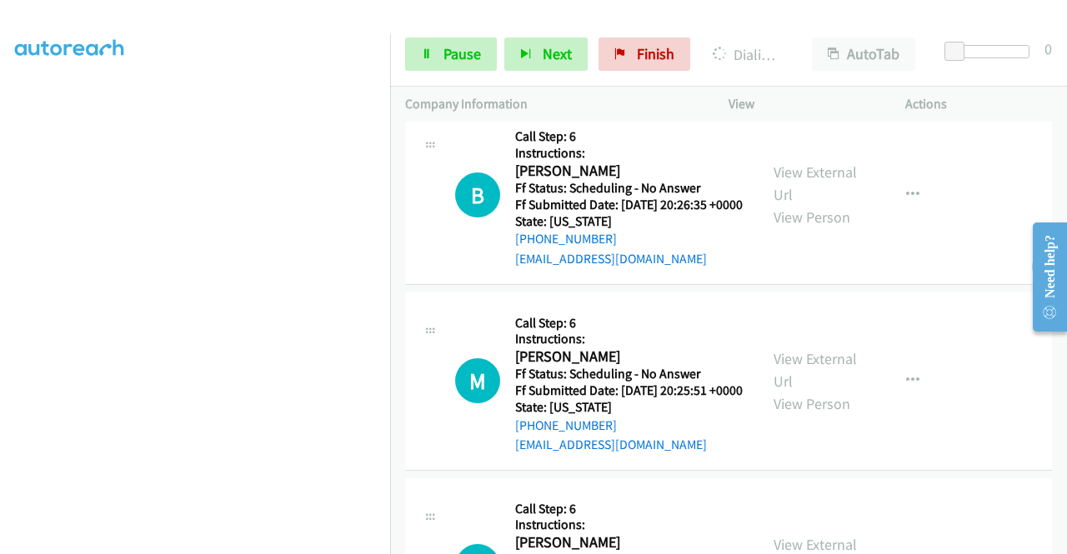
scroll to position [2655, 0]
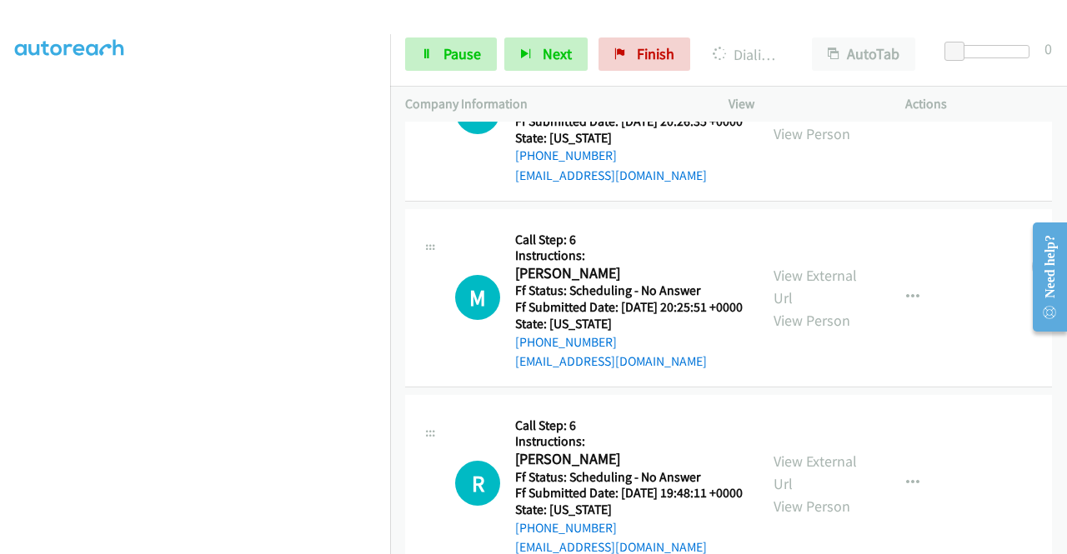
click at [785, 121] on link "View External Url" at bounding box center [815, 100] width 83 height 42
click at [789, 308] on link "View External Url" at bounding box center [815, 287] width 83 height 42
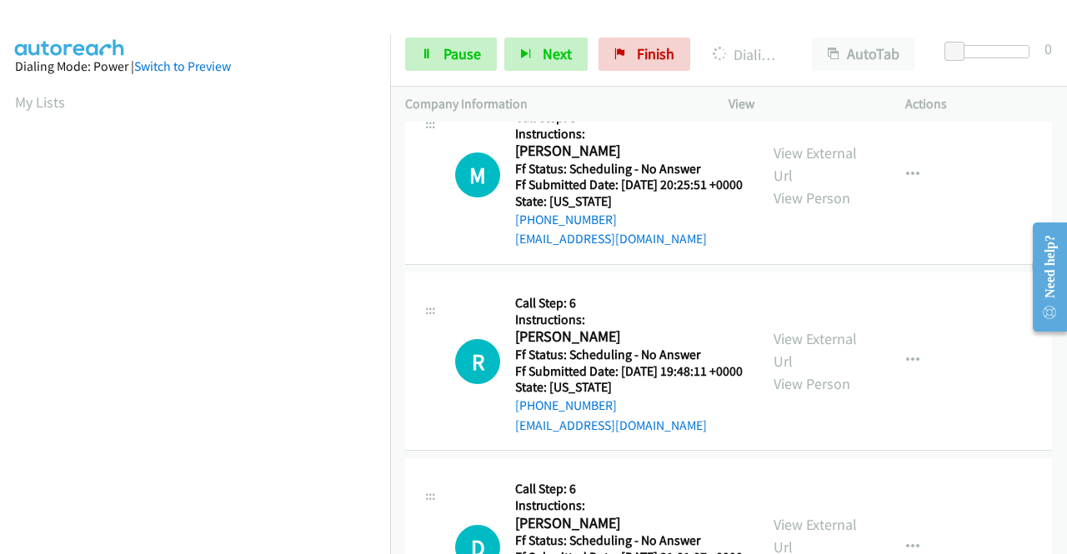
scroll to position [2940, 0]
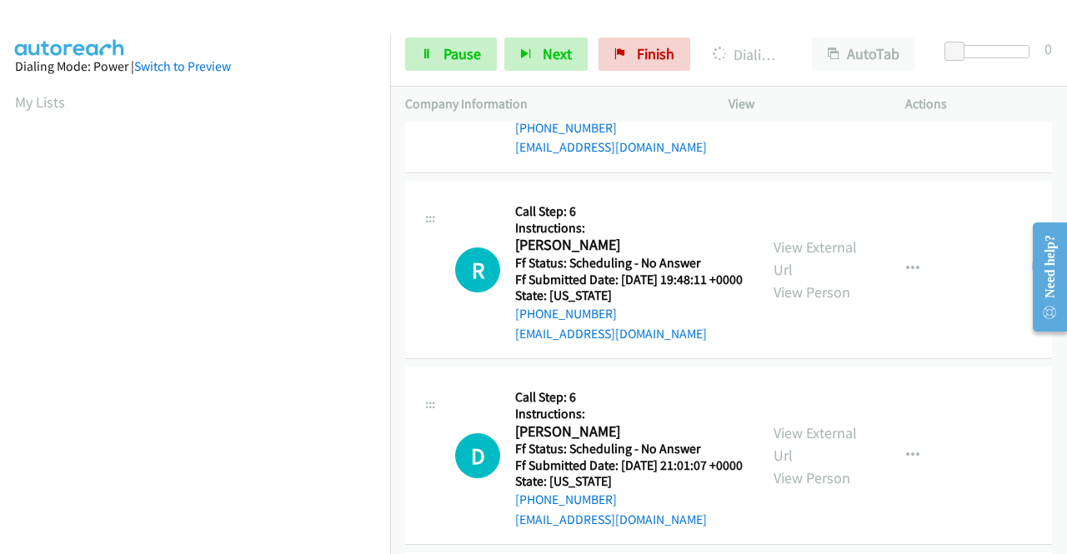
click at [827, 93] on link "View External Url" at bounding box center [815, 73] width 83 height 42
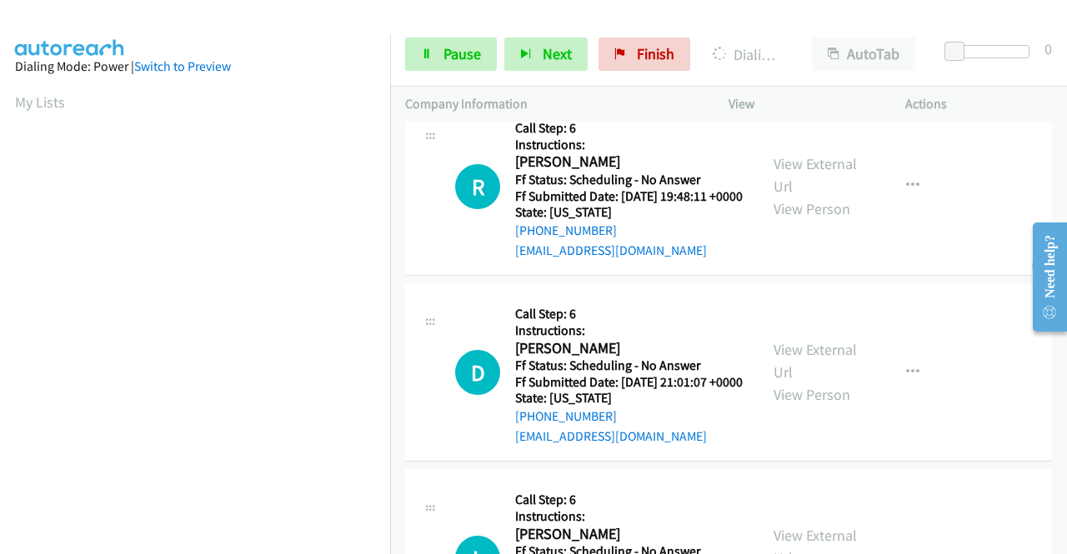
scroll to position [3190, 0]
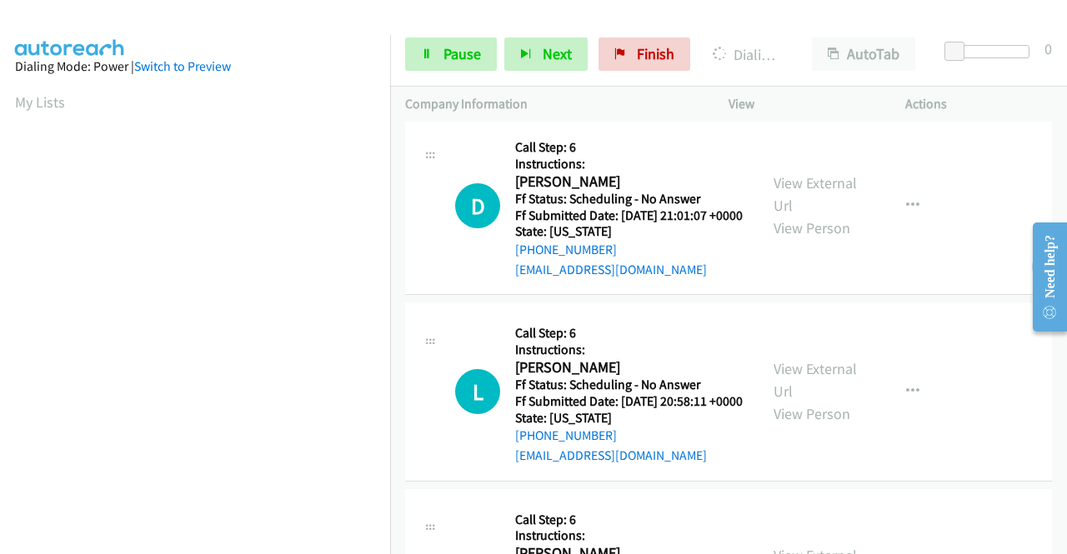
click at [829, 29] on link "View External Url" at bounding box center [815, 8] width 83 height 42
click at [803, 215] on link "View External Url" at bounding box center [815, 194] width 83 height 42
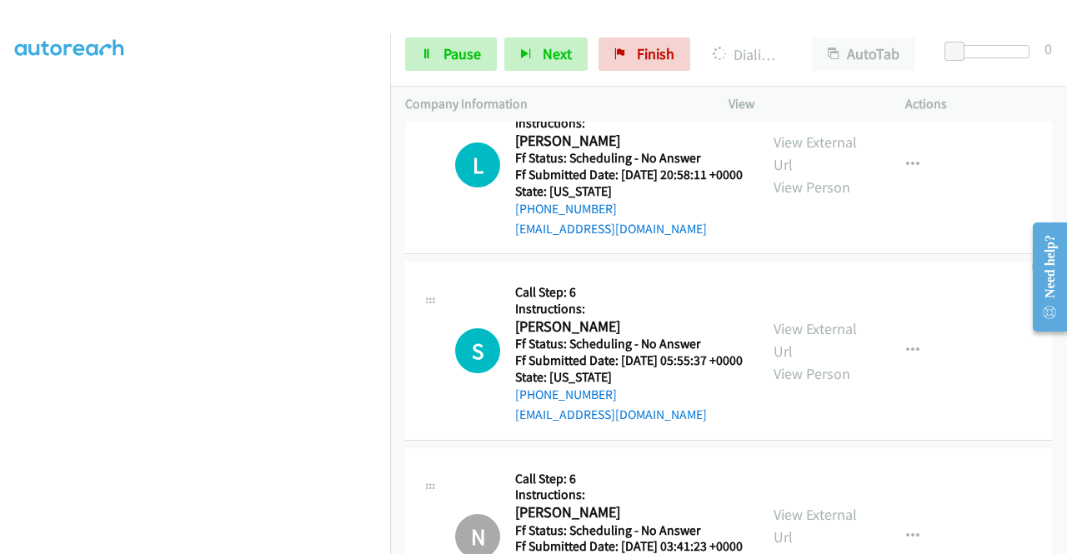
scroll to position [3607, 0]
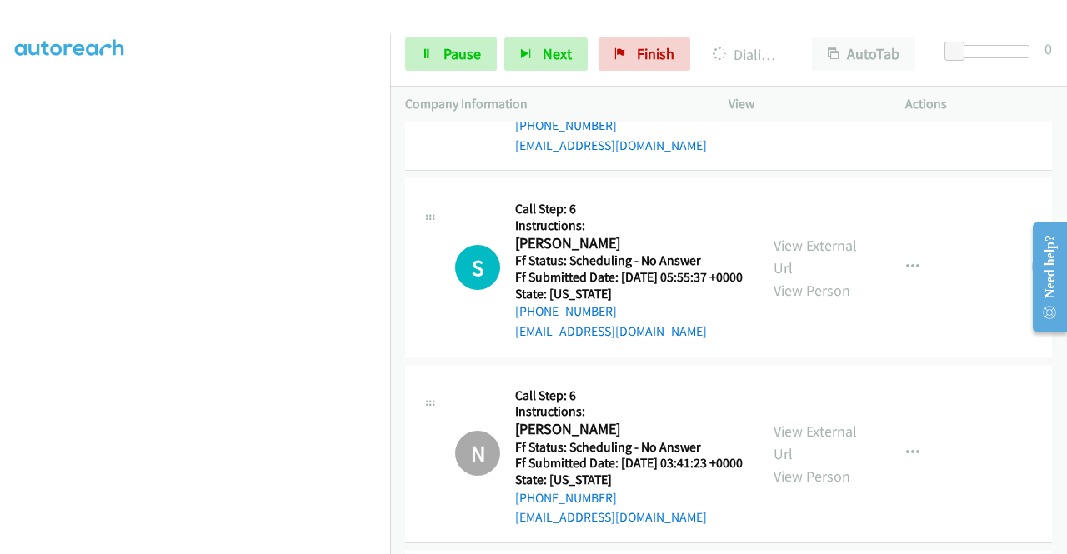
click at [780, 91] on link "View External Url" at bounding box center [815, 70] width 83 height 42
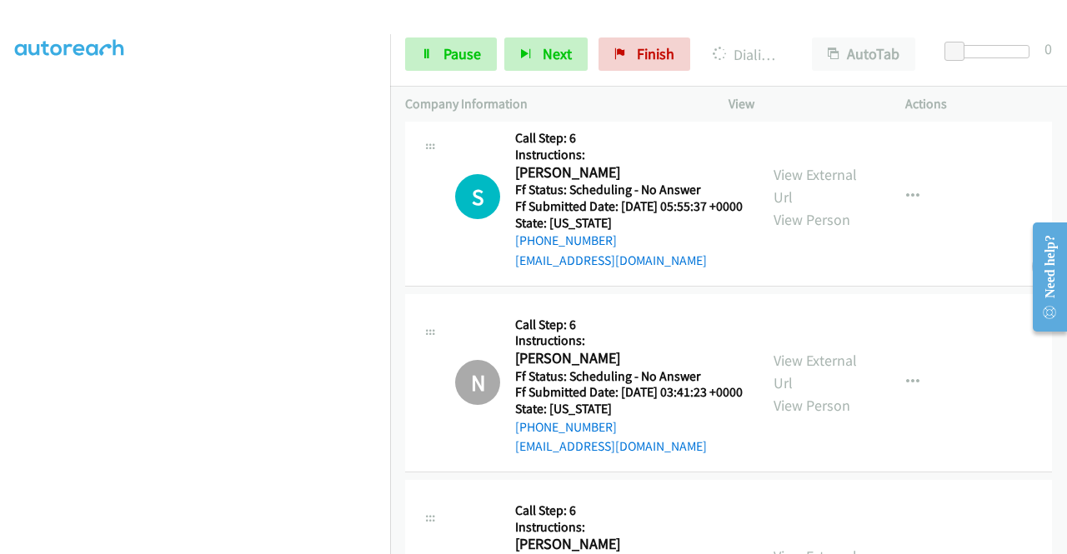
scroll to position [3774, 0]
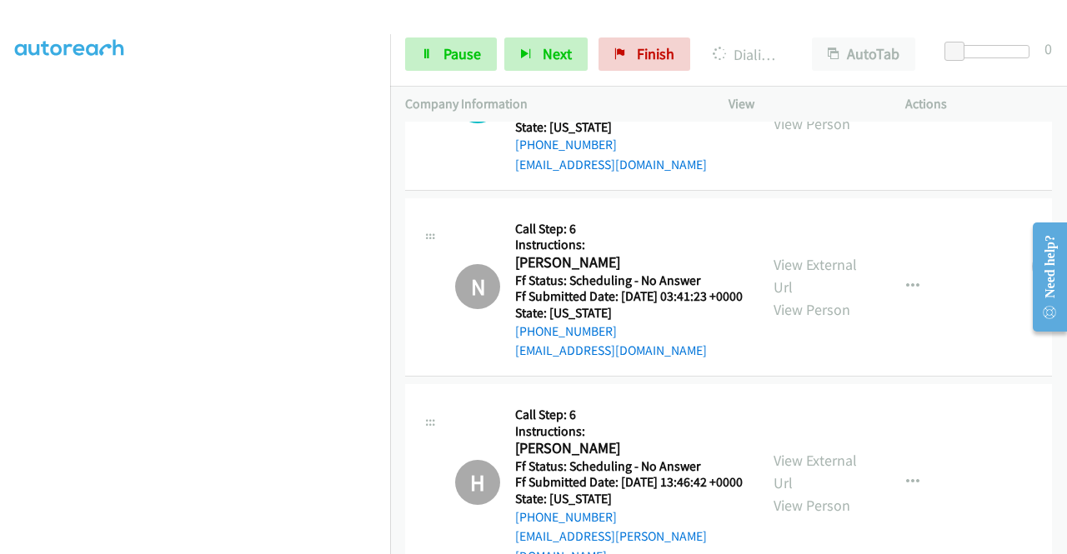
click at [789, 111] on link "View External Url" at bounding box center [815, 90] width 83 height 42
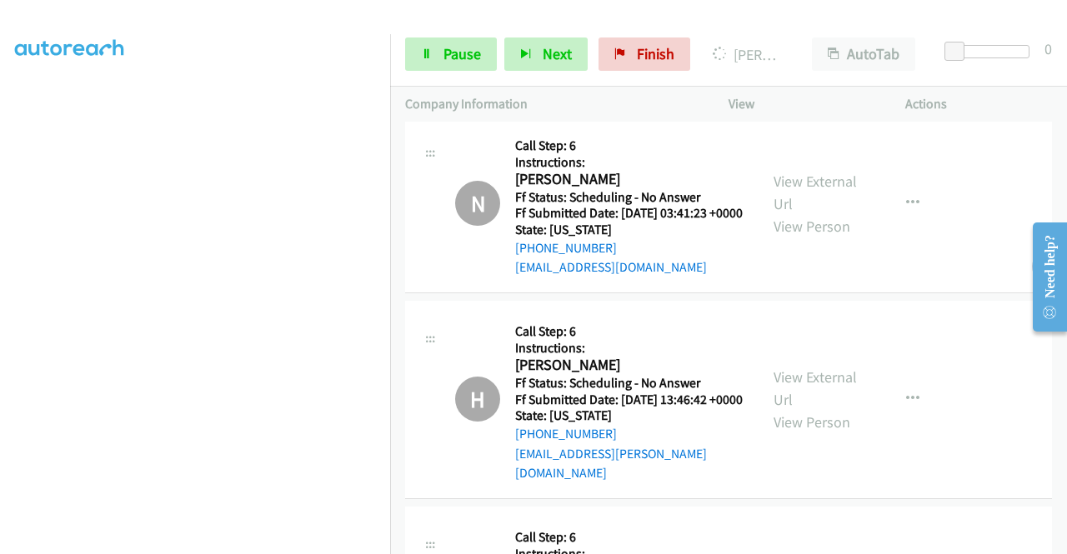
scroll to position [0, 0]
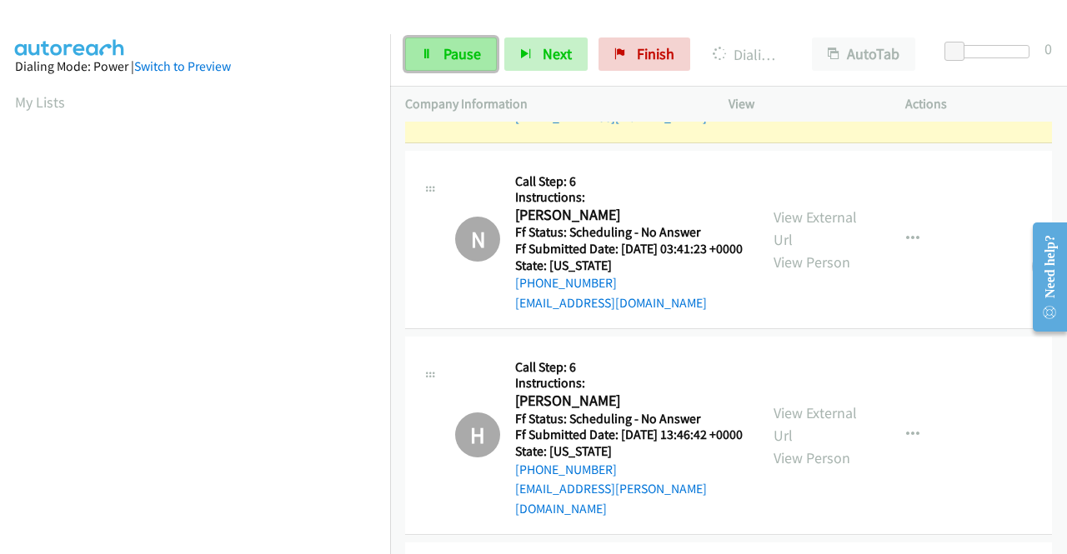
click at [460, 48] on span "Pause" at bounding box center [463, 53] width 38 height 19
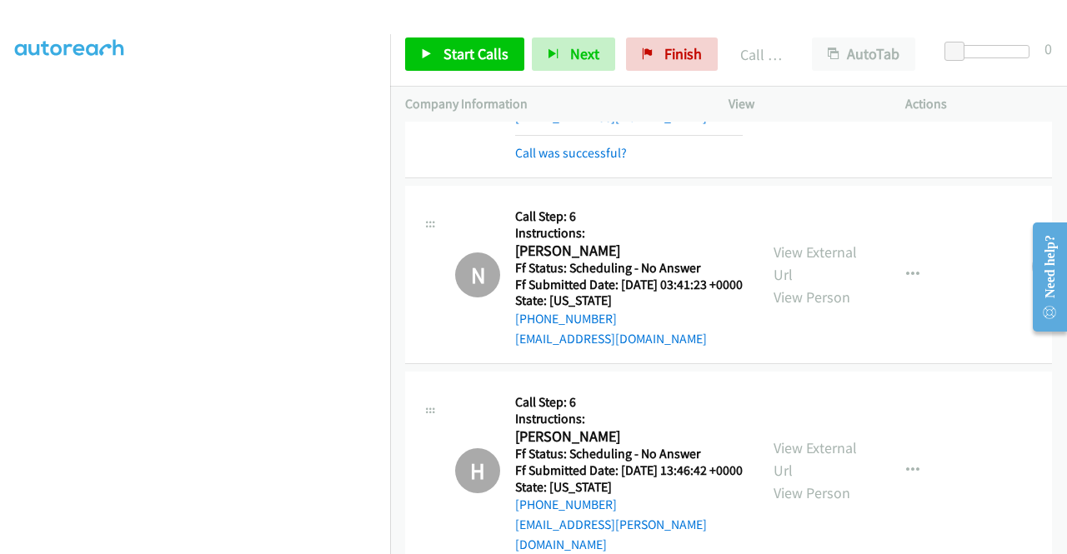
scroll to position [380, 0]
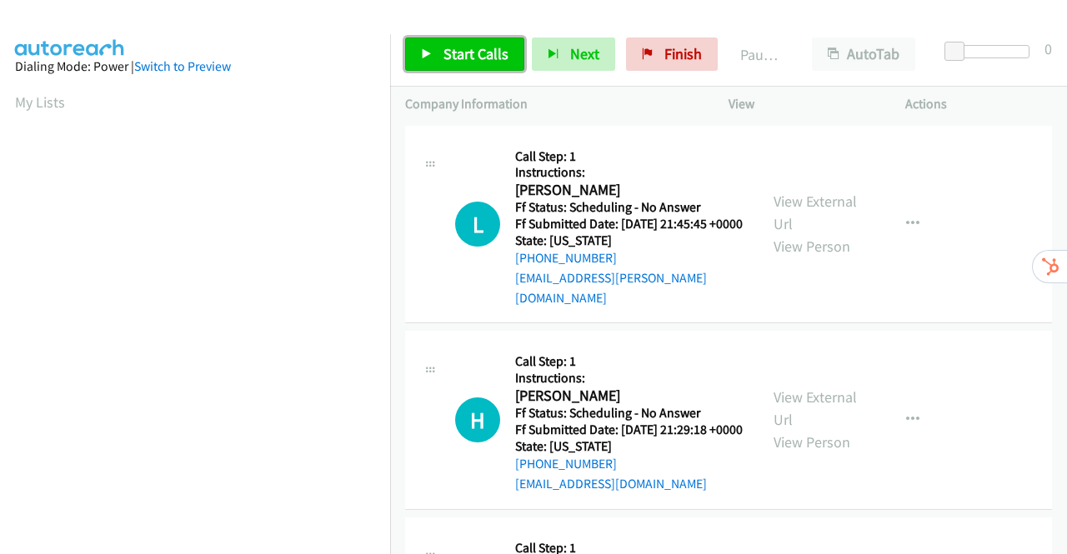
click at [452, 53] on span "Start Calls" at bounding box center [476, 53] width 65 height 19
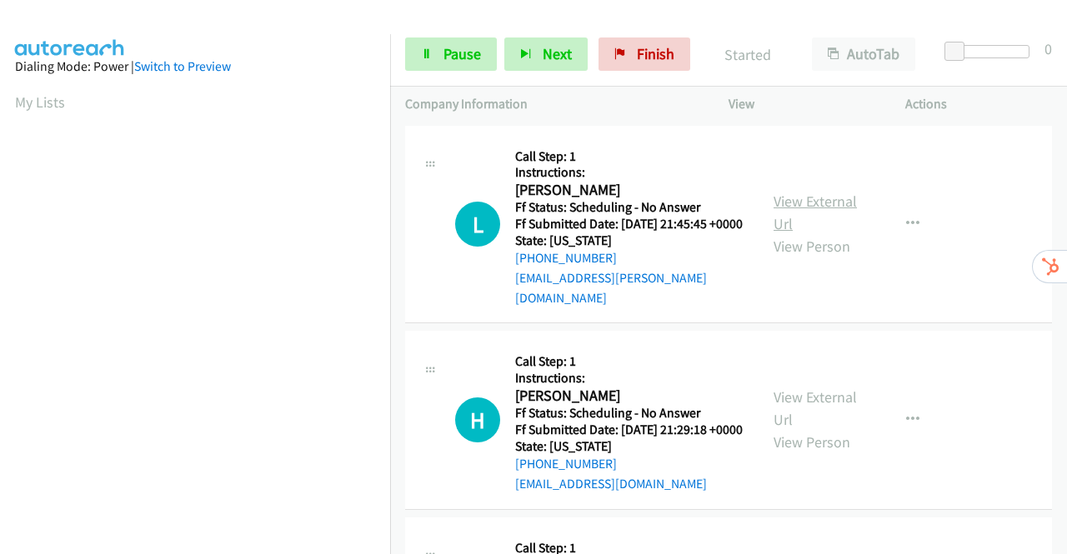
click at [826, 201] on link "View External Url" at bounding box center [815, 213] width 83 height 42
click at [824, 414] on div "View External Url View Person" at bounding box center [817, 420] width 87 height 68
click at [822, 403] on link "View External Url" at bounding box center [815, 409] width 83 height 42
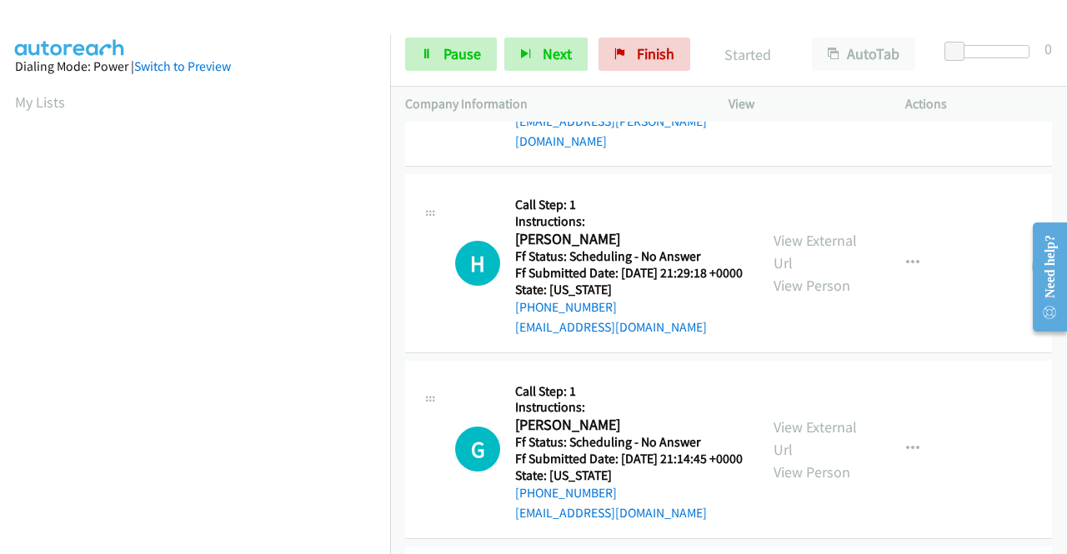
scroll to position [167, 0]
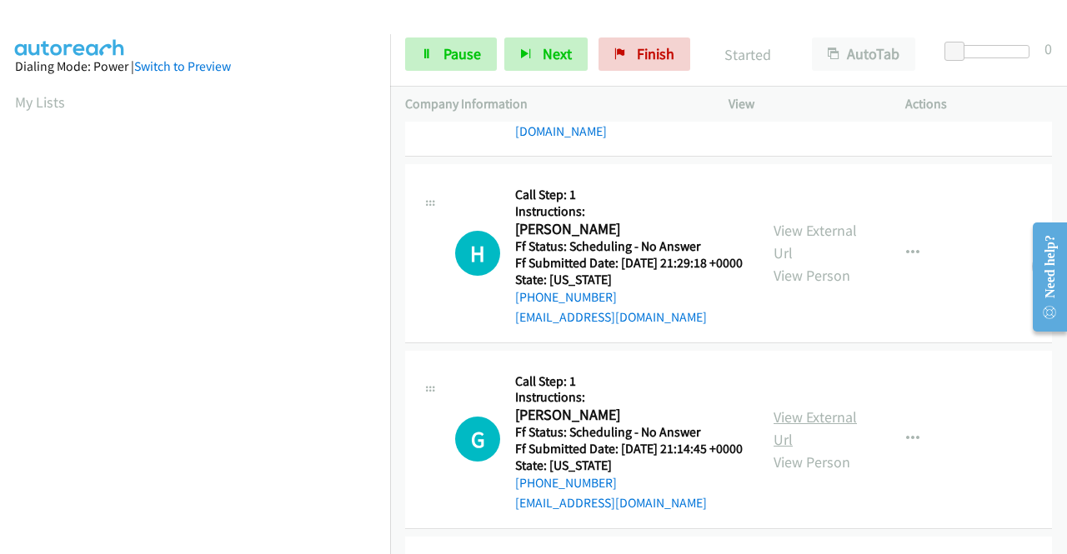
click at [812, 441] on link "View External Url" at bounding box center [815, 429] width 83 height 42
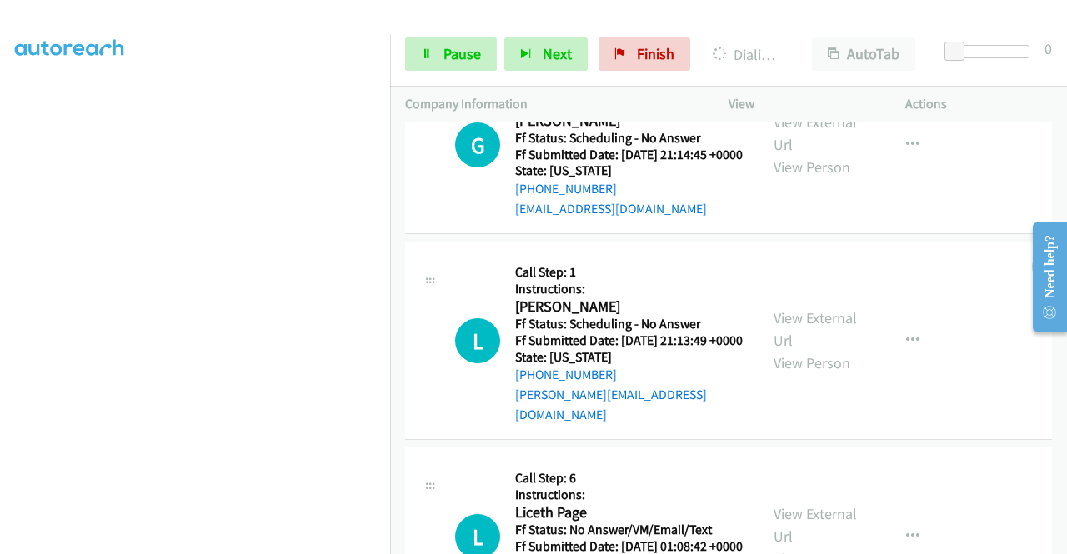
scroll to position [500, 0]
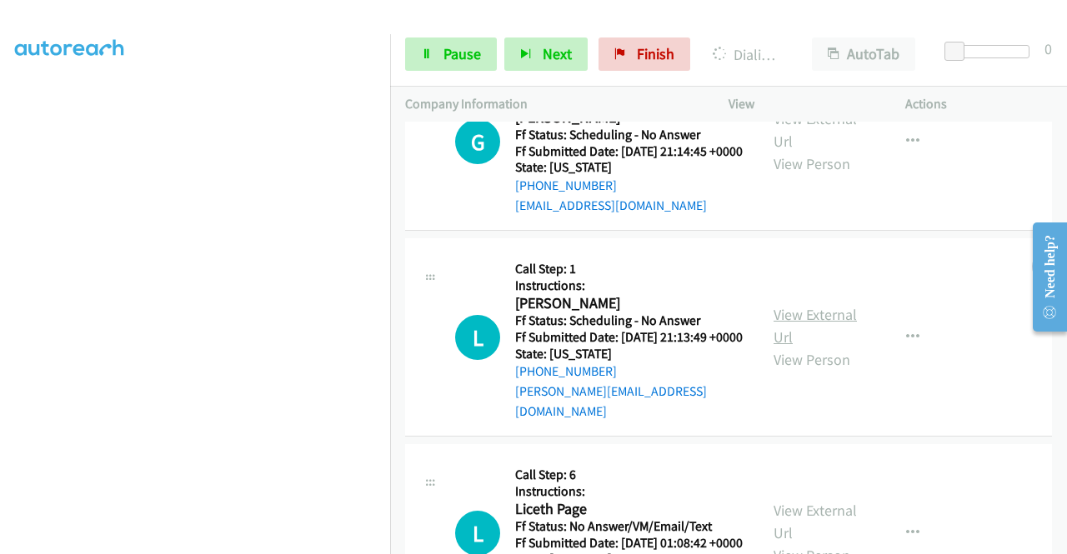
click at [790, 336] on link "View External Url" at bounding box center [815, 326] width 83 height 42
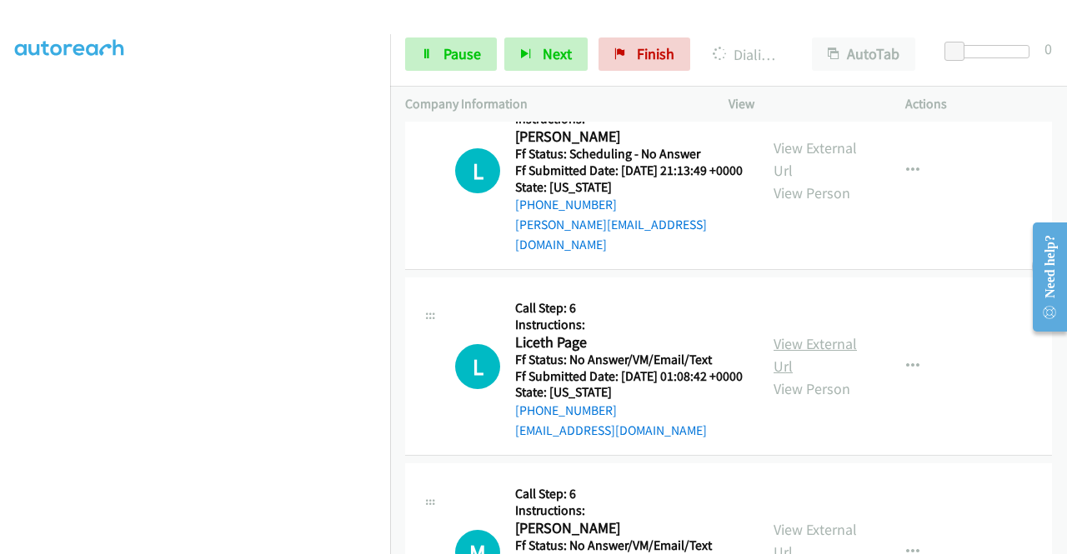
click at [774, 376] on link "View External Url" at bounding box center [815, 355] width 83 height 42
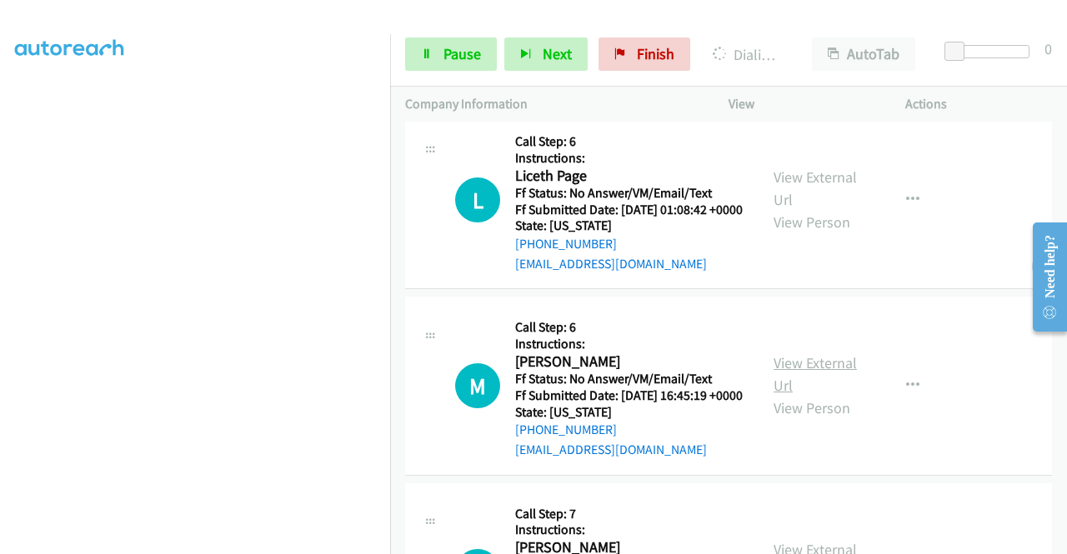
click at [787, 395] on link "View External Url" at bounding box center [815, 374] width 83 height 42
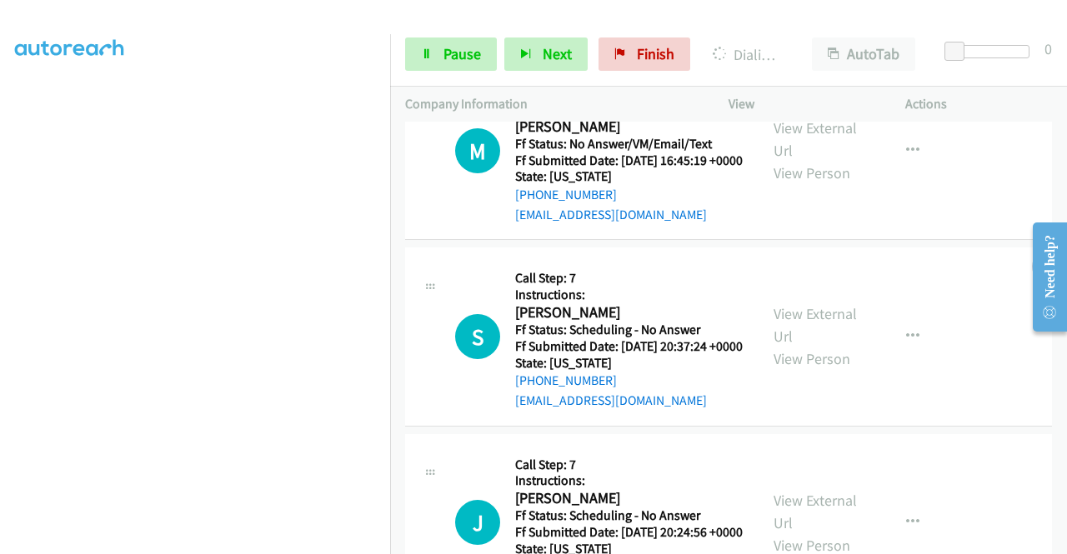
scroll to position [1202, 0]
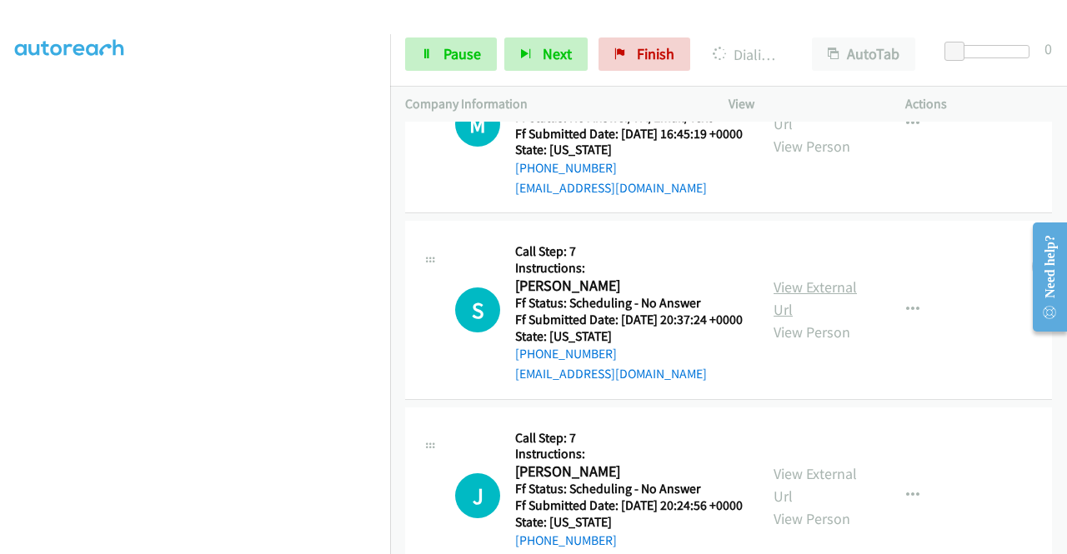
click at [824, 319] on link "View External Url" at bounding box center [815, 299] width 83 height 42
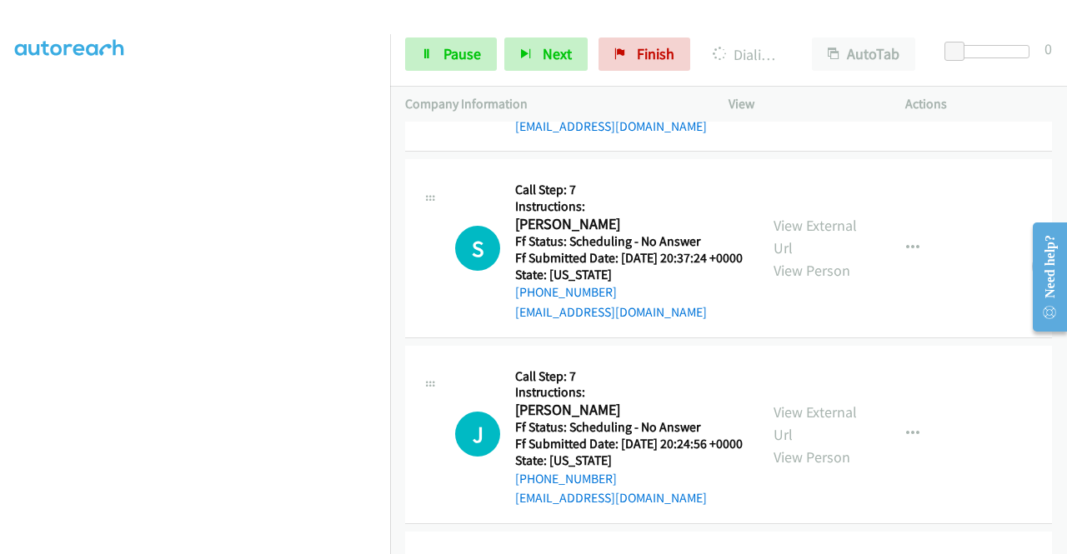
scroll to position [1369, 0]
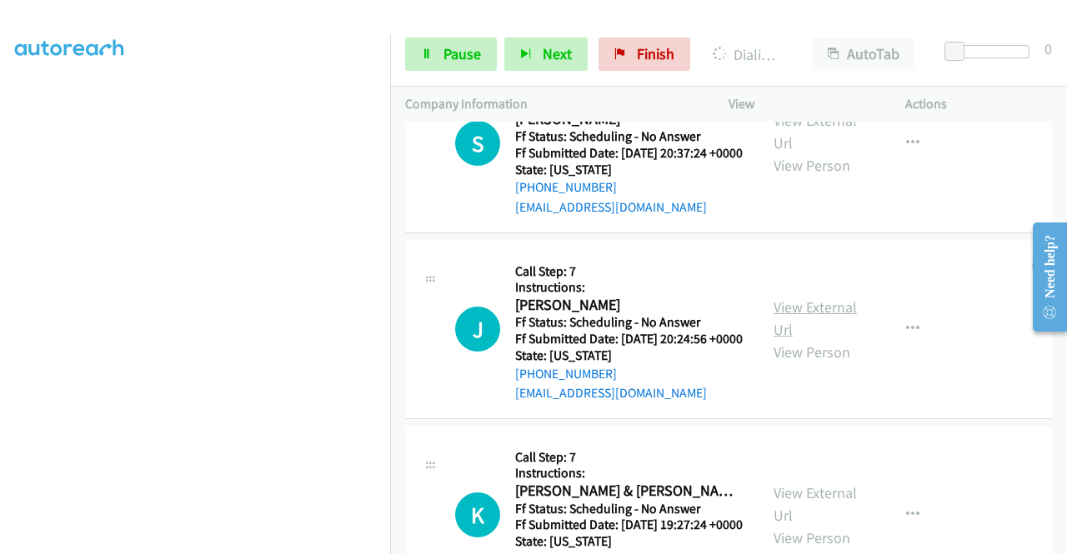
click at [814, 339] on link "View External Url" at bounding box center [815, 319] width 83 height 42
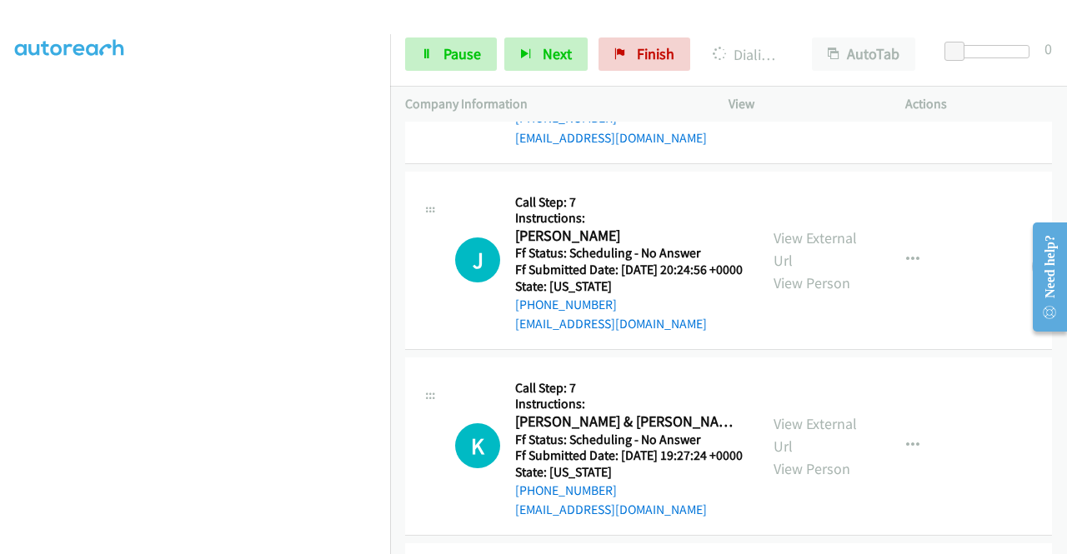
scroll to position [1536, 0]
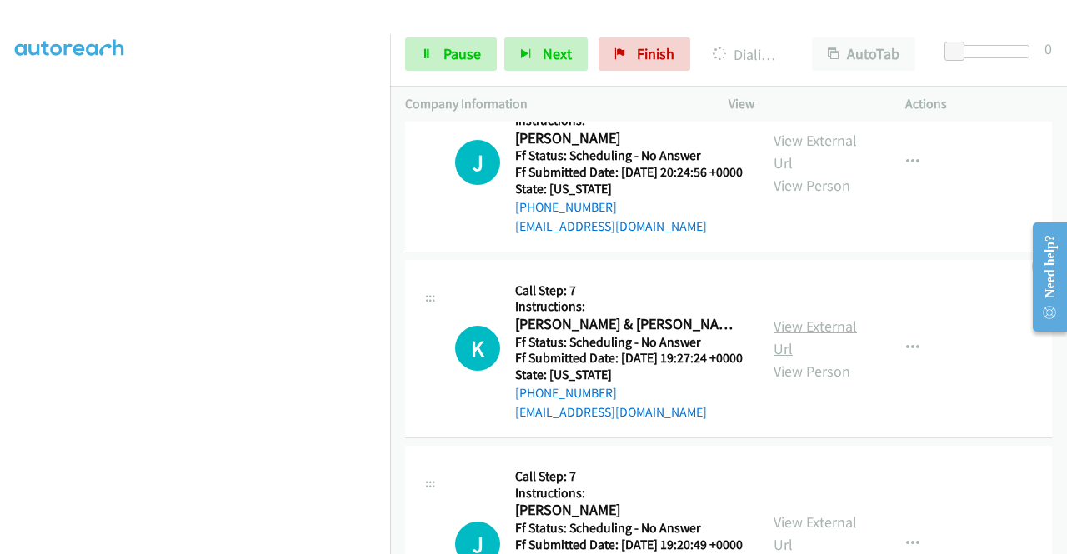
click at [829, 358] on link "View External Url" at bounding box center [815, 338] width 83 height 42
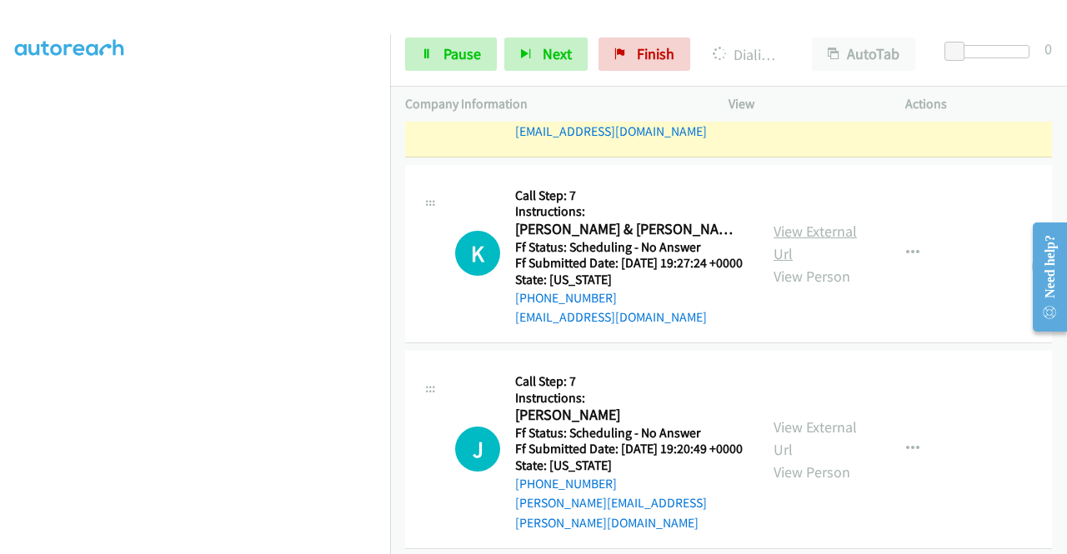
scroll to position [1821, 0]
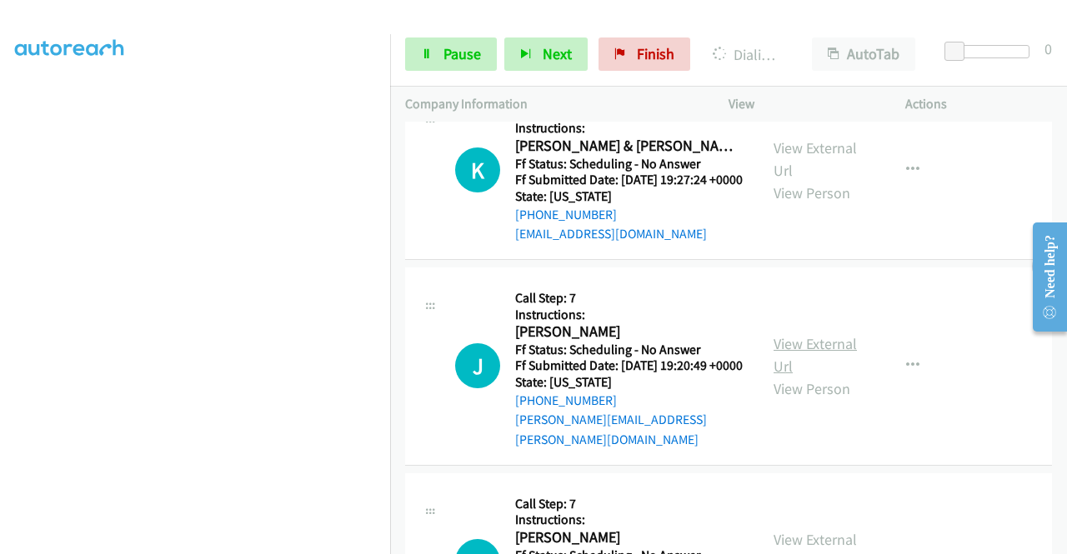
click at [820, 376] on link "View External Url" at bounding box center [815, 355] width 83 height 42
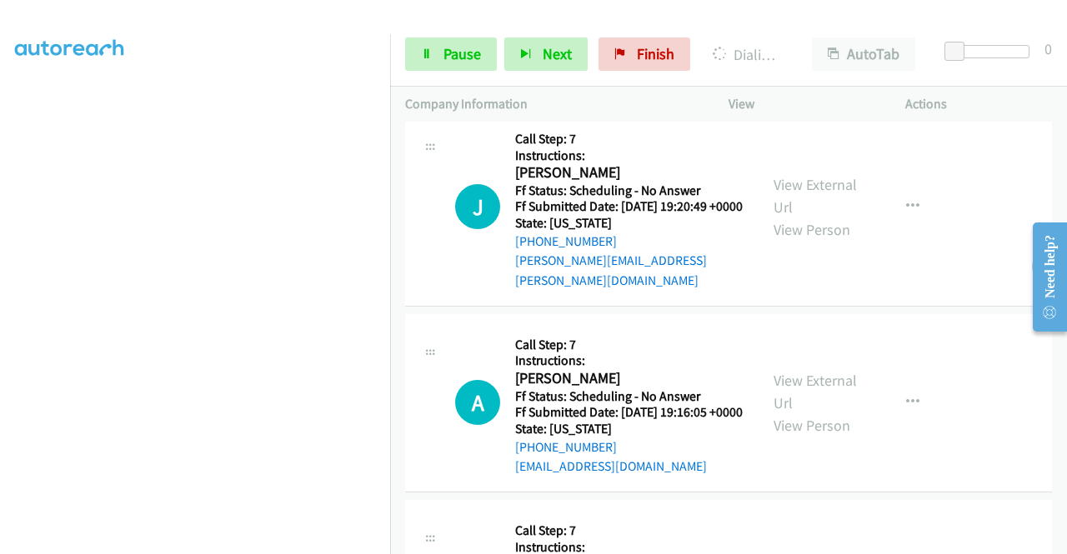
scroll to position [2071, 0]
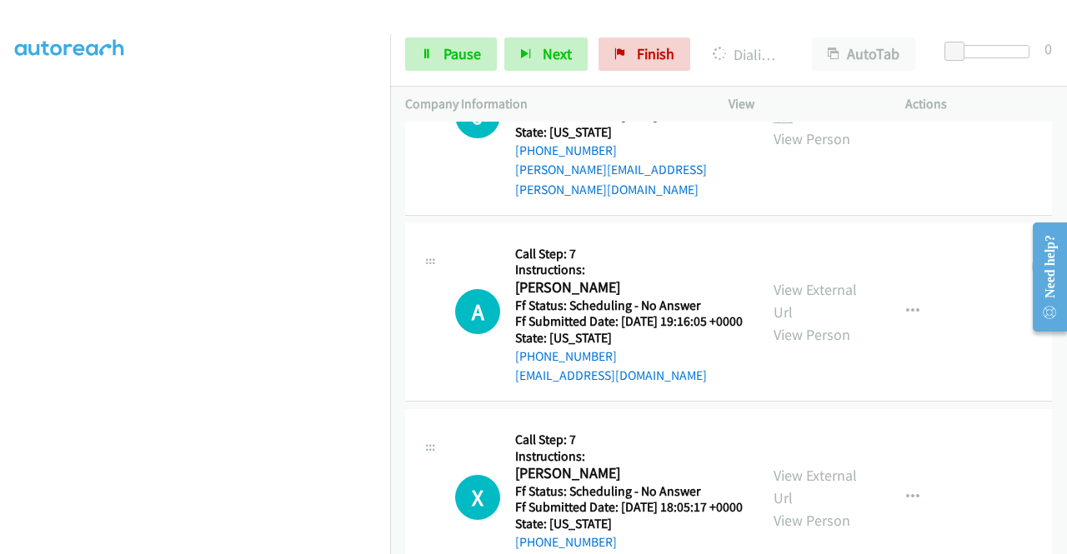
click at [824, 126] on link "View External Url" at bounding box center [815, 105] width 83 height 42
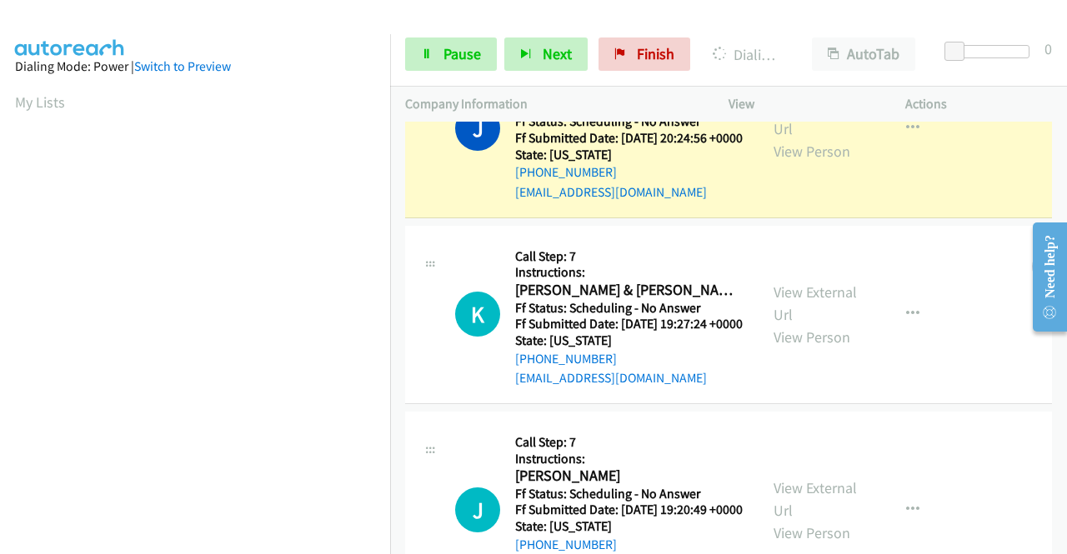
scroll to position [1654, 0]
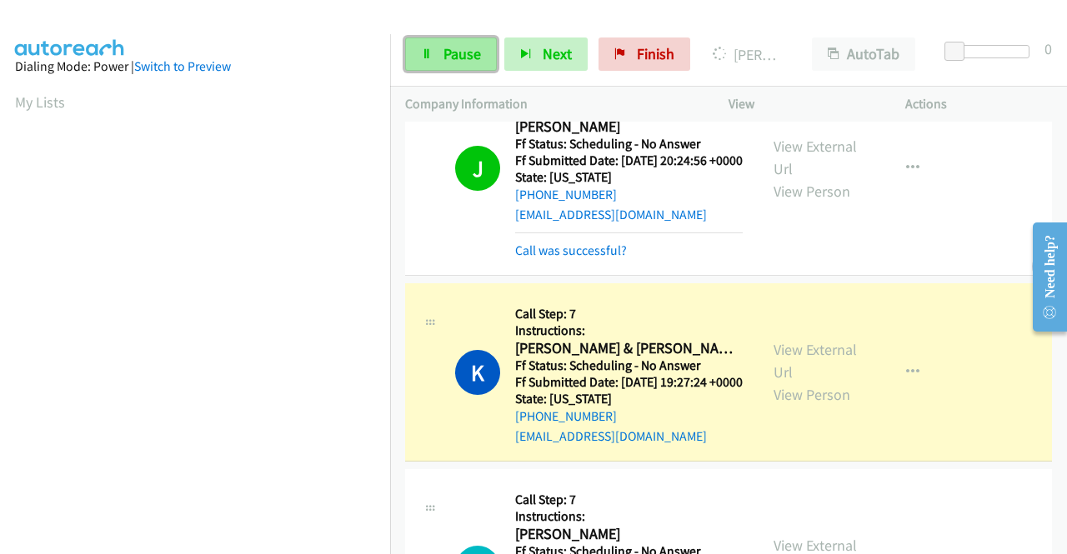
click at [456, 58] on span "Pause" at bounding box center [463, 53] width 38 height 19
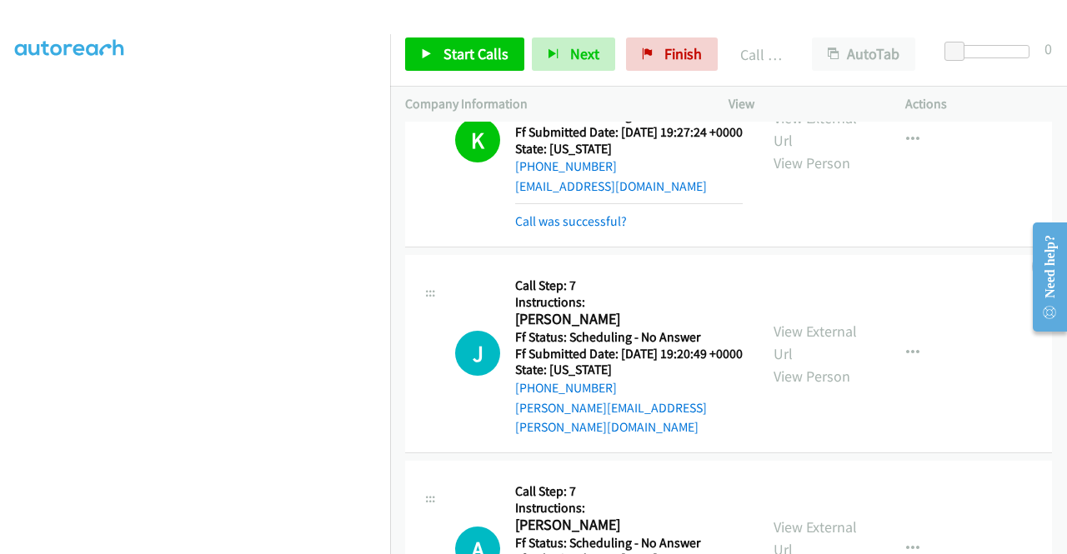
scroll to position [380, 0]
click at [454, 53] on span "Start Calls" at bounding box center [476, 53] width 65 height 19
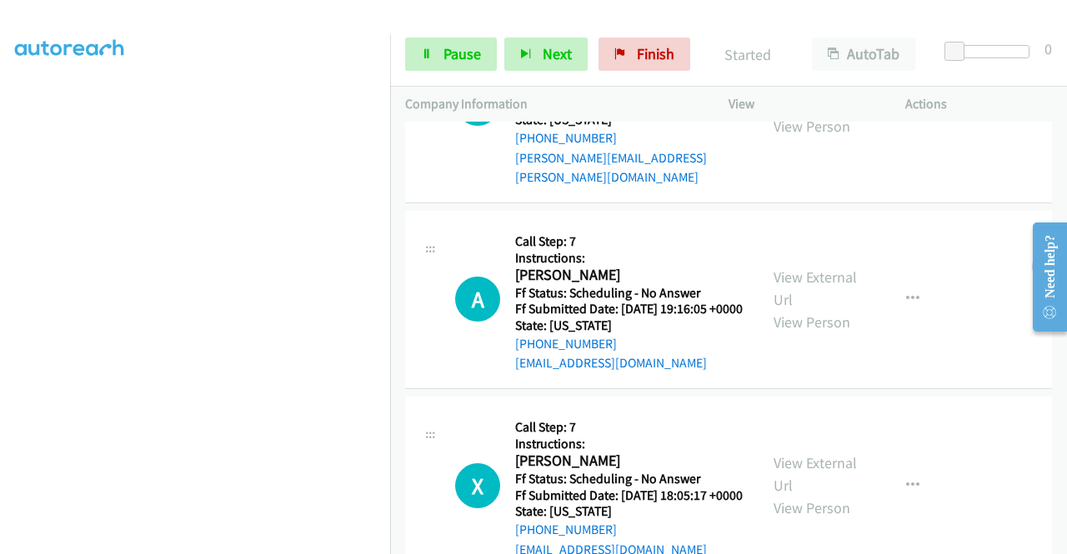
scroll to position [47, 0]
click at [452, 51] on span "Pause" at bounding box center [463, 53] width 38 height 19
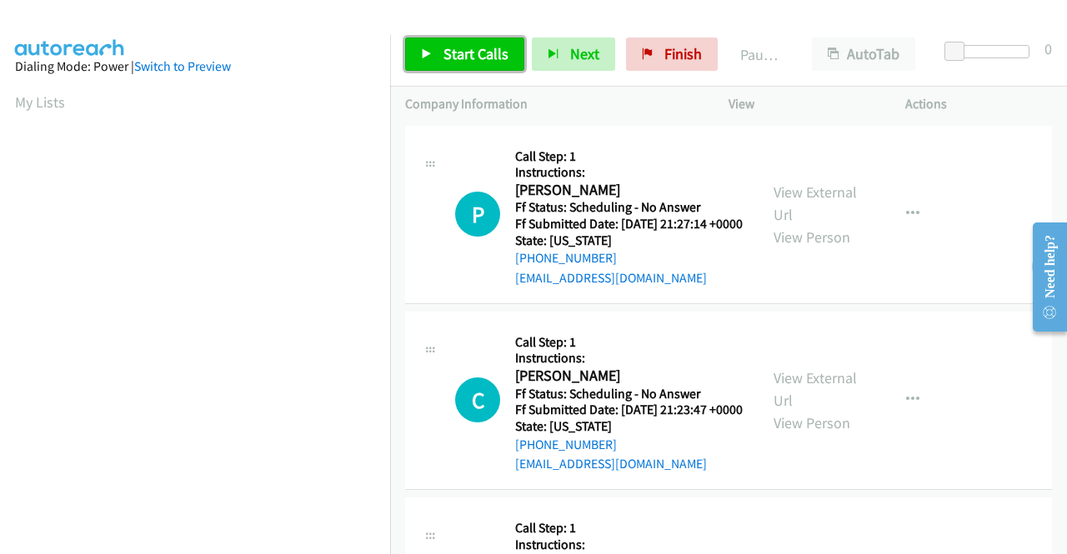
click at [452, 50] on span "Start Calls" at bounding box center [476, 53] width 65 height 19
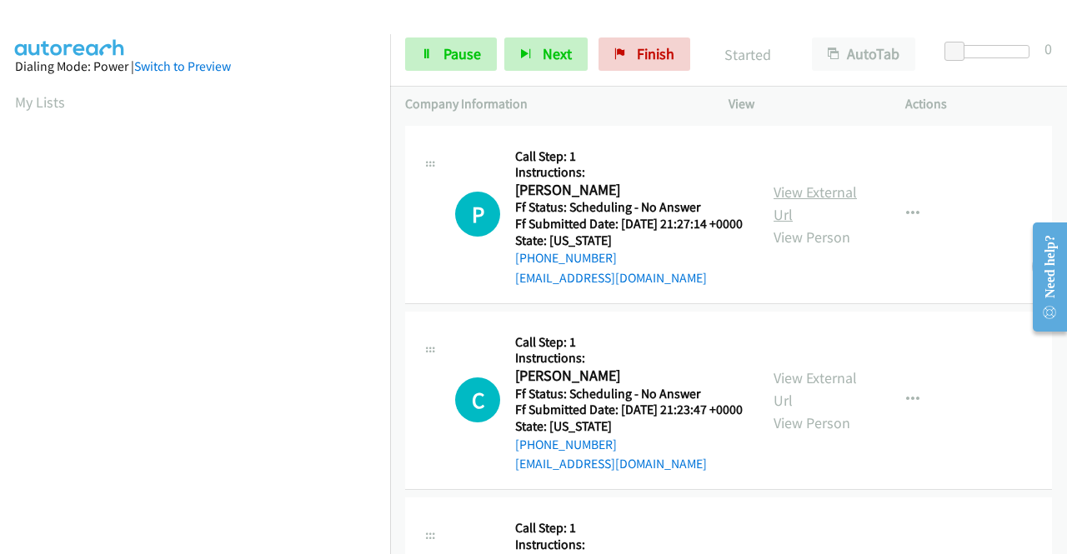
click at [817, 193] on link "View External Url" at bounding box center [815, 204] width 83 height 42
click at [830, 403] on link "View External Url" at bounding box center [815, 389] width 83 height 42
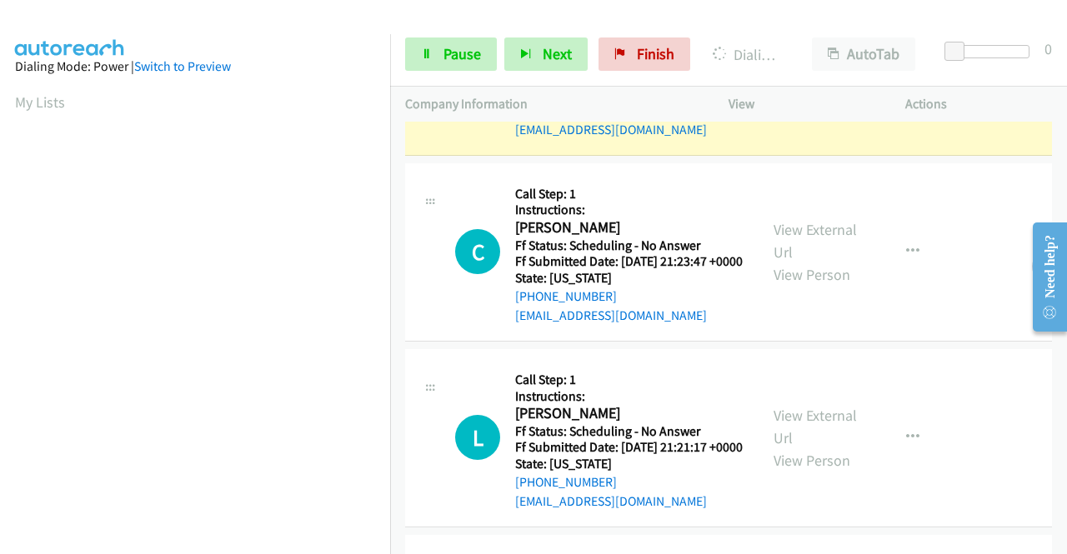
scroll to position [250, 0]
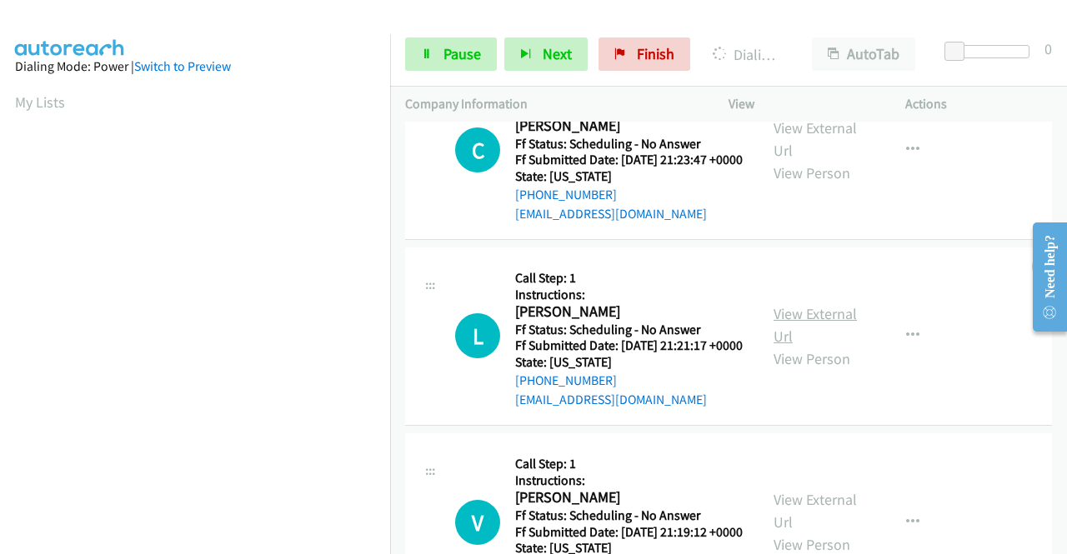
click at [802, 346] on link "View External Url" at bounding box center [815, 325] width 83 height 42
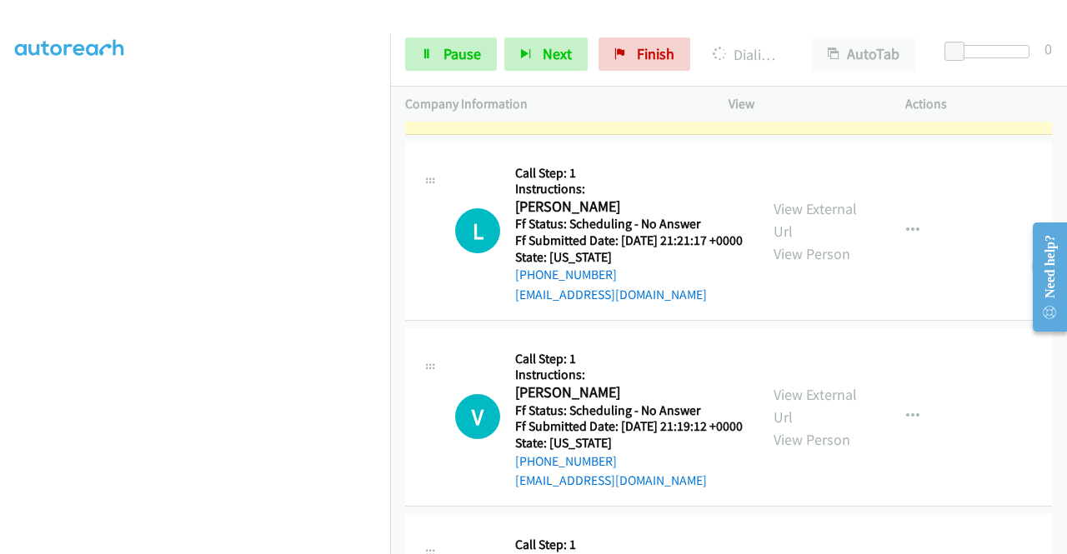
scroll to position [452, 0]
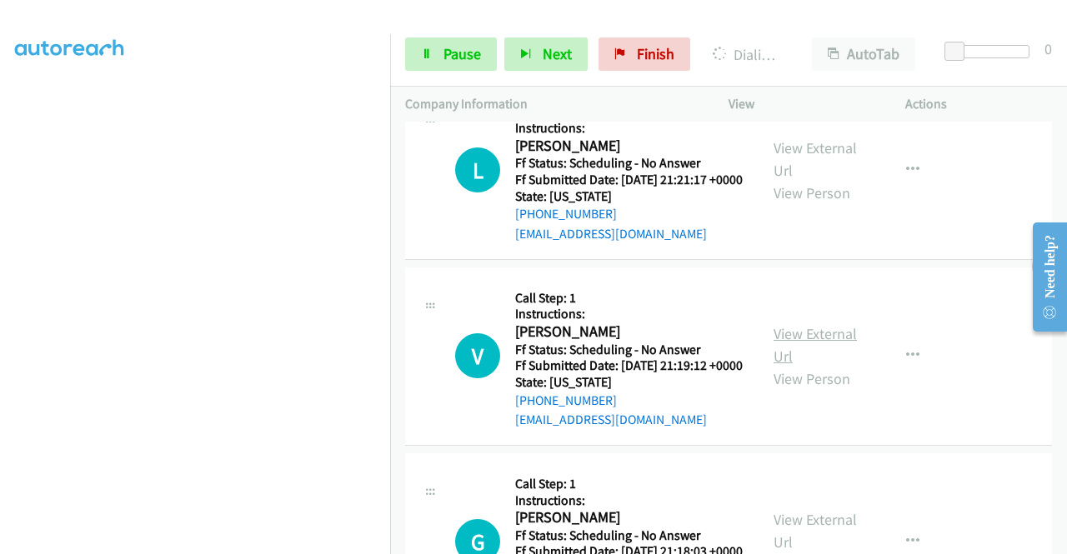
click at [805, 366] on link "View External Url" at bounding box center [815, 345] width 83 height 42
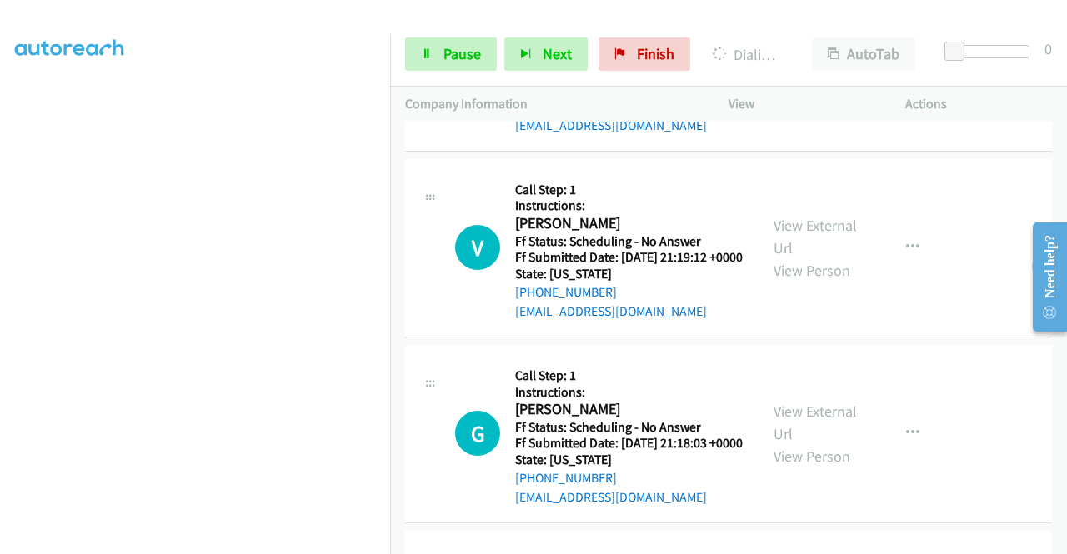
scroll to position [702, 0]
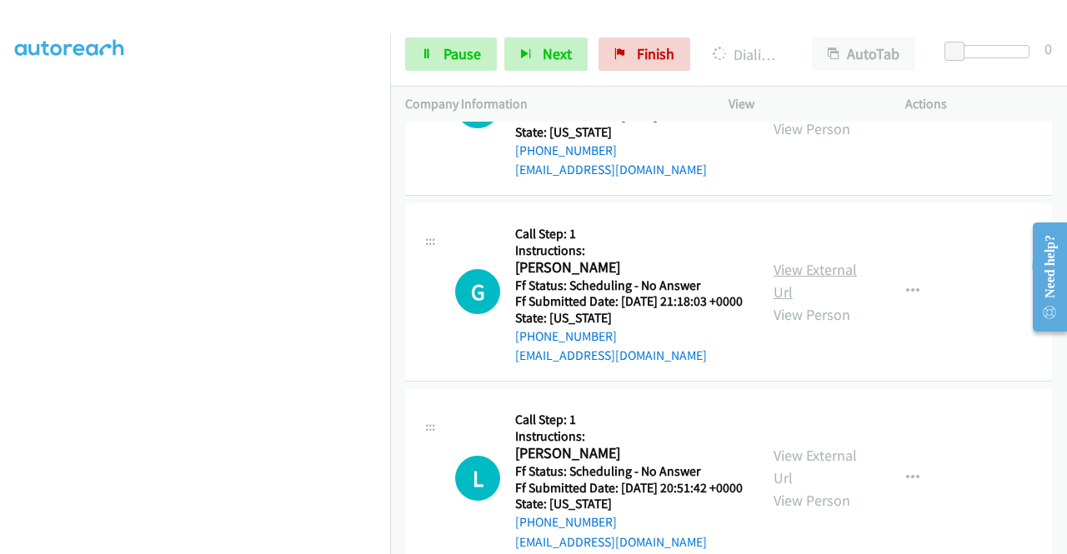
click at [810, 302] on link "View External Url" at bounding box center [815, 281] width 83 height 42
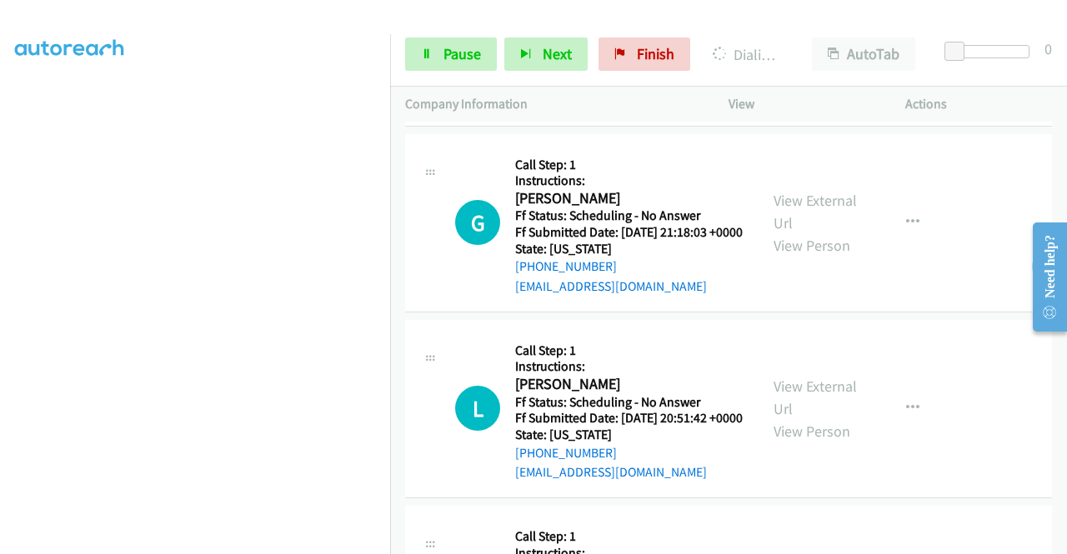
scroll to position [987, 0]
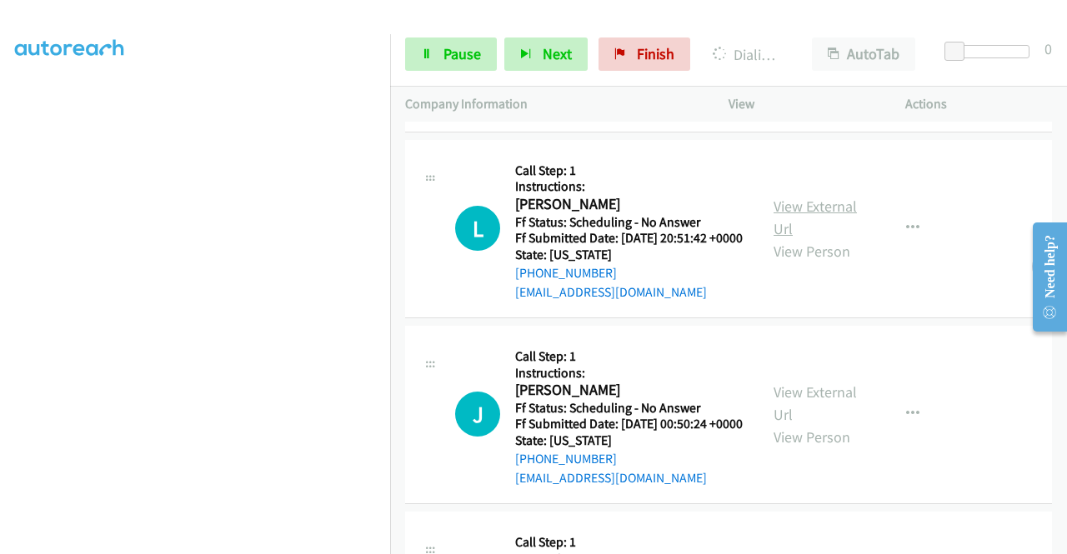
click at [804, 238] on link "View External Url" at bounding box center [815, 218] width 83 height 42
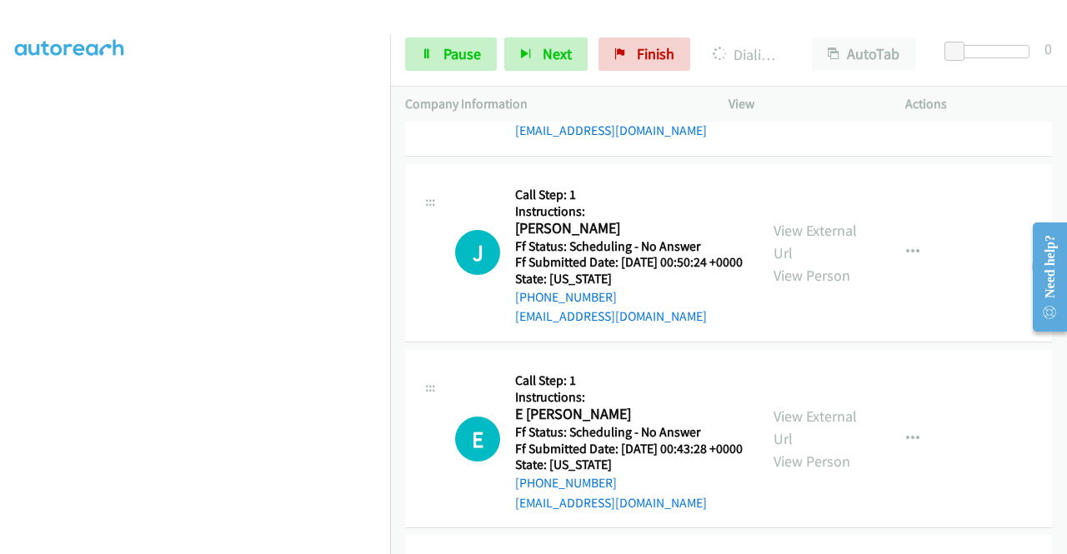
scroll to position [1154, 0]
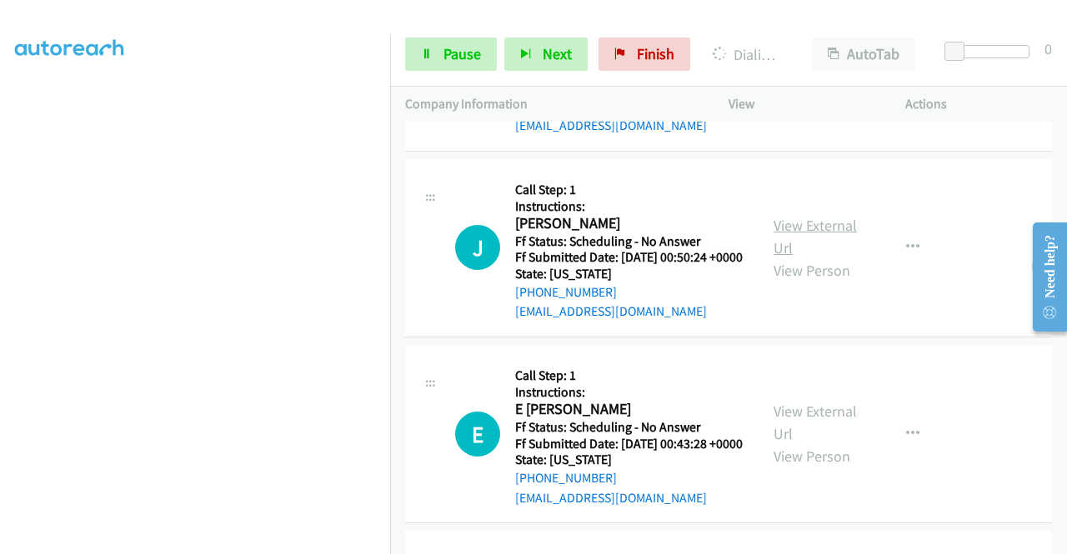
click at [817, 258] on link "View External Url" at bounding box center [815, 237] width 83 height 42
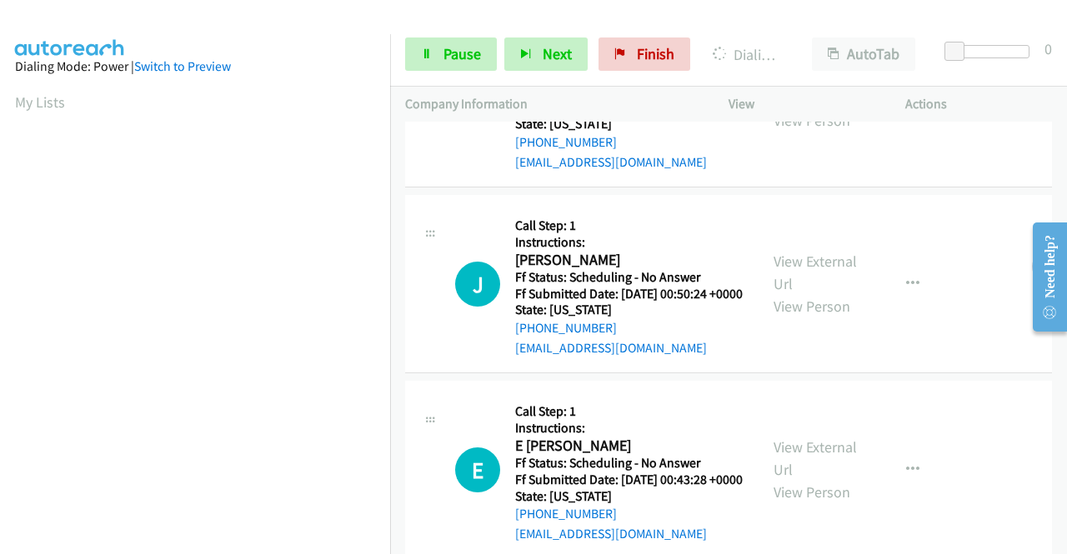
scroll to position [1356, 0]
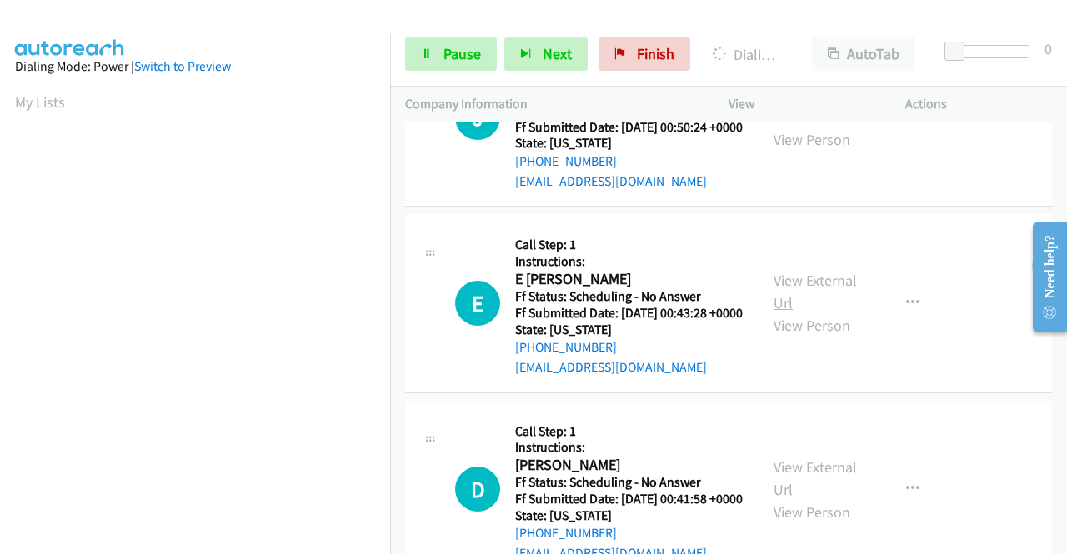
click at [799, 313] on link "View External Url" at bounding box center [815, 292] width 83 height 42
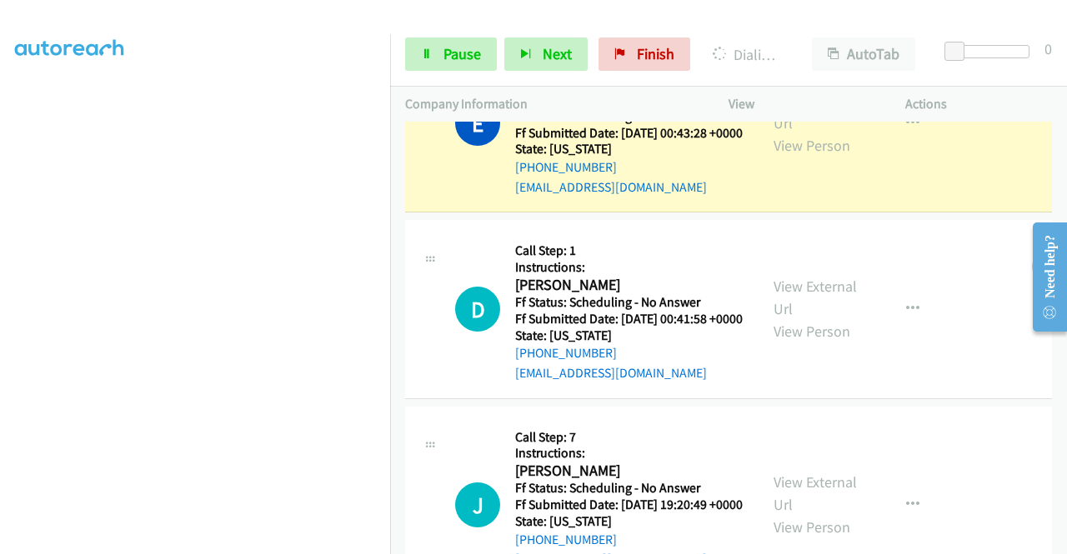
scroll to position [1689, 0]
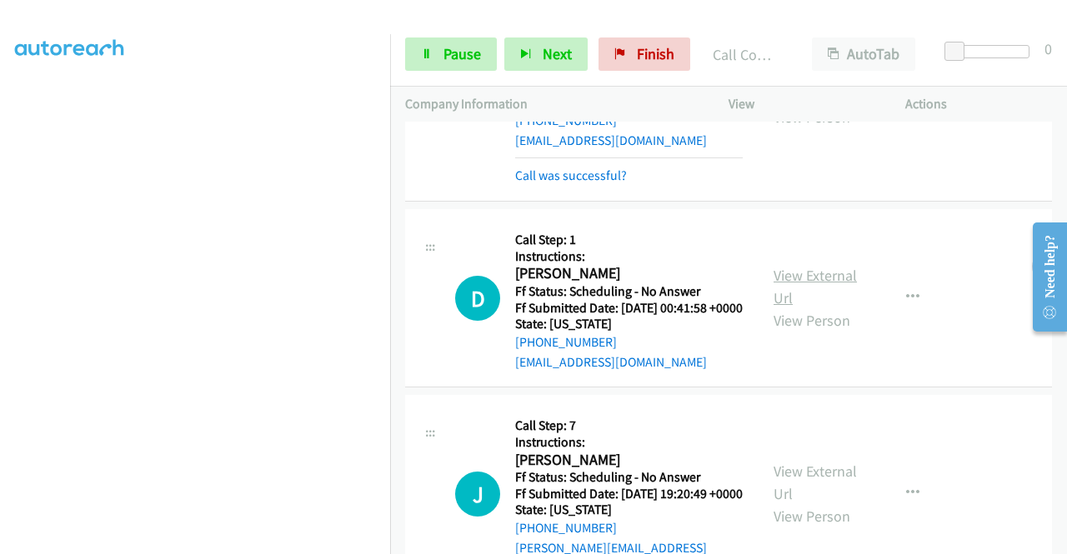
click at [813, 308] on link "View External Url" at bounding box center [815, 287] width 83 height 42
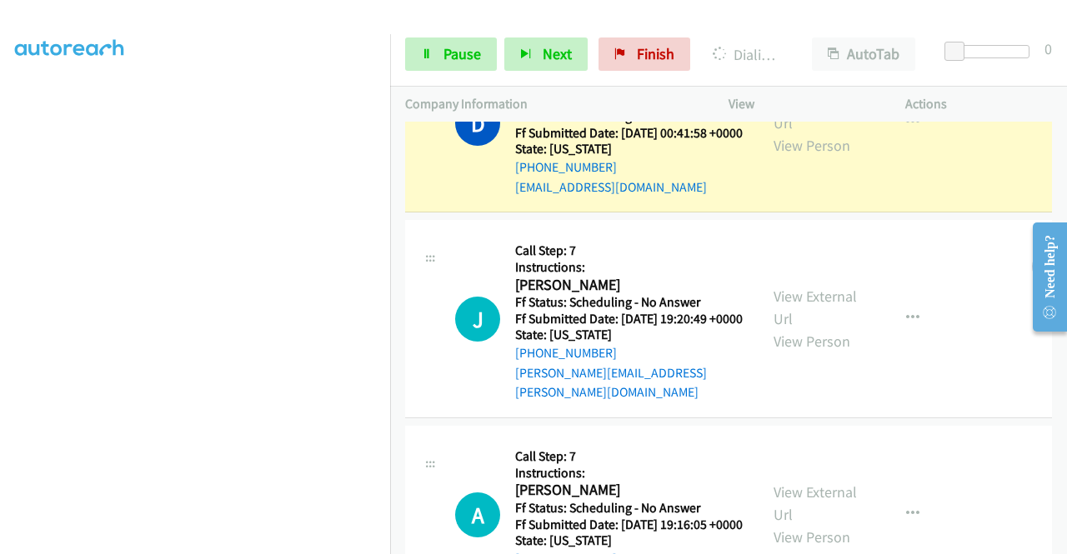
scroll to position [1939, 0]
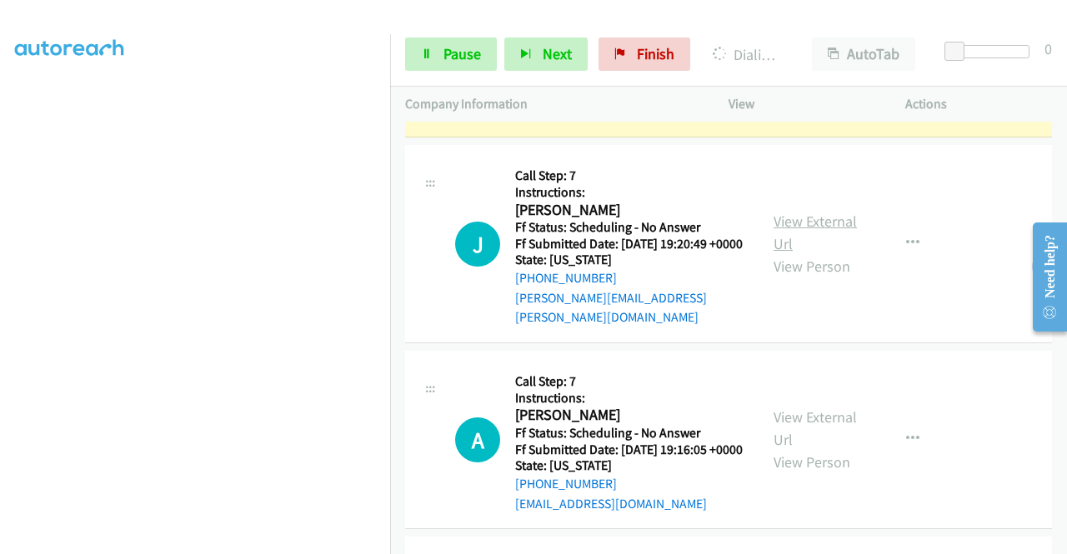
click at [819, 253] on link "View External Url" at bounding box center [815, 233] width 83 height 42
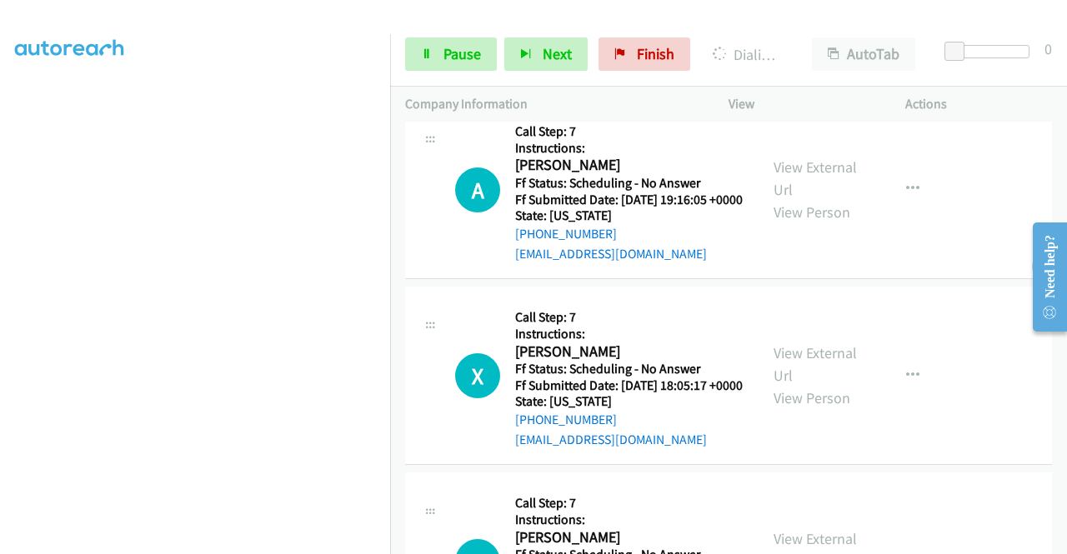
scroll to position [2224, 0]
click at [814, 200] on link "View External Url" at bounding box center [815, 179] width 83 height 42
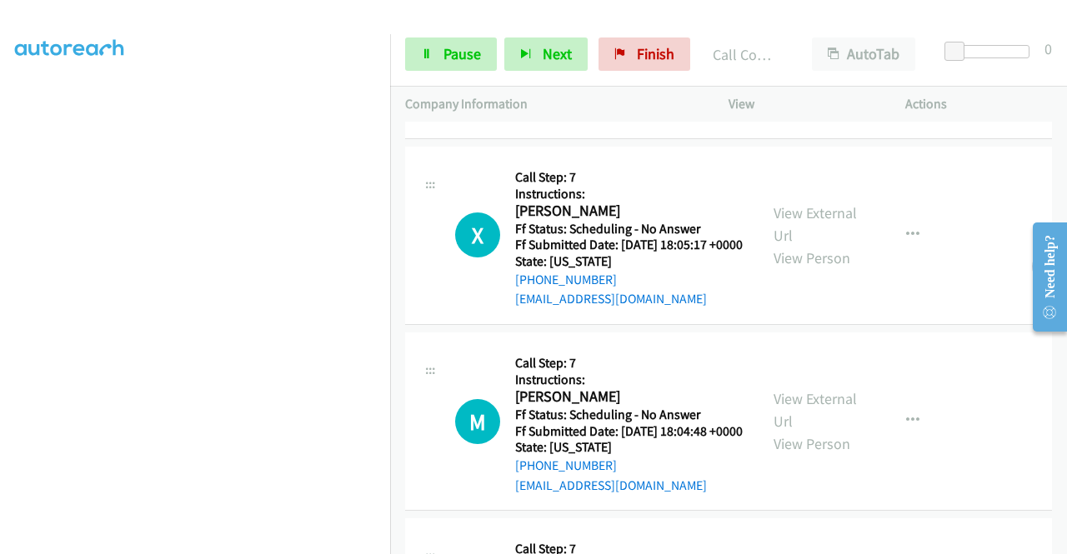
scroll to position [2474, 0]
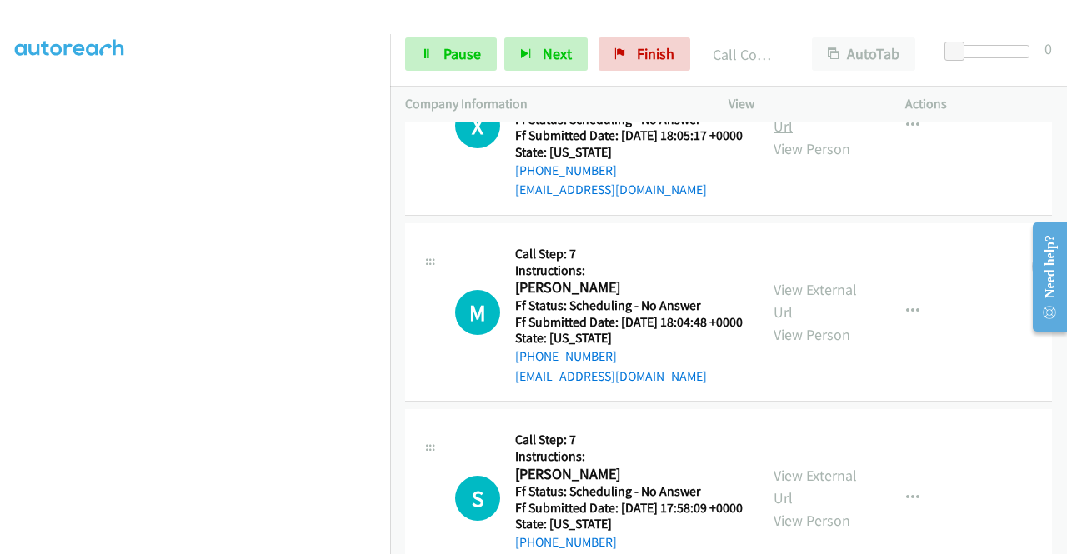
click at [839, 136] on link "View External Url" at bounding box center [815, 115] width 83 height 42
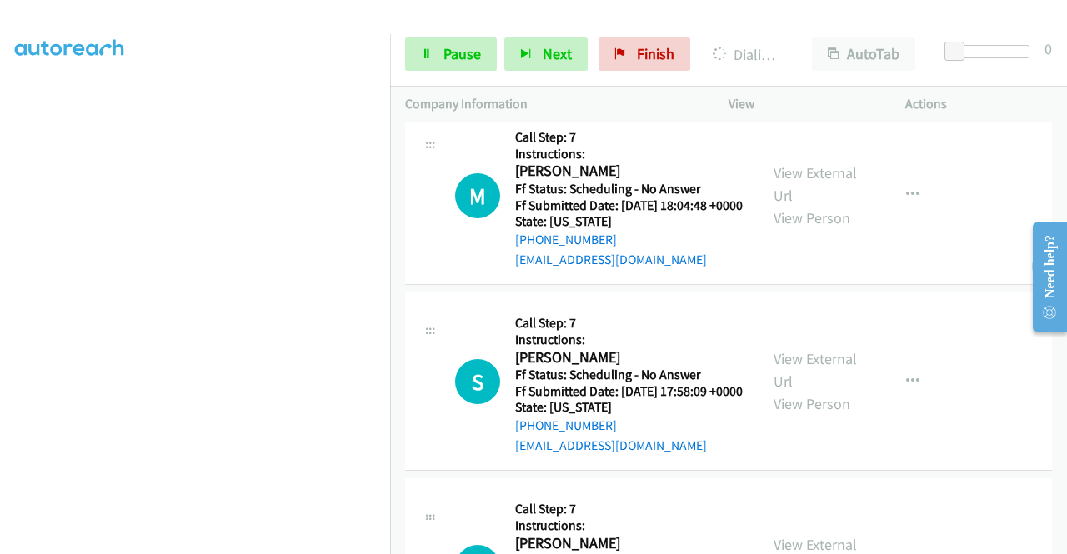
scroll to position [2641, 0]
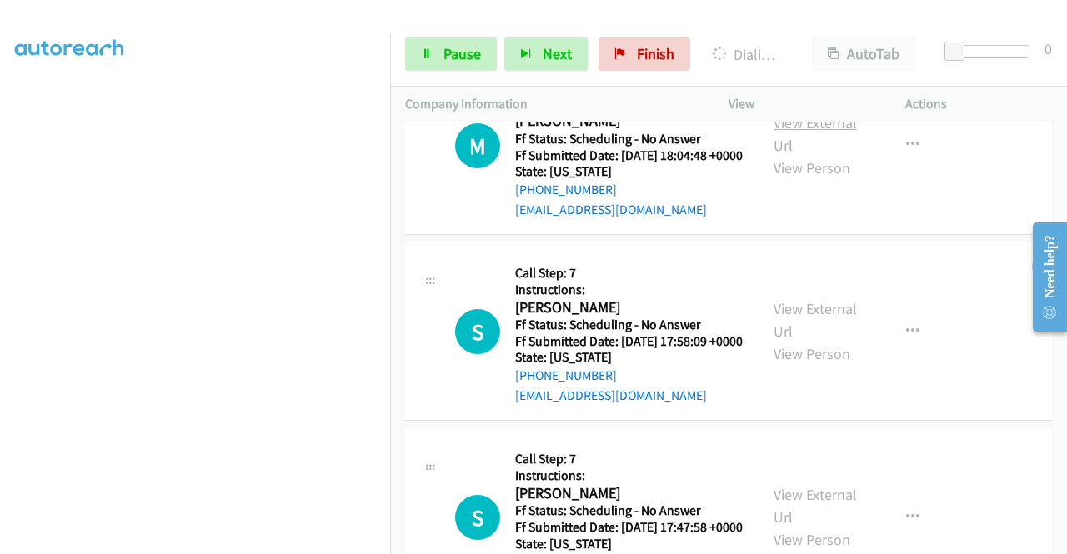
click at [789, 155] on link "View External Url" at bounding box center [815, 134] width 83 height 42
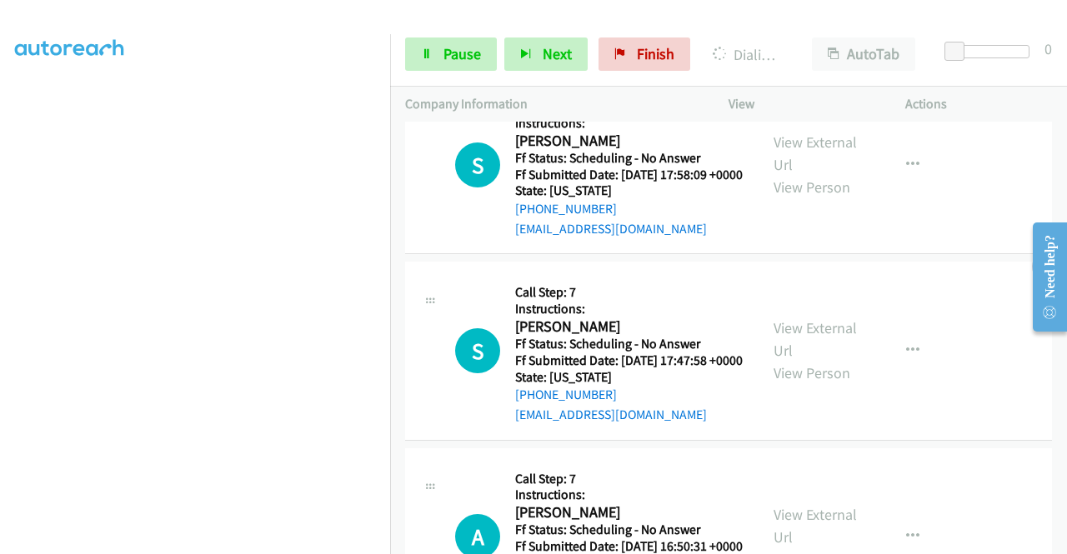
scroll to position [2808, 0]
click at [804, 174] on link "View External Url" at bounding box center [815, 154] width 83 height 42
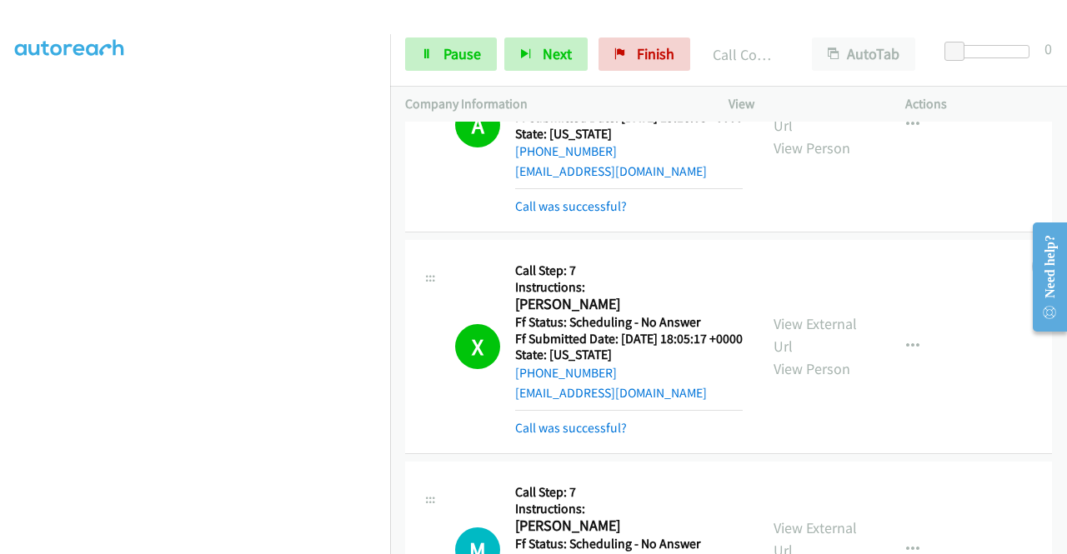
scroll to position [2509, 0]
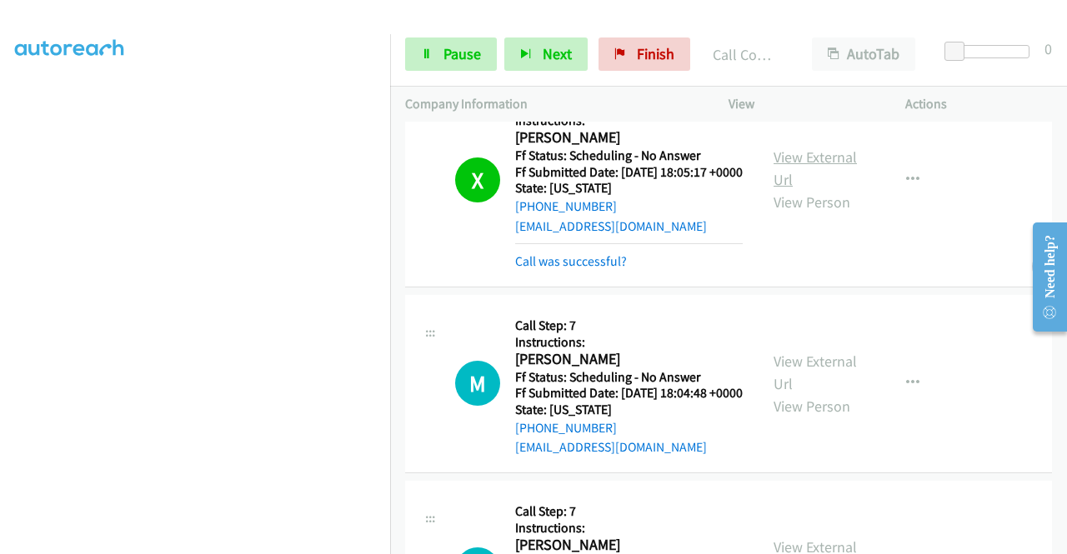
click at [821, 189] on link "View External Url" at bounding box center [815, 169] width 83 height 42
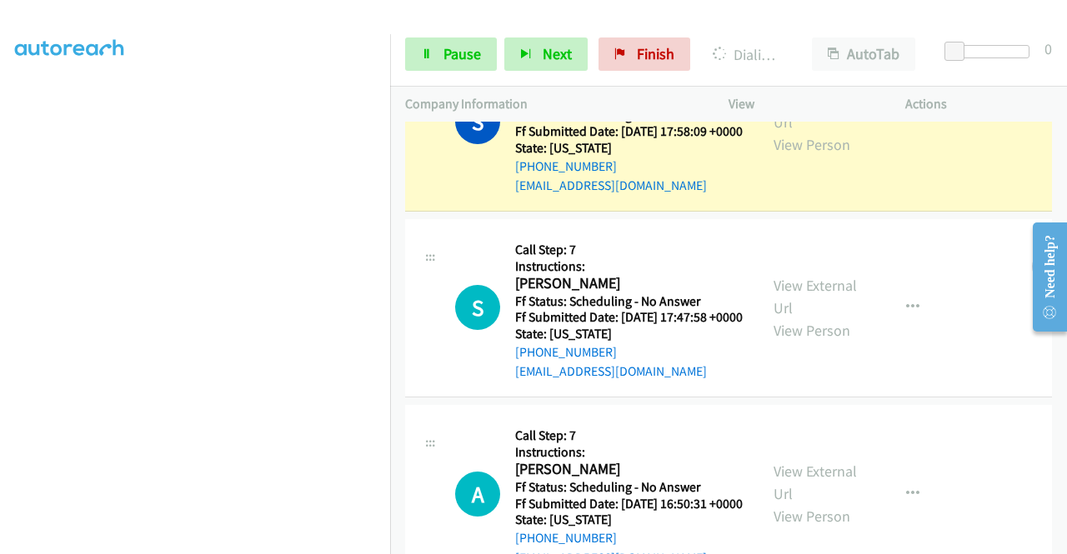
scroll to position [3176, 0]
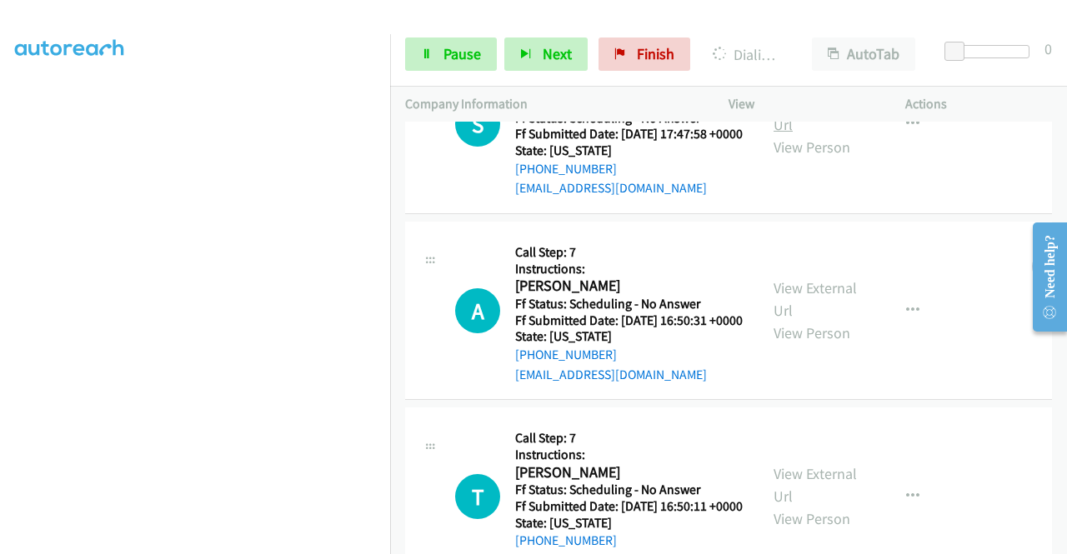
click at [790, 134] on link "View External Url" at bounding box center [815, 114] width 83 height 42
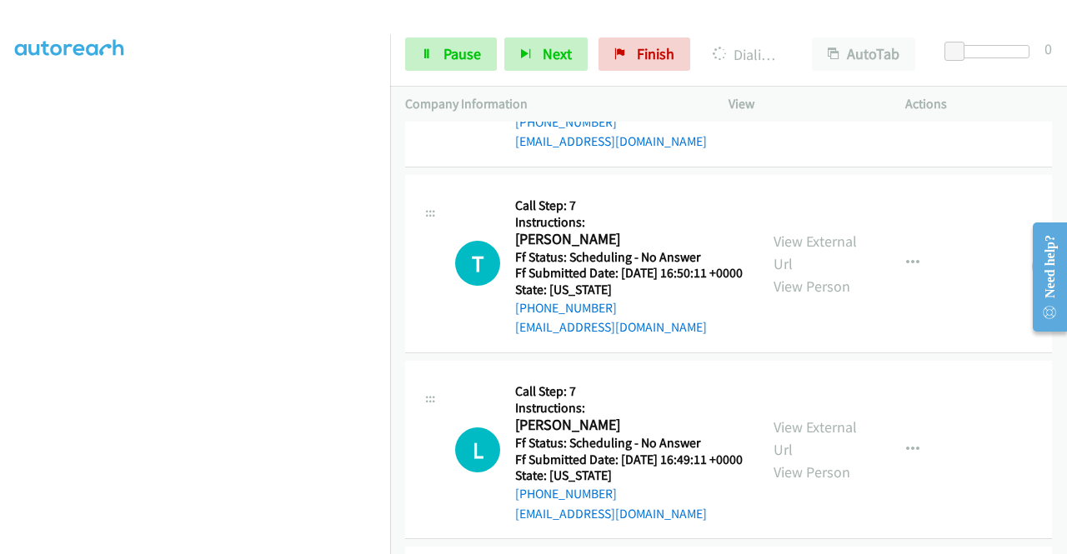
scroll to position [3462, 0]
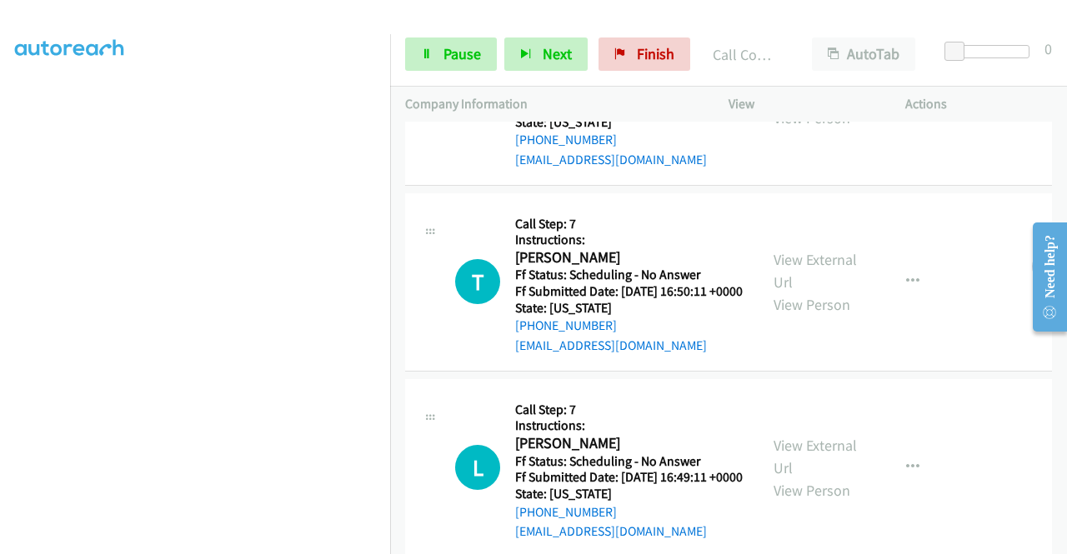
click at [801, 105] on link "View External Url" at bounding box center [815, 84] width 83 height 42
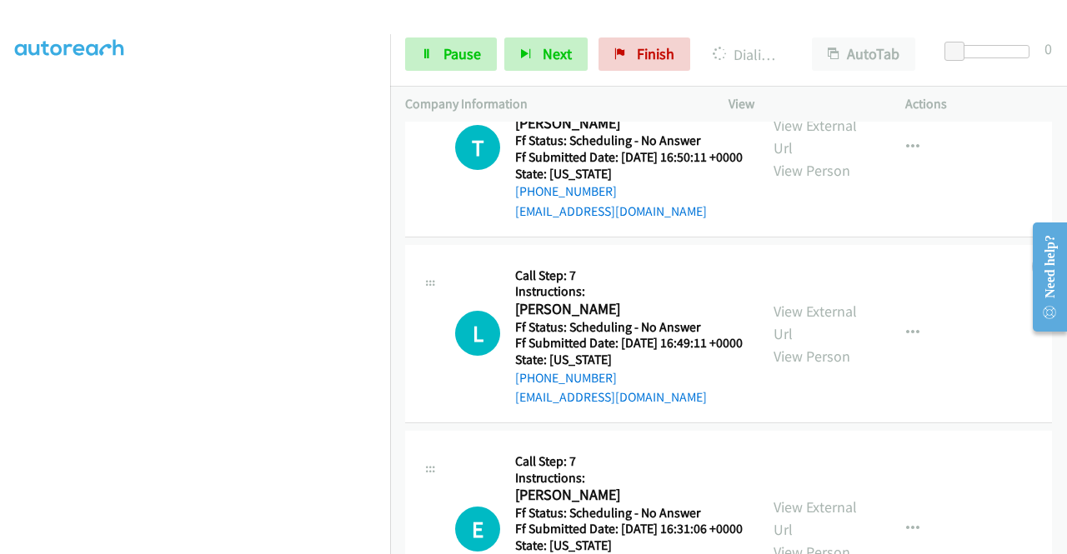
scroll to position [3712, 0]
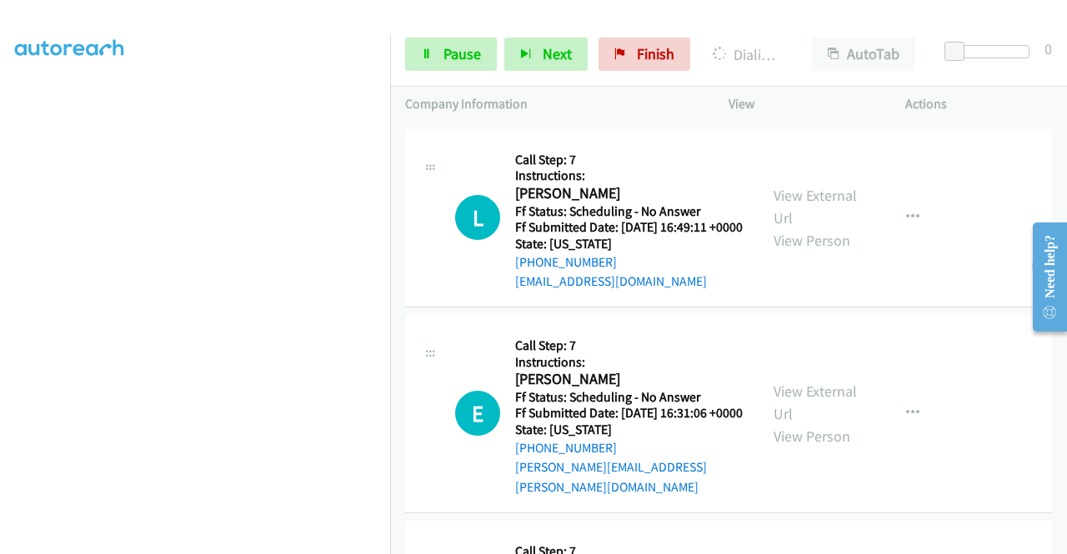
click at [814, 42] on link "View External Url" at bounding box center [815, 21] width 83 height 42
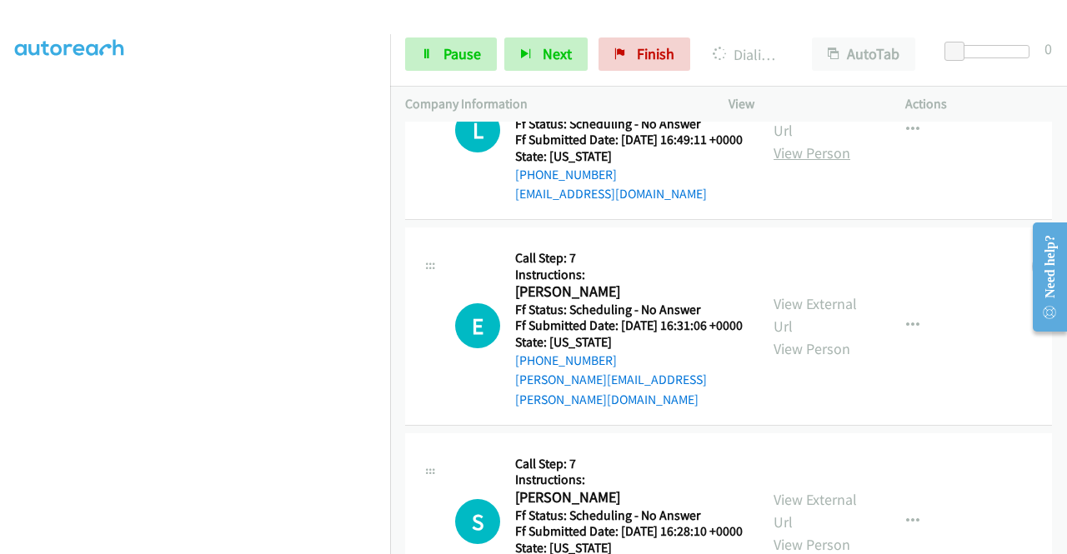
scroll to position [3879, 0]
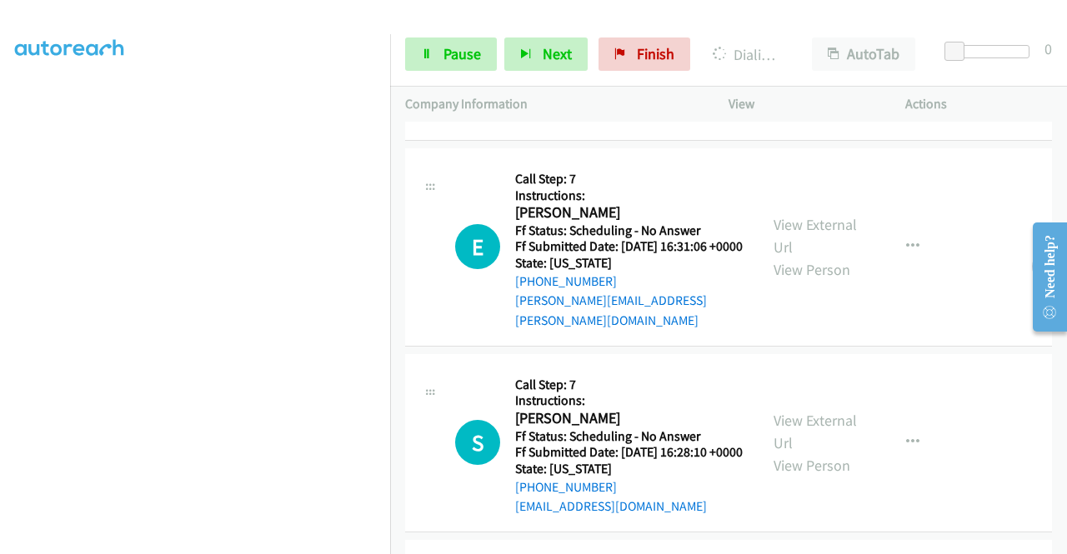
click at [814, 61] on link "View External Url" at bounding box center [815, 40] width 83 height 42
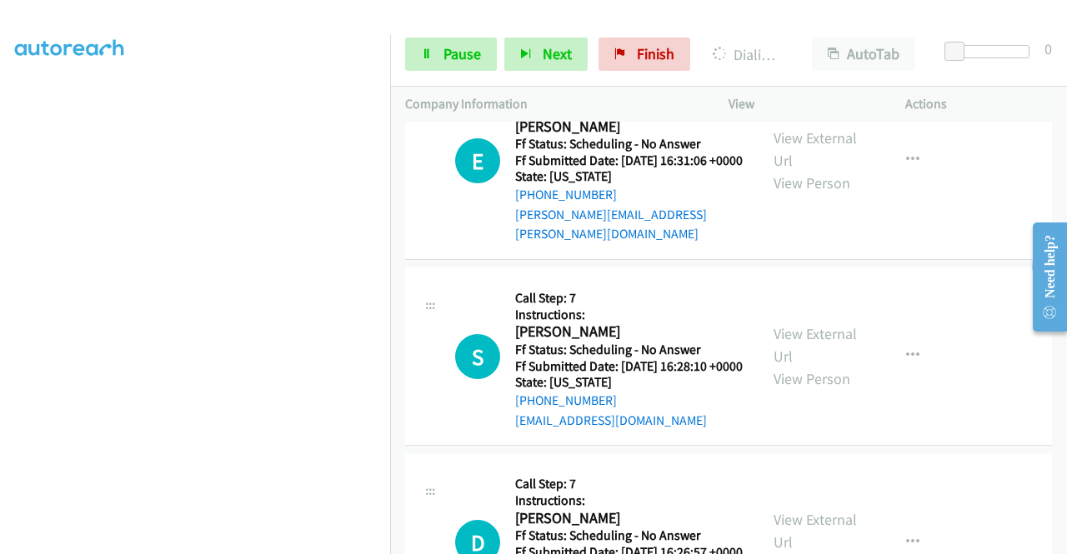
scroll to position [4063, 0]
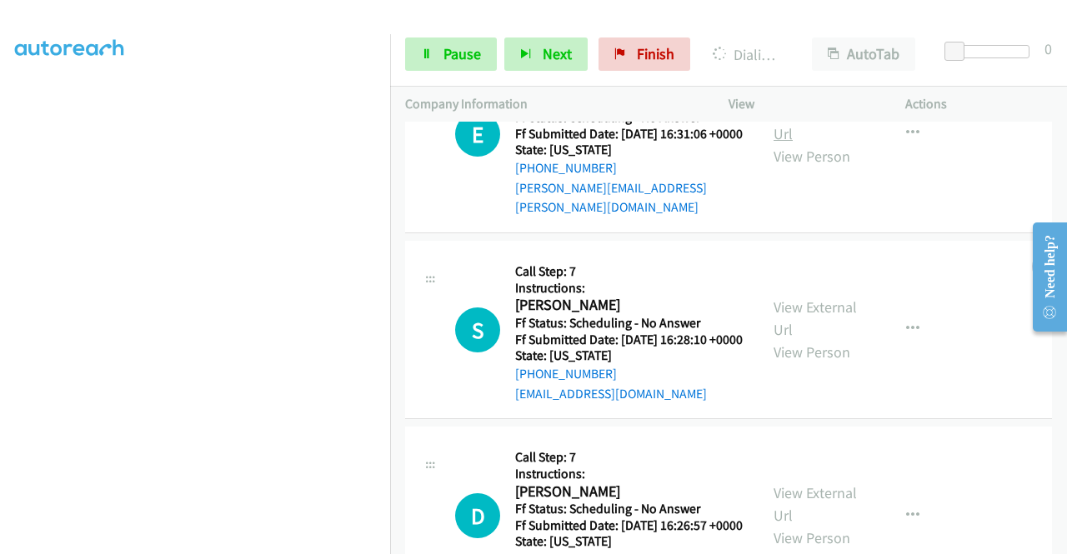
click at [819, 143] on link "View External Url" at bounding box center [815, 123] width 83 height 42
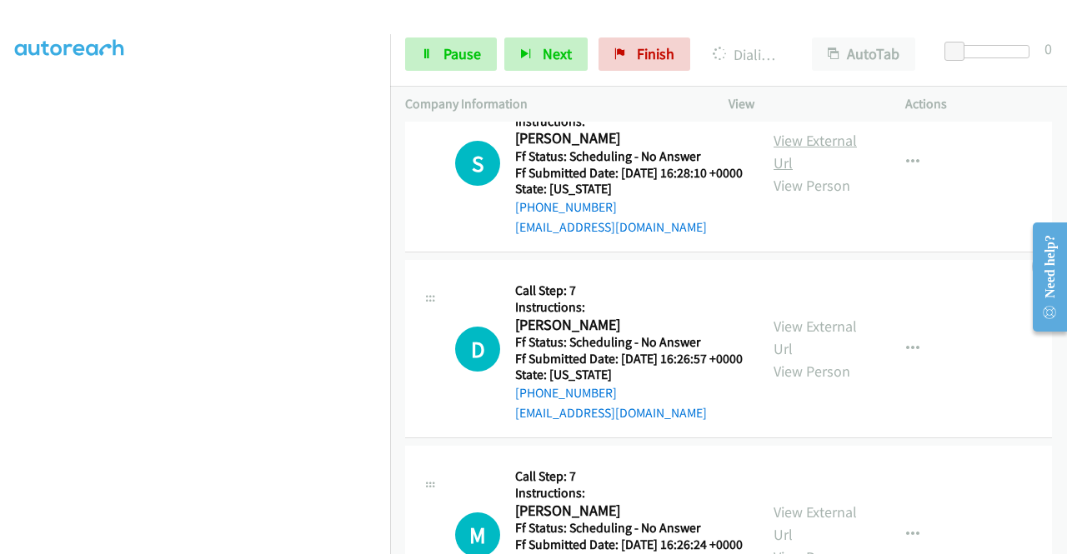
click at [800, 173] on link "View External Url" at bounding box center [815, 152] width 83 height 42
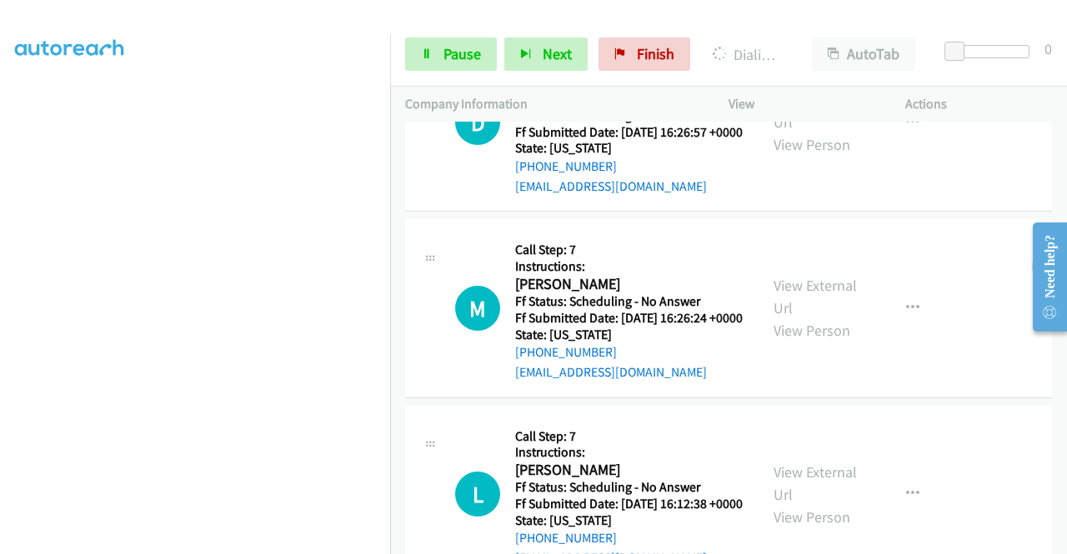
scroll to position [4480, 0]
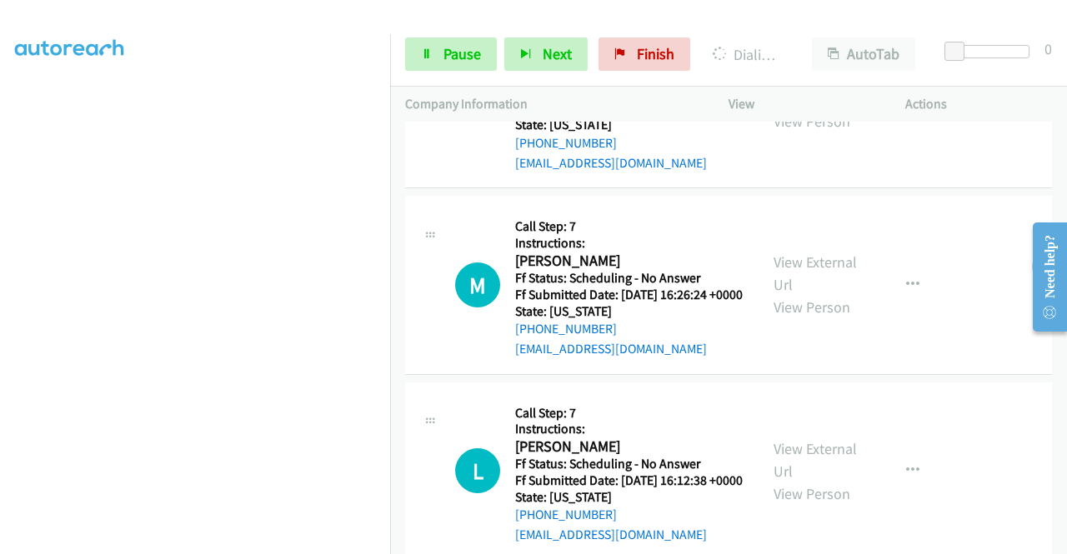
click at [814, 108] on link "View External Url" at bounding box center [815, 88] width 83 height 42
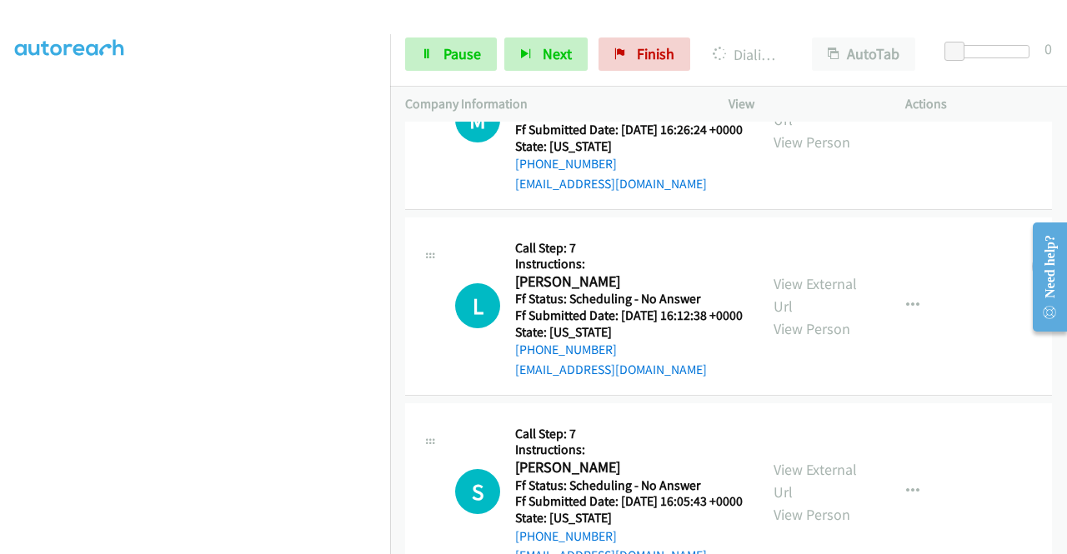
scroll to position [4647, 0]
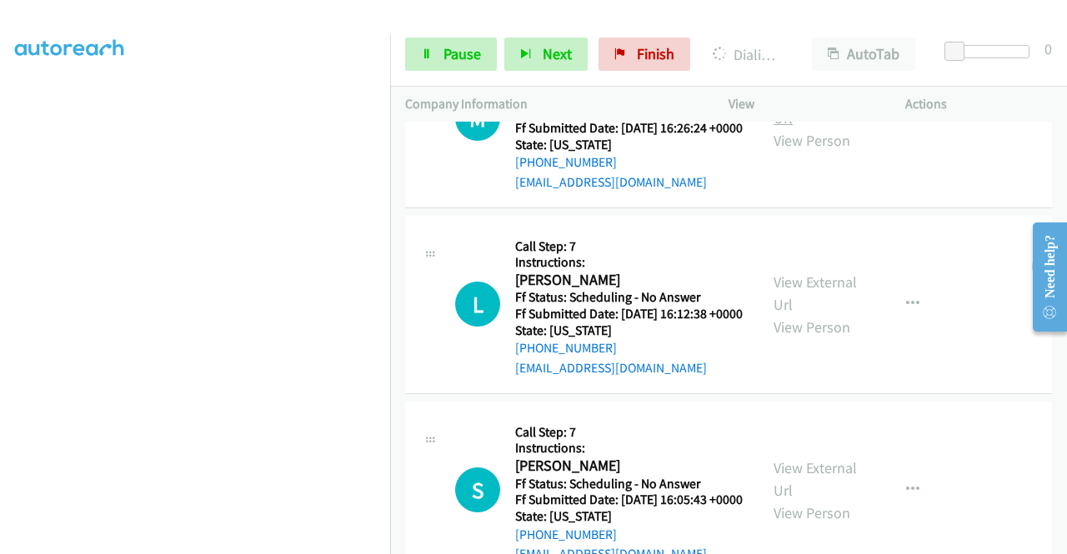
click at [817, 128] on link "View External Url" at bounding box center [815, 107] width 83 height 42
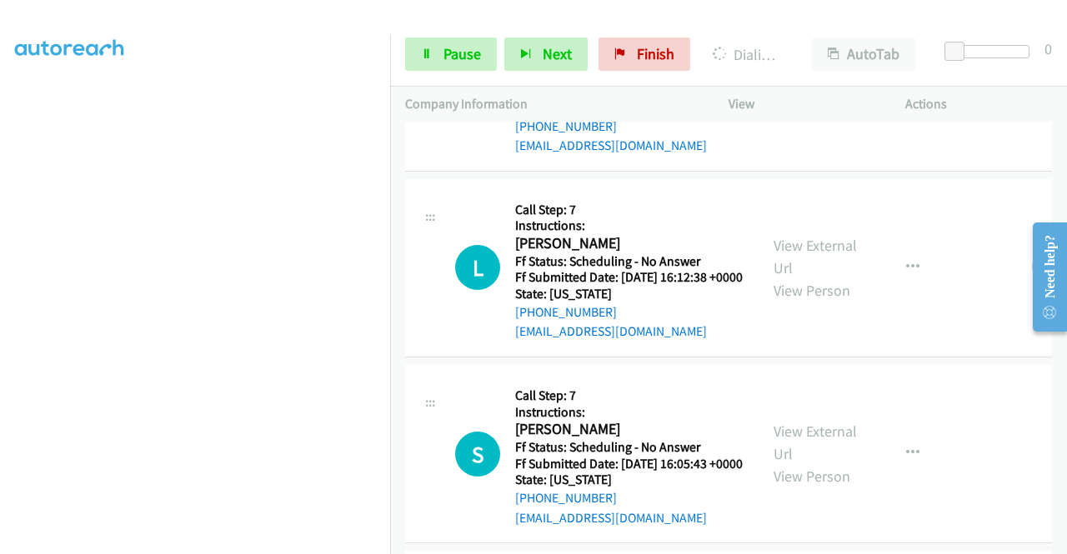
scroll to position [4897, 0]
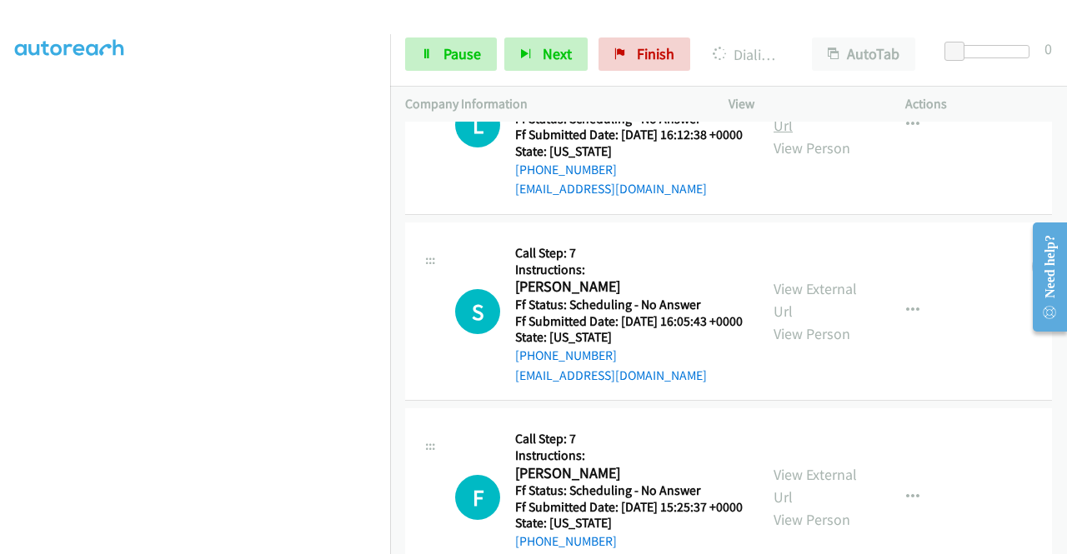
click at [787, 135] on link "View External Url" at bounding box center [815, 114] width 83 height 42
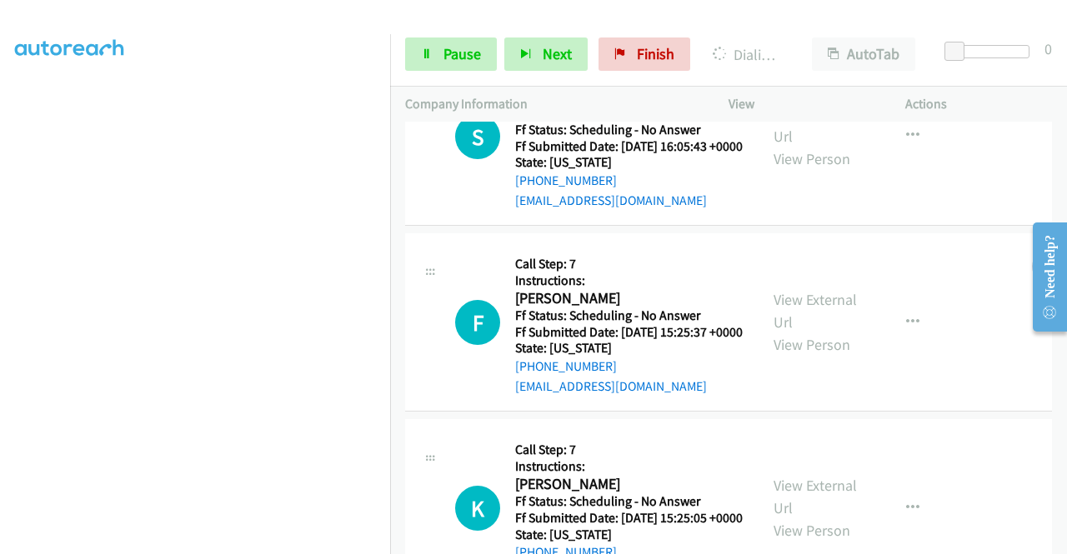
scroll to position [5147, 0]
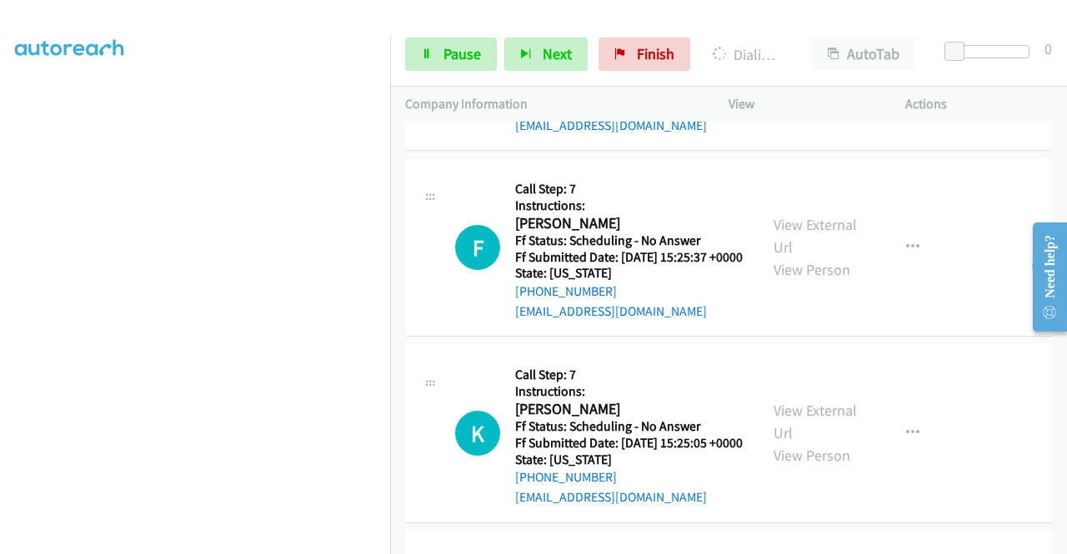
click at [794, 71] on link "View External Url" at bounding box center [815, 50] width 83 height 42
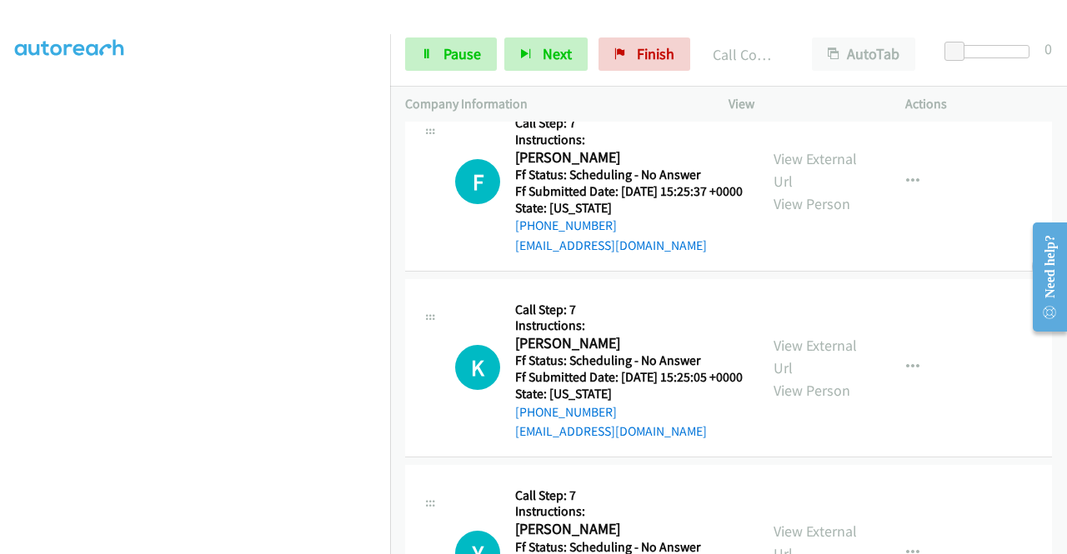
scroll to position [5349, 0]
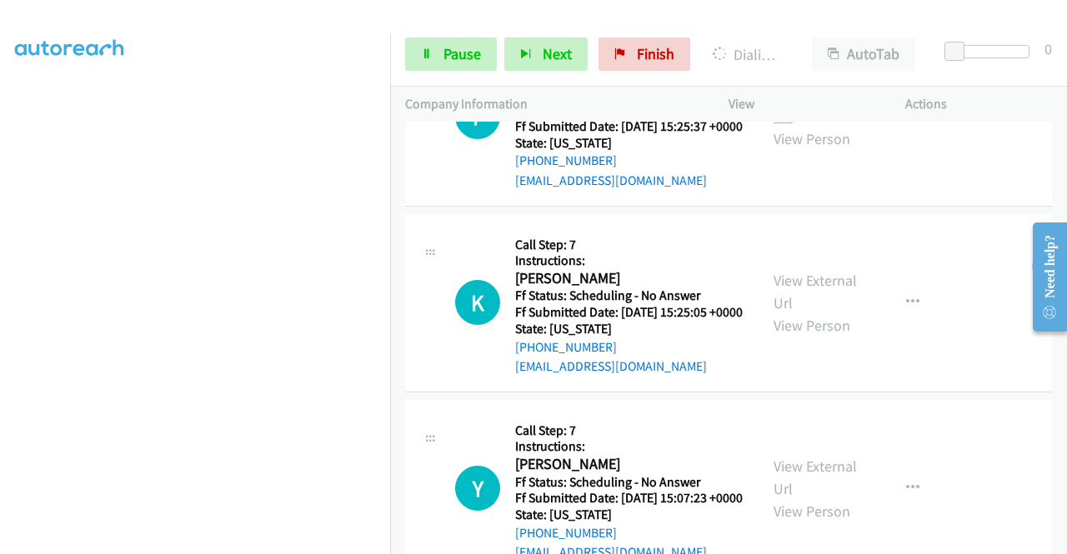
click at [790, 126] on link "View External Url" at bounding box center [815, 105] width 83 height 42
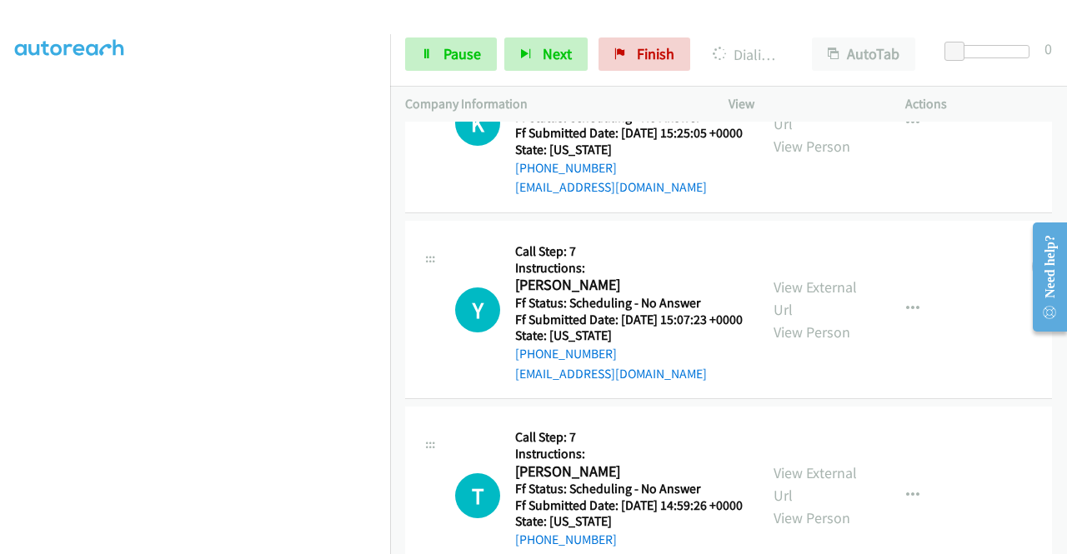
scroll to position [5766, 0]
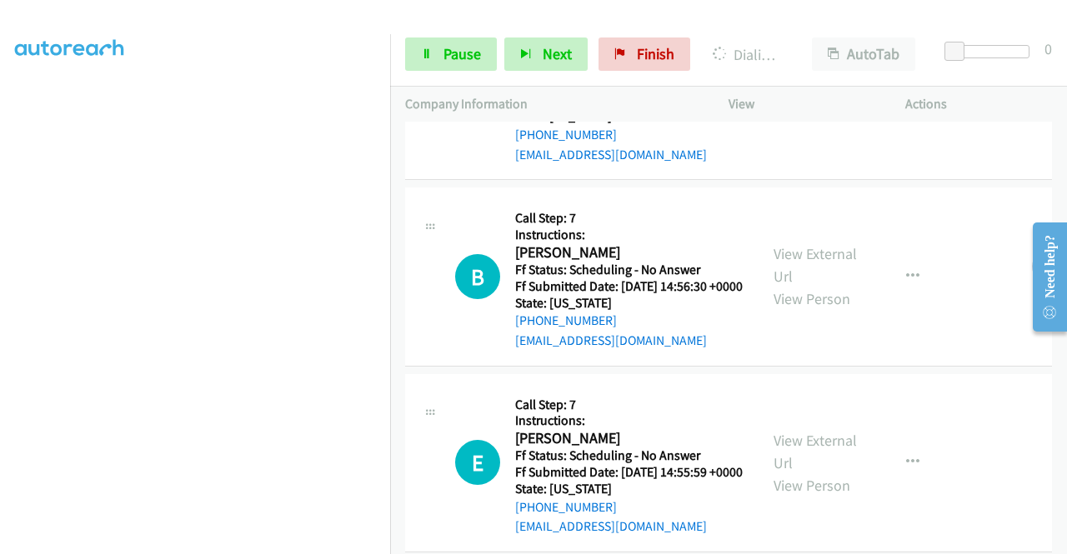
scroll to position [6016, 0]
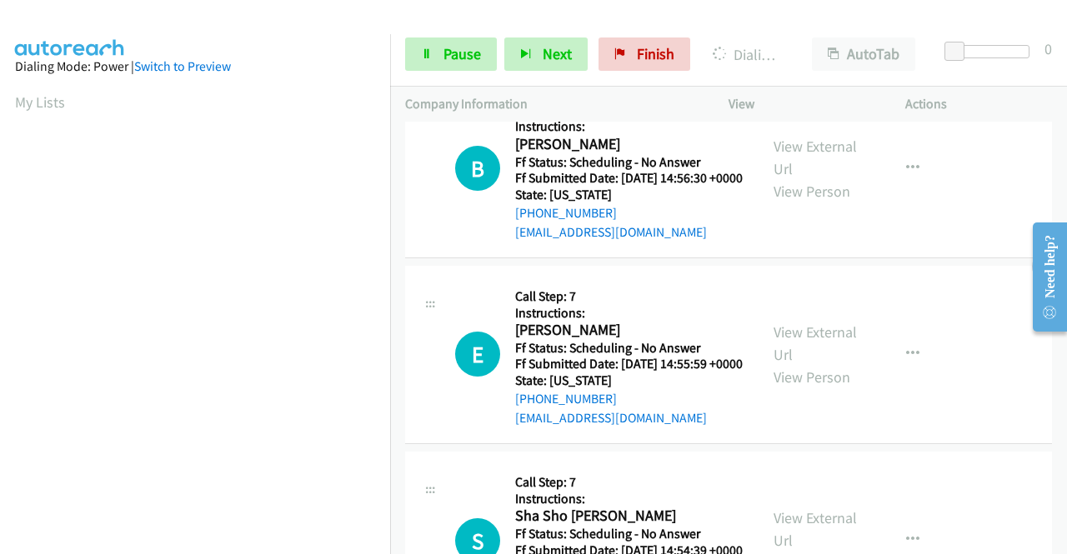
scroll to position [6252, 0]
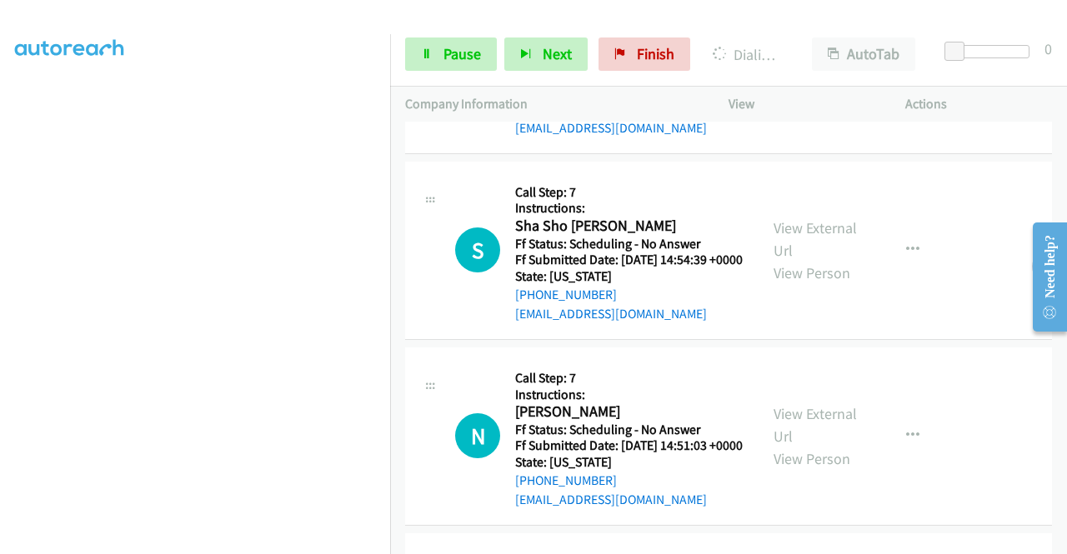
scroll to position [6538, 0]
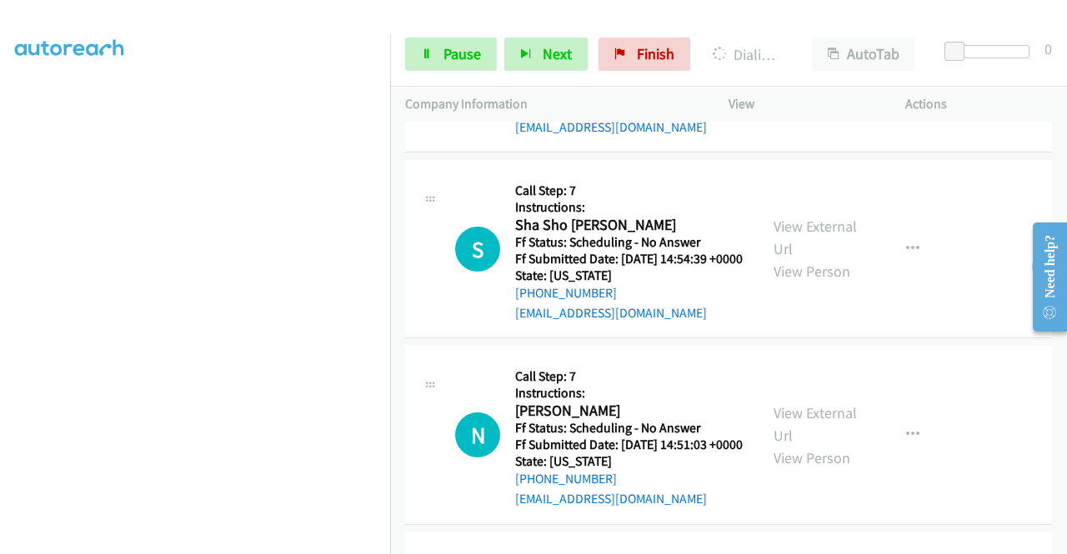
scroll to position [6573, 0]
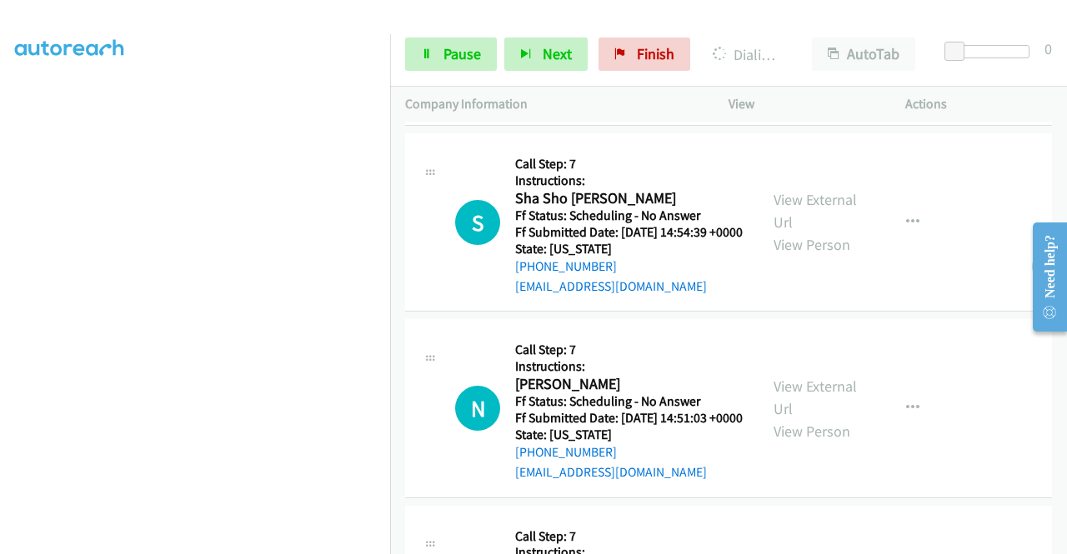
click at [802, 46] on link "View External Url" at bounding box center [815, 25] width 83 height 42
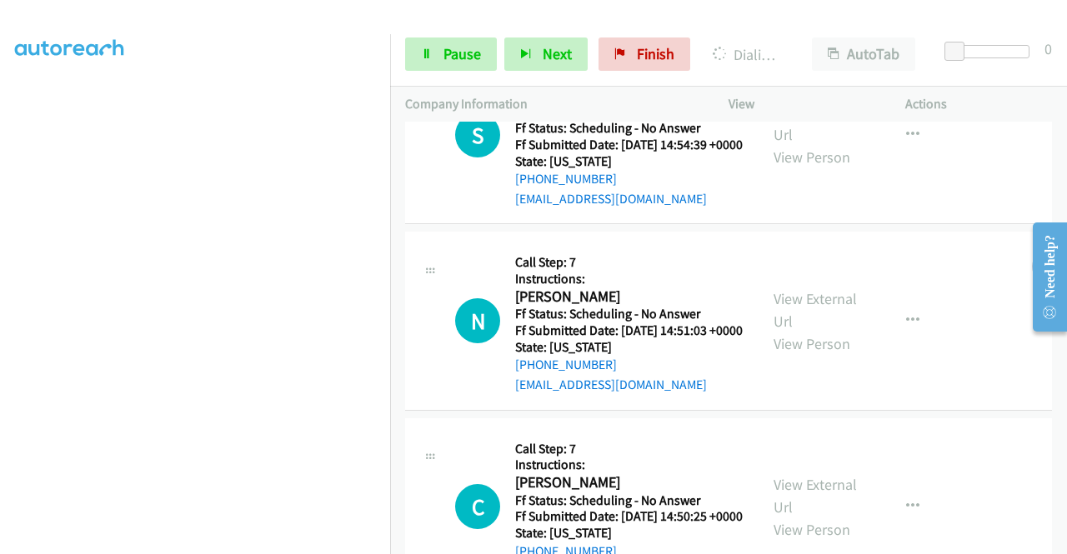
scroll to position [6823, 0]
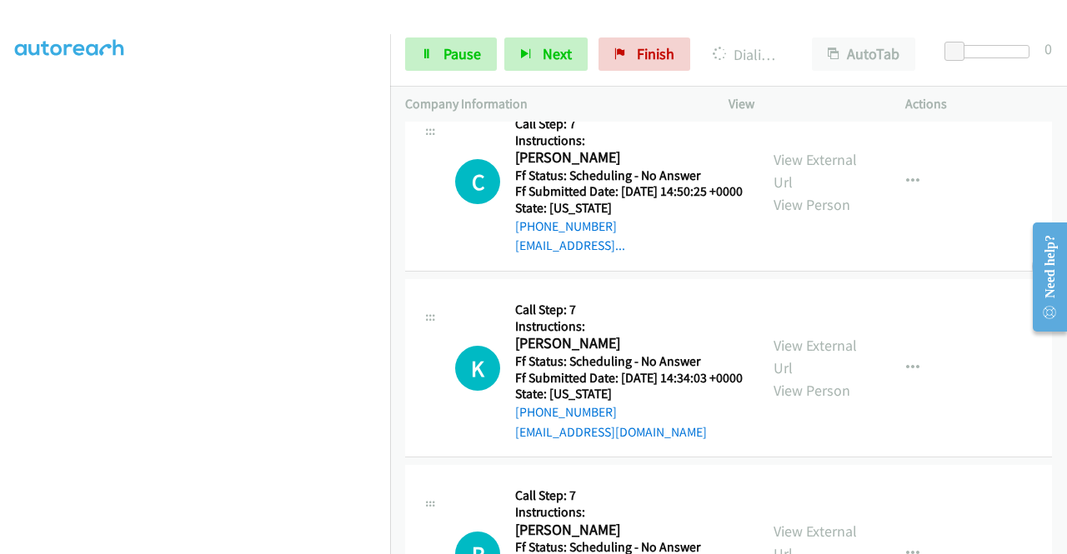
scroll to position [7073, 0]
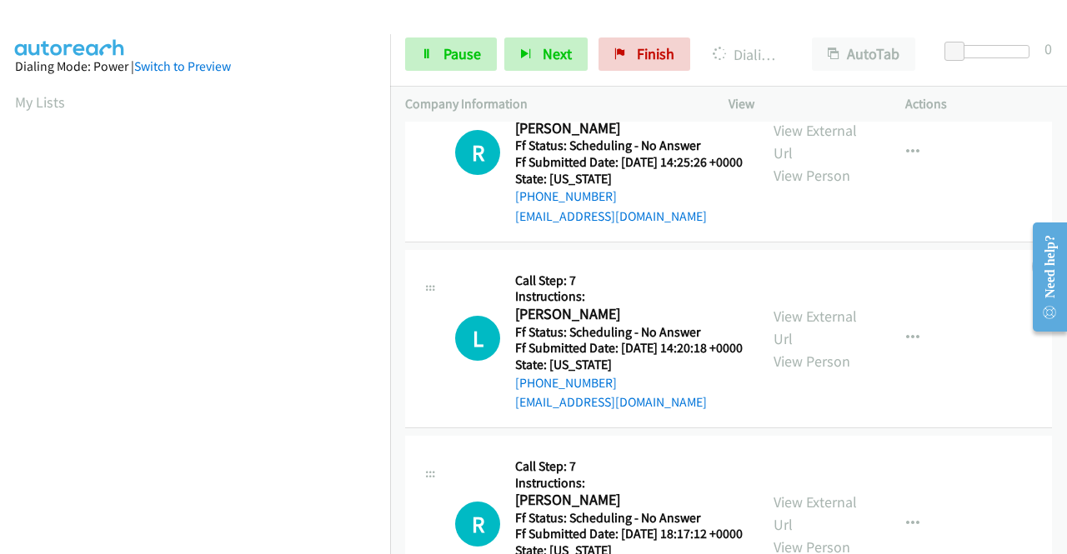
scroll to position [7625, 0]
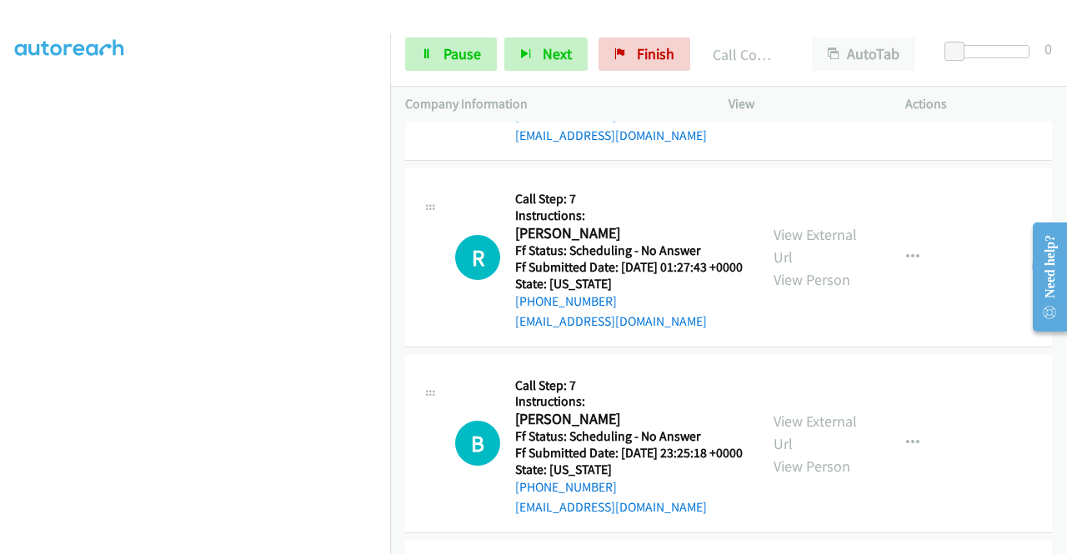
scroll to position [8113, 0]
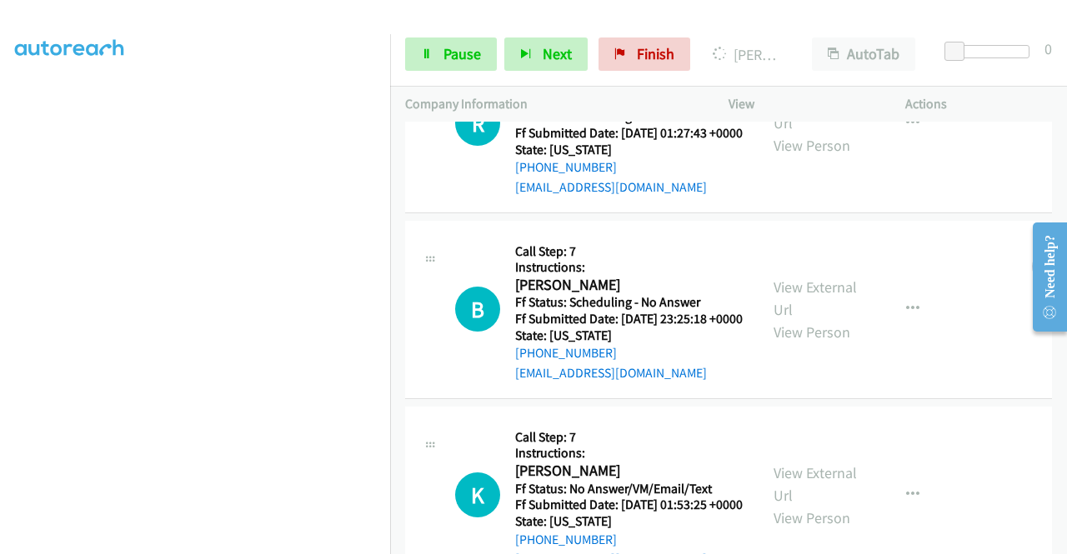
scroll to position [8280, 0]
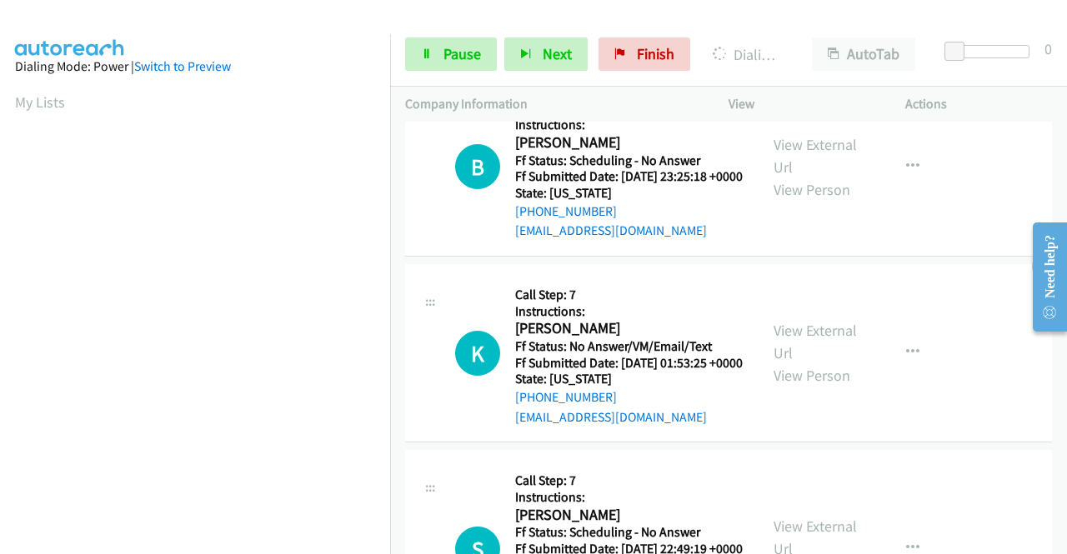
scroll to position [8482, 0]
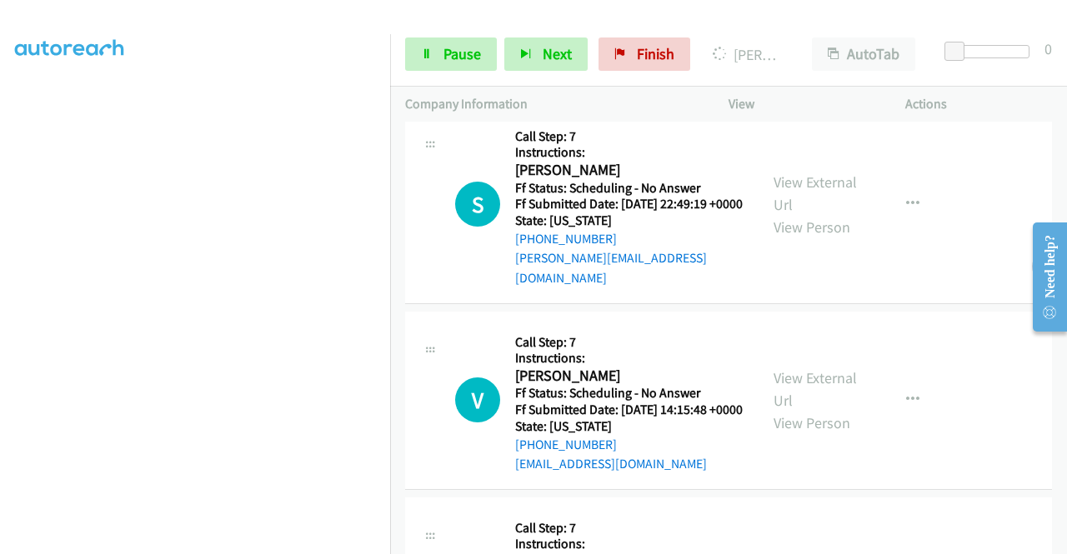
scroll to position [8898, 0]
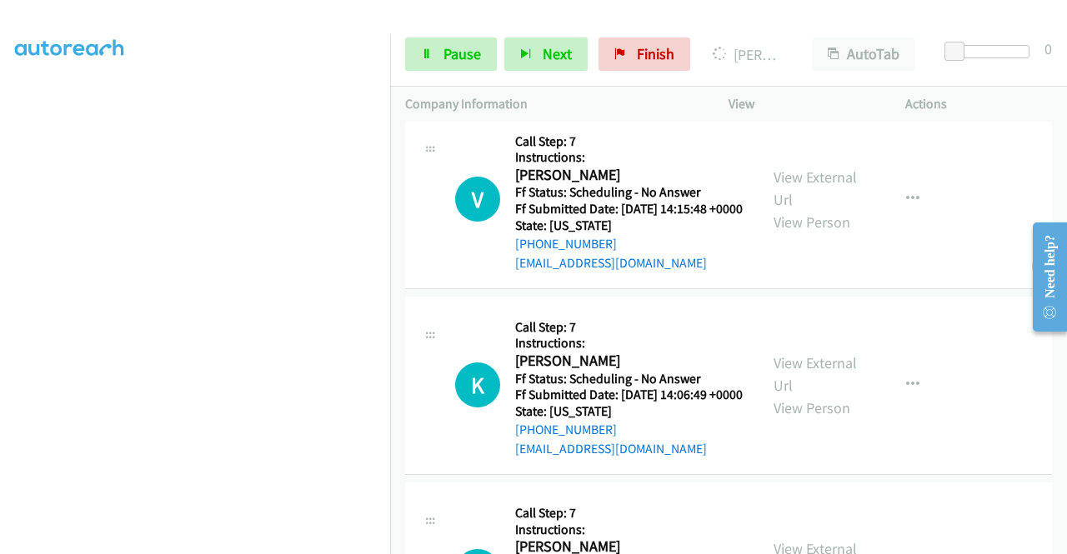
scroll to position [9065, 0]
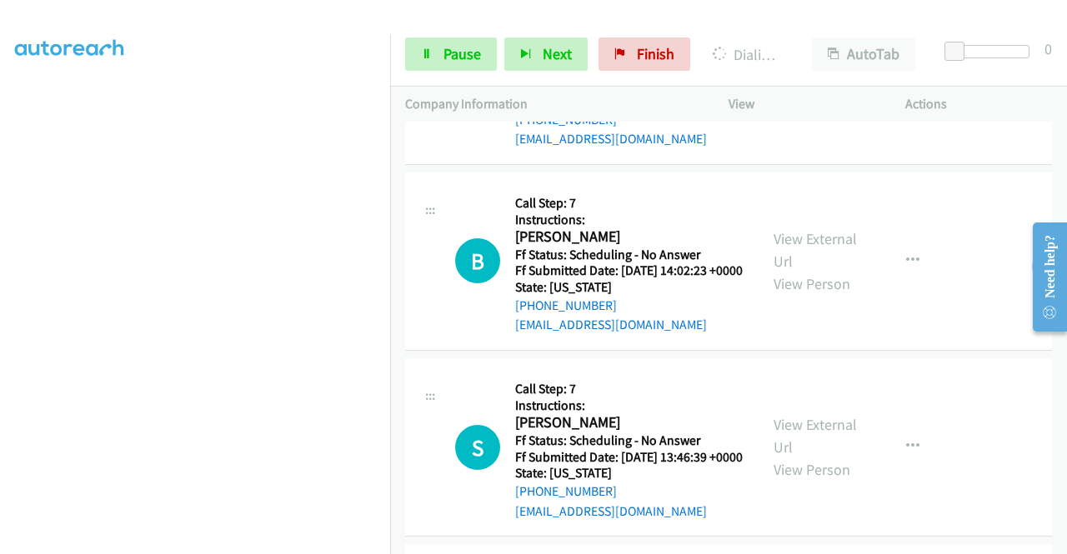
scroll to position [0, 0]
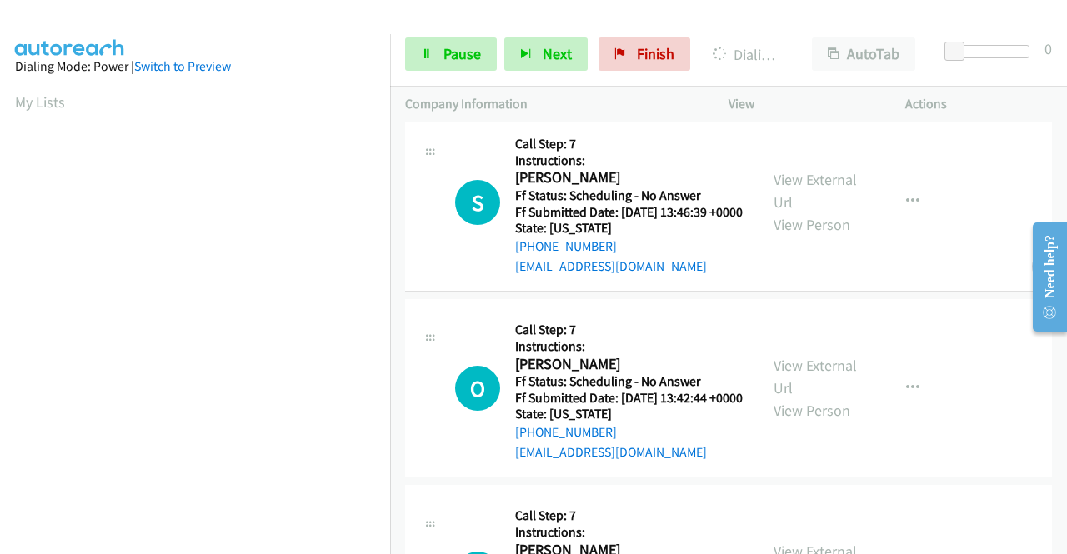
scroll to position [9649, 0]
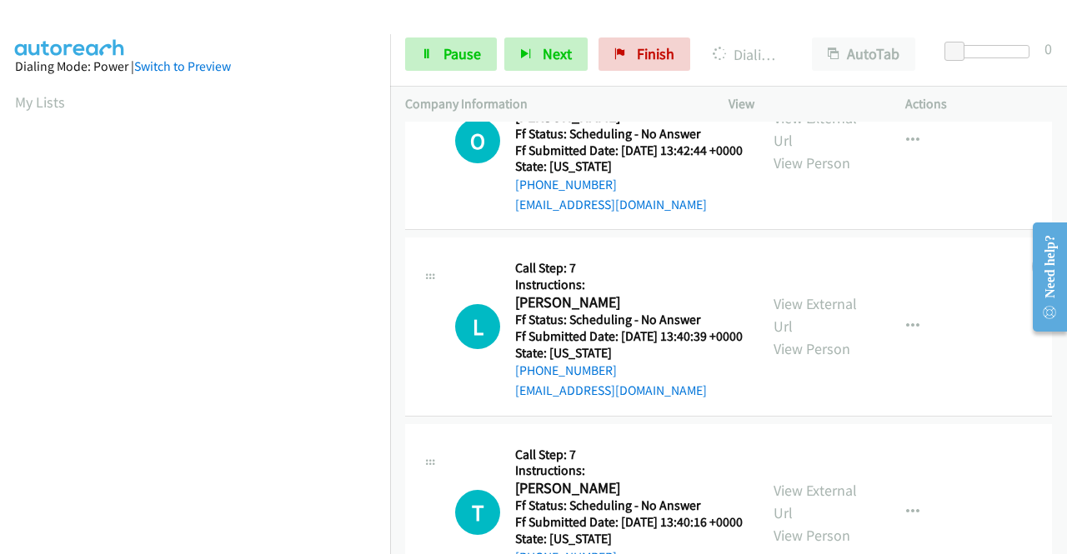
scroll to position [9899, 0]
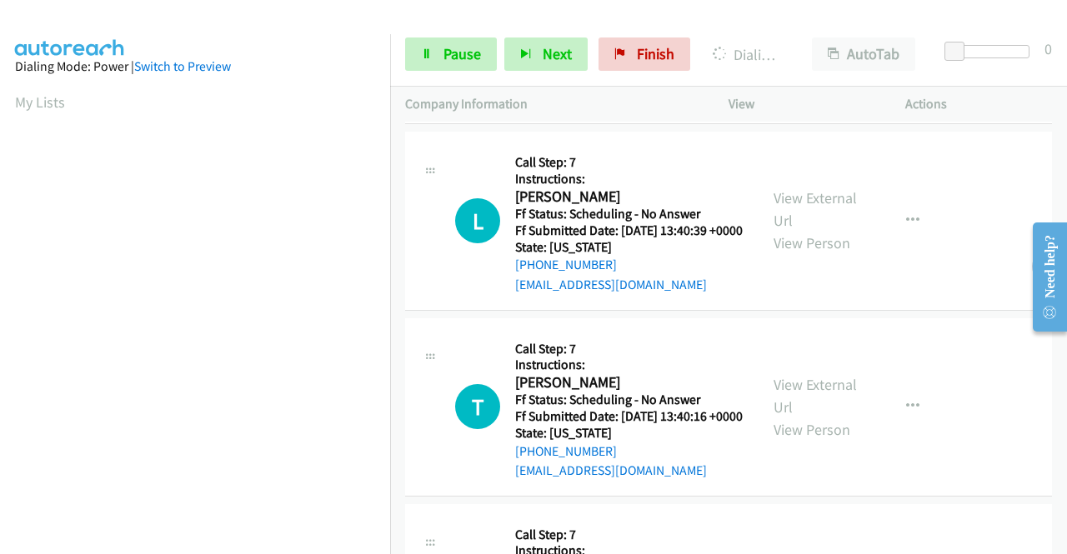
scroll to position [10066, 0]
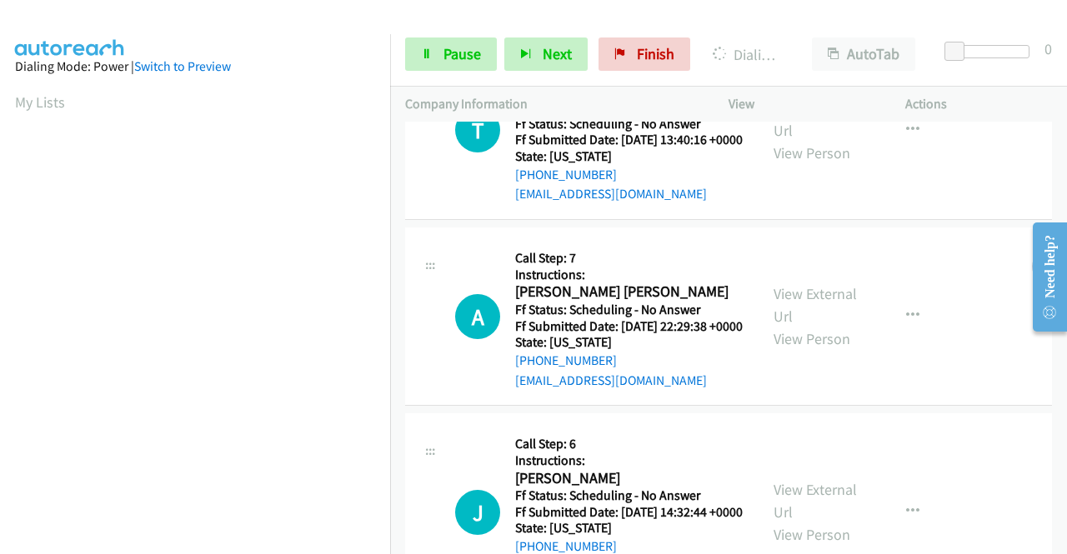
scroll to position [10434, 0]
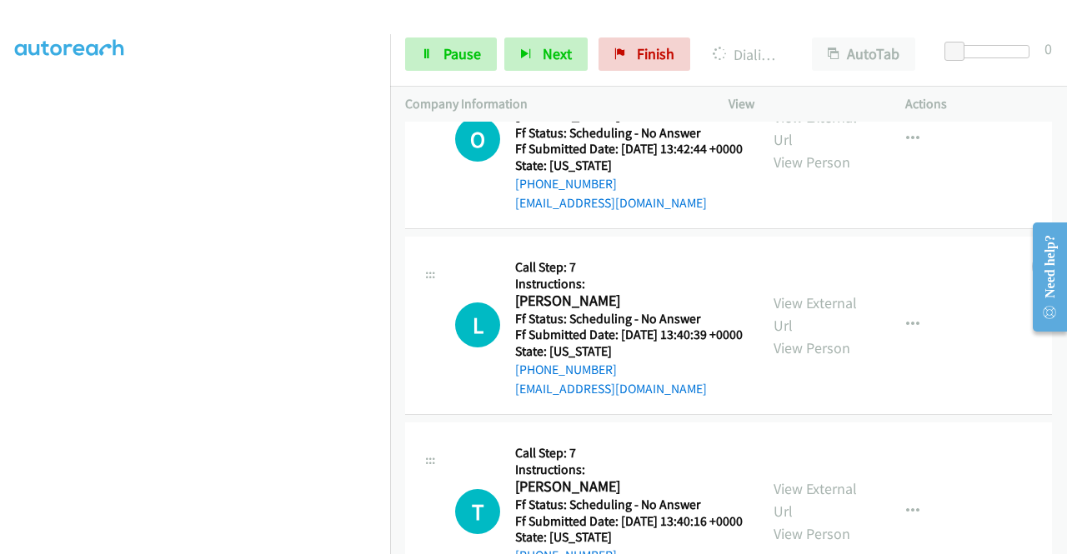
scroll to position [10285, 0]
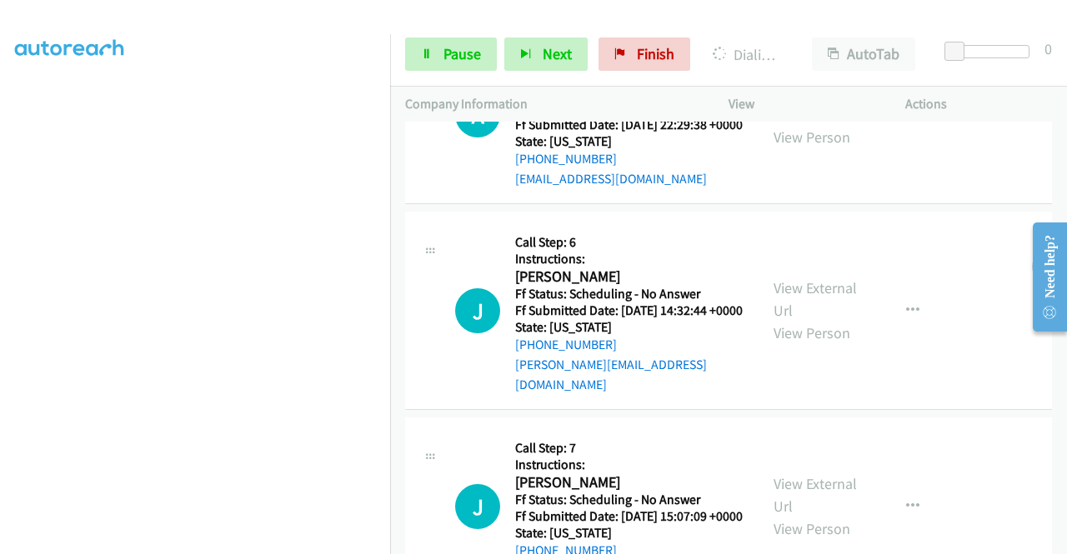
scroll to position [10618, 0]
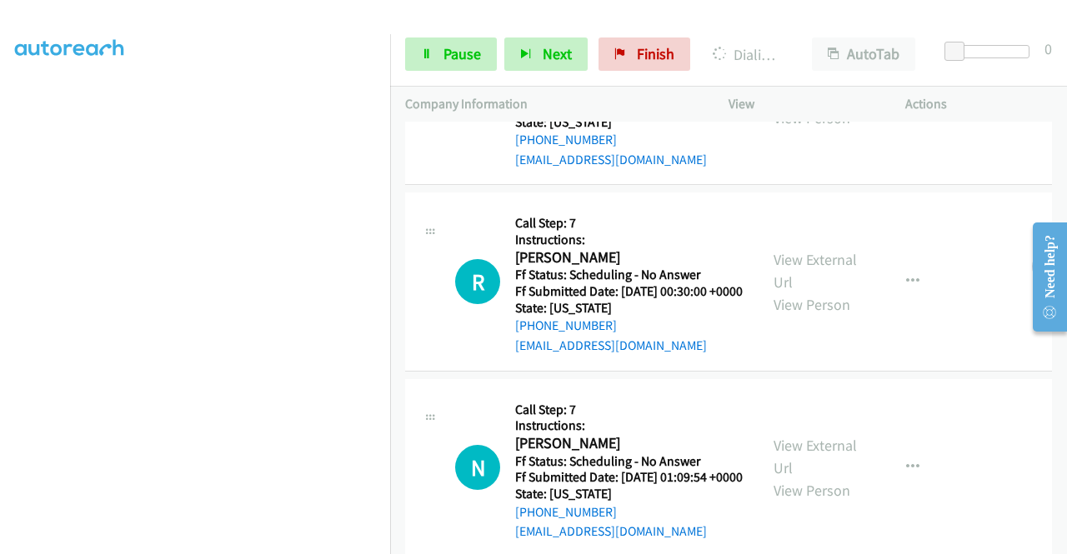
scroll to position [11035, 0]
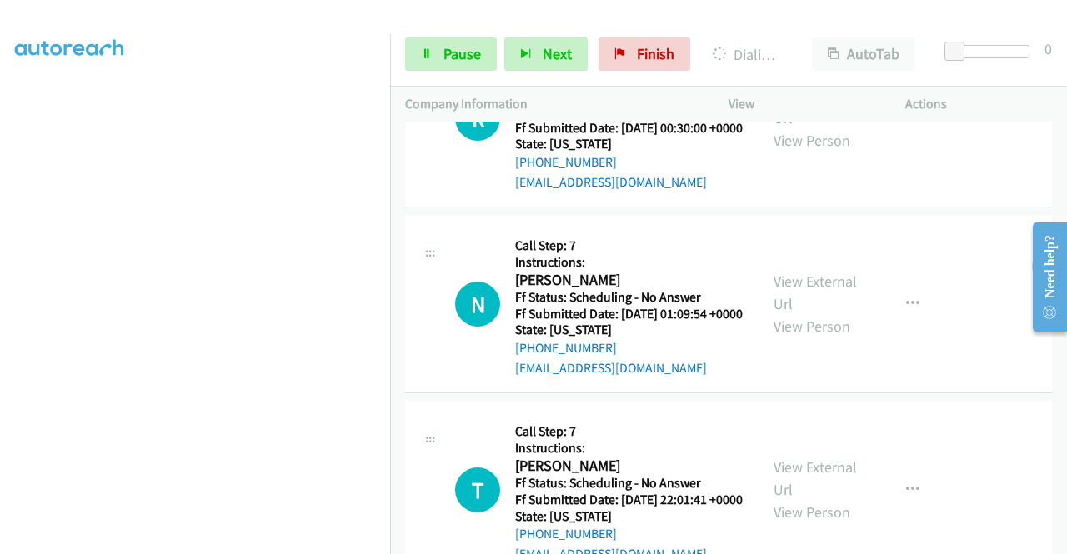
scroll to position [11404, 0]
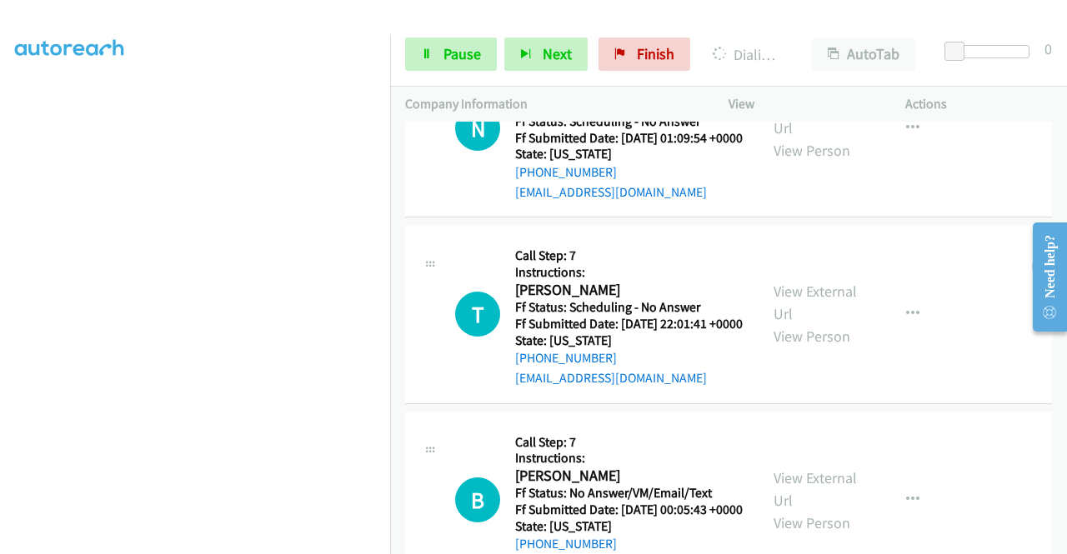
scroll to position [11571, 0]
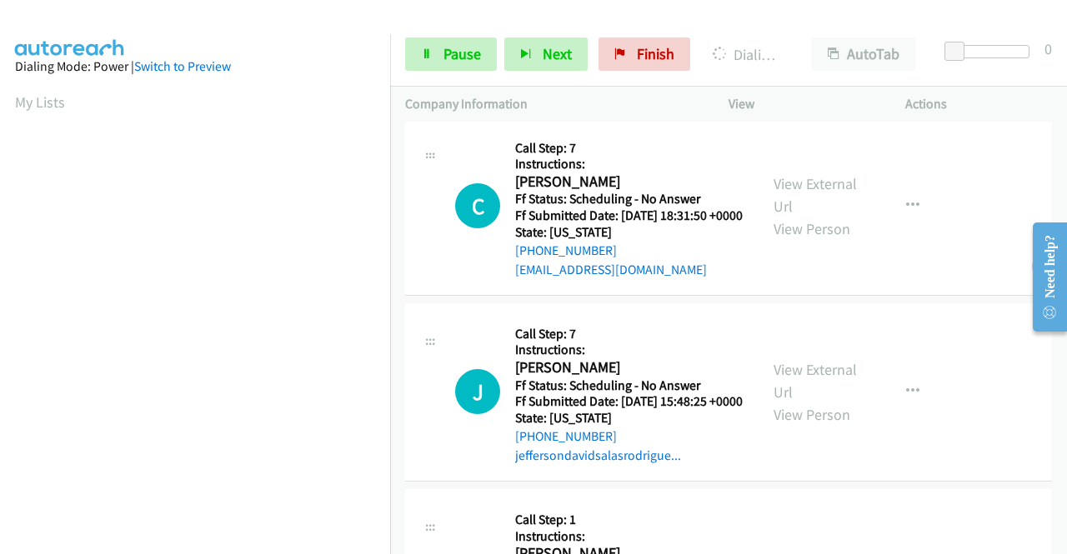
scroll to position [12155, 0]
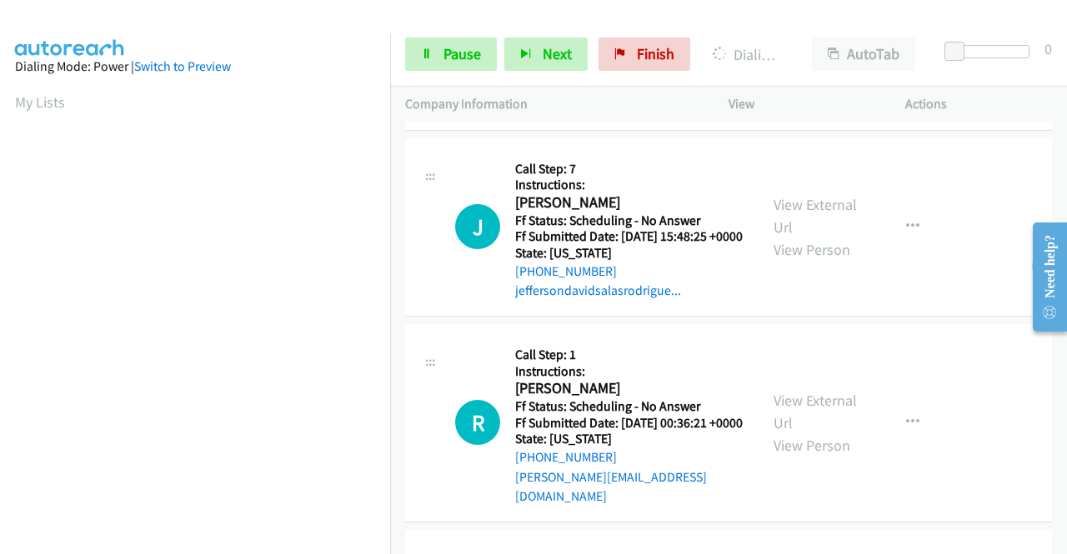
scroll to position [12405, 0]
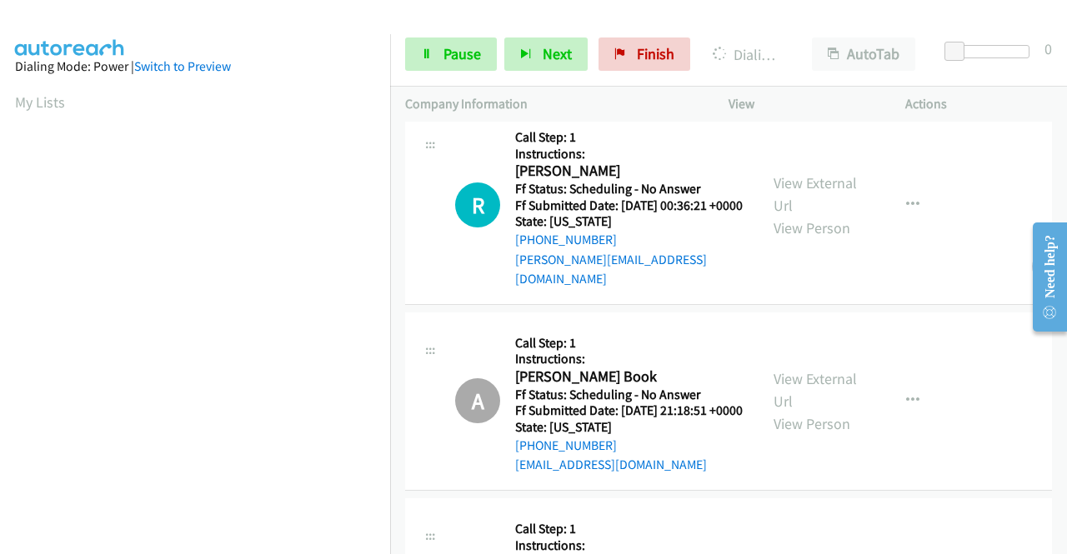
scroll to position [12572, 0]
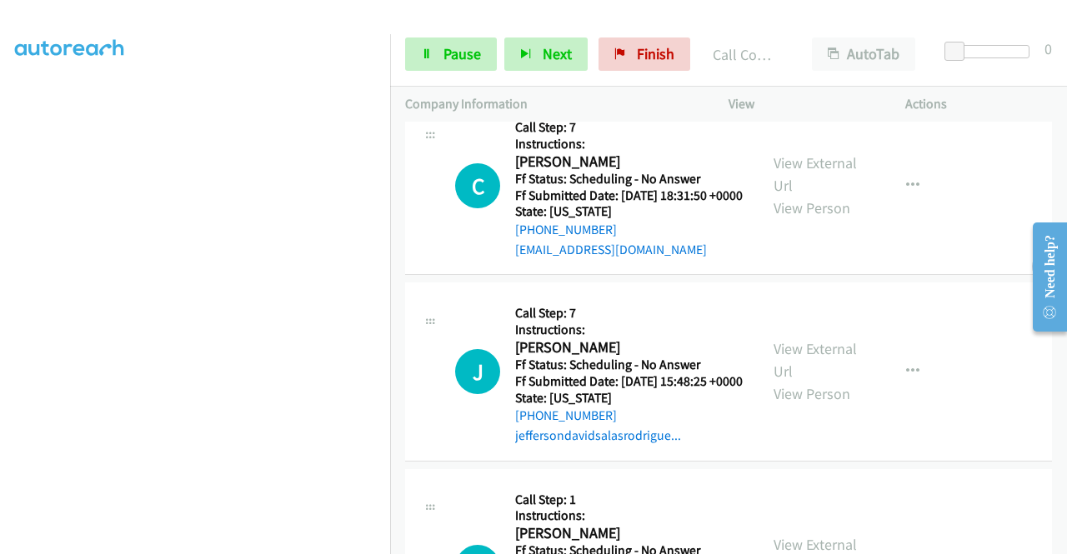
scroll to position [12155, 0]
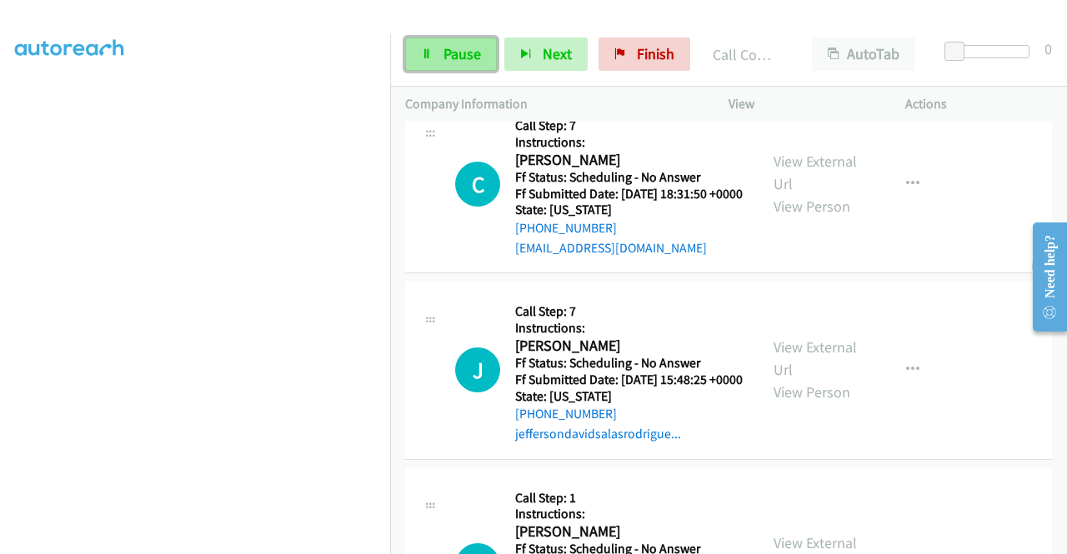
click at [447, 46] on span "Pause" at bounding box center [463, 53] width 38 height 19
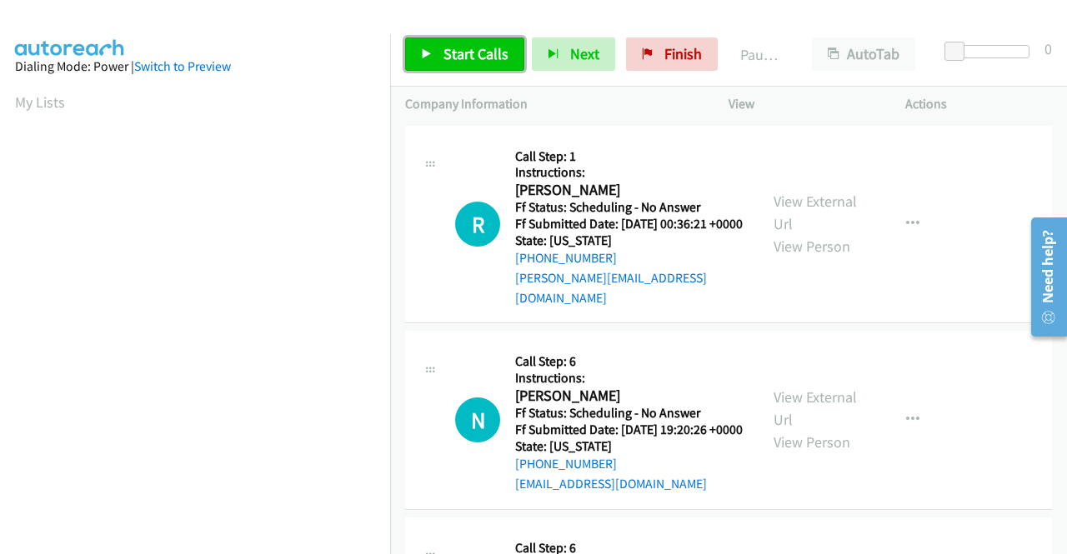
click at [451, 48] on span "Start Calls" at bounding box center [476, 53] width 65 height 19
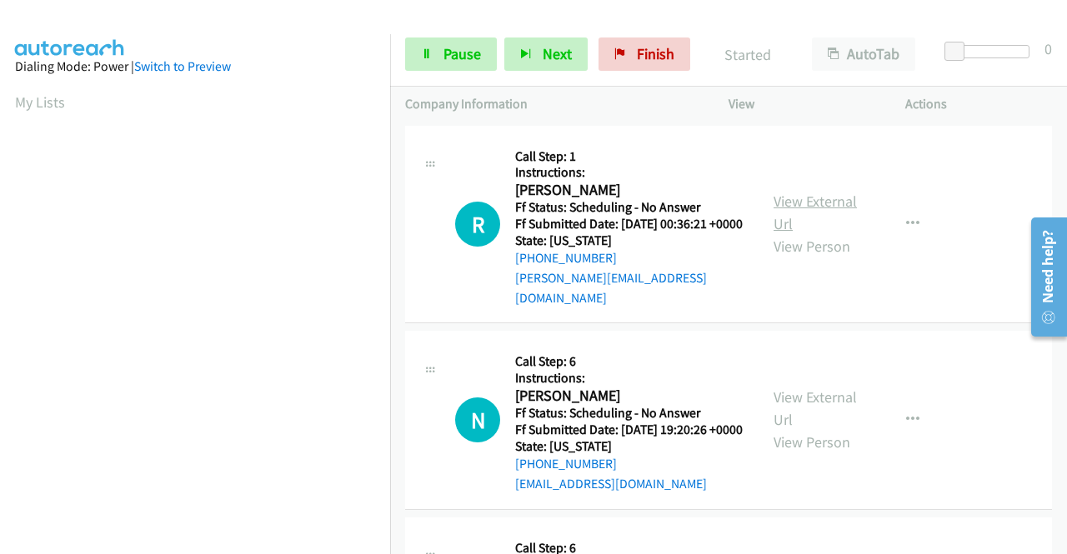
click at [827, 204] on link "View External Url" at bounding box center [815, 213] width 83 height 42
click at [799, 406] on link "View External Url" at bounding box center [815, 409] width 83 height 42
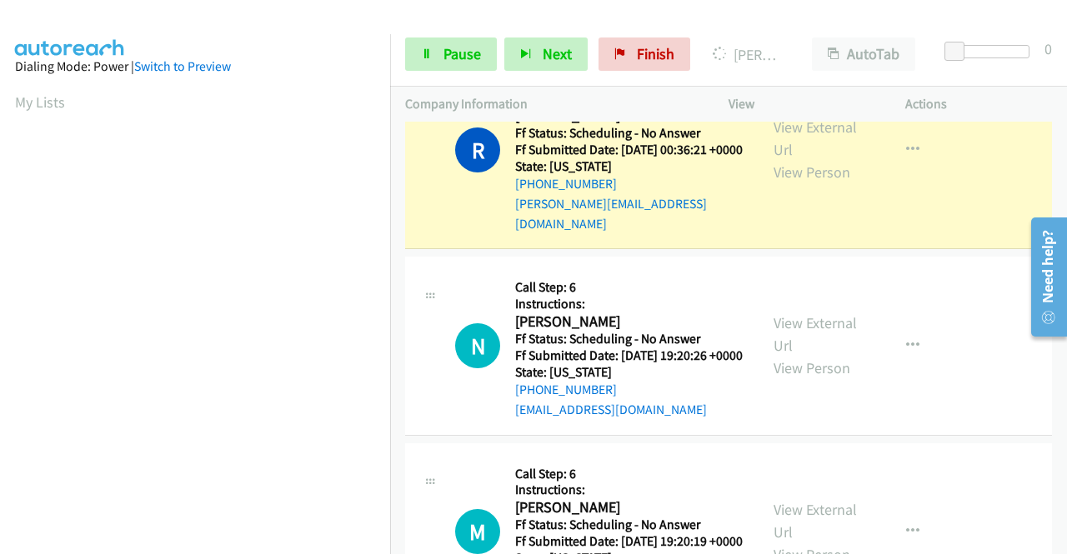
scroll to position [167, 0]
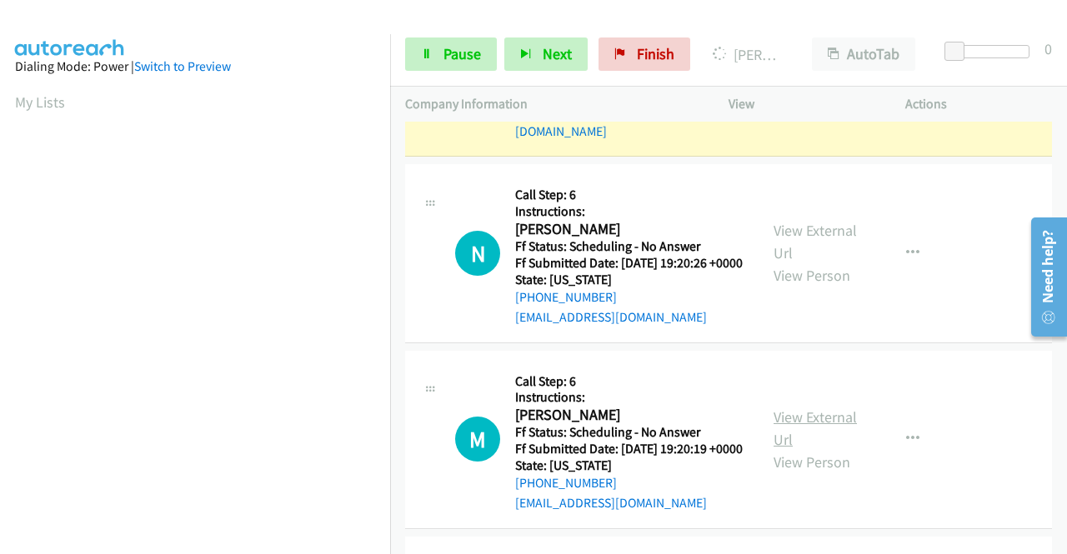
click at [815, 434] on link "View External Url" at bounding box center [815, 429] width 83 height 42
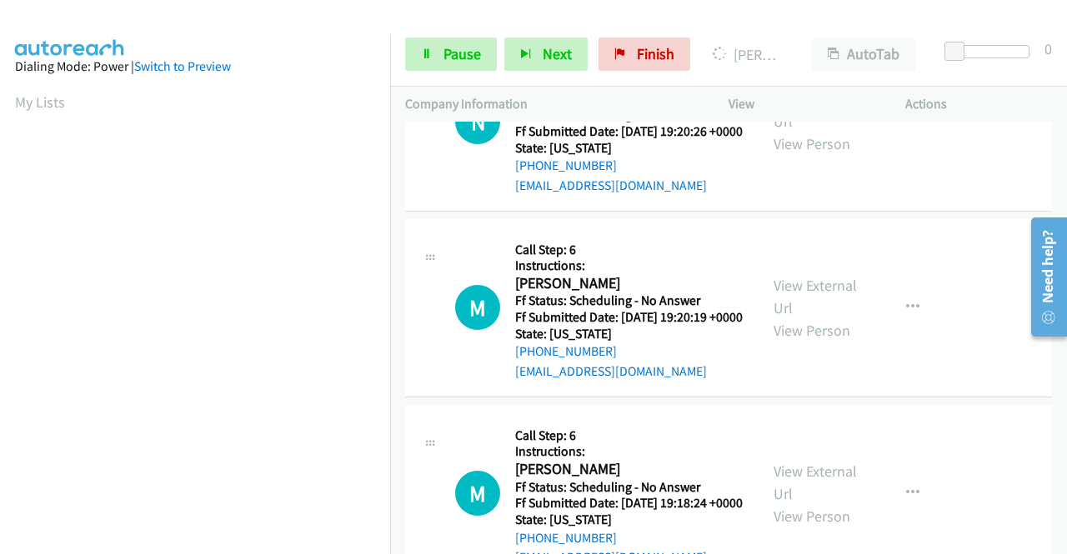
scroll to position [417, 0]
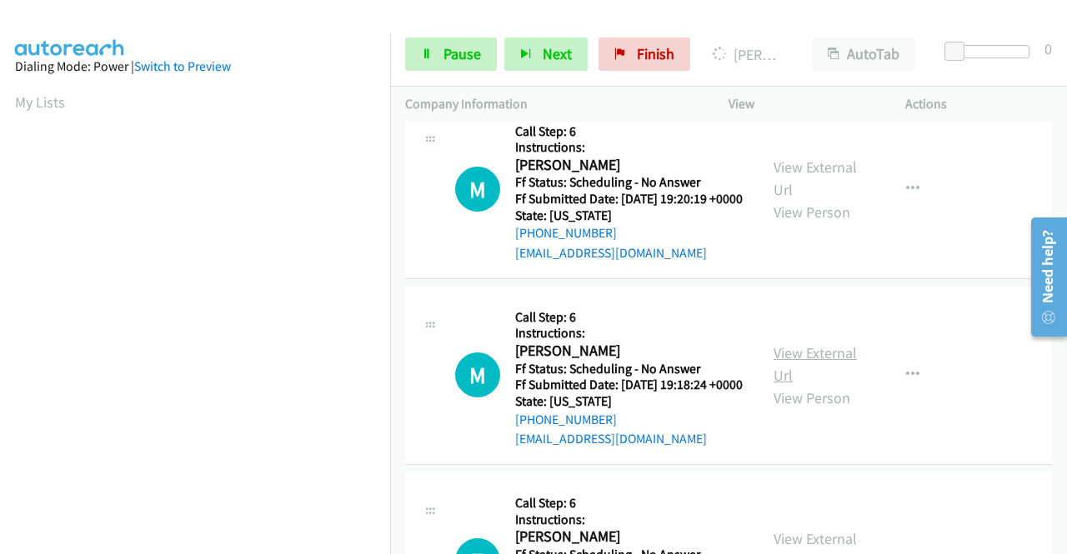
click at [804, 385] on link "View External Url" at bounding box center [815, 364] width 83 height 42
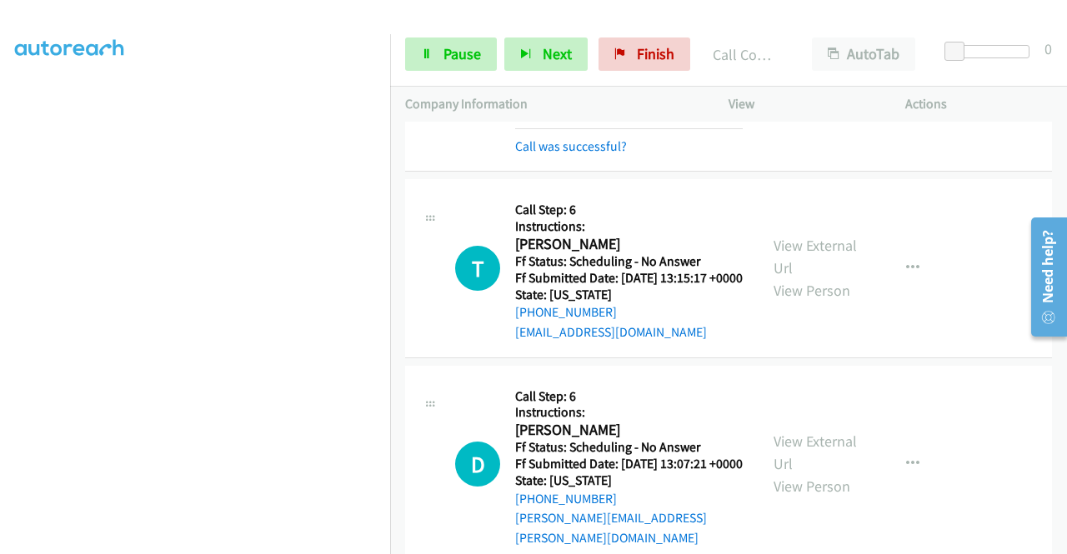
scroll to position [987, 0]
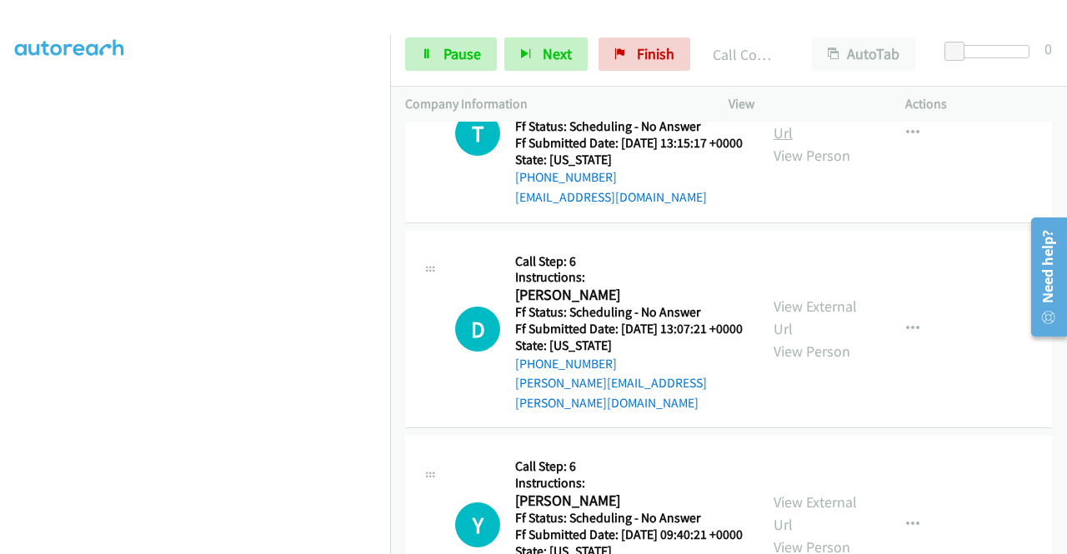
click at [841, 143] on link "View External Url" at bounding box center [815, 122] width 83 height 42
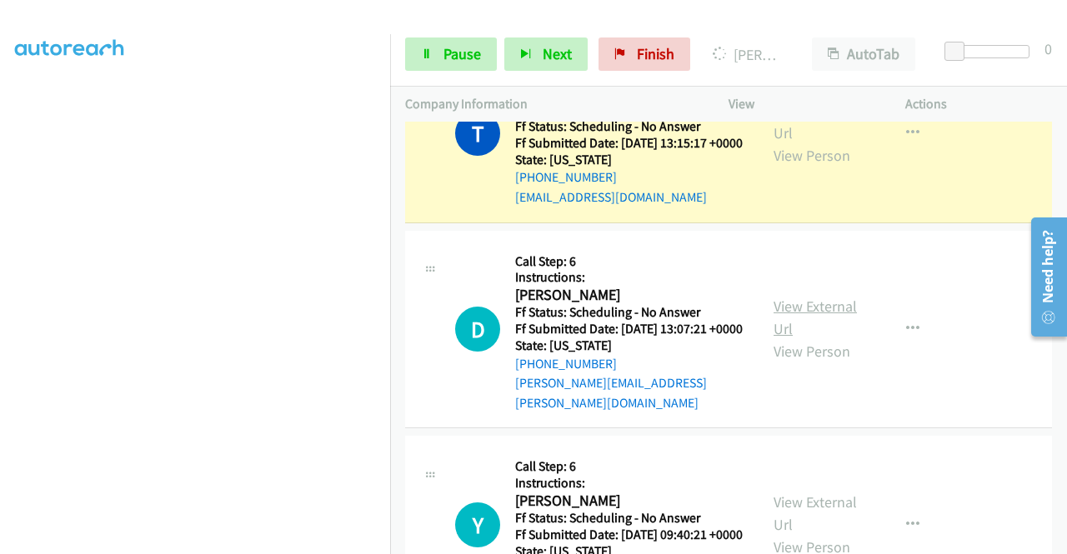
click at [828, 338] on link "View External Url" at bounding box center [815, 318] width 83 height 42
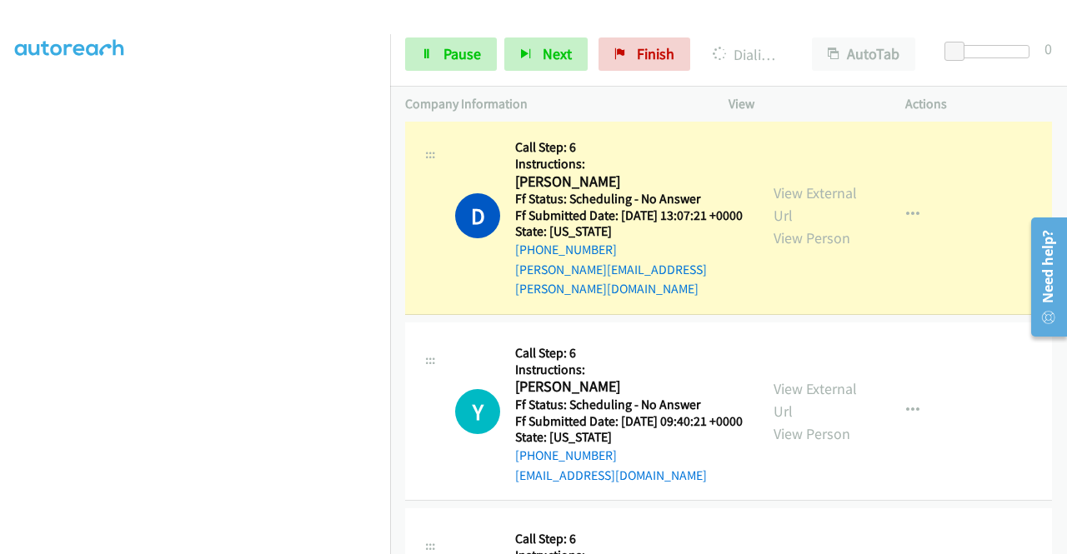
scroll to position [1321, 0]
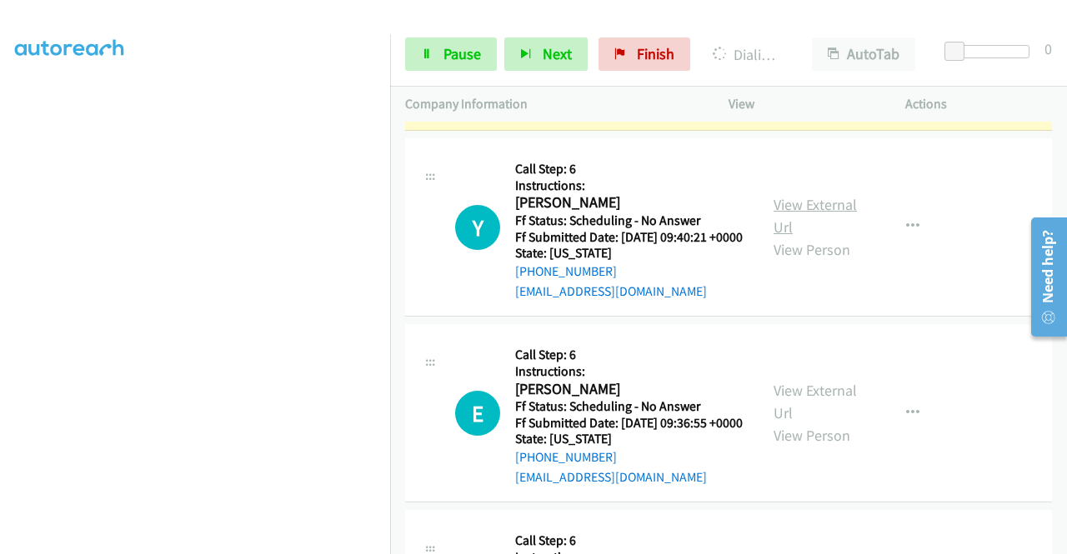
click at [827, 237] on link "View External Url" at bounding box center [815, 216] width 83 height 42
click at [799, 423] on link "View External Url" at bounding box center [815, 402] width 83 height 42
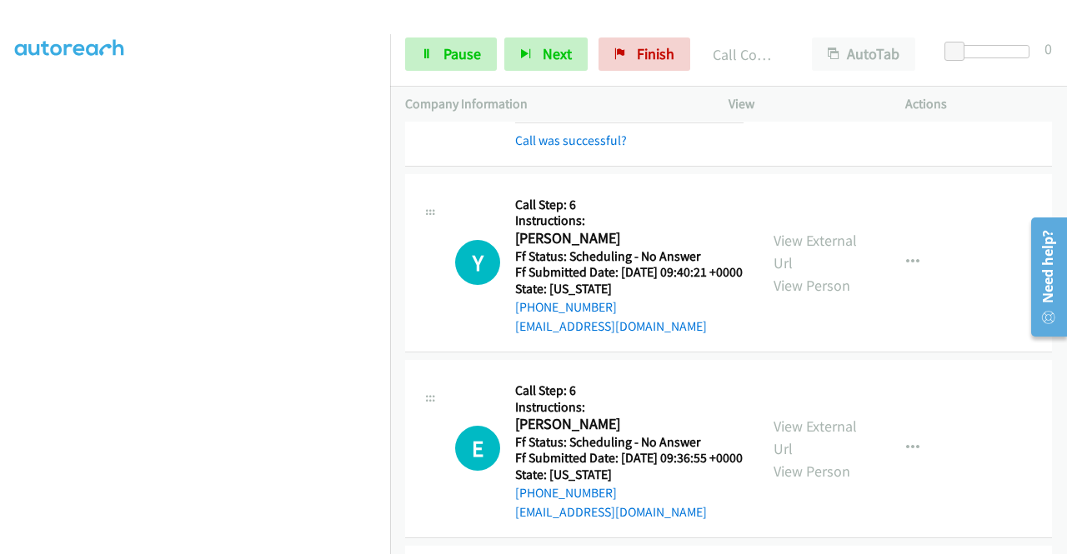
scroll to position [1571, 0]
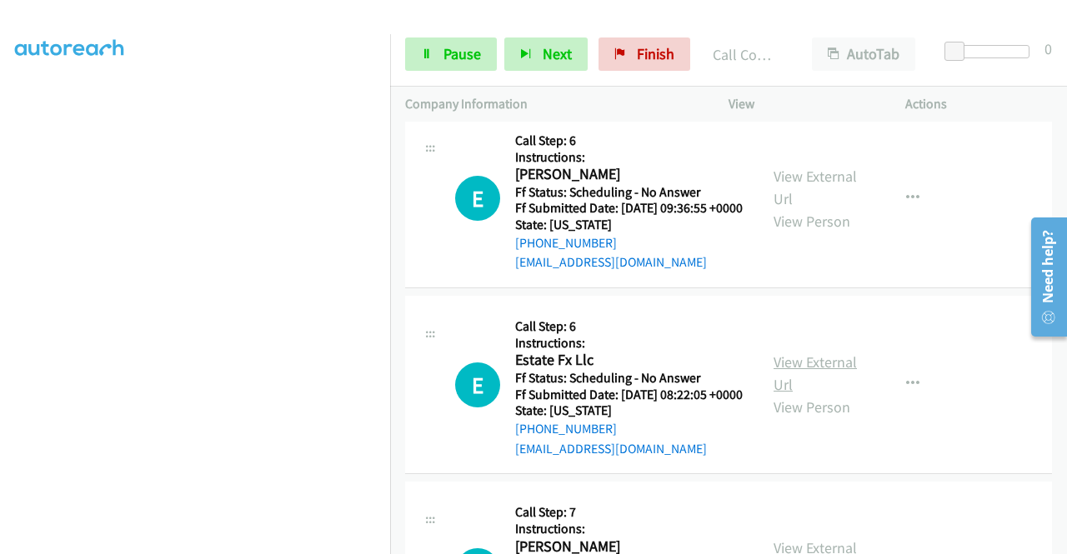
click at [807, 394] on link "View External Url" at bounding box center [815, 374] width 83 height 42
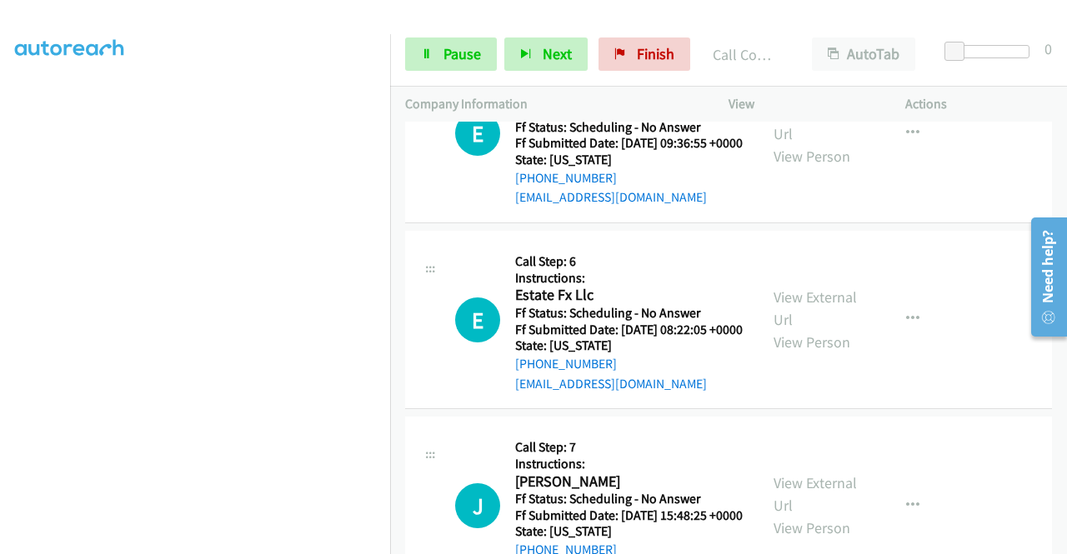
scroll to position [1821, 0]
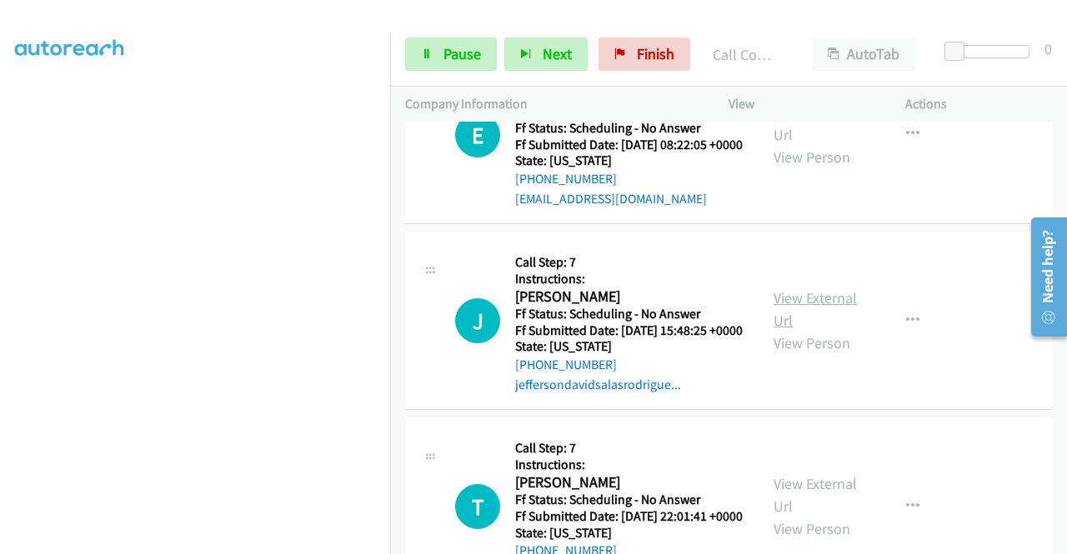
click at [777, 330] on link "View External Url" at bounding box center [815, 309] width 83 height 42
click at [776, 330] on link "View External Url" at bounding box center [815, 309] width 83 height 42
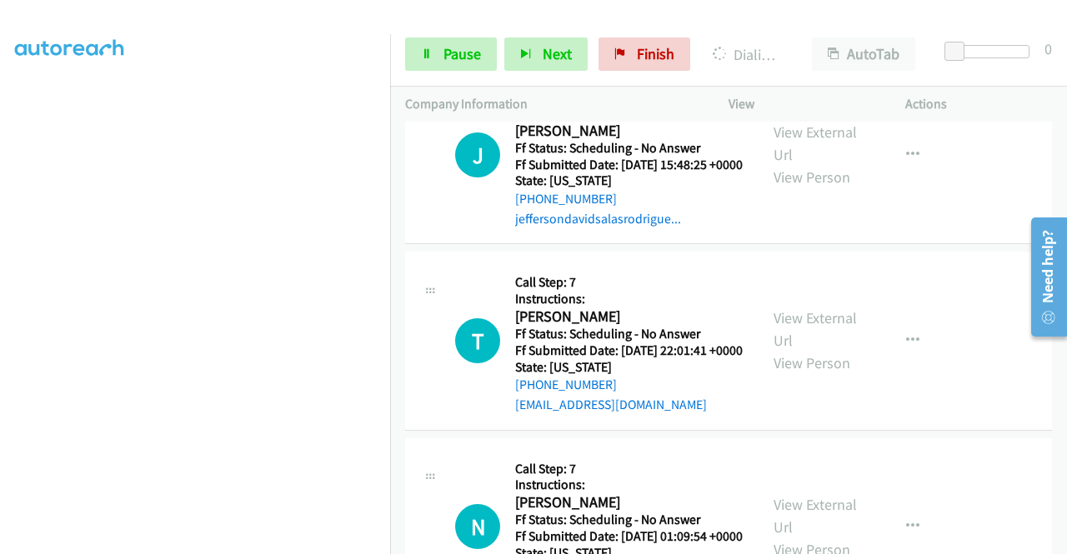
scroll to position [1987, 0]
click at [794, 349] on link "View External Url" at bounding box center [815, 329] width 83 height 42
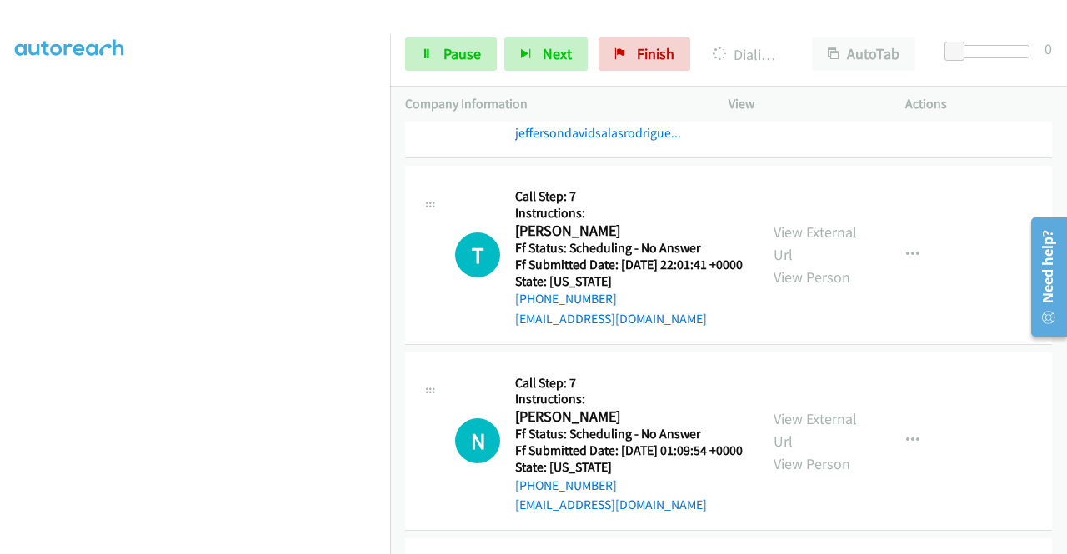
scroll to position [2154, 0]
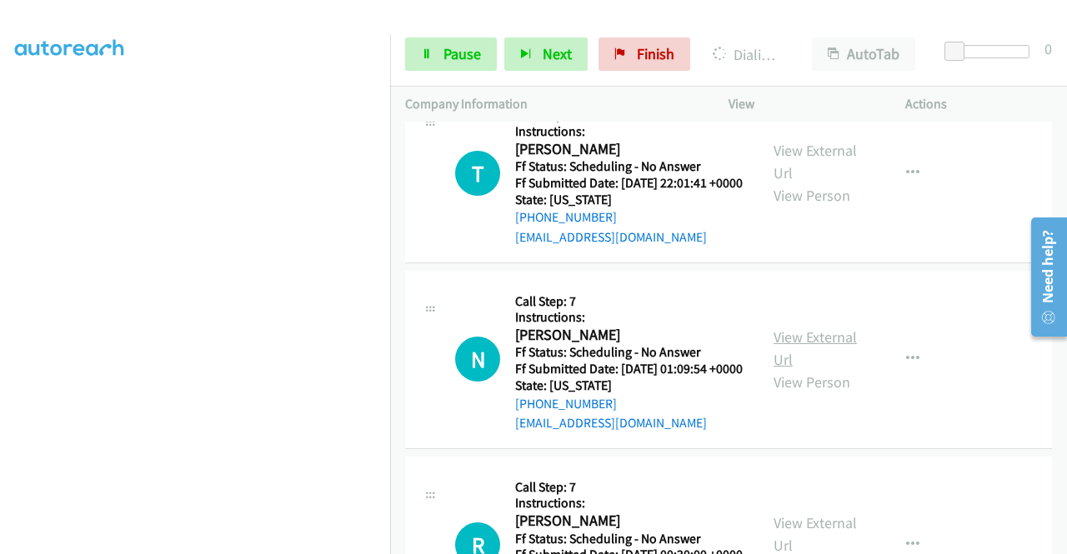
click at [800, 369] on link "View External Url" at bounding box center [815, 349] width 83 height 42
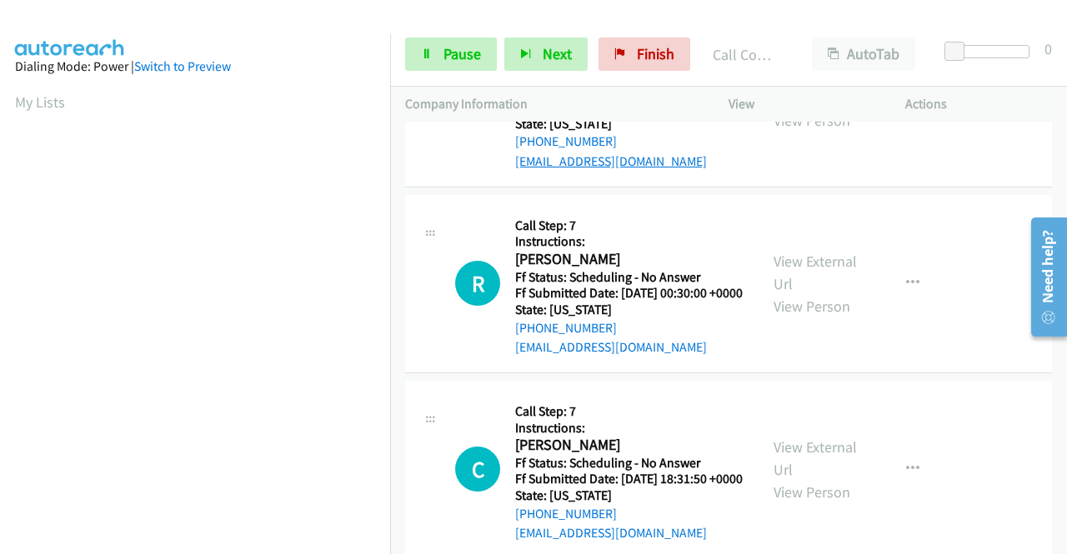
scroll to position [2689, 0]
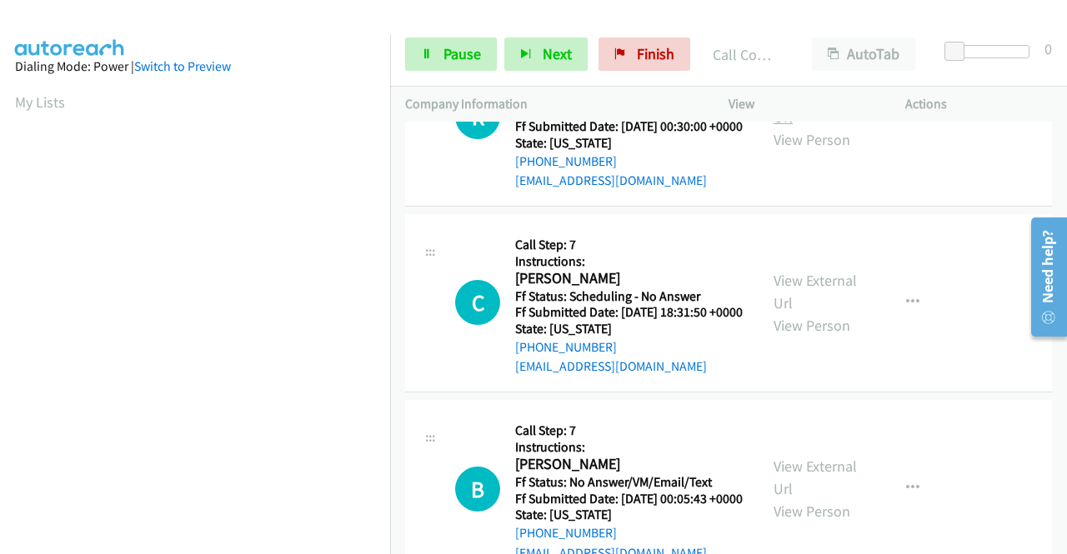
click at [785, 127] on link "View External Url" at bounding box center [815, 106] width 83 height 42
click at [439, 53] on link "Pause" at bounding box center [451, 54] width 92 height 33
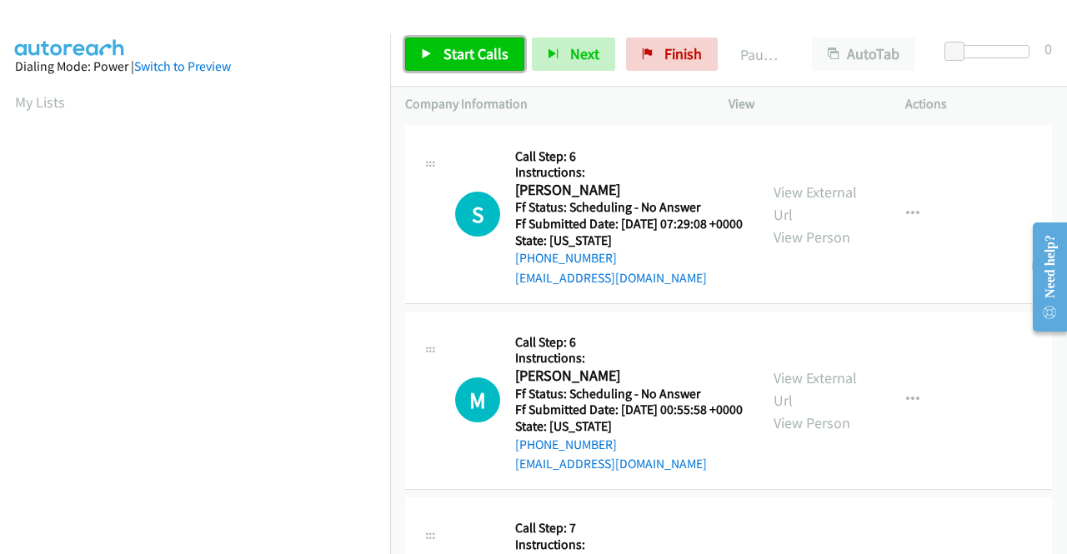
click at [460, 62] on span "Start Calls" at bounding box center [476, 53] width 65 height 19
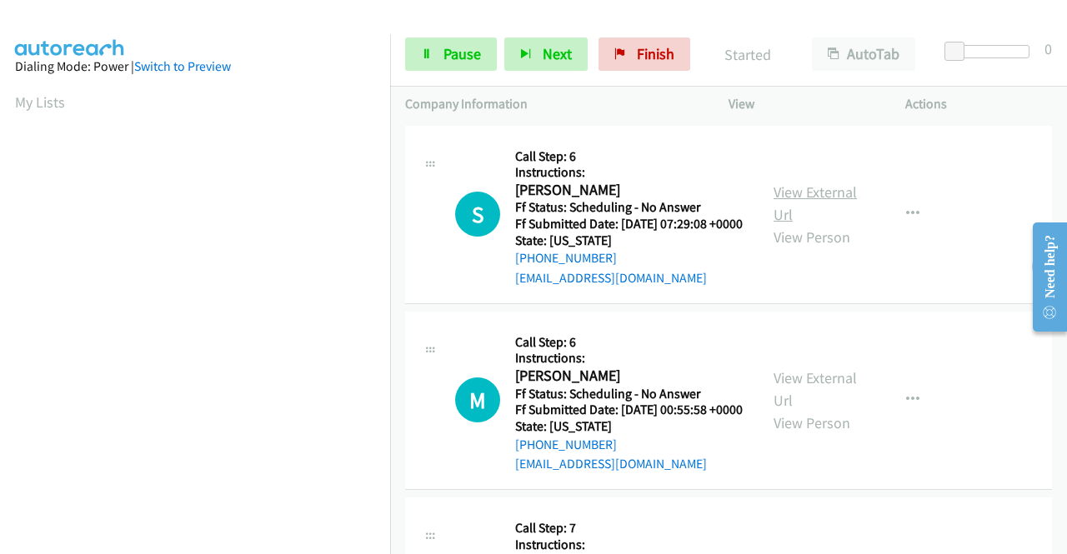
click at [795, 198] on link "View External Url" at bounding box center [815, 204] width 83 height 42
click at [804, 403] on link "View External Url" at bounding box center [815, 389] width 83 height 42
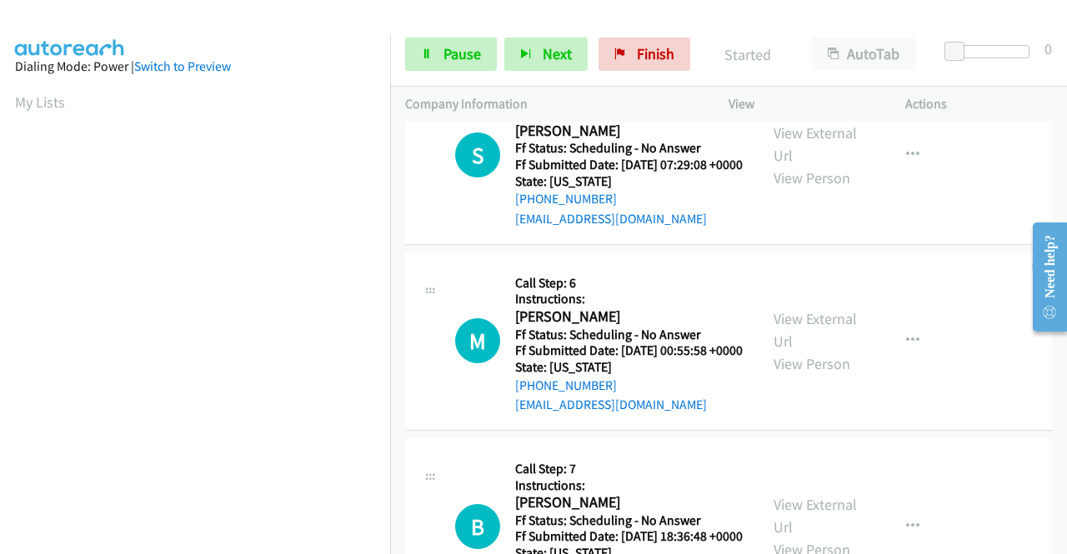
scroll to position [83, 0]
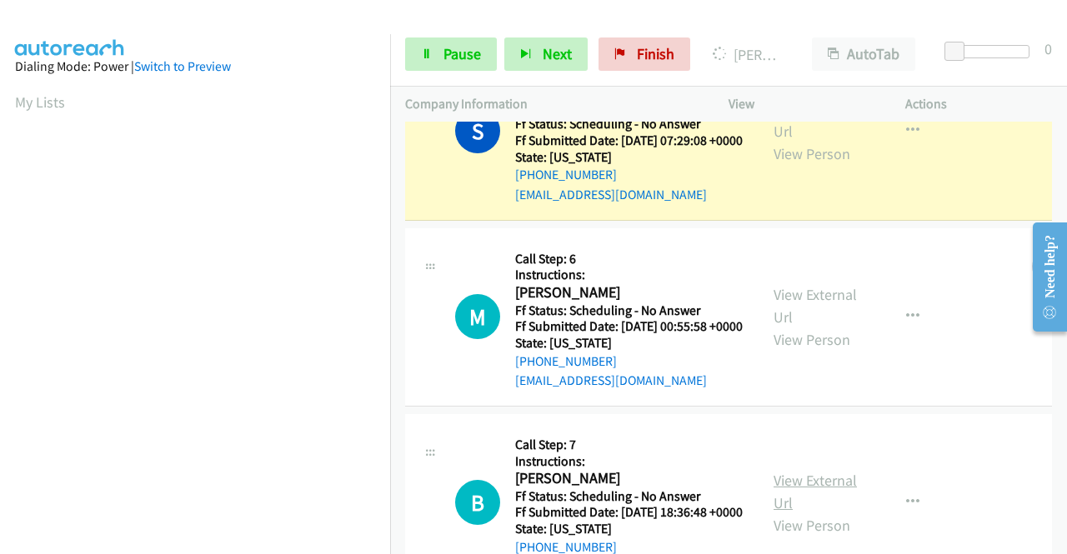
click at [810, 513] on link "View External Url" at bounding box center [815, 492] width 83 height 42
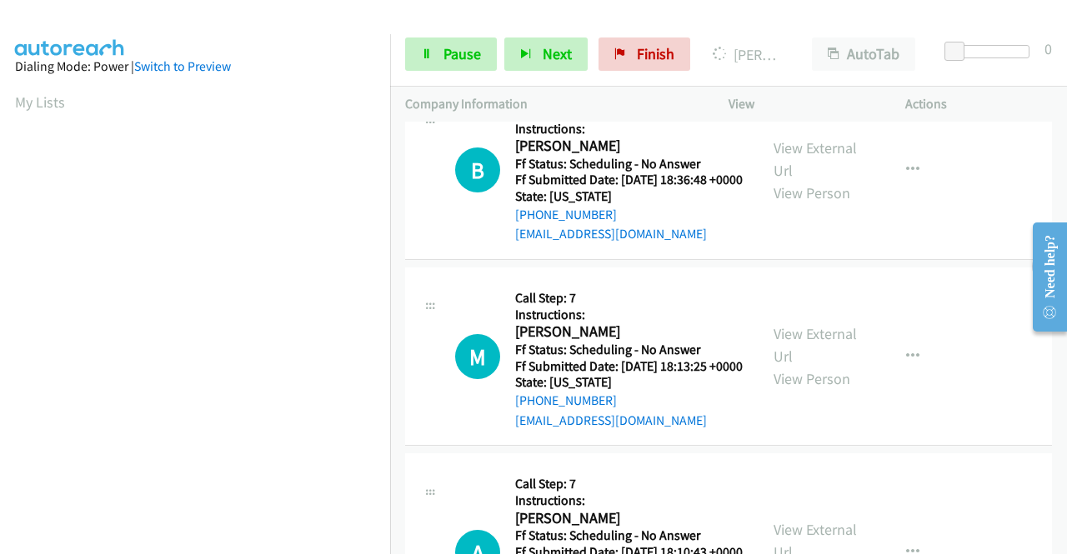
scroll to position [417, 0]
click at [820, 365] on link "View External Url" at bounding box center [815, 344] width 83 height 42
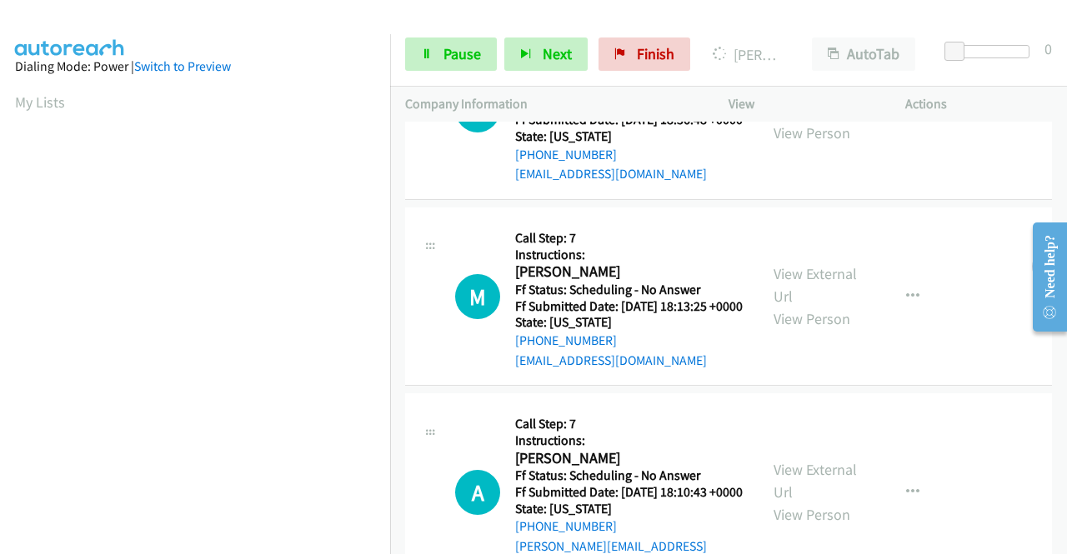
scroll to position [584, 0]
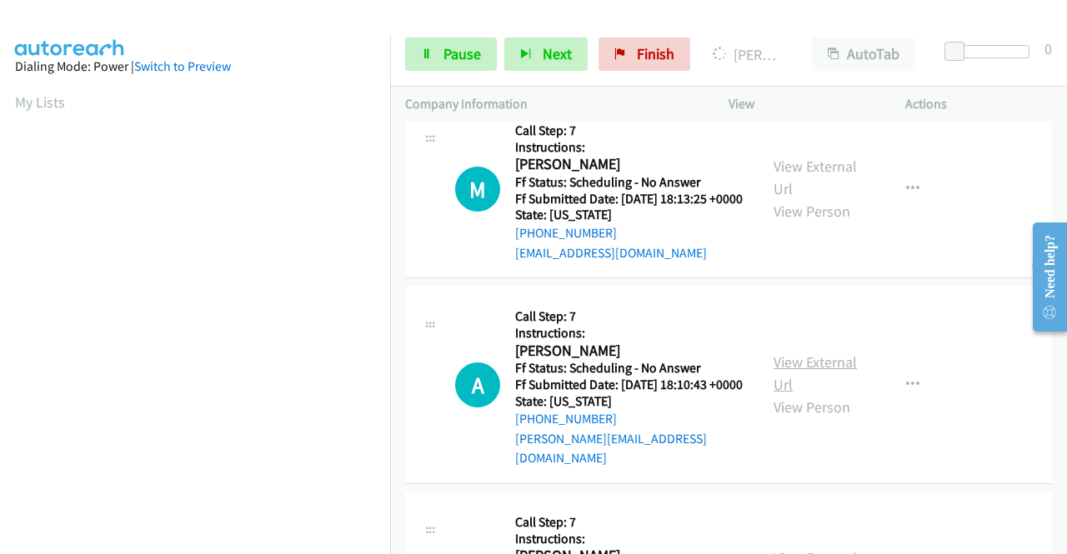
click at [812, 394] on link "View External Url" at bounding box center [815, 374] width 83 height 42
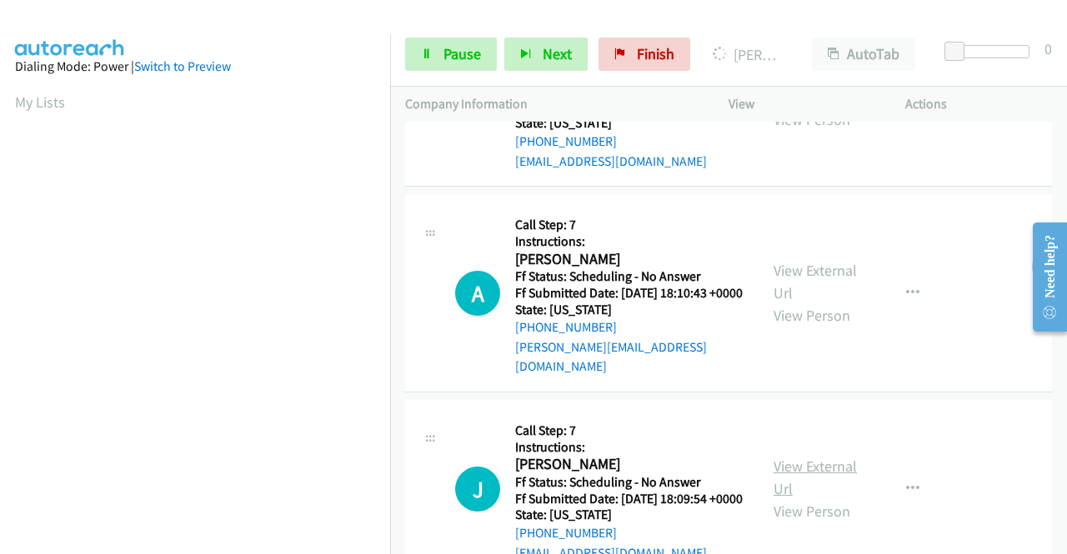
scroll to position [750, 0]
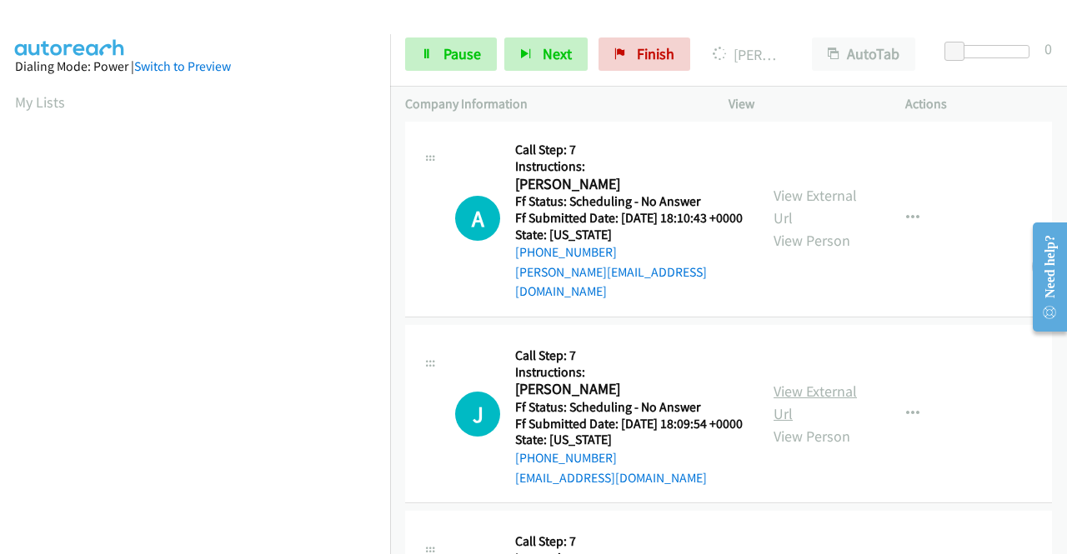
click at [805, 423] on link "View External Url" at bounding box center [815, 403] width 83 height 42
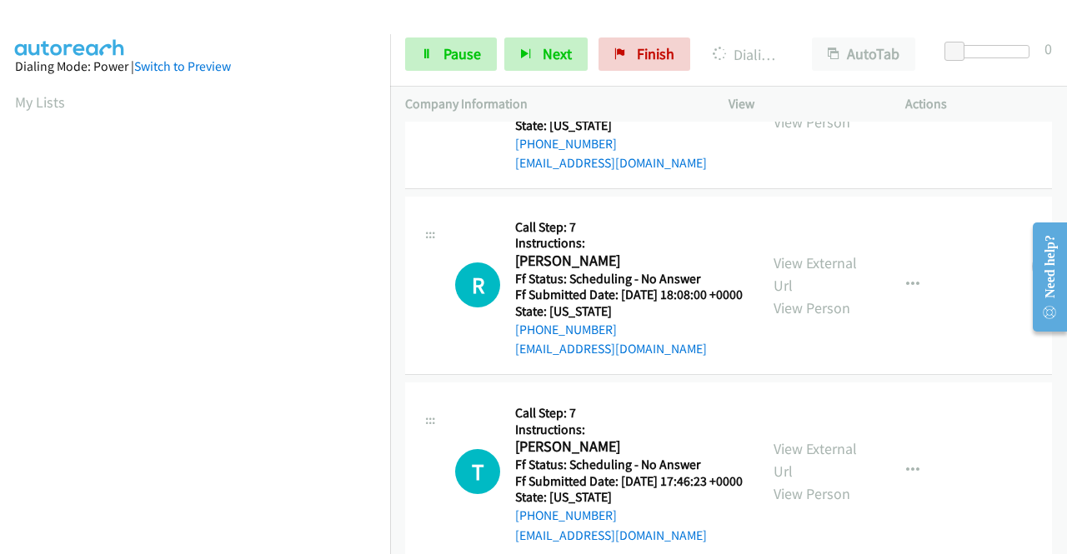
scroll to position [1334, 0]
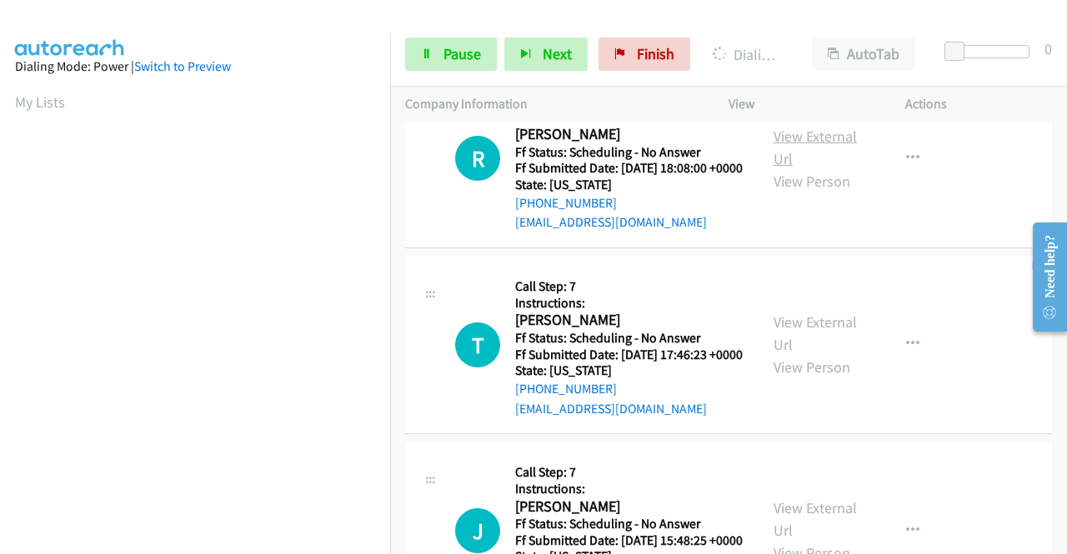
click at [819, 168] on link "View External Url" at bounding box center [815, 148] width 83 height 42
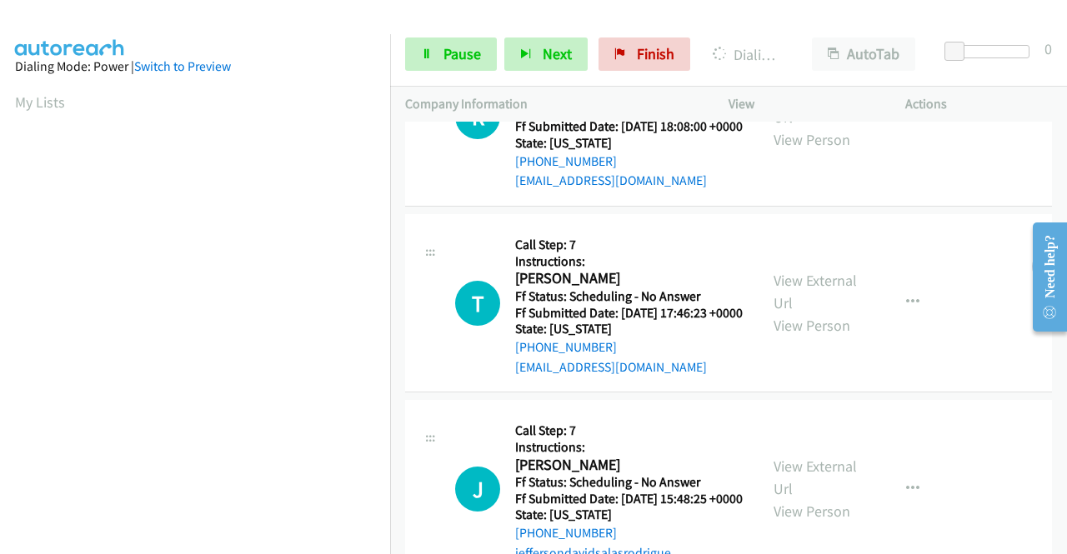
scroll to position [1501, 0]
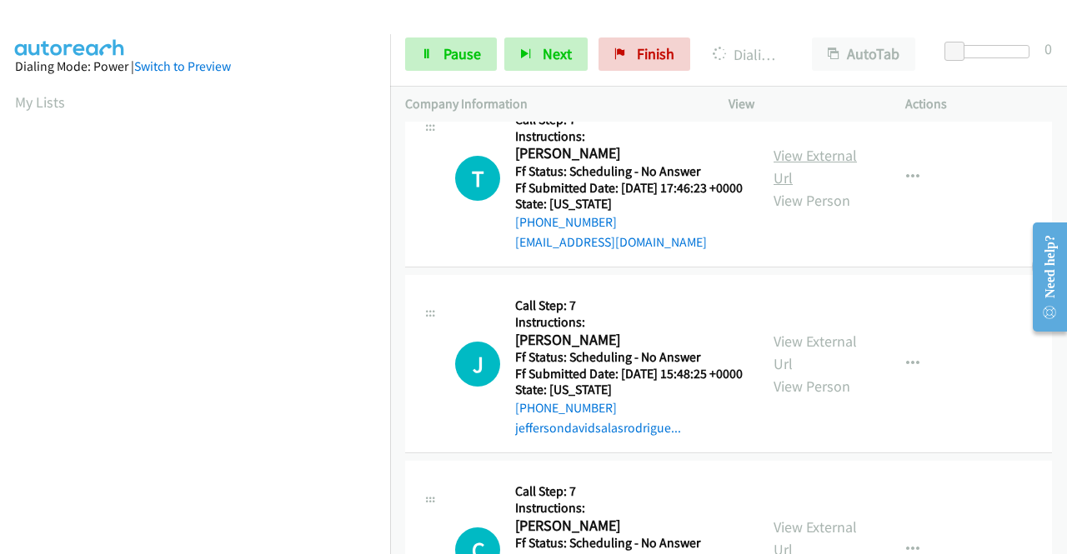
click at [785, 188] on link "View External Url" at bounding box center [815, 167] width 83 height 42
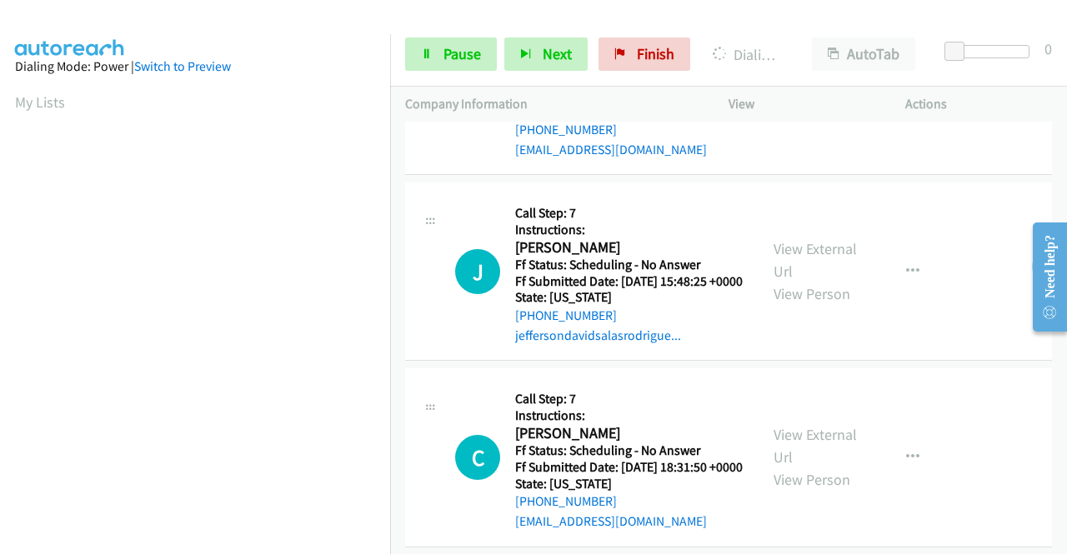
scroll to position [1667, 0]
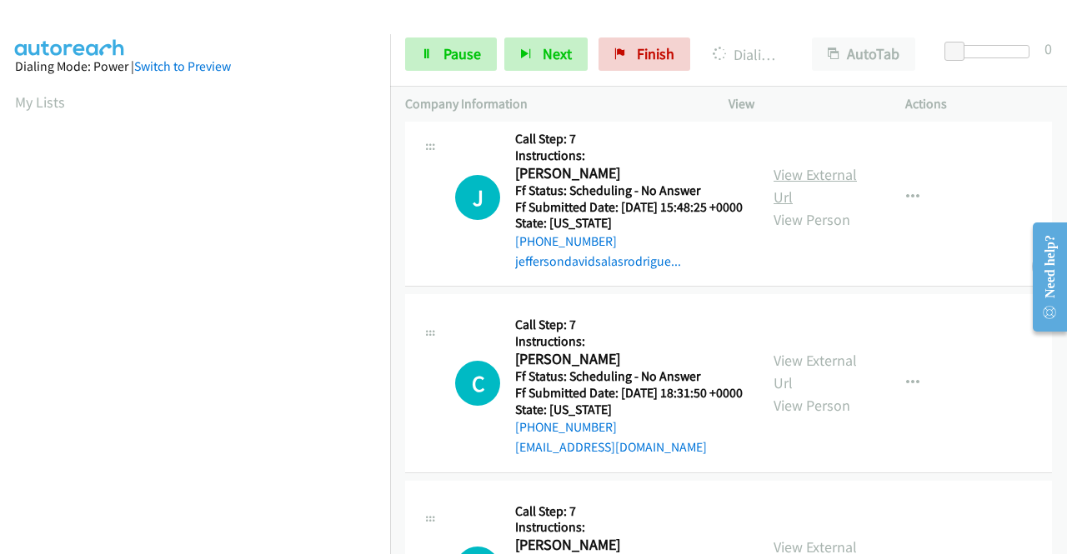
click at [804, 207] on link "View External Url" at bounding box center [815, 186] width 83 height 42
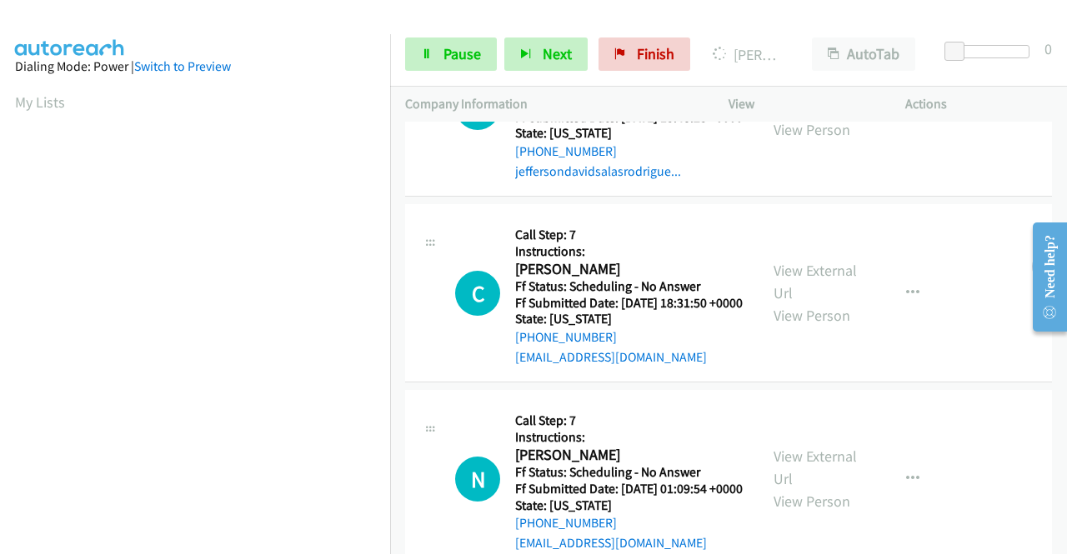
scroll to position [2018, 0]
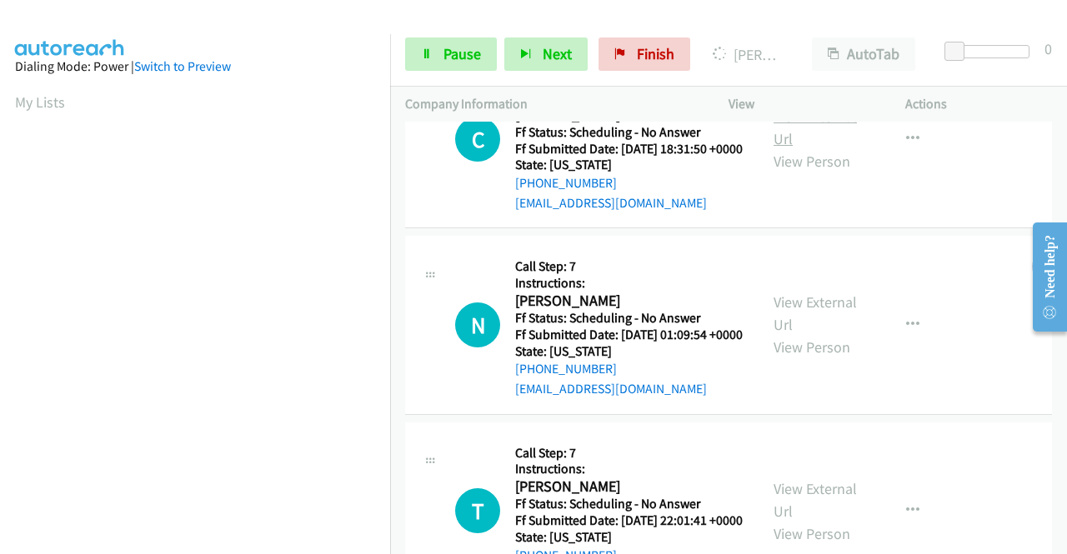
click at [825, 148] on link "View External Url" at bounding box center [815, 128] width 83 height 42
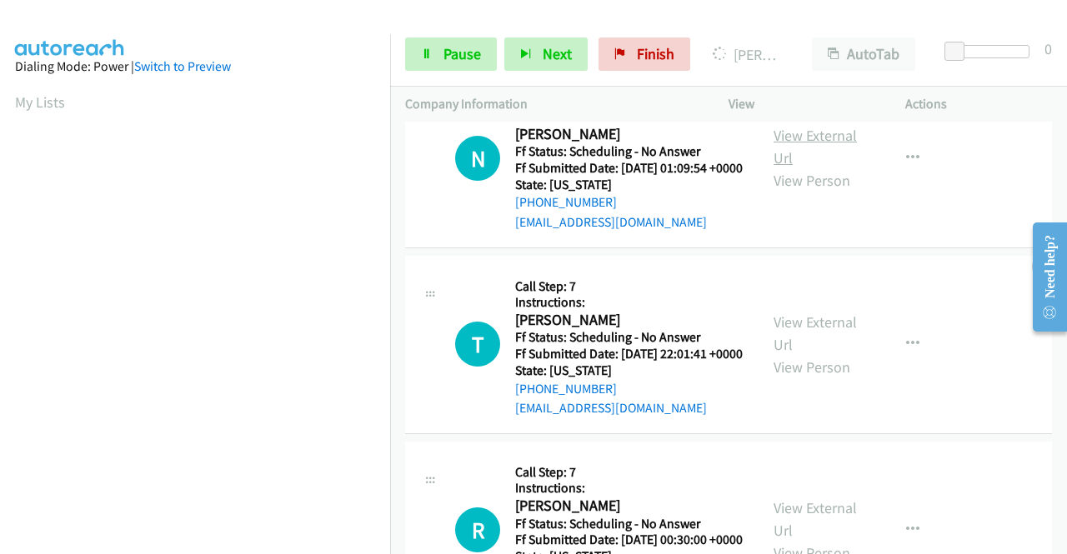
click at [809, 168] on link "View External Url" at bounding box center [815, 147] width 83 height 42
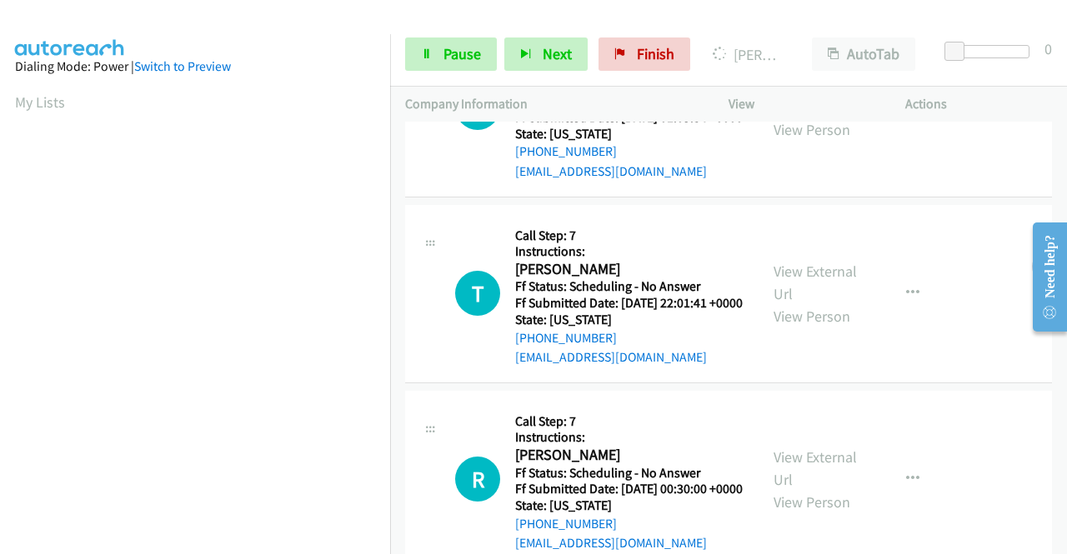
scroll to position [2352, 0]
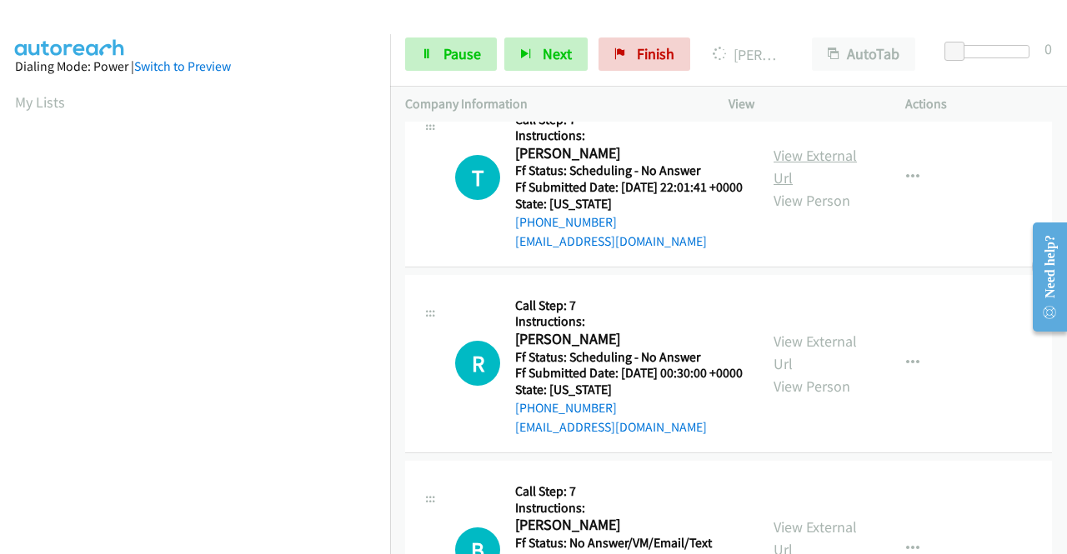
click at [817, 188] on link "View External Url" at bounding box center [815, 167] width 83 height 42
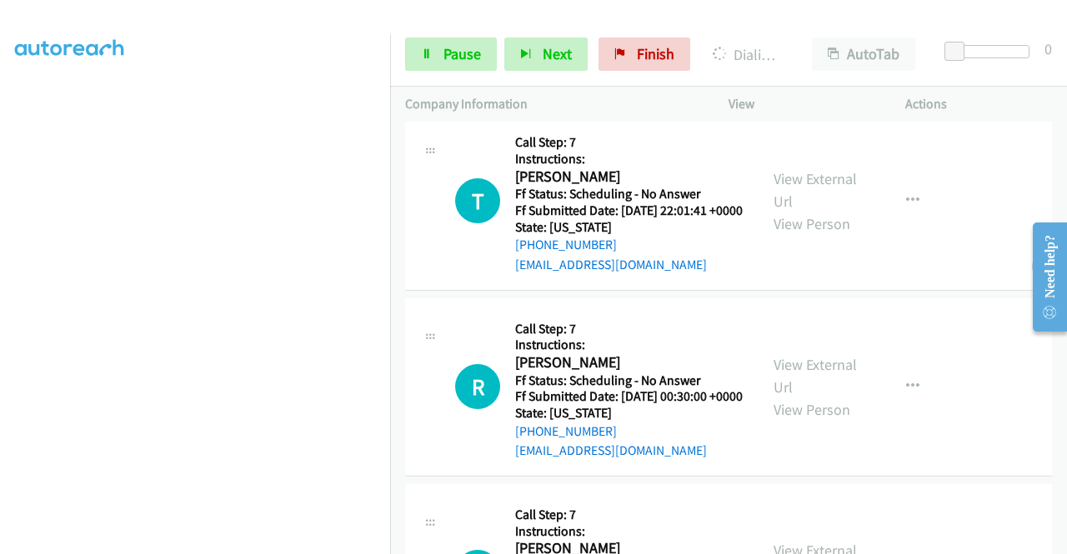
scroll to position [2685, 0]
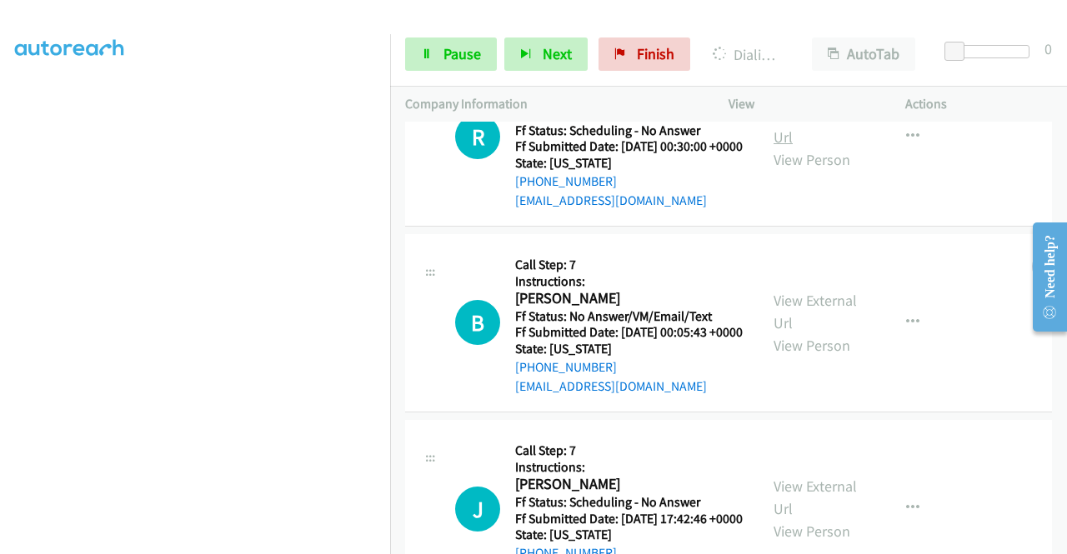
click at [812, 147] on link "View External Url" at bounding box center [815, 126] width 83 height 42
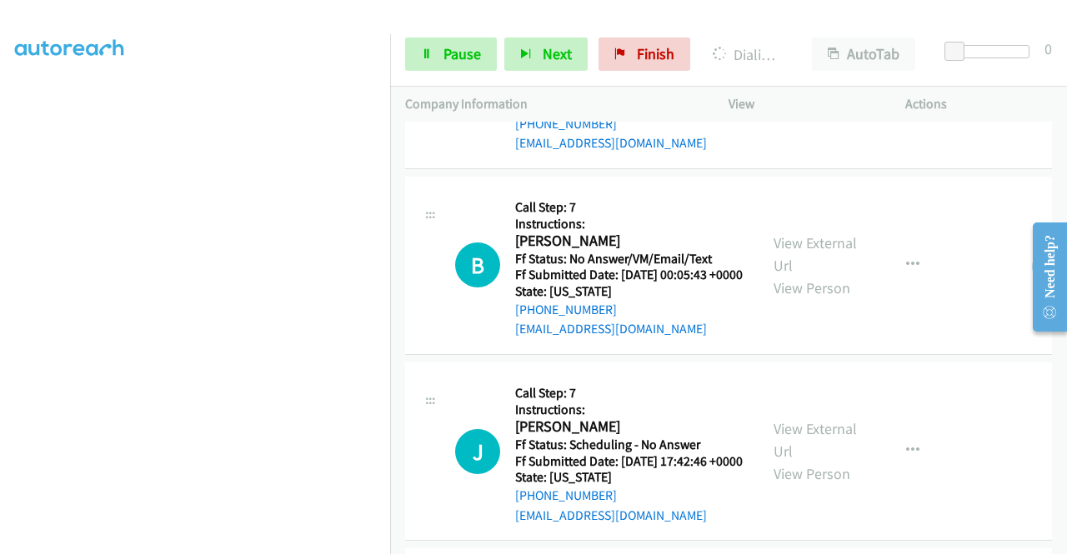
scroll to position [2769, 0]
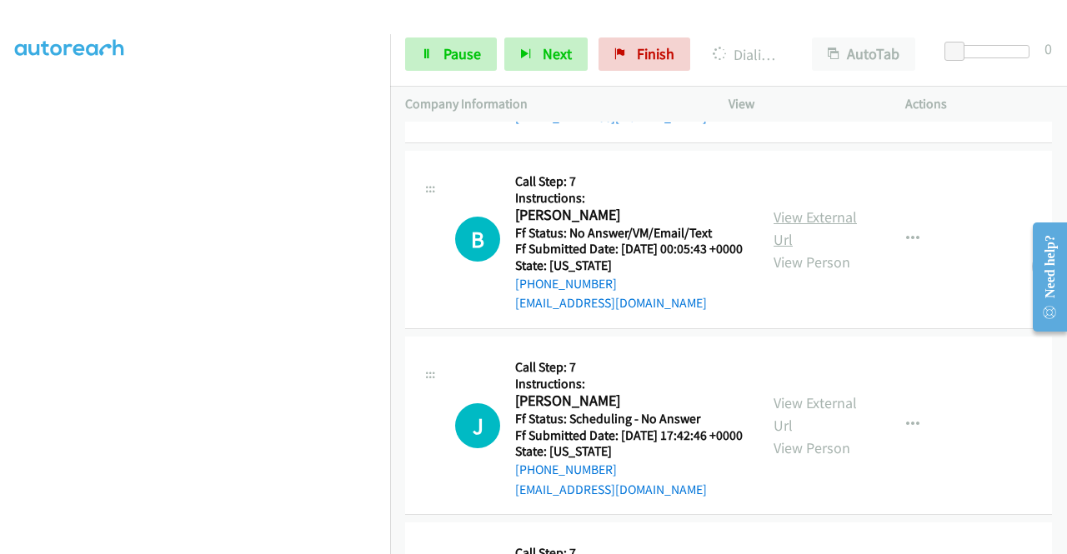
click at [799, 249] on link "View External Url" at bounding box center [815, 229] width 83 height 42
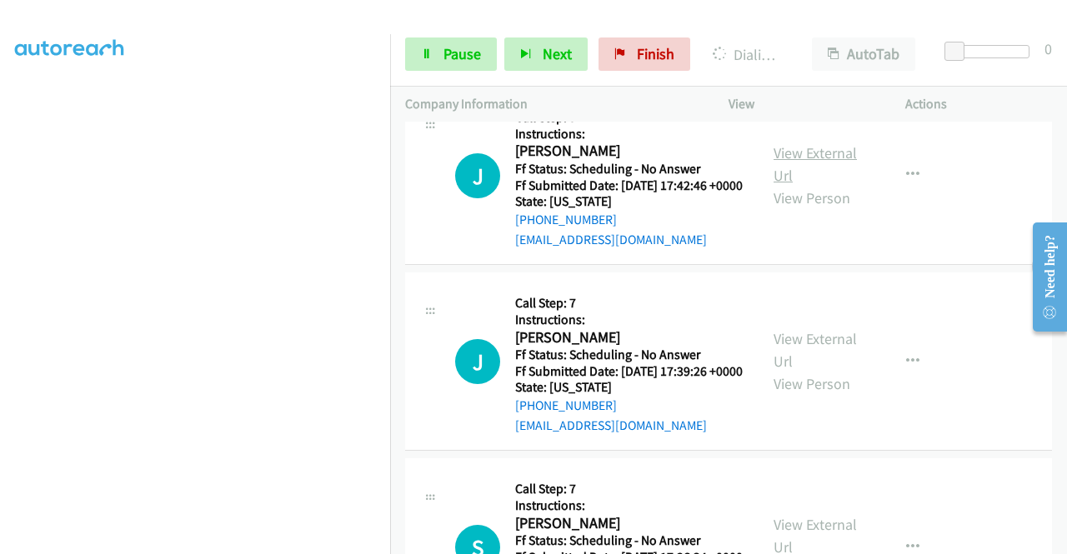
click at [797, 185] on link "View External Url" at bounding box center [815, 164] width 83 height 42
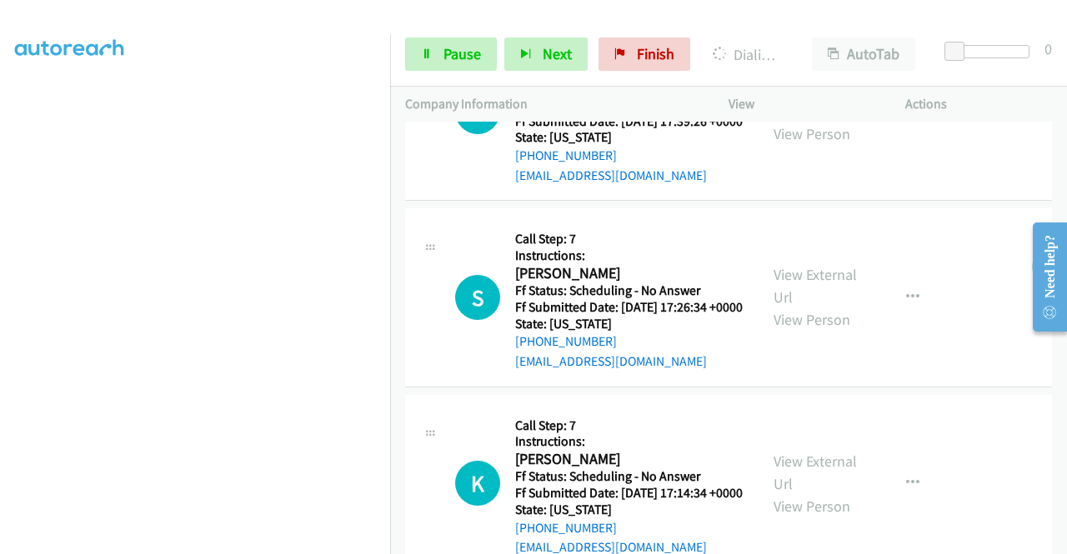
click at [811, 121] on link "View External Url" at bounding box center [815, 100] width 83 height 42
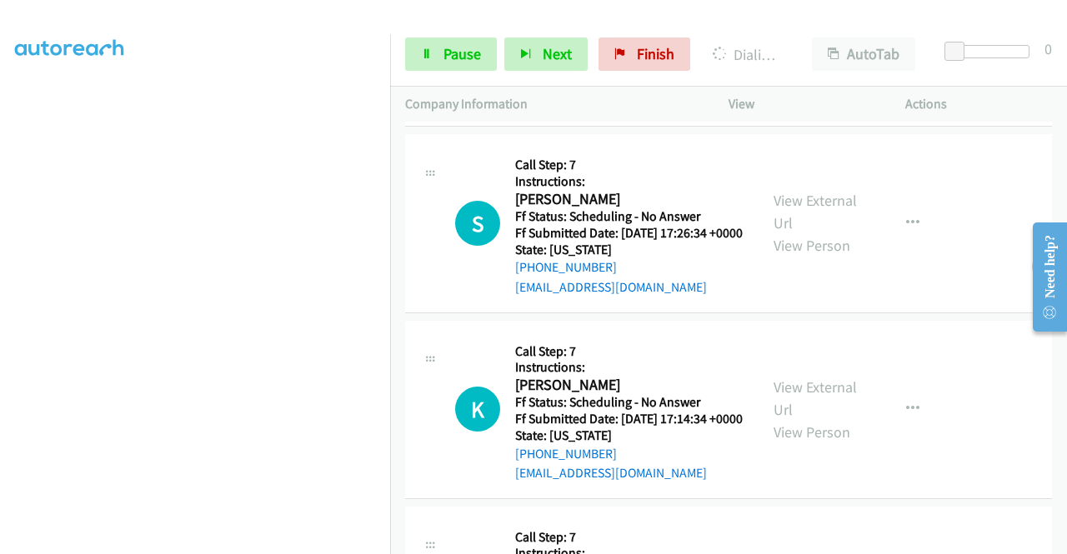
scroll to position [3435, 0]
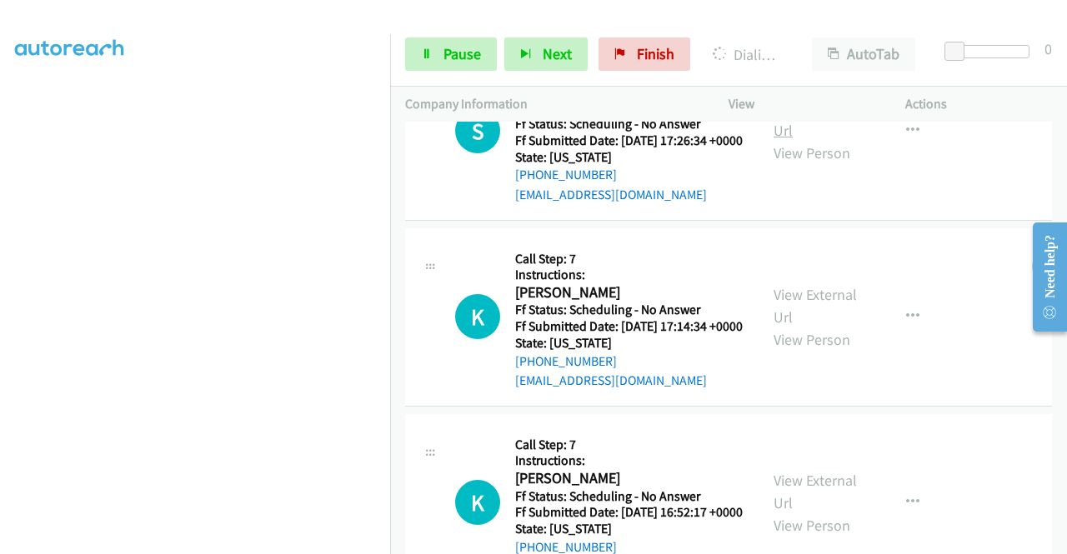
click at [830, 140] on link "View External Url" at bounding box center [815, 119] width 83 height 42
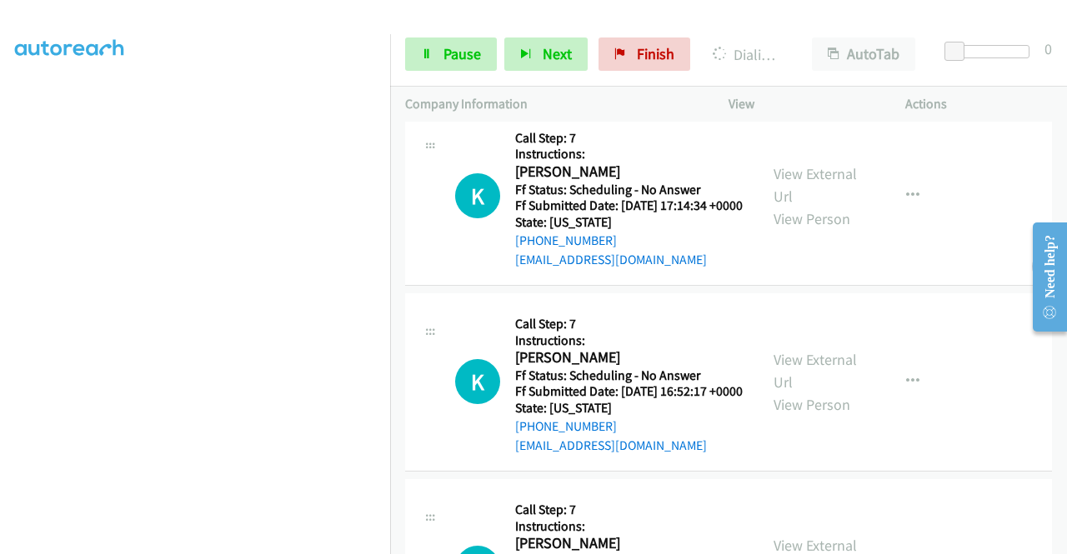
scroll to position [3805, 0]
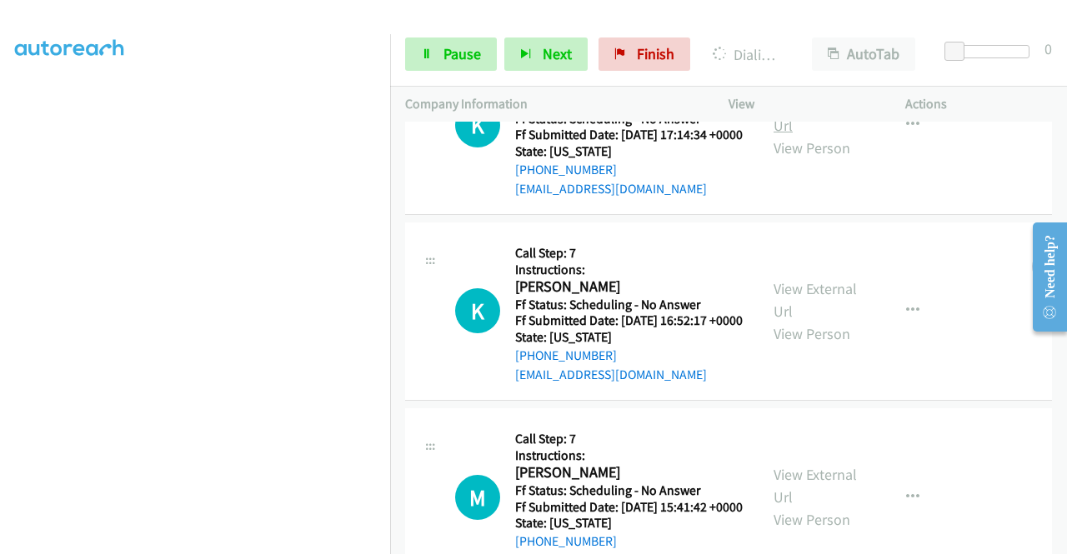
click at [794, 135] on link "View External Url" at bounding box center [815, 114] width 83 height 42
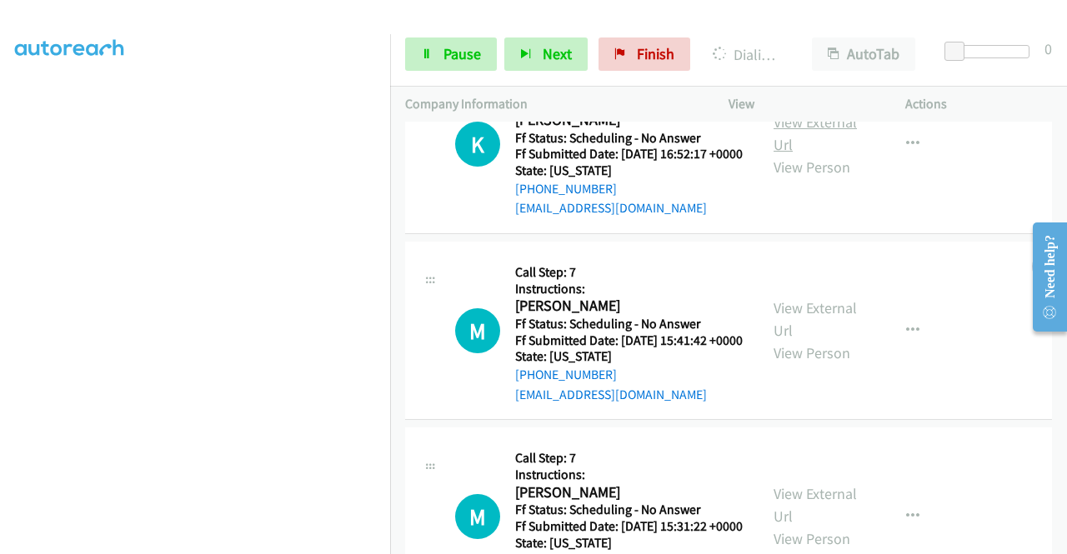
click at [800, 154] on link "View External Url" at bounding box center [815, 134] width 83 height 42
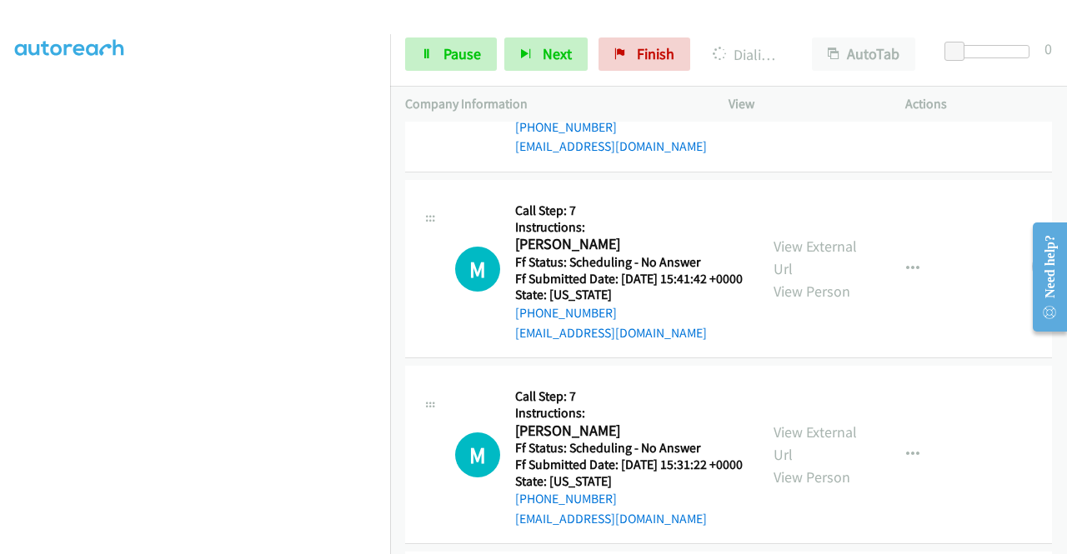
scroll to position [4222, 0]
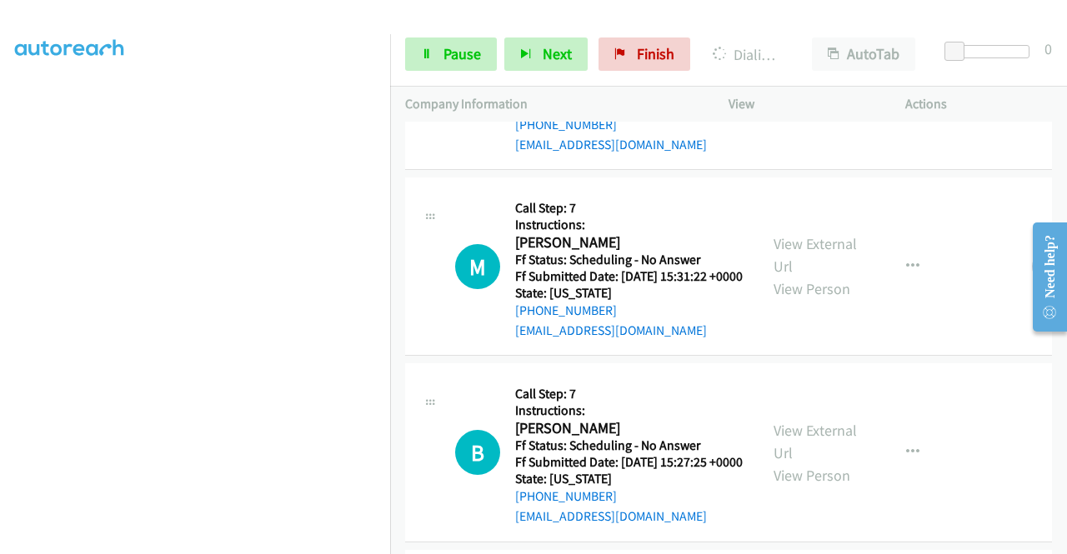
click at [817, 90] on link "View External Url" at bounding box center [815, 69] width 83 height 42
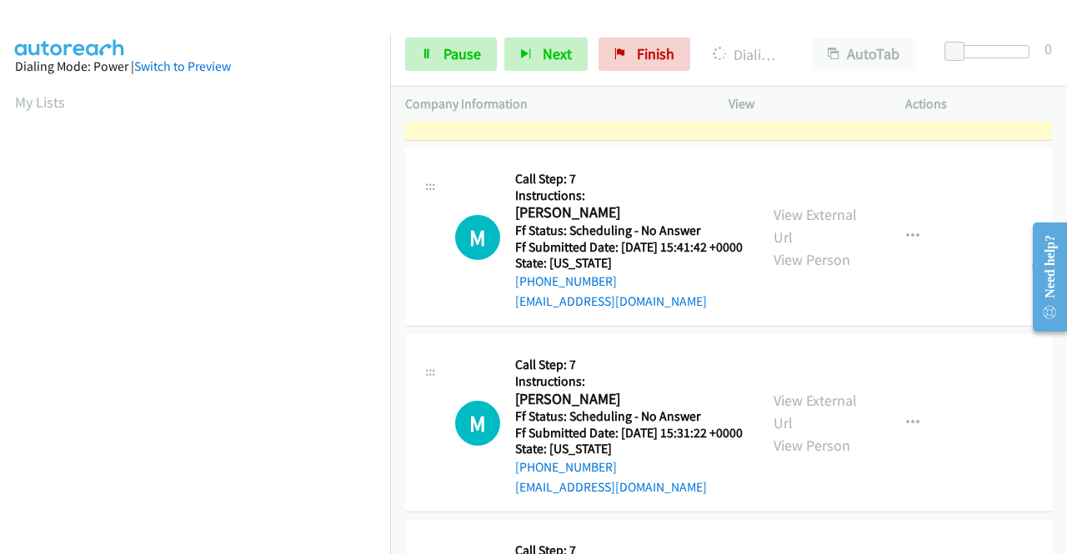
scroll to position [4239, 0]
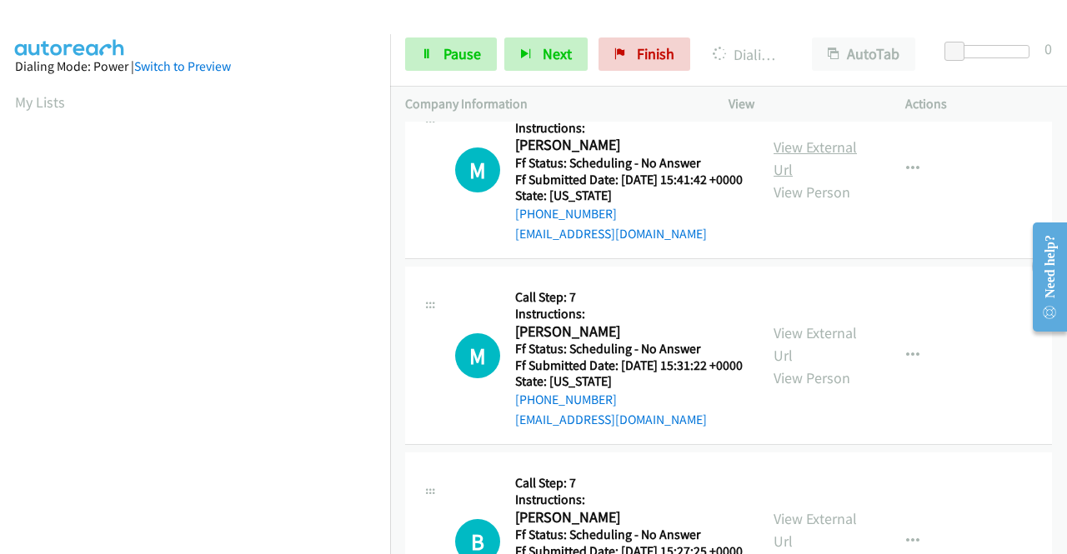
click at [803, 179] on link "View External Url" at bounding box center [815, 159] width 83 height 42
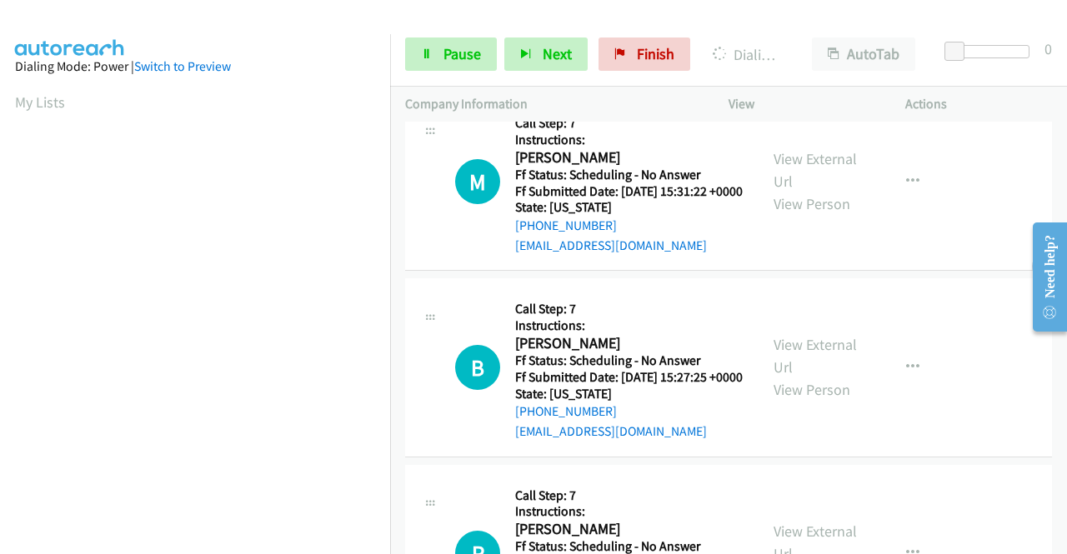
scroll to position [4489, 0]
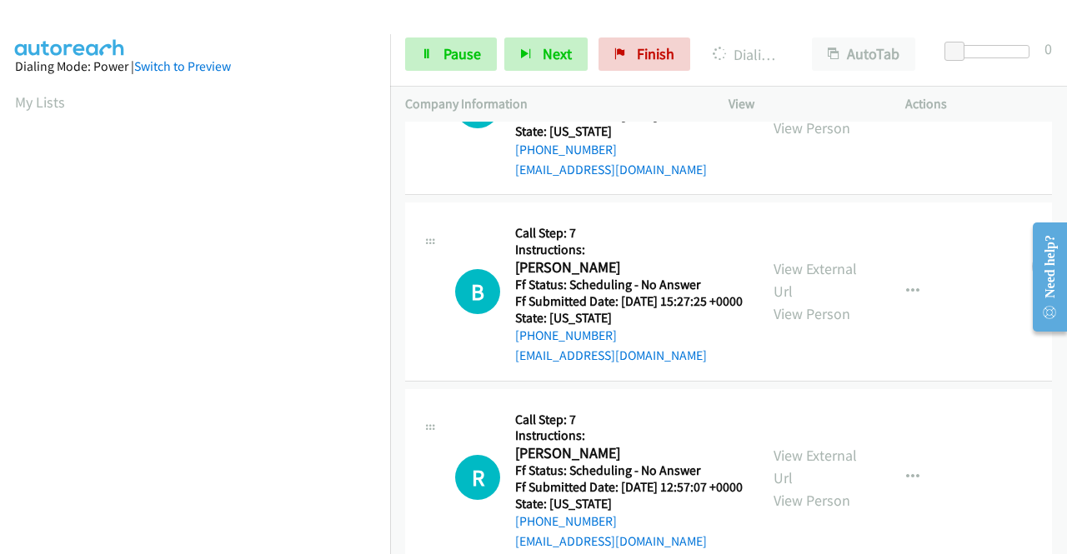
click at [800, 115] on link "View External Url" at bounding box center [815, 94] width 83 height 42
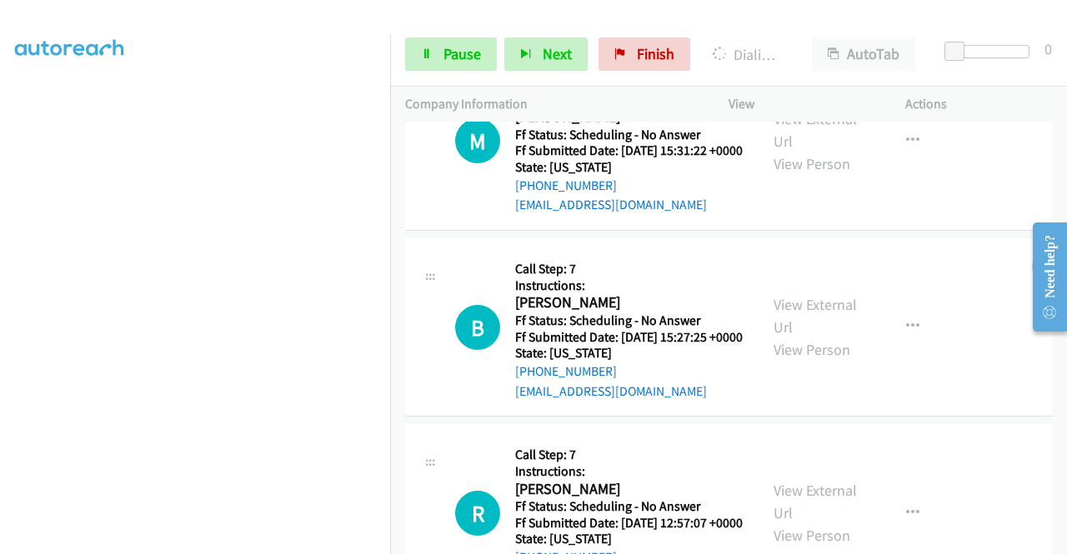
scroll to position [4823, 0]
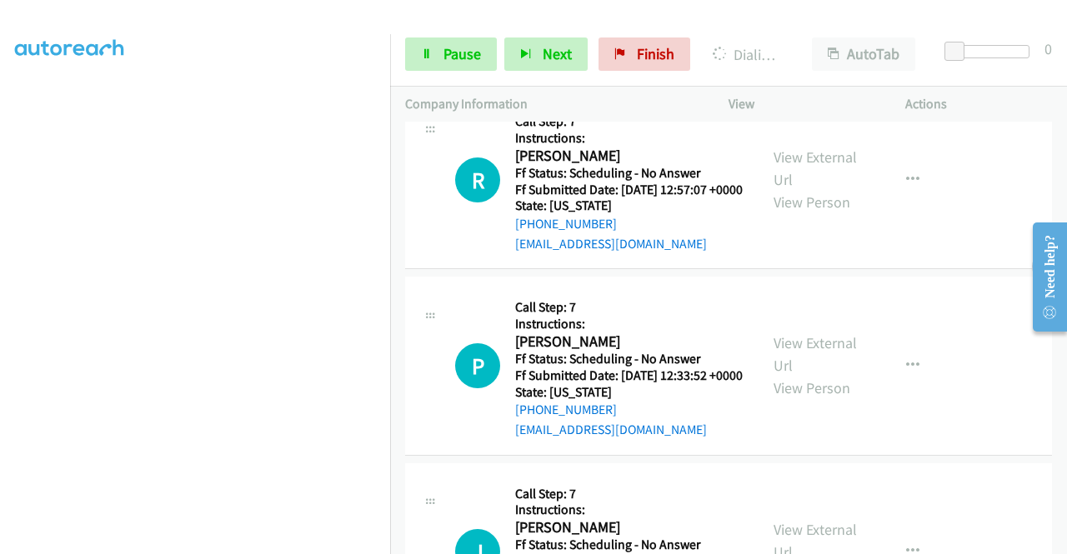
click at [808, 189] on link "View External Url" at bounding box center [815, 169] width 83 height 42
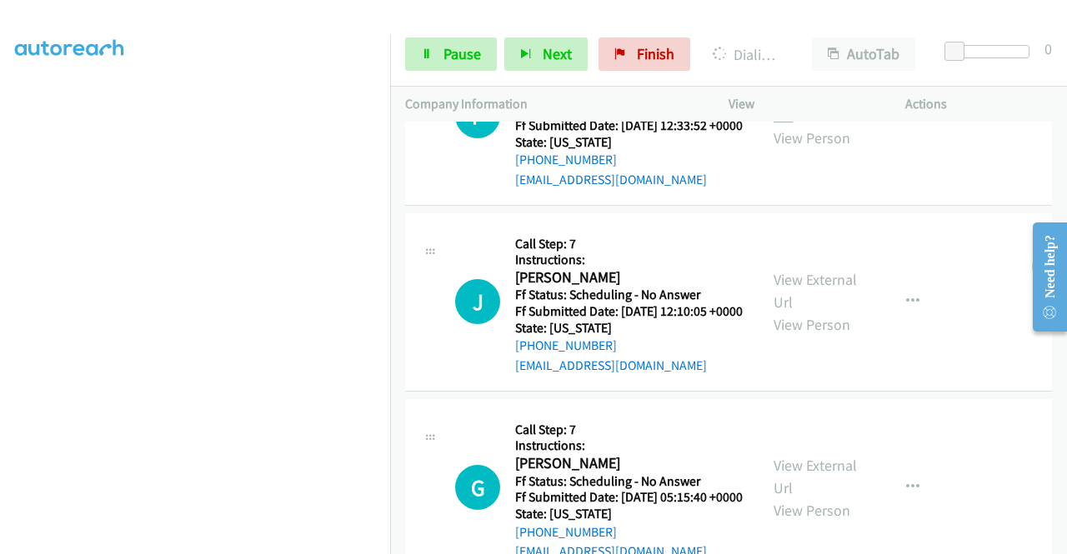
click at [777, 125] on link "View External Url" at bounding box center [815, 104] width 83 height 42
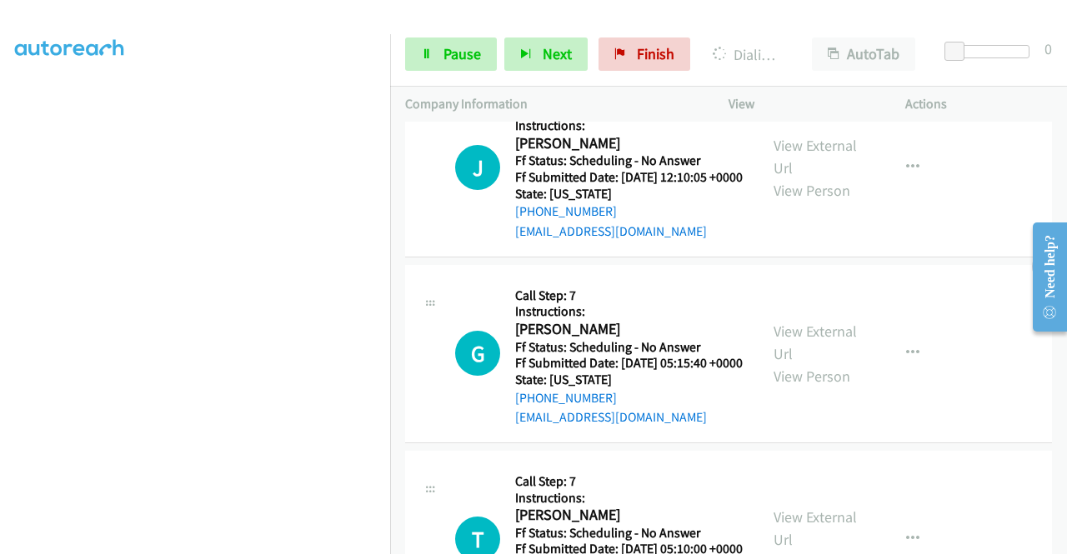
scroll to position [5323, 0]
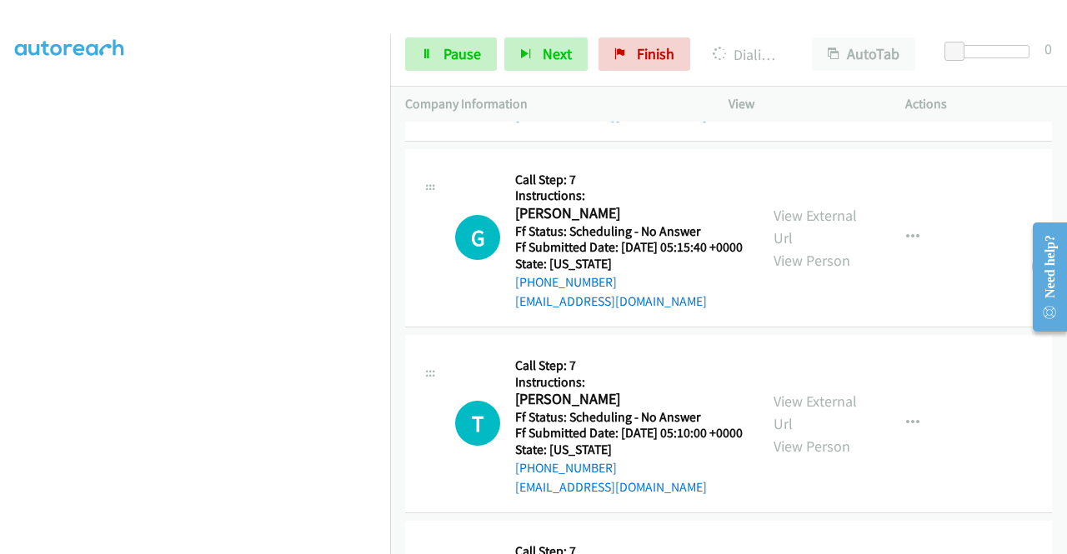
click at [794, 62] on link "View External Url" at bounding box center [815, 41] width 83 height 42
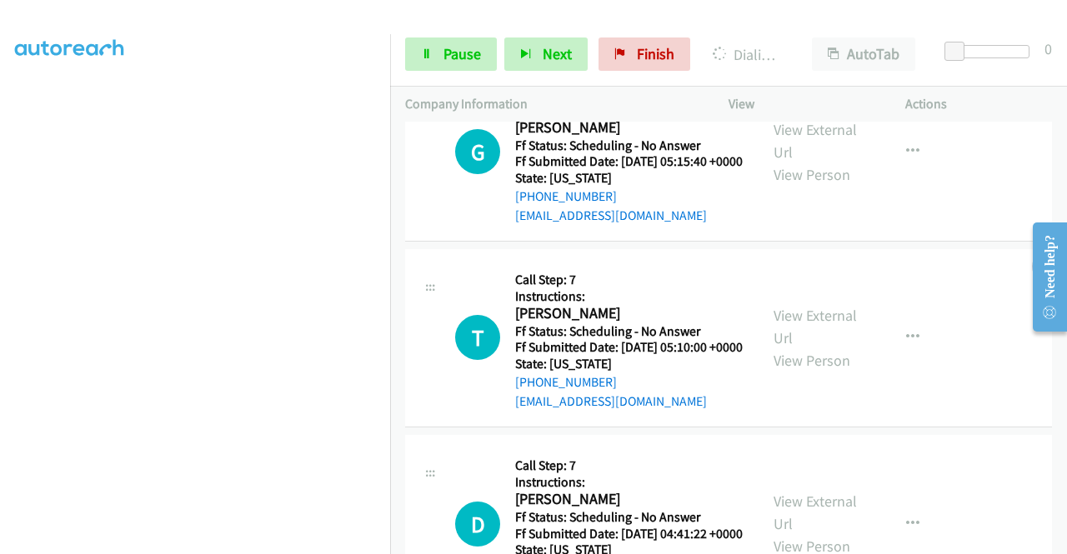
scroll to position [5573, 0]
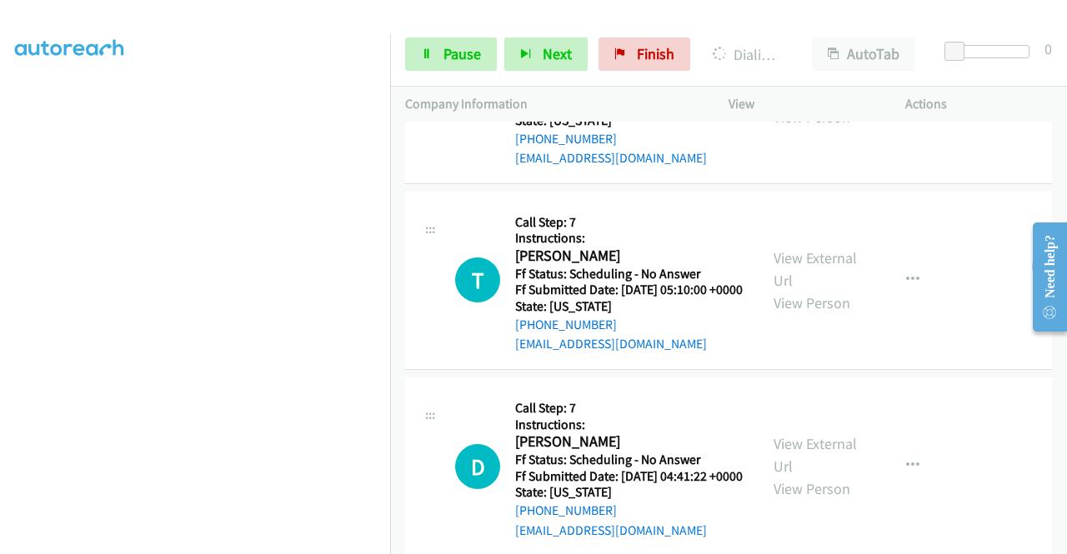
scroll to position [5740, 0]
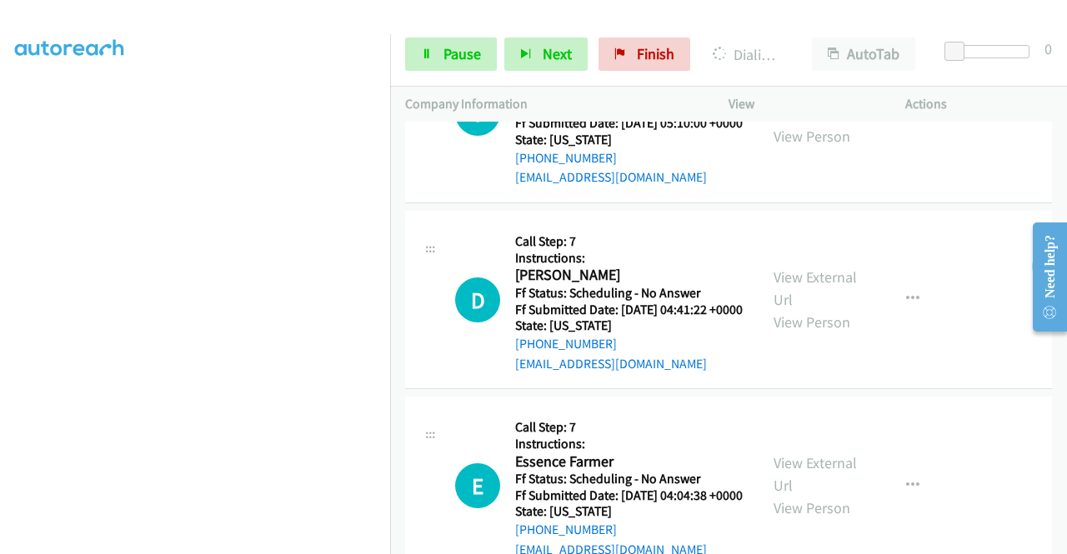
click at [819, 123] on link "View External Url" at bounding box center [815, 103] width 83 height 42
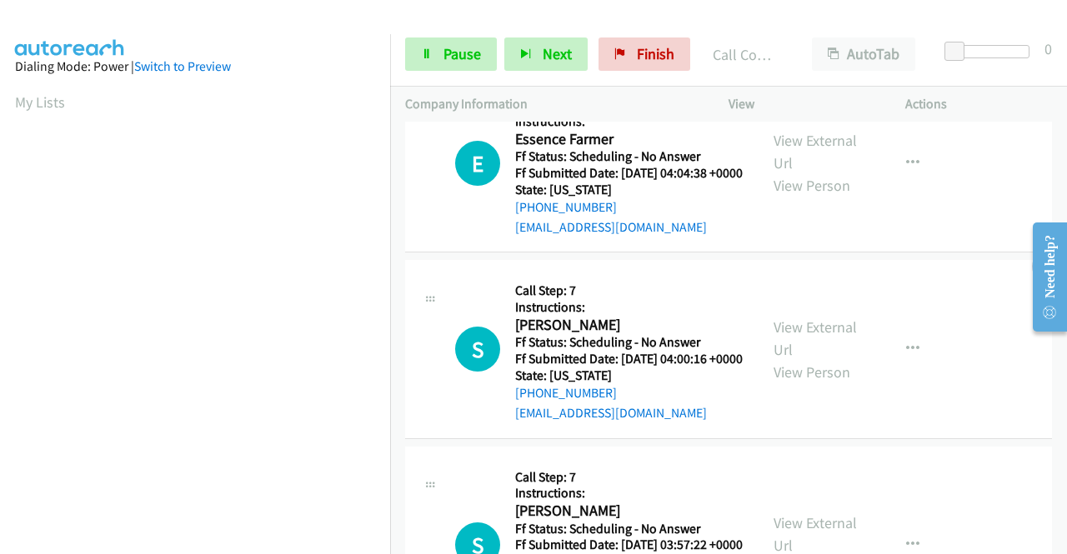
scroll to position [6257, 0]
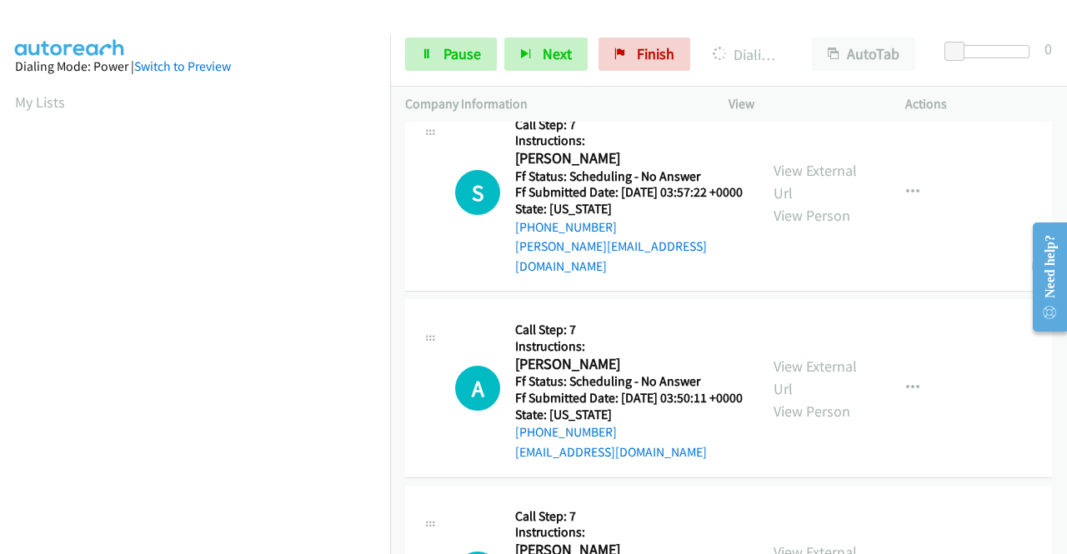
scroll to position [6674, 0]
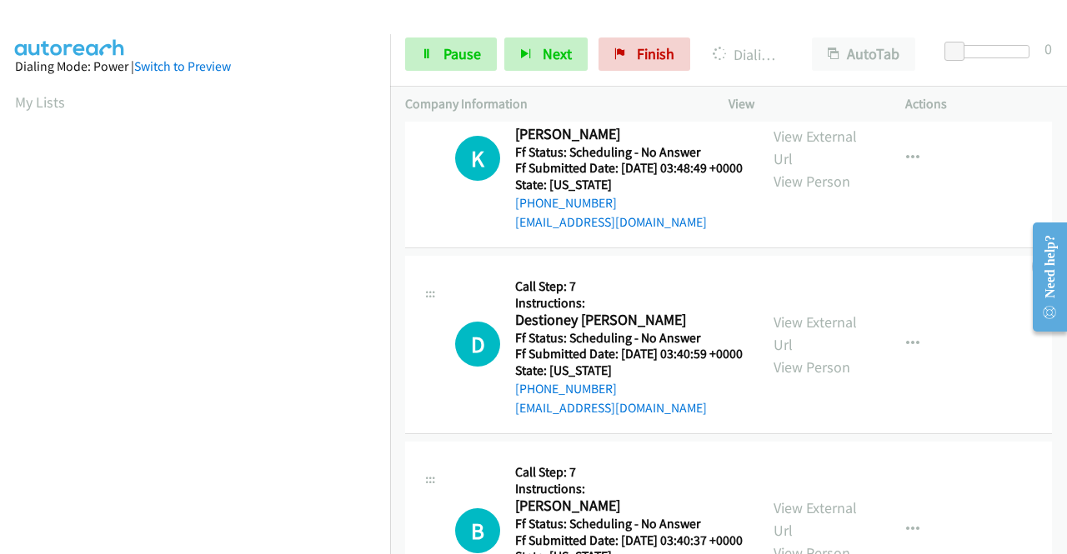
scroll to position [7091, 0]
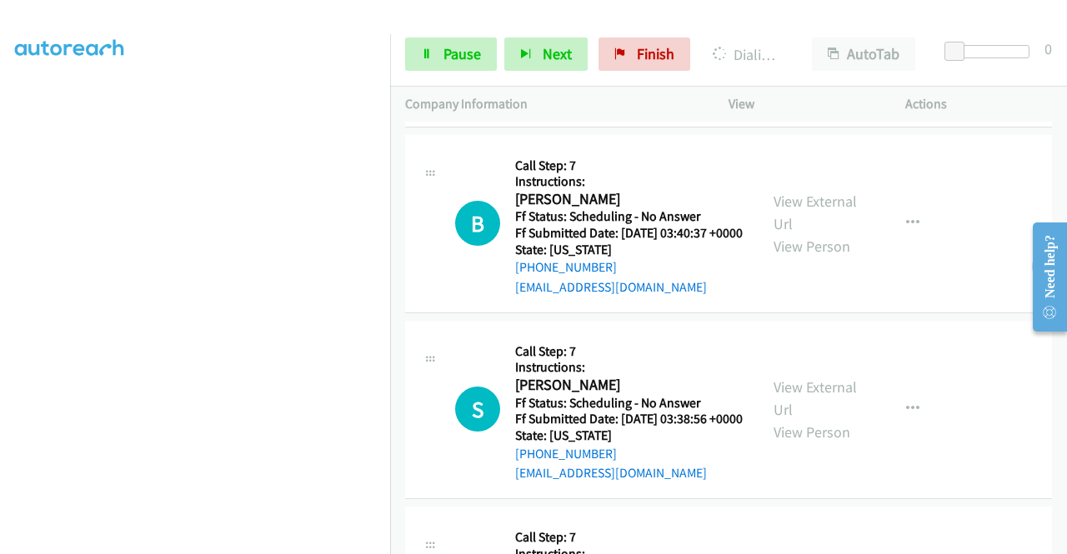
scroll to position [7460, 0]
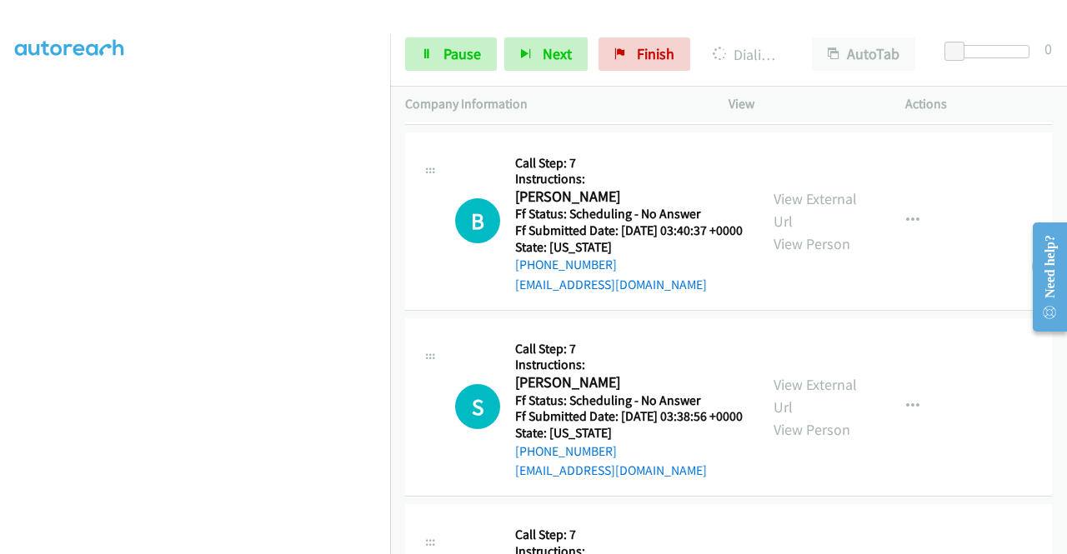
click at [802, 44] on link "View External Url" at bounding box center [815, 24] width 83 height 42
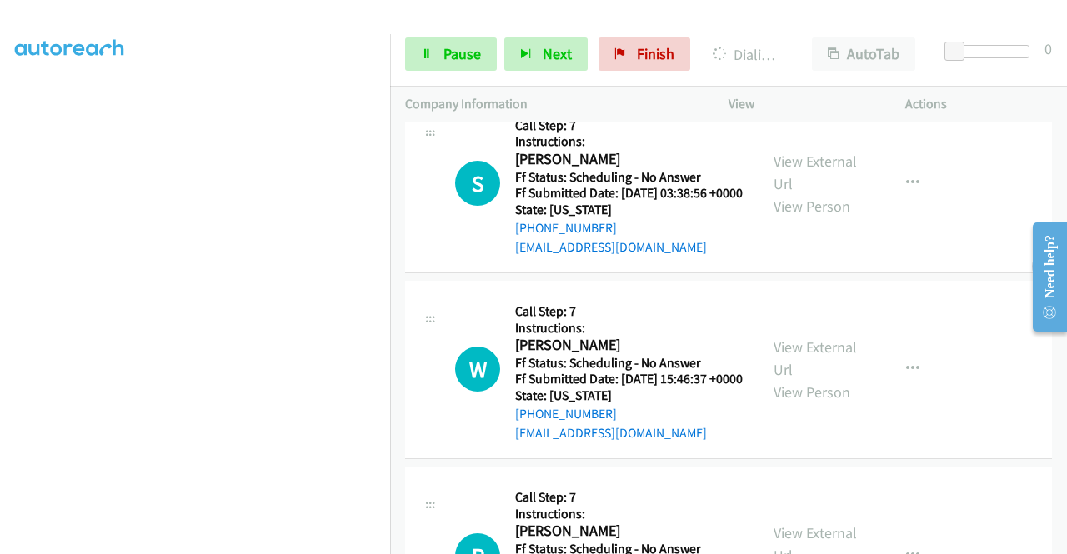
scroll to position [7710, 0]
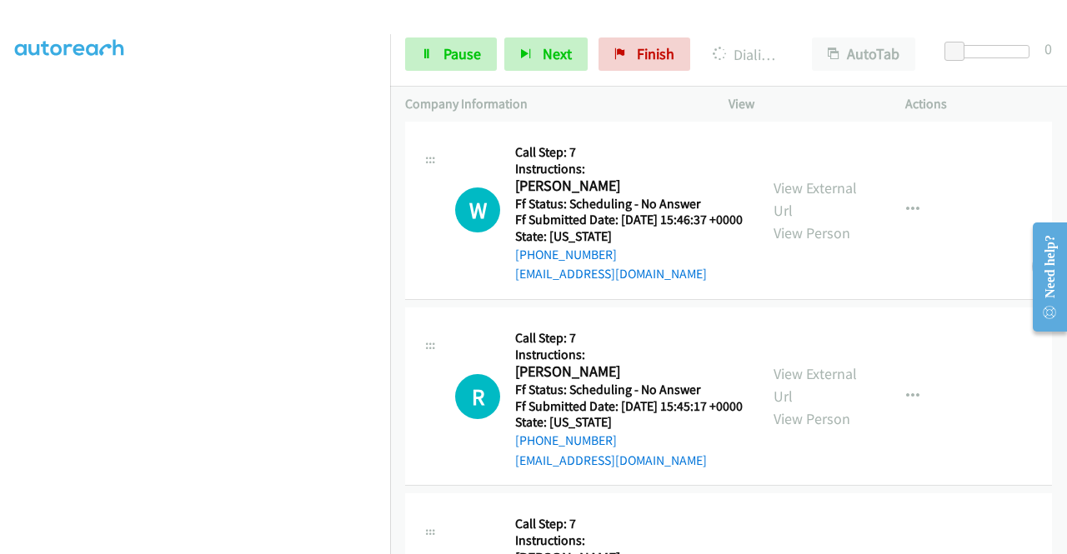
scroll to position [7961, 0]
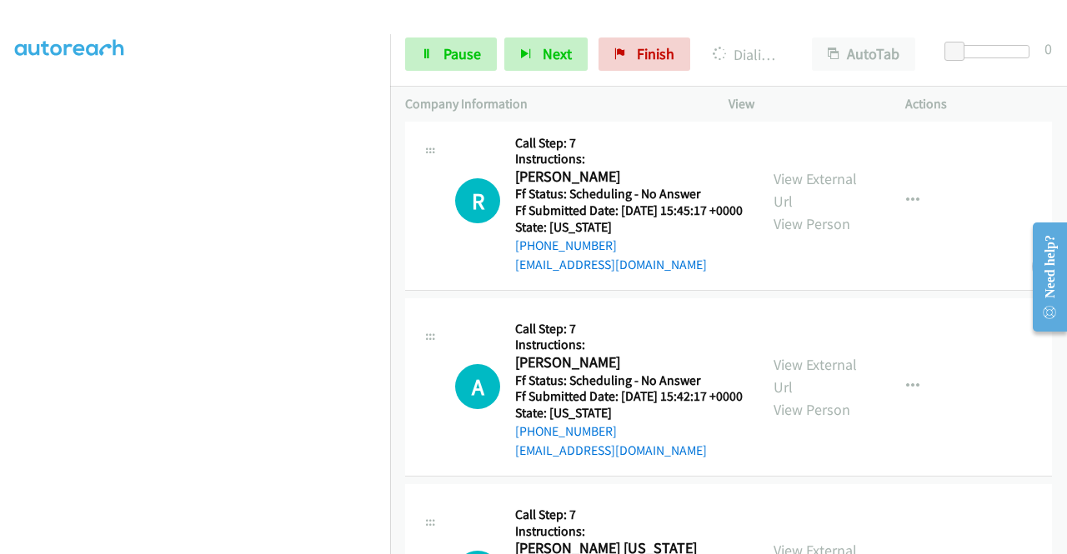
scroll to position [380, 0]
click at [785, 24] on link "View External Url" at bounding box center [815, 3] width 83 height 42
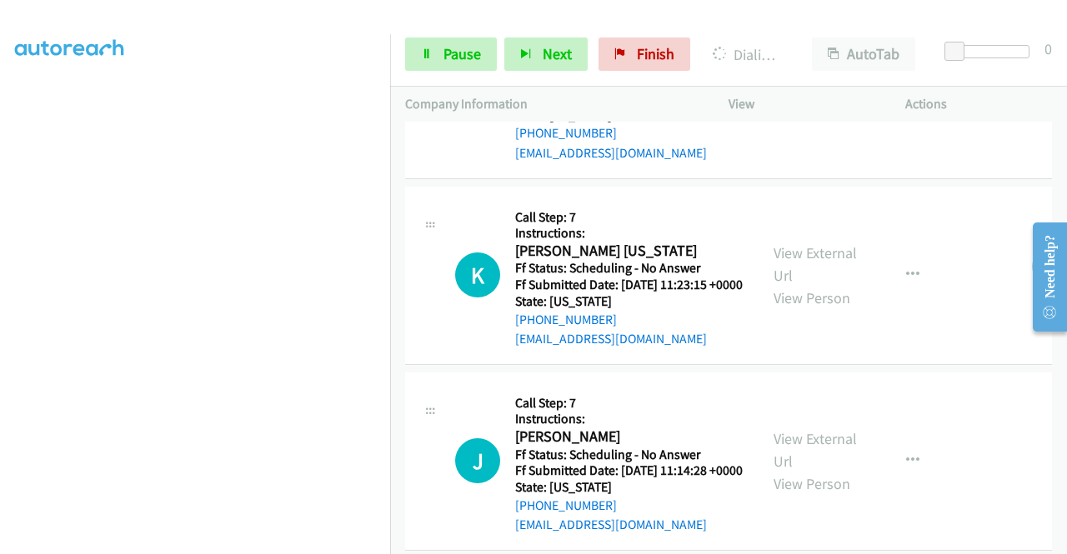
scroll to position [0, 0]
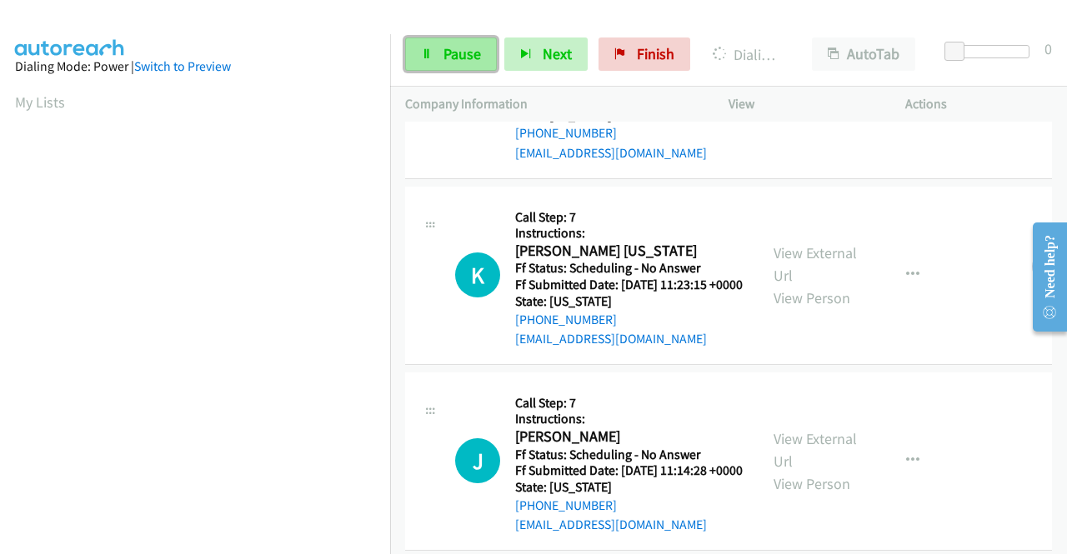
click at [460, 53] on span "Pause" at bounding box center [463, 53] width 38 height 19
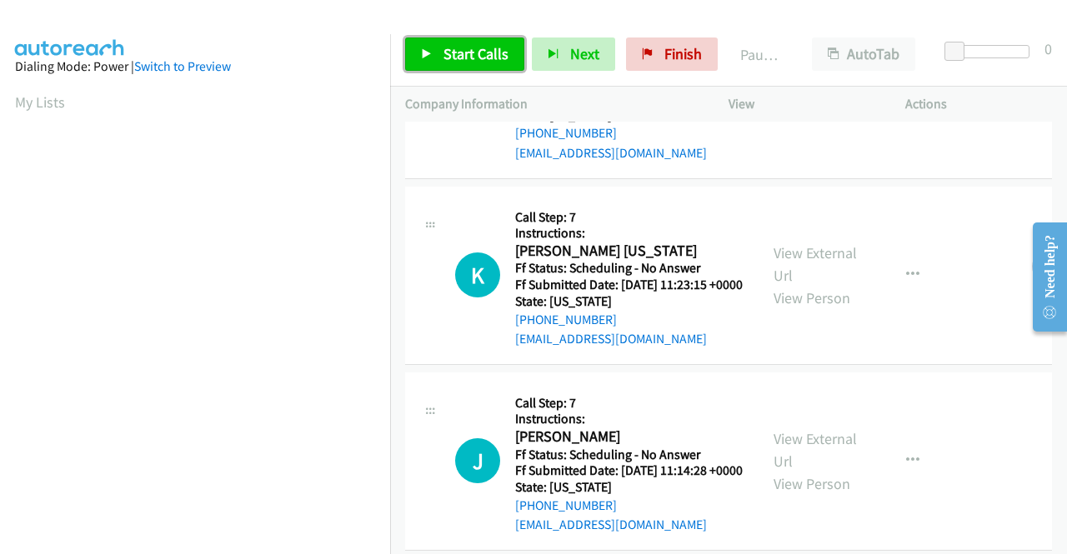
click at [477, 49] on span "Start Calls" at bounding box center [476, 53] width 65 height 19
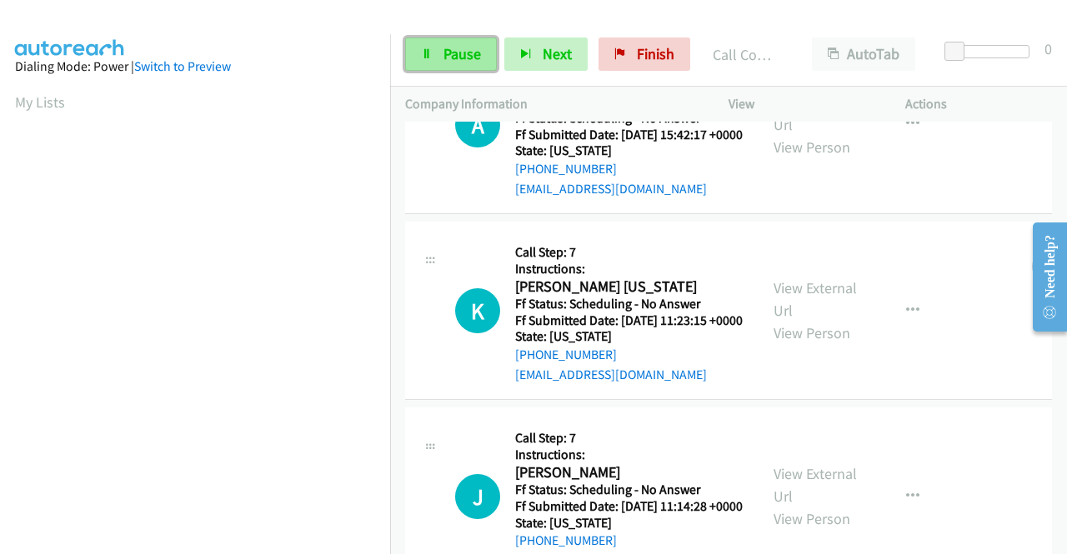
click at [451, 49] on span "Pause" at bounding box center [463, 53] width 38 height 19
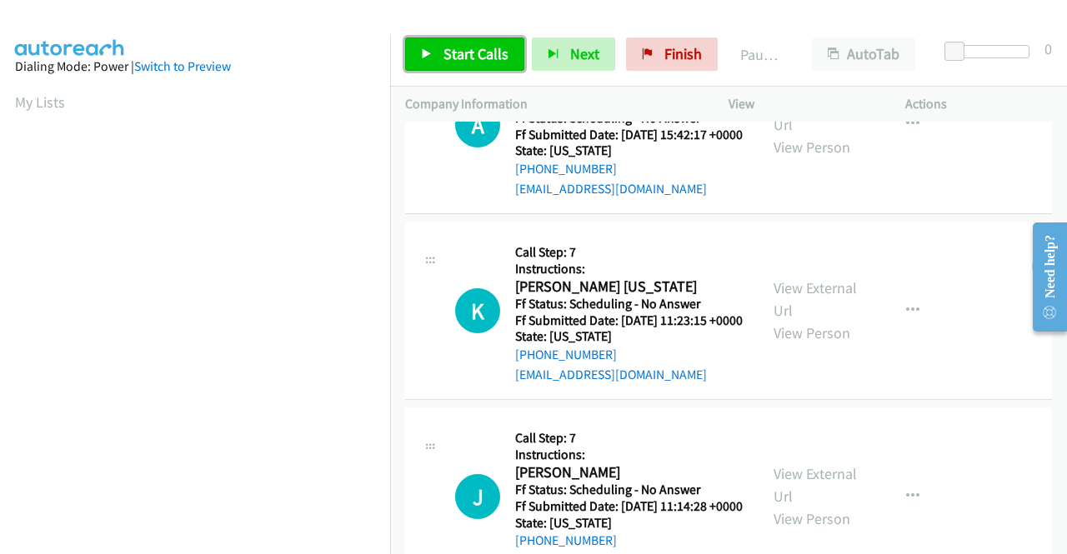
click at [451, 51] on span "Start Calls" at bounding box center [476, 53] width 65 height 19
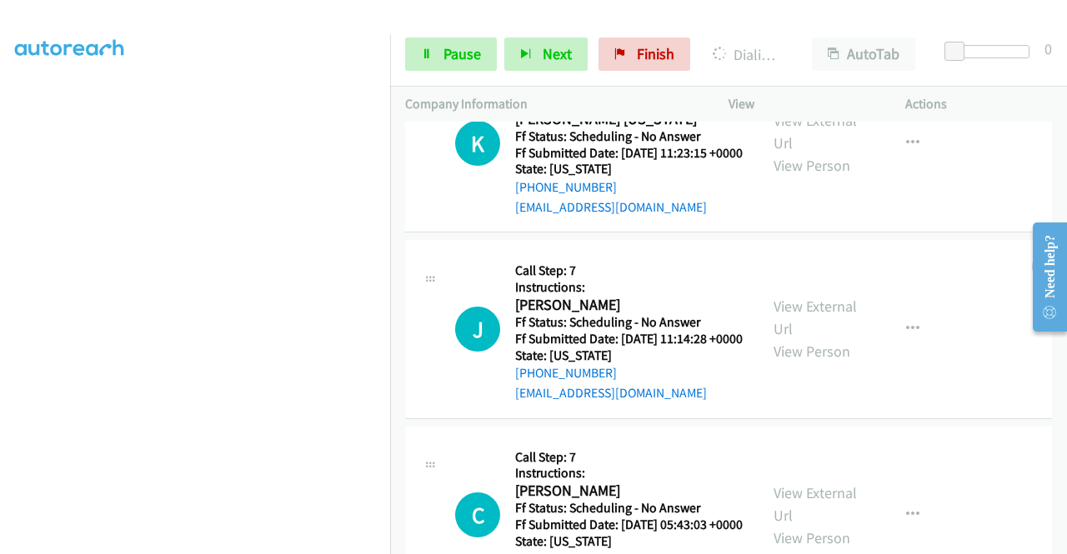
scroll to position [8764, 0]
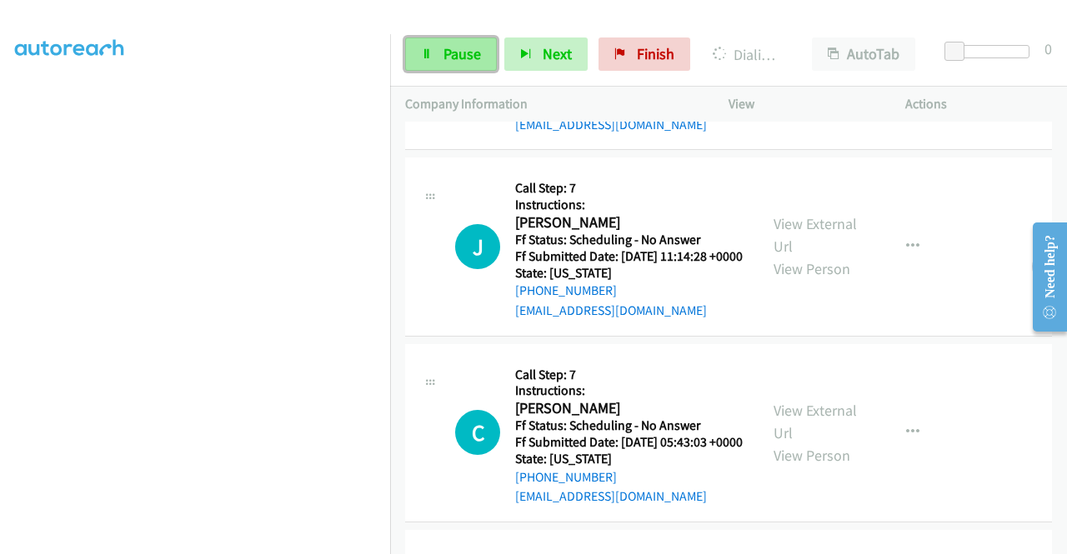
click at [449, 42] on link "Pause" at bounding box center [451, 54] width 92 height 33
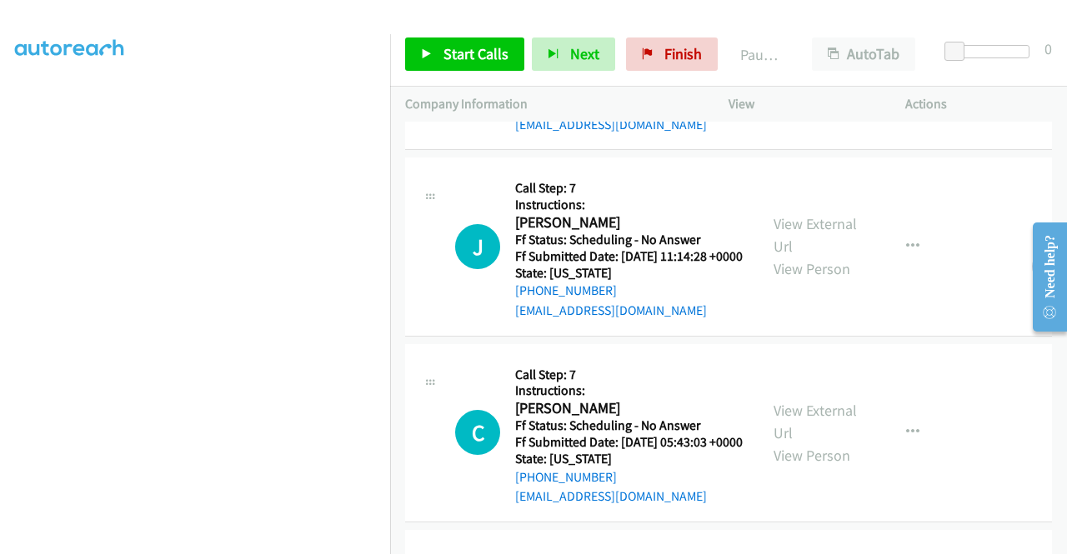
scroll to position [380, 0]
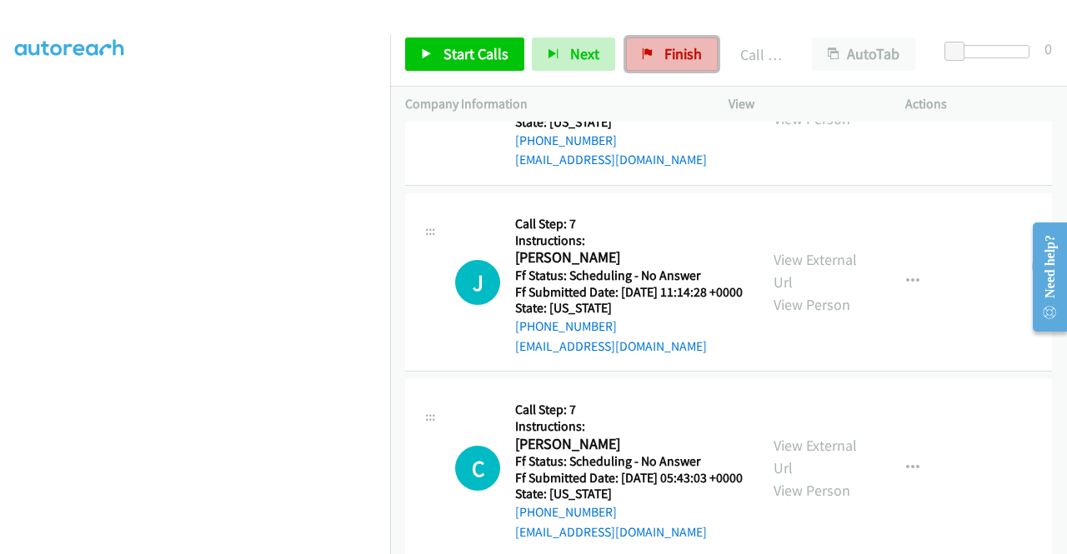
click at [675, 53] on span "Finish" at bounding box center [683, 53] width 38 height 19
